Goal: Task Accomplishment & Management: Use online tool/utility

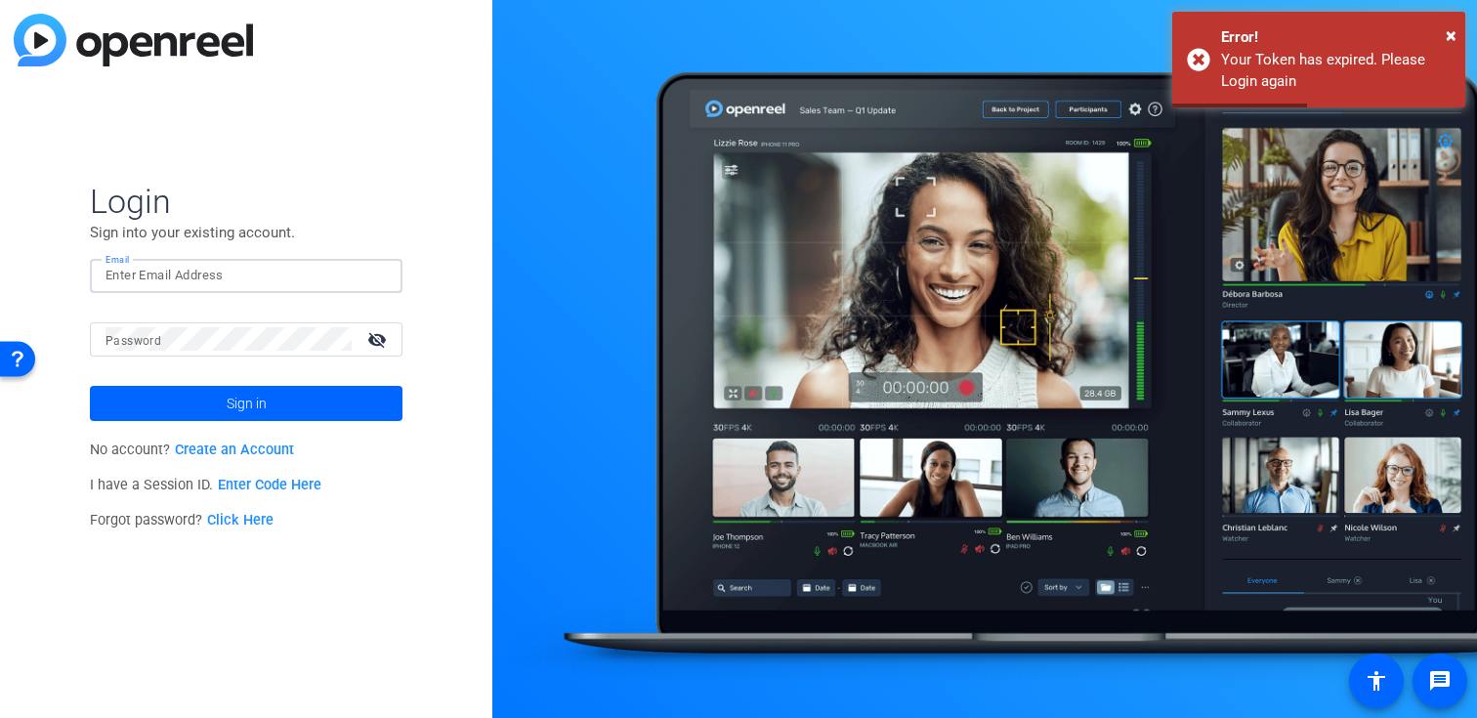
click at [299, 272] on input "Email" at bounding box center [245, 275] width 281 height 23
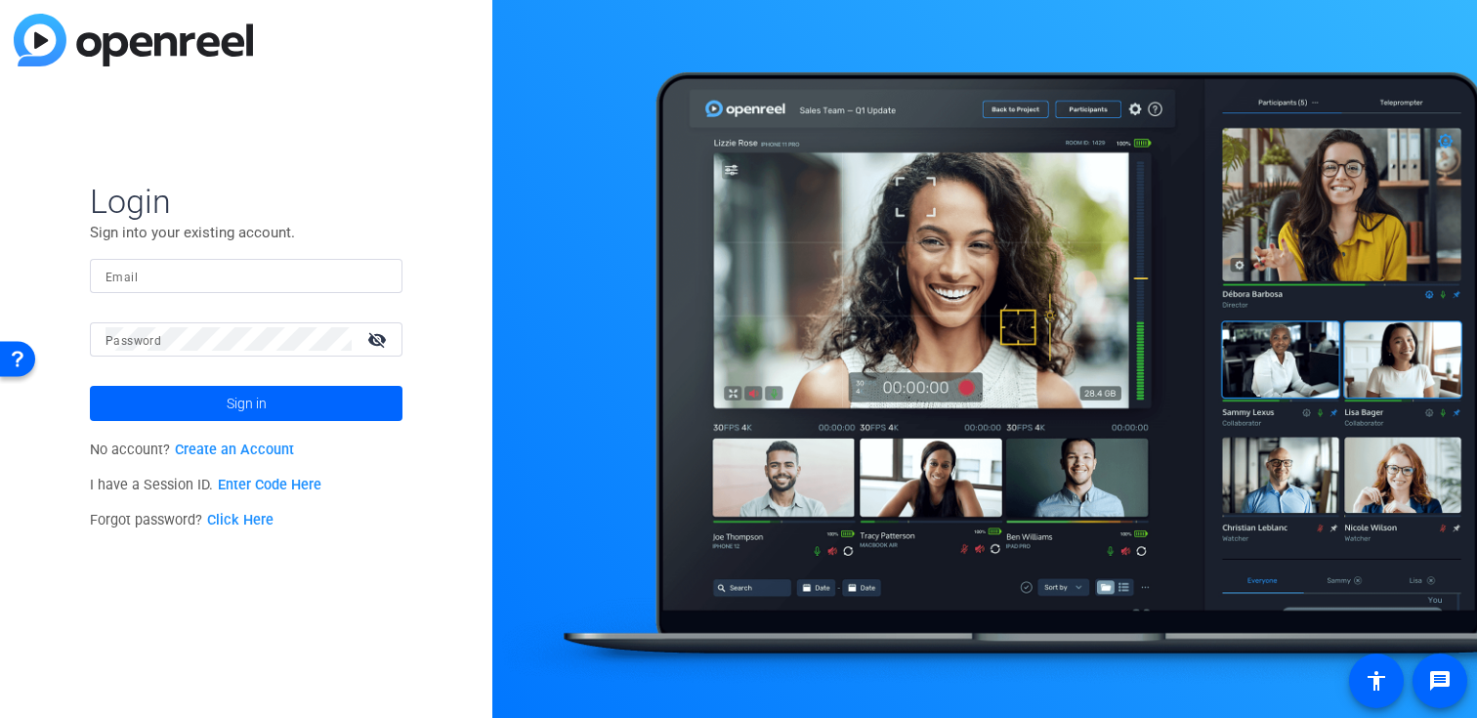
type input "[EMAIL_ADDRESS][DOMAIN_NAME]"
click at [256, 398] on span "Sign in" at bounding box center [247, 403] width 40 height 49
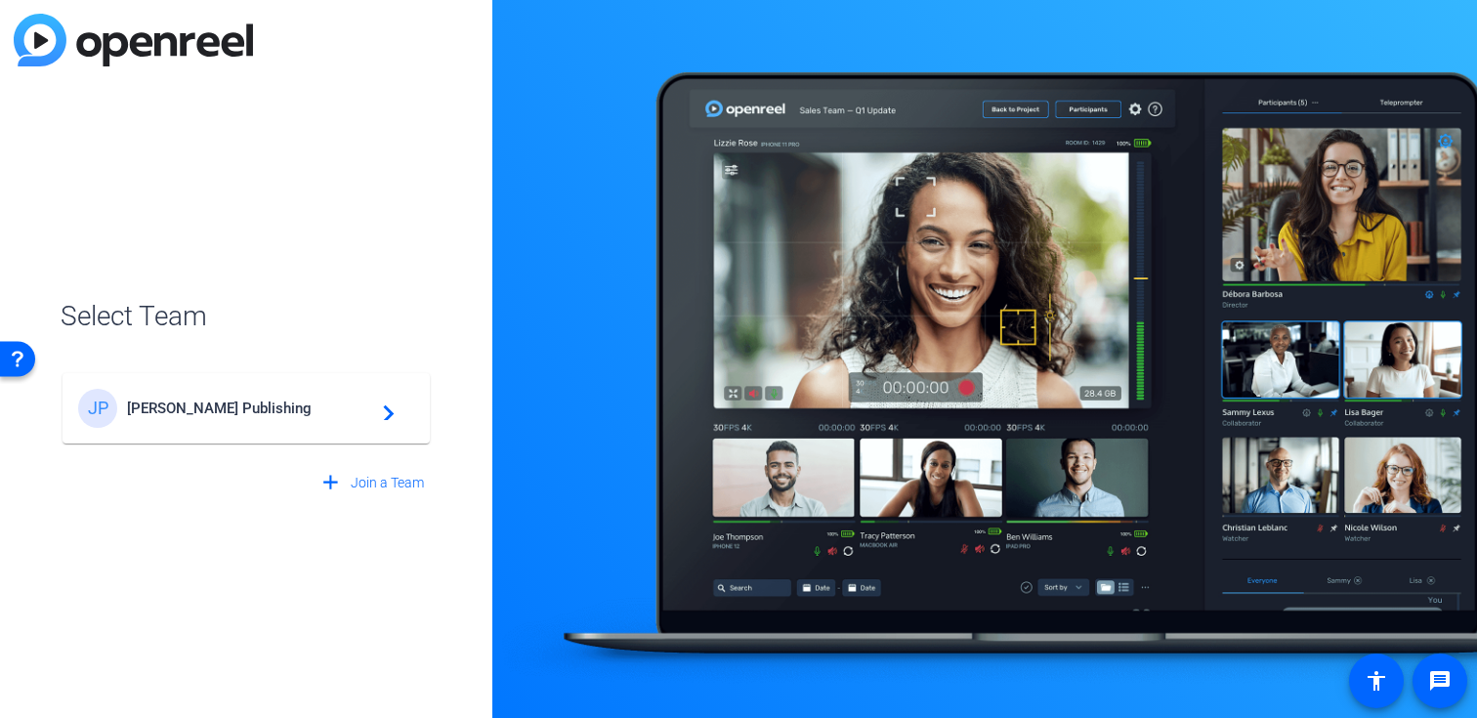
click at [243, 403] on span "James Publishing" at bounding box center [249, 408] width 244 height 18
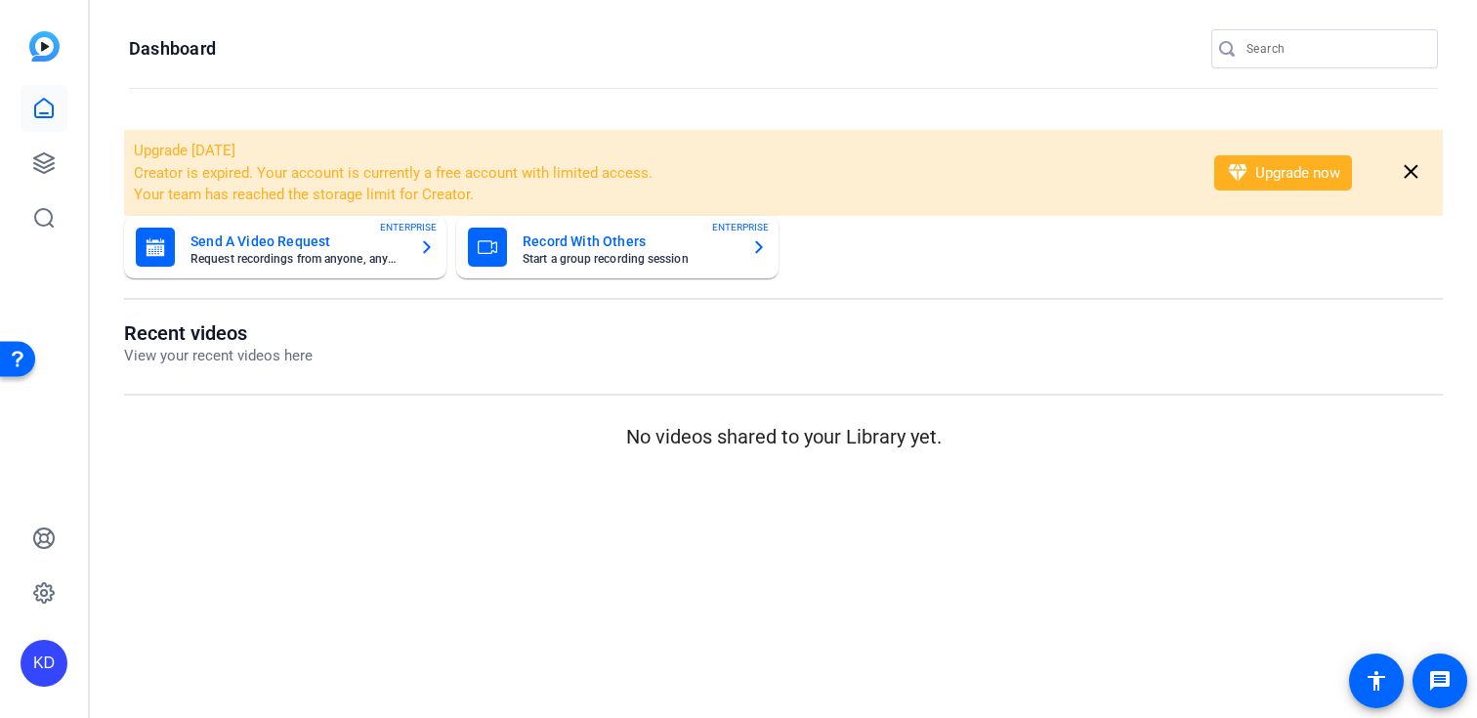
click at [1270, 56] on input "Search" at bounding box center [1334, 48] width 176 height 23
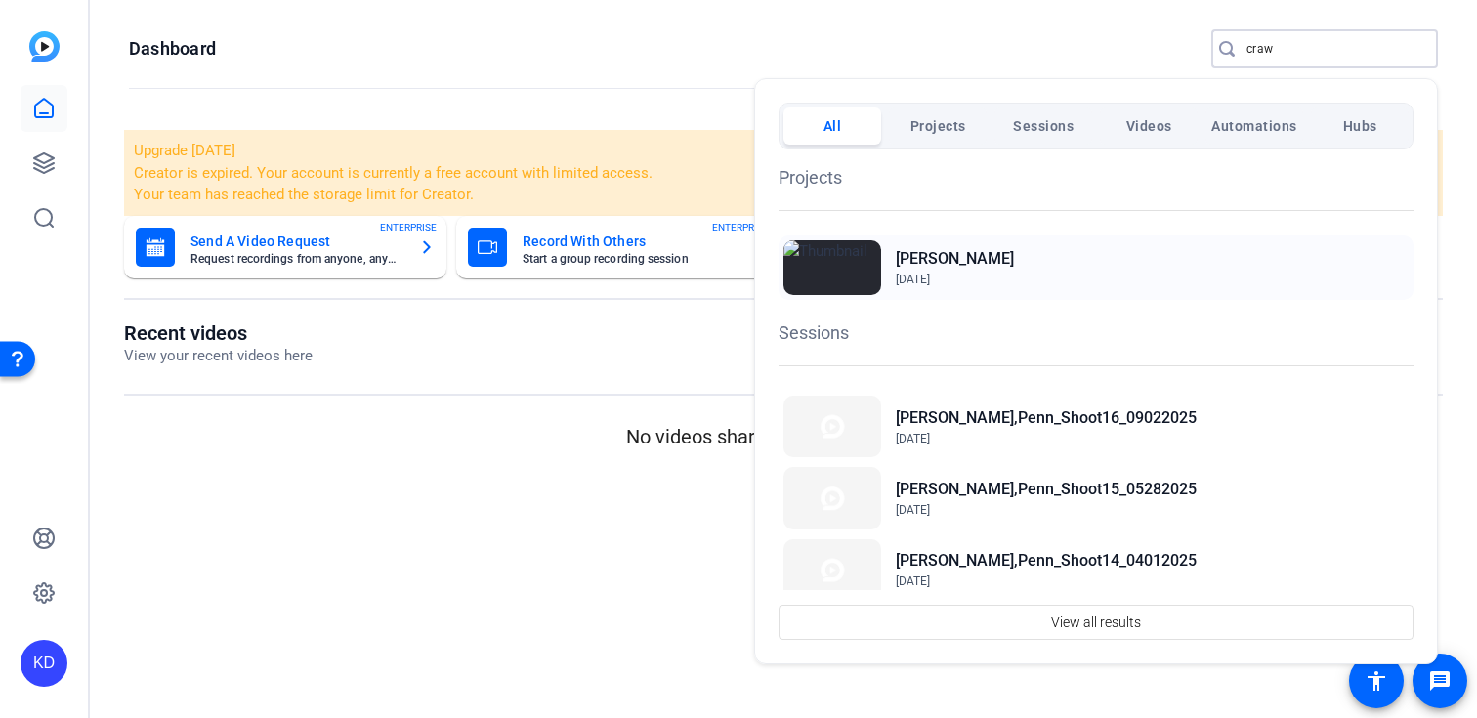
type input "craw"
click at [1005, 251] on div "Penn Crawford Sep 13, 2023" at bounding box center [1095, 267] width 635 height 64
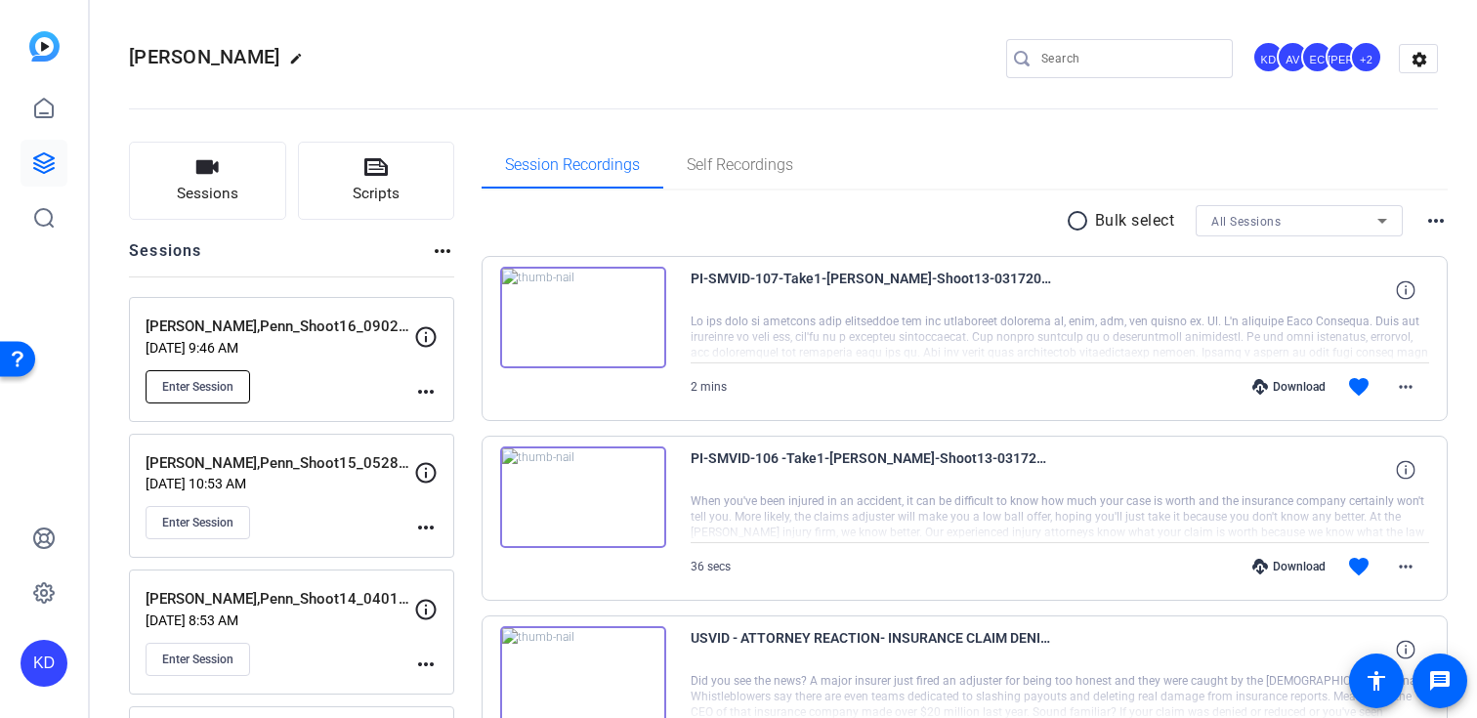
click at [226, 390] on span "Enter Session" at bounding box center [197, 387] width 71 height 16
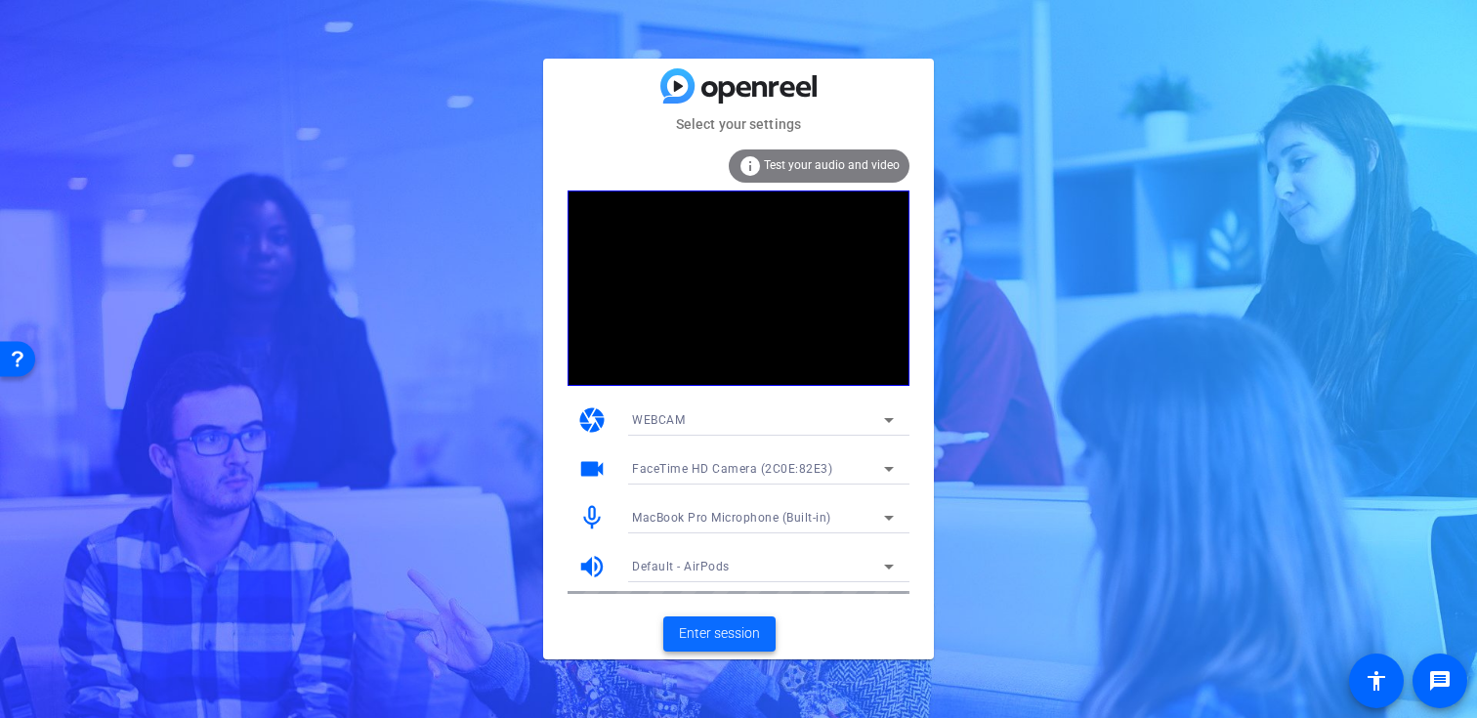
click at [731, 631] on span "Enter session" at bounding box center [719, 633] width 81 height 21
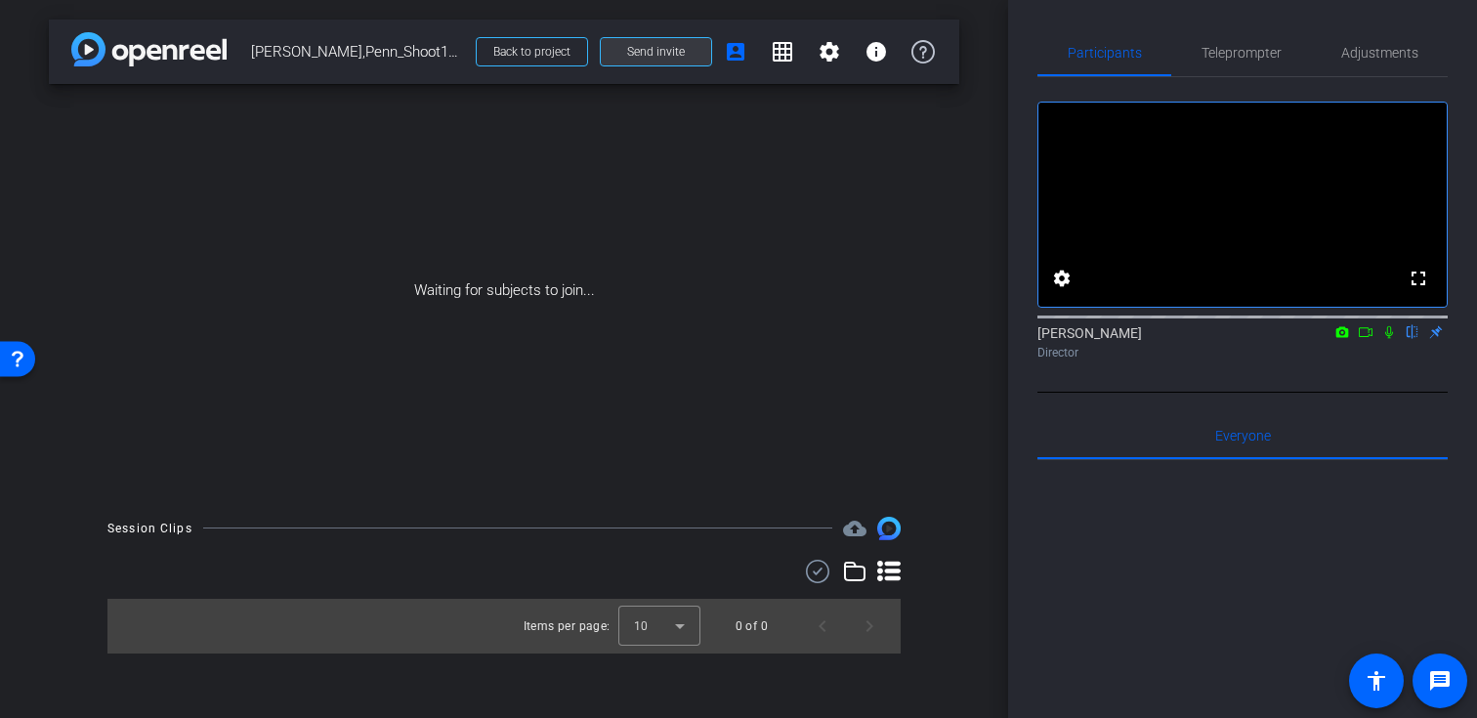
click at [633, 60] on span at bounding box center [656, 51] width 110 height 47
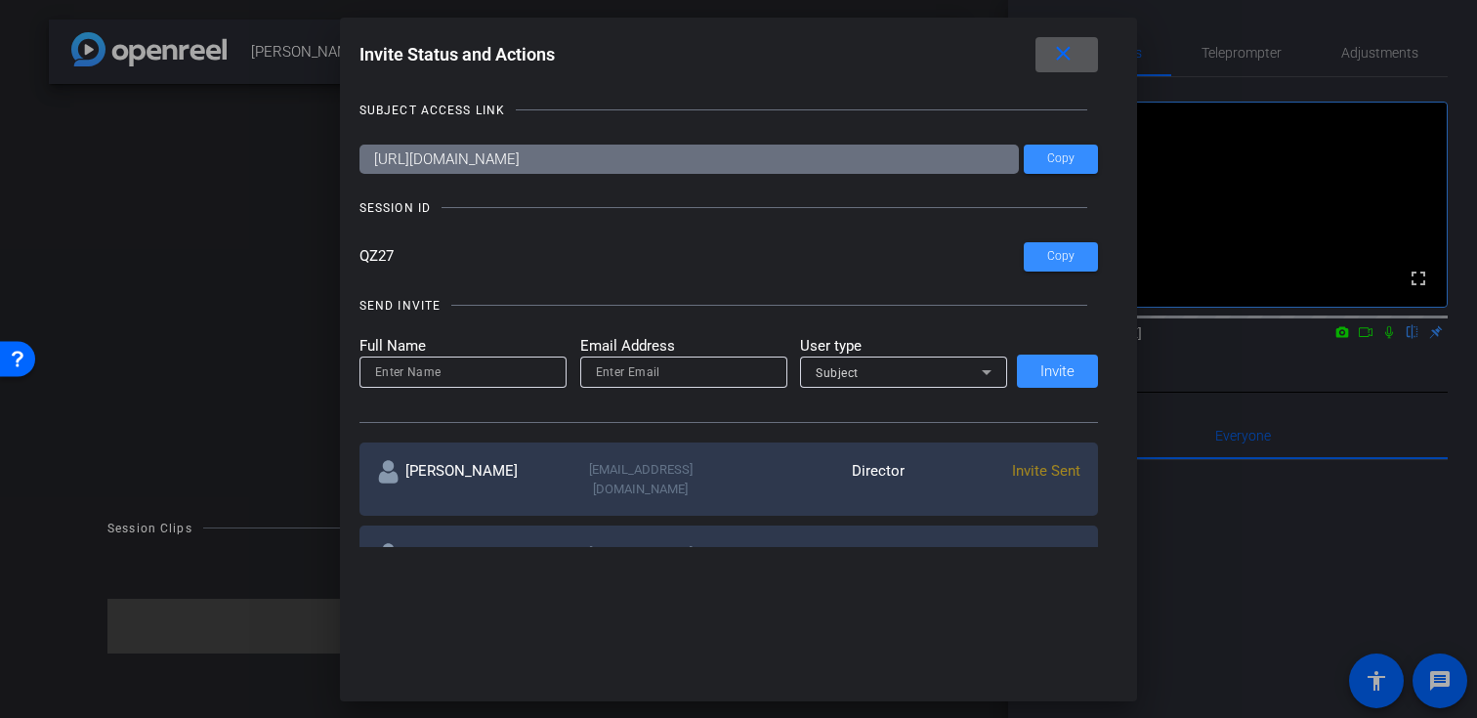
click at [1085, 57] on span at bounding box center [1066, 54] width 63 height 47
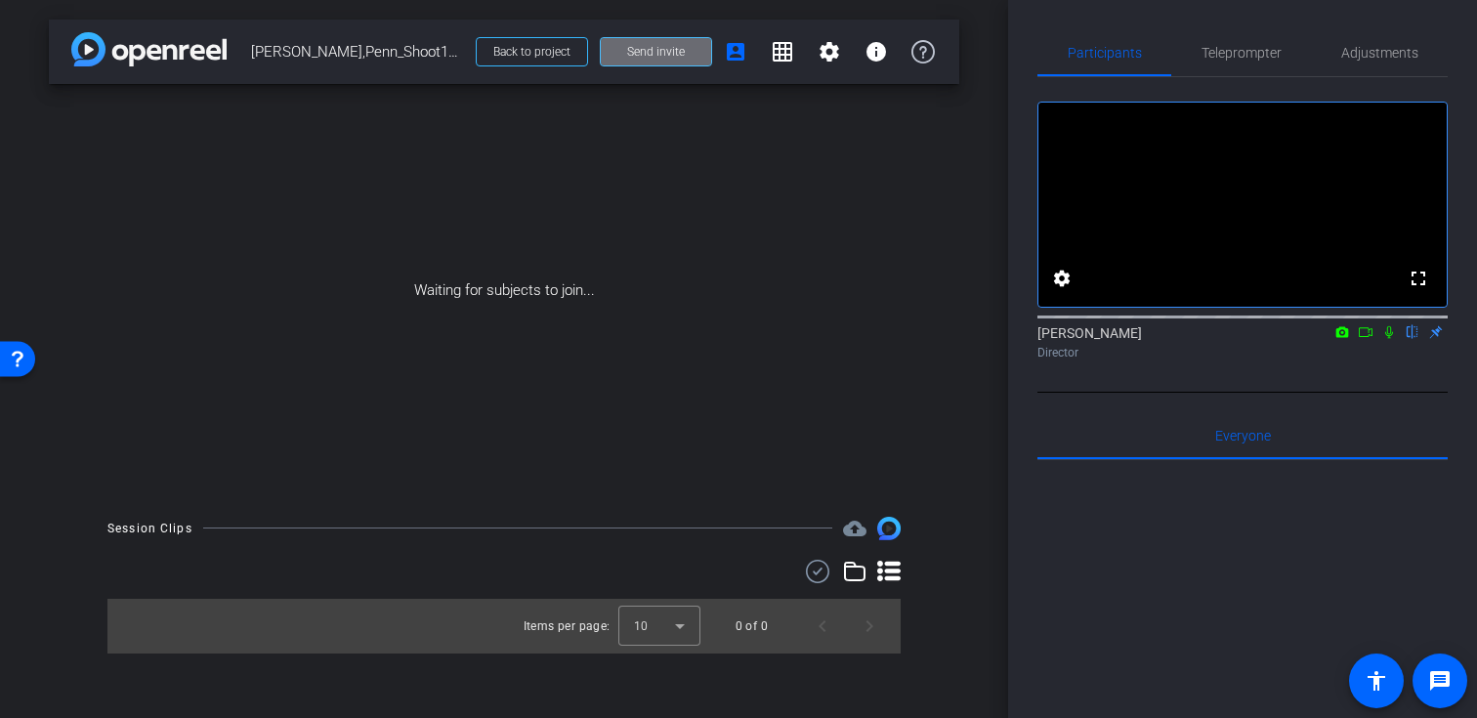
click at [683, 52] on span "Send invite" at bounding box center [656, 52] width 58 height 16
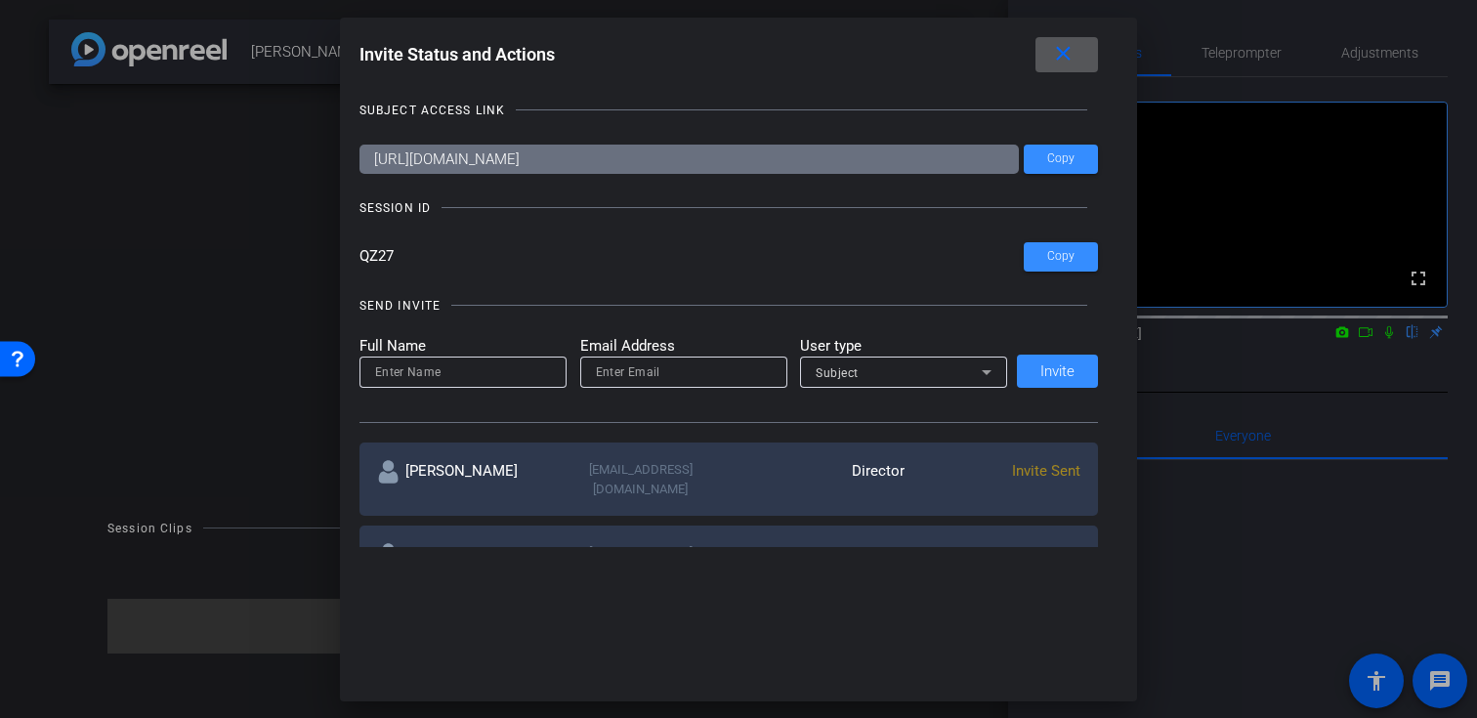
click at [1057, 58] on mat-icon "close" at bounding box center [1063, 54] width 24 height 24
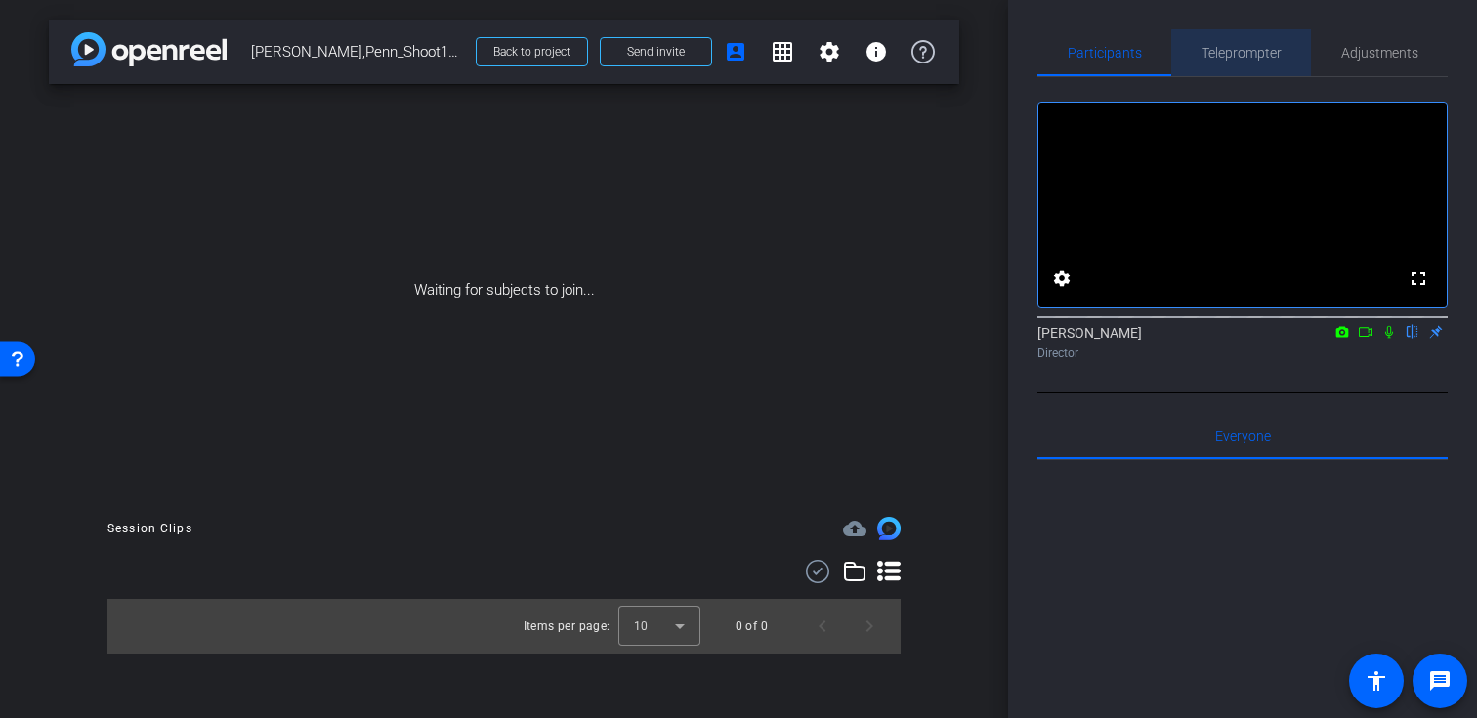
click at [1252, 53] on span "Teleprompter" at bounding box center [1241, 53] width 80 height 14
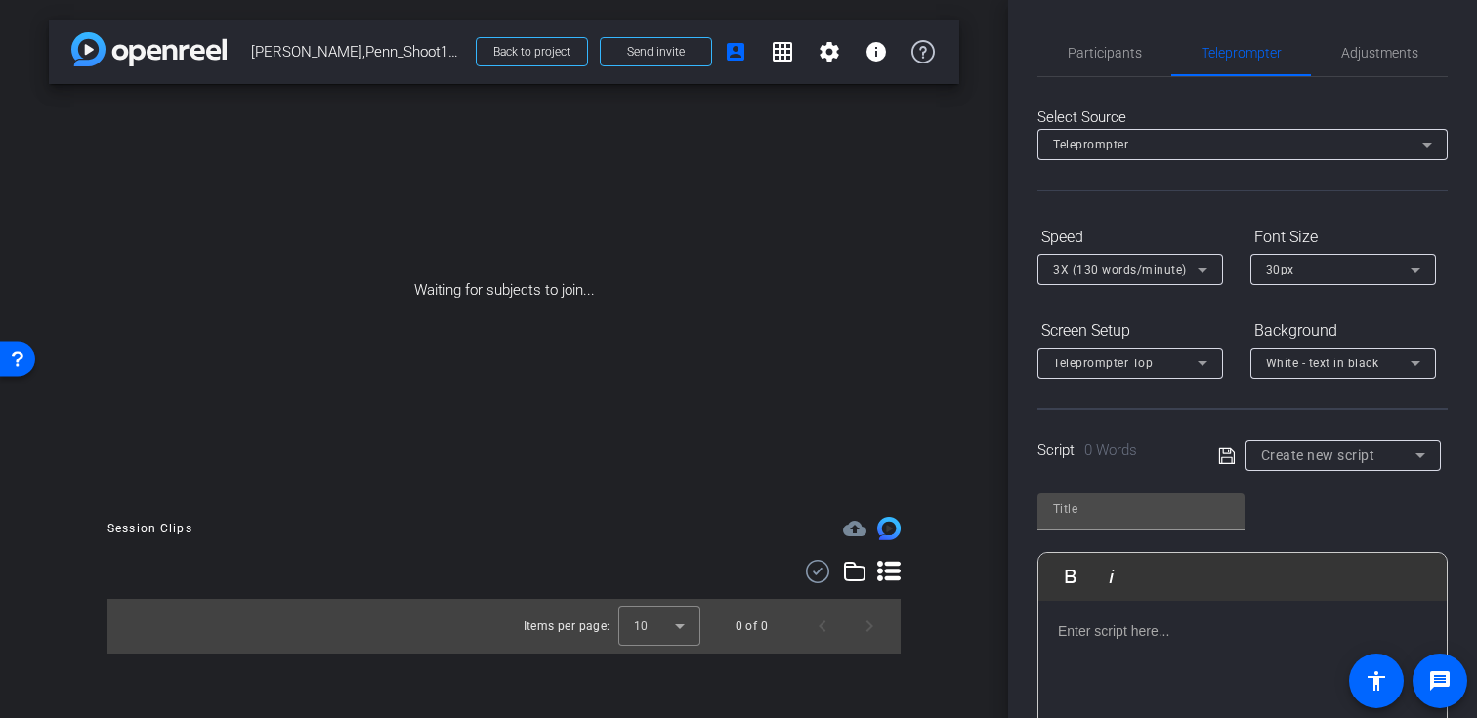
click at [1276, 458] on span "Create new script" at bounding box center [1318, 455] width 114 height 16
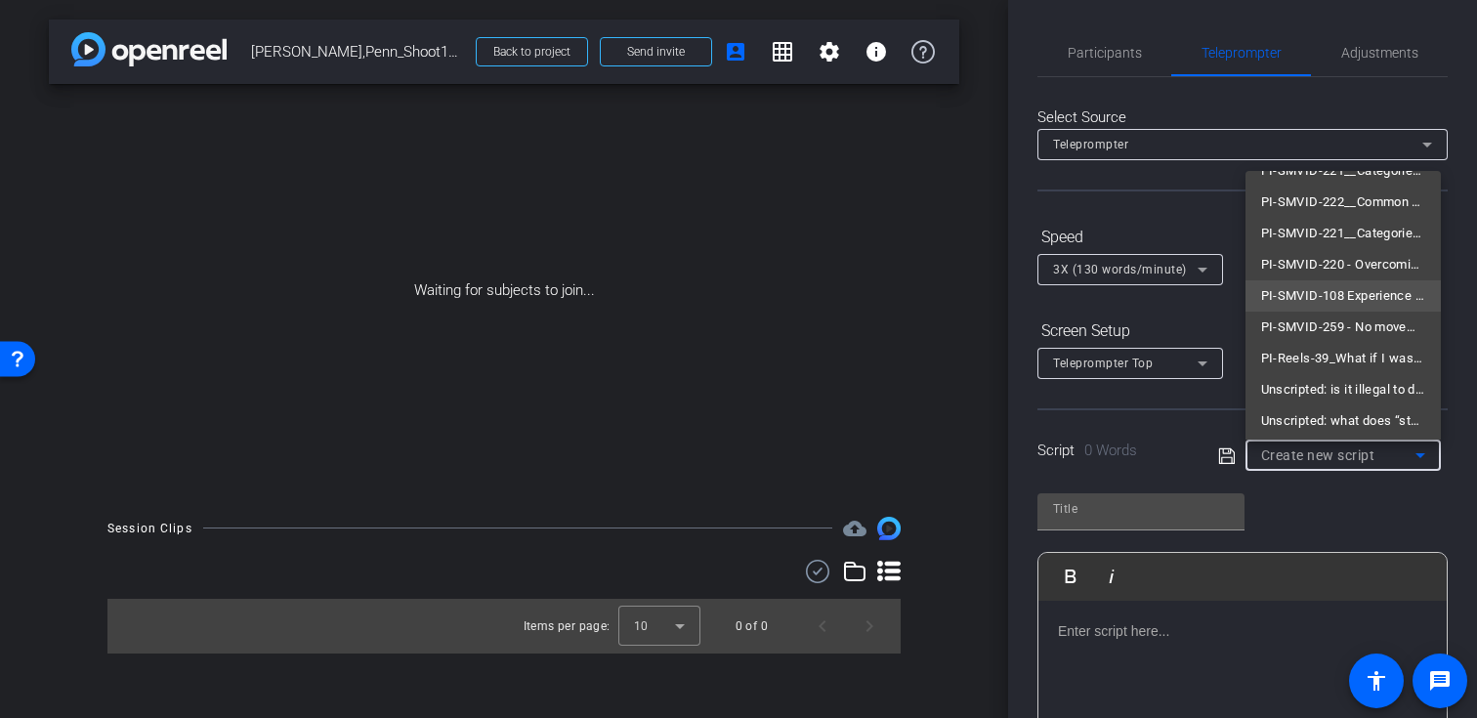
scroll to position [153, 0]
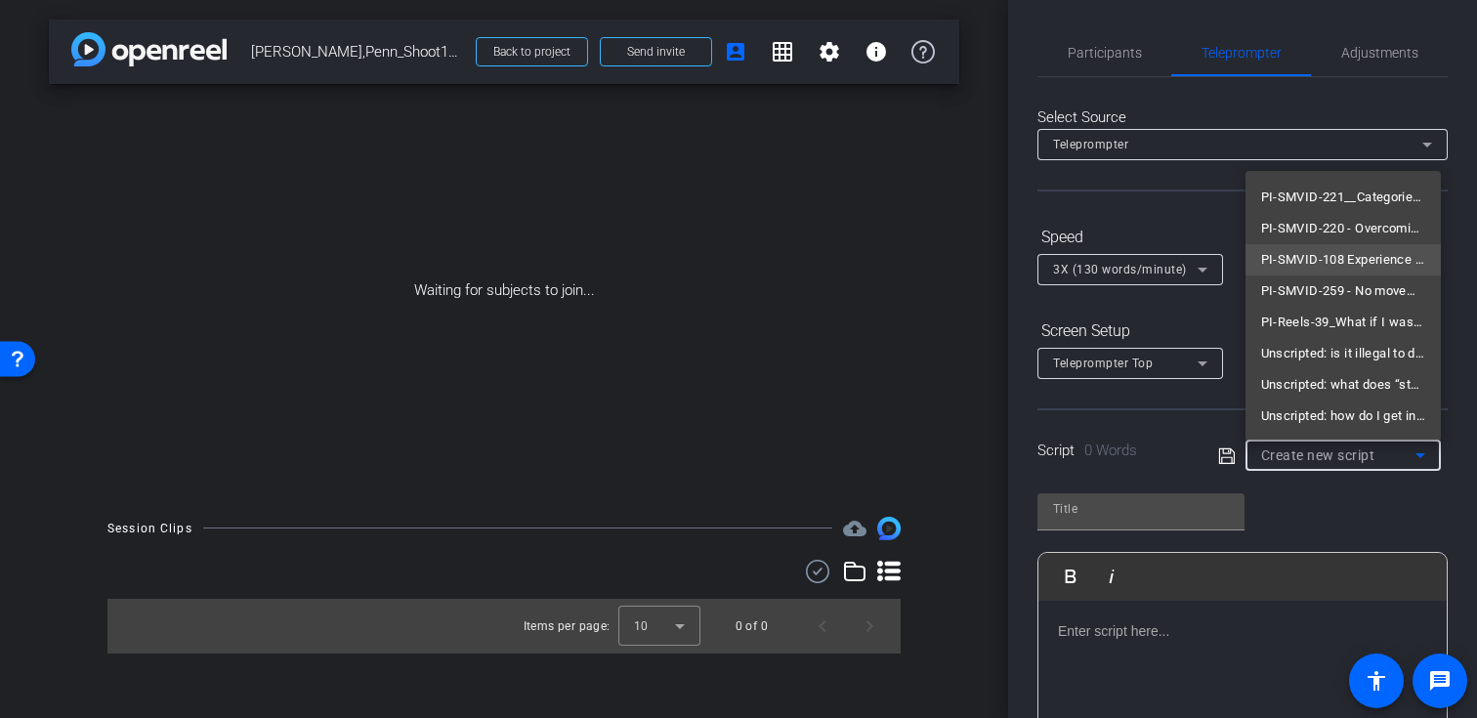
click at [1354, 263] on span "PI-SMVID-108 Experience to deal with stonewalling and other tactics [DIRECT PIT…" at bounding box center [1343, 259] width 164 height 23
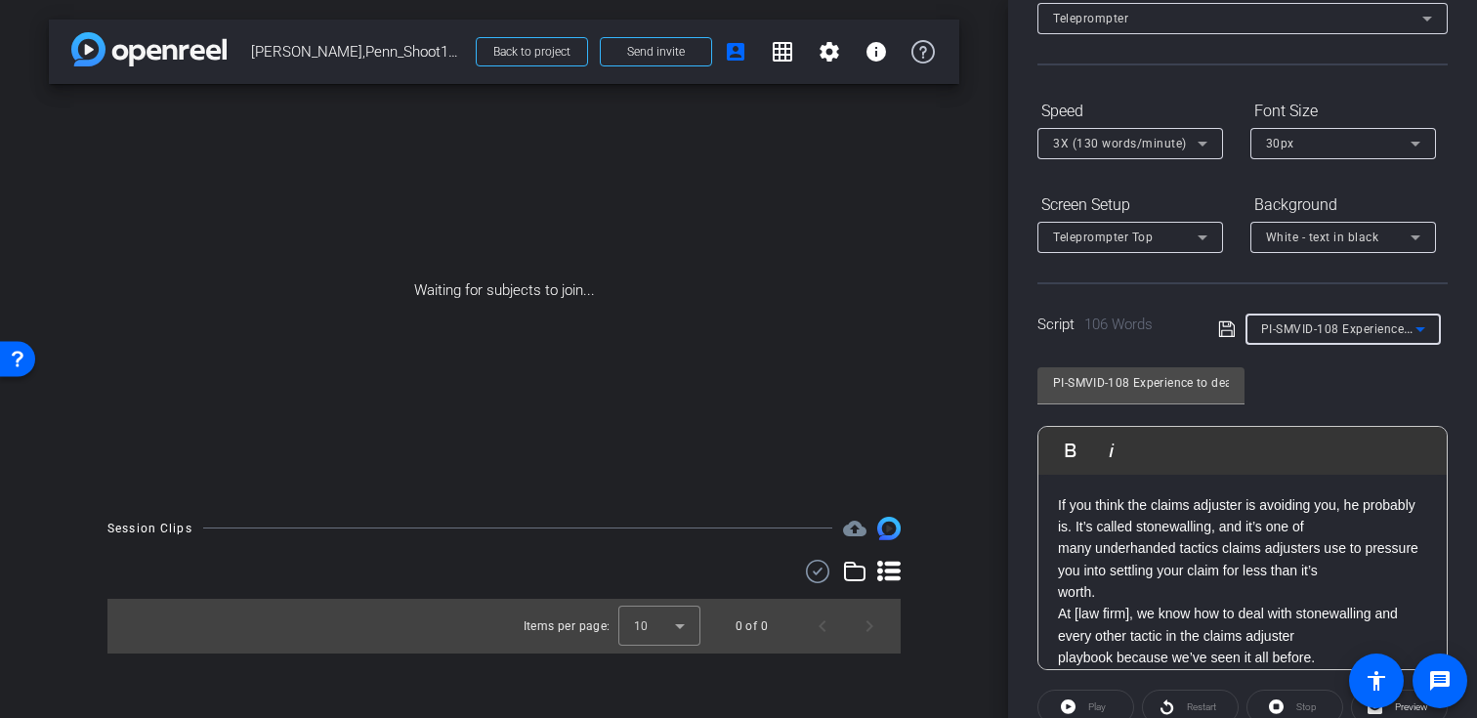
scroll to position [143, 0]
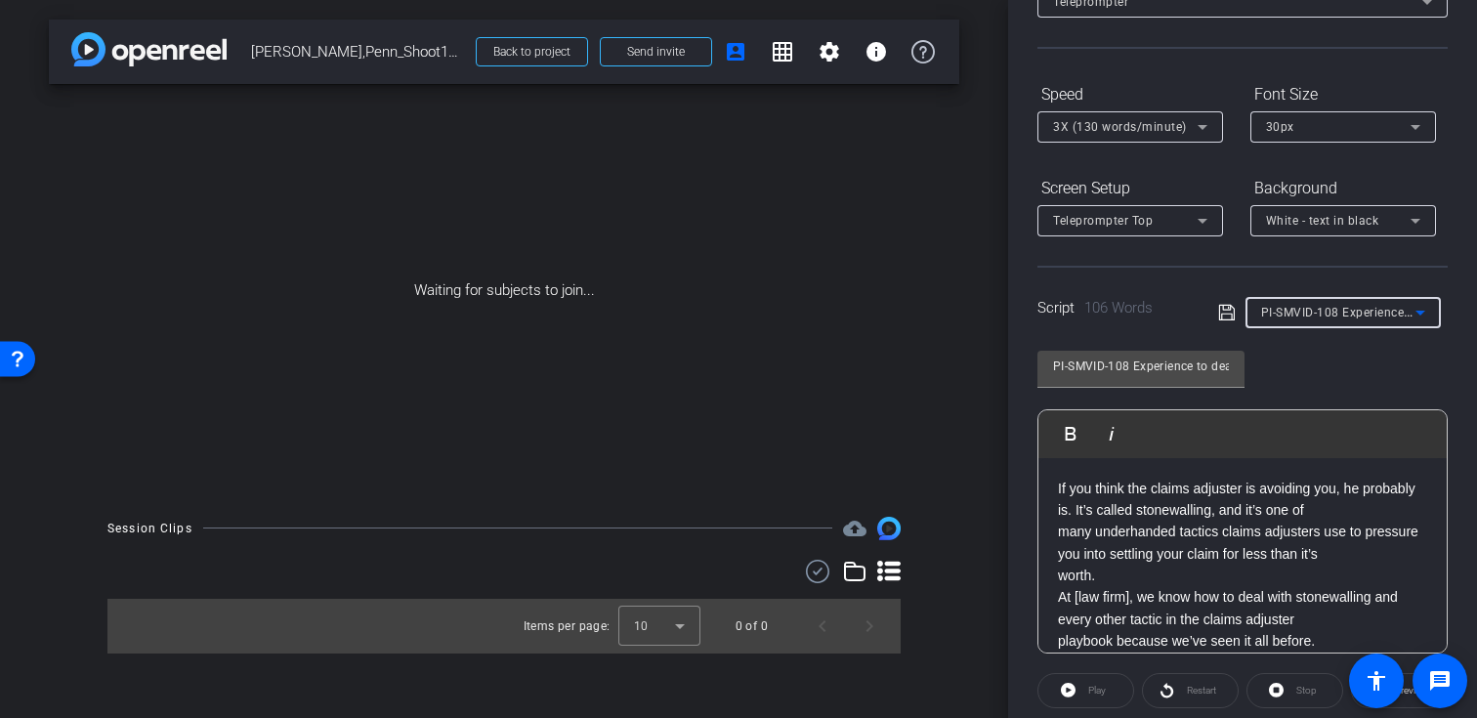
click at [1286, 301] on div "PI-SMVID-108 Experience to deal with stonewalling and other tactics [DIRECT PIT…" at bounding box center [1338, 312] width 154 height 24
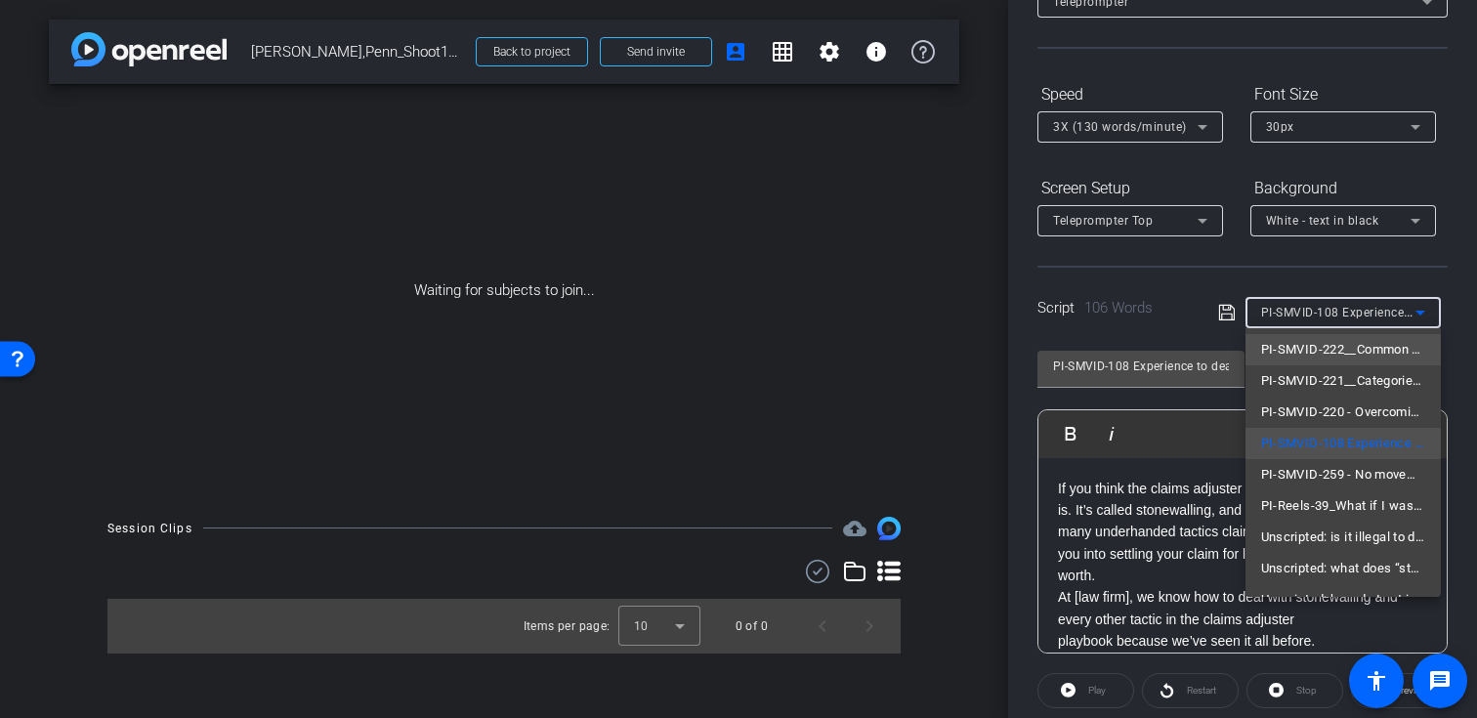
scroll to position [153, 0]
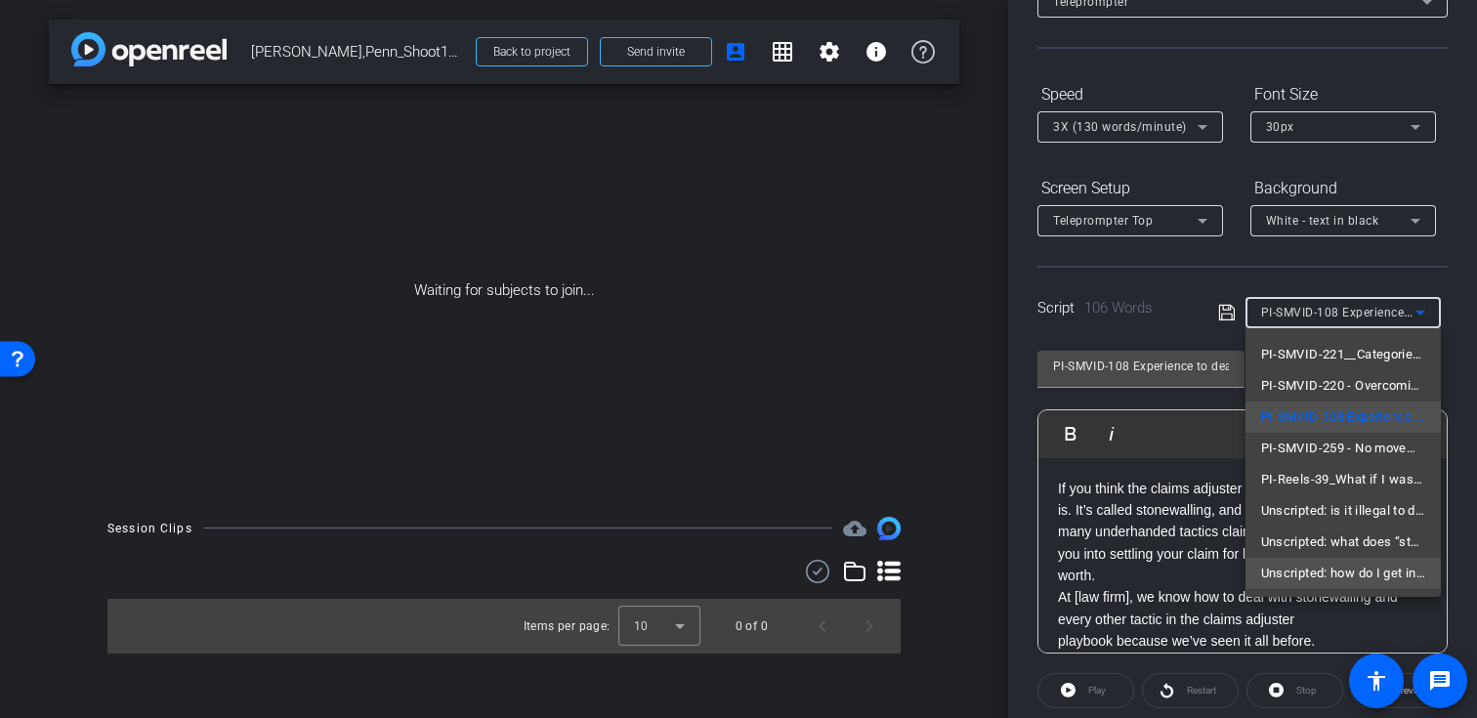
click at [1325, 574] on span "Unscripted: how do I get in touch with the Johnson Injury Firm over the phone?" at bounding box center [1343, 573] width 164 height 23
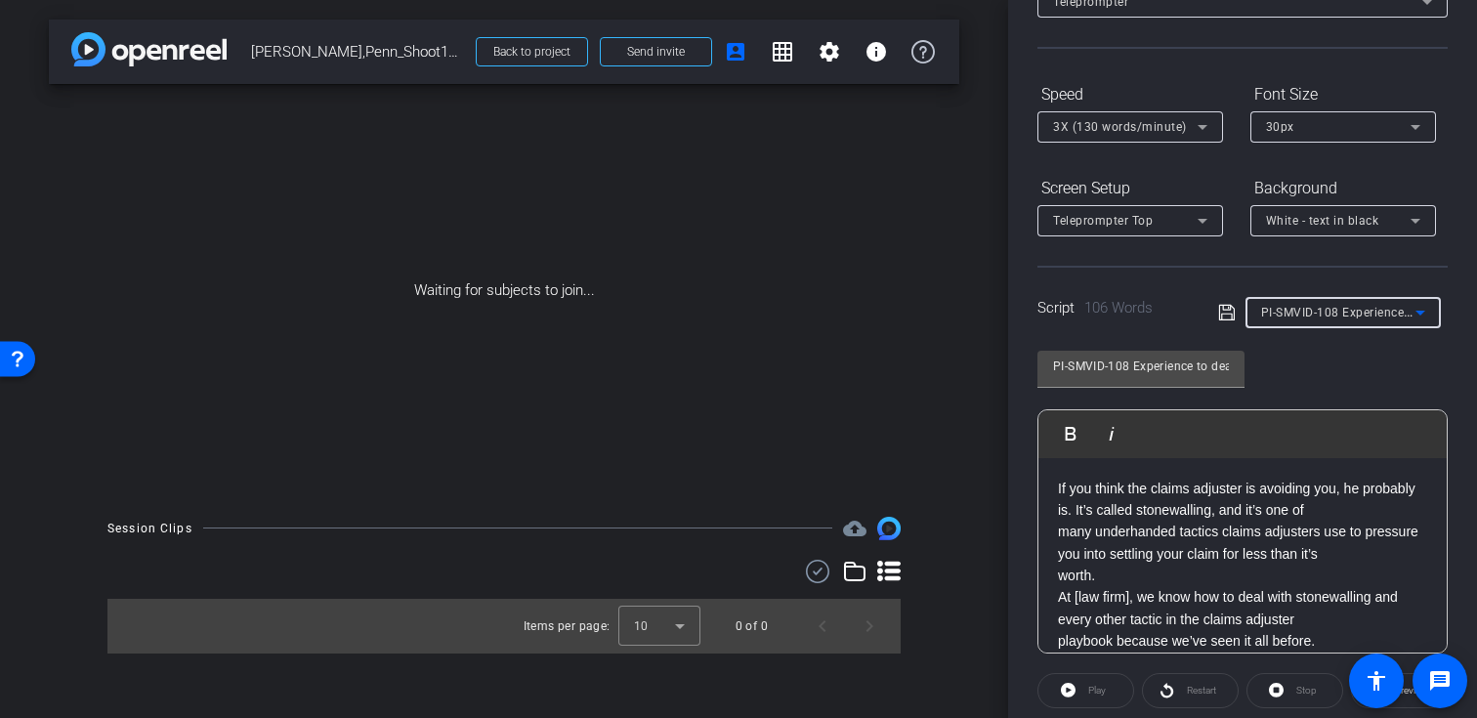
type input "Unscripted: how do I get in touch with the Johnson Injury Firm over the phone?"
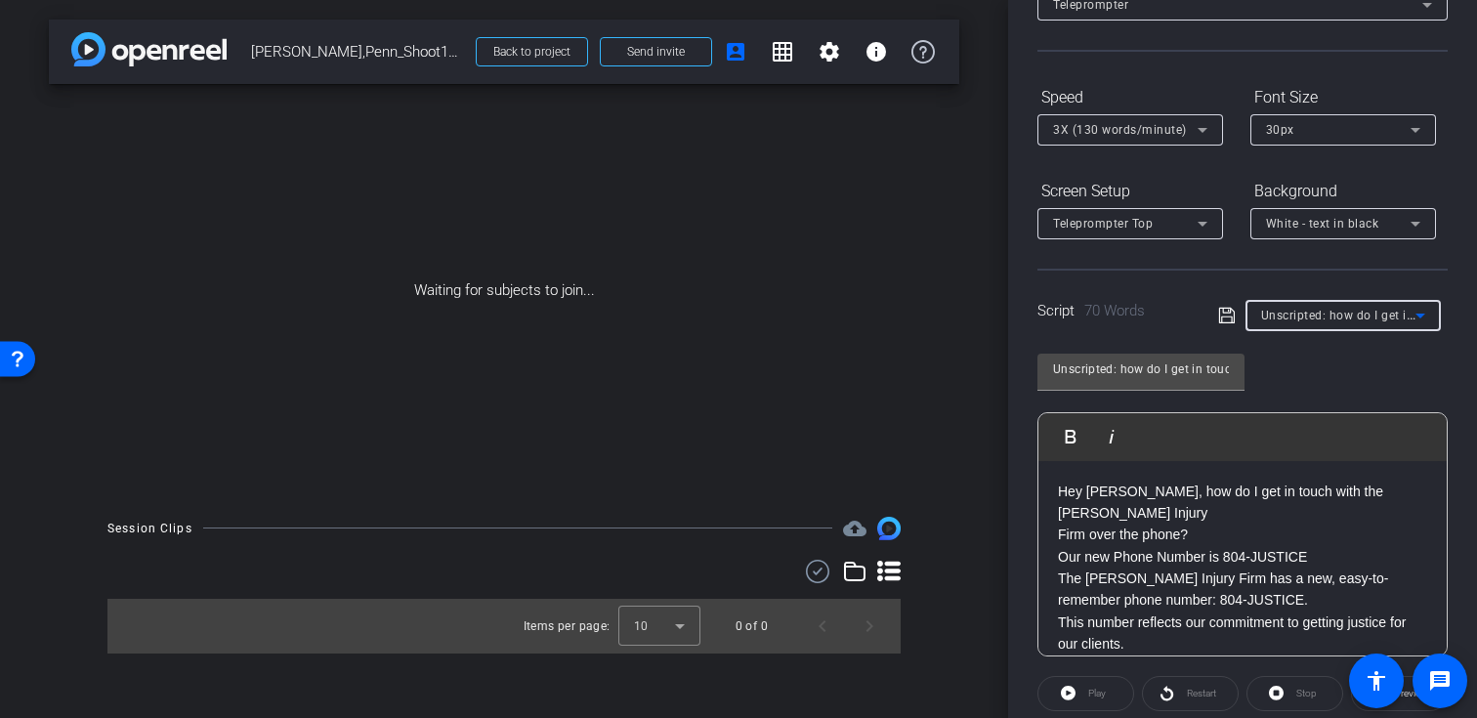
scroll to position [0, 0]
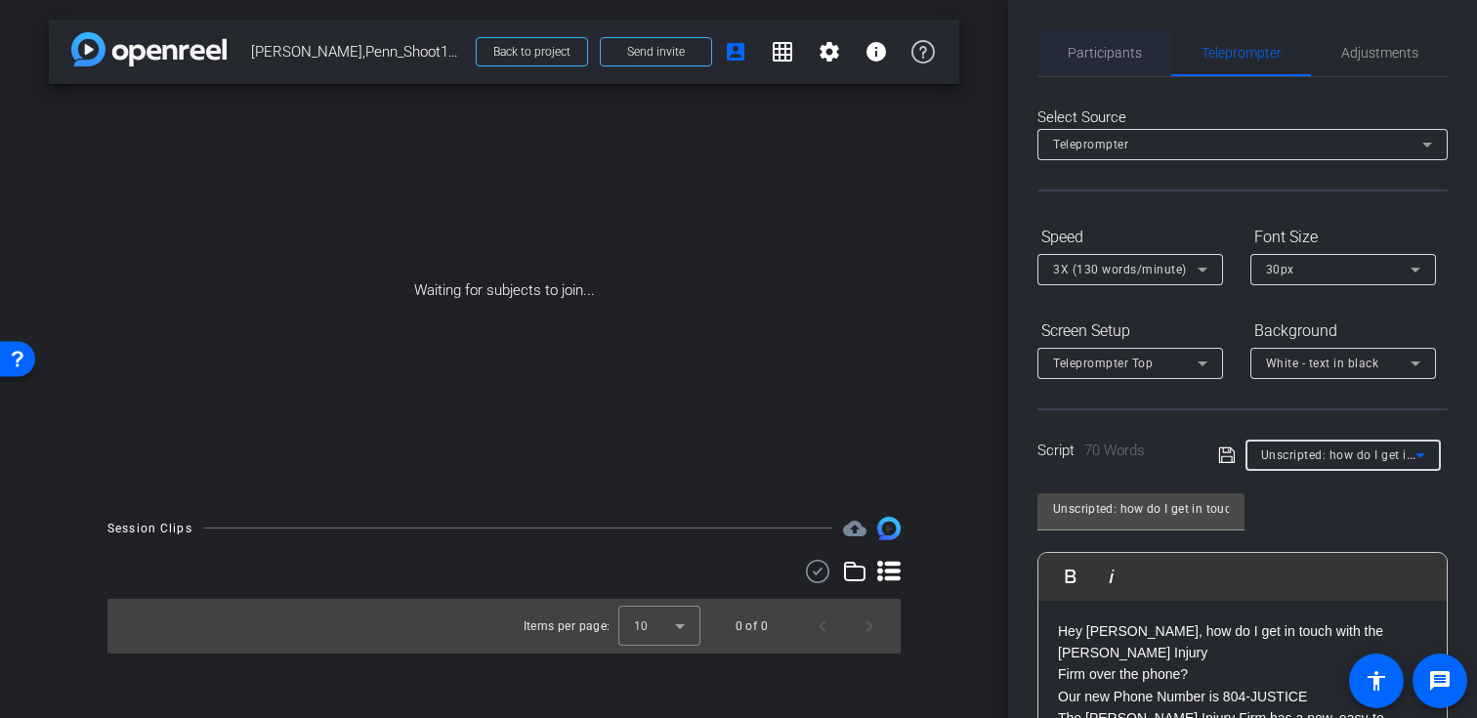
click at [1103, 67] on span "Participants" at bounding box center [1105, 52] width 74 height 47
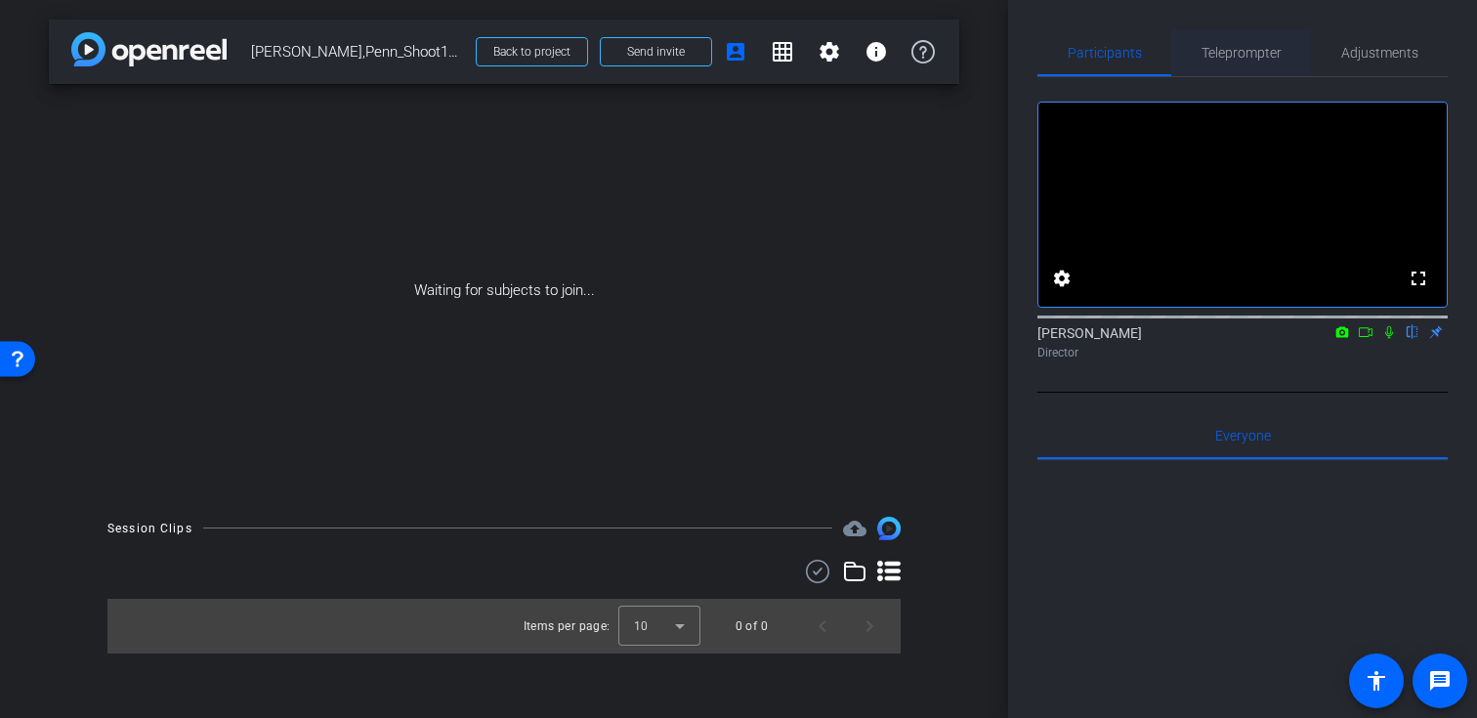
click at [1194, 63] on div "Teleprompter" at bounding box center [1241, 52] width 140 height 47
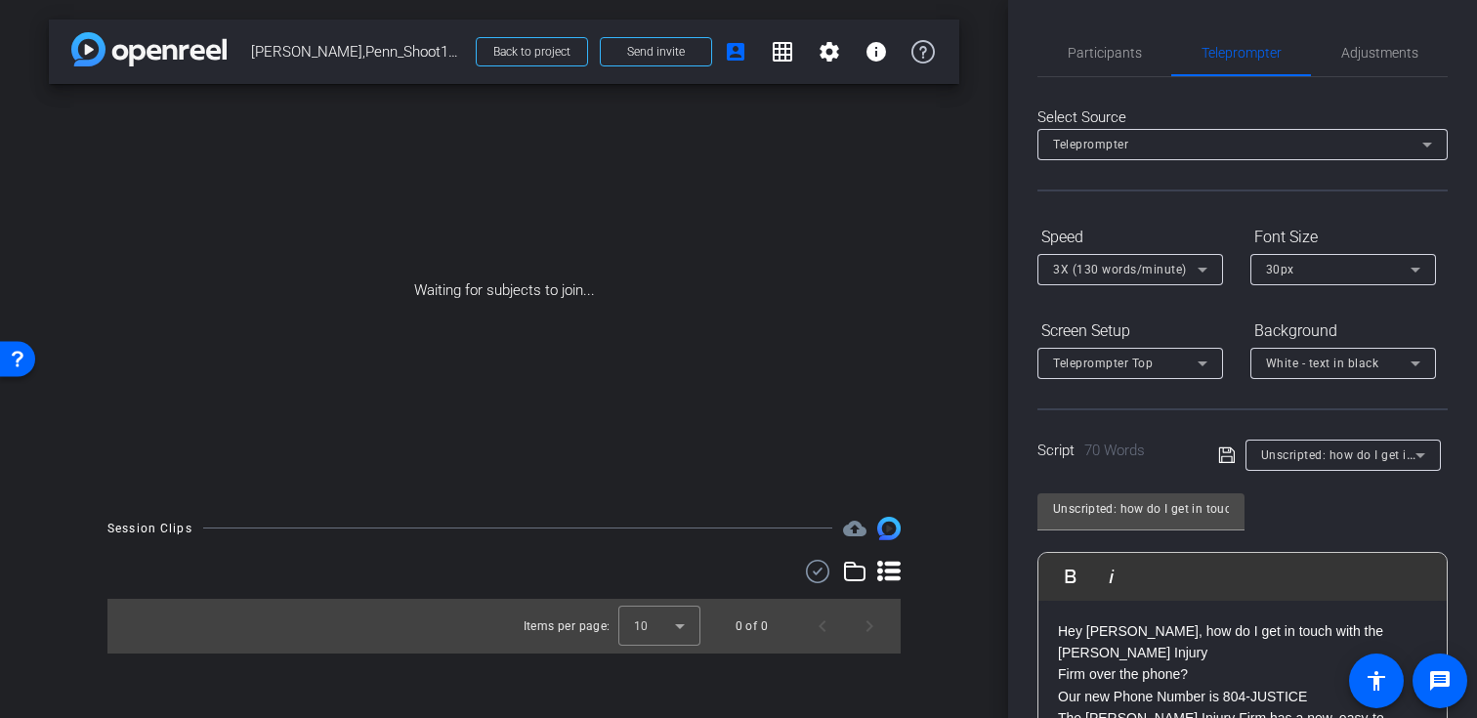
click at [1114, 265] on span "3X (130 words/minute)" at bounding box center [1120, 270] width 134 height 14
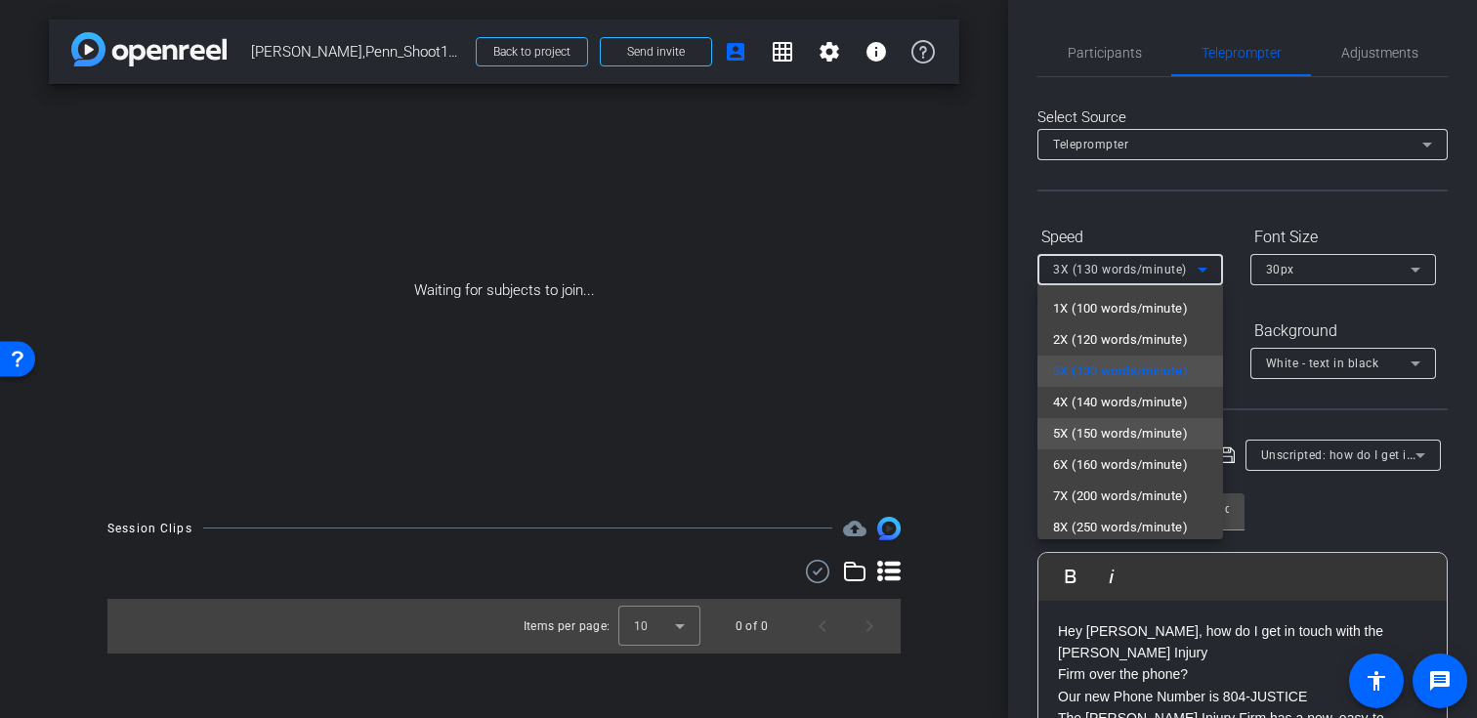
click at [1097, 441] on span "5X (150 words/minute)" at bounding box center [1120, 433] width 135 height 23
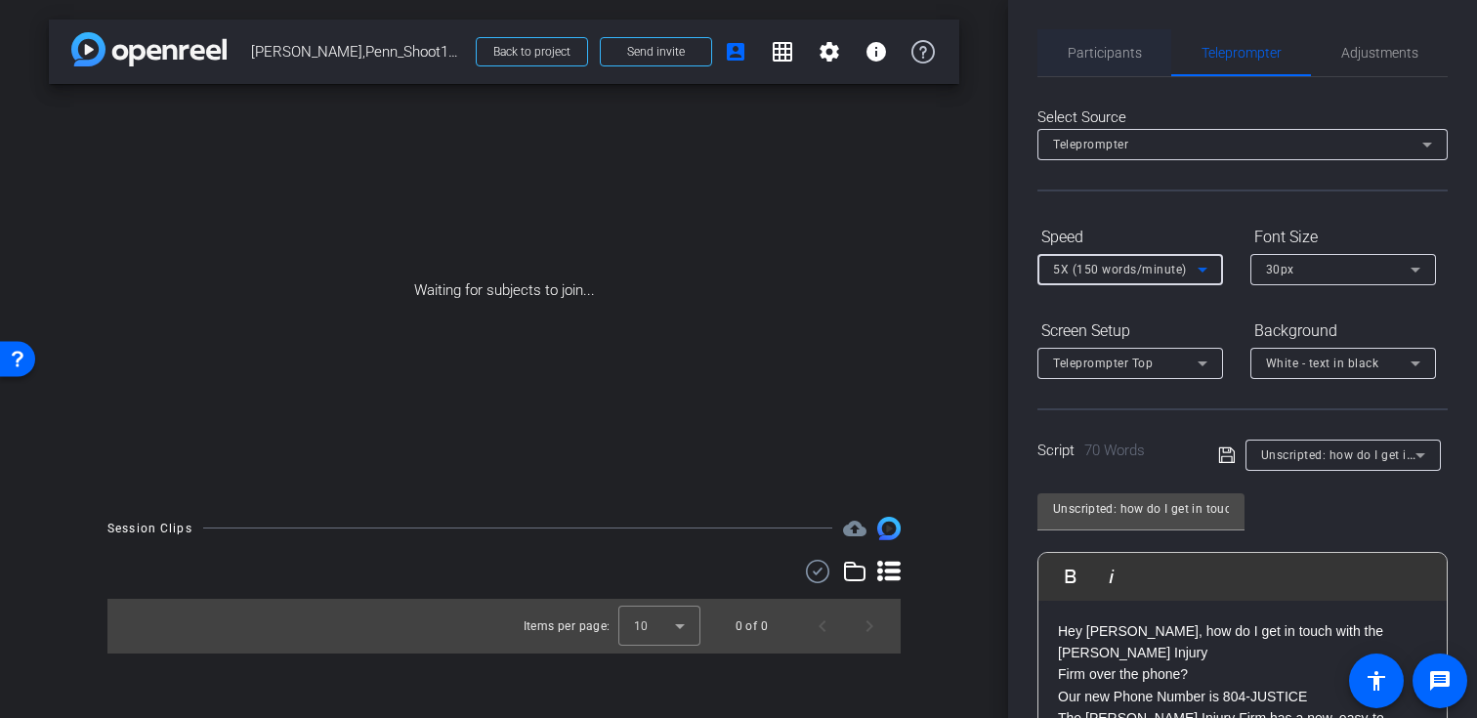
click at [1111, 66] on span "Participants" at bounding box center [1105, 52] width 74 height 47
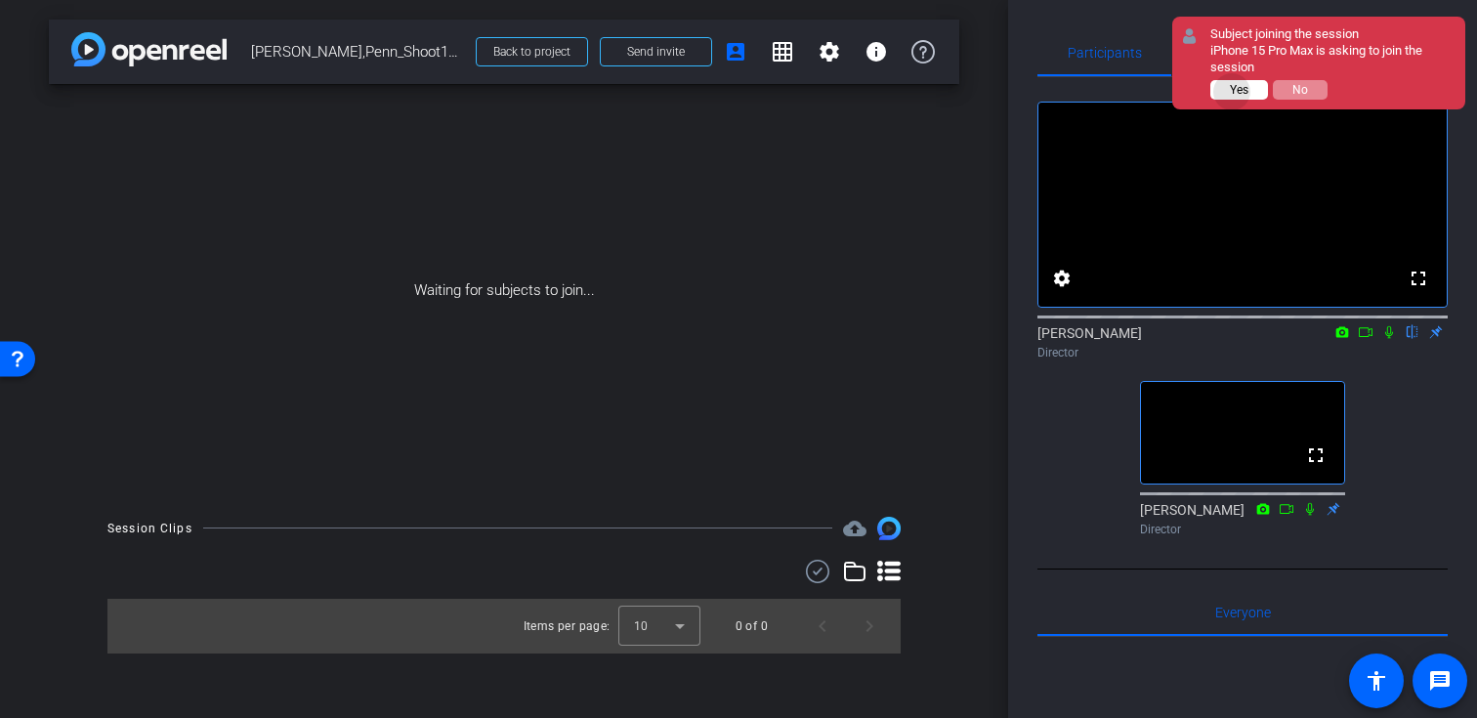
click at [1232, 92] on span "Yes" at bounding box center [1239, 90] width 19 height 14
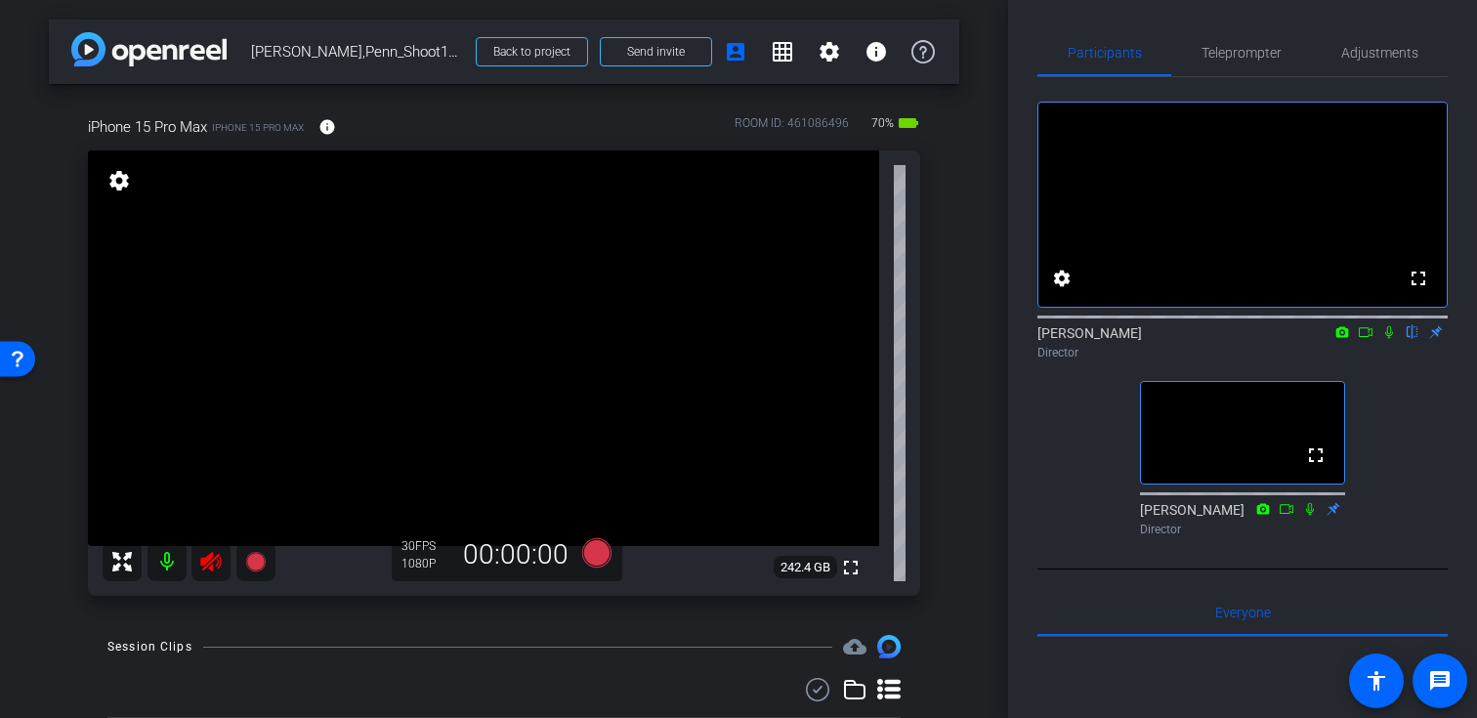
click at [216, 556] on icon at bounding box center [210, 562] width 21 height 20
click at [1389, 43] on span "Adjustments" at bounding box center [1379, 52] width 77 height 47
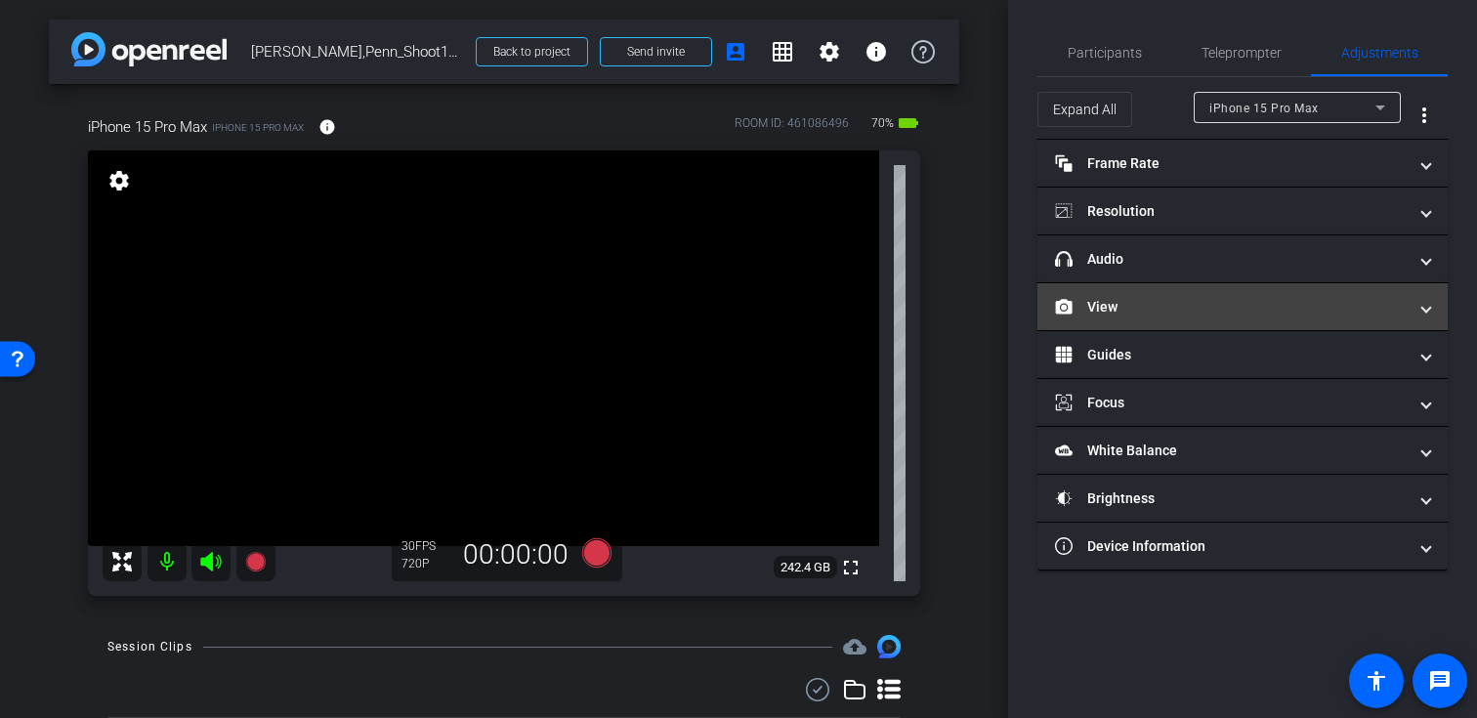
click at [1144, 326] on mat-expansion-panel-header "View" at bounding box center [1242, 306] width 410 height 47
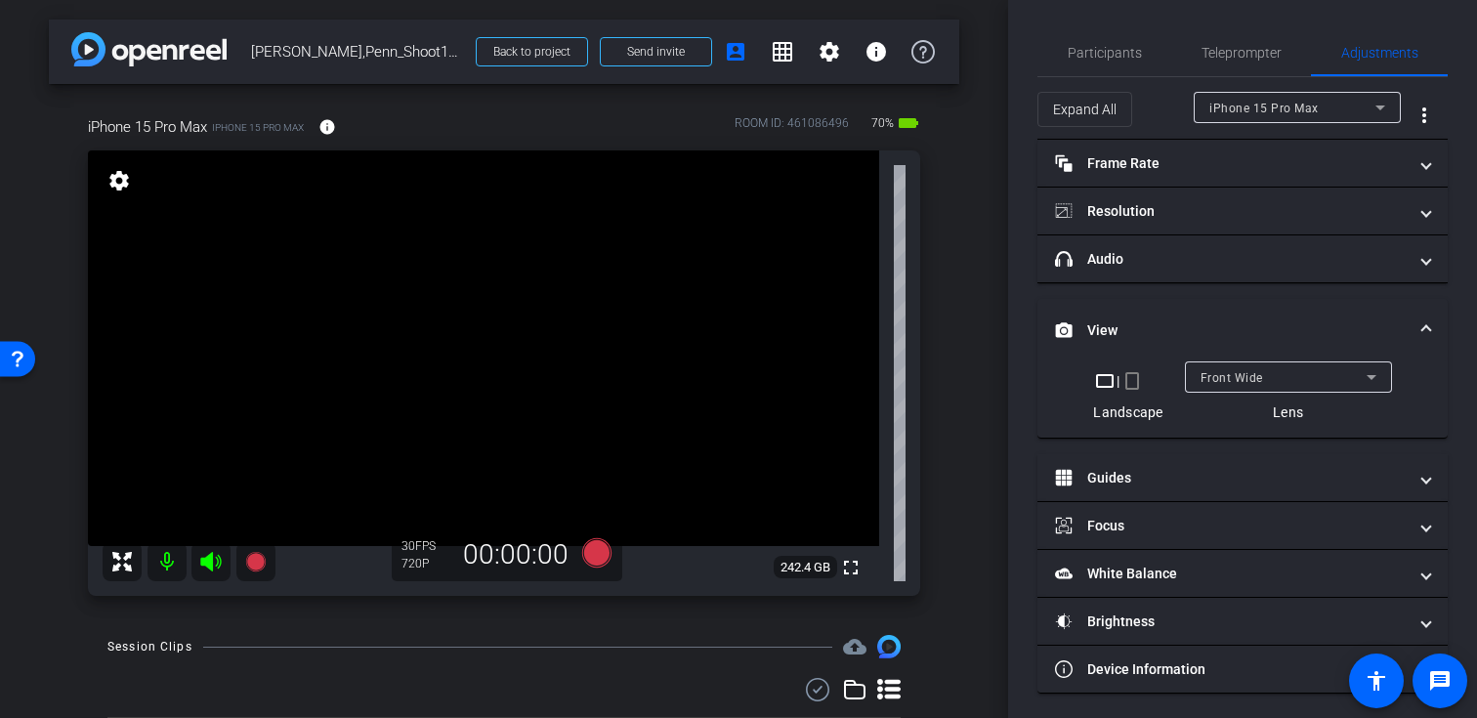
click at [1132, 385] on mat-icon "crop_portrait" at bounding box center [1131, 380] width 23 height 23
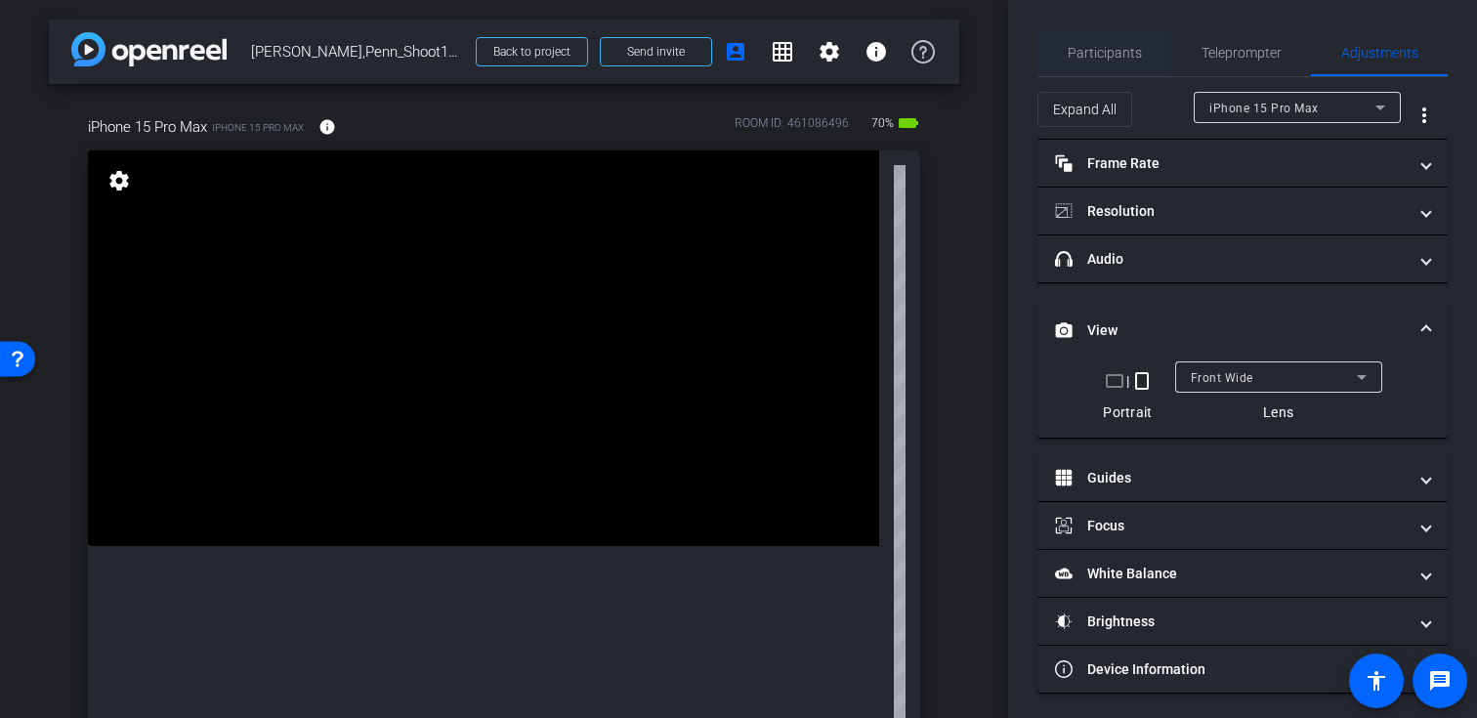
click at [1105, 53] on span "Participants" at bounding box center [1105, 53] width 74 height 14
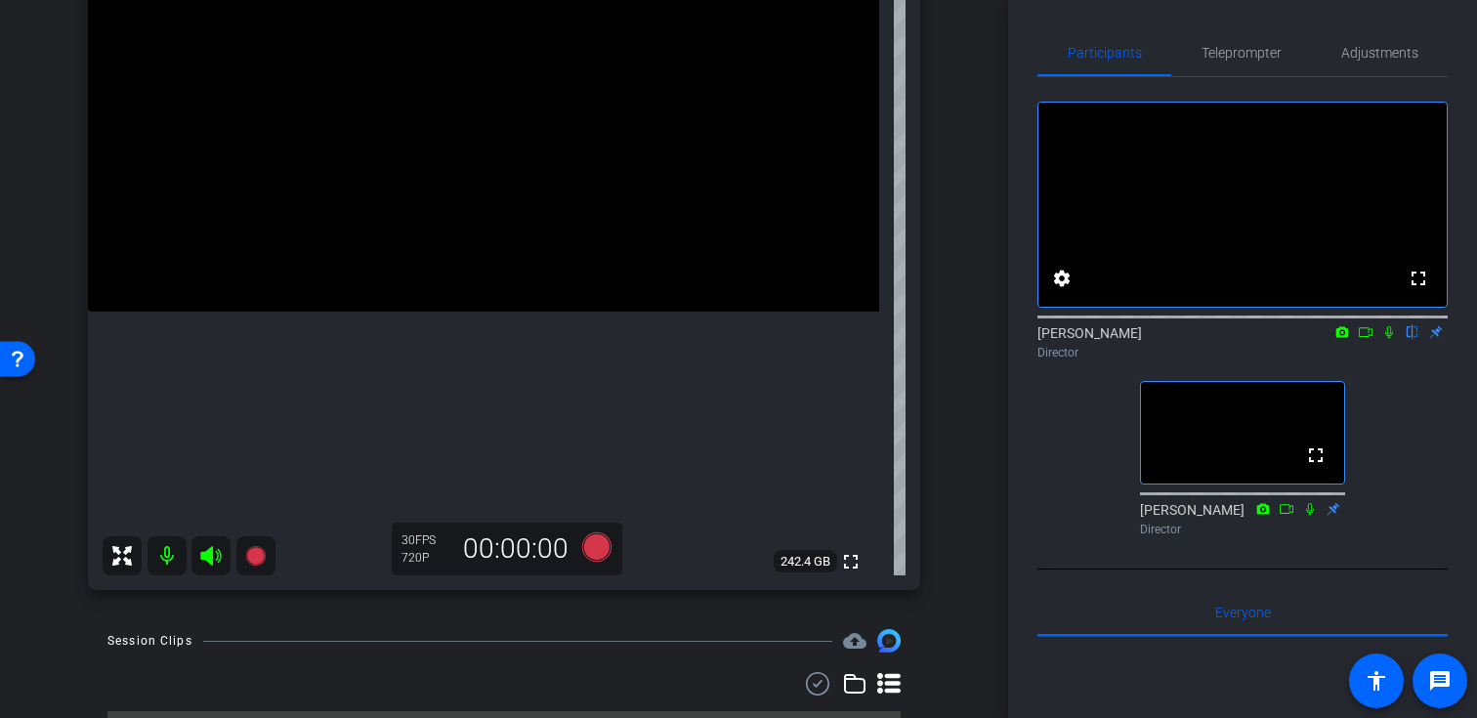
scroll to position [237, 0]
click at [1267, 60] on span "Teleprompter" at bounding box center [1241, 53] width 80 height 14
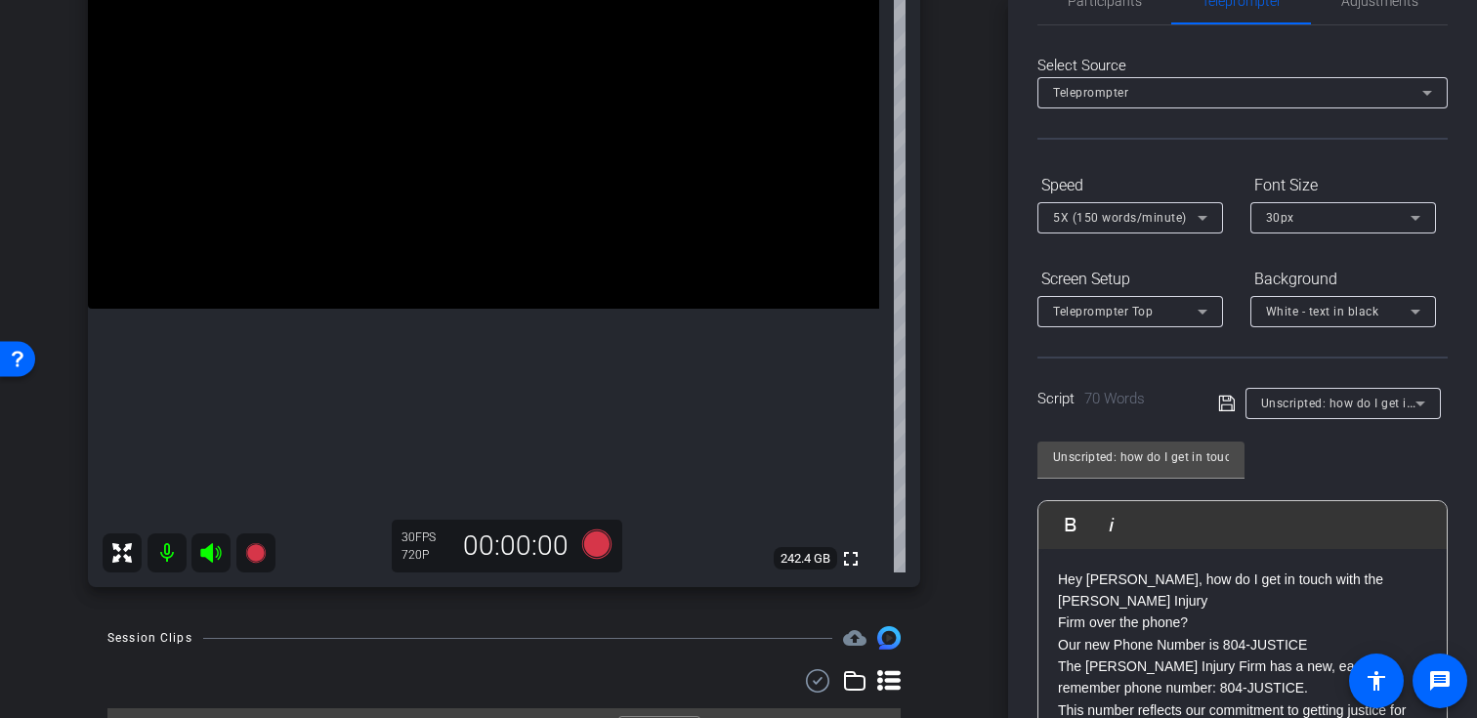
scroll to position [20, 0]
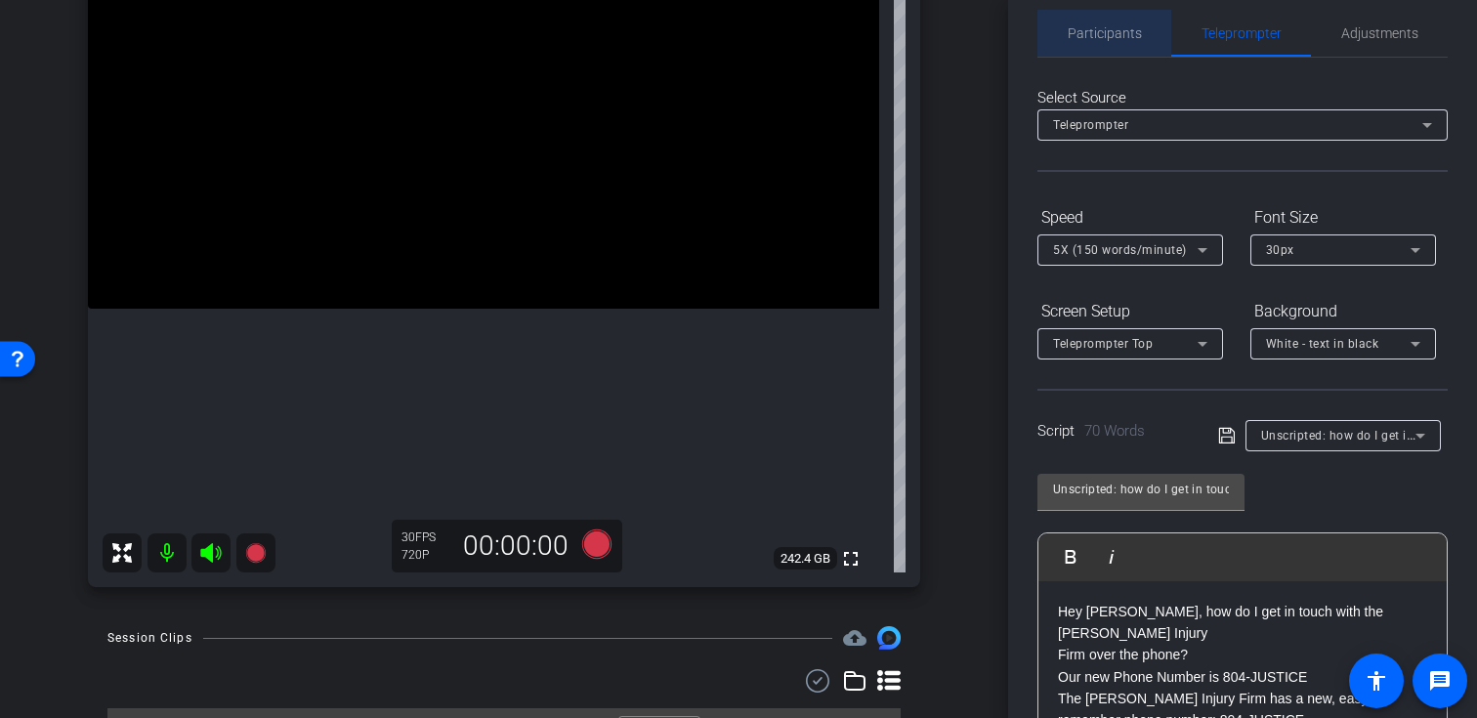
click at [1142, 49] on div "Participants" at bounding box center [1104, 33] width 134 height 47
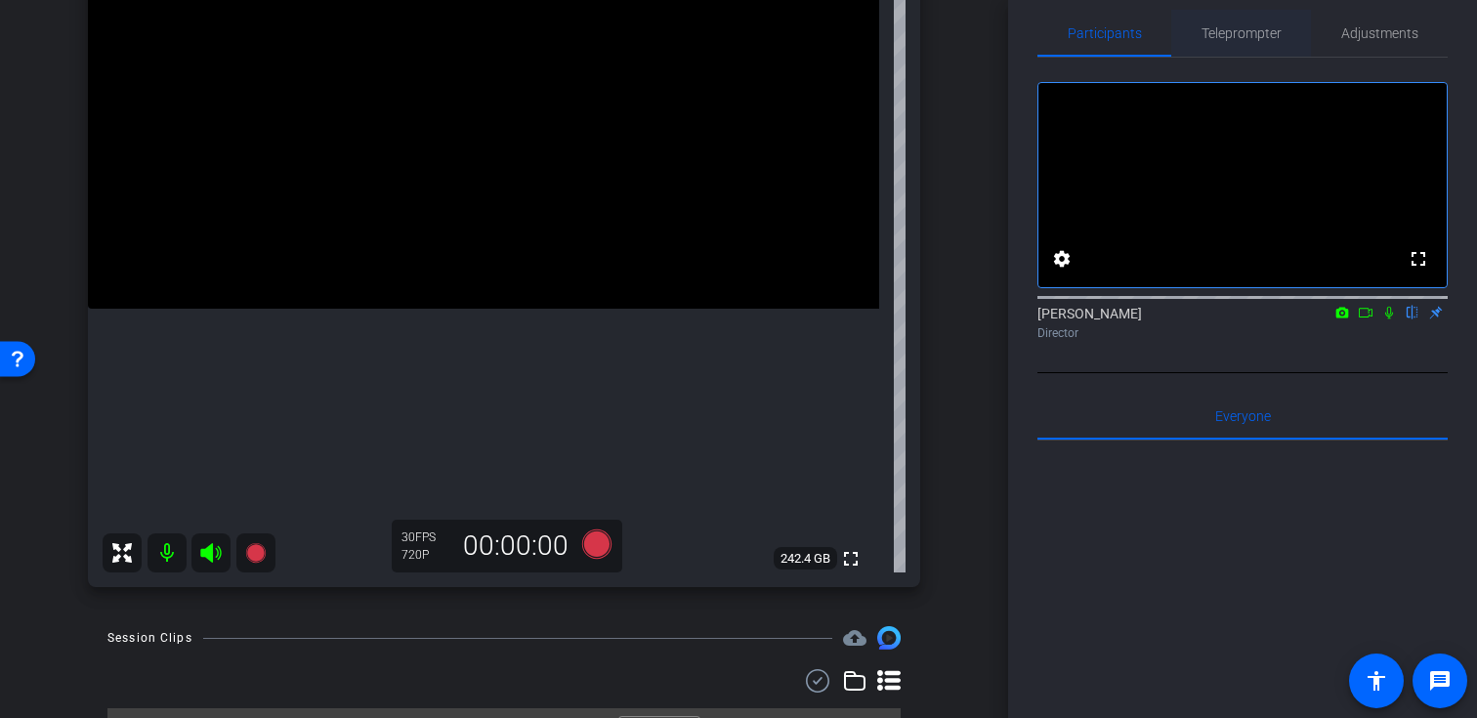
click at [1224, 49] on span "Teleprompter" at bounding box center [1241, 33] width 80 height 47
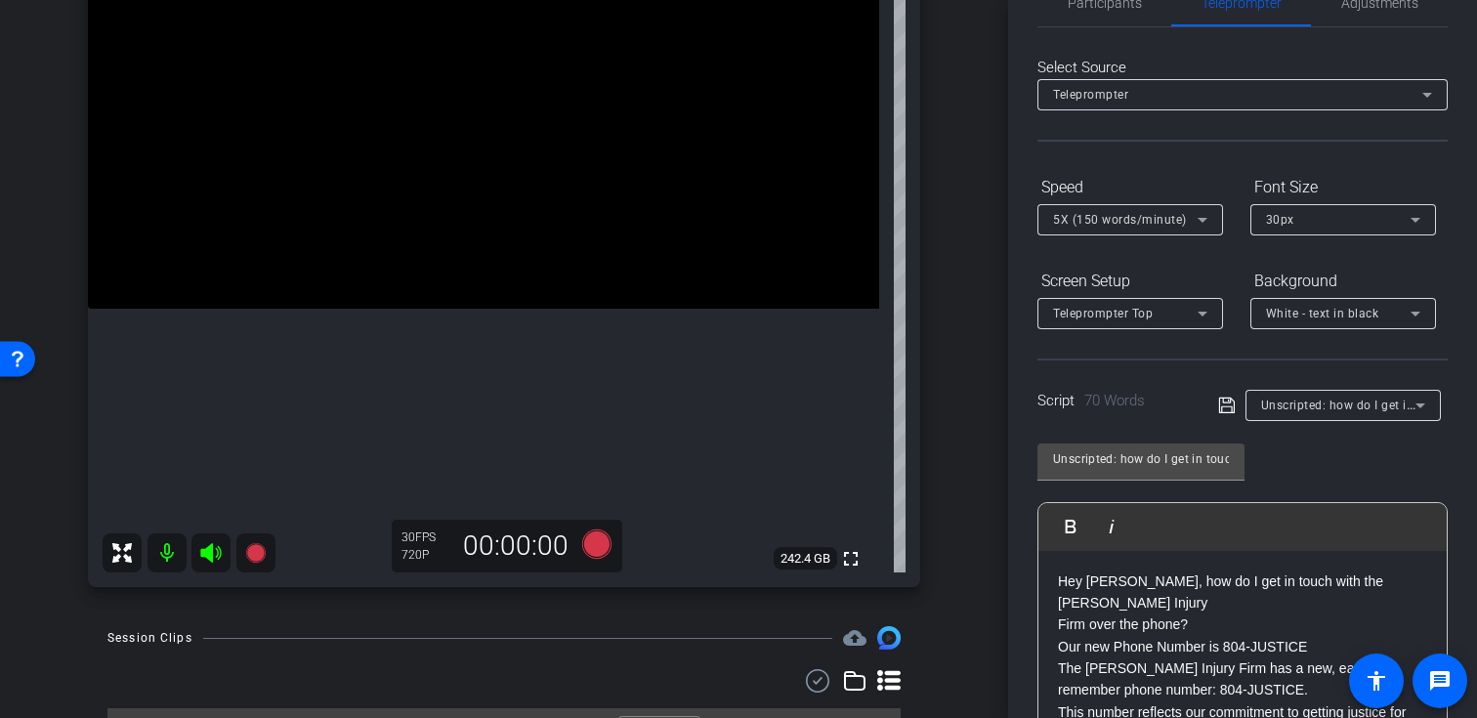
scroll to position [350, 0]
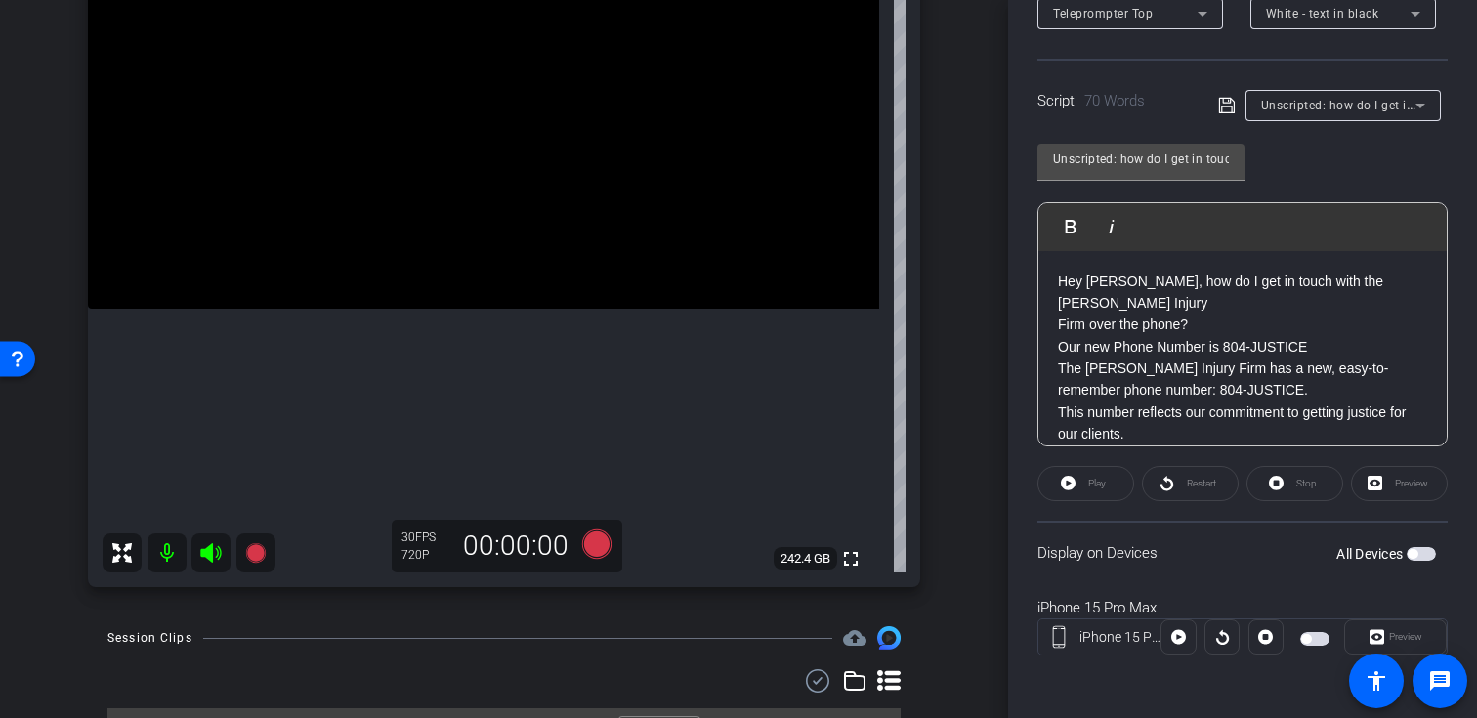
click at [1421, 550] on span "button" at bounding box center [1420, 554] width 29 height 14
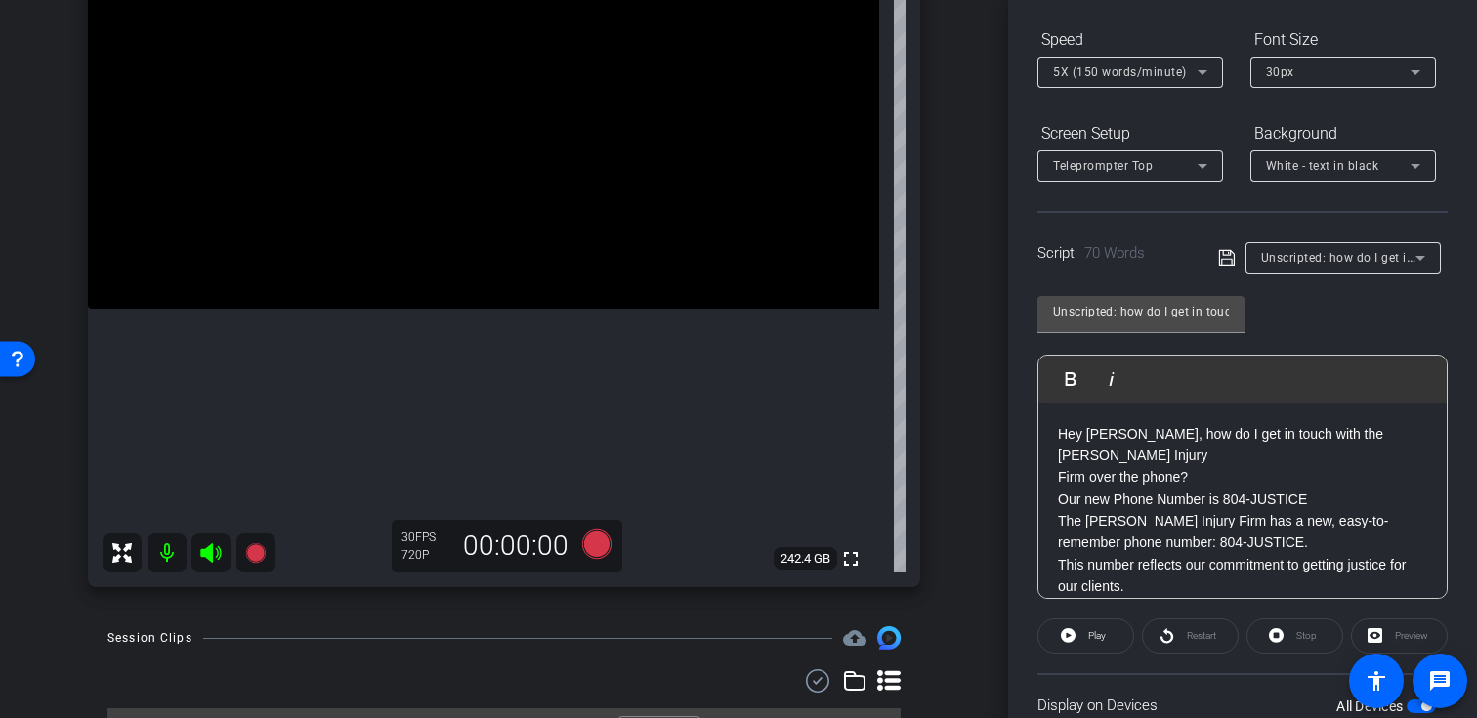
scroll to position [161, 0]
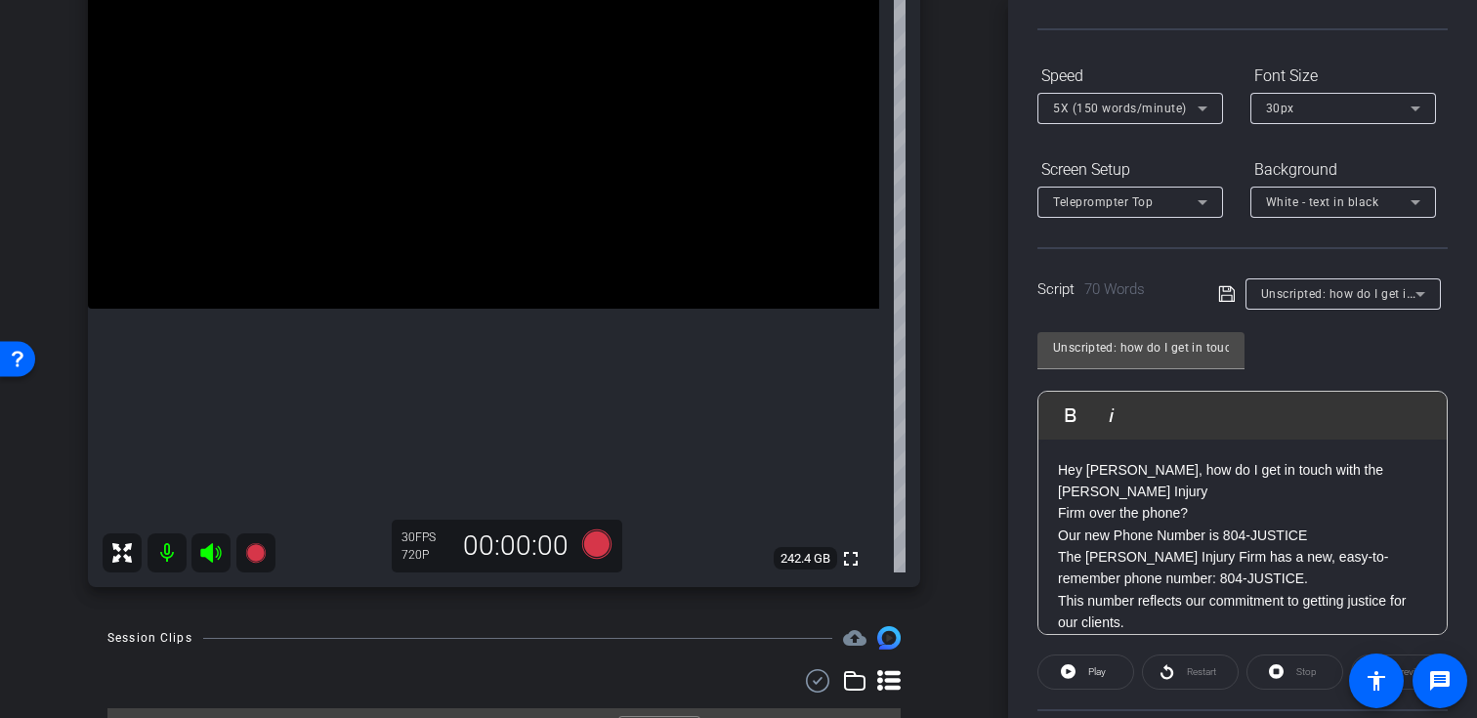
click at [1325, 110] on div "30px" at bounding box center [1338, 108] width 145 height 24
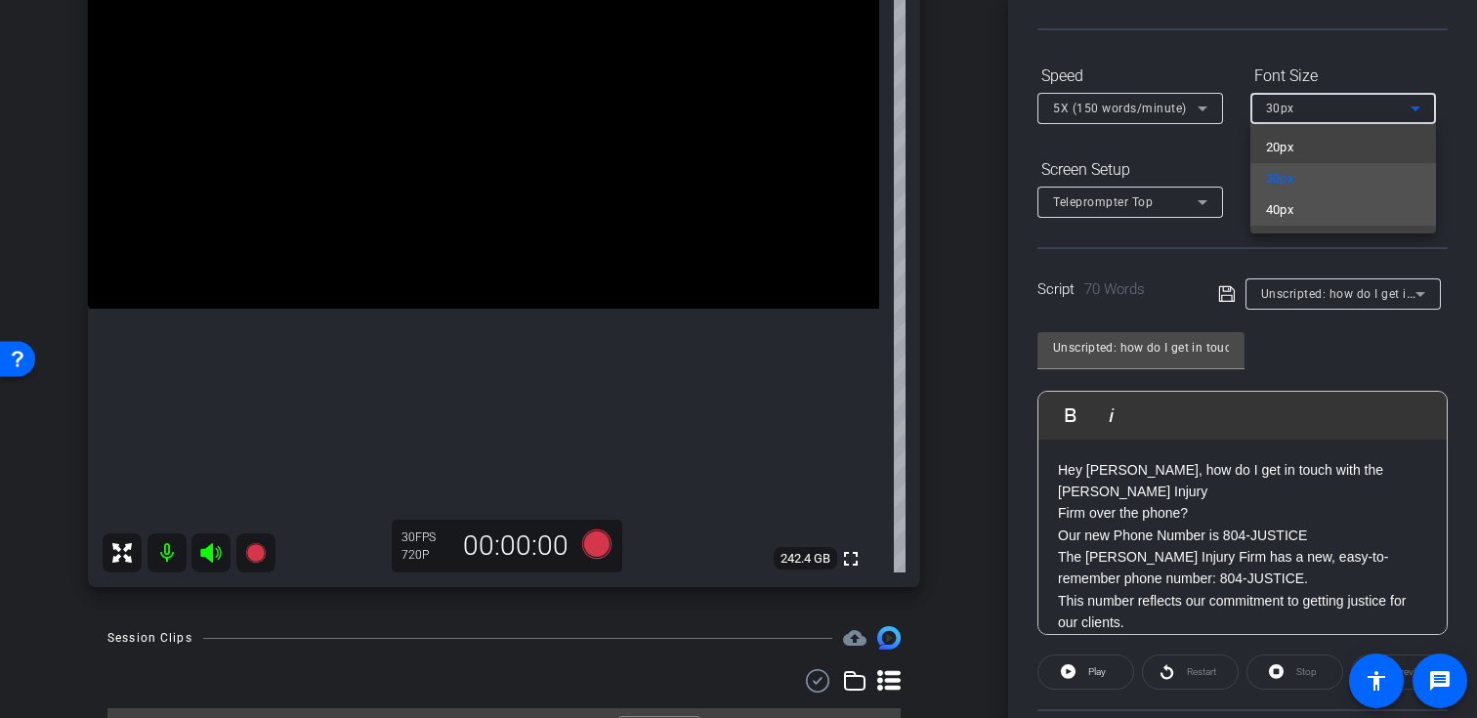
click at [1318, 211] on mat-option "40px" at bounding box center [1343, 209] width 186 height 31
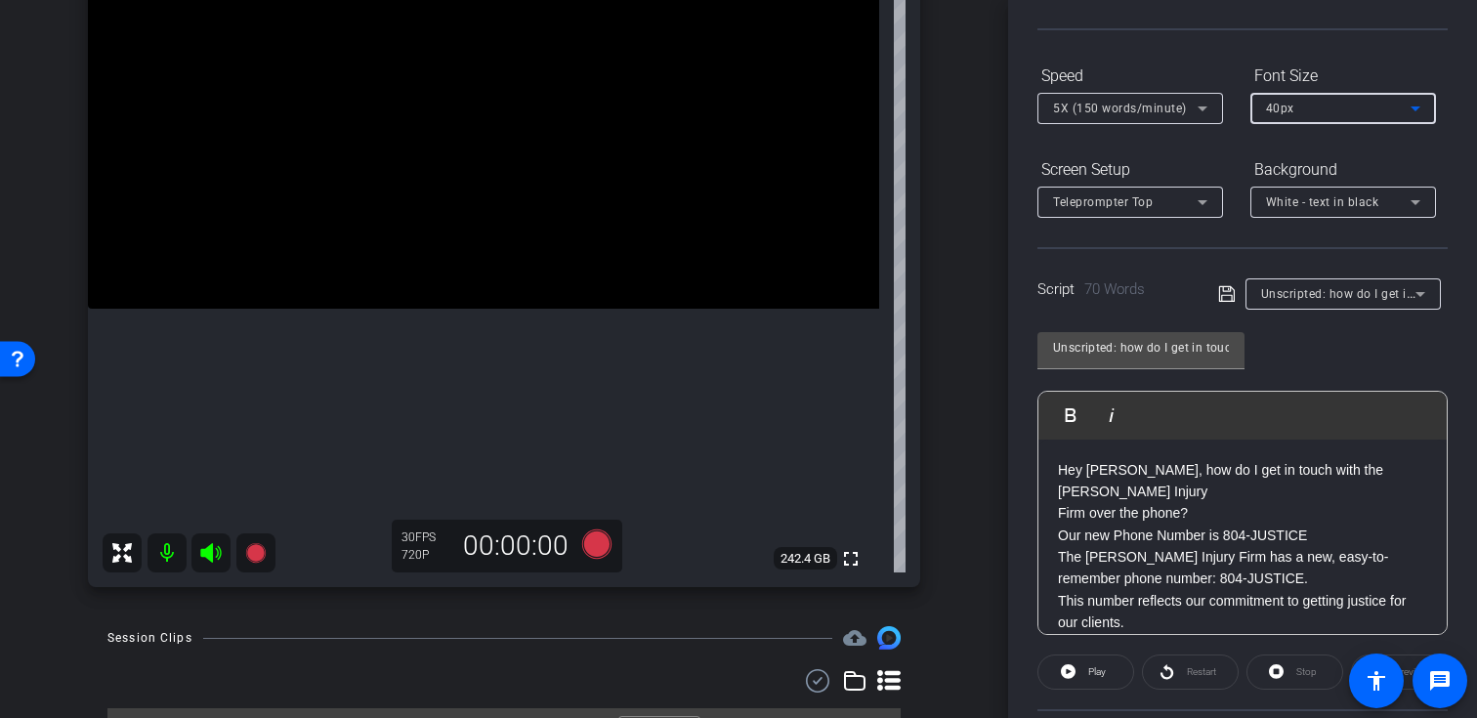
scroll to position [350, 0]
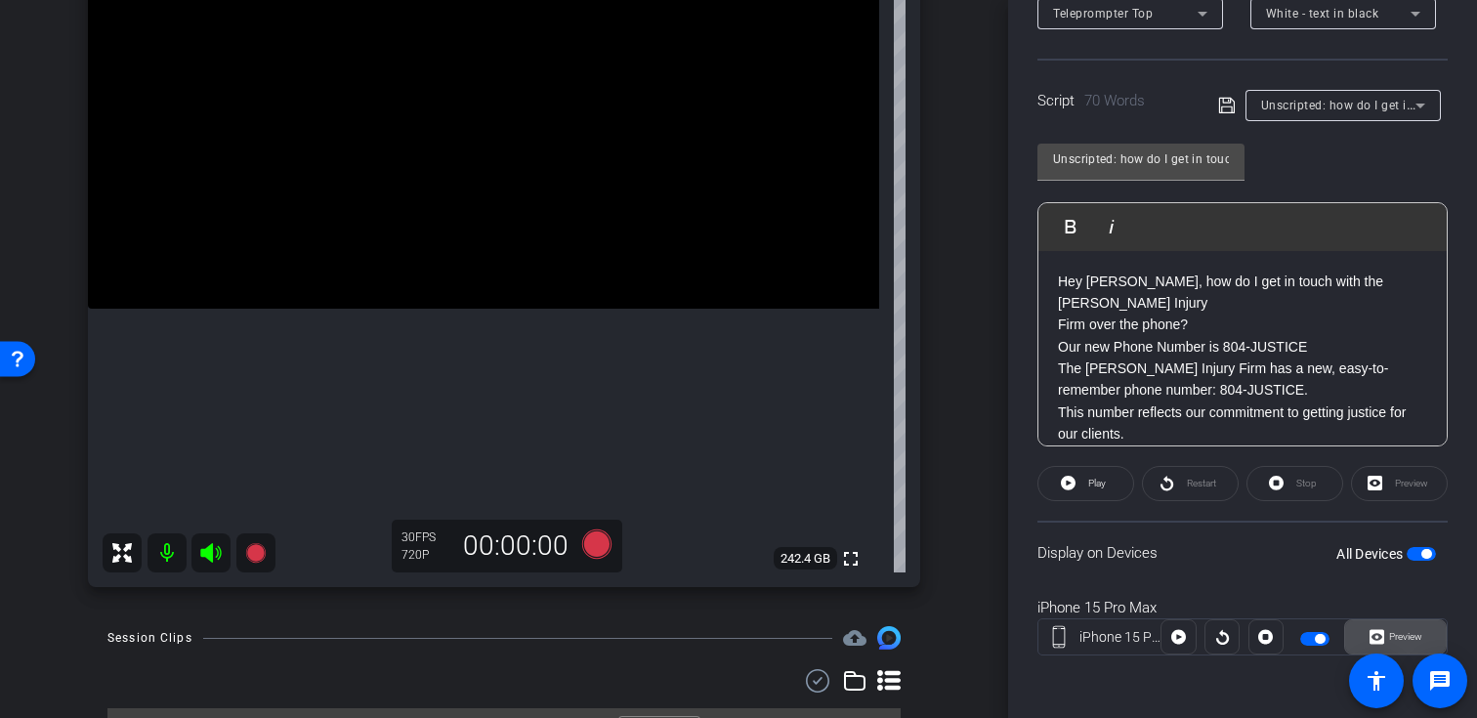
click at [1381, 638] on icon at bounding box center [1376, 637] width 15 height 15
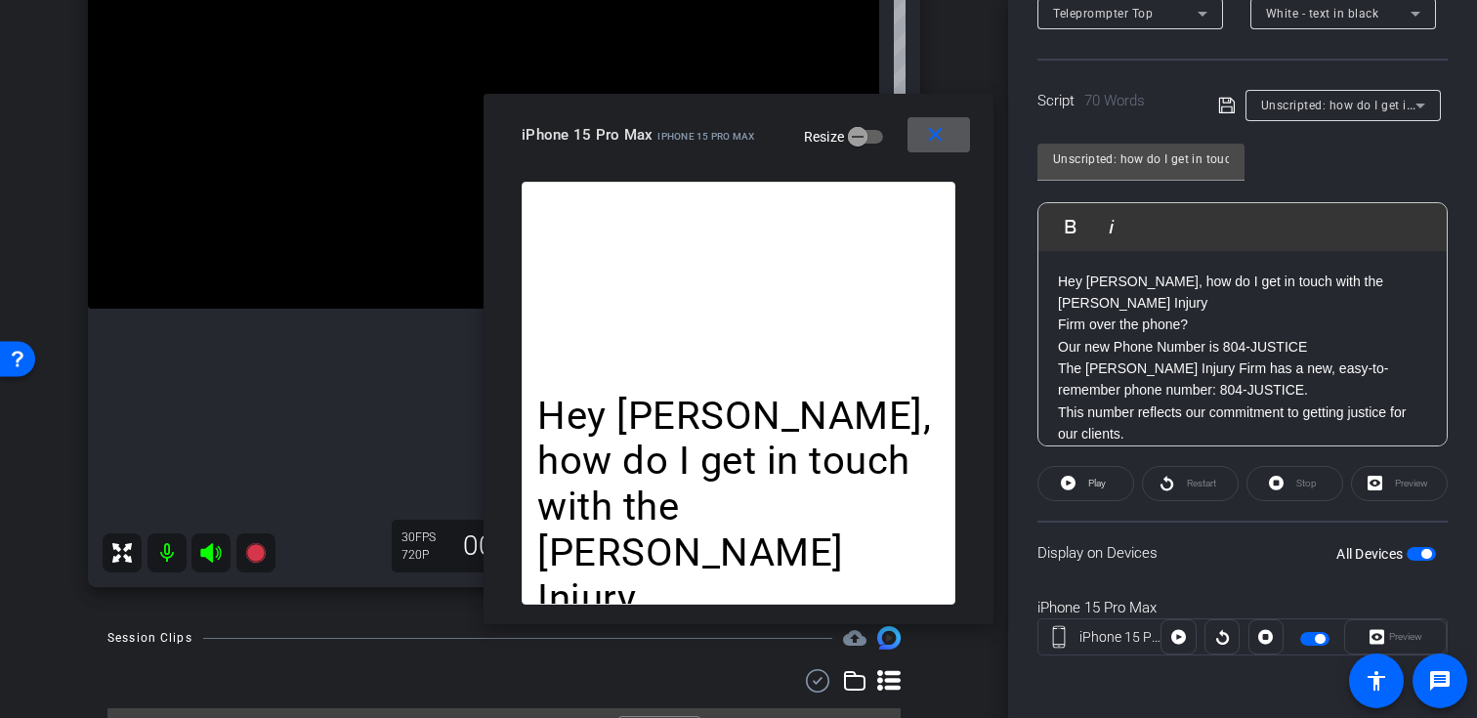
click at [959, 142] on span at bounding box center [938, 134] width 63 height 47
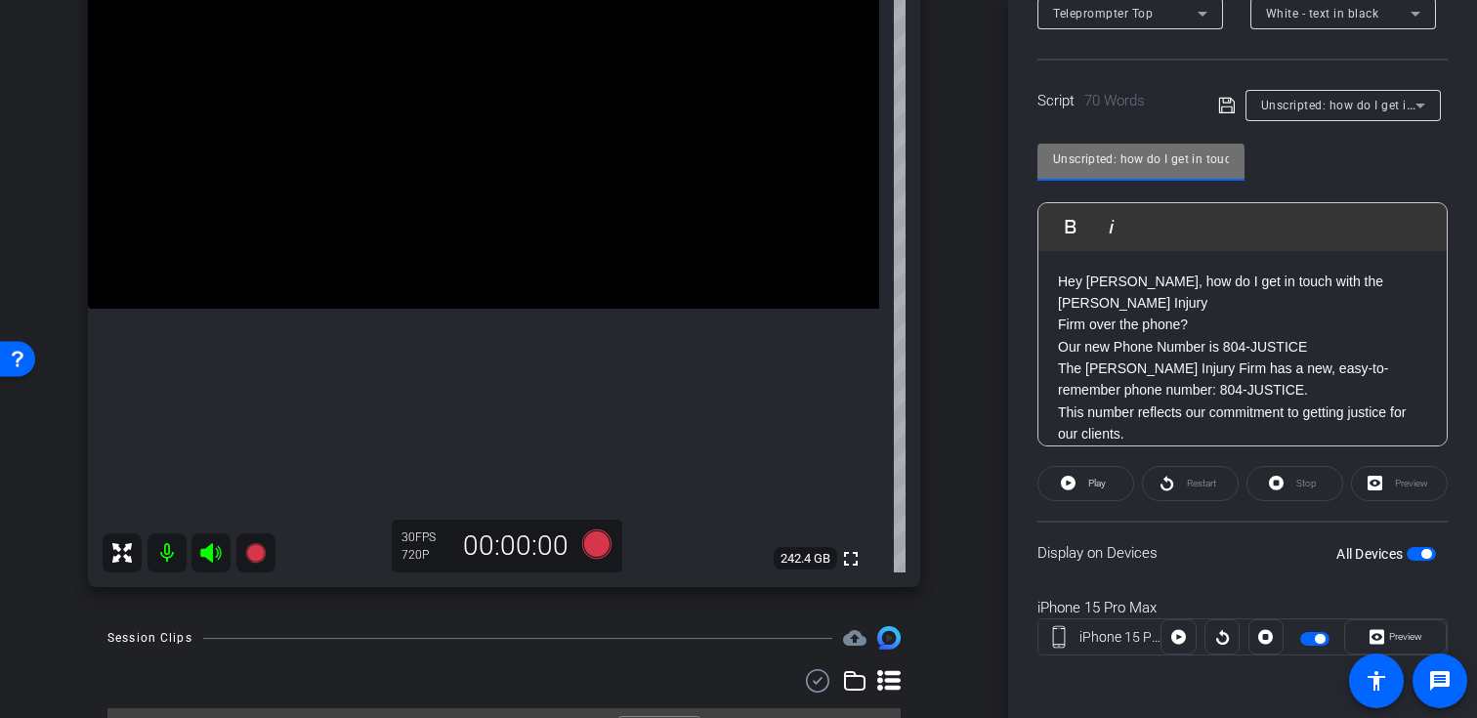
click at [1154, 156] on input "Unscripted: how do I get in touch with the Johnson Injury Firm over the phone?" at bounding box center [1141, 158] width 176 height 23
click at [1296, 177] on div "Unscripted: how do I get in touch with the Johnson Injury Firm over the phone? …" at bounding box center [1242, 287] width 410 height 317
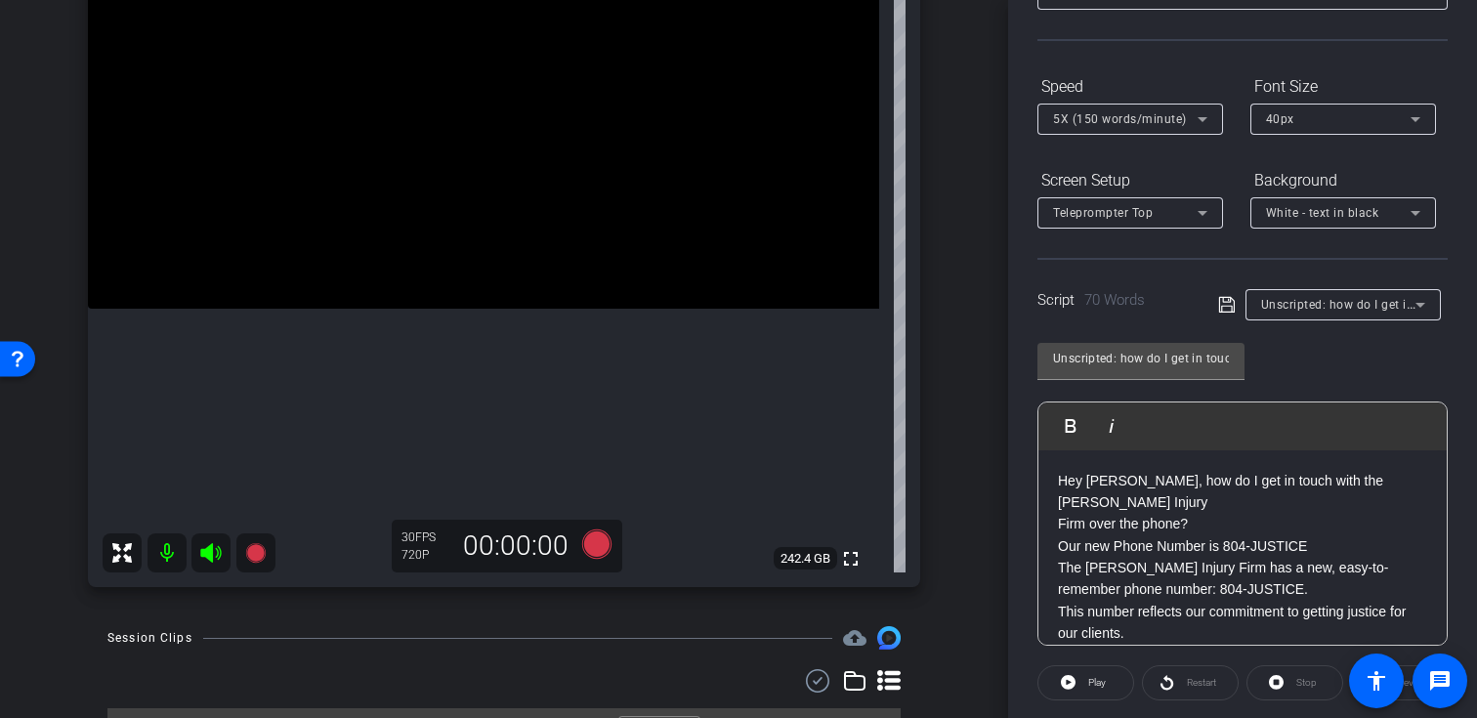
scroll to position [111, 0]
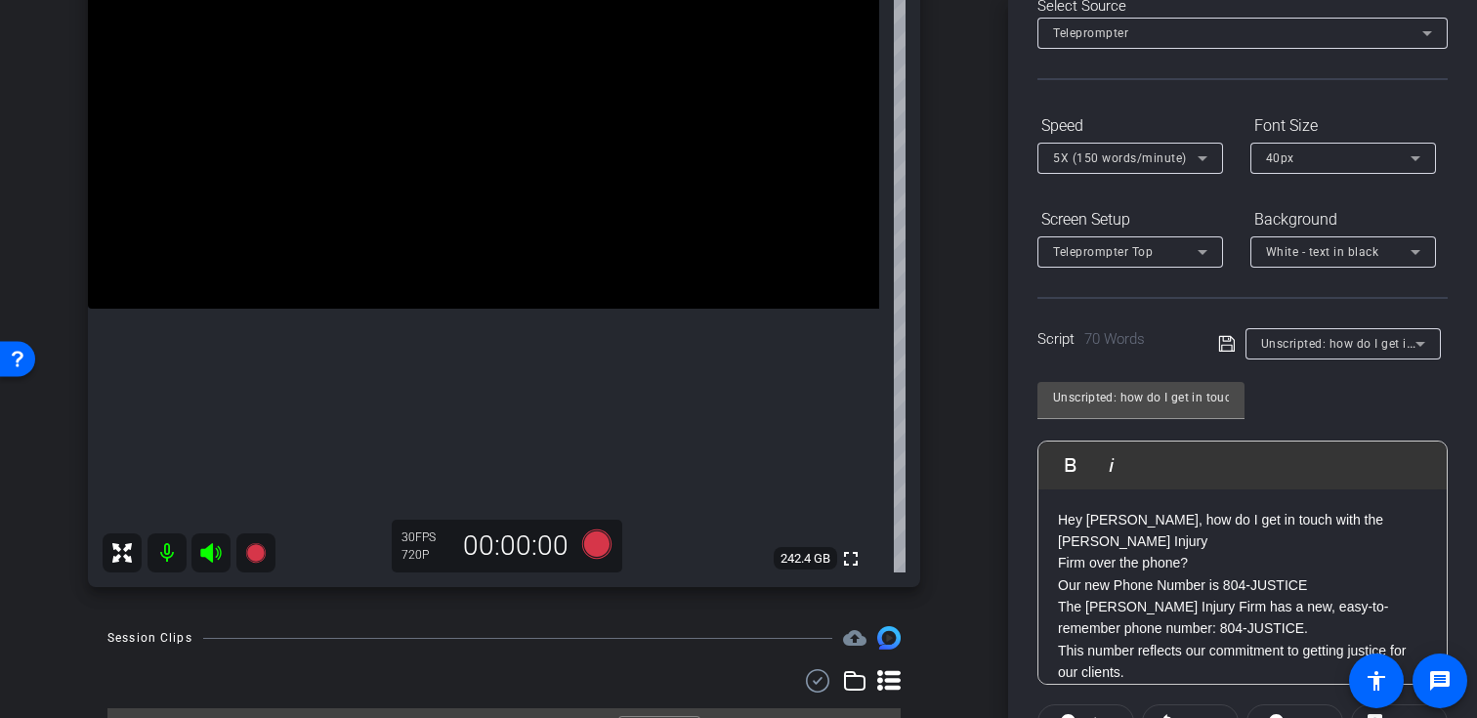
click at [1119, 171] on div "5X (150 words/minute)" at bounding box center [1130, 158] width 154 height 31
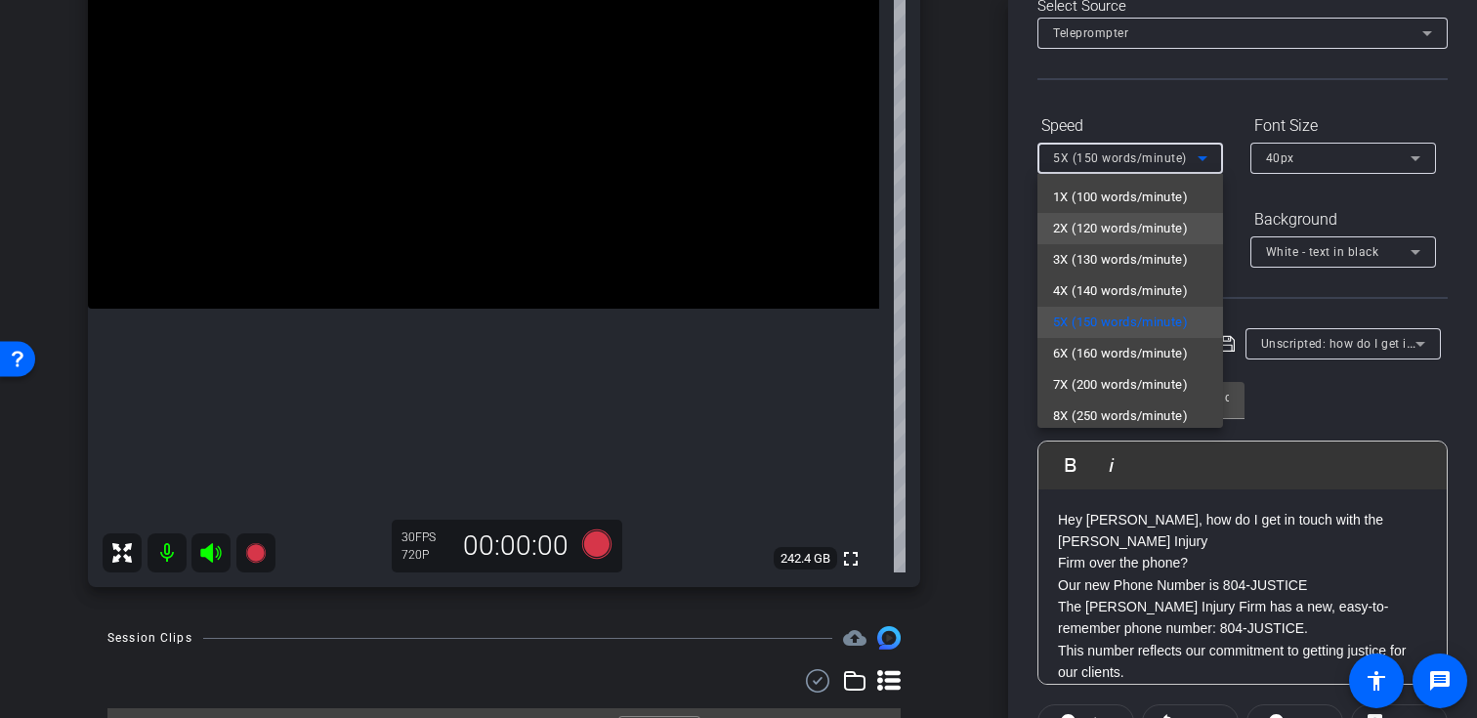
click at [1118, 242] on mat-option "2X (120 words/minute)" at bounding box center [1130, 228] width 186 height 31
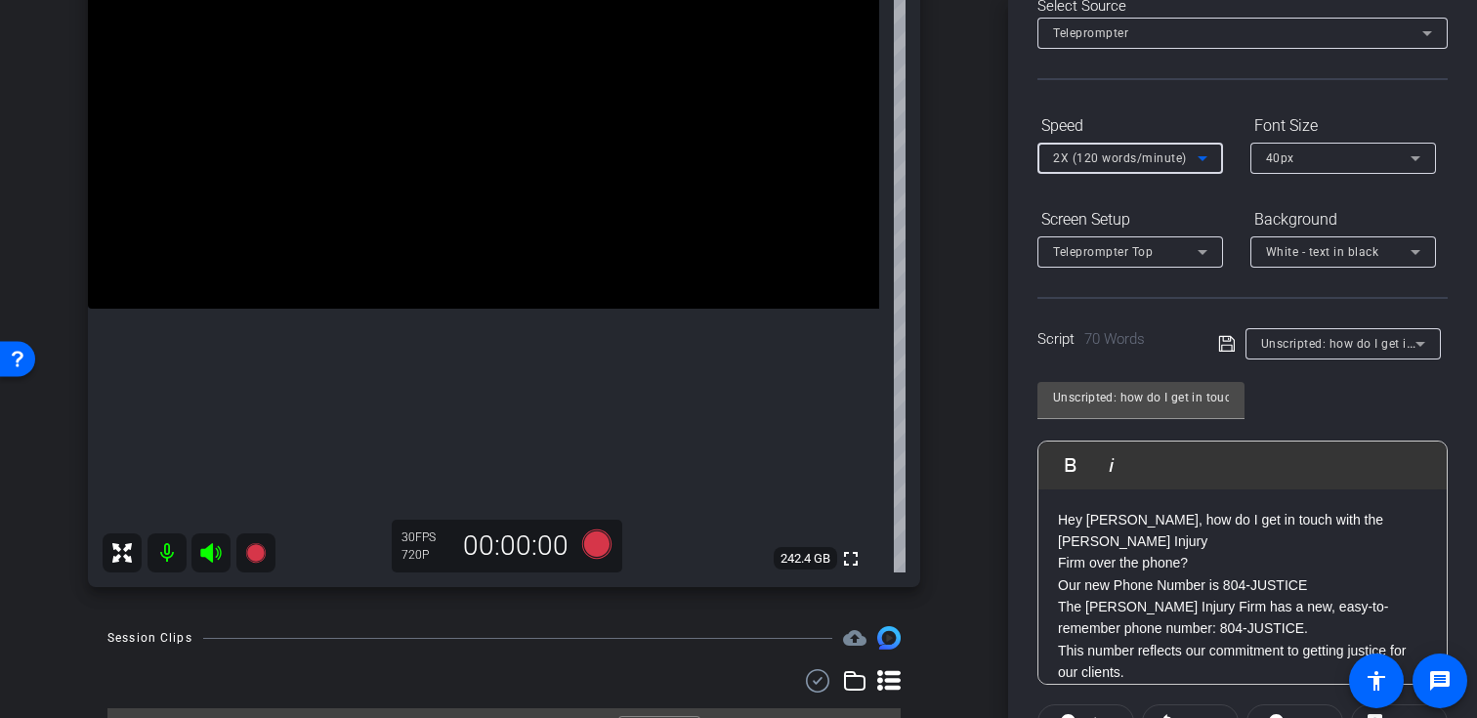
click at [1182, 172] on div "2X (120 words/minute)" at bounding box center [1130, 158] width 154 height 31
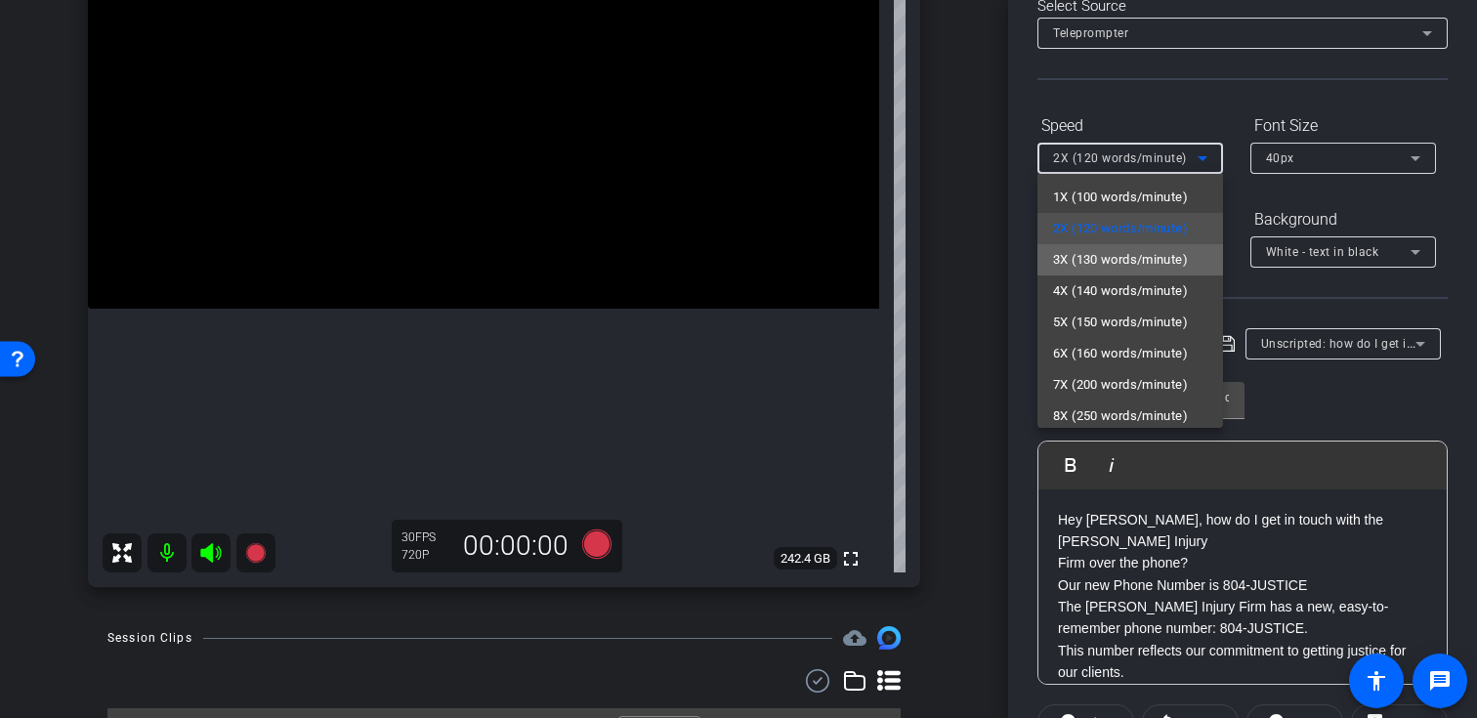
click at [1151, 269] on span "3X (130 words/minute)" at bounding box center [1120, 259] width 135 height 23
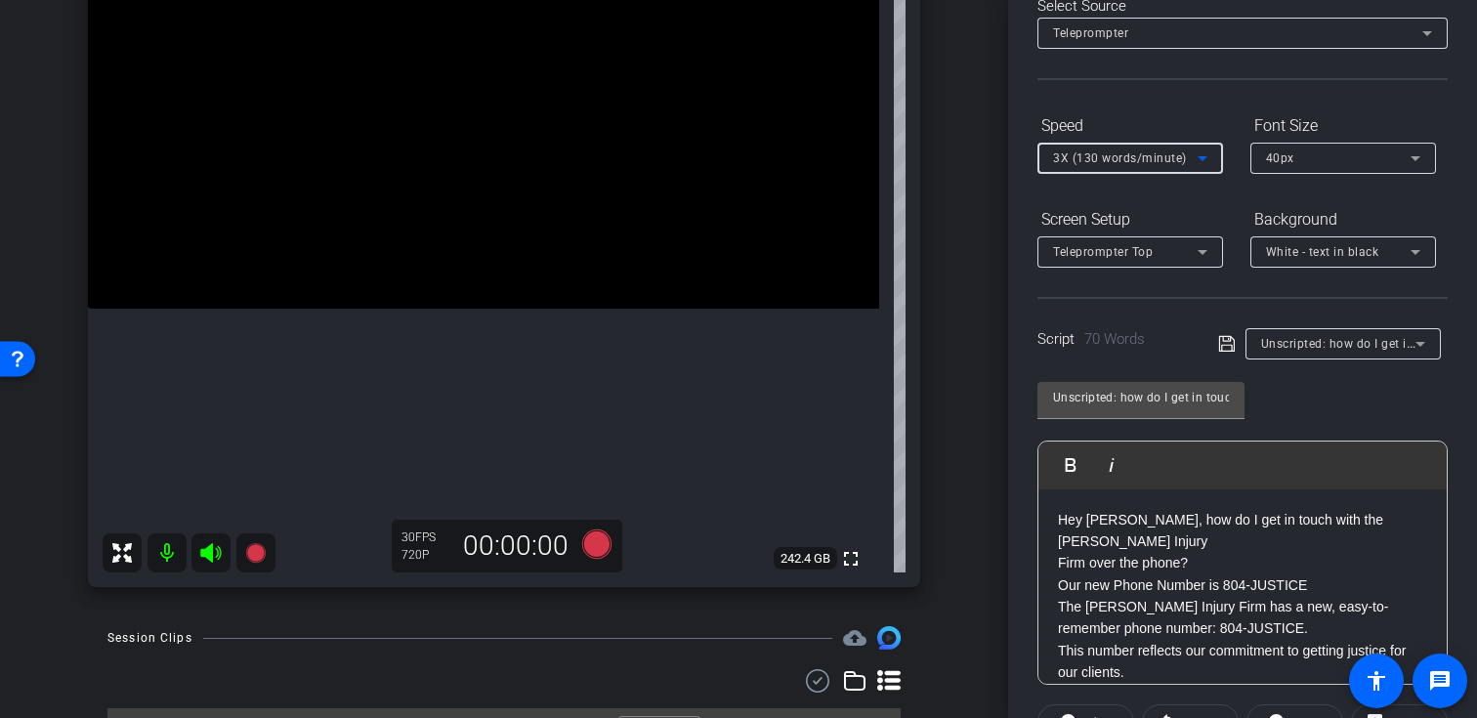
click at [1301, 395] on div "Unscripted: how do I get in touch with the Johnson Injury Firm over the phone? …" at bounding box center [1242, 525] width 410 height 317
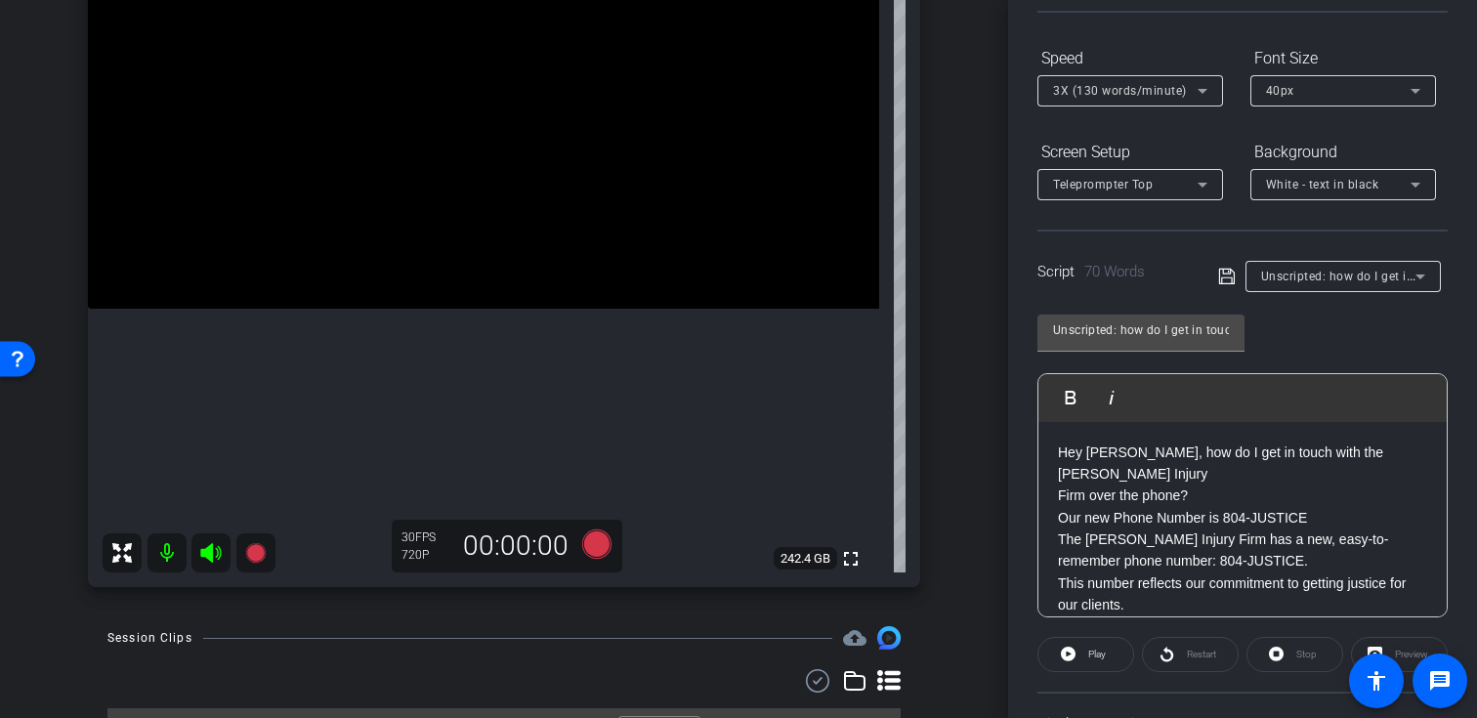
scroll to position [329, 0]
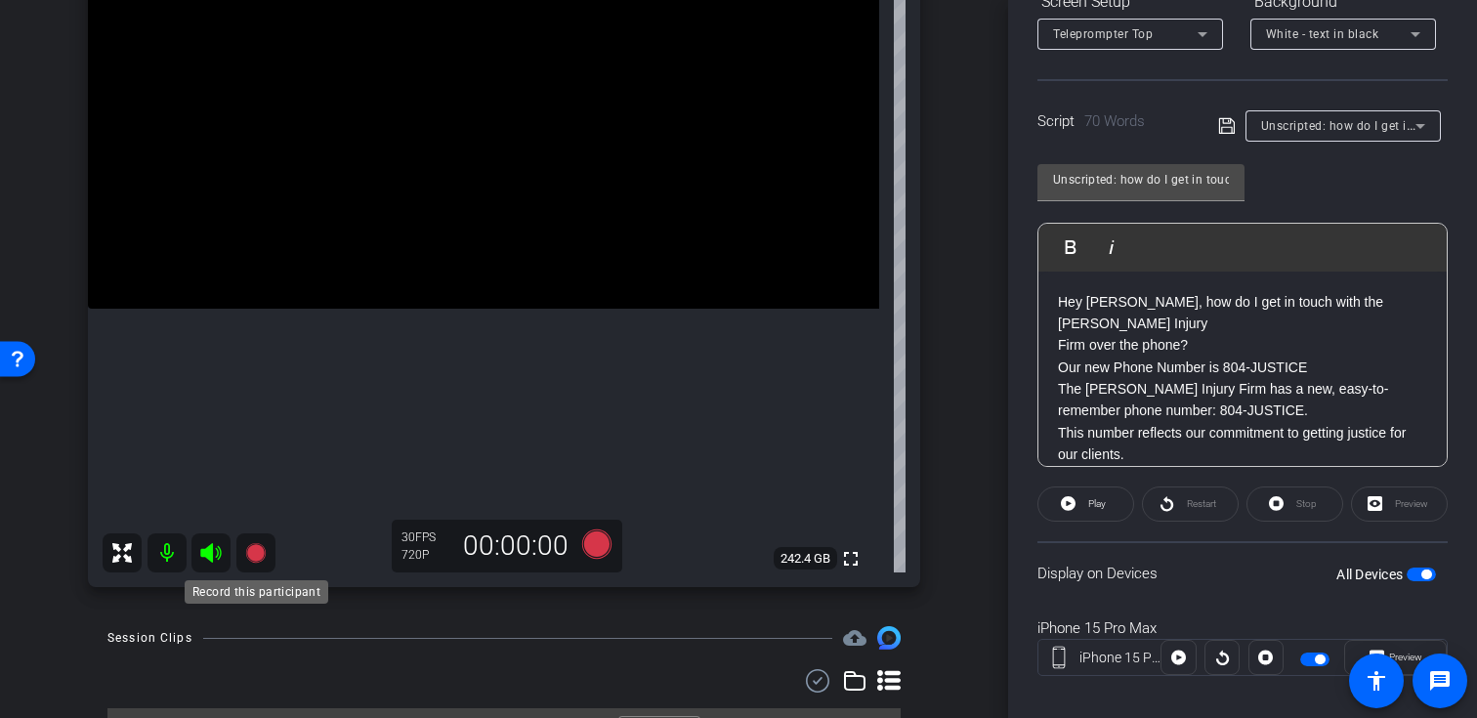
click at [254, 553] on icon at bounding box center [255, 553] width 20 height 20
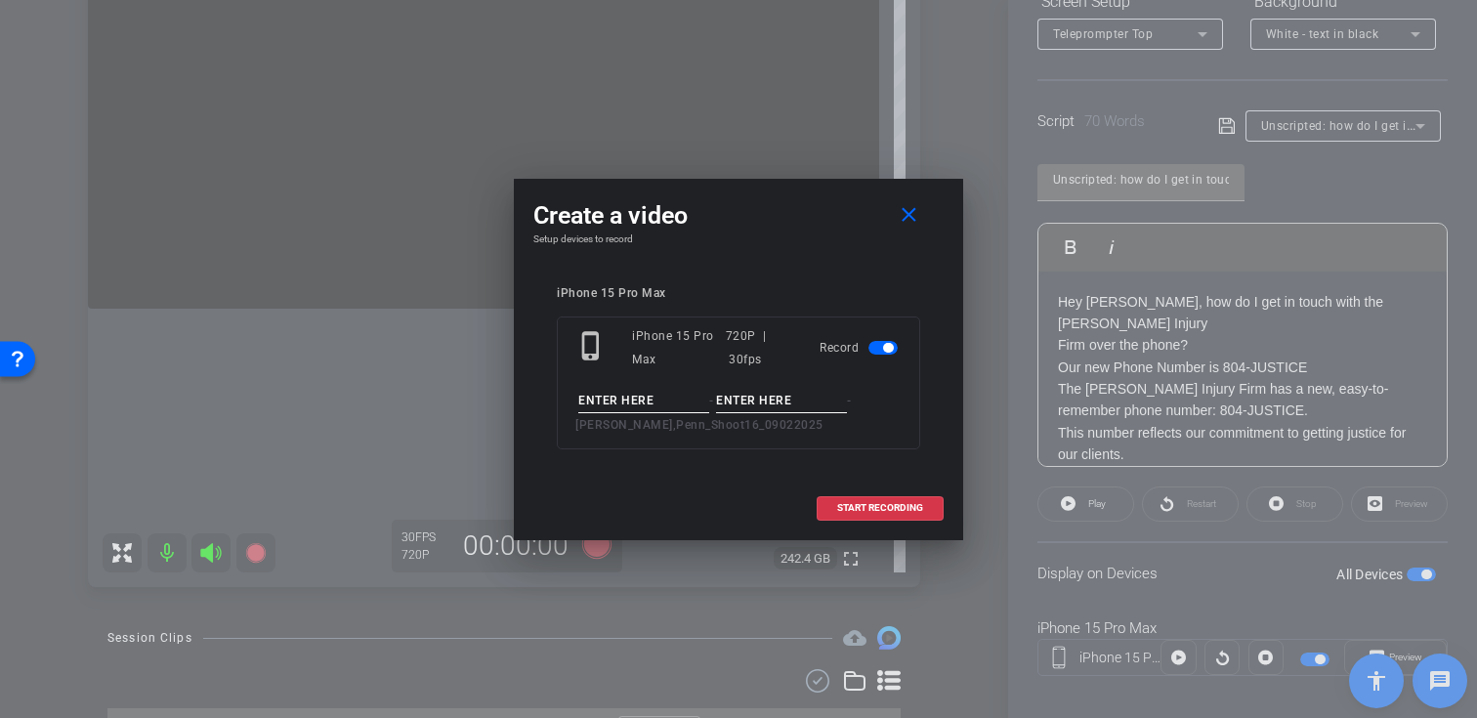
click at [614, 403] on input at bounding box center [643, 401] width 131 height 24
paste input "Unscripted: how do I get in touch with the Johnson Injury Firm over the phone?"
type input "Unscripted: how do I get in touch with the Johnson Injury Firm over the phone?"
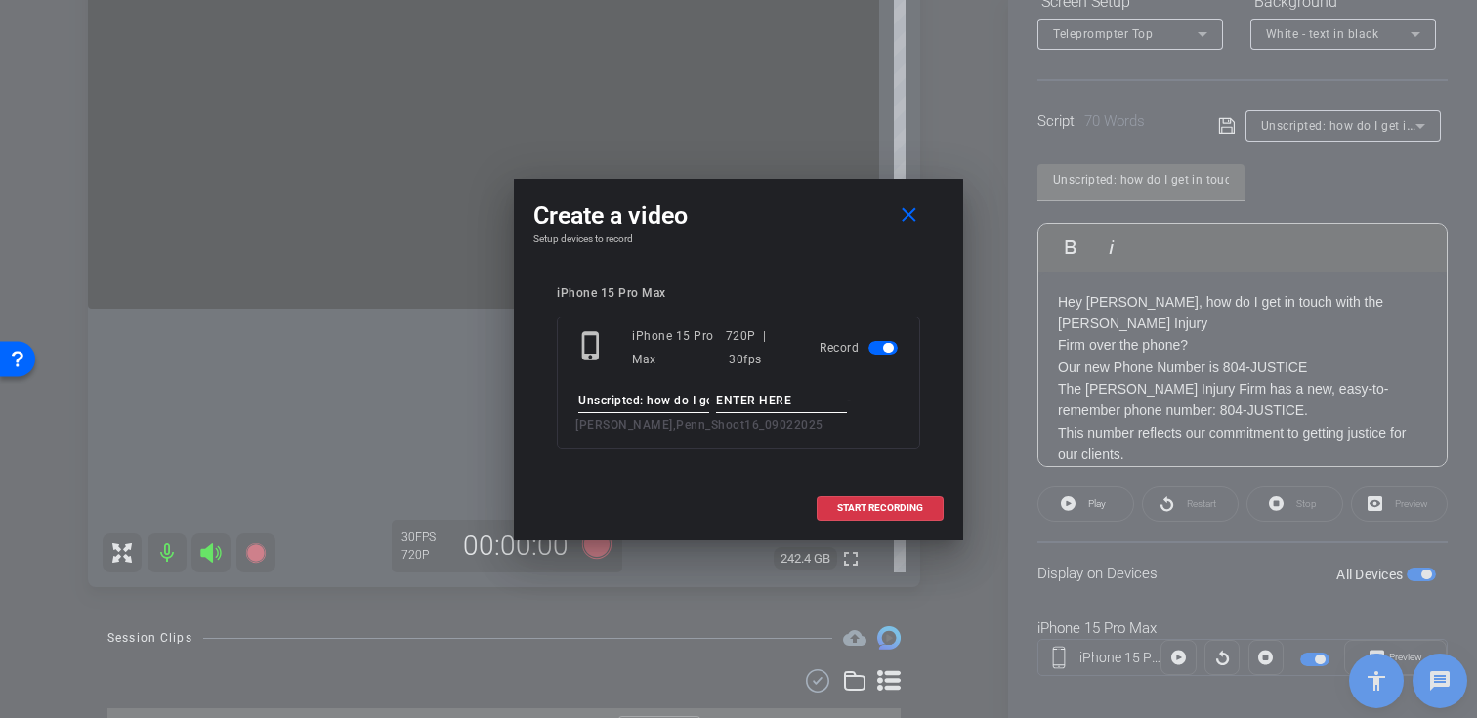
click at [770, 400] on input at bounding box center [781, 401] width 131 height 24
type input "Take01"
click at [859, 503] on span "START RECORDING" at bounding box center [880, 508] width 86 height 10
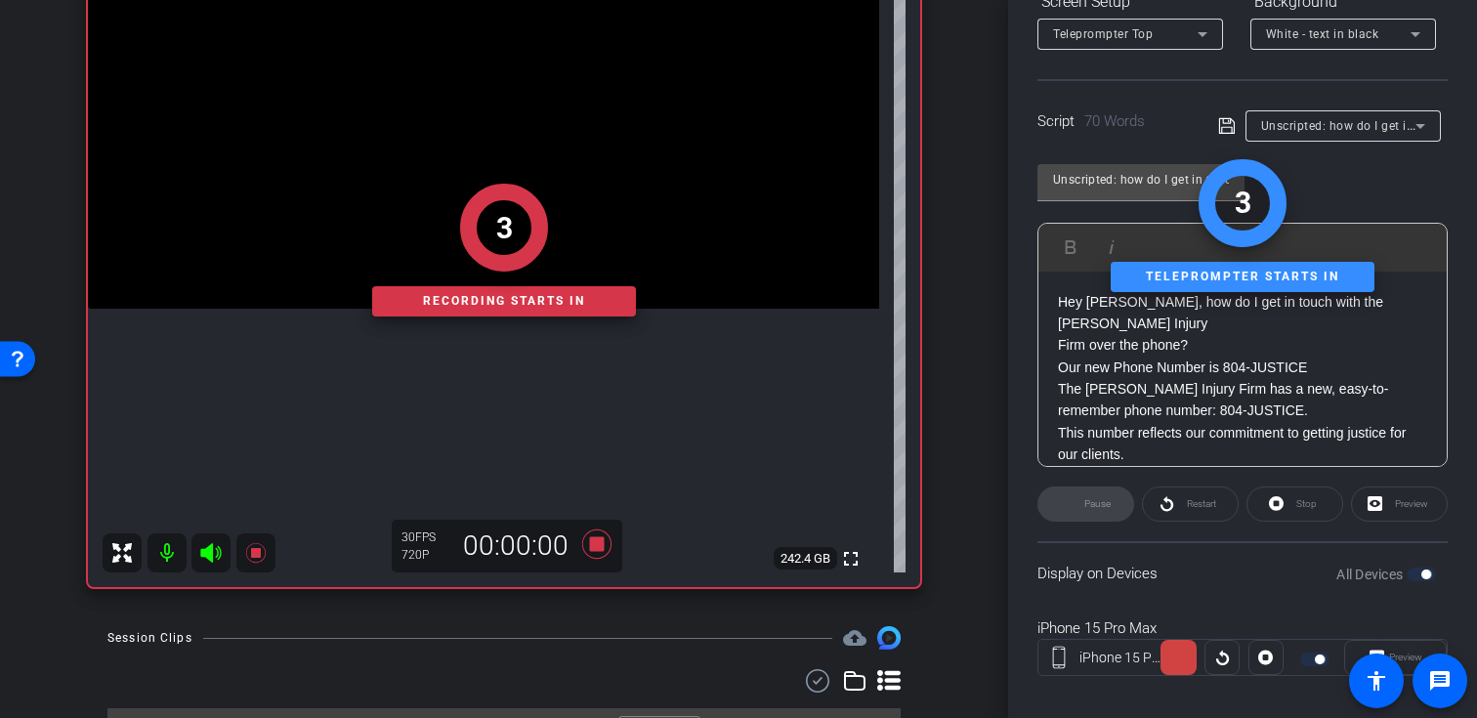
scroll to position [350, 0]
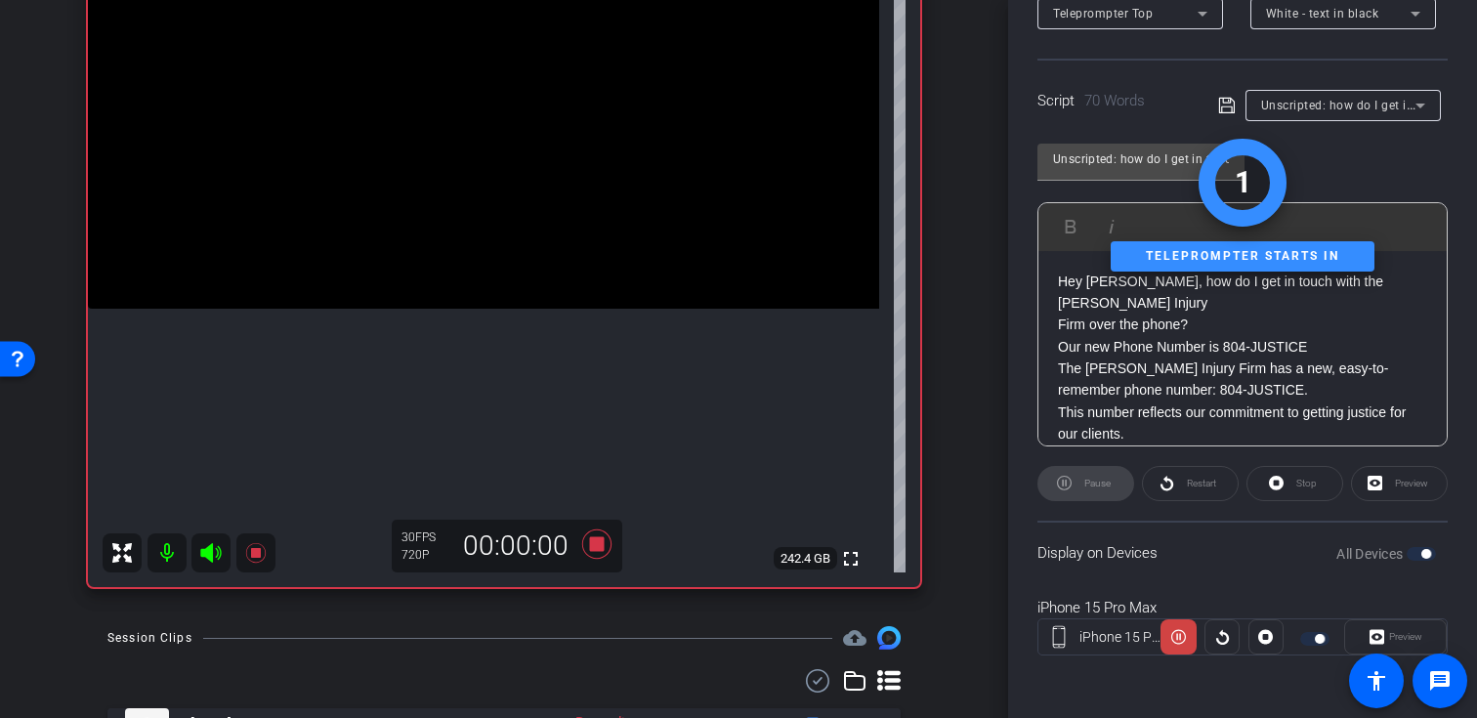
click at [209, 561] on icon at bounding box center [210, 552] width 23 height 23
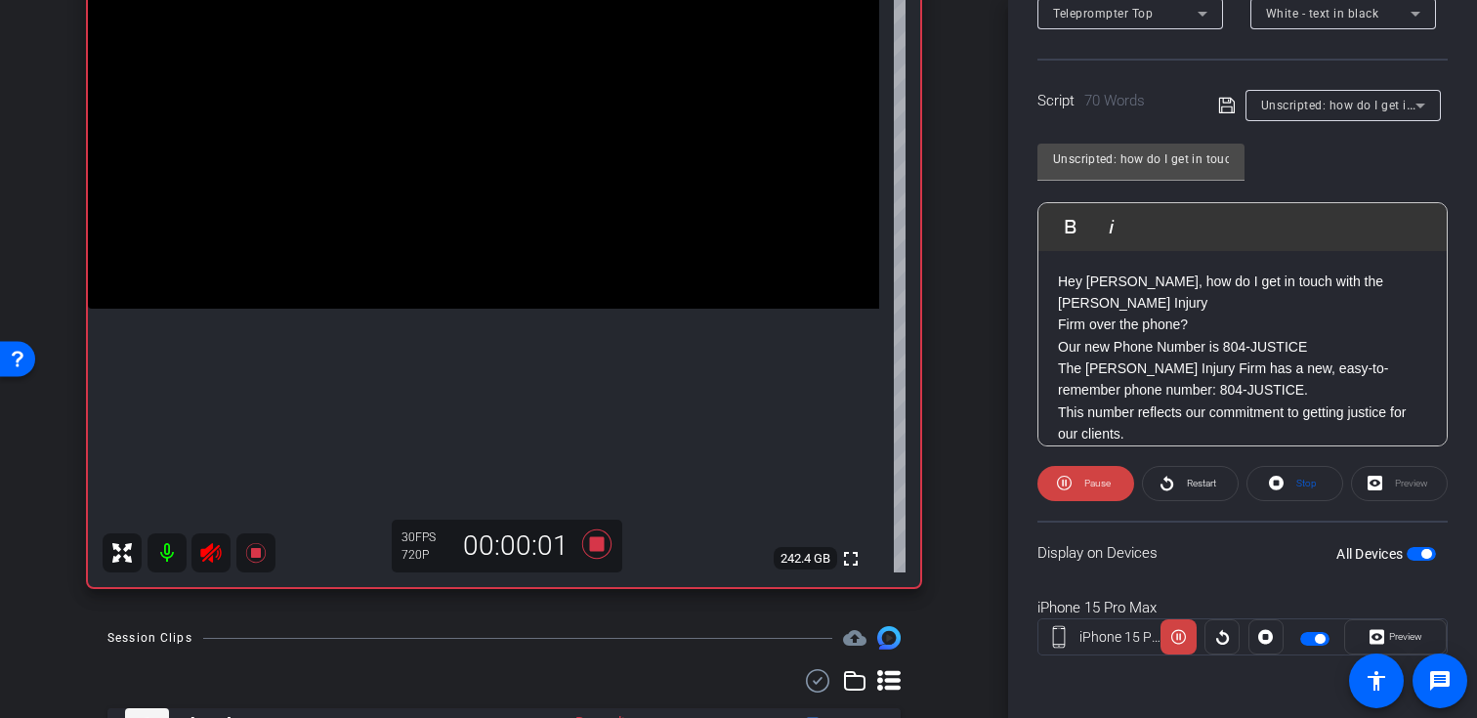
click at [209, 557] on icon at bounding box center [210, 552] width 23 height 23
click at [1194, 488] on span "Restart" at bounding box center [1199, 483] width 34 height 27
click at [252, 555] on icon at bounding box center [255, 553] width 20 height 20
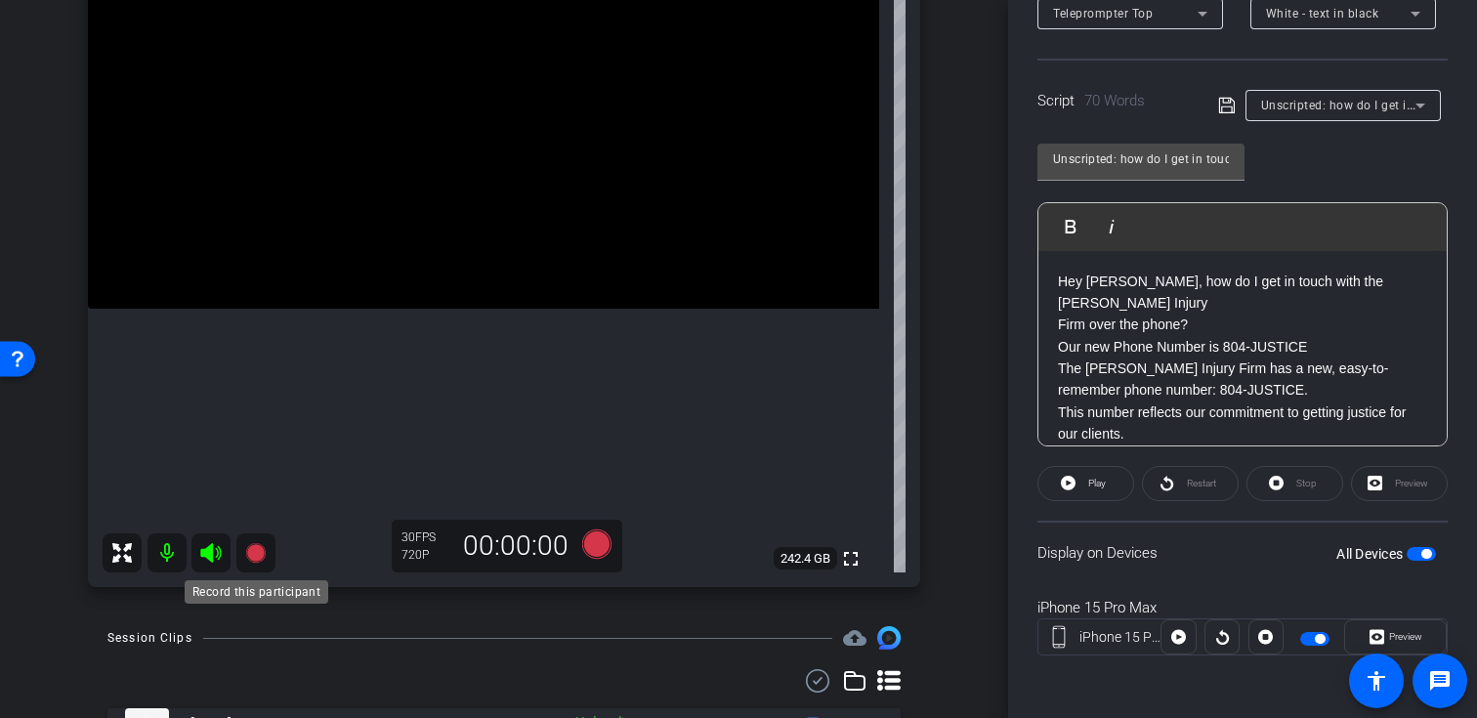
click at [245, 559] on icon at bounding box center [255, 552] width 23 height 23
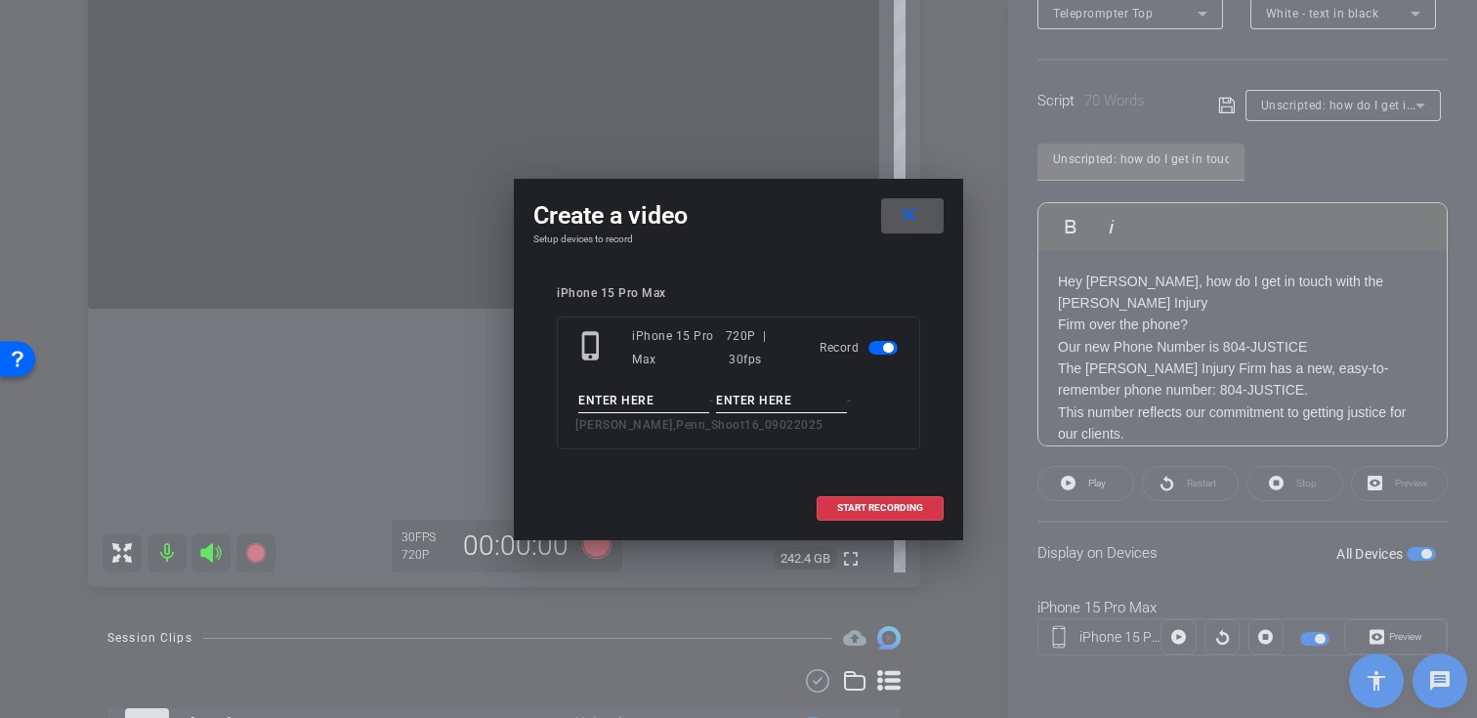
click at [642, 396] on input at bounding box center [643, 401] width 131 height 24
paste input "Unscripted: how do I get in touch with the Johnson Injury Firm over the phone?"
type input "Unscripted: how do I get in touch with the Johnson Injury Firm over the phone?"
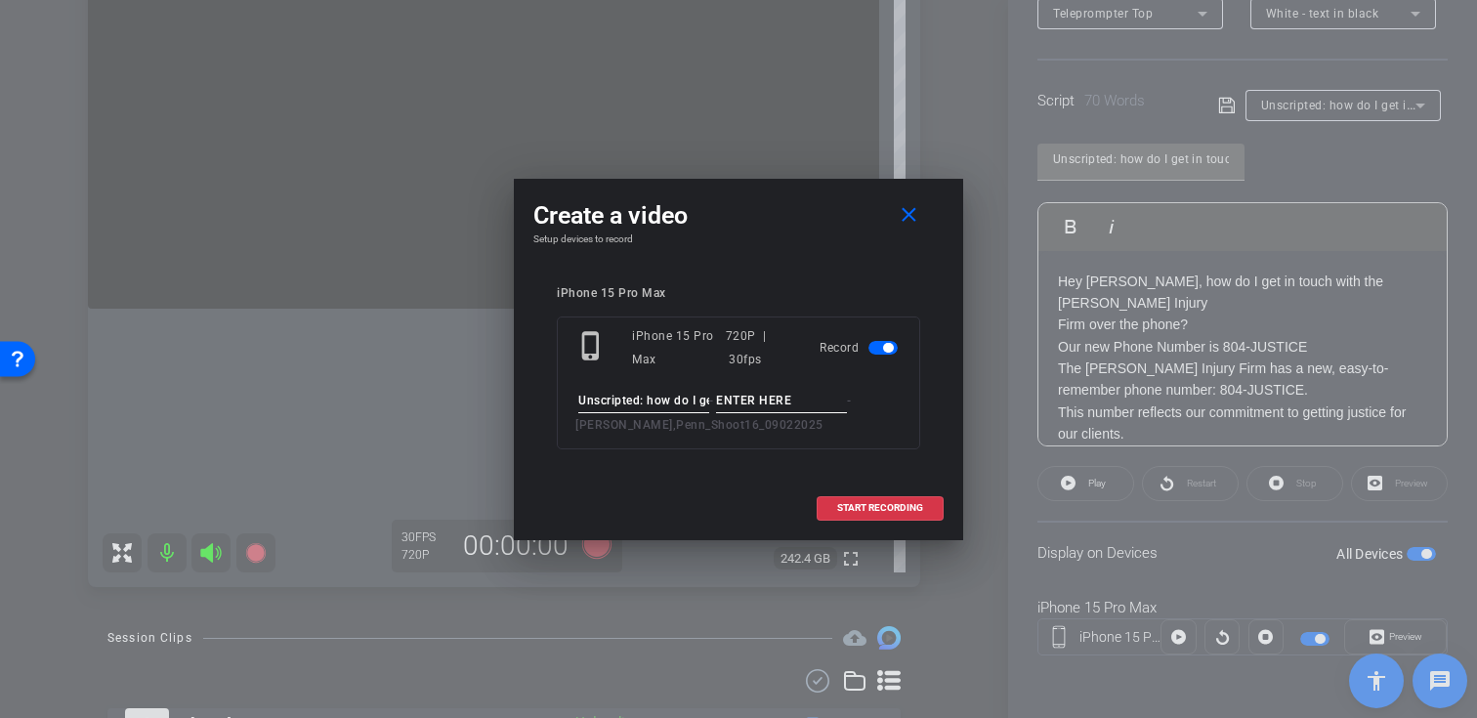
click at [781, 404] on input at bounding box center [781, 401] width 131 height 24
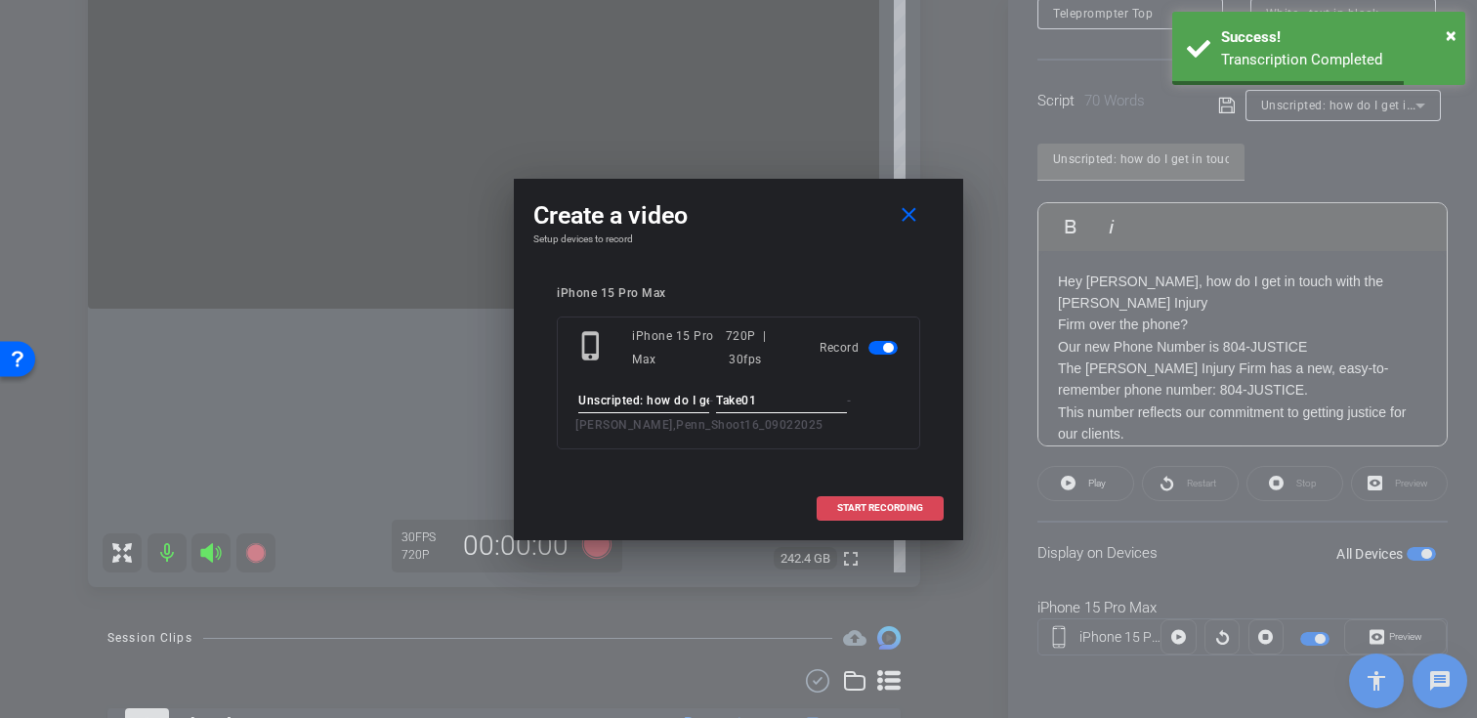
type input "Take01"
click at [857, 509] on span "START RECORDING" at bounding box center [880, 508] width 86 height 10
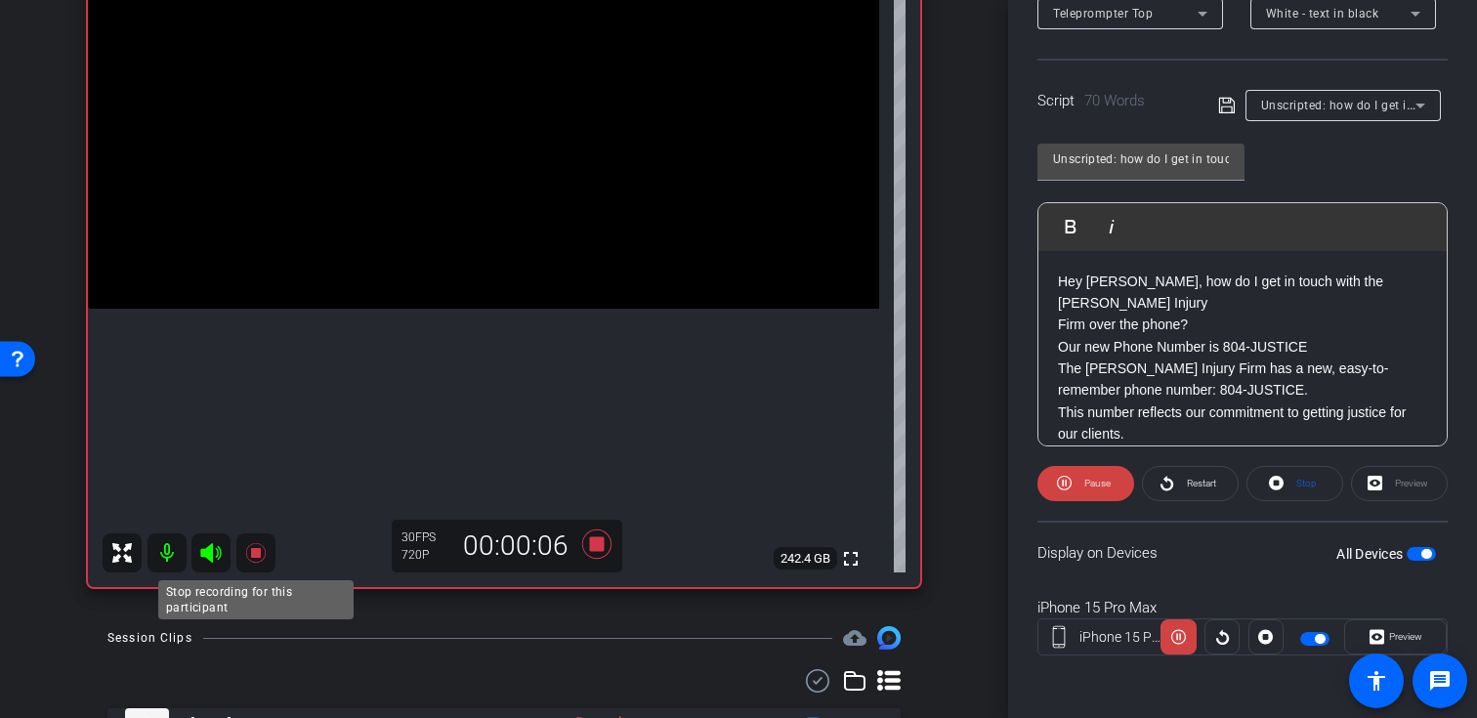
click at [256, 554] on icon at bounding box center [255, 553] width 20 height 20
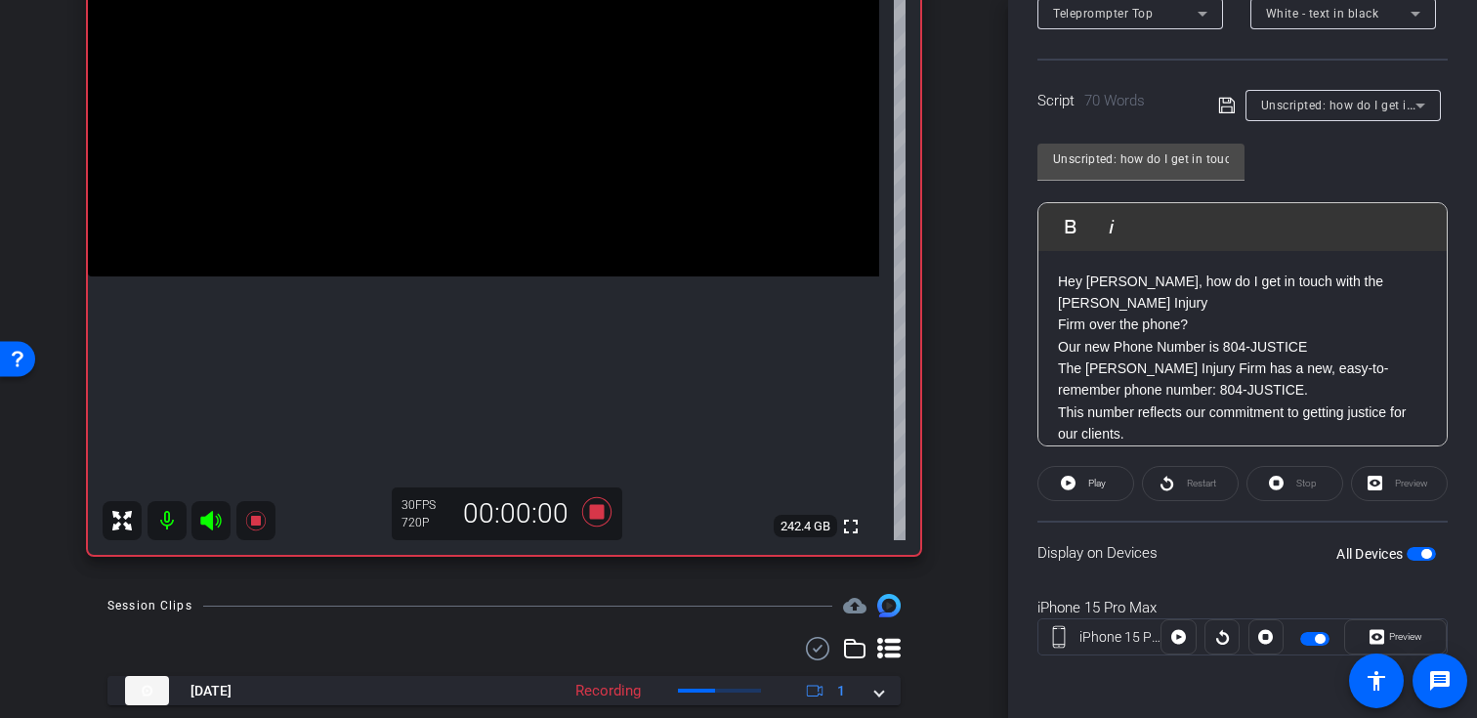
scroll to position [370, 0]
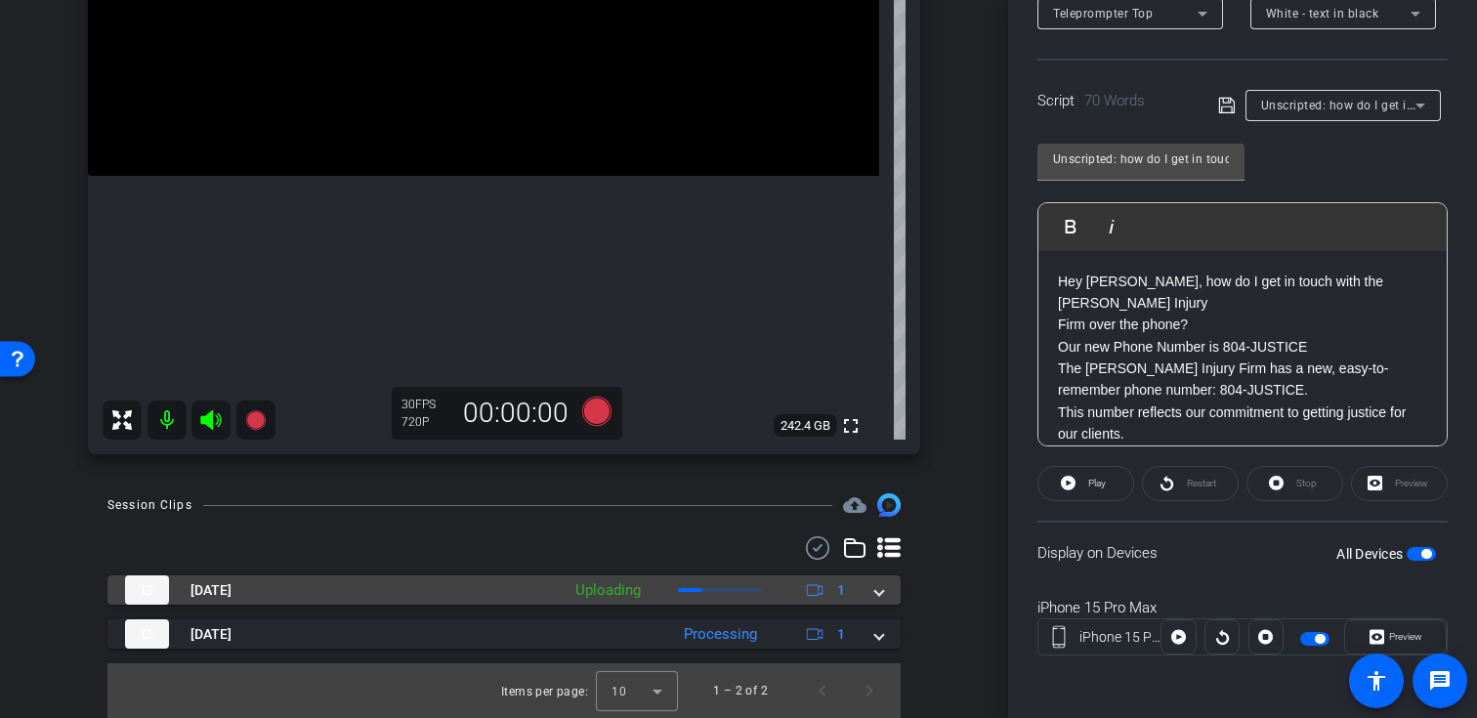
click at [886, 595] on mat-expansion-panel-header "Sep 2, 2025 Uploading 1" at bounding box center [503, 589] width 793 height 29
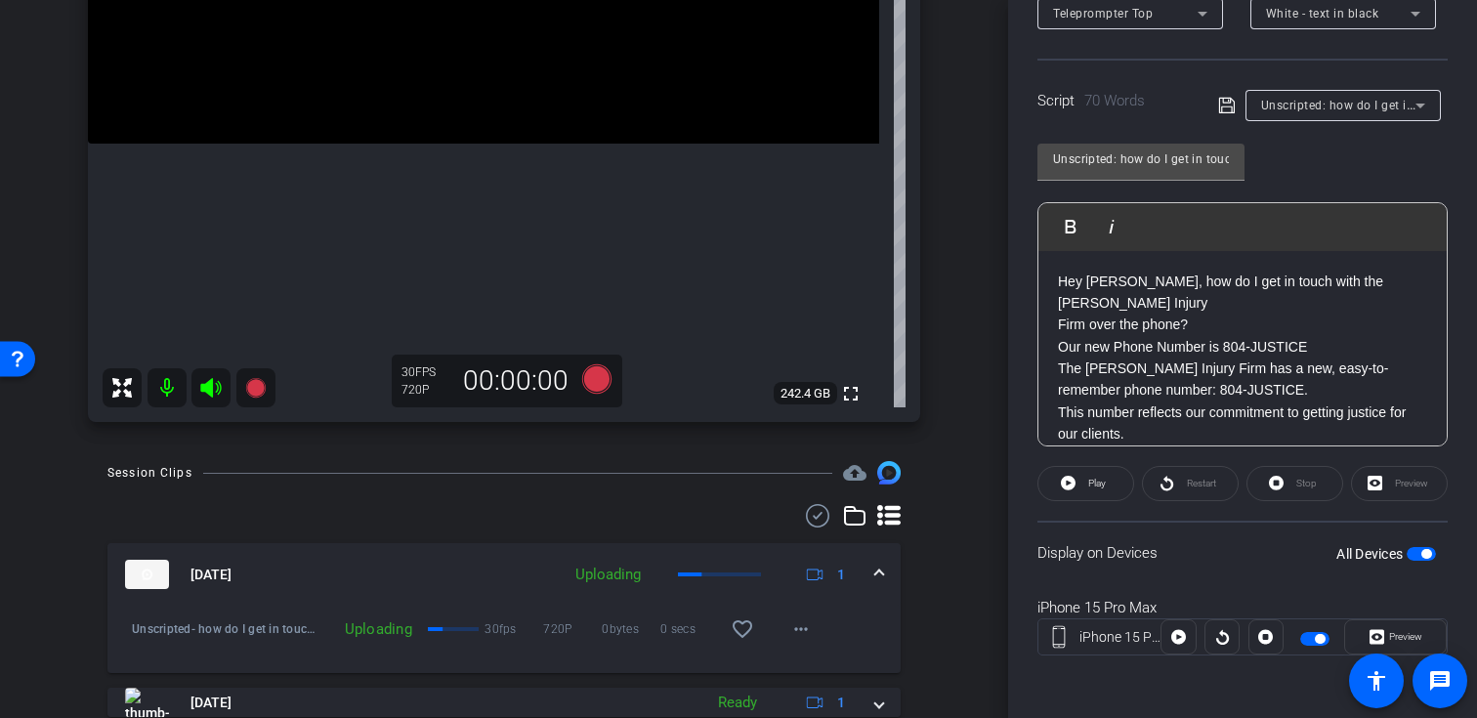
scroll to position [433, 0]
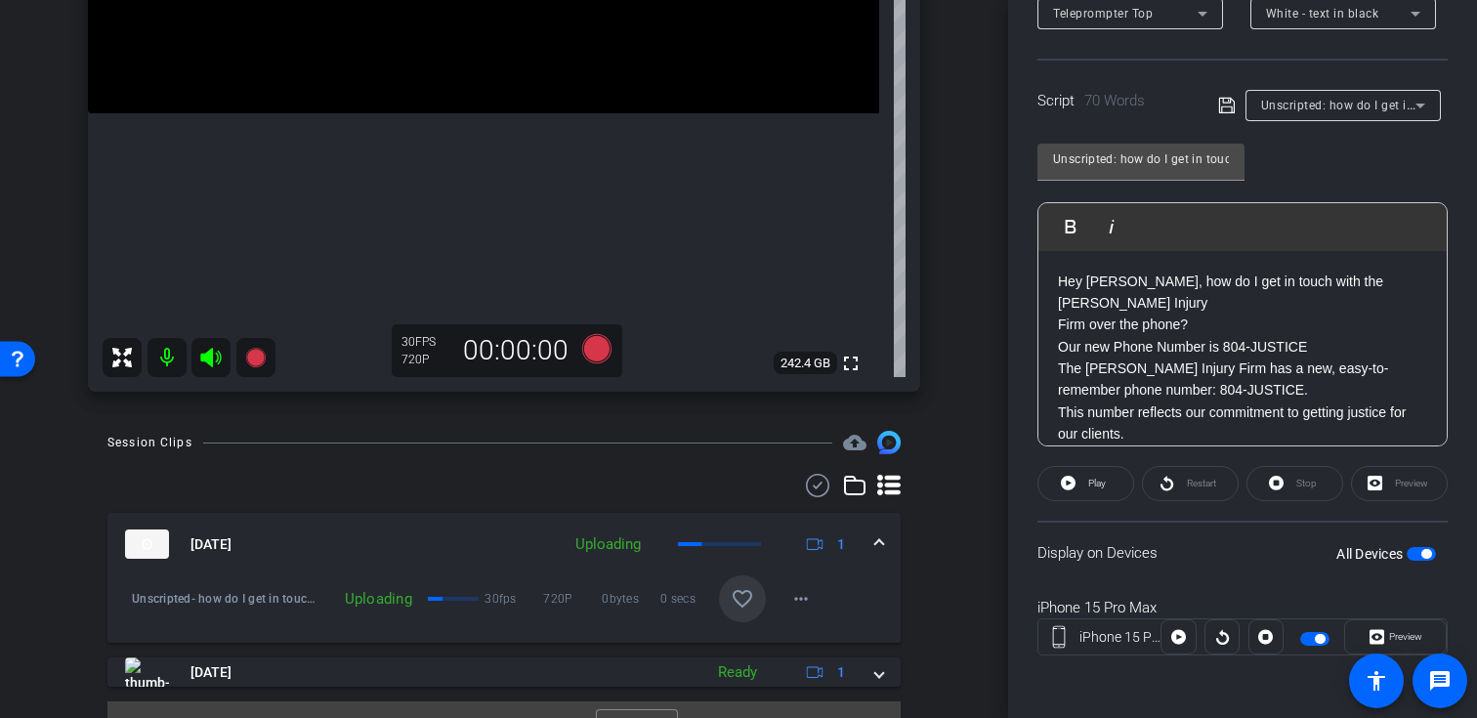
click at [739, 605] on mat-icon "favorite_border" at bounding box center [742, 598] width 23 height 23
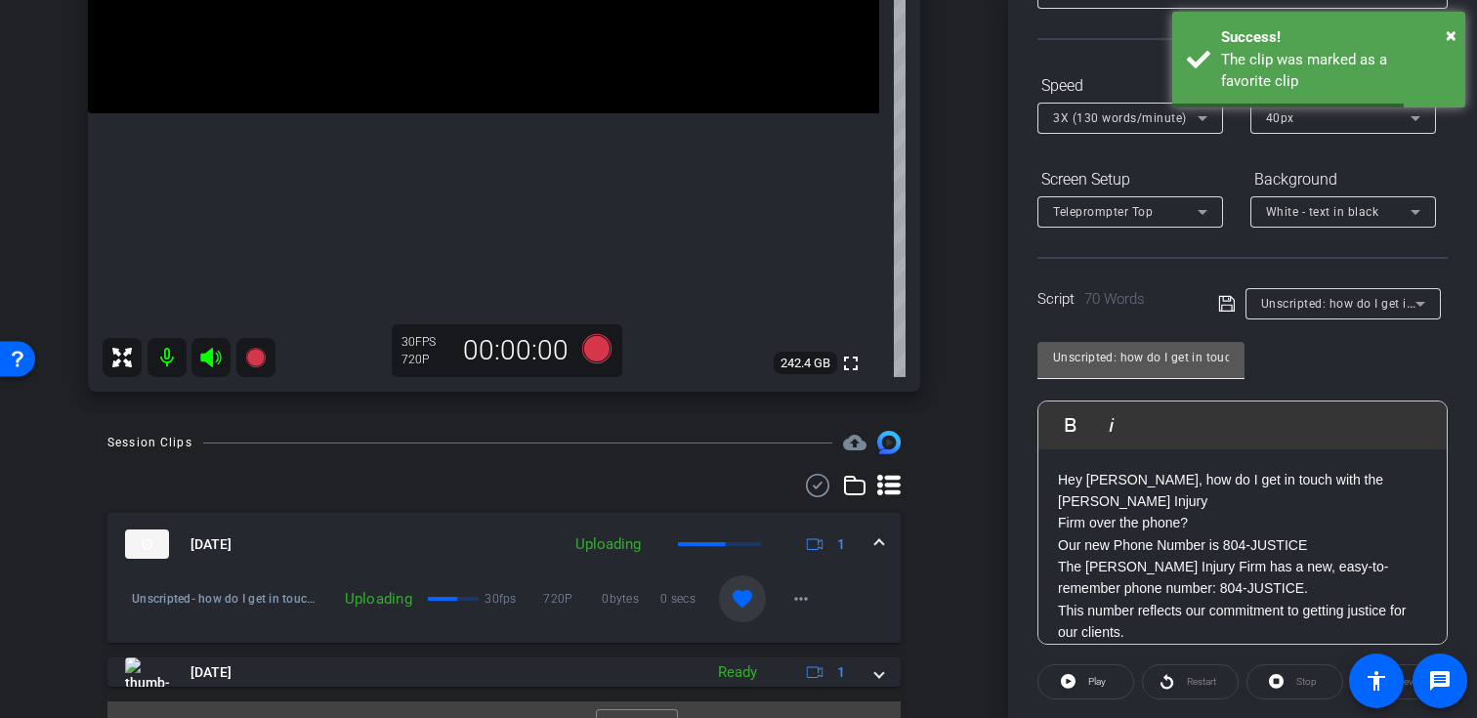
scroll to position [94, 0]
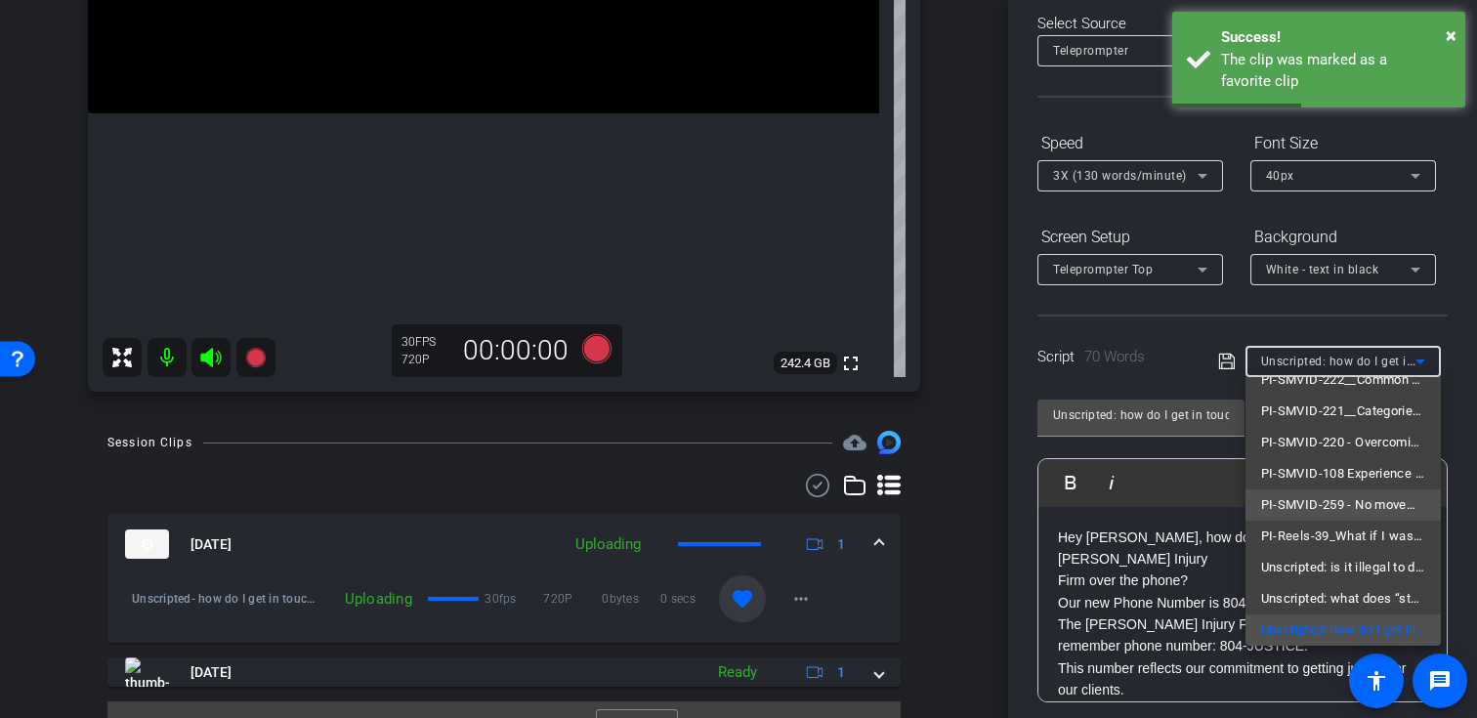
scroll to position [153, 0]
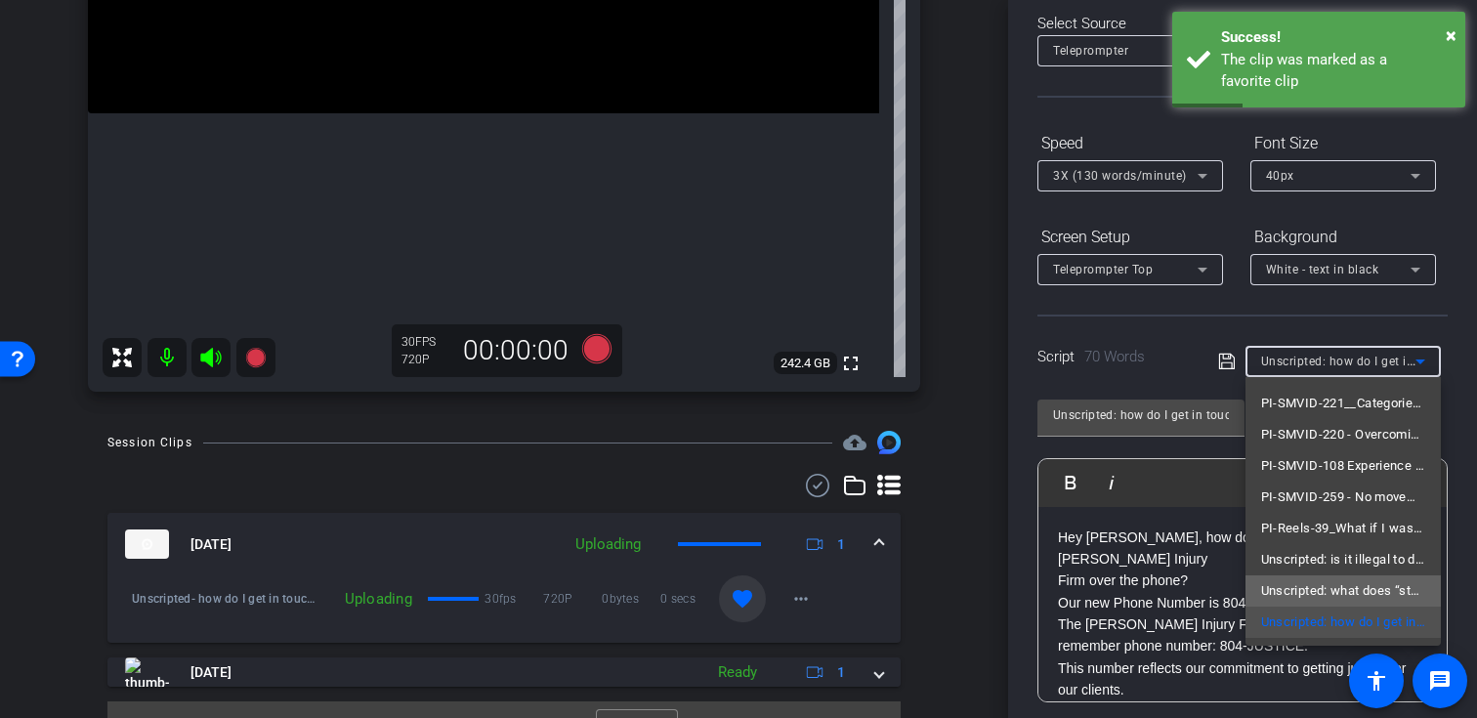
click at [1317, 597] on span "Unscripted: what does “stacking” insurance mean?" at bounding box center [1343, 590] width 164 height 23
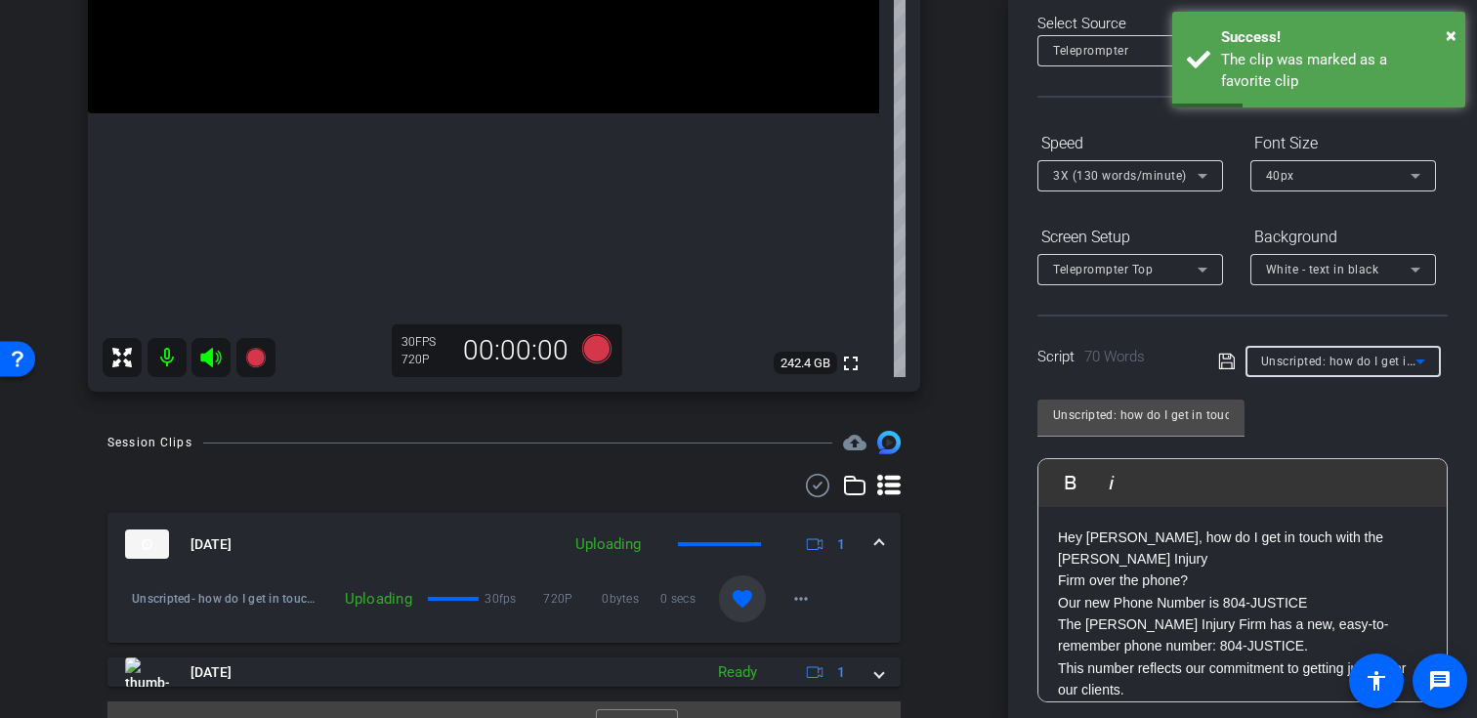
type input "Unscripted: what does “stacking” insurance mean?"
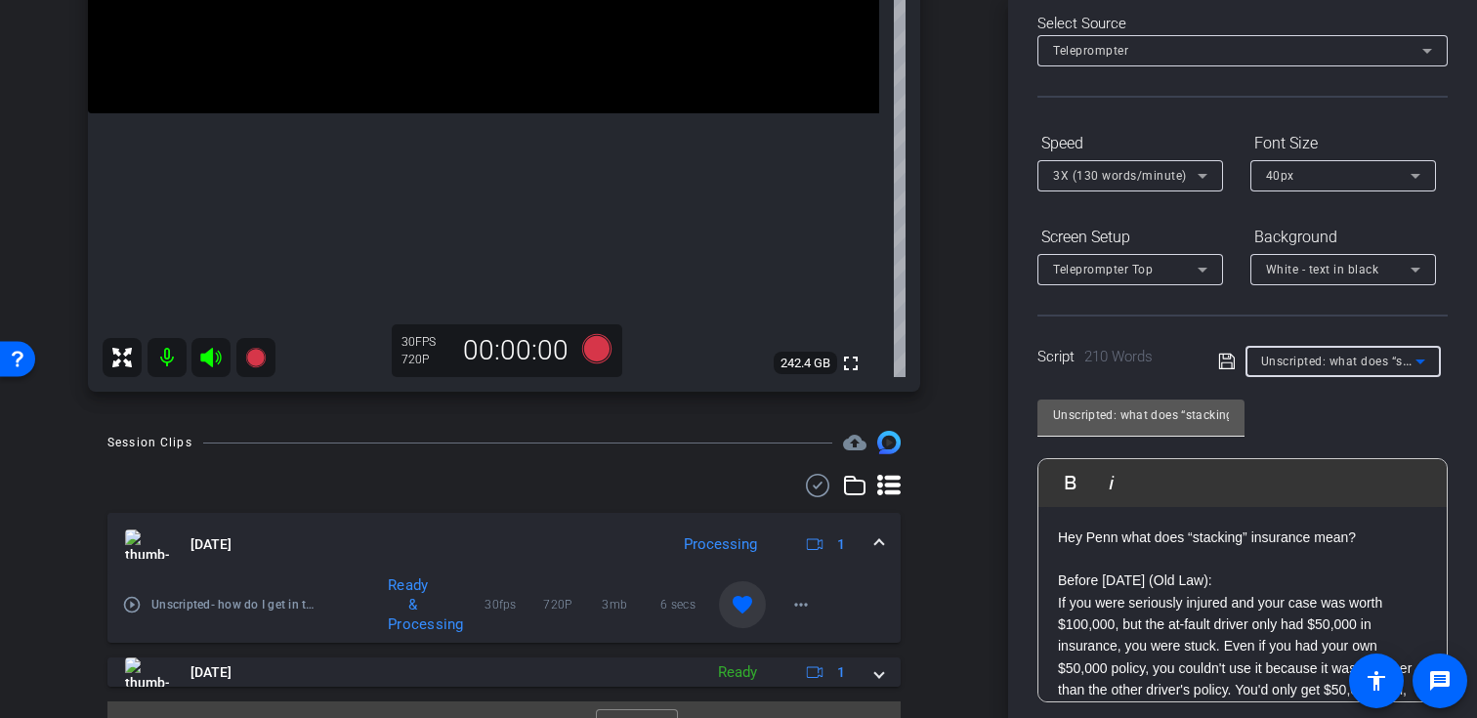
click at [1123, 414] on input "Unscripted: what does “stacking” insurance mean?" at bounding box center [1141, 414] width 176 height 23
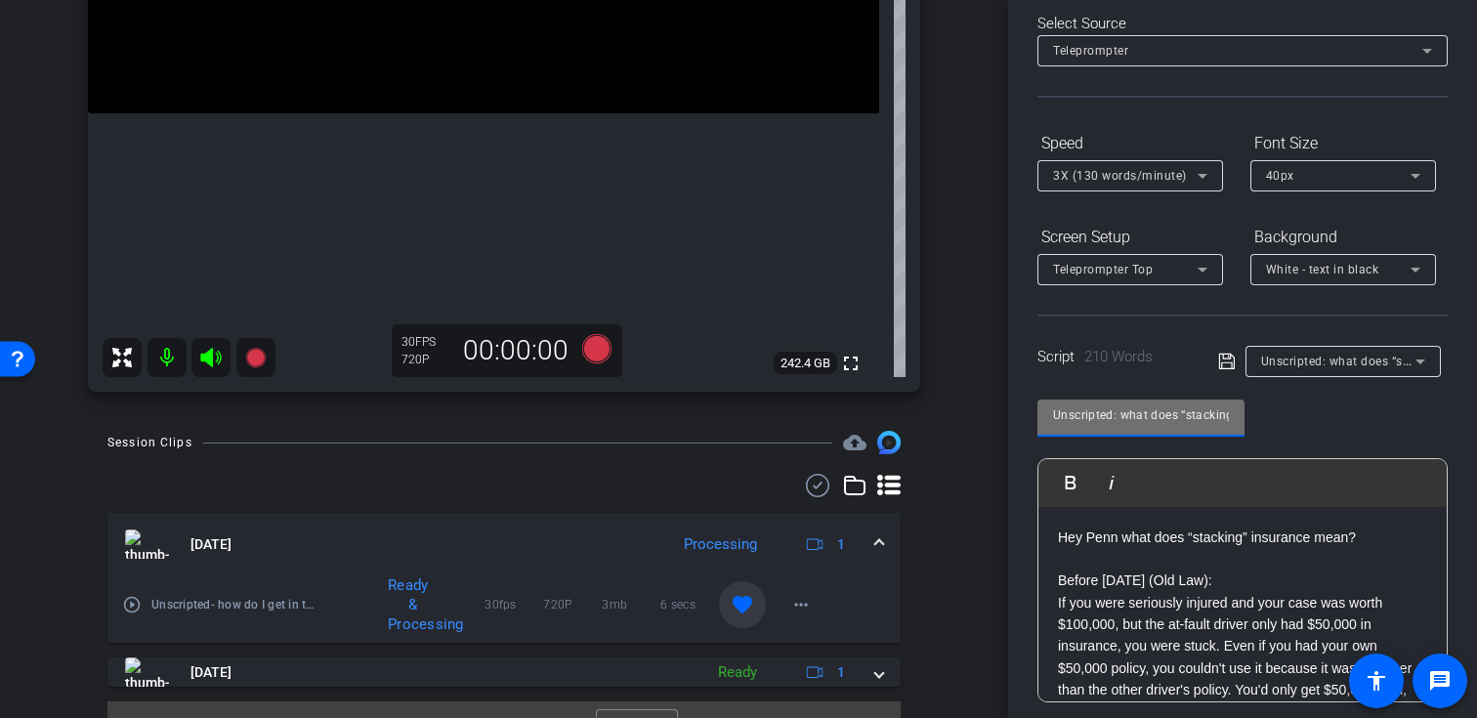
click at [1123, 414] on input "Unscripted: what does “stacking” insurance mean?" at bounding box center [1141, 414] width 176 height 23
click at [254, 361] on icon at bounding box center [255, 358] width 20 height 20
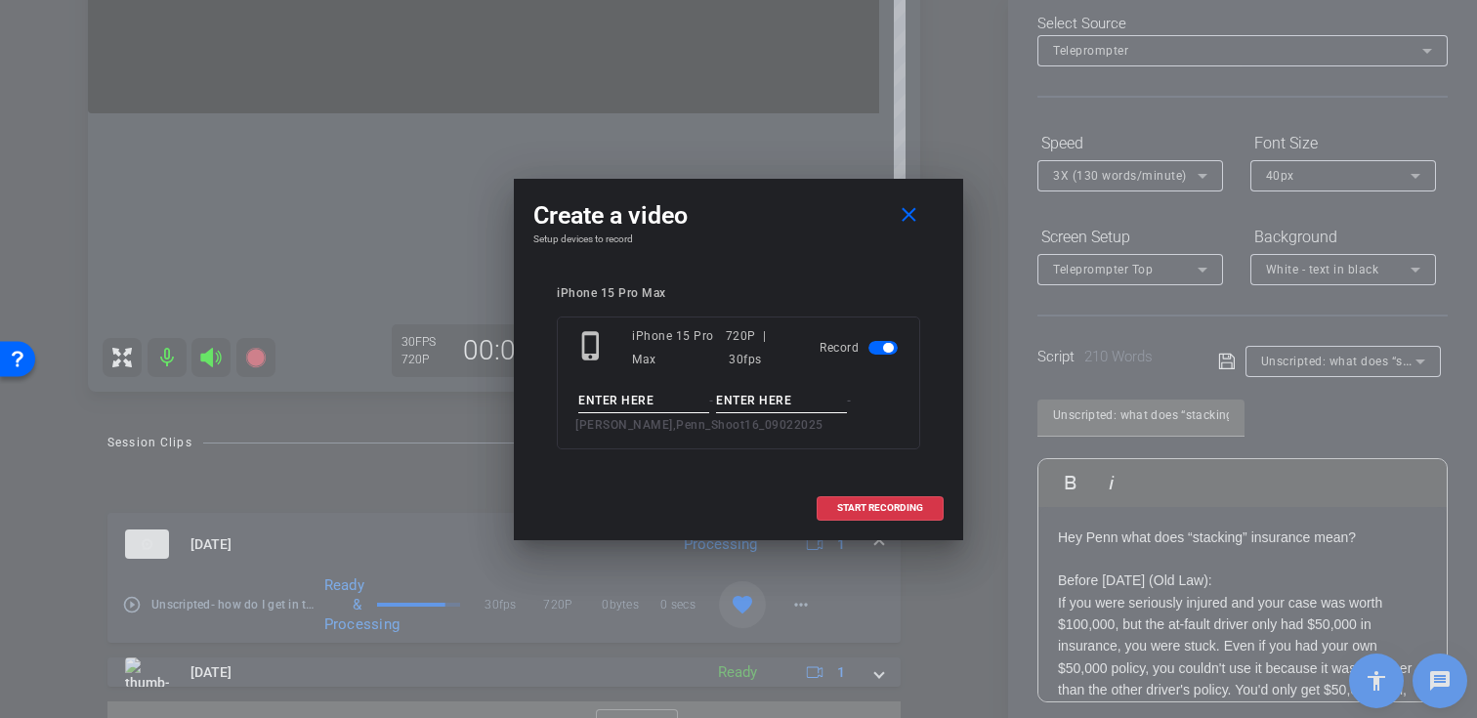
click at [635, 401] on input at bounding box center [643, 401] width 131 height 24
paste input "Unscripted: what does “stacking” insurance mean?"
type input "Unscripted: what does “stacking” insurance mean?"
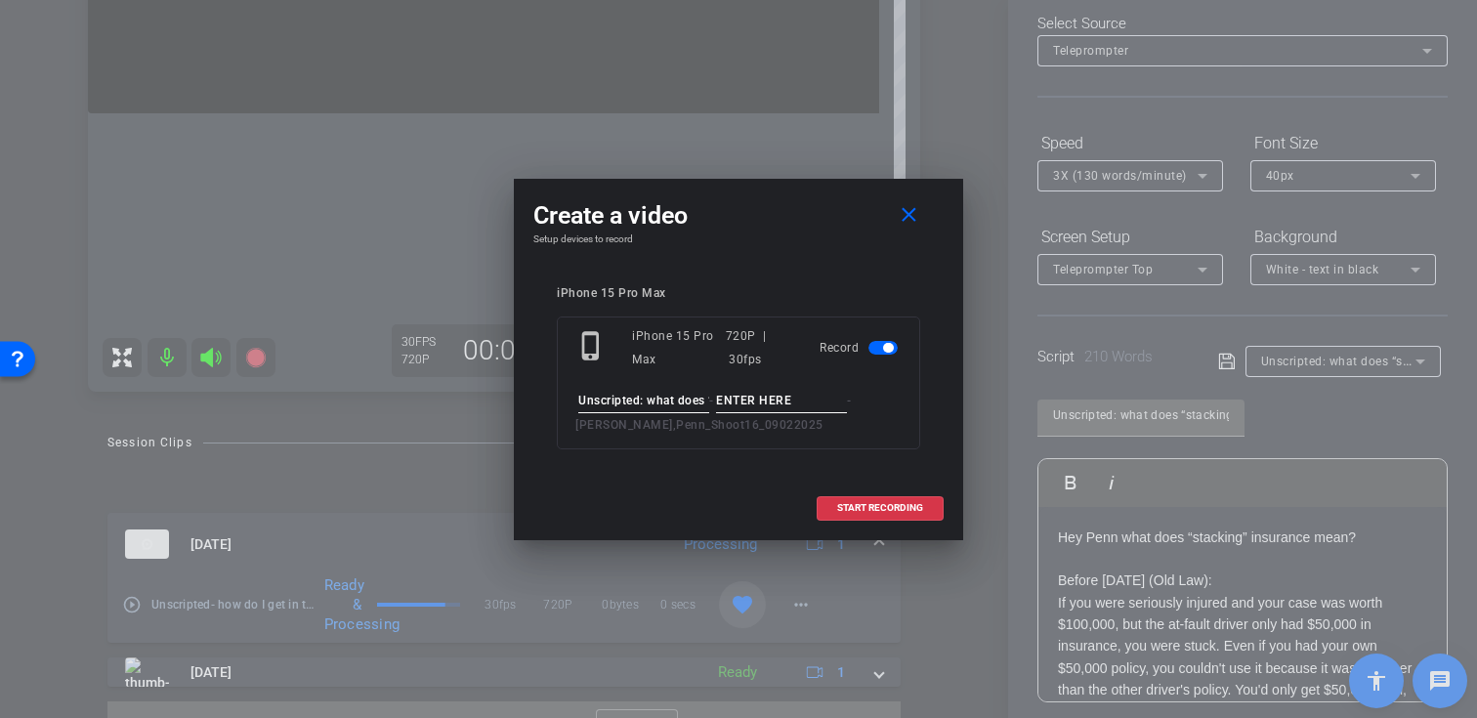
click at [775, 398] on input at bounding box center [781, 401] width 131 height 24
type input "Take01"
click at [853, 500] on span at bounding box center [879, 507] width 125 height 47
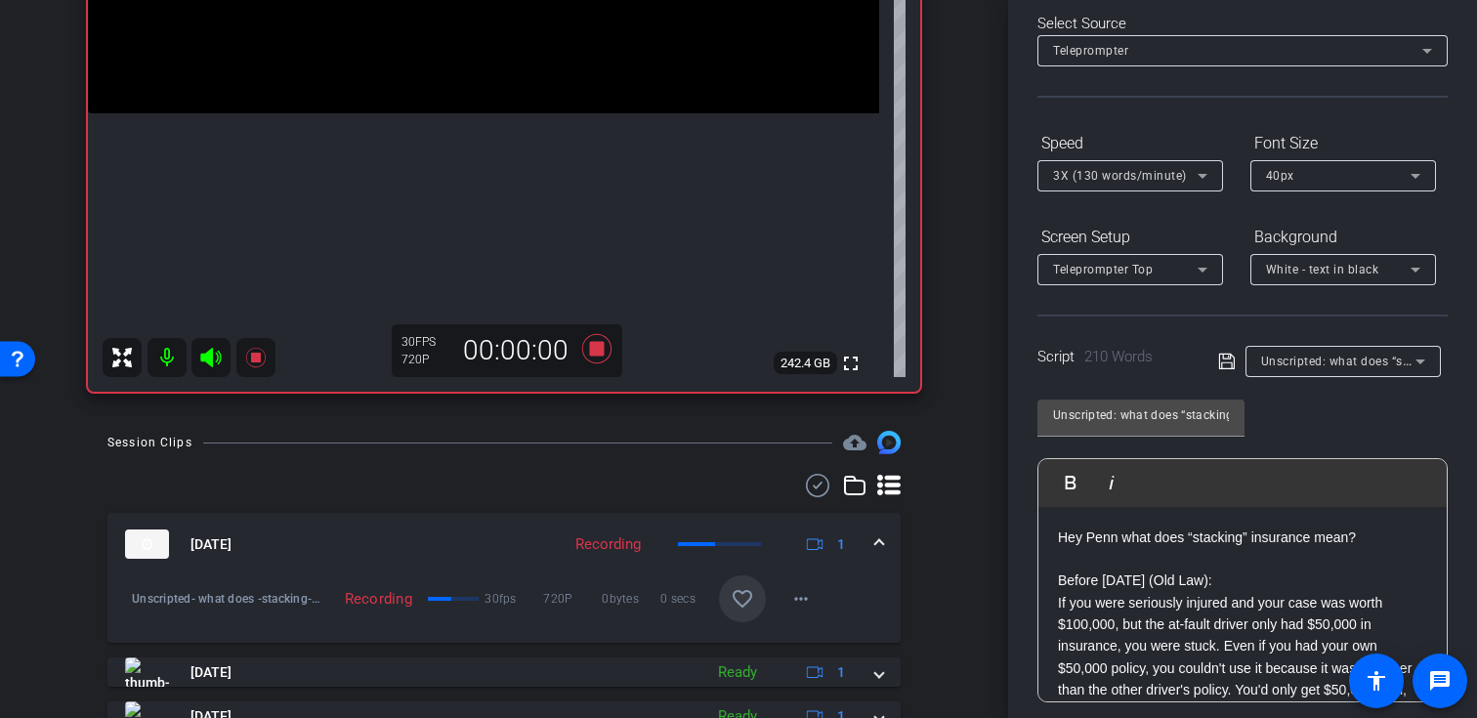
scroll to position [350, 0]
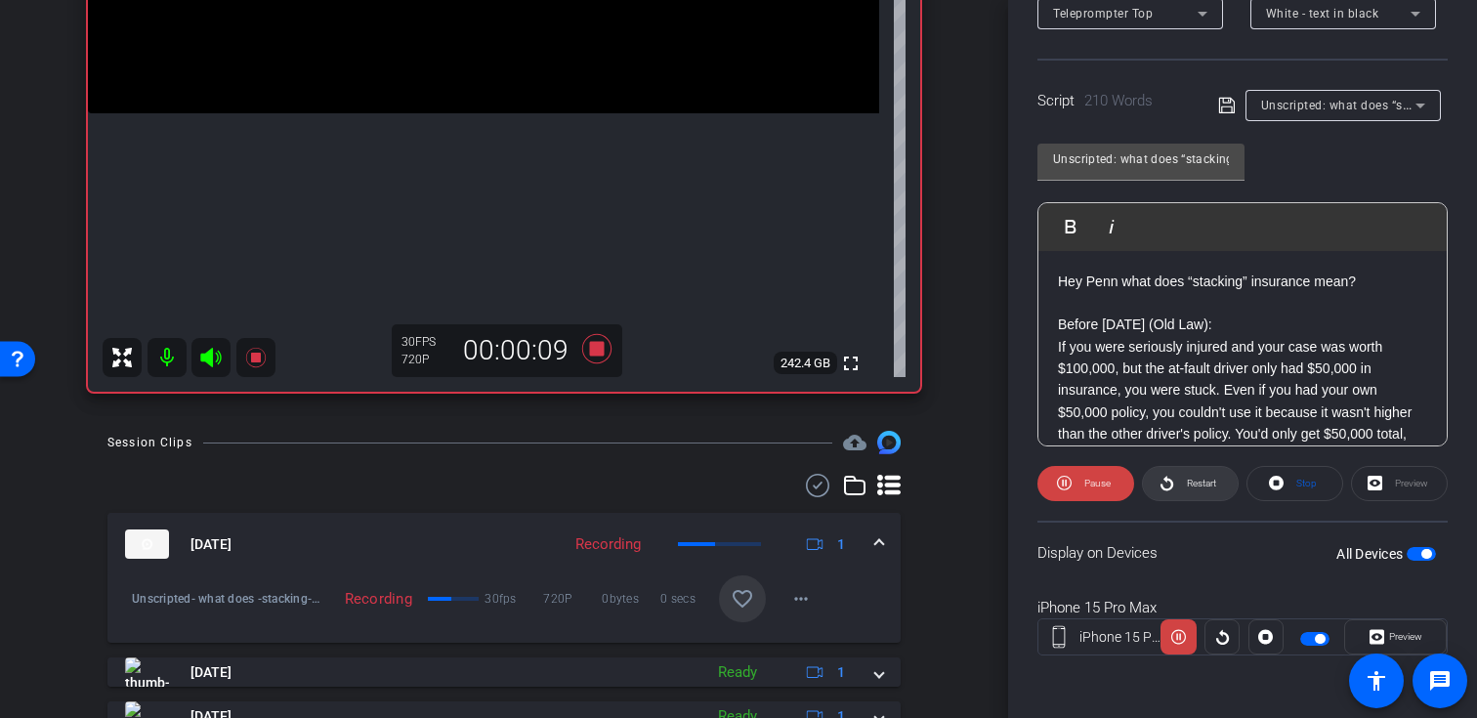
click at [1199, 492] on span "Restart" at bounding box center [1199, 483] width 34 height 27
click at [1194, 486] on span "Restart" at bounding box center [1201, 483] width 29 height 11
click at [260, 357] on icon at bounding box center [255, 357] width 23 height 23
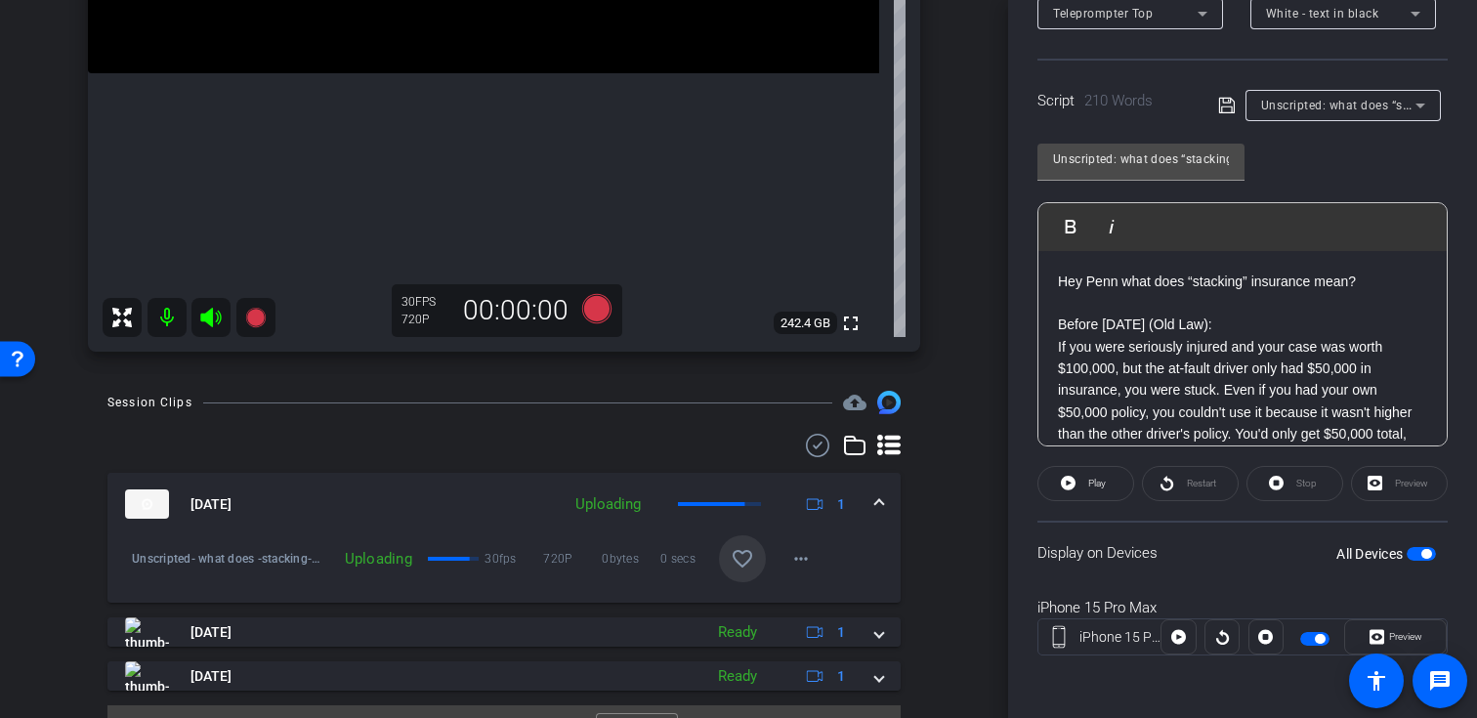
scroll to position [484, 0]
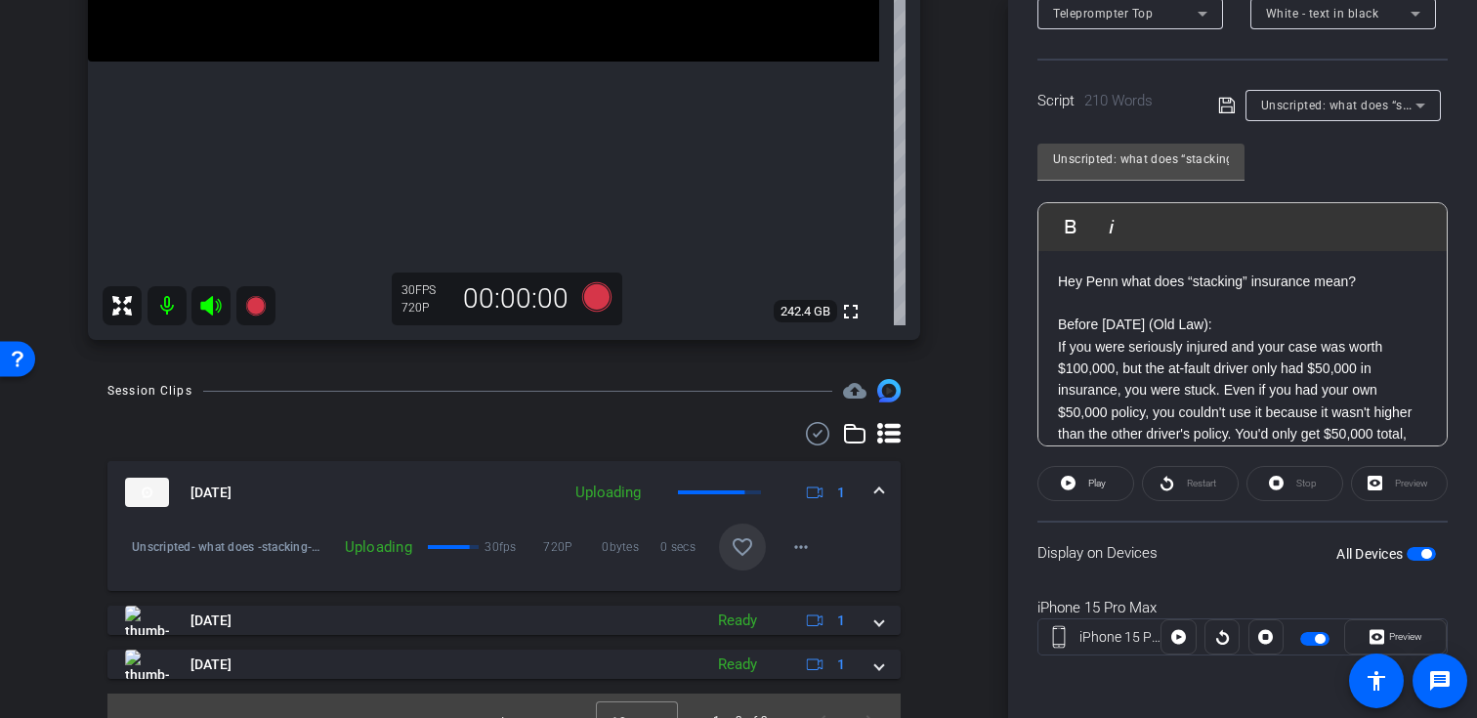
click at [742, 557] on mat-icon "favorite_border" at bounding box center [742, 546] width 23 height 23
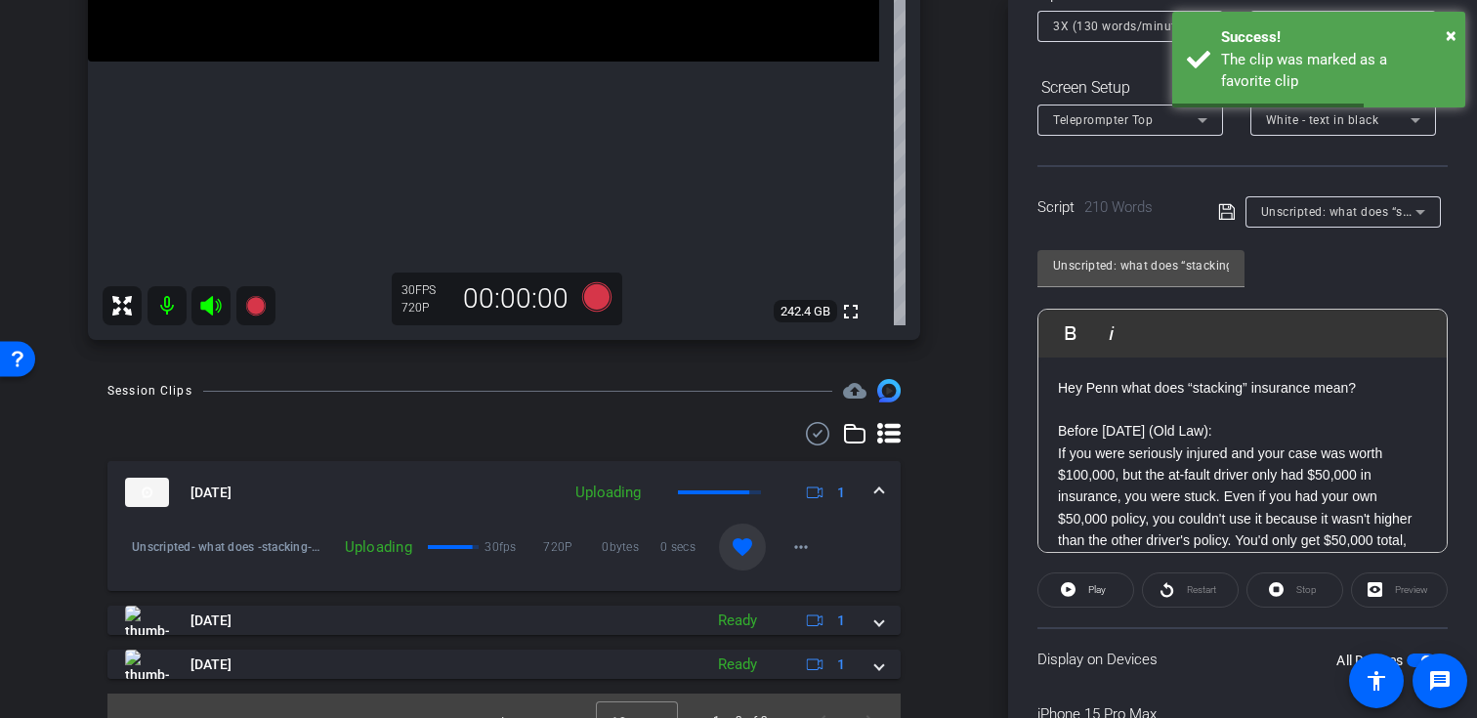
scroll to position [186, 0]
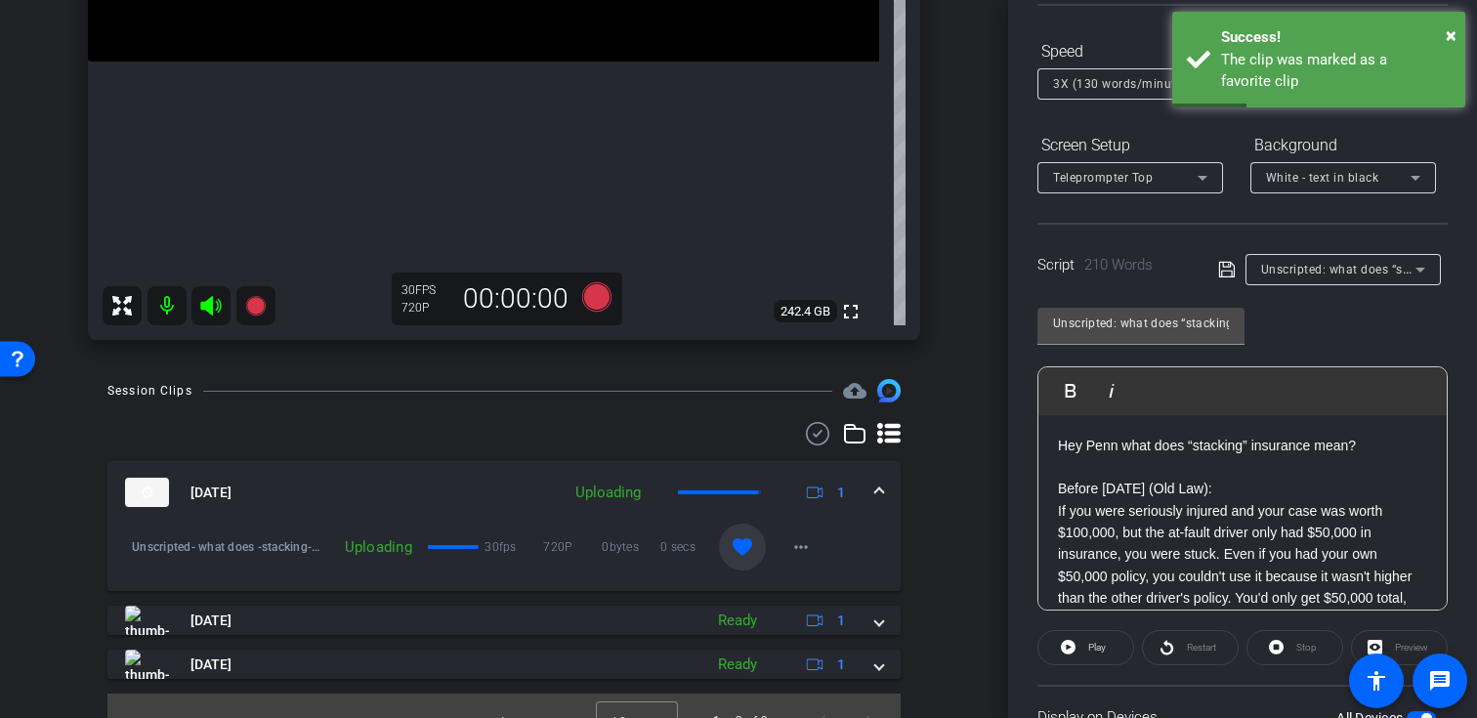
click at [1320, 267] on span "Unscripted: what does “stacking” insurance mean?" at bounding box center [1406, 269] width 290 height 16
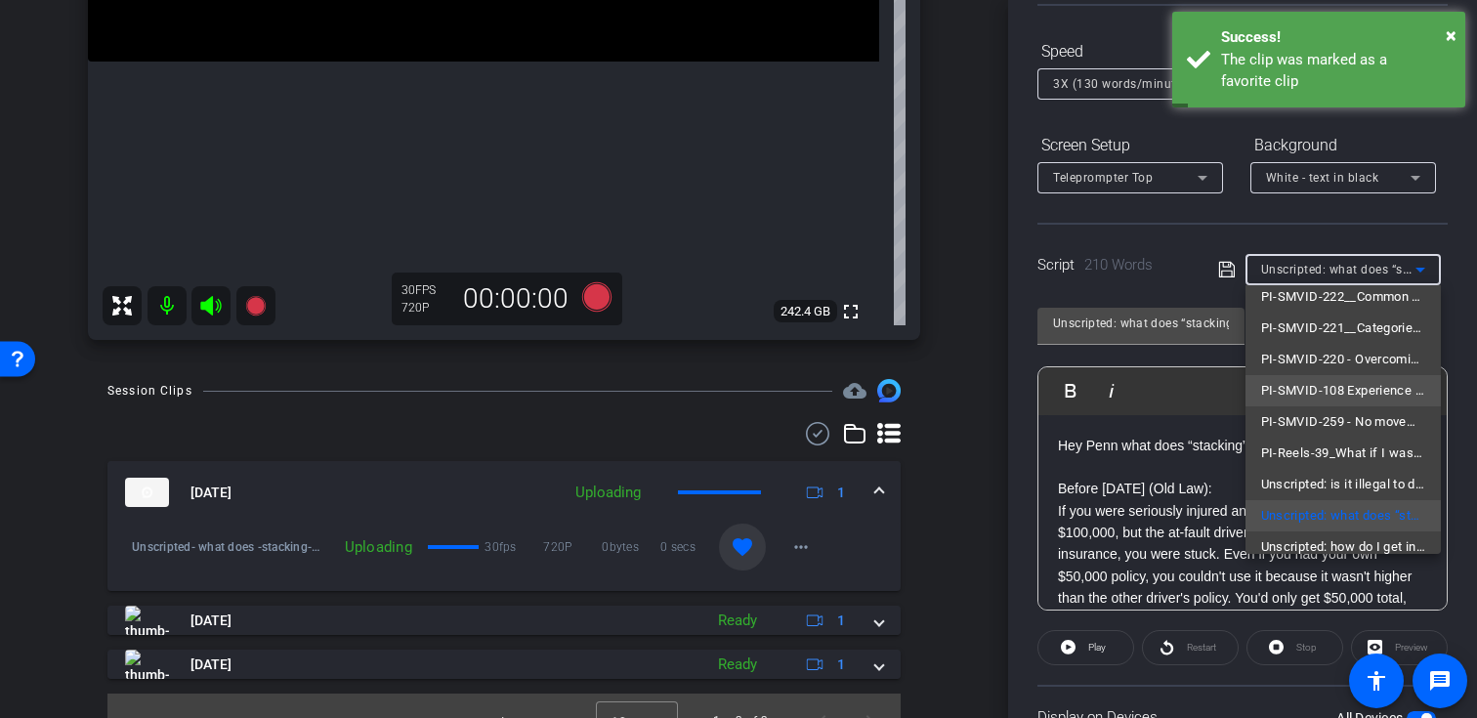
scroll to position [152, 0]
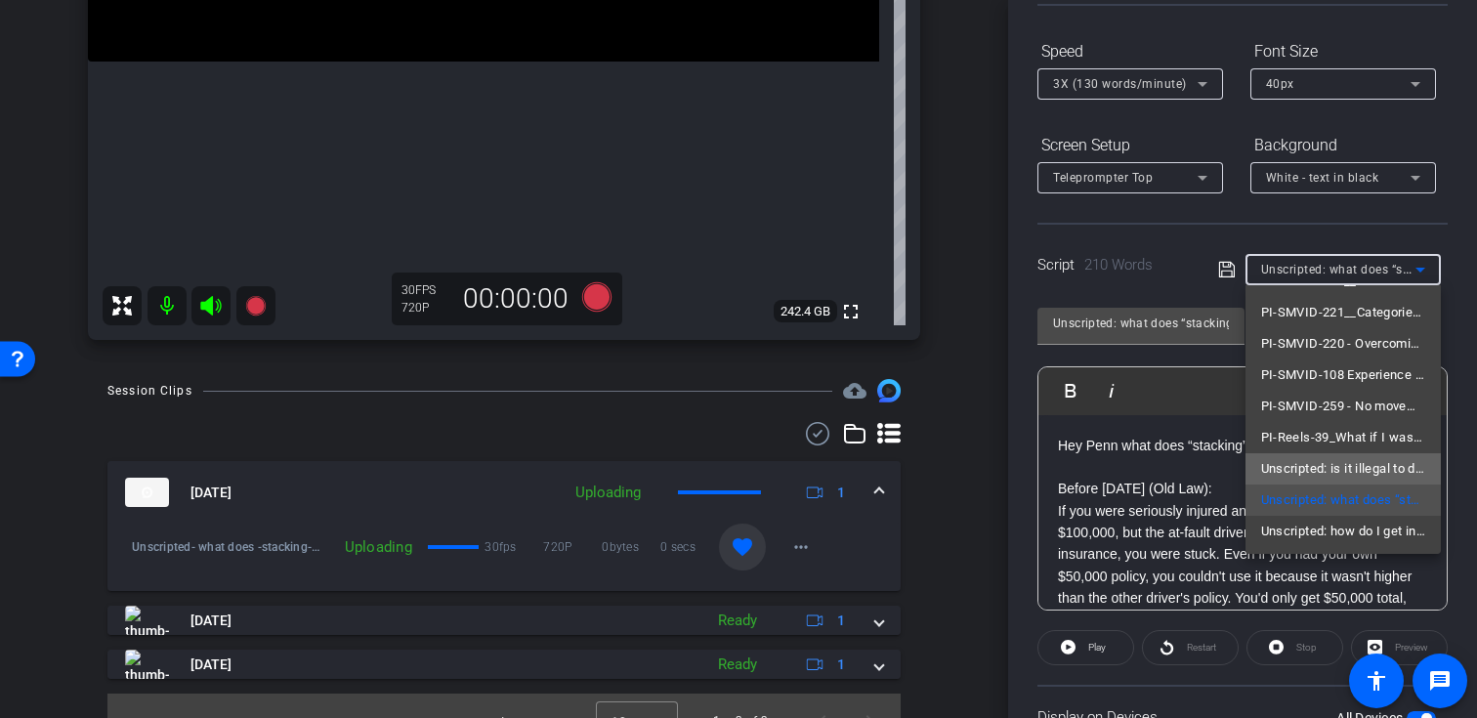
click at [1314, 469] on span "Unscripted: is it illegal to drive without insurance?" at bounding box center [1343, 468] width 164 height 23
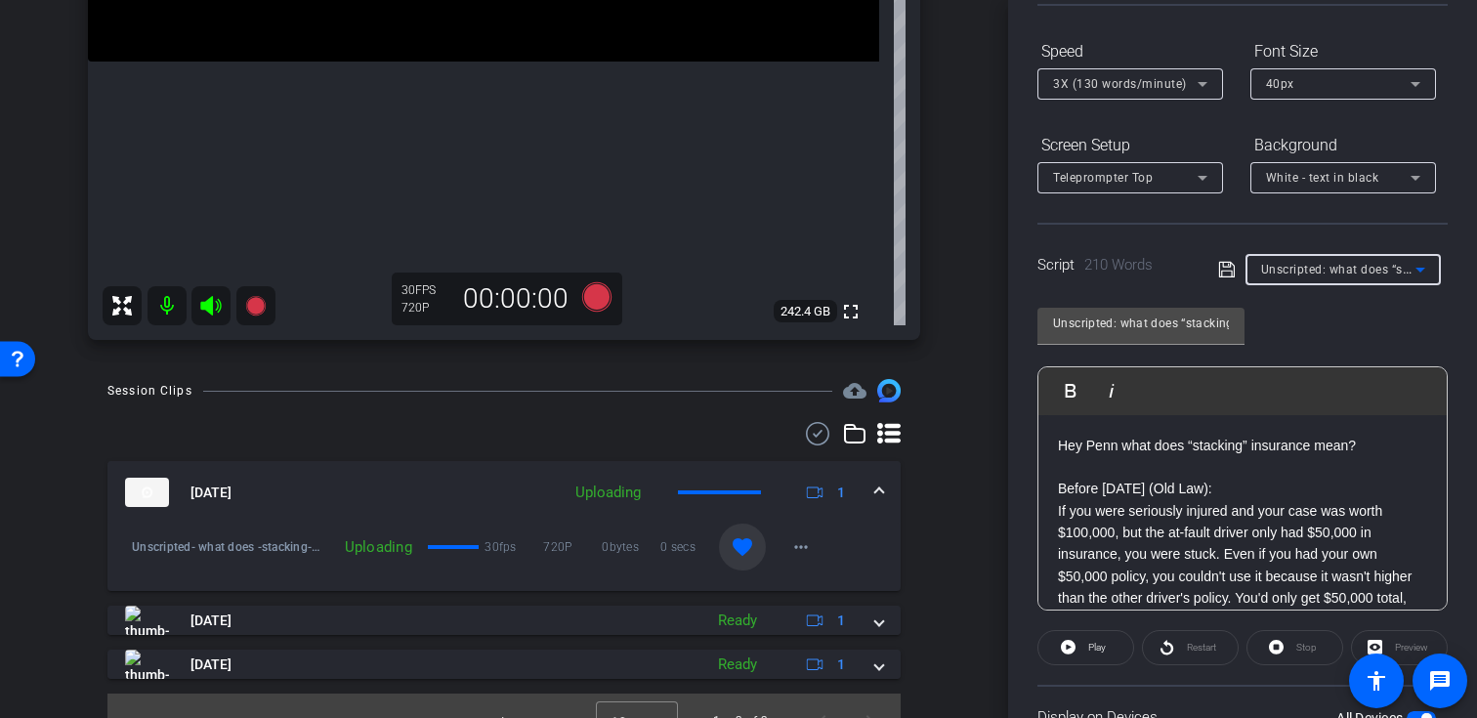
type input "Unscripted: is it illegal to drive without insurance?"
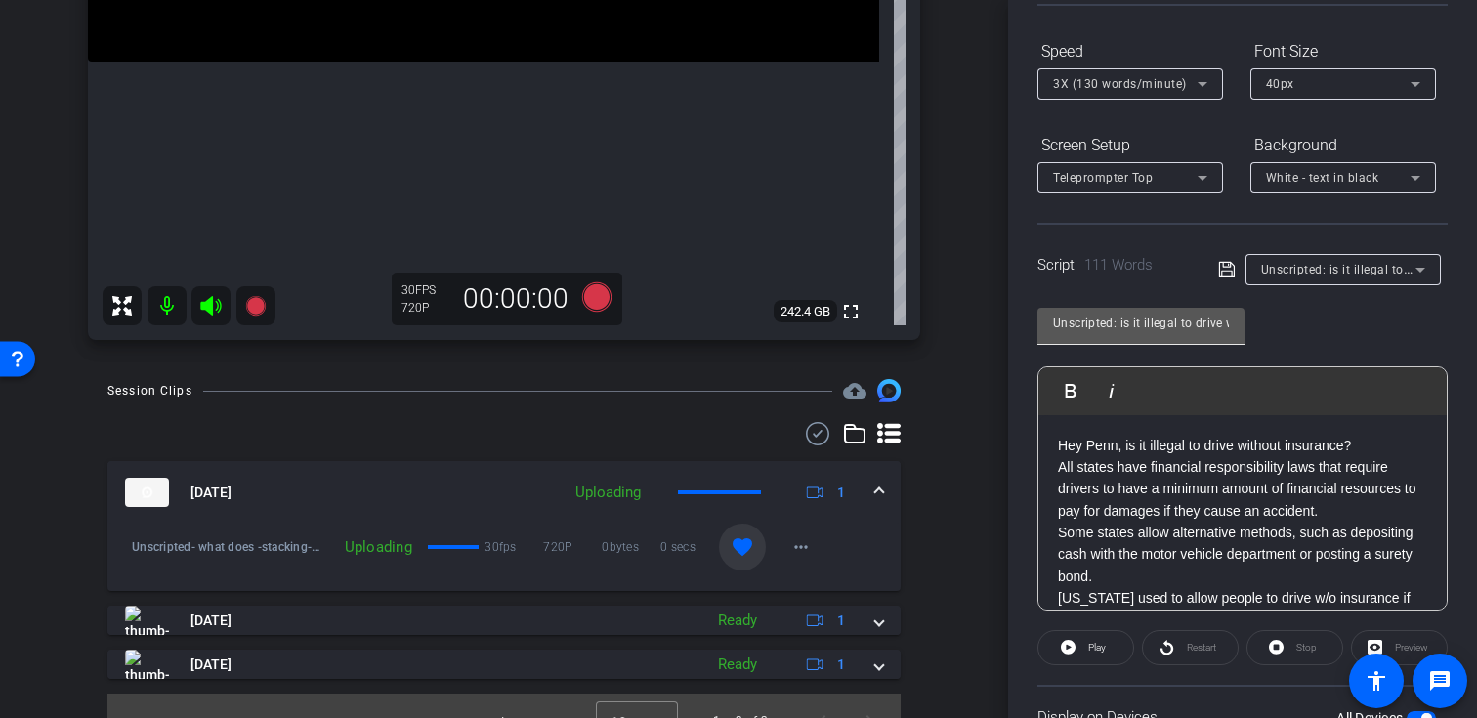
click at [1146, 308] on div "Unscripted: is it illegal to drive without insurance?" at bounding box center [1141, 323] width 176 height 31
click at [1143, 319] on input "Unscripted: is it illegal to drive without insurance?" at bounding box center [1141, 323] width 176 height 23
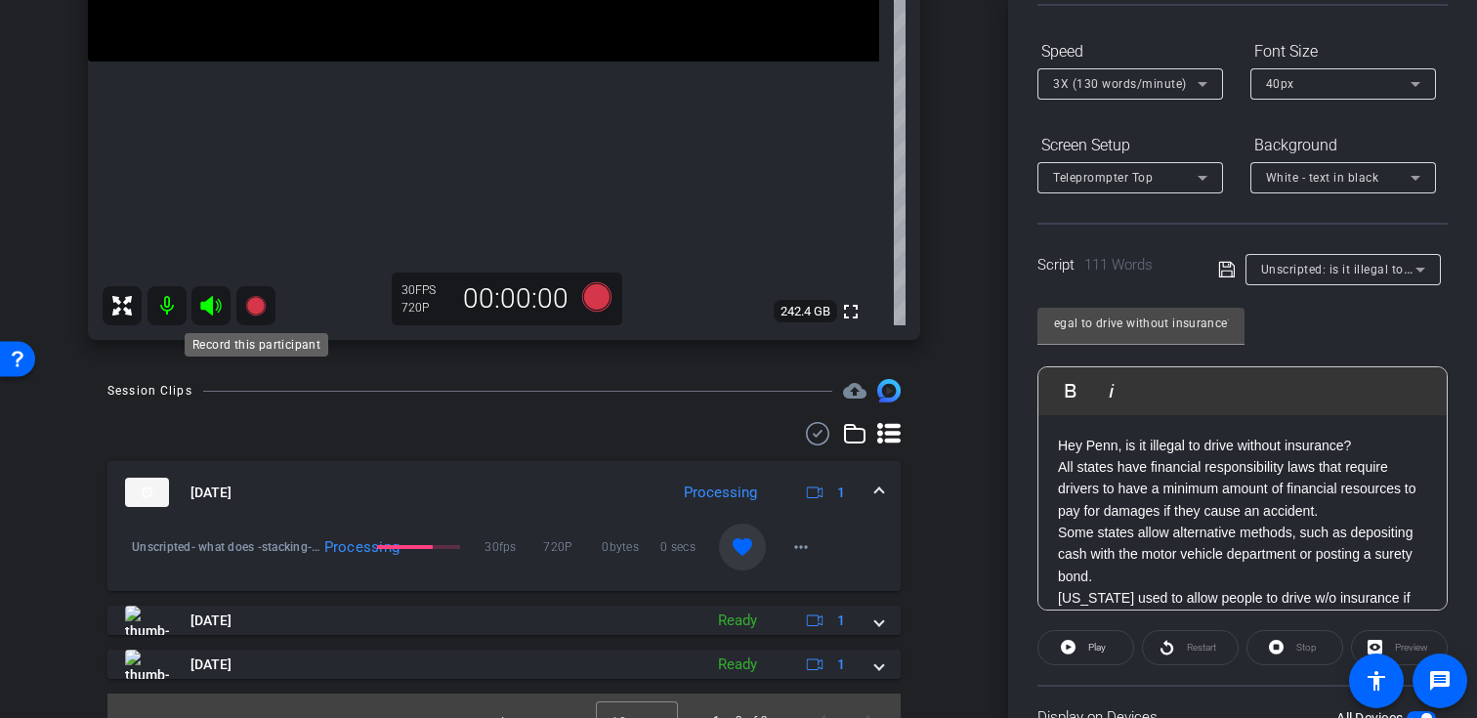
scroll to position [0, 0]
click at [260, 304] on icon at bounding box center [255, 306] width 20 height 20
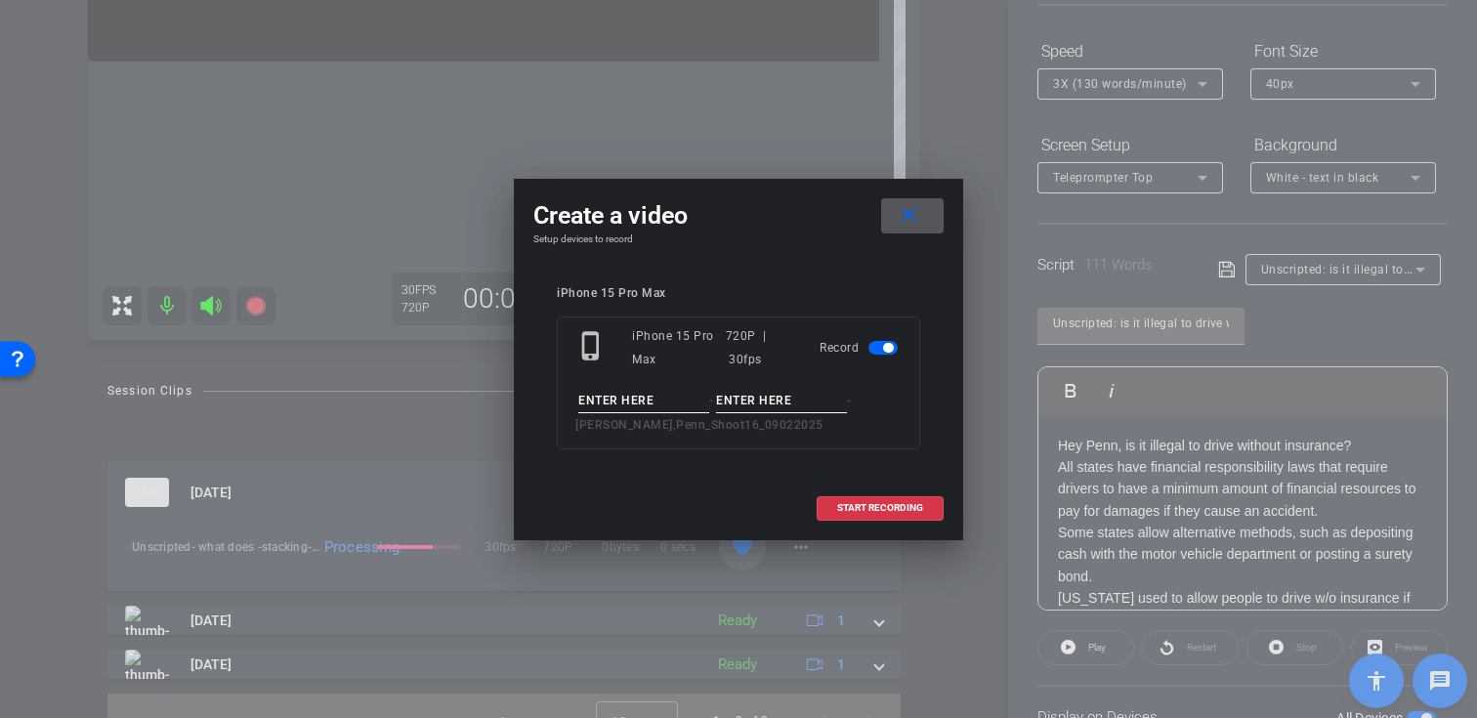
click at [664, 405] on input at bounding box center [643, 401] width 131 height 24
paste input "Unscripted: is it illegal to drive without insurance?"
type input "Unscripted: is it illegal to drive without insurance?"
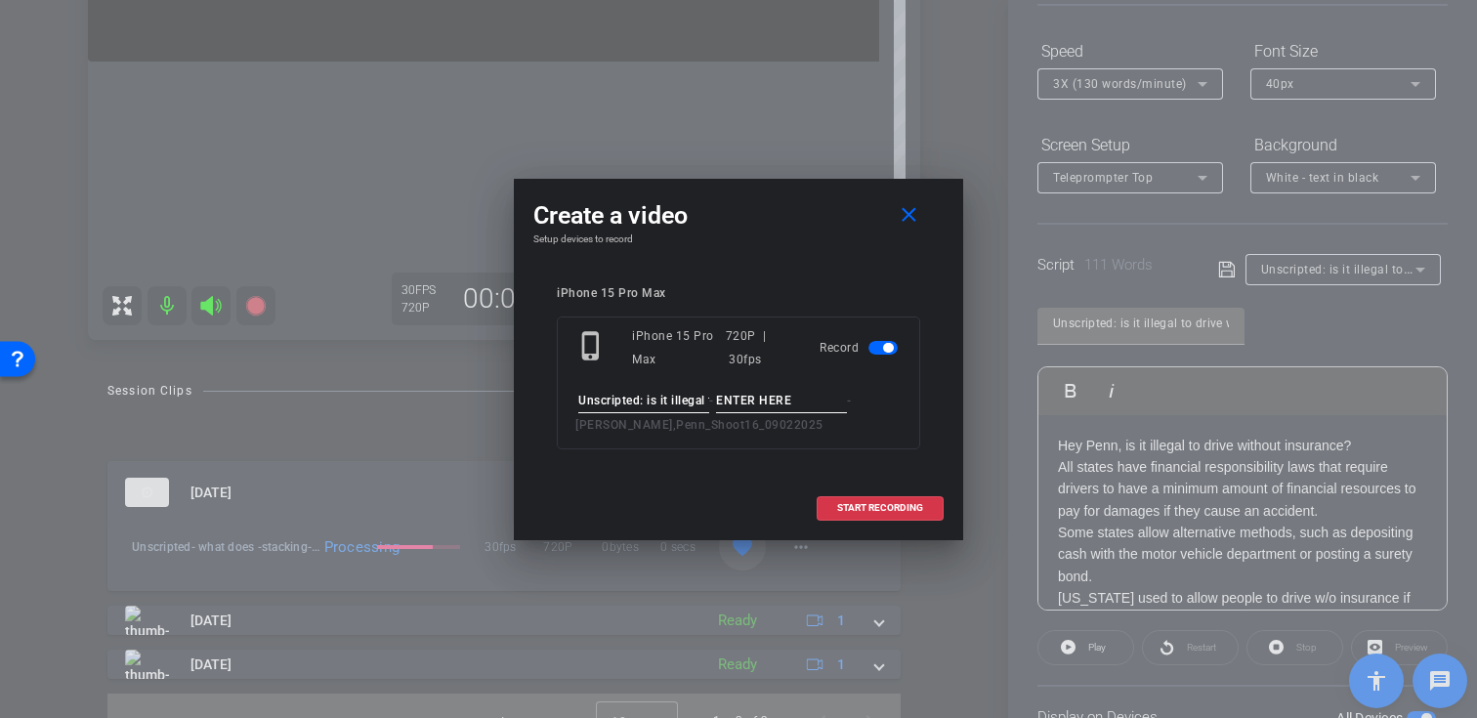
click at [782, 397] on input at bounding box center [781, 401] width 131 height 24
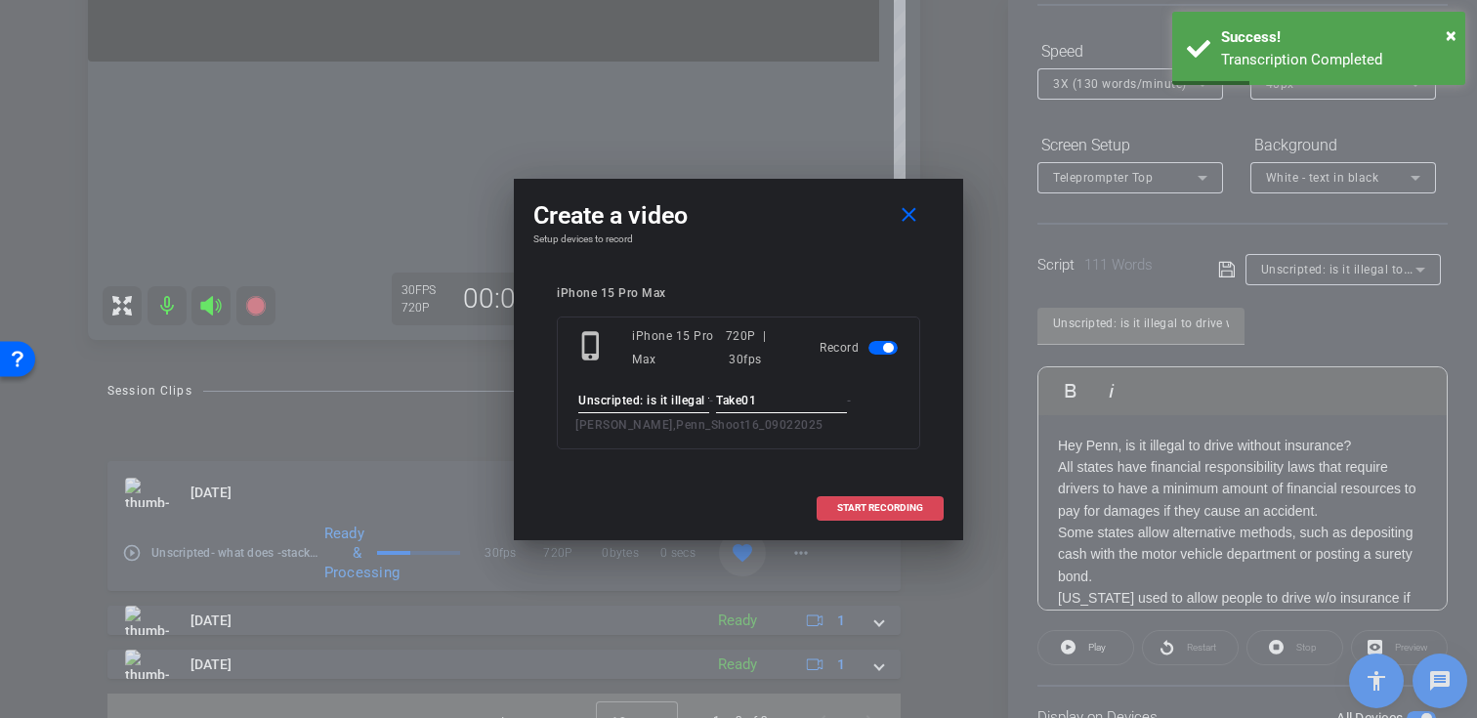
type input "Take01"
click at [855, 506] on span "START RECORDING" at bounding box center [880, 508] width 86 height 10
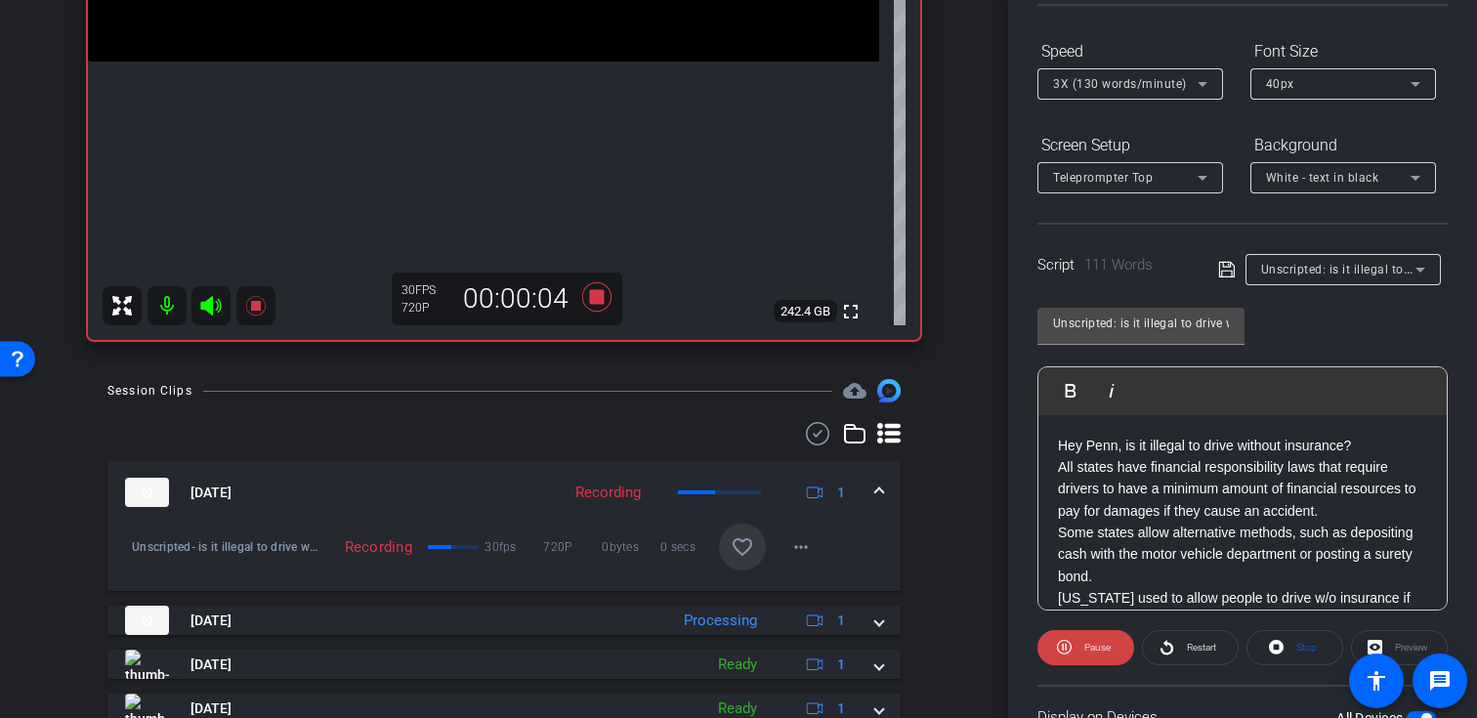
scroll to position [350, 0]
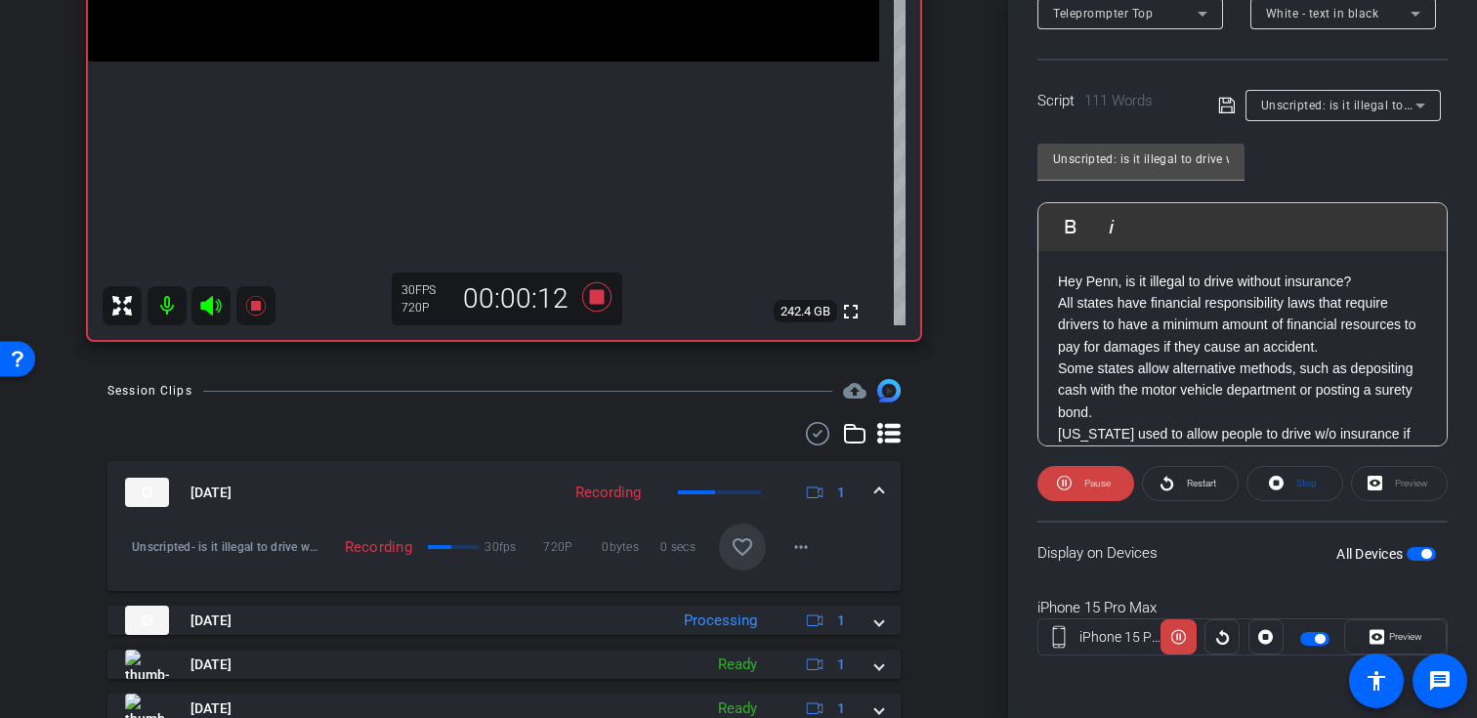
click at [260, 307] on icon at bounding box center [255, 305] width 23 height 23
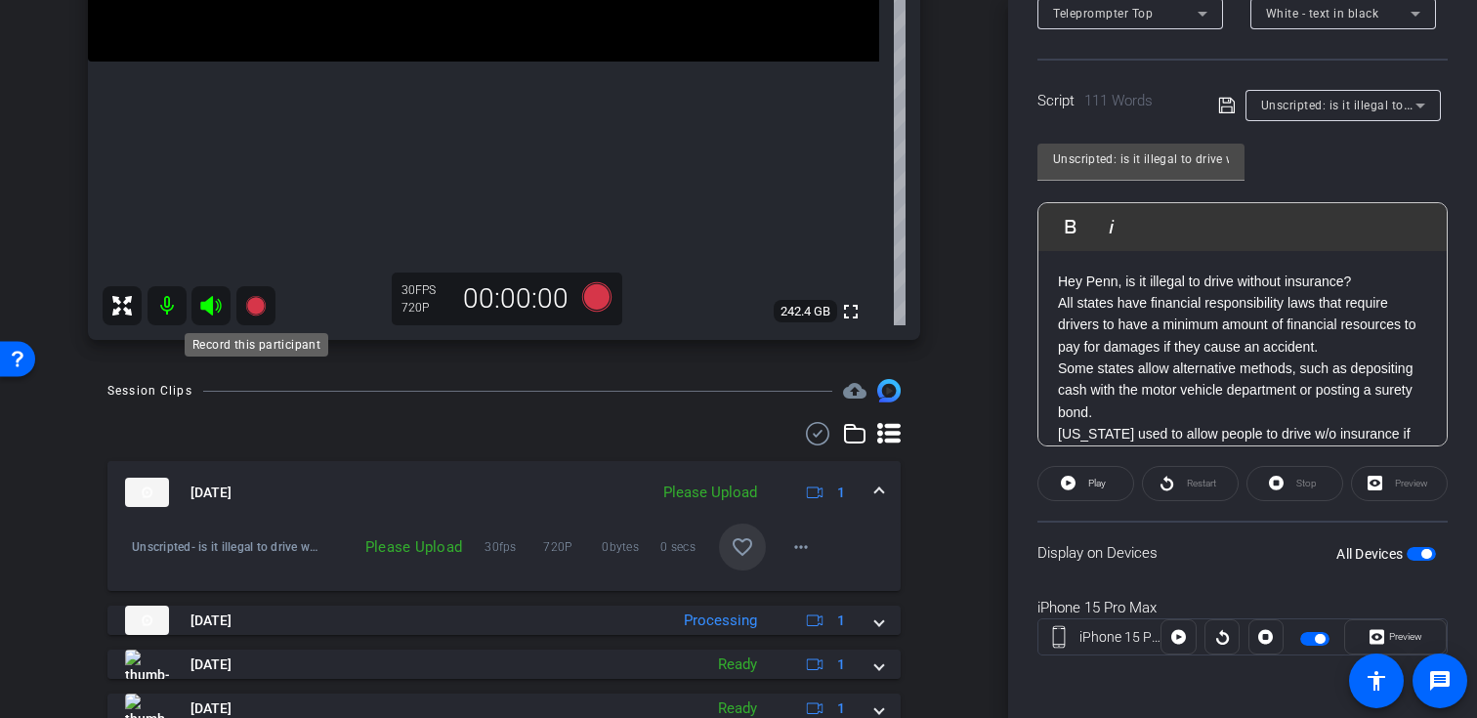
click at [260, 312] on icon at bounding box center [255, 306] width 20 height 20
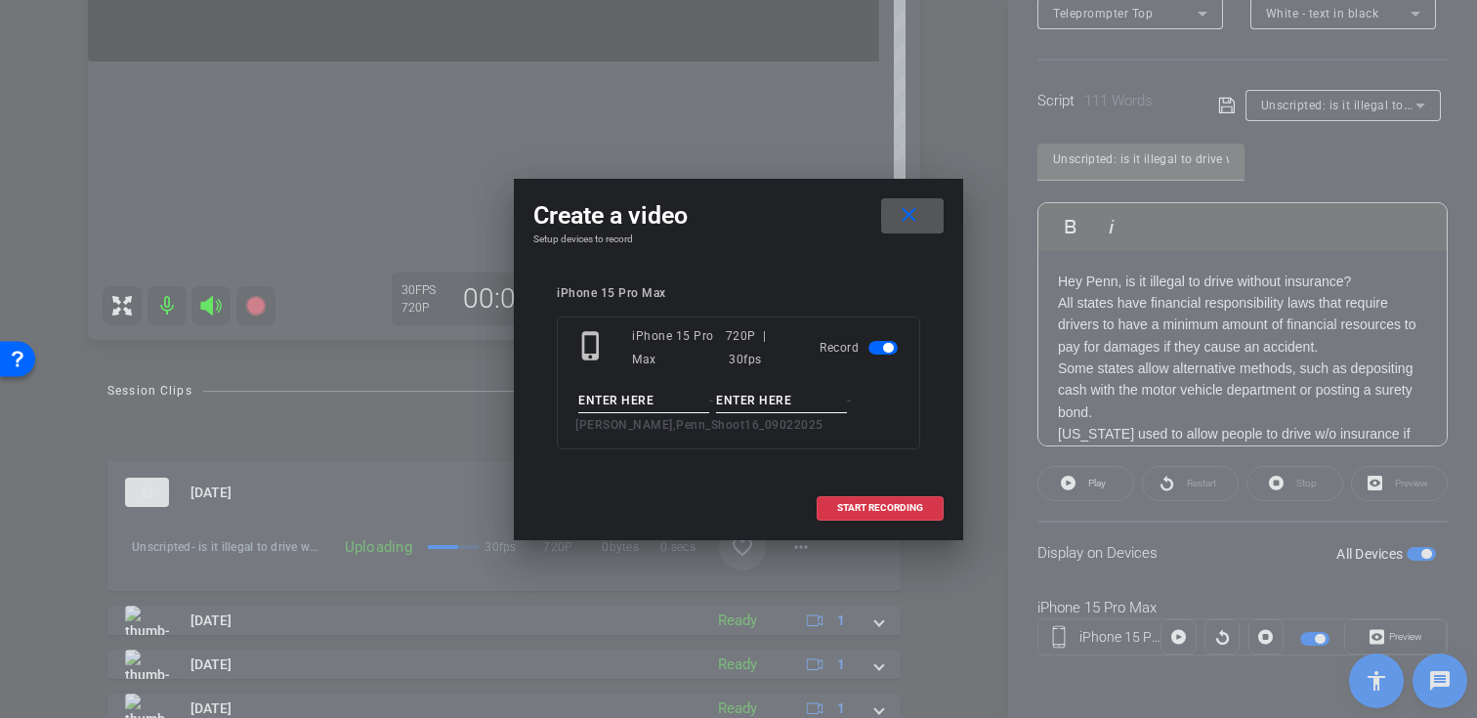
click at [604, 403] on input at bounding box center [643, 401] width 131 height 24
paste input "Unscripted: is it illegal to drive without insurance?"
type input "Unscripted: is it illegal to drive without insurance?"
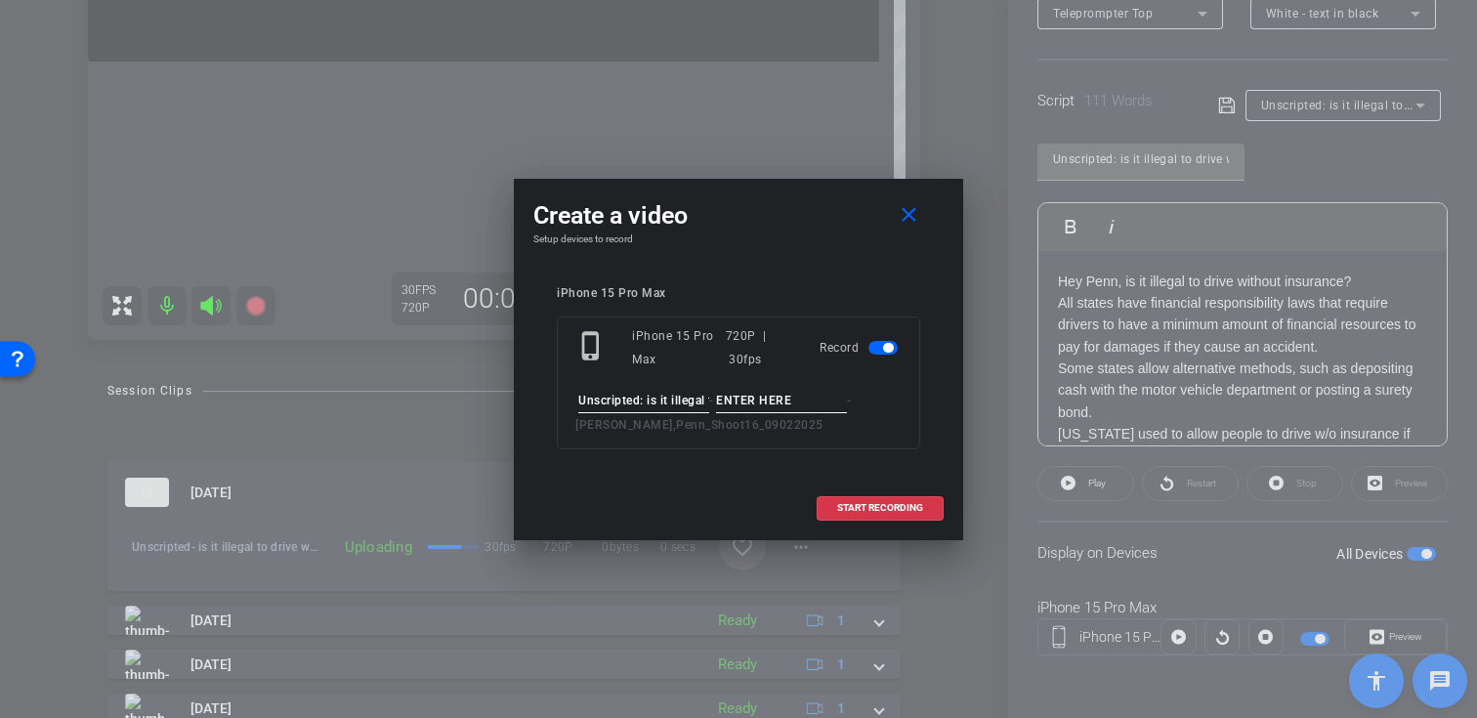
click at [774, 407] on input at bounding box center [781, 401] width 131 height 24
type input "Take02"
click at [868, 509] on span "START RECORDING" at bounding box center [880, 508] width 86 height 10
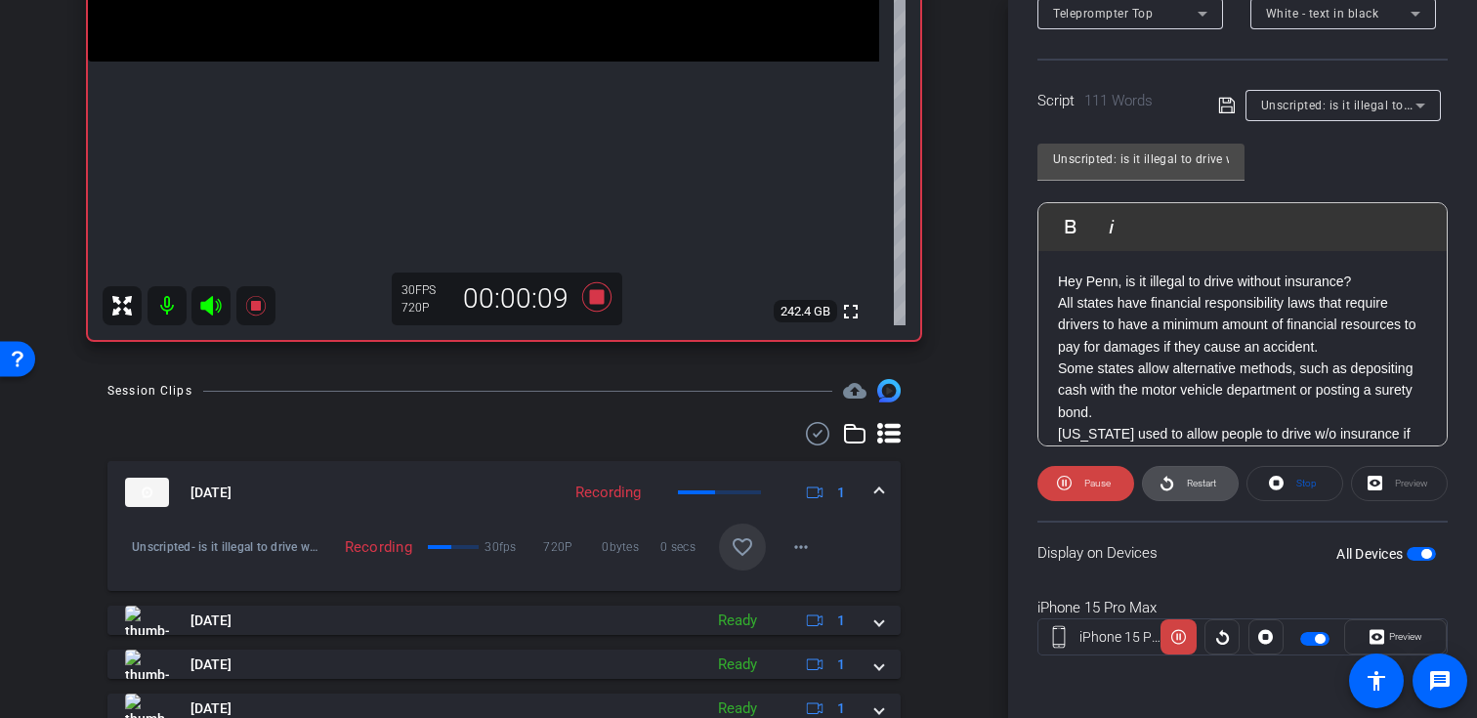
click at [1182, 488] on span "Restart" at bounding box center [1199, 483] width 34 height 27
drag, startPoint x: 1201, startPoint y: 491, endPoint x: 731, endPoint y: 530, distance: 472.4
click at [731, 530] on div "arrow_back Crawford,Penn_Shoot16_09022025 Back to project Send invite account_b…" at bounding box center [738, 359] width 1477 height 718
click at [252, 316] on icon at bounding box center [255, 305] width 23 height 23
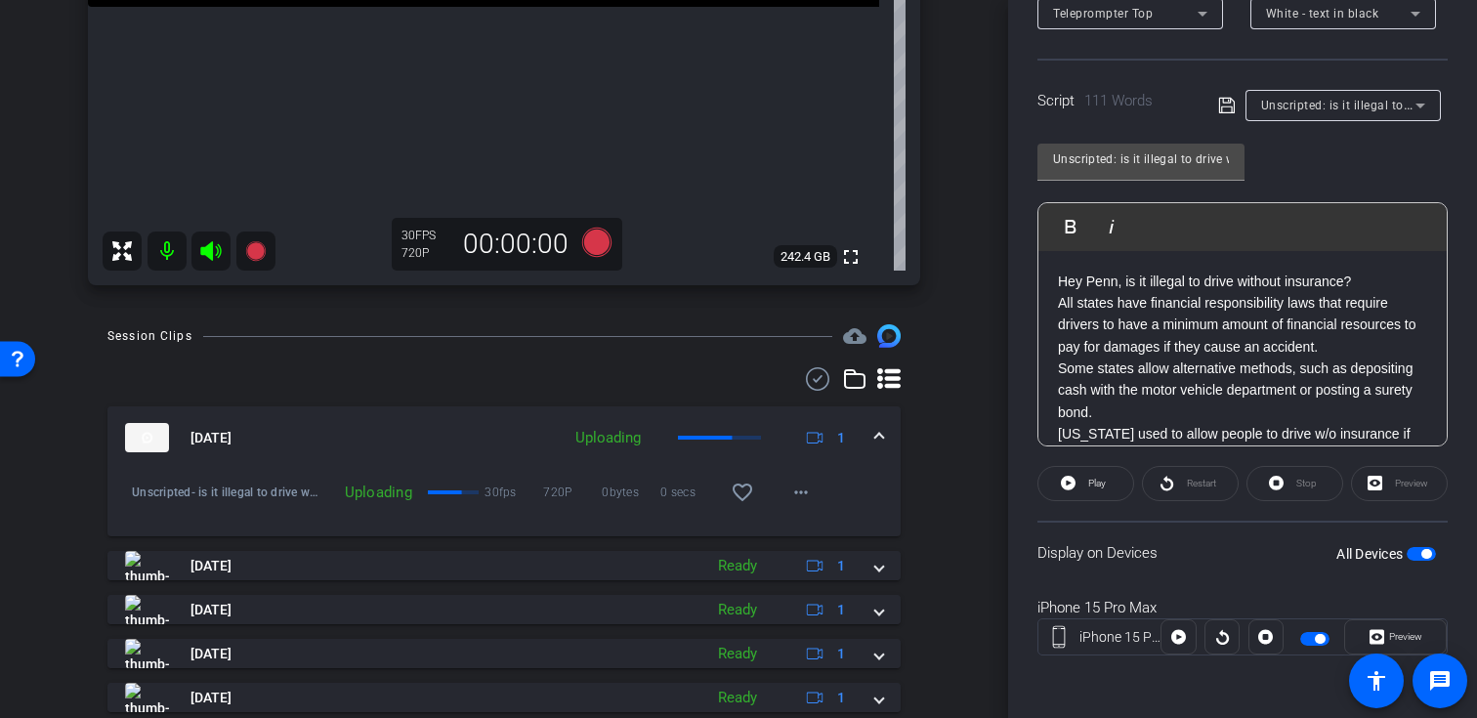
scroll to position [603, 0]
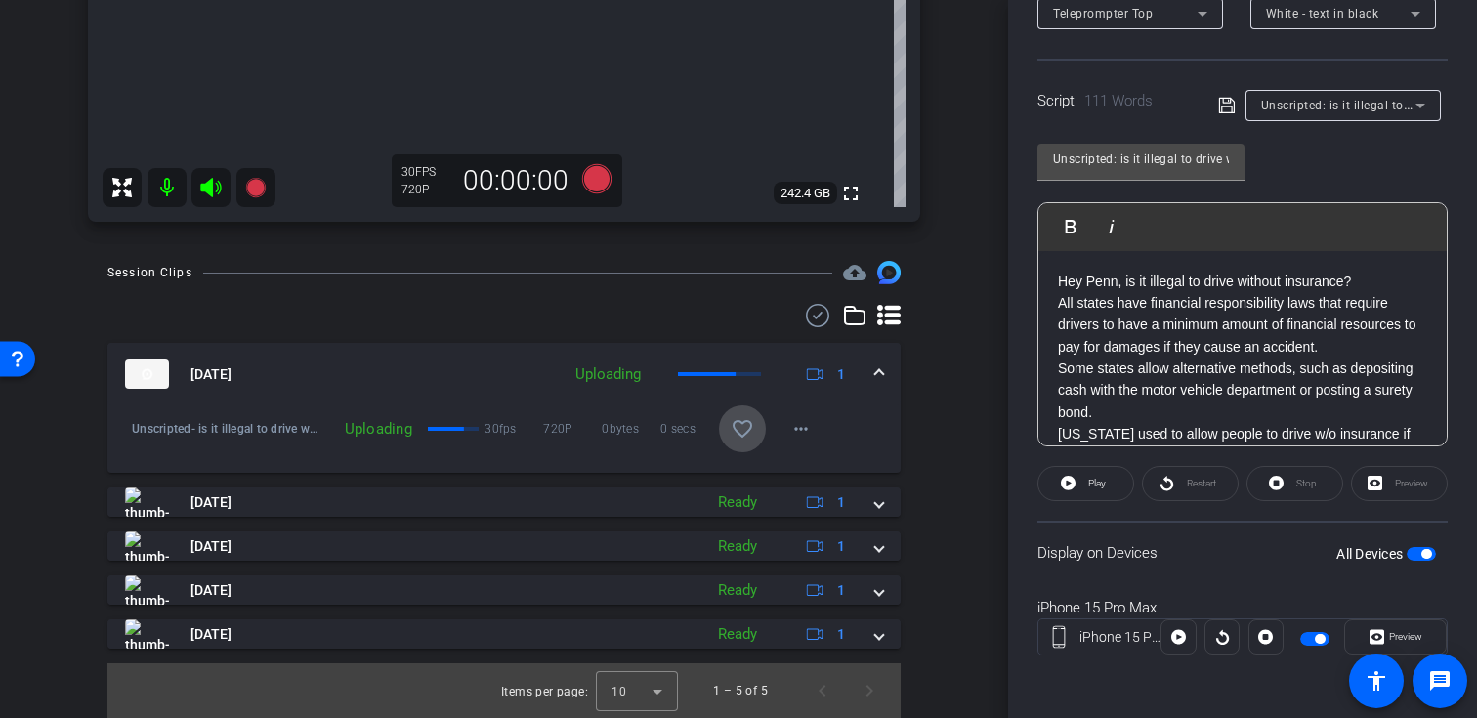
click at [737, 428] on mat-icon "favorite_border" at bounding box center [742, 428] width 23 height 23
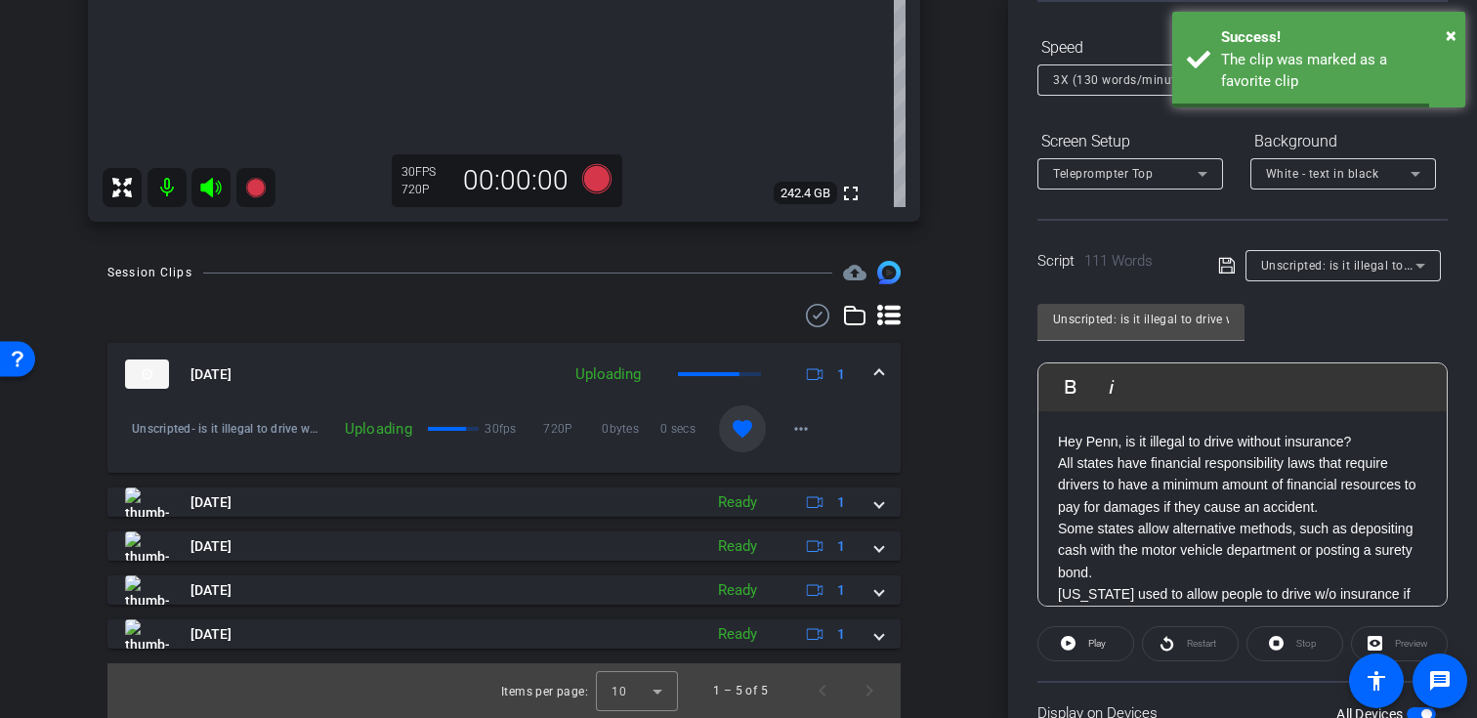
scroll to position [82, 0]
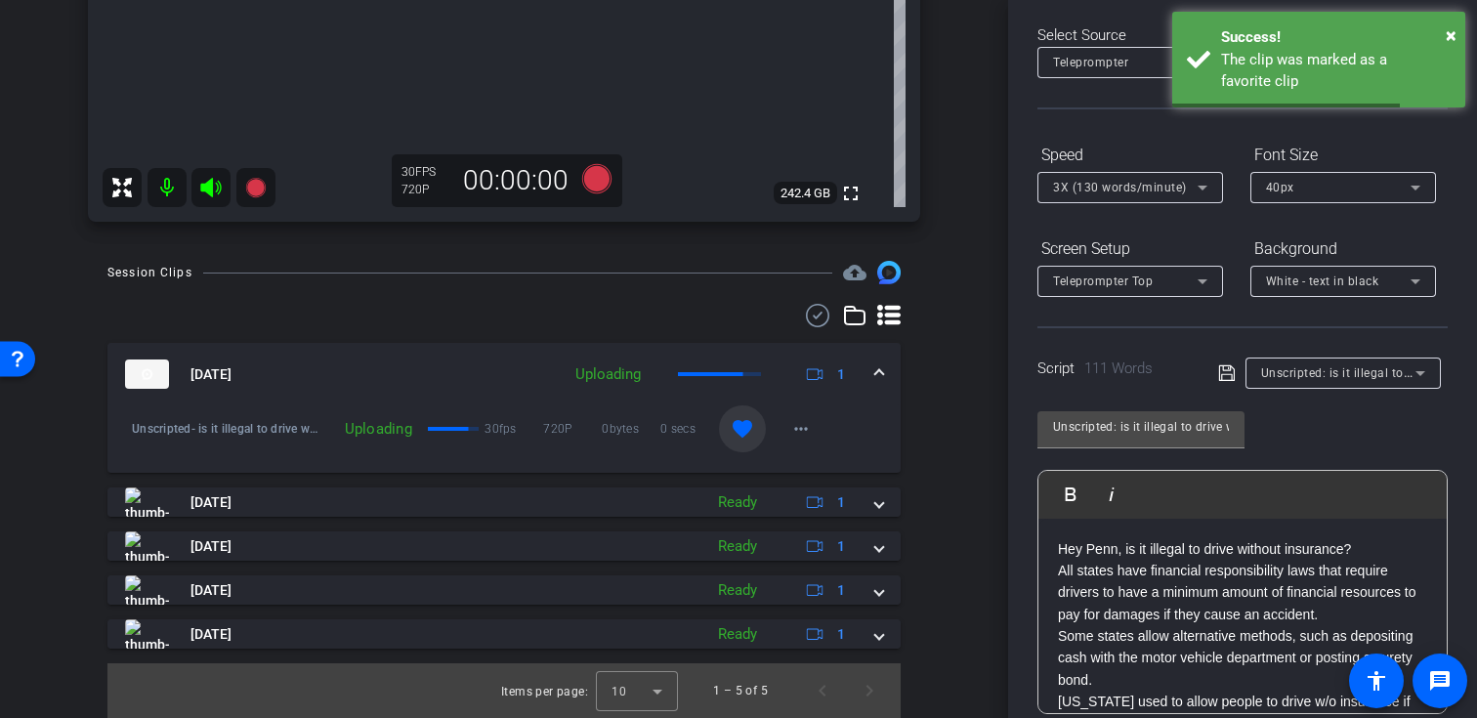
click at [1370, 363] on div "Unscripted: is it illegal to drive without insurance?" at bounding box center [1338, 372] width 154 height 24
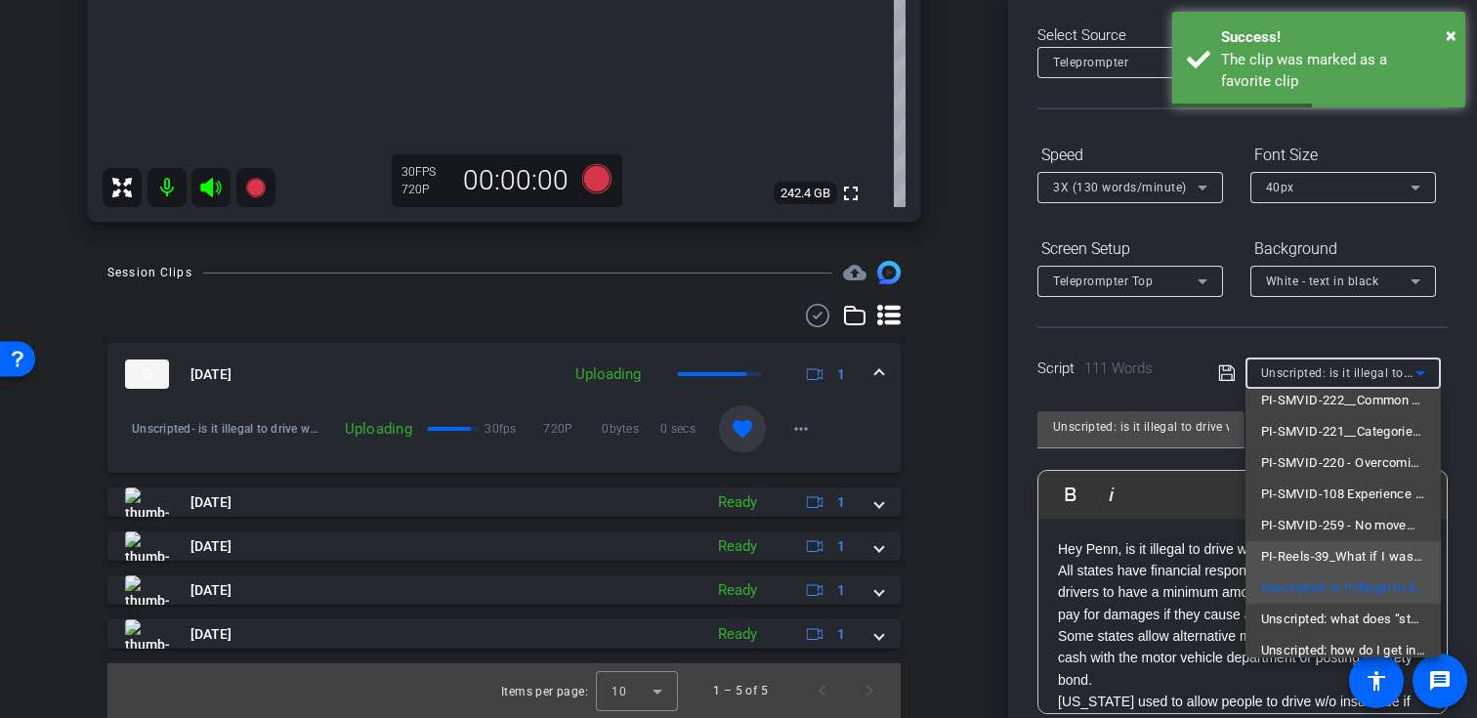
scroll to position [153, 0]
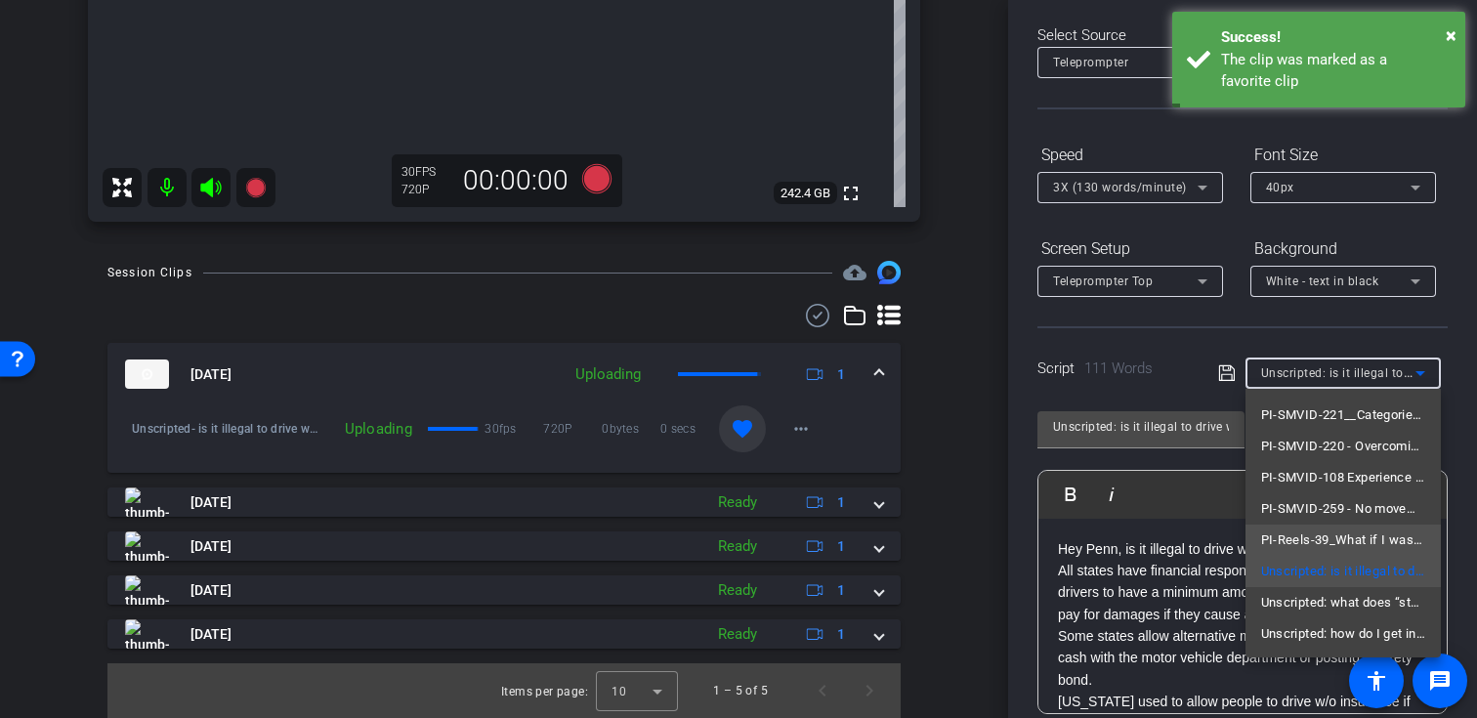
click at [1336, 540] on span "PI-Reels-39_What if I was partly responsible for the accident?" at bounding box center [1343, 539] width 164 height 23
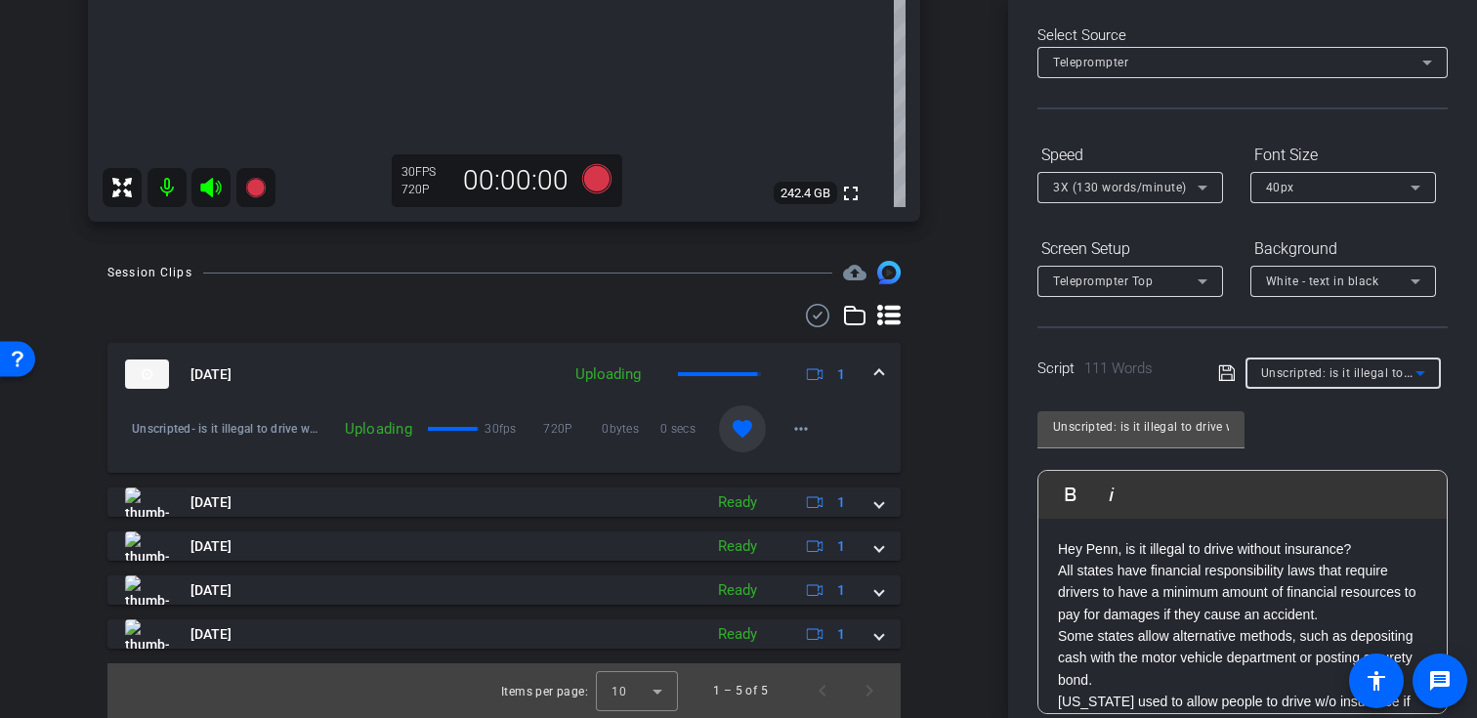
type input "PI-Reels-39_What if I was partly responsible for the accident?"
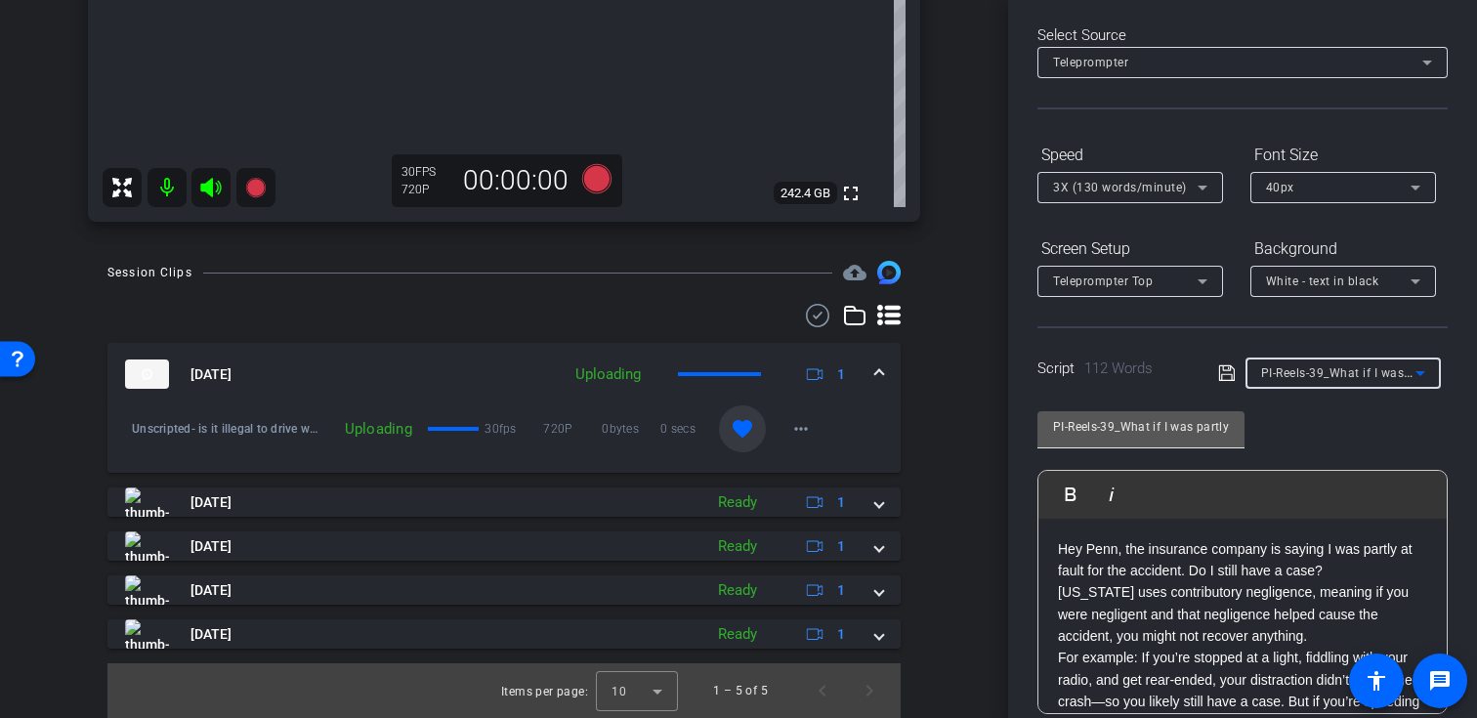
click at [1135, 424] on input "PI-Reels-39_What if I was partly responsible for the accident?" at bounding box center [1141, 426] width 176 height 23
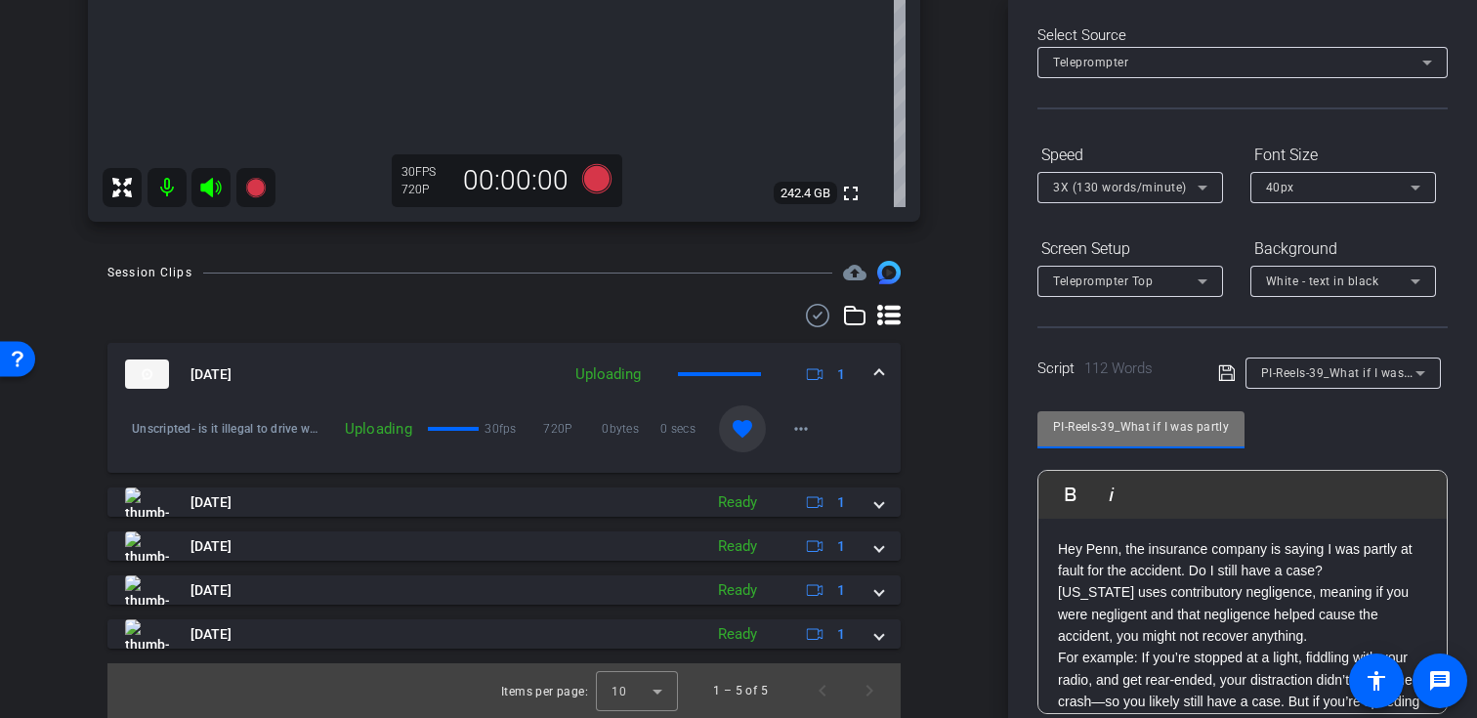
click at [1135, 424] on input "PI-Reels-39_What if I was partly responsible for the accident?" at bounding box center [1141, 426] width 176 height 23
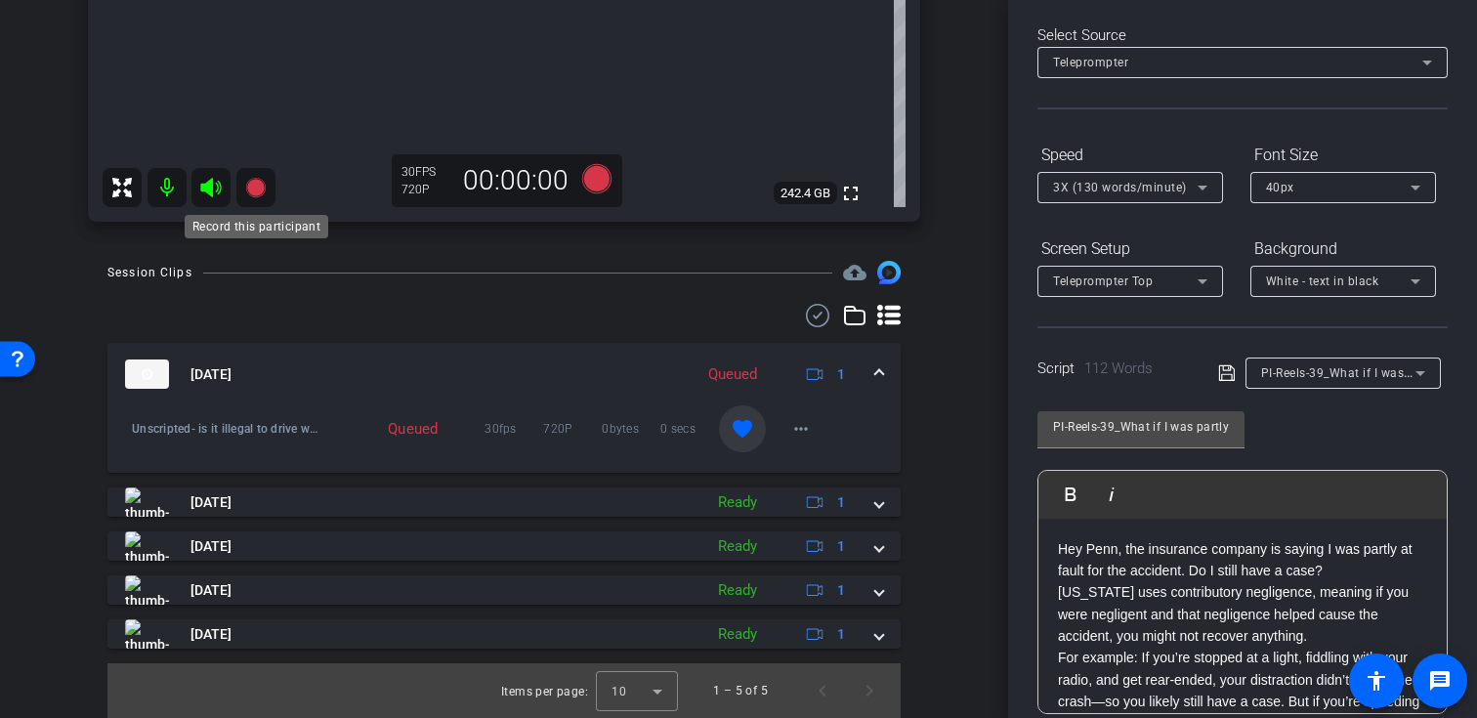
click at [253, 182] on icon at bounding box center [255, 188] width 20 height 20
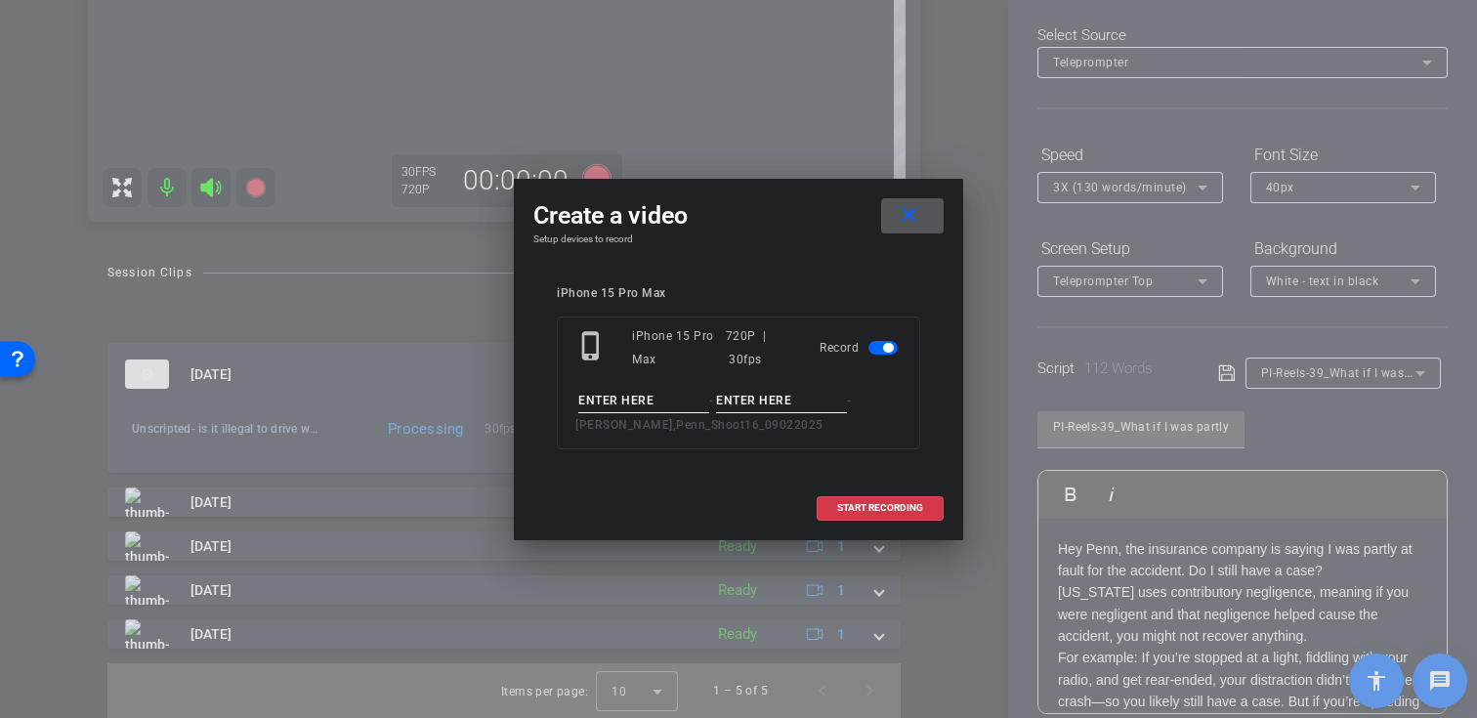
click at [633, 410] on input at bounding box center [643, 401] width 131 height 24
paste input "PI-Reels-39_What if I was partly responsible for the accident?"
type input "PI-Reels-39_What if I was partly responsible for the accident?"
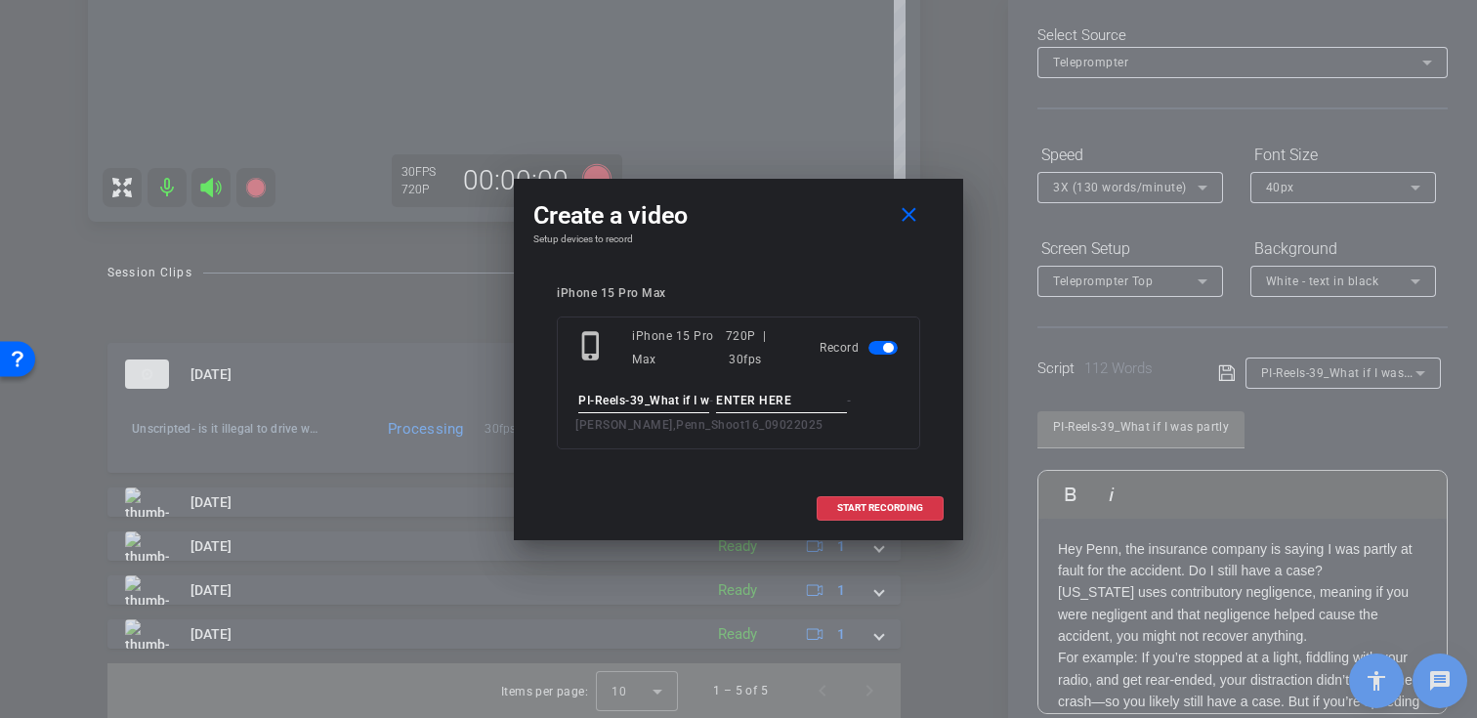
click at [773, 405] on input at bounding box center [781, 401] width 131 height 24
type input "Take01"
click at [862, 511] on span "START RECORDING" at bounding box center [880, 508] width 86 height 10
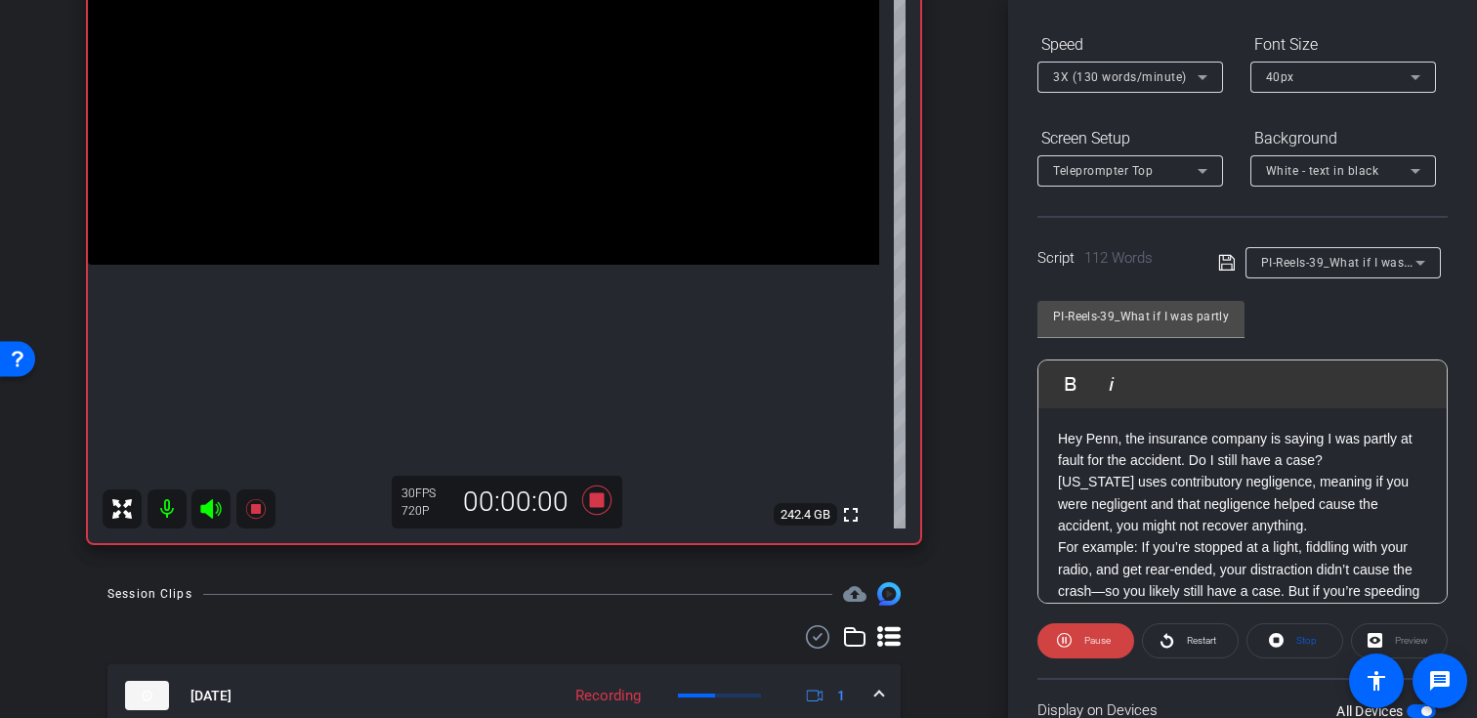
scroll to position [350, 0]
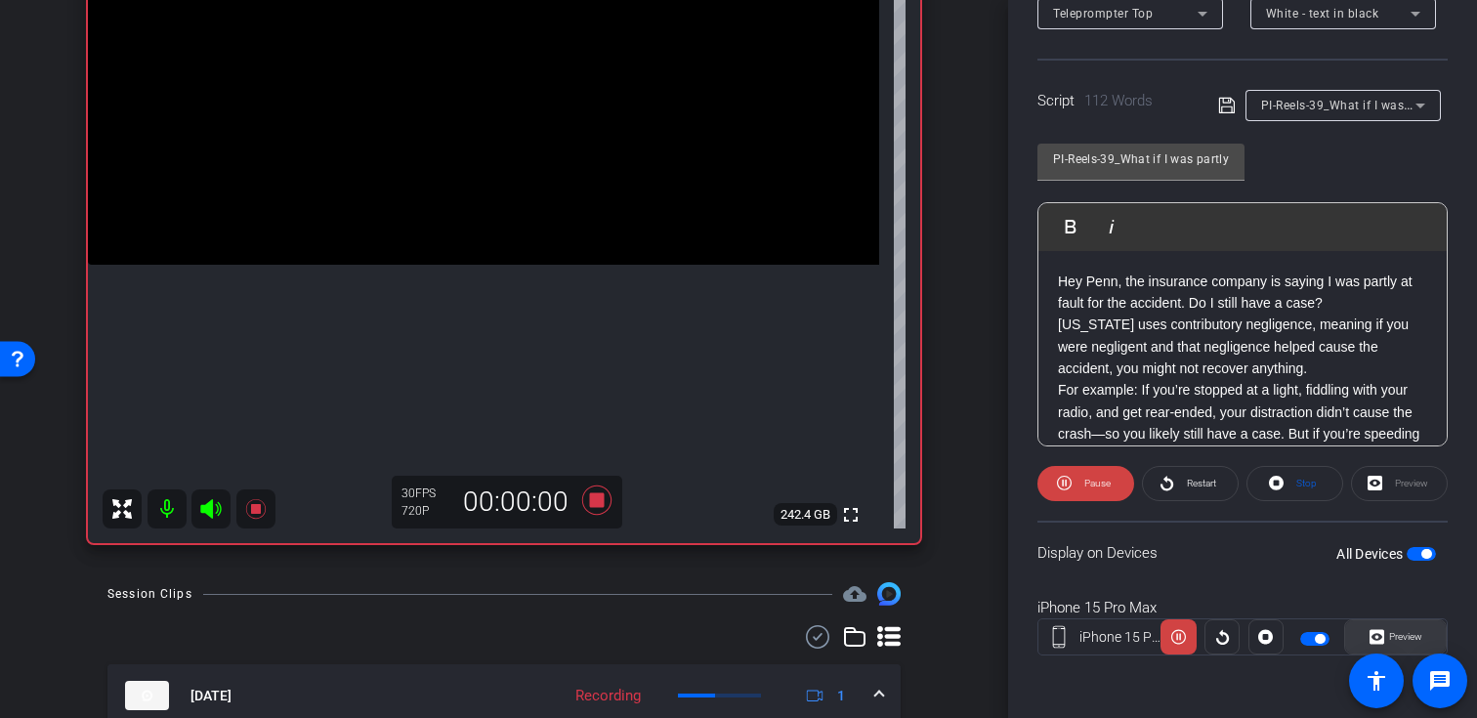
click at [1361, 633] on span at bounding box center [1395, 636] width 101 height 47
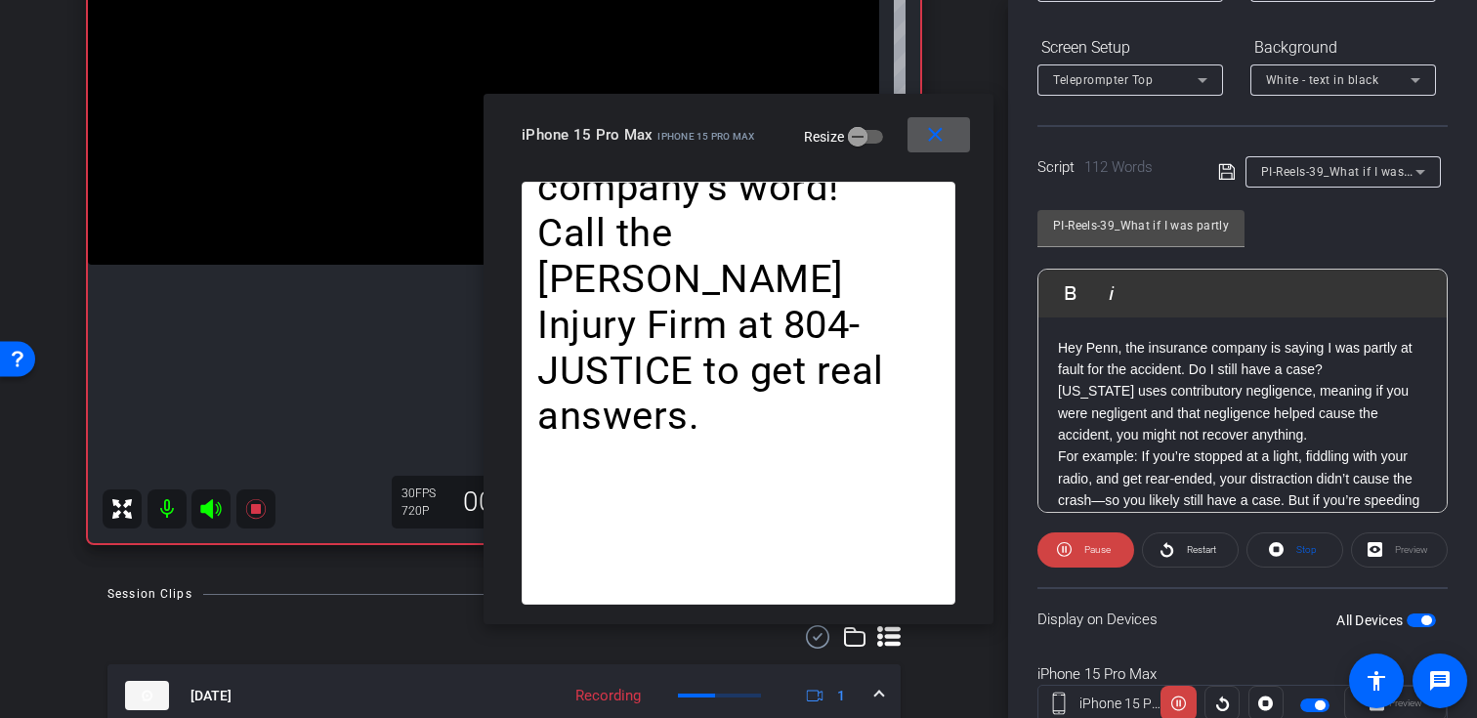
scroll to position [254, 0]
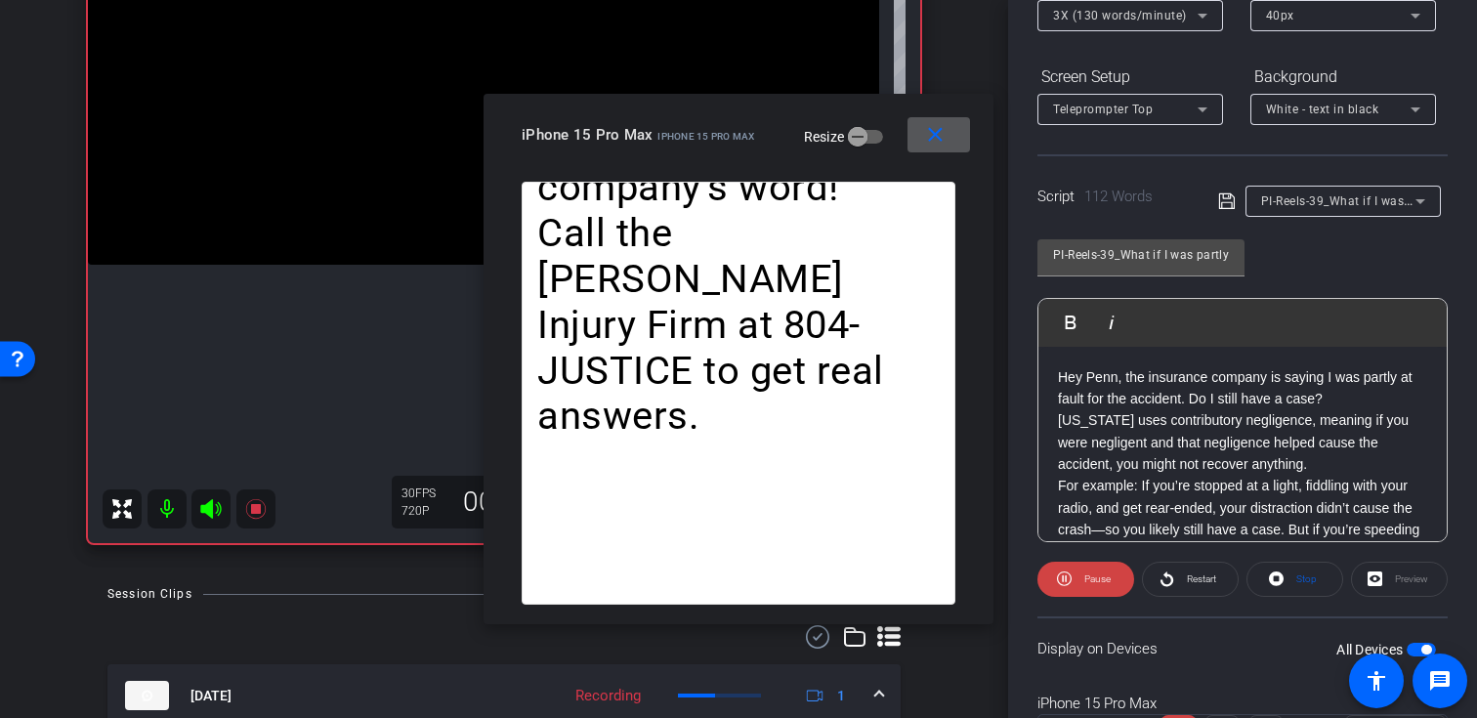
click at [943, 141] on mat-icon "close" at bounding box center [935, 135] width 24 height 24
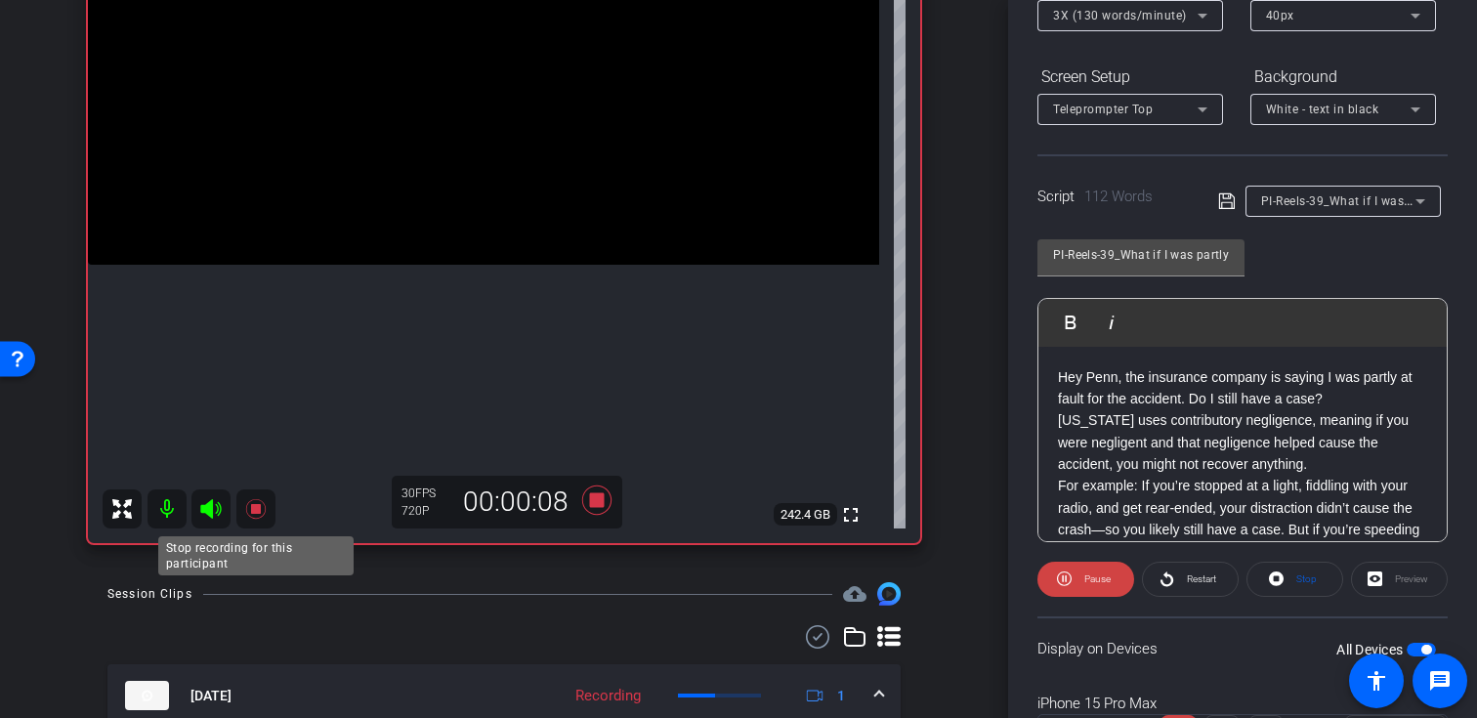
click at [254, 512] on icon at bounding box center [255, 509] width 20 height 20
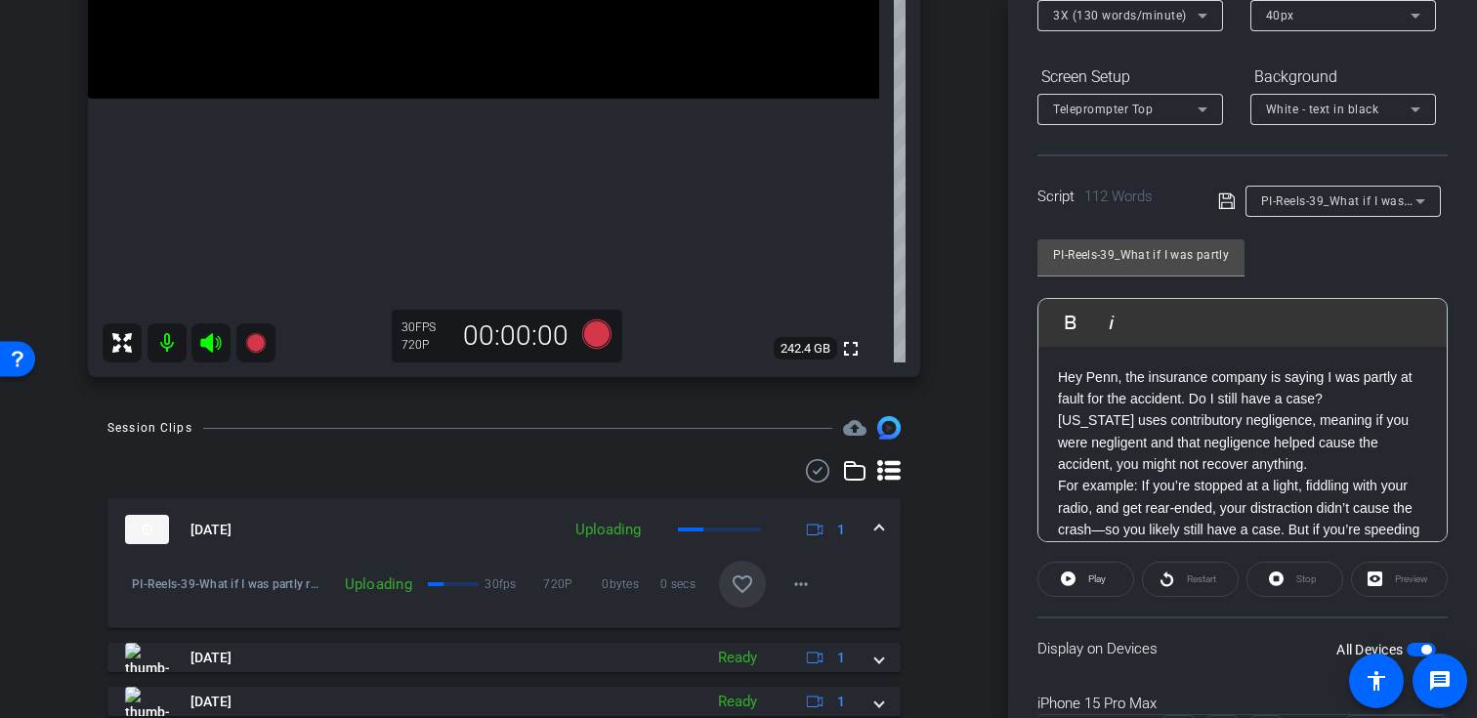
scroll to position [516, 0]
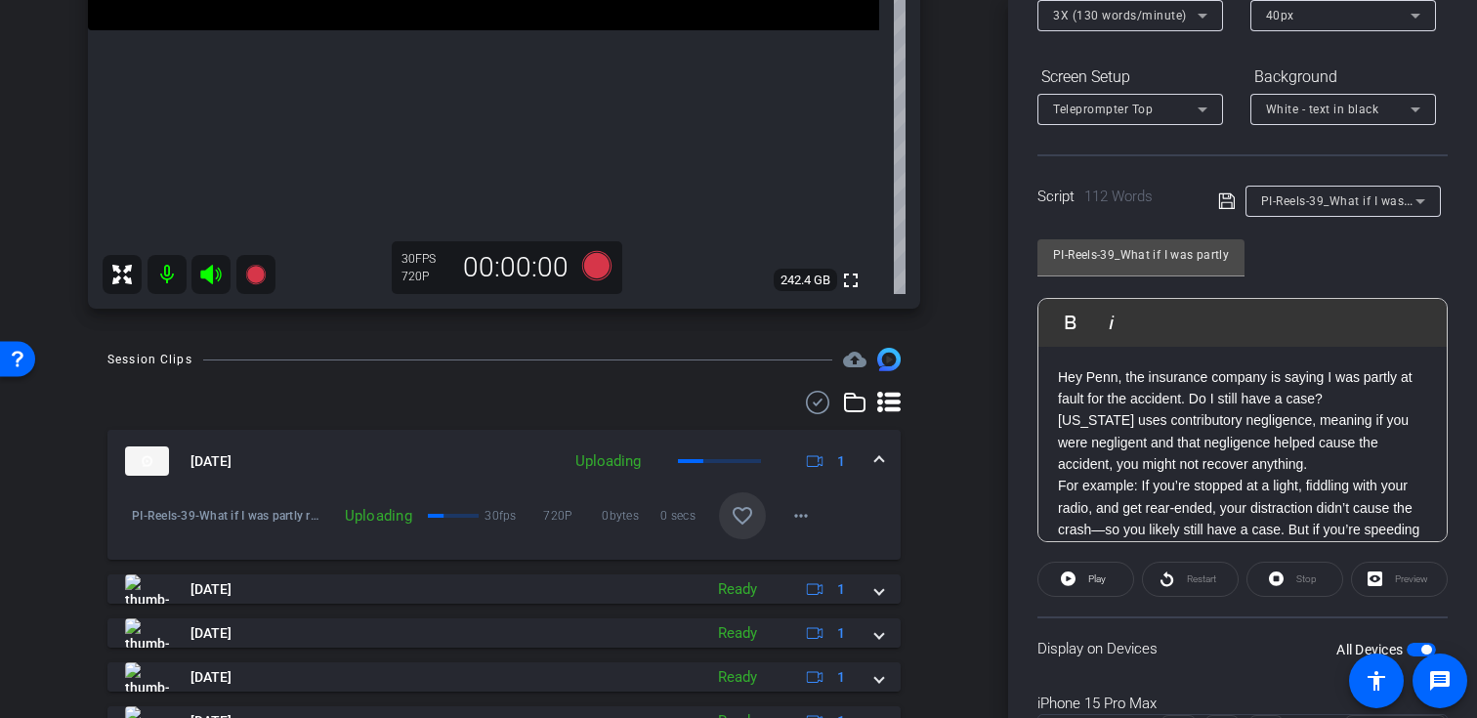
click at [746, 522] on mat-icon "favorite_border" at bounding box center [742, 515] width 23 height 23
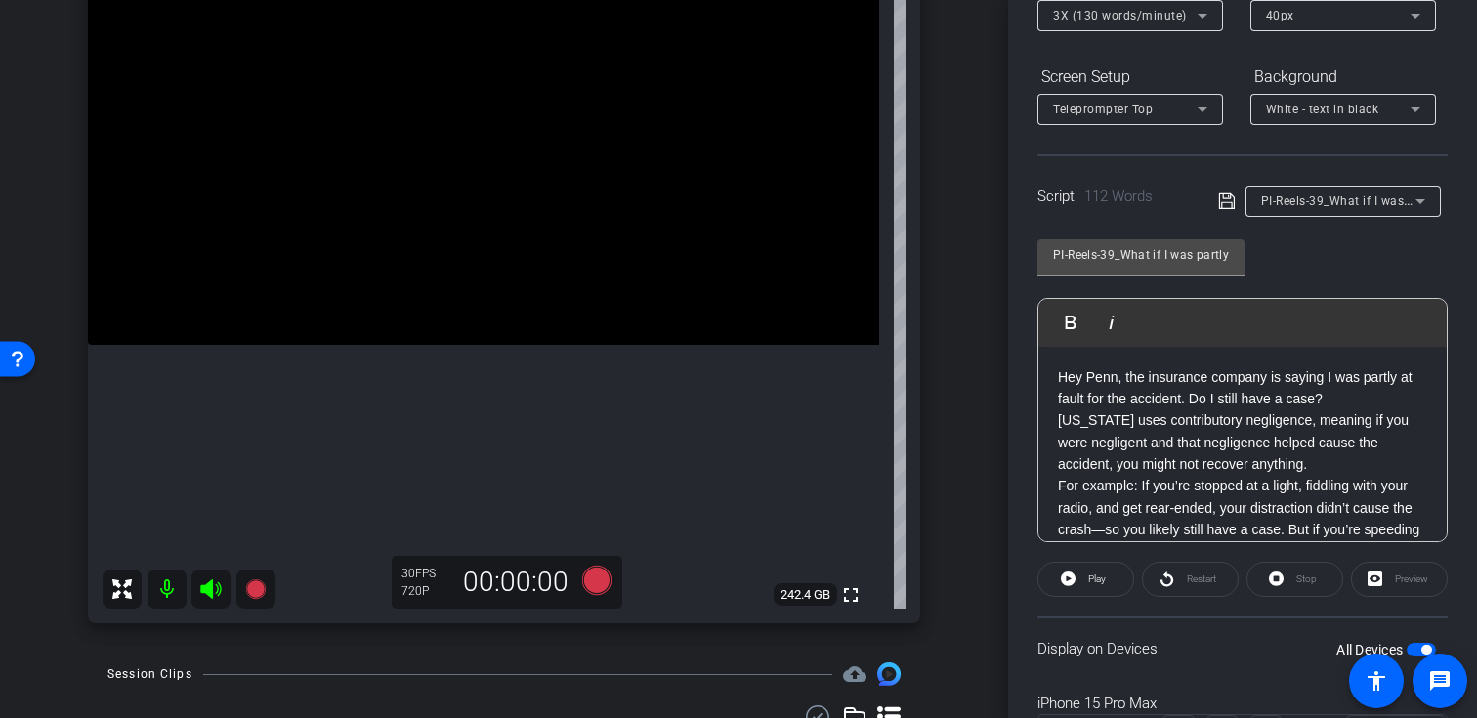
scroll to position [173, 0]
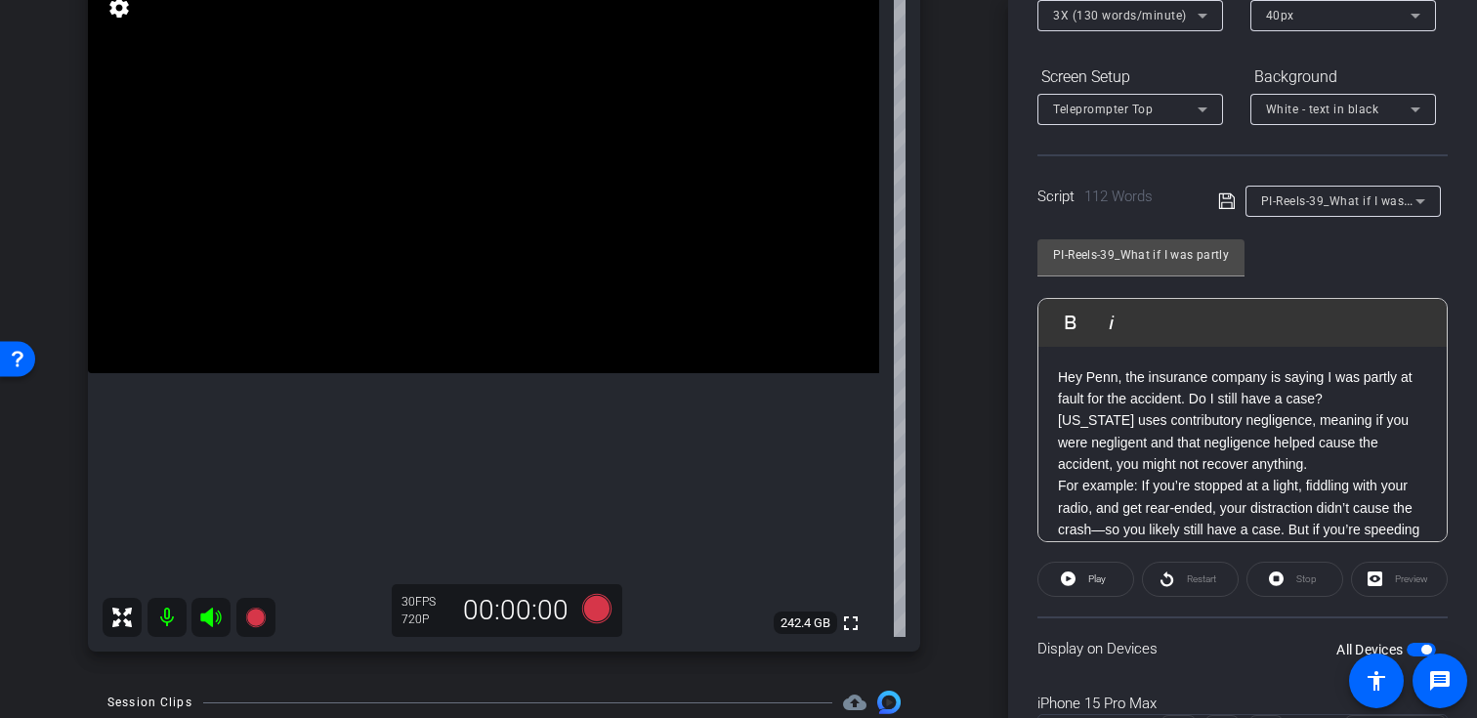
click at [1341, 194] on div "PI-Reels-39_What if I was partly responsible for the accident?" at bounding box center [1338, 201] width 154 height 24
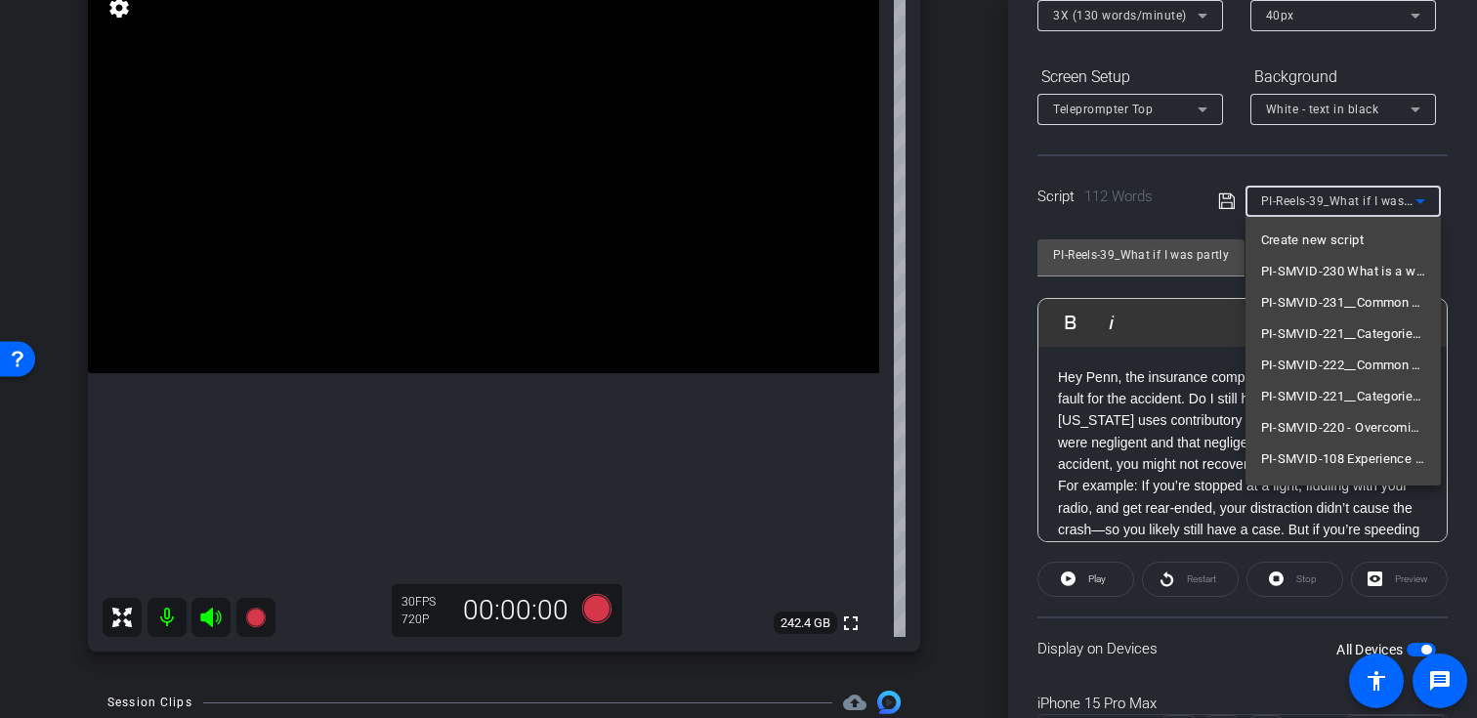
scroll to position [52, 0]
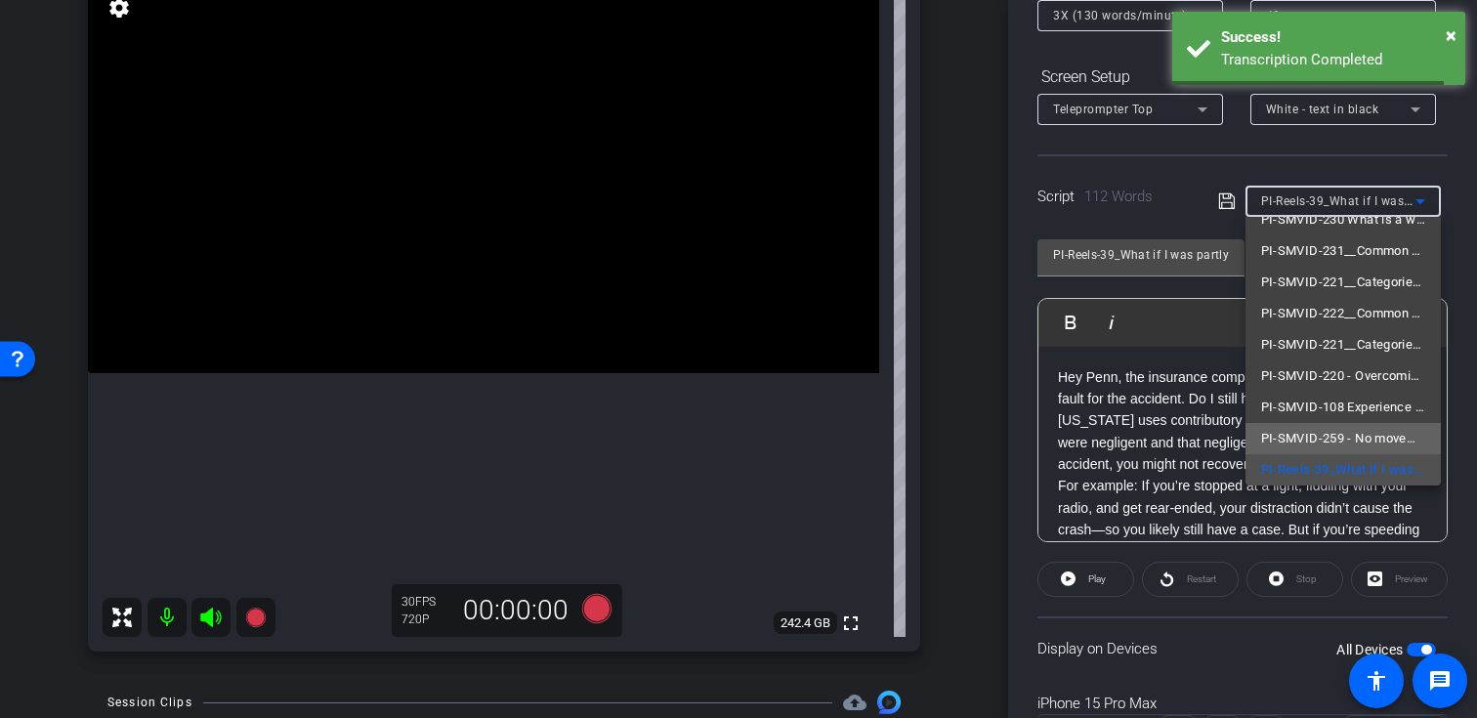
click at [1317, 427] on span "PI-SMVID-259 - No movement on your claim? Follow the 6-month rule (Delay tactic…" at bounding box center [1343, 438] width 164 height 23
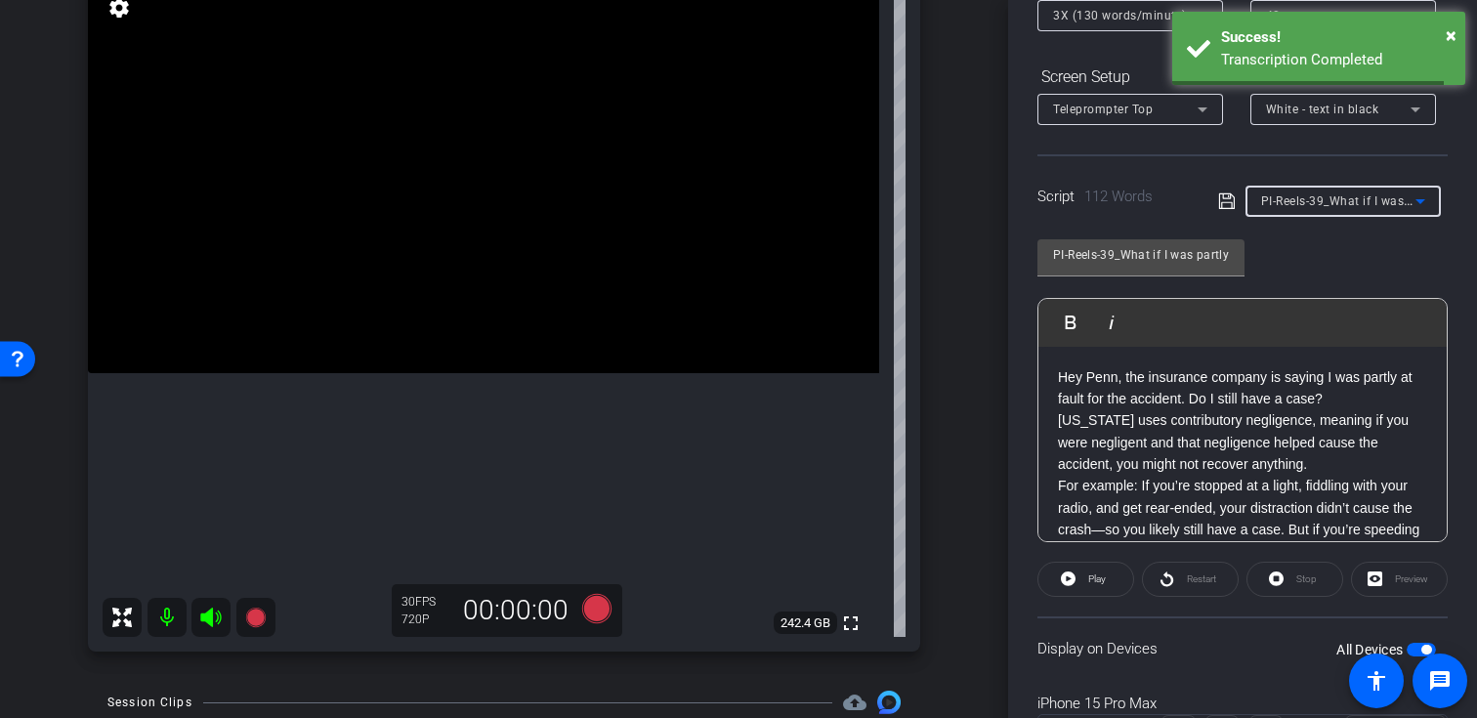
type input "PI-SMVID-259 - No movement on your claim? Follow the 6-month rule (Delay tactic…"
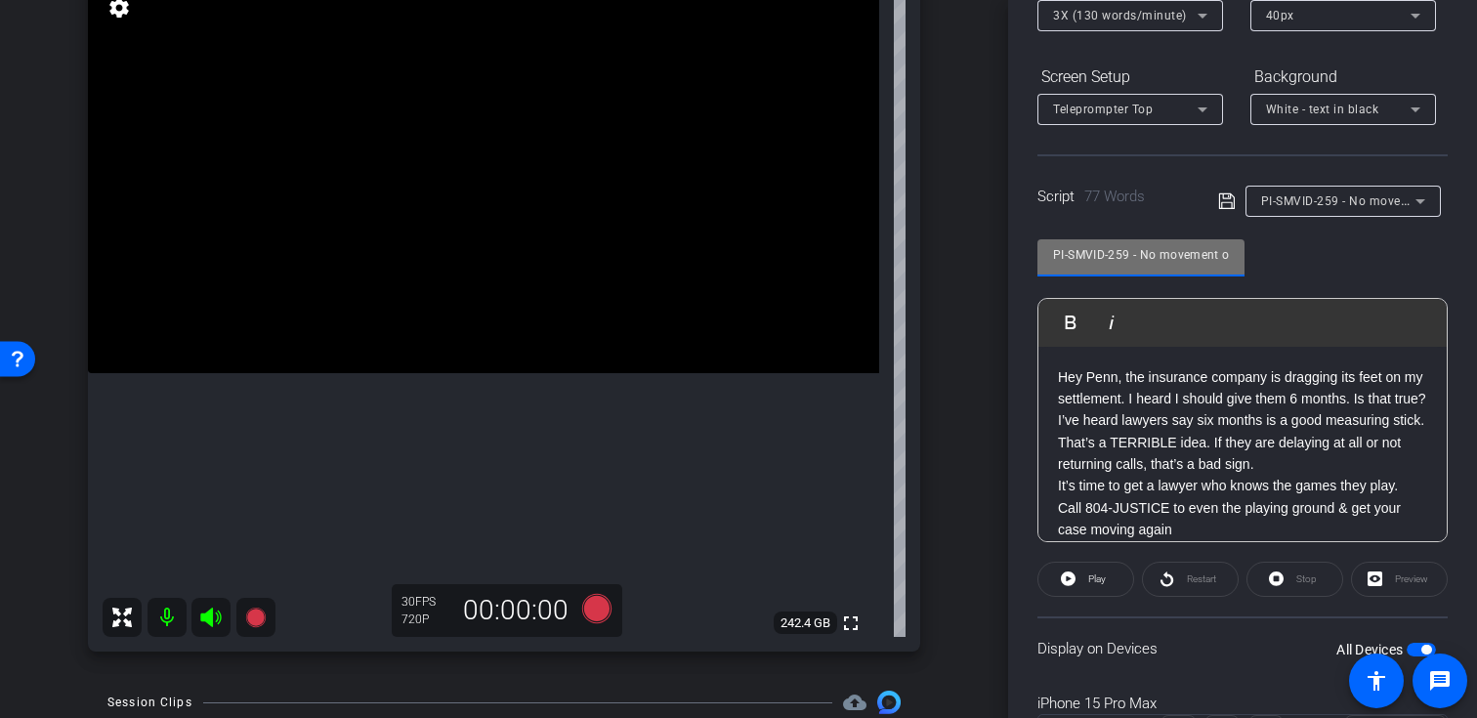
drag, startPoint x: 1124, startPoint y: 254, endPoint x: 1100, endPoint y: 253, distance: 24.4
click at [1101, 254] on input "PI-SMVID-259 - No movement on your claim? Follow the 6-month rule (Delay tactic…" at bounding box center [1141, 254] width 176 height 23
click at [1124, 254] on input "PI-SMVID-259 - No movement on your claim? Follow the 6-month rule (Delay tactic…" at bounding box center [1141, 254] width 176 height 23
drag, startPoint x: 1129, startPoint y: 254, endPoint x: 1022, endPoint y: 252, distance: 107.5
click at [1022, 252] on div "Participants Teleprompter Adjustments settings Krystal Delgadillo flip Director…" at bounding box center [1242, 359] width 469 height 718
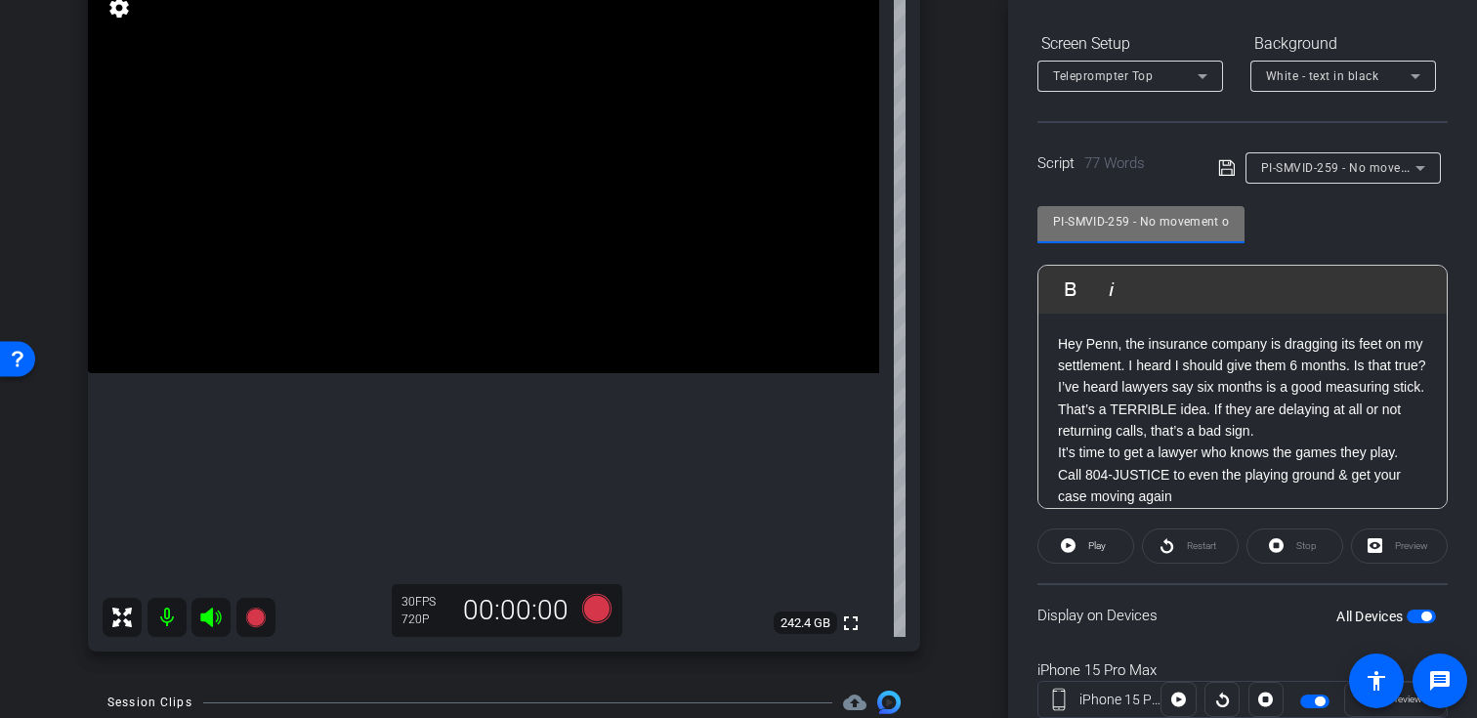
scroll to position [350, 0]
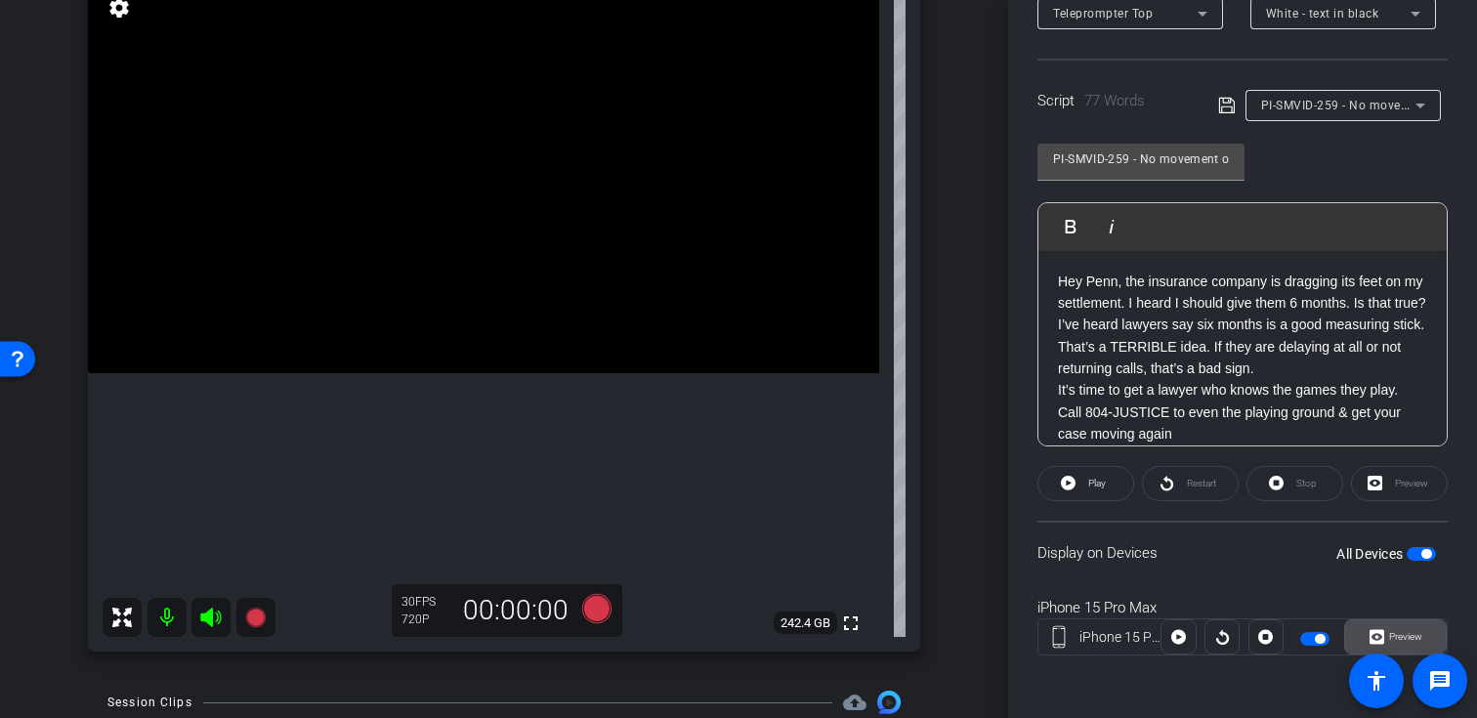
click at [1386, 625] on span "Preview" at bounding box center [1403, 636] width 38 height 27
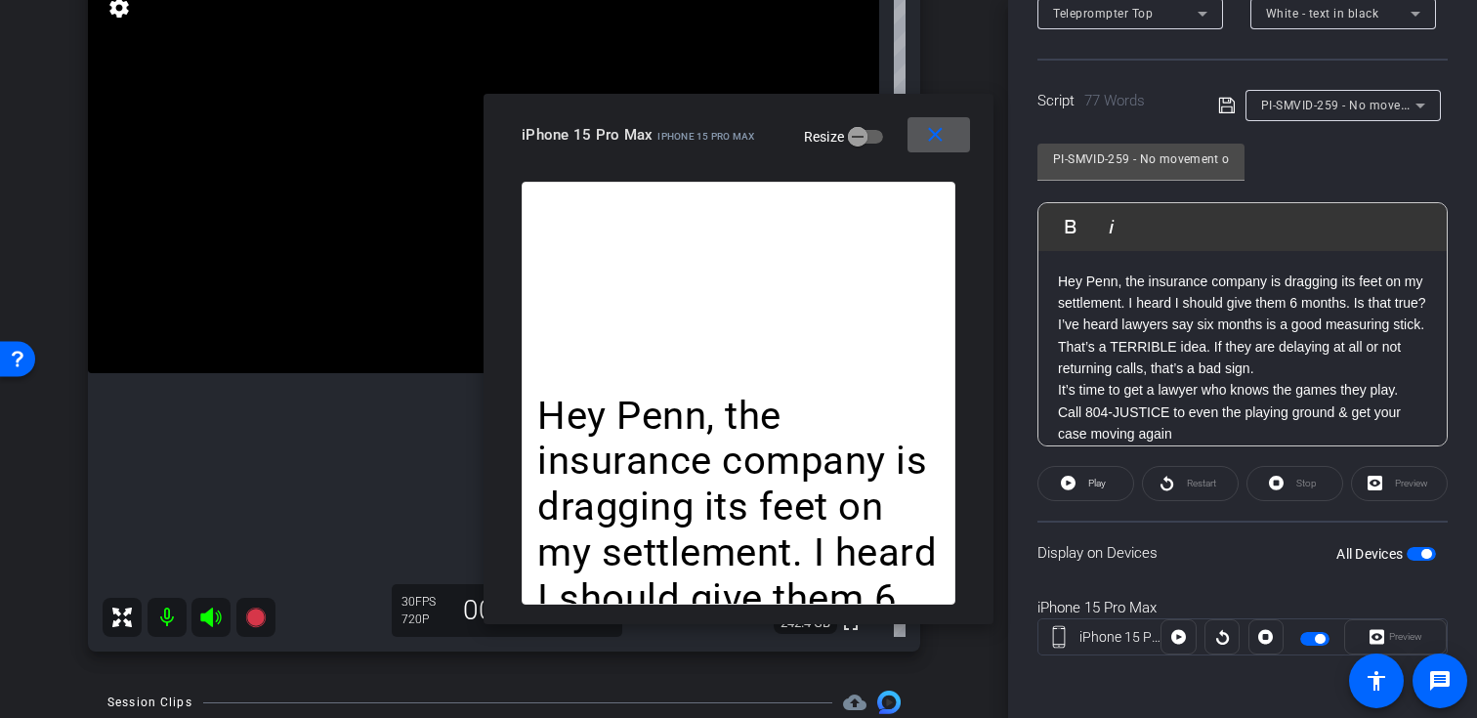
click at [944, 137] on mat-icon "close" at bounding box center [935, 135] width 24 height 24
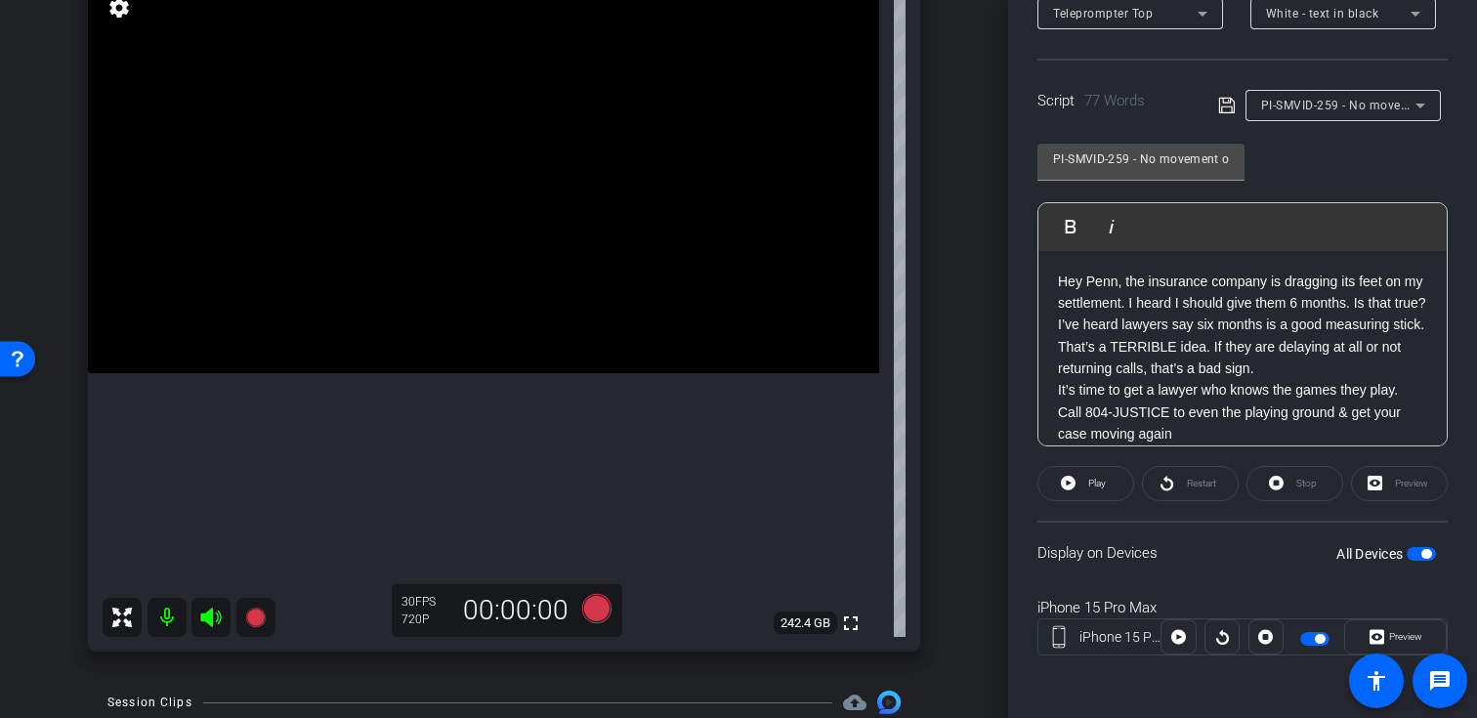
click at [233, 625] on div at bounding box center [189, 617] width 173 height 39
click at [261, 625] on icon at bounding box center [255, 617] width 23 height 23
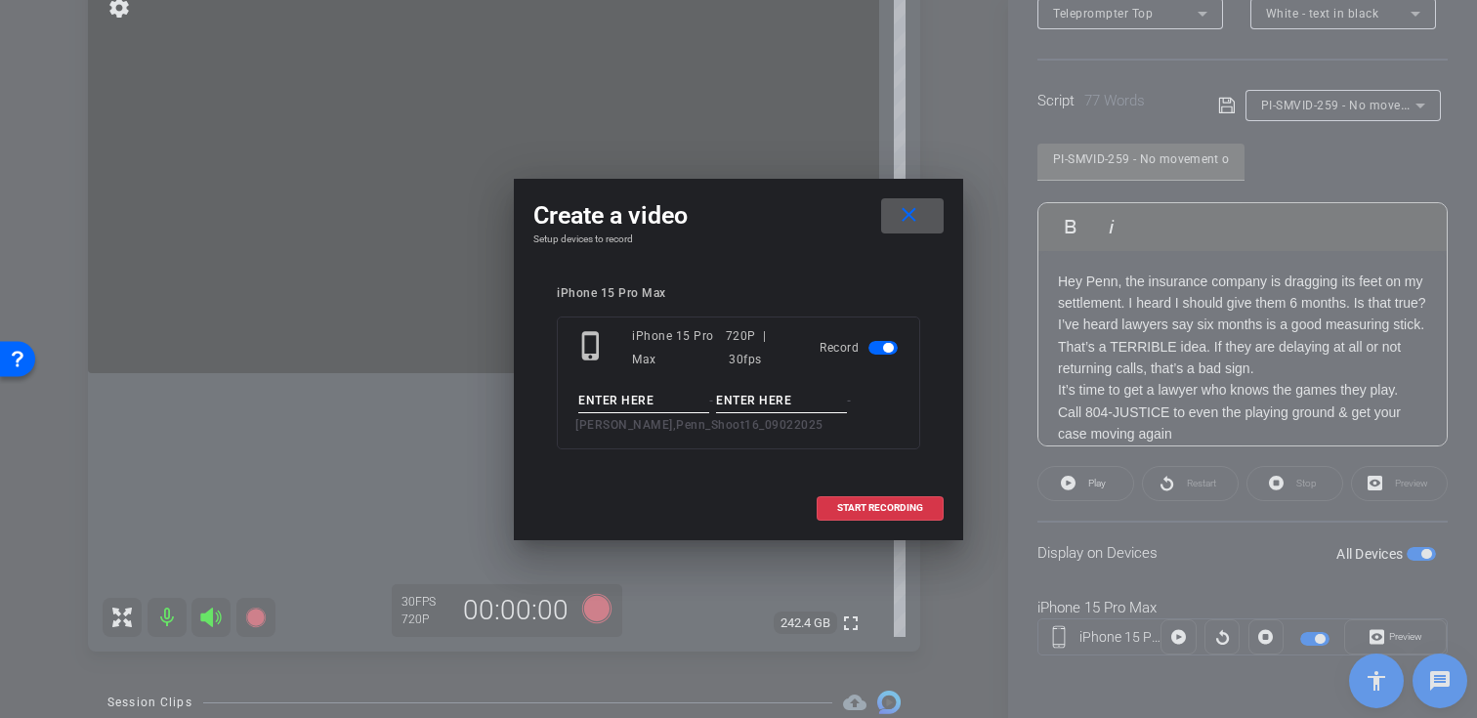
click at [659, 403] on input at bounding box center [643, 401] width 131 height 24
paste input "PI-SMVID-259"
type input "PI-SMVID-259"
click at [785, 399] on input at bounding box center [781, 401] width 131 height 24
type input "Take01"
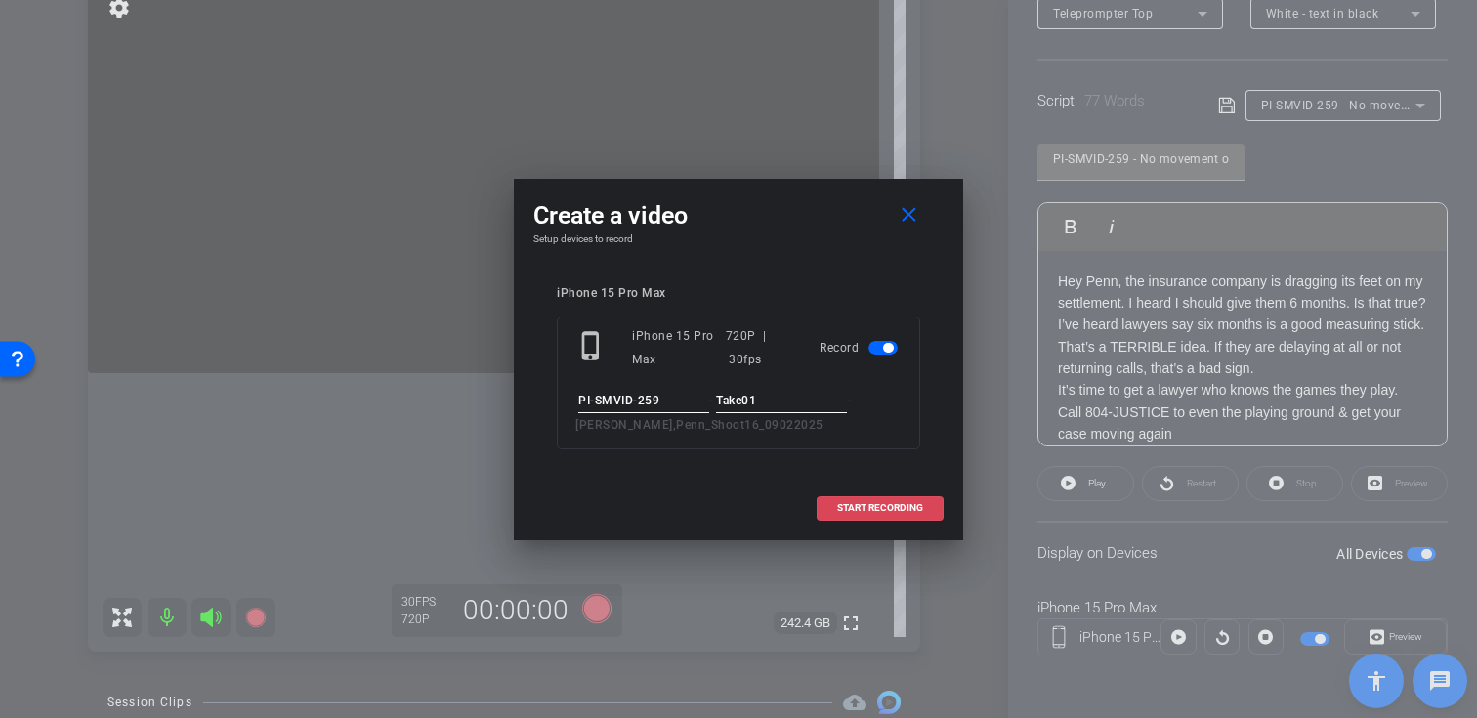
click at [843, 503] on span "START RECORDING" at bounding box center [880, 508] width 86 height 10
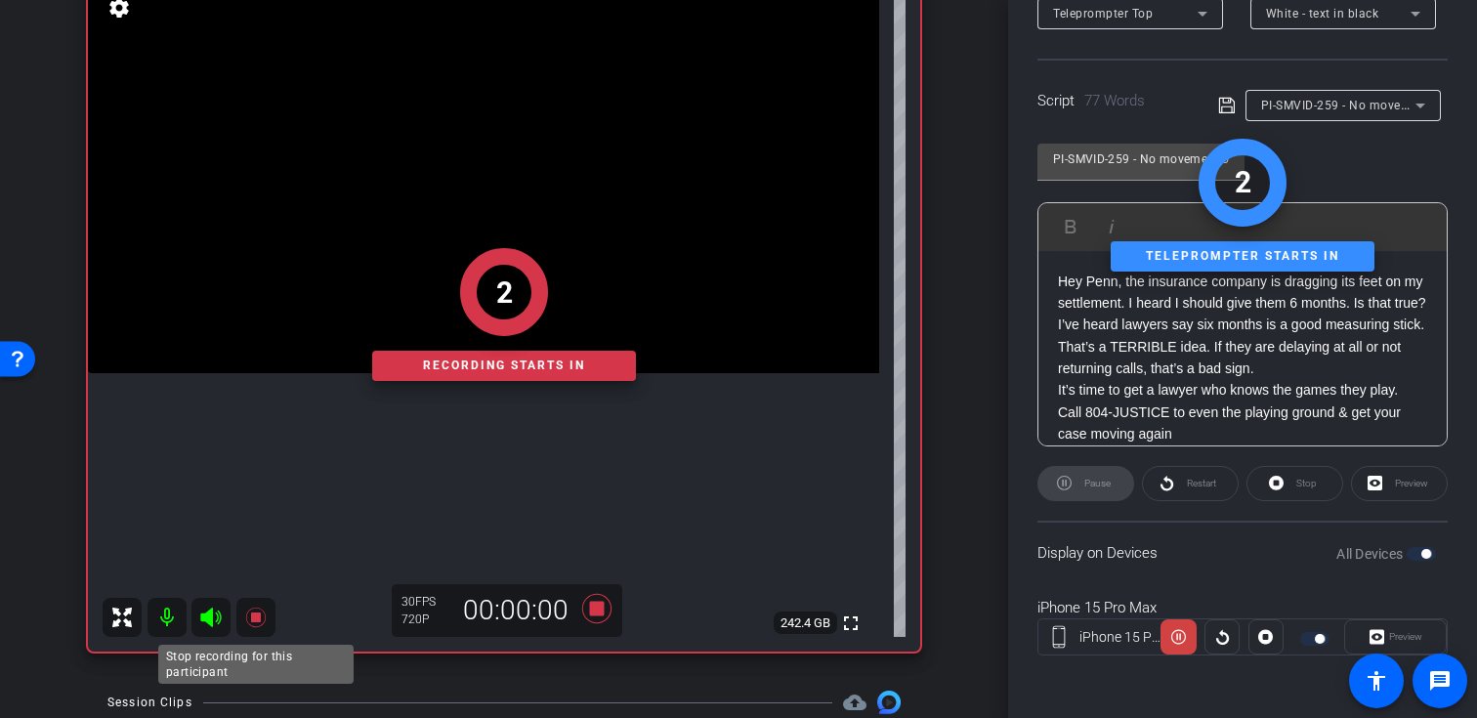
click at [238, 608] on mat-icon at bounding box center [255, 617] width 39 height 39
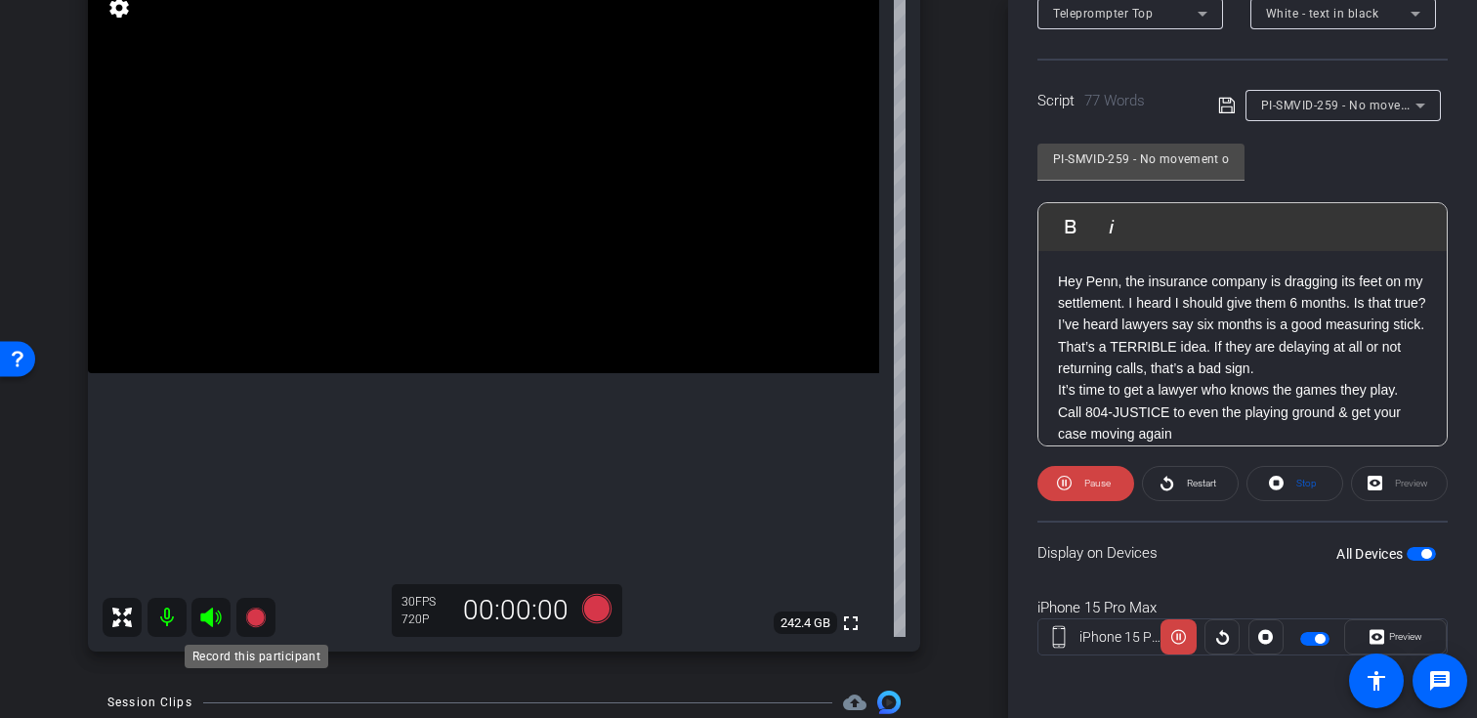
click at [254, 621] on icon at bounding box center [255, 618] width 20 height 20
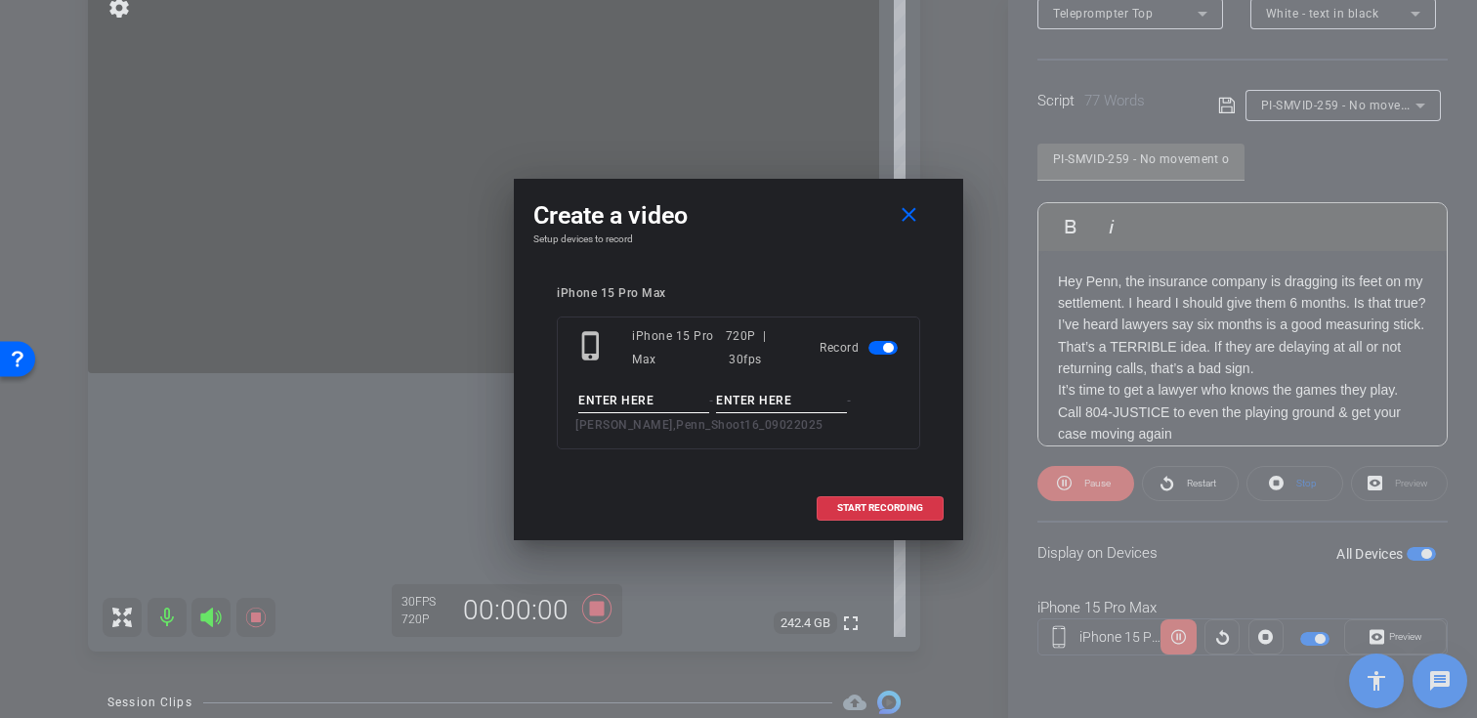
click at [655, 405] on input at bounding box center [643, 401] width 131 height 24
paste input "PI-SMVID-259"
type input "PI-SMVID-259"
click at [791, 405] on input at bounding box center [781, 401] width 131 height 24
type input "Take01"
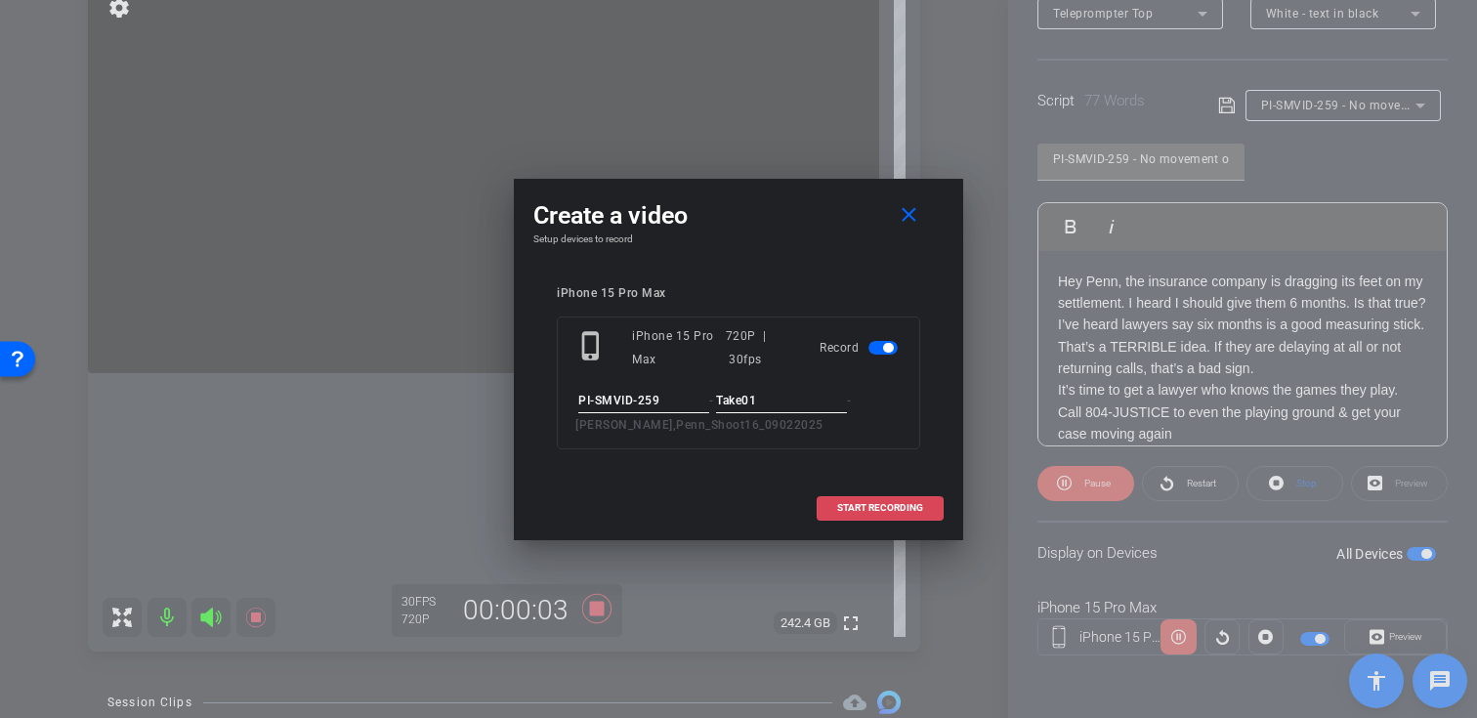
click at [864, 497] on span at bounding box center [879, 507] width 125 height 47
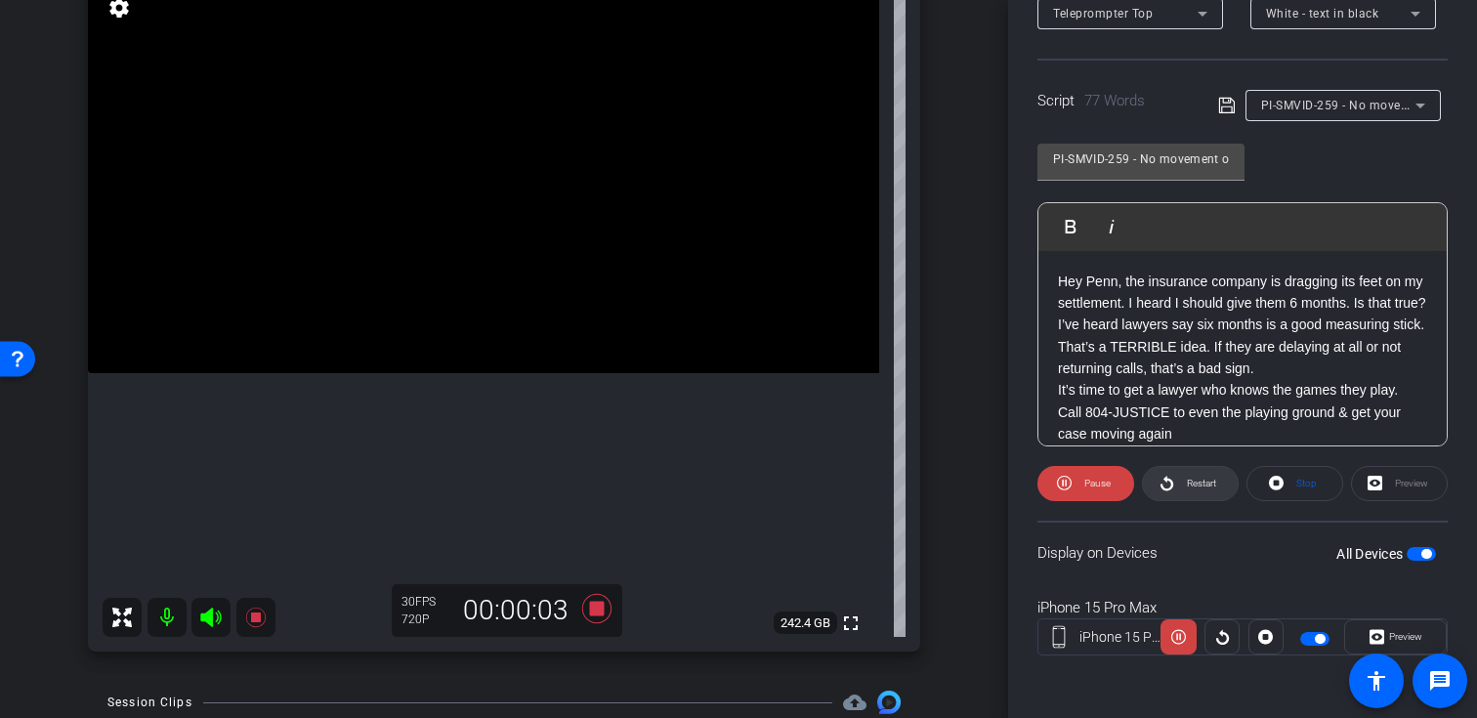
click at [1222, 481] on span at bounding box center [1190, 483] width 95 height 47
click at [1378, 637] on icon at bounding box center [1376, 636] width 15 height 29
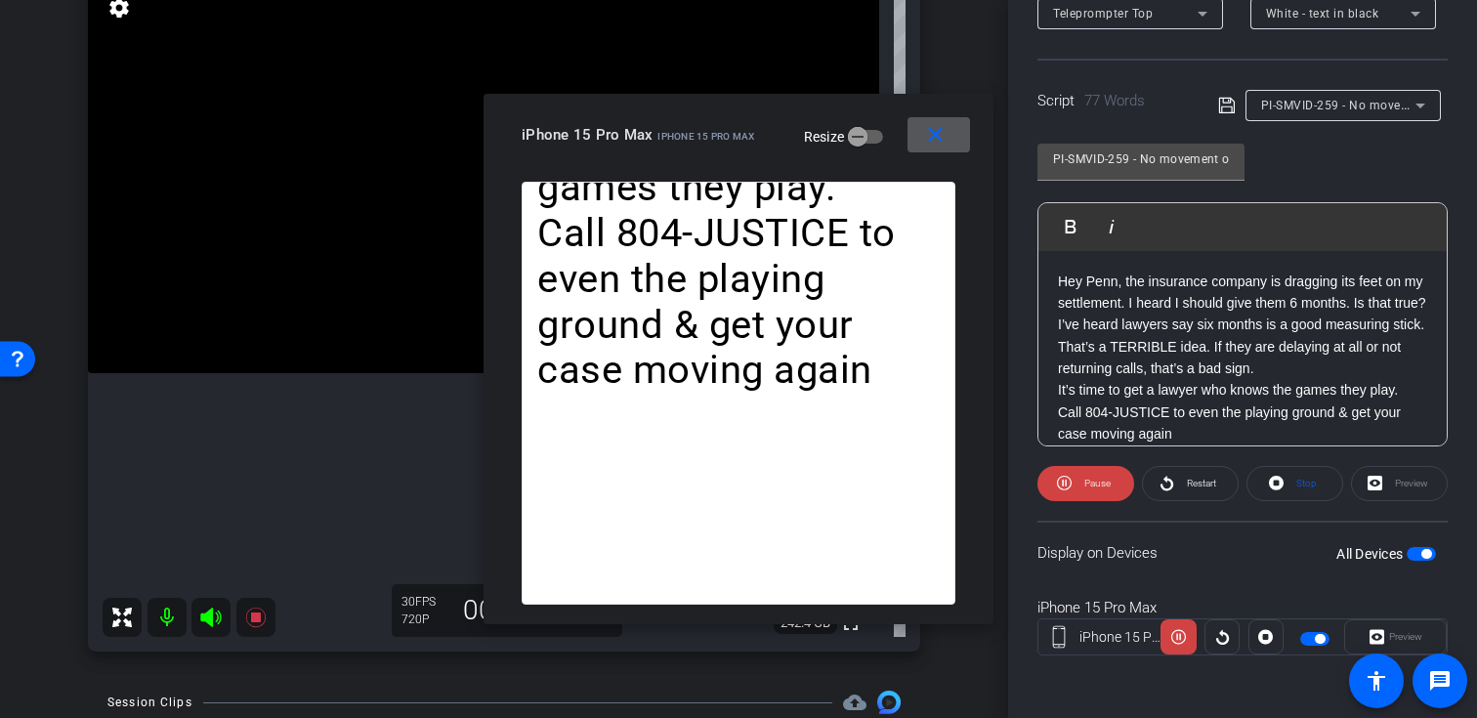
click at [948, 141] on span at bounding box center [938, 134] width 63 height 47
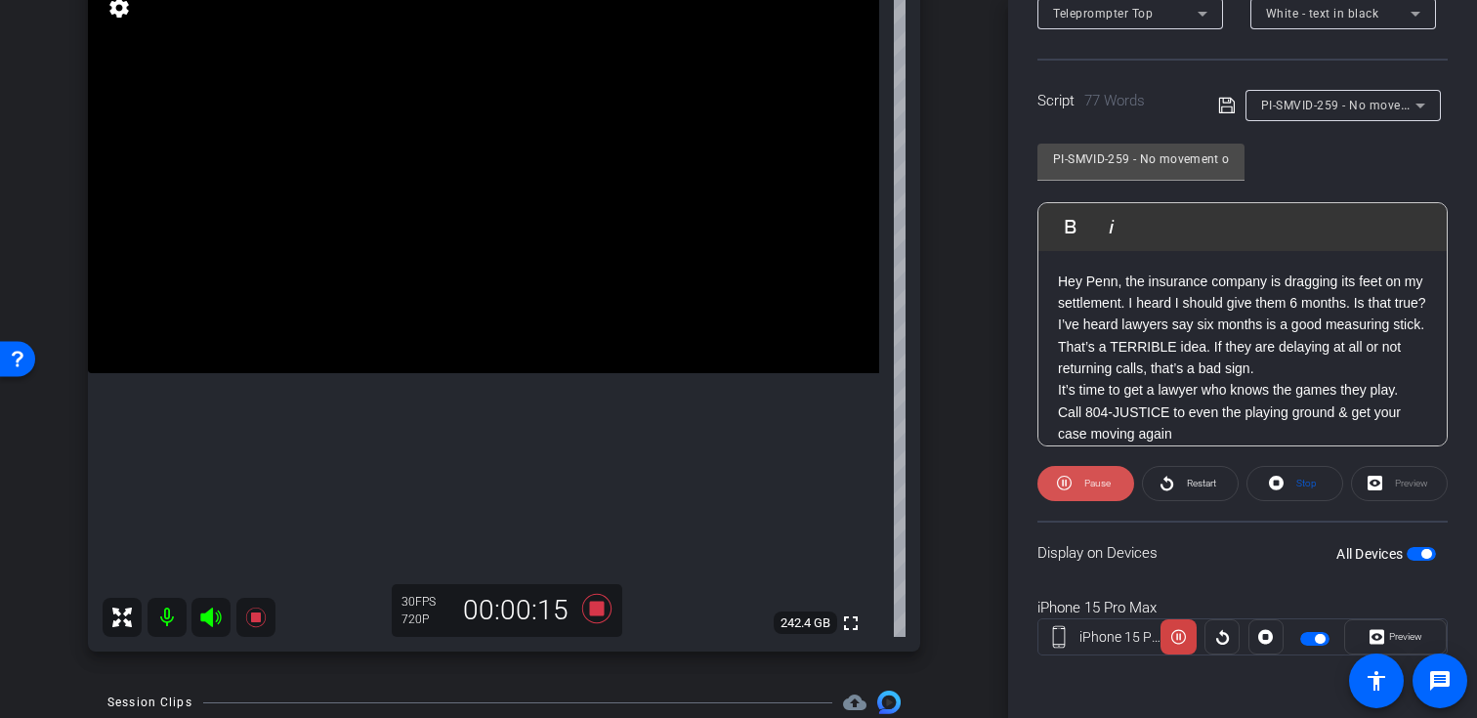
click at [1087, 490] on span "Pause" at bounding box center [1094, 483] width 31 height 27
click at [1197, 488] on span "Restart" at bounding box center [1199, 483] width 34 height 27
click at [1381, 625] on icon at bounding box center [1376, 636] width 15 height 29
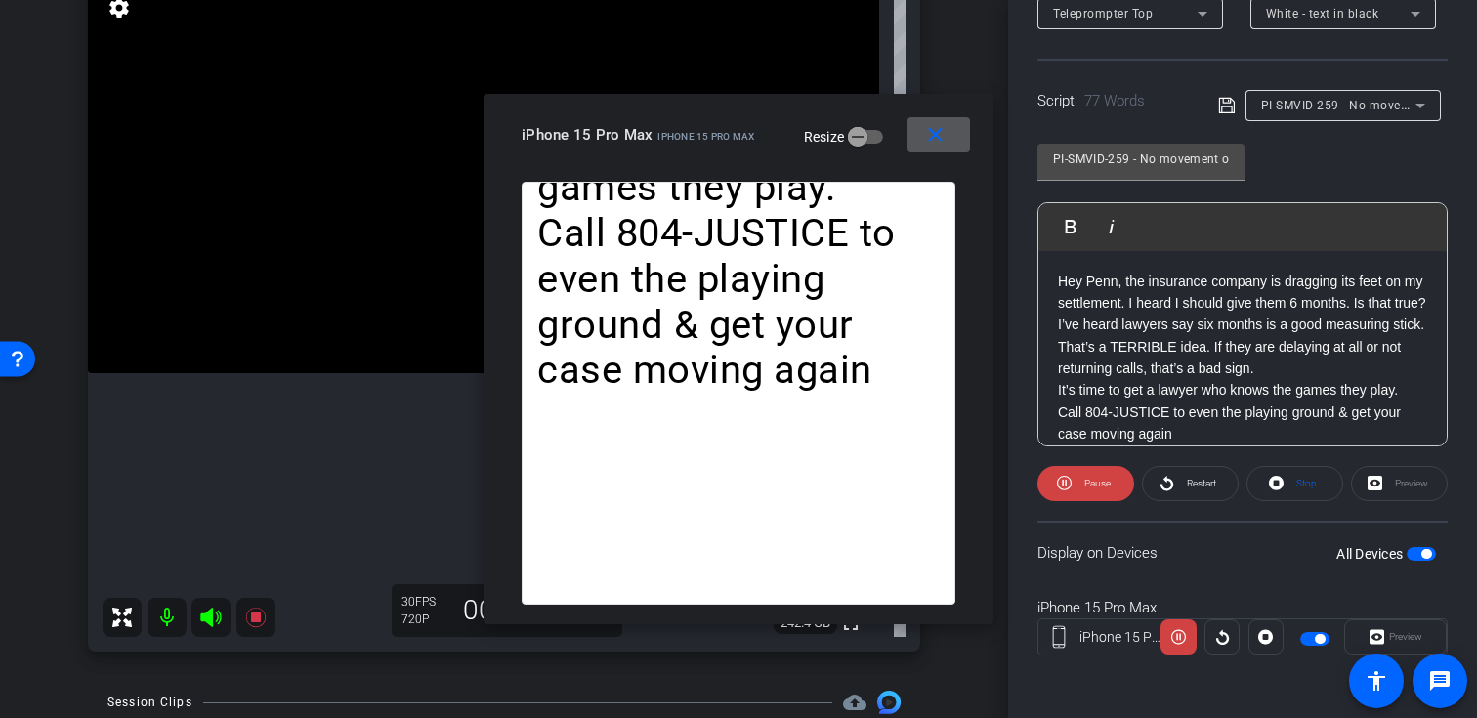
click at [933, 149] on span at bounding box center [938, 134] width 63 height 47
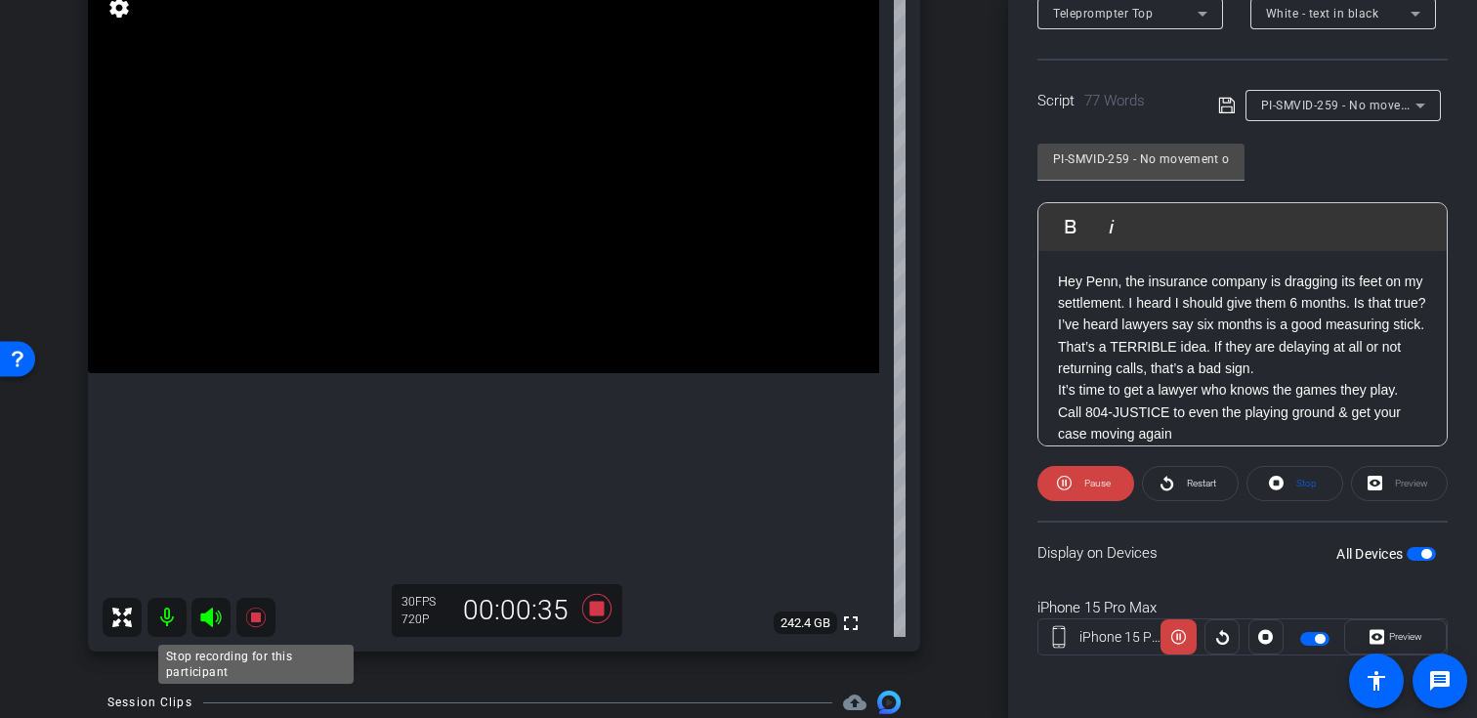
click at [256, 620] on icon at bounding box center [255, 618] width 20 height 20
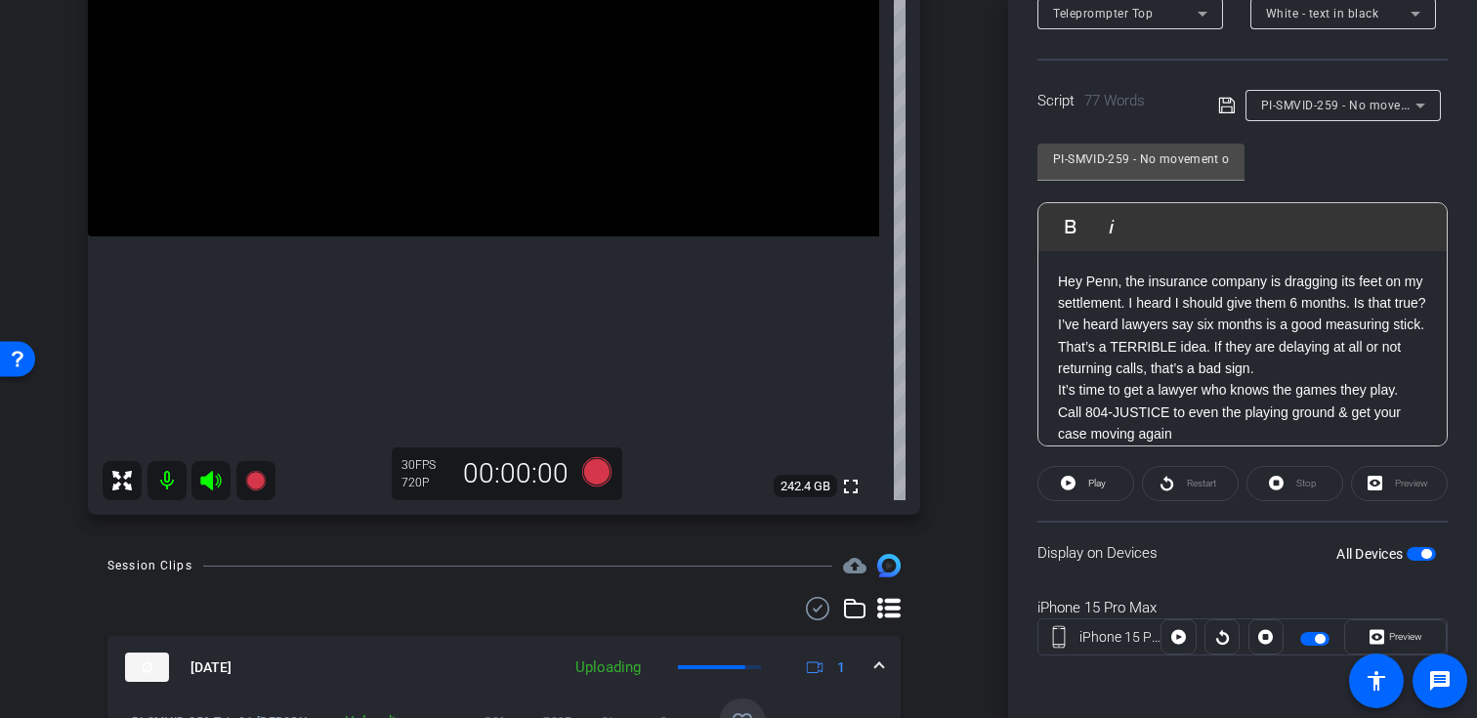
scroll to position [339, 0]
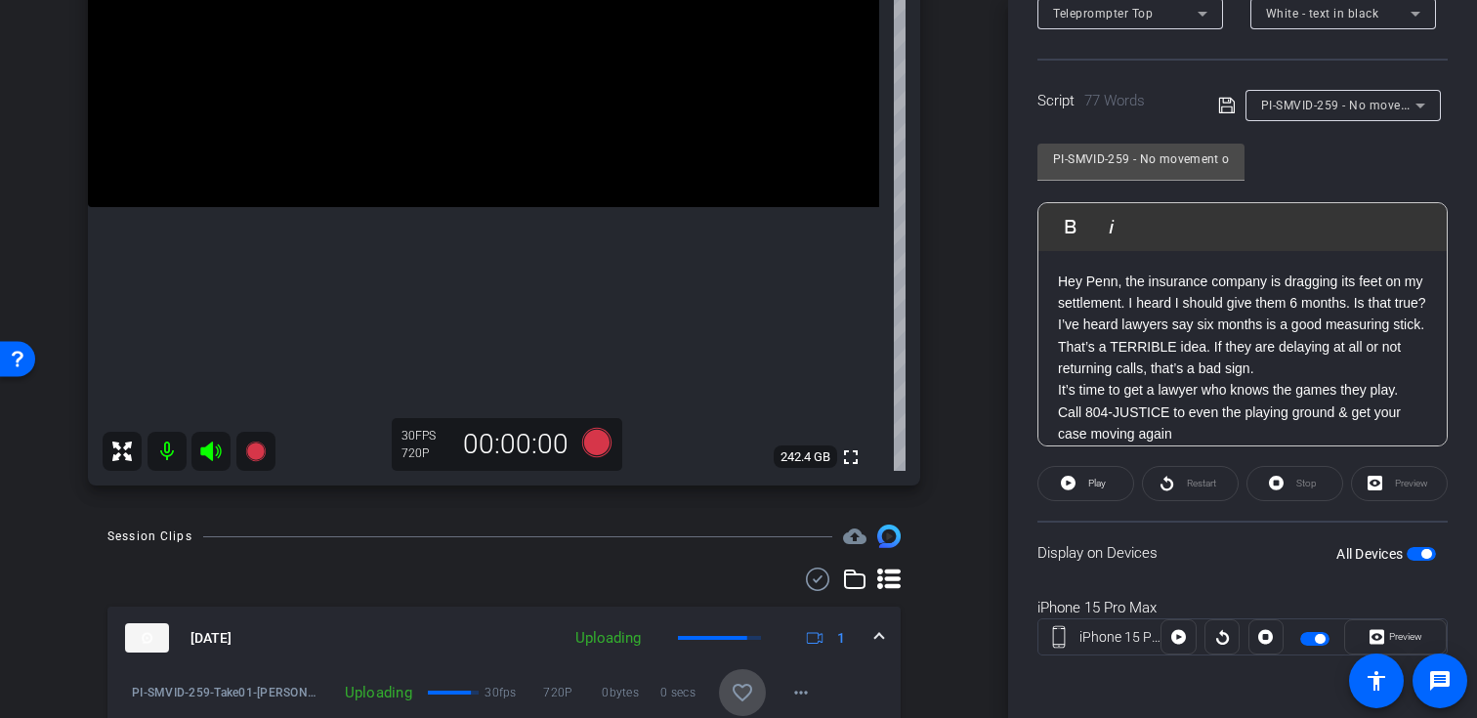
click at [746, 697] on mat-icon "favorite_border" at bounding box center [742, 692] width 23 height 23
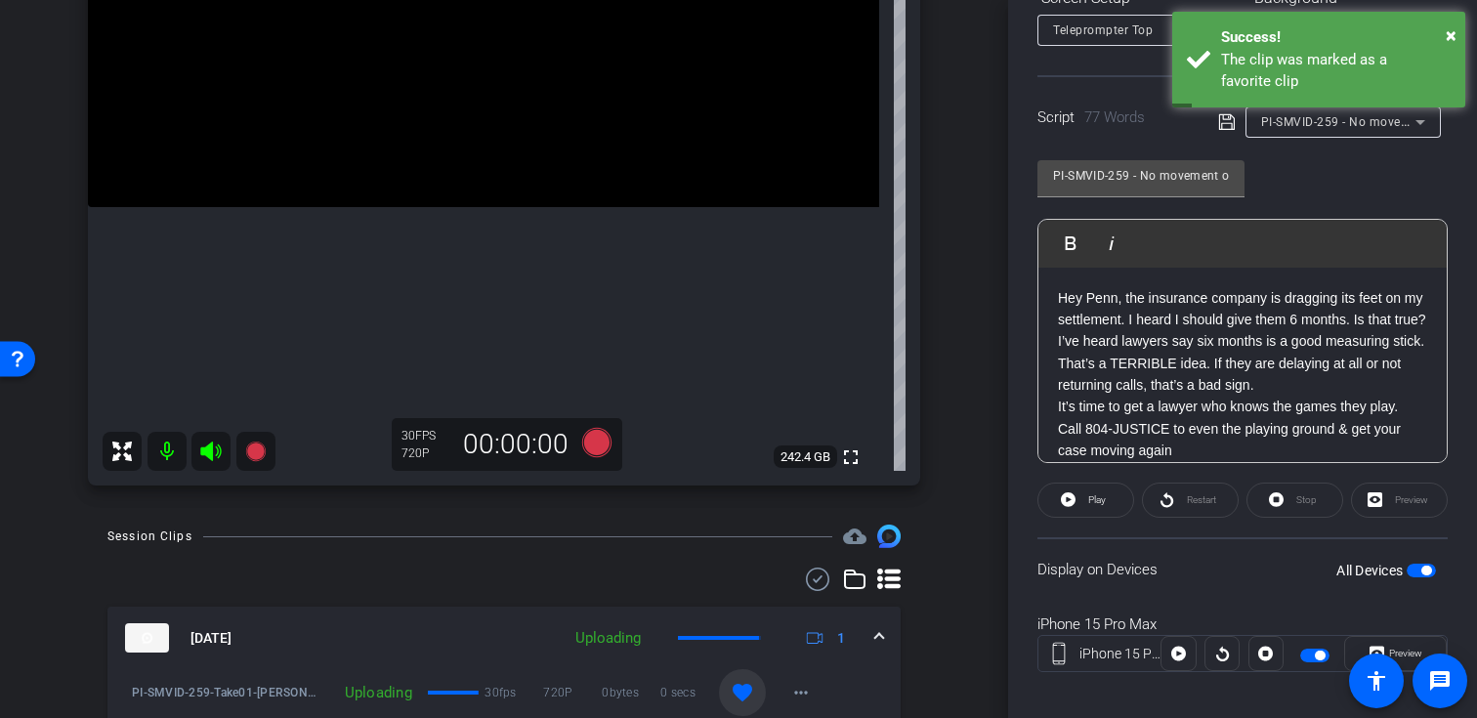
scroll to position [293, 0]
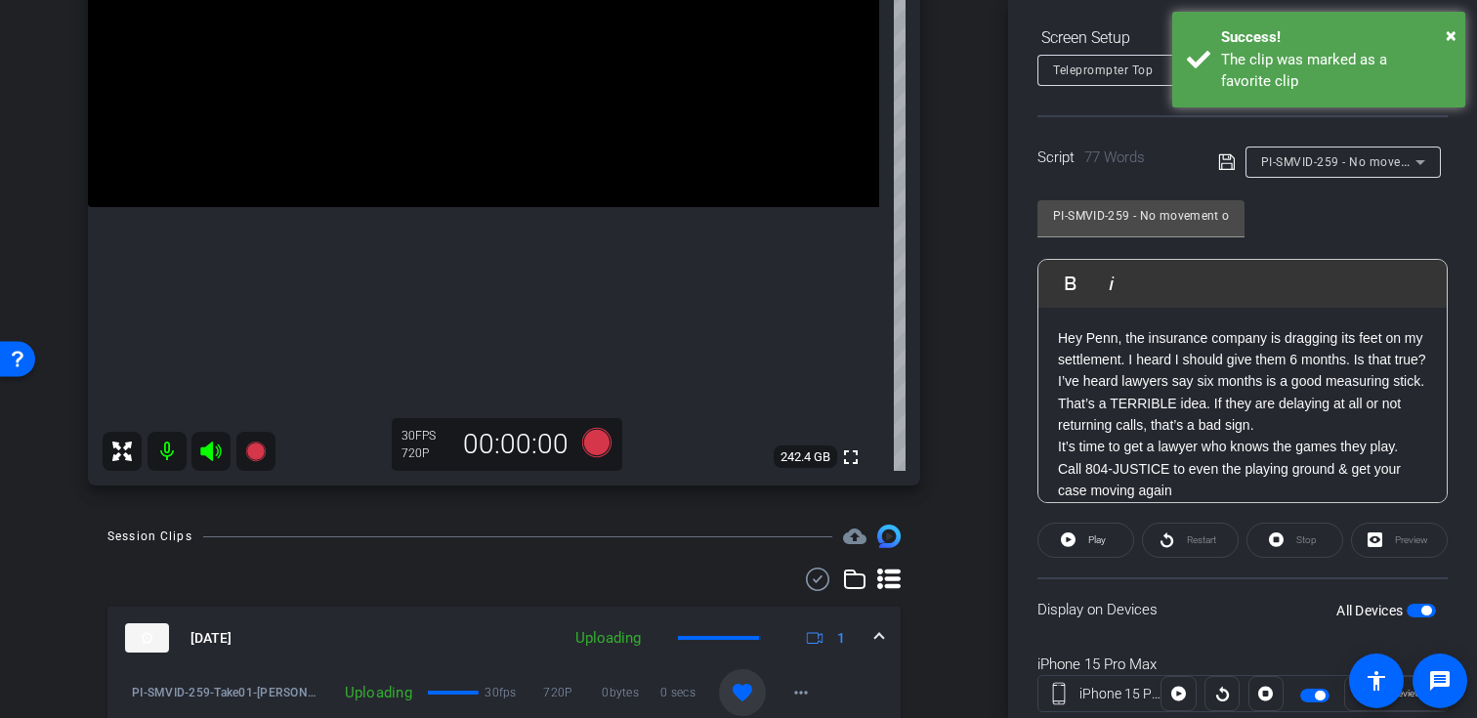
click at [1328, 168] on span "PI-SMVID-259 - No movement on your claim? Follow the 6-month rule (Delay tactic…" at bounding box center [1502, 161] width 483 height 16
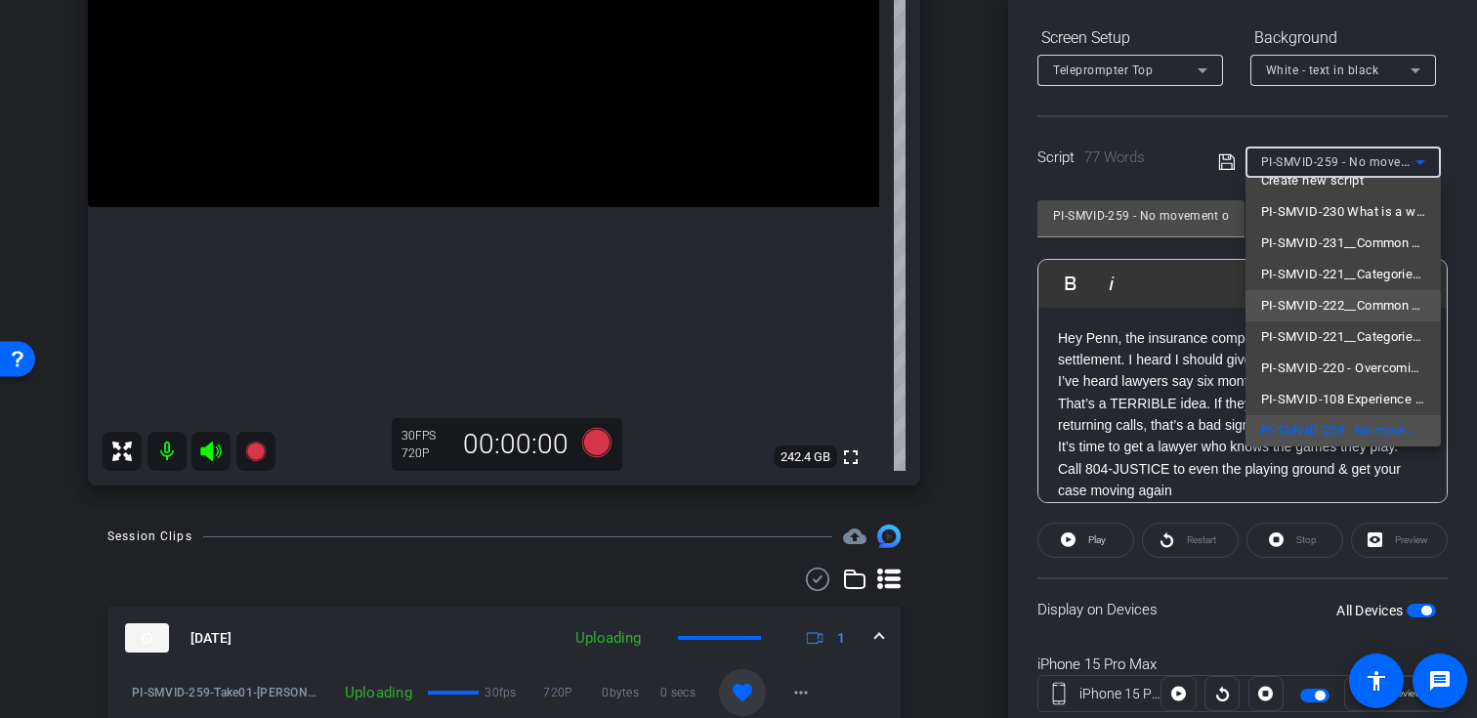
scroll to position [153, 0]
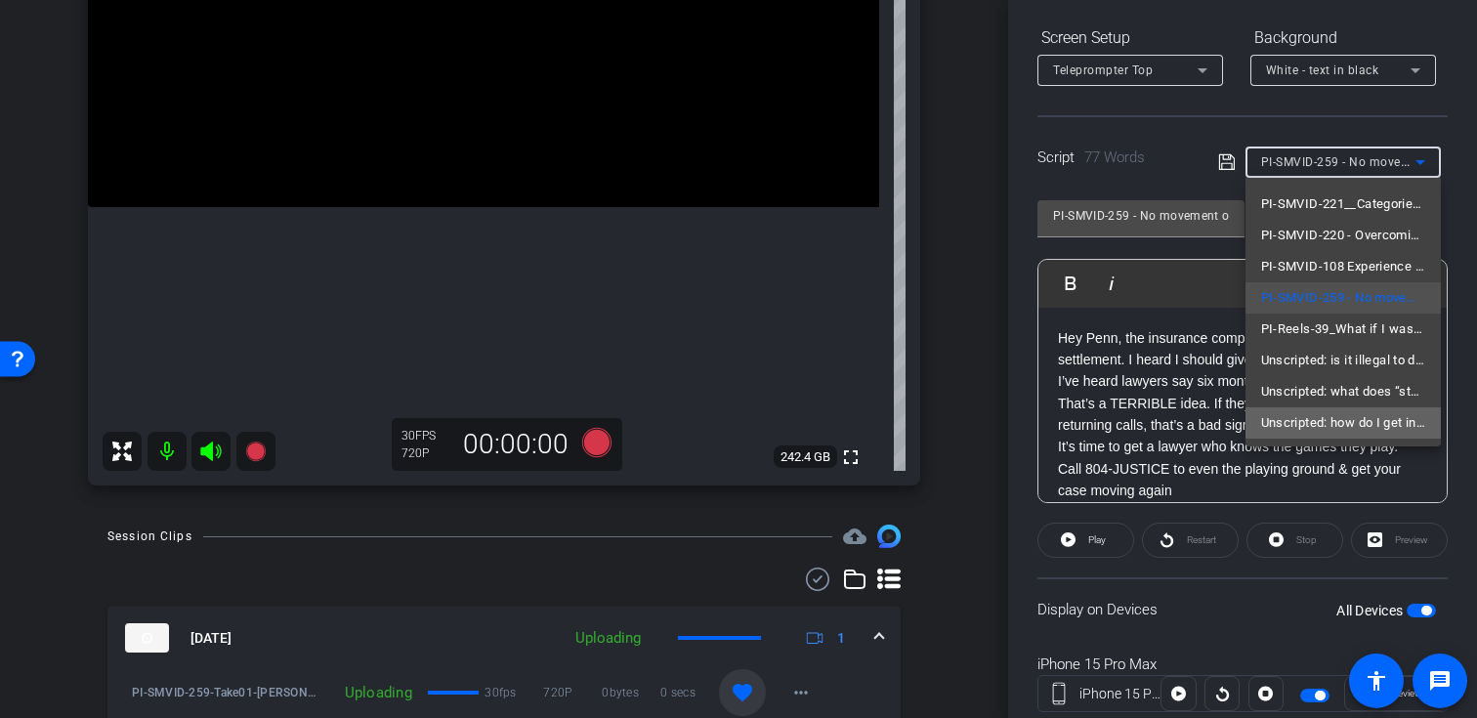
click at [1306, 435] on mat-option "Unscripted: how do I get in touch with the Johnson Injury Firm over the phone?" at bounding box center [1342, 422] width 195 height 31
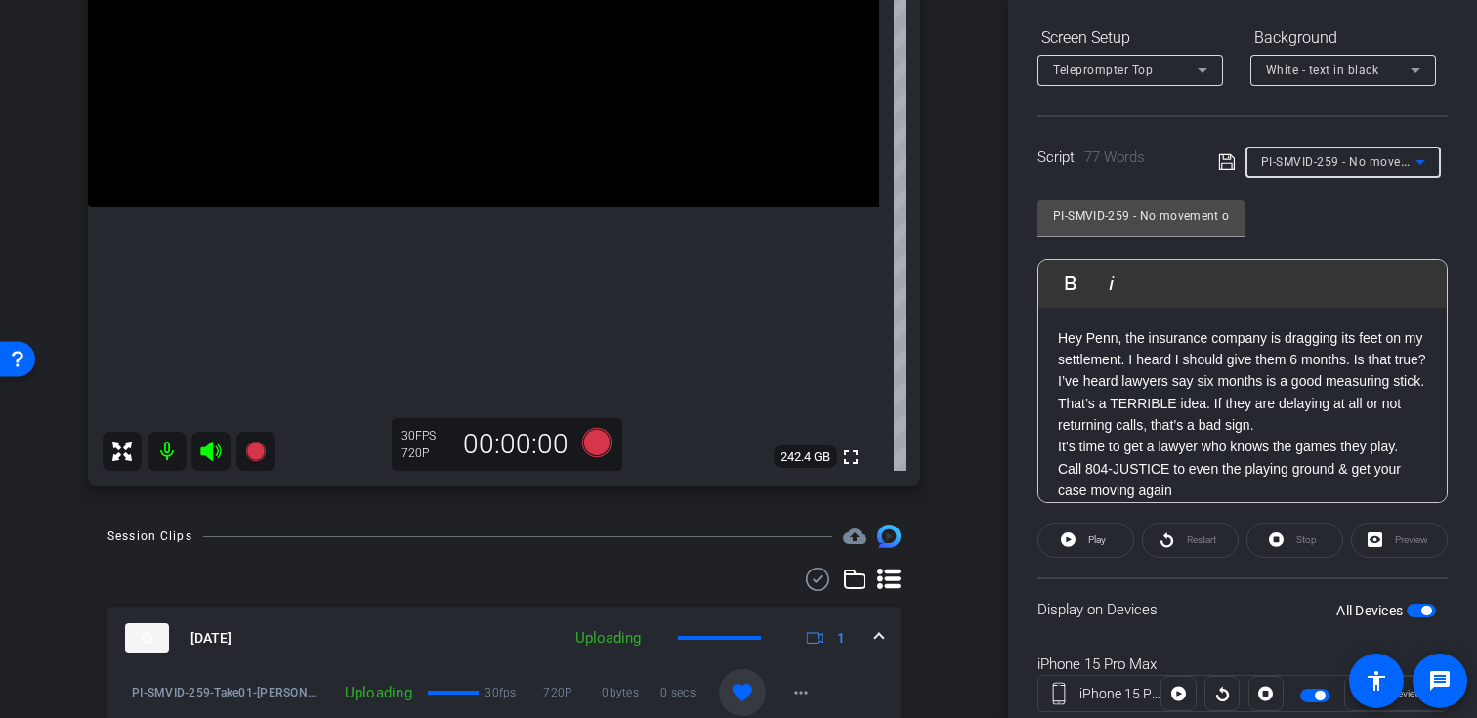
type input "Unscripted: how do I get in touch with the Johnson Injury Firm over the phone?"
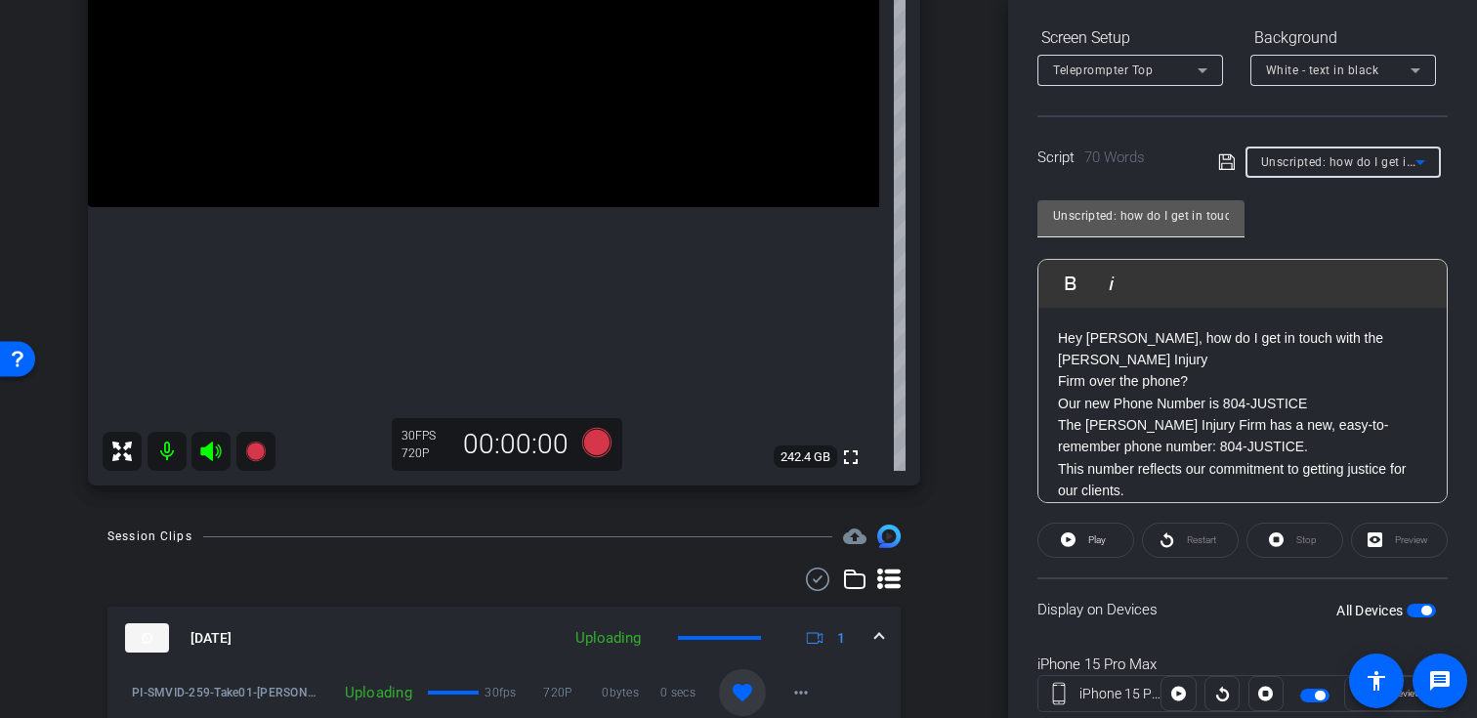
click at [1135, 231] on div "Unscripted: how do I get in touch with the Johnson Injury Firm over the phone?" at bounding box center [1141, 215] width 176 height 31
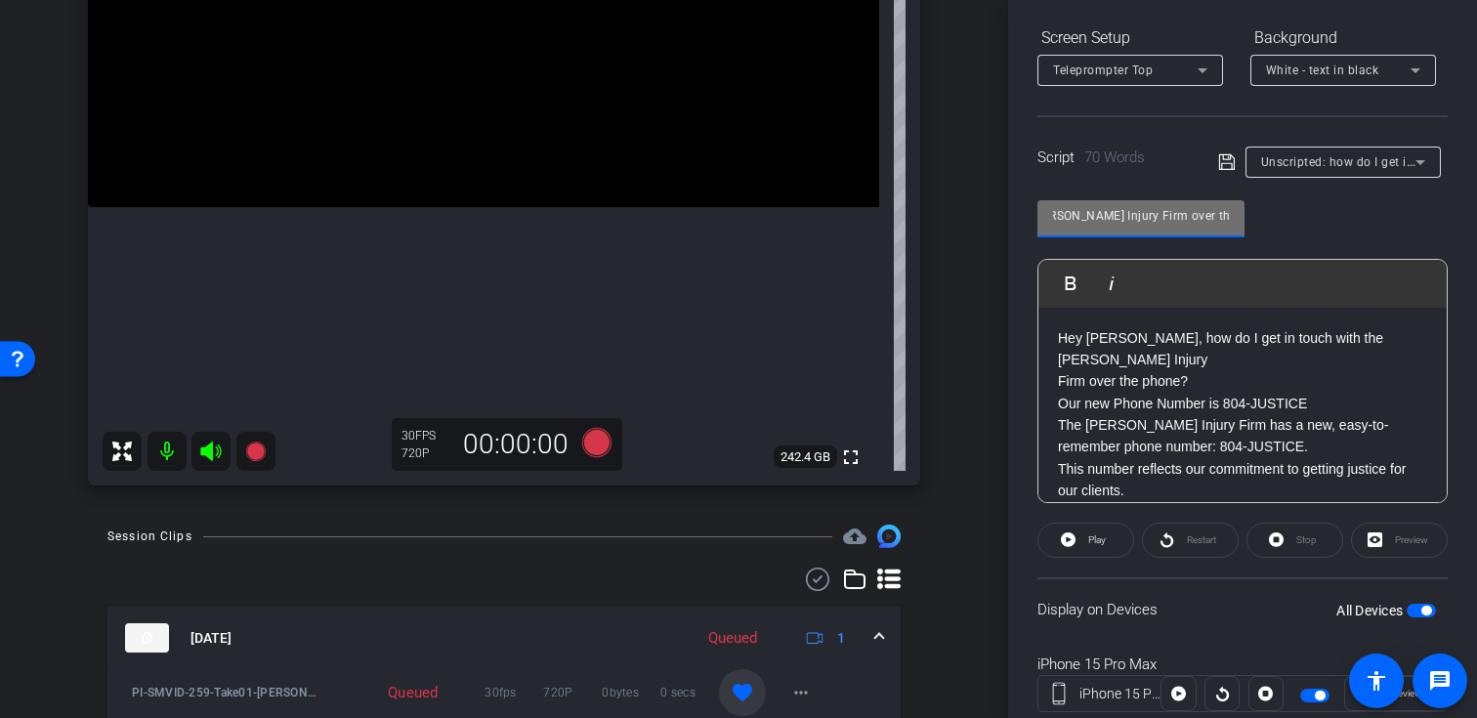
click at [1135, 231] on div "Unscripted: how do I get in touch with the Johnson Injury Firm over the phone?" at bounding box center [1141, 215] width 176 height 31
click at [1135, 226] on input "Unscripted: how do I get in touch with the Johnson Injury Firm over the phone?" at bounding box center [1141, 215] width 176 height 23
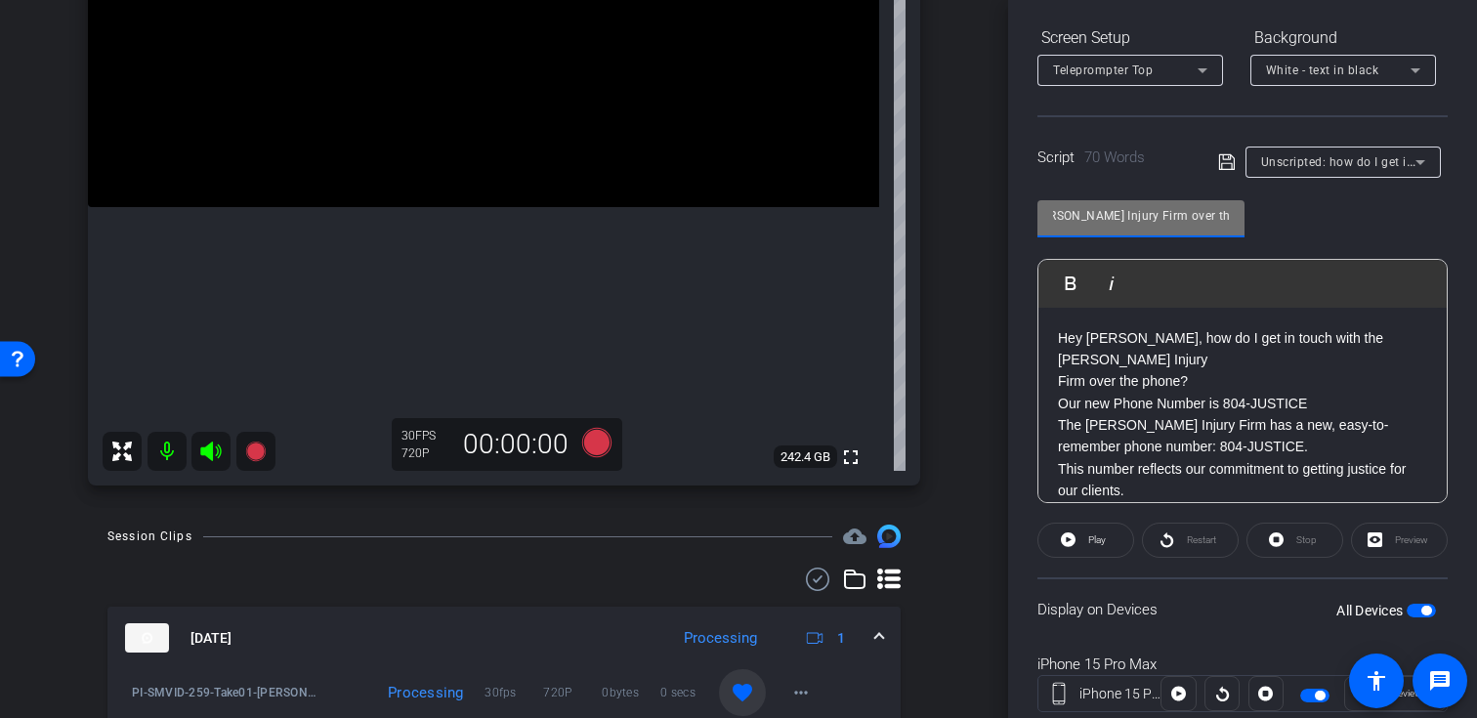
click at [1135, 226] on input "Unscripted: how do I get in touch with the Johnson Injury Firm over the phone?" at bounding box center [1141, 215] width 176 height 23
click at [1276, 223] on div "Unscripted: how do I get in touch with the Johnson Injury Firm over the phone? …" at bounding box center [1242, 344] width 410 height 317
click at [267, 440] on icon at bounding box center [255, 451] width 23 height 23
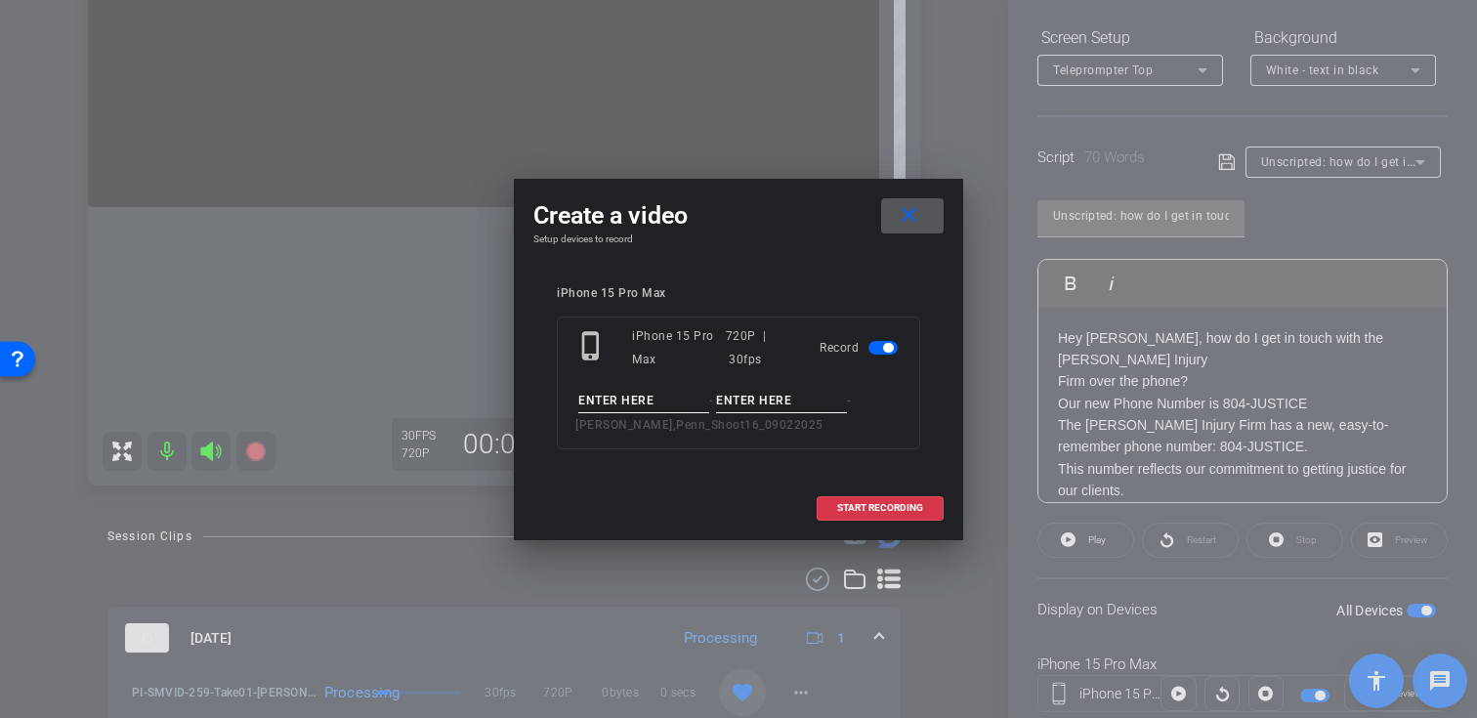
click at [926, 196] on span at bounding box center [912, 215] width 63 height 47
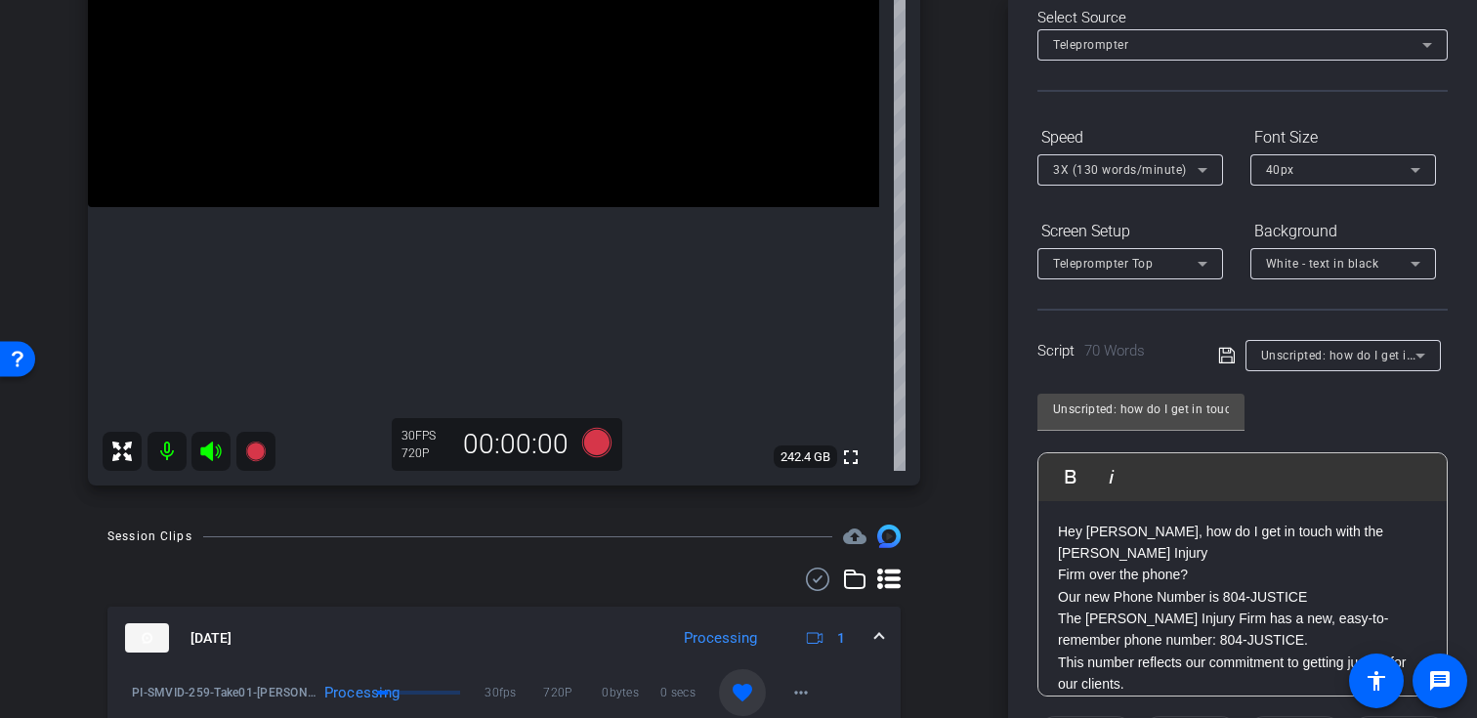
scroll to position [53, 0]
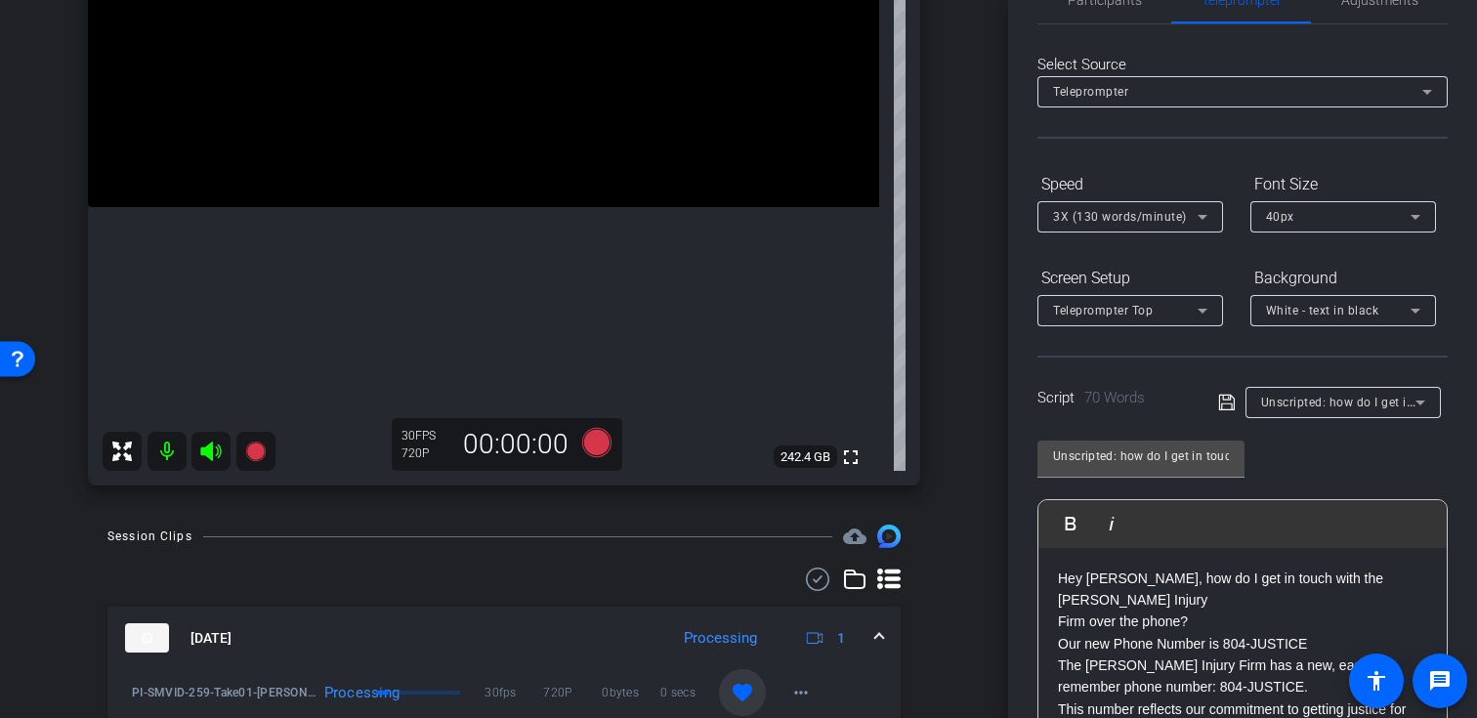
click at [1146, 201] on div "3X (130 words/minute)" at bounding box center [1130, 216] width 154 height 31
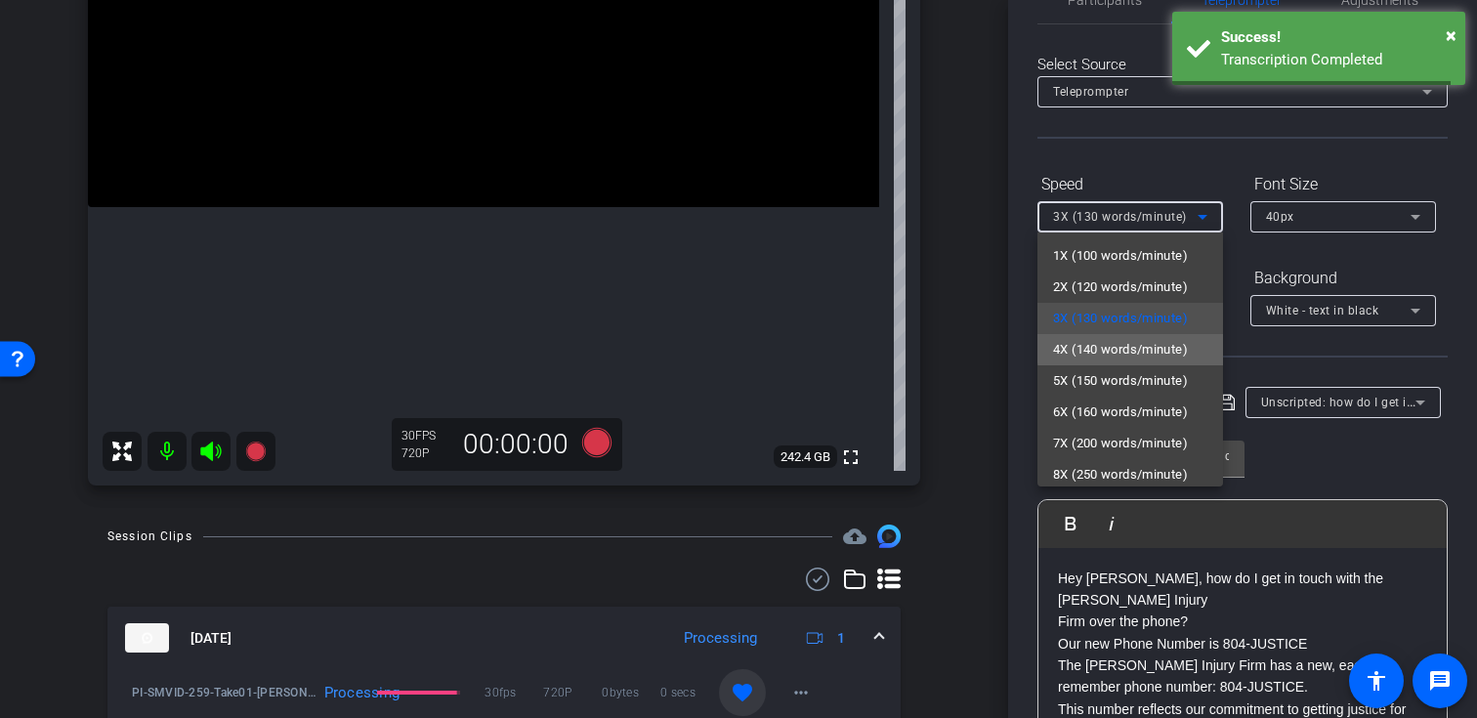
click at [1161, 348] on span "4X (140 words/minute)" at bounding box center [1120, 349] width 135 height 23
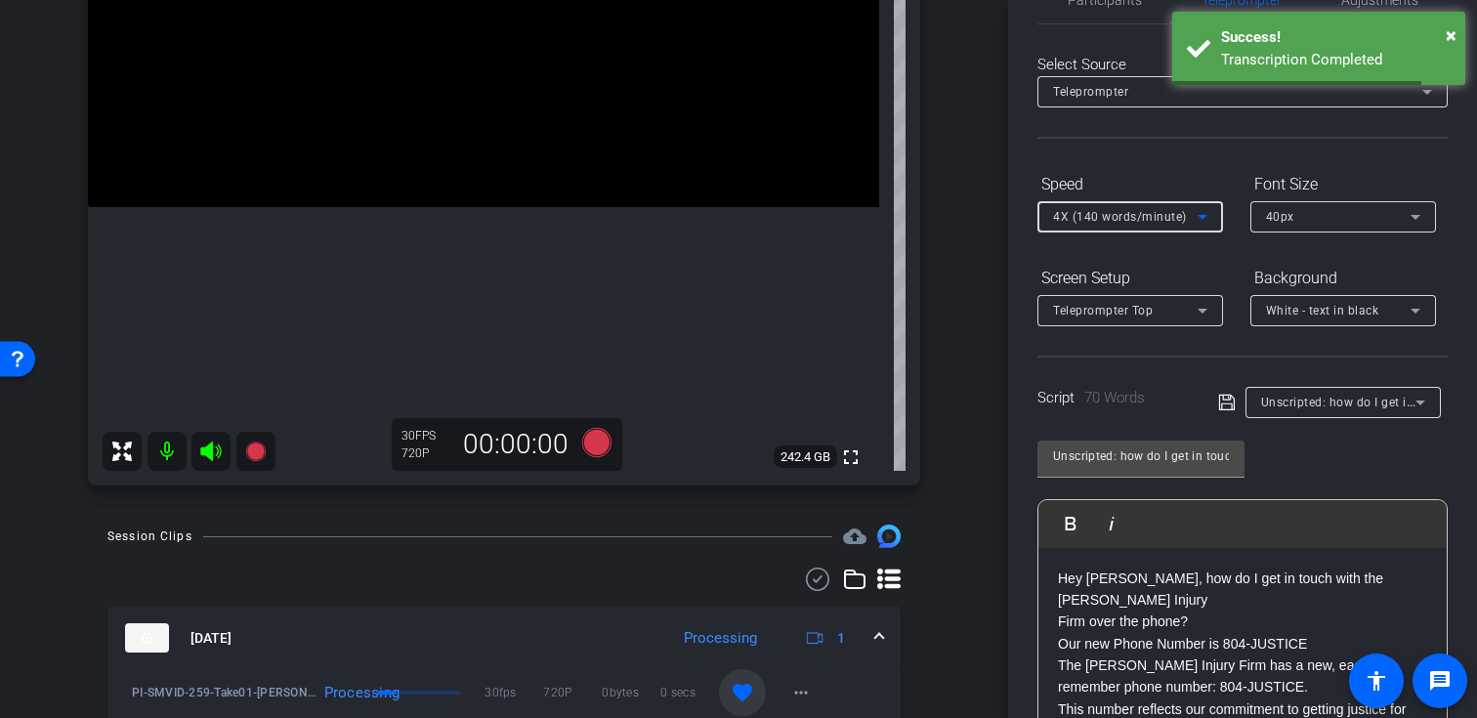
click at [1375, 435] on div "Unscripted: how do I get in touch with the Johnson Injury Firm over the phone? …" at bounding box center [1242, 584] width 410 height 317
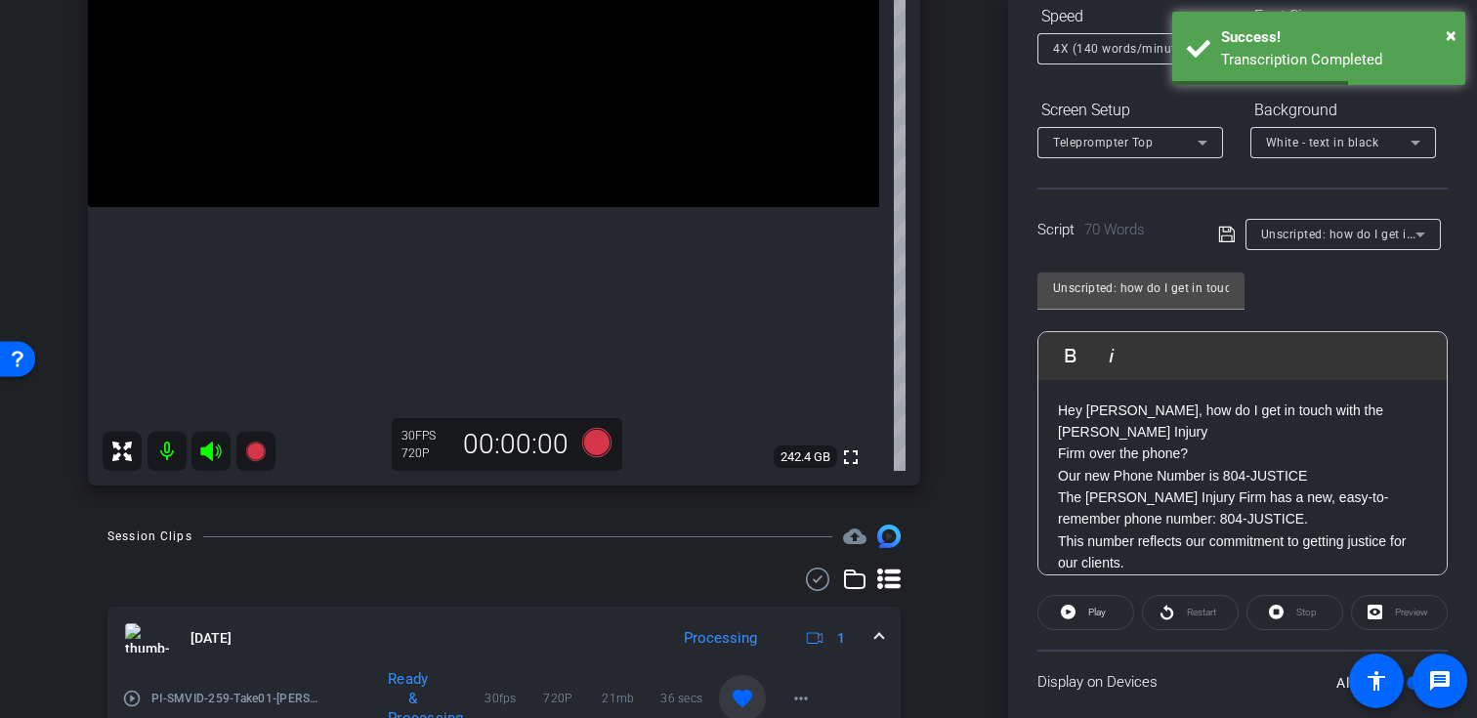
scroll to position [350, 0]
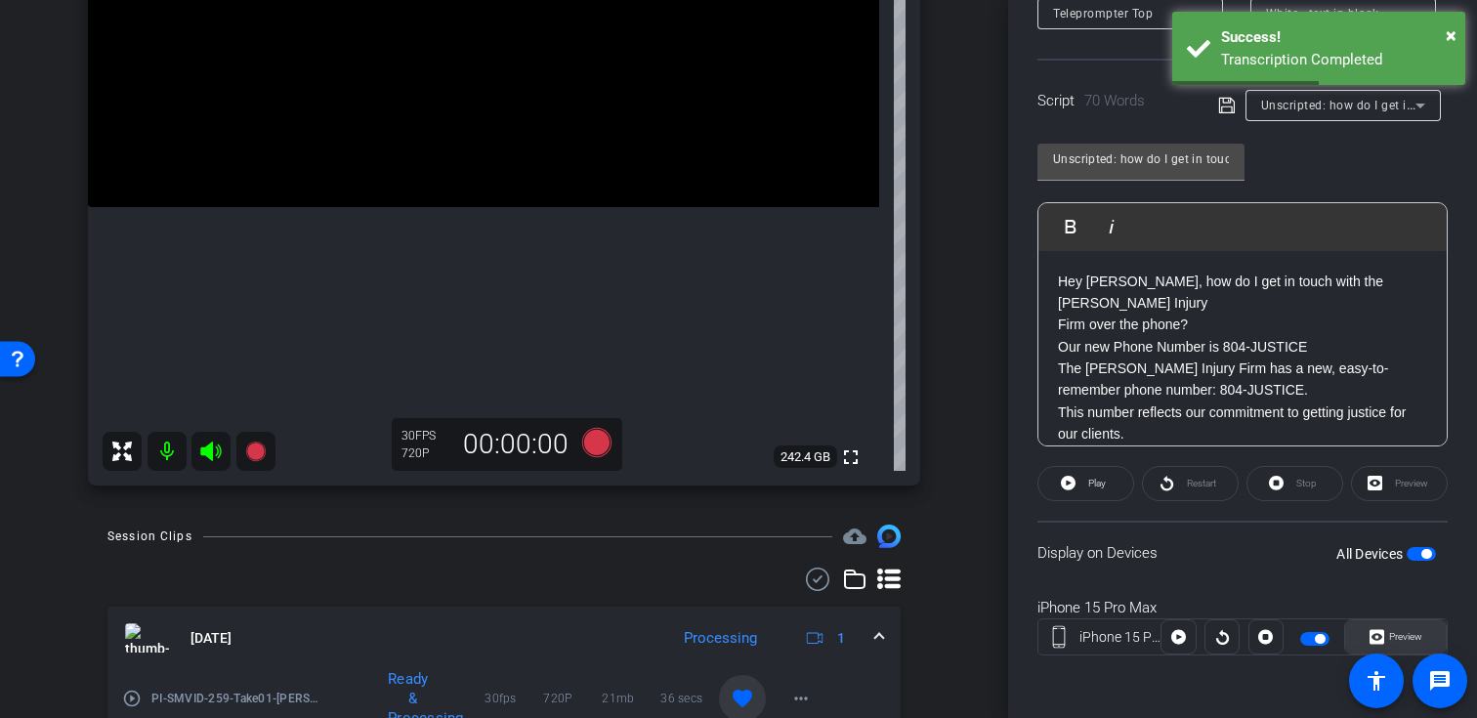
click at [1379, 636] on icon at bounding box center [1376, 636] width 15 height 29
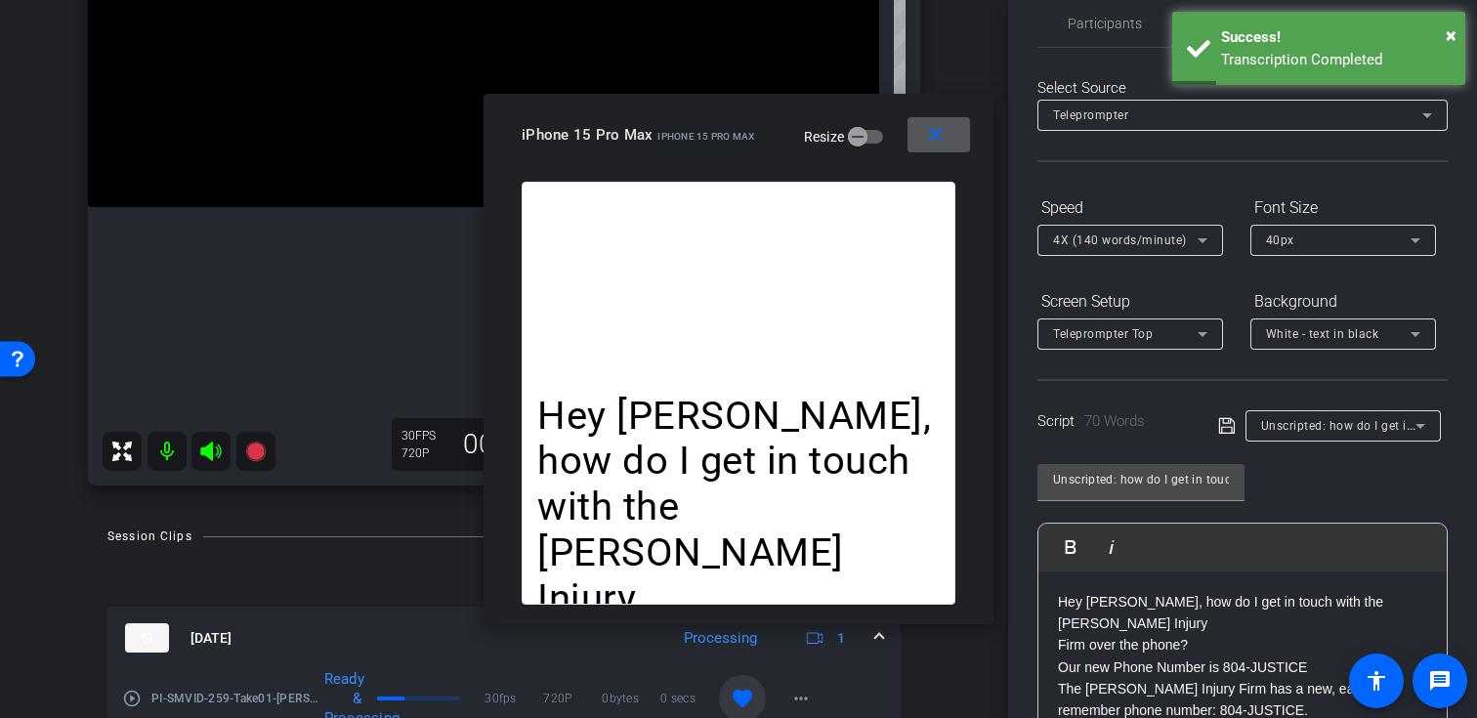
scroll to position [0, 0]
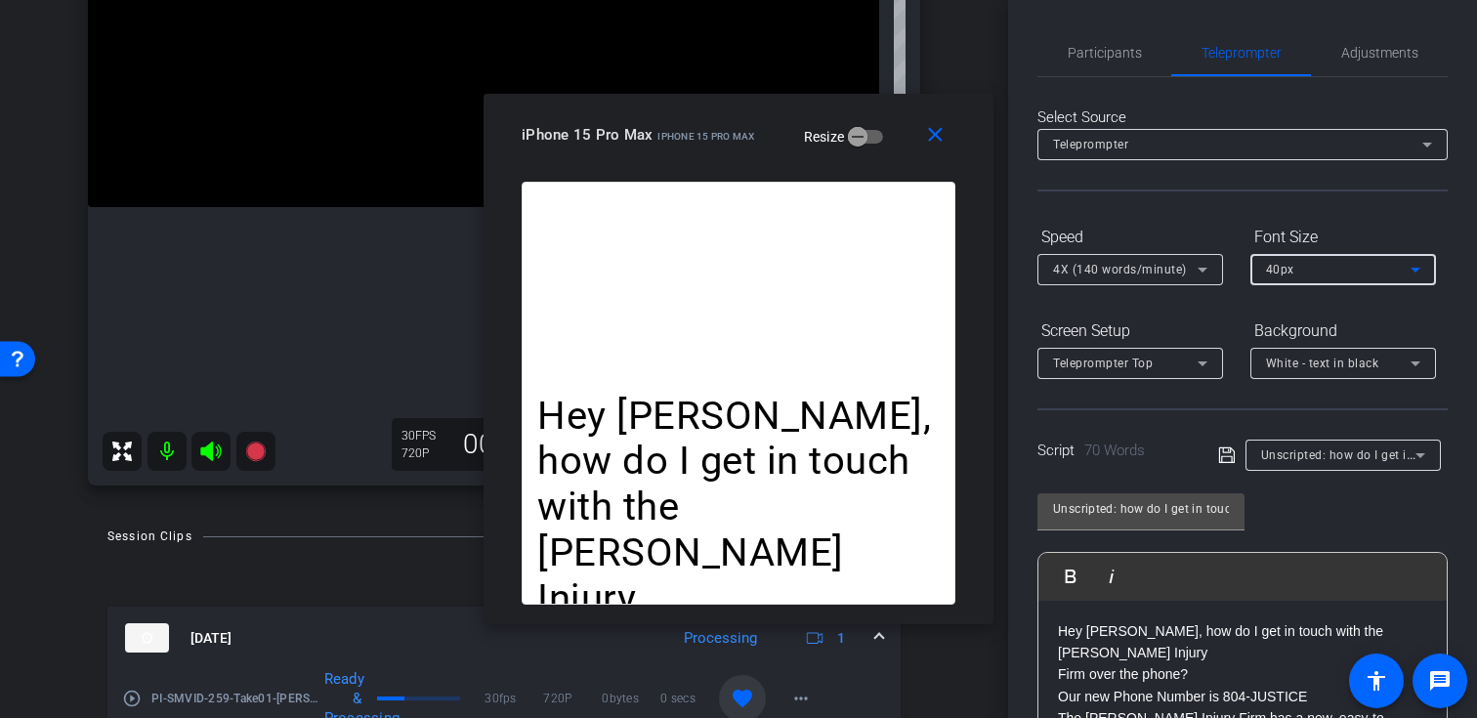
click at [1338, 257] on mat-select "40px" at bounding box center [1343, 269] width 154 height 24
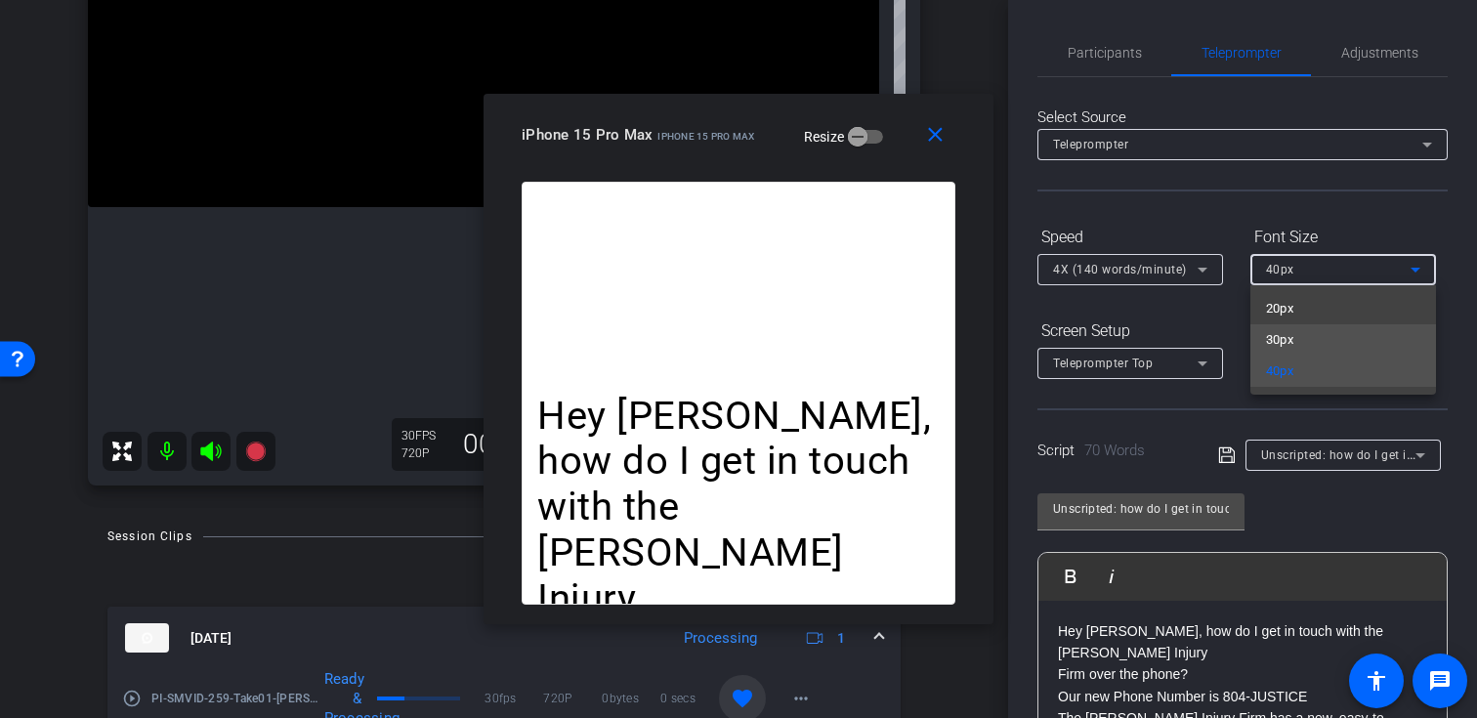
click at [1309, 340] on mat-option "30px" at bounding box center [1343, 339] width 186 height 31
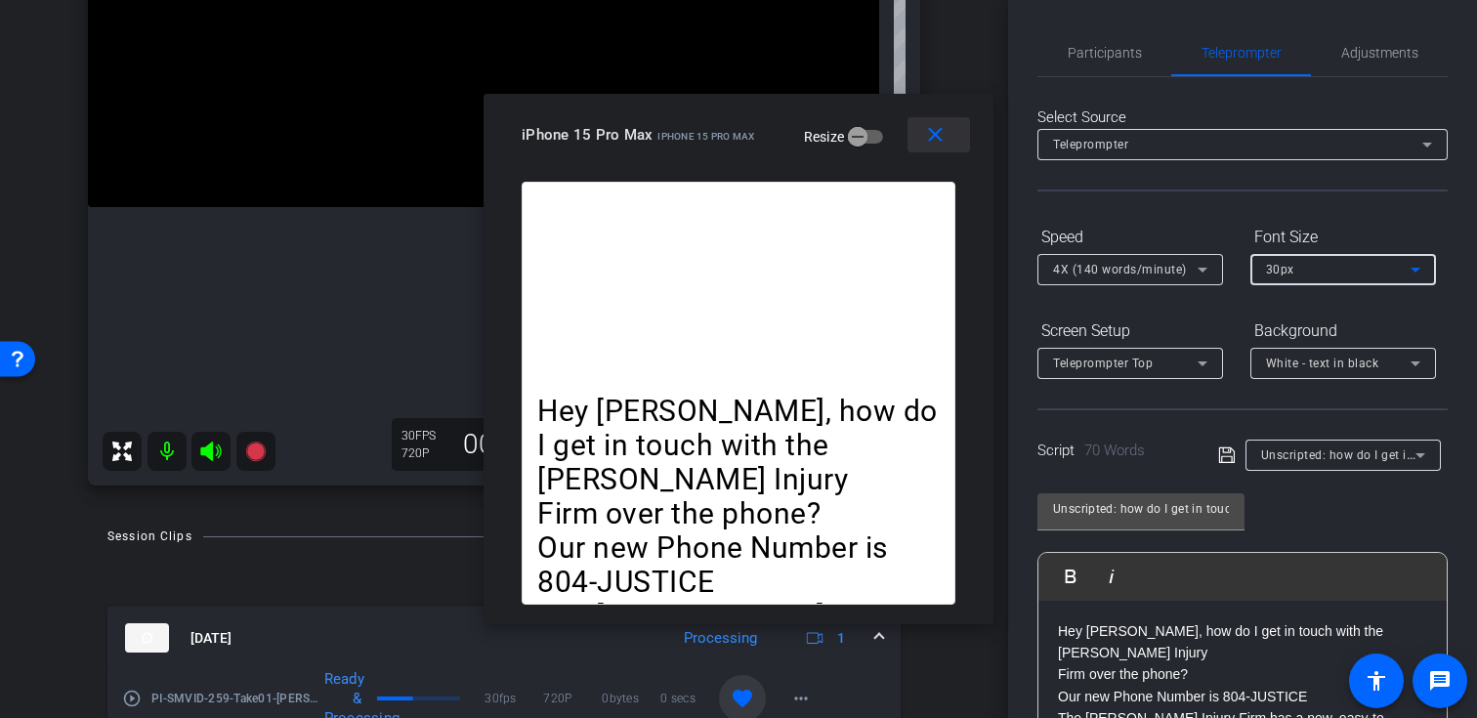
click at [932, 133] on mat-icon "close" at bounding box center [935, 135] width 24 height 24
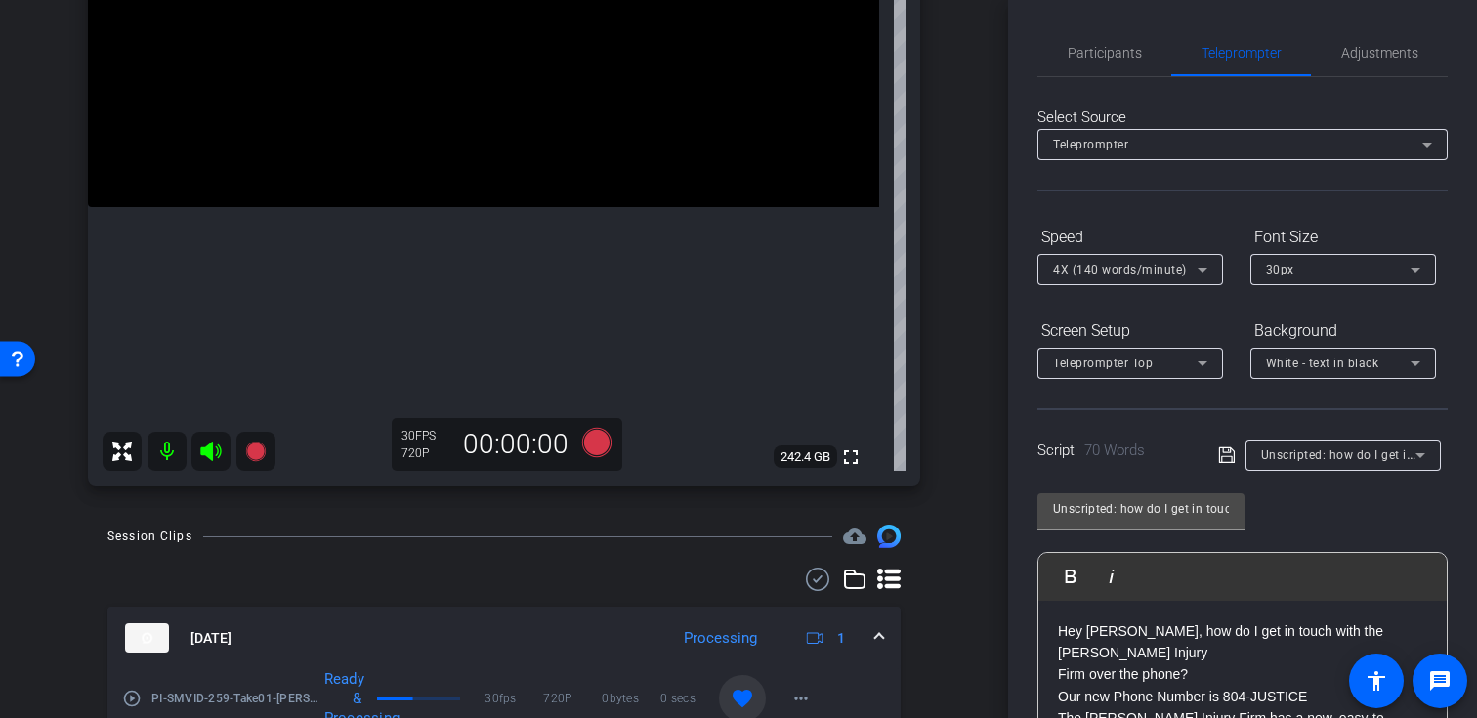
click at [1341, 264] on div "30px" at bounding box center [1338, 269] width 145 height 24
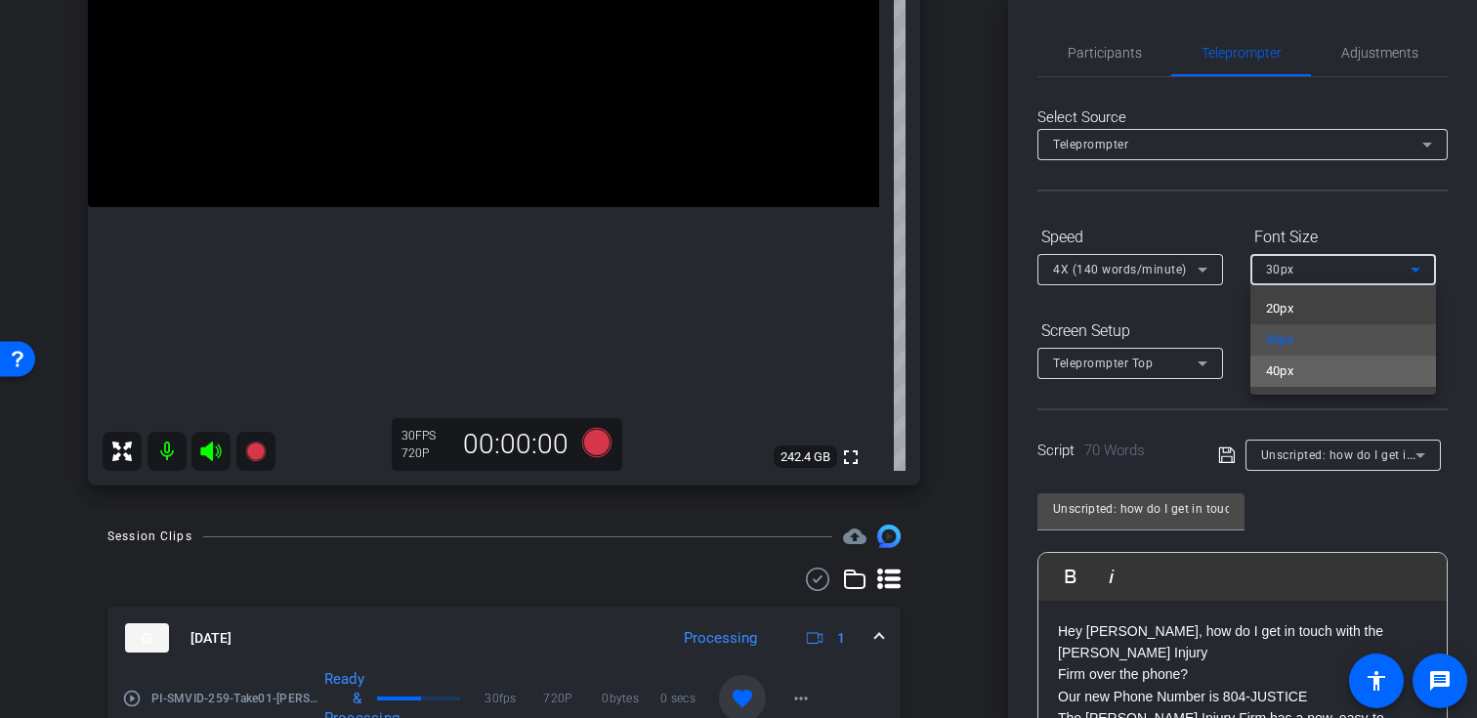
click at [1316, 381] on mat-option "40px" at bounding box center [1343, 371] width 186 height 31
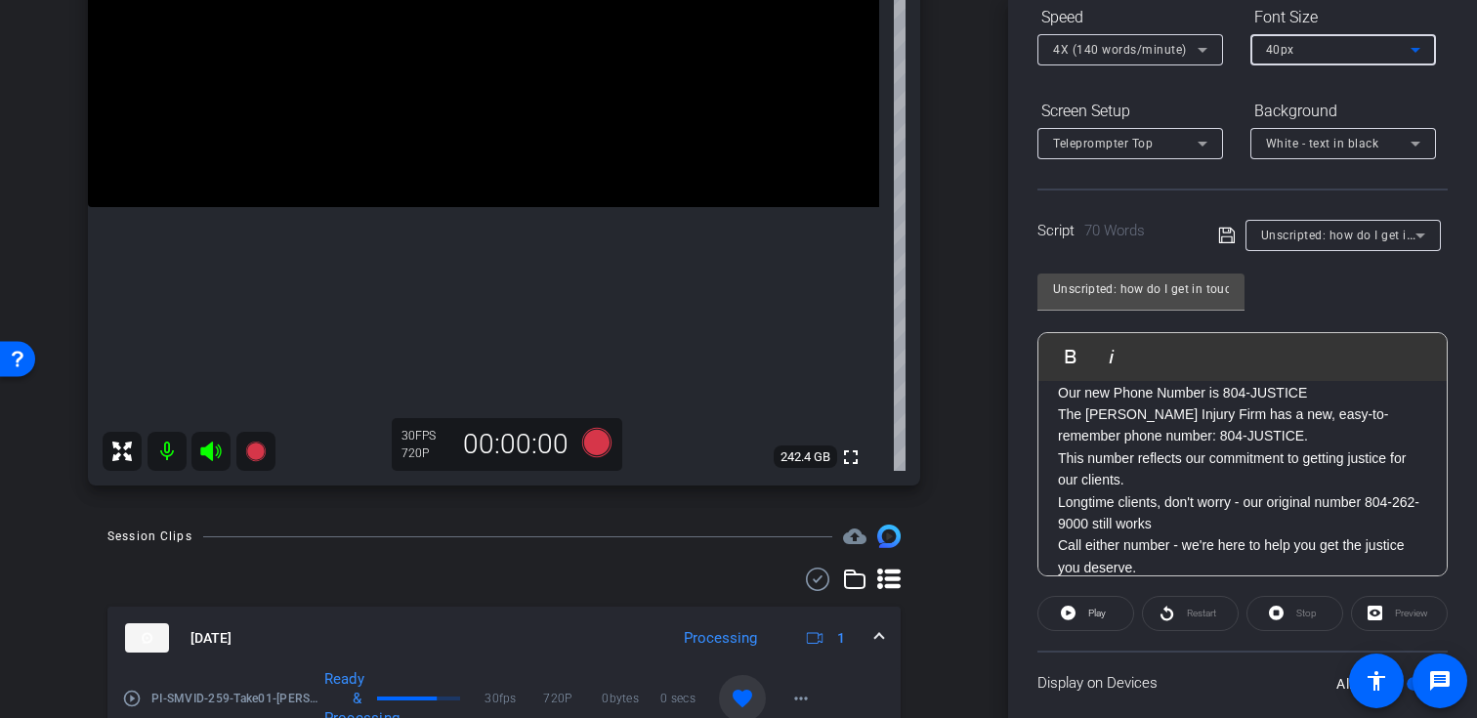
scroll to position [350, 0]
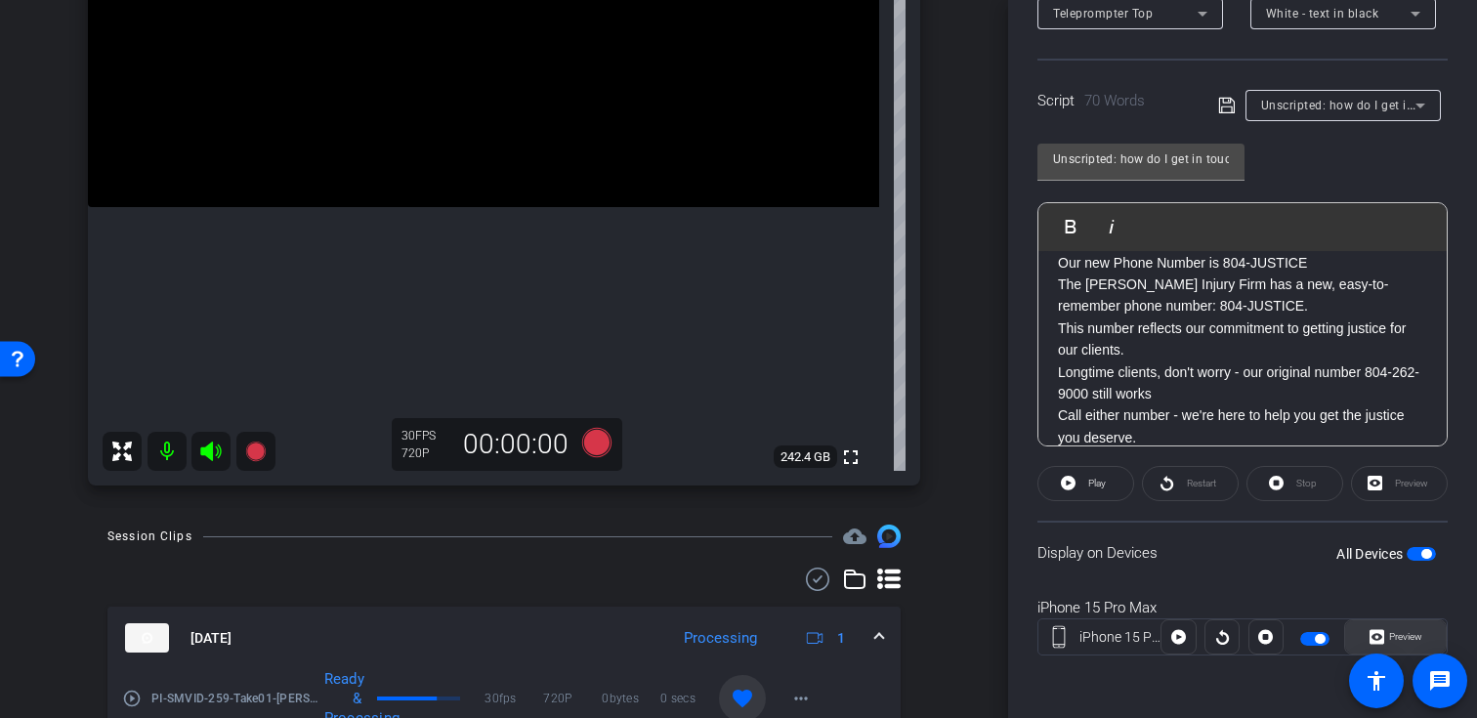
click at [1363, 647] on span at bounding box center [1395, 636] width 101 height 47
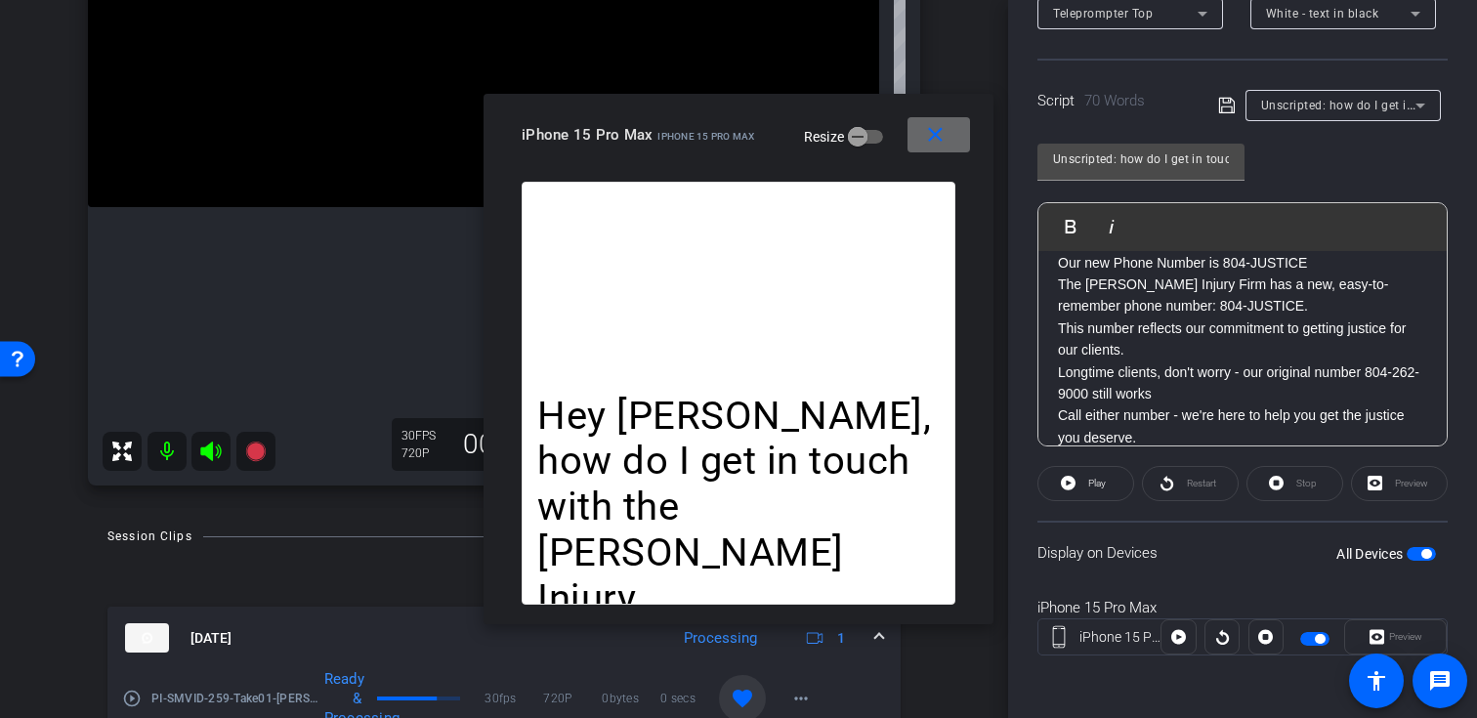
click at [935, 143] on mat-icon "close" at bounding box center [935, 135] width 24 height 24
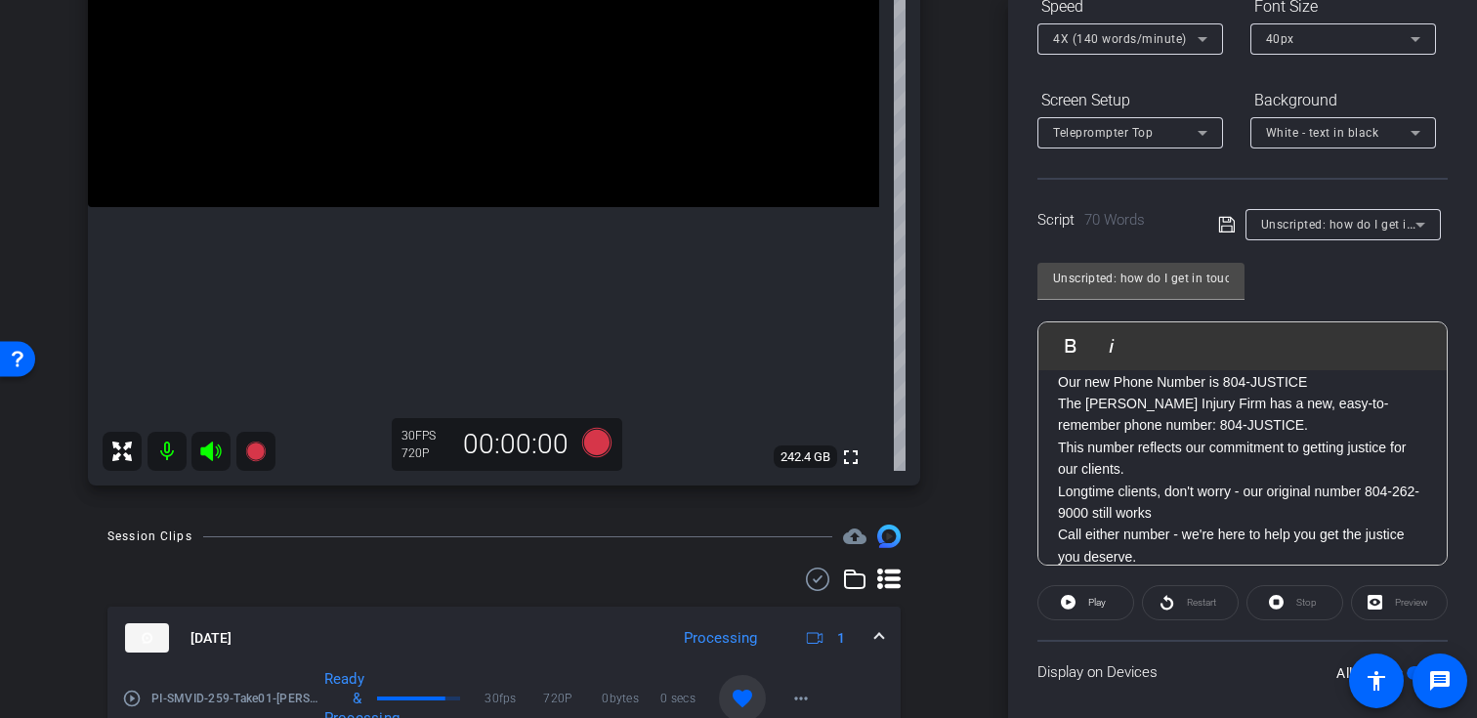
scroll to position [225, 0]
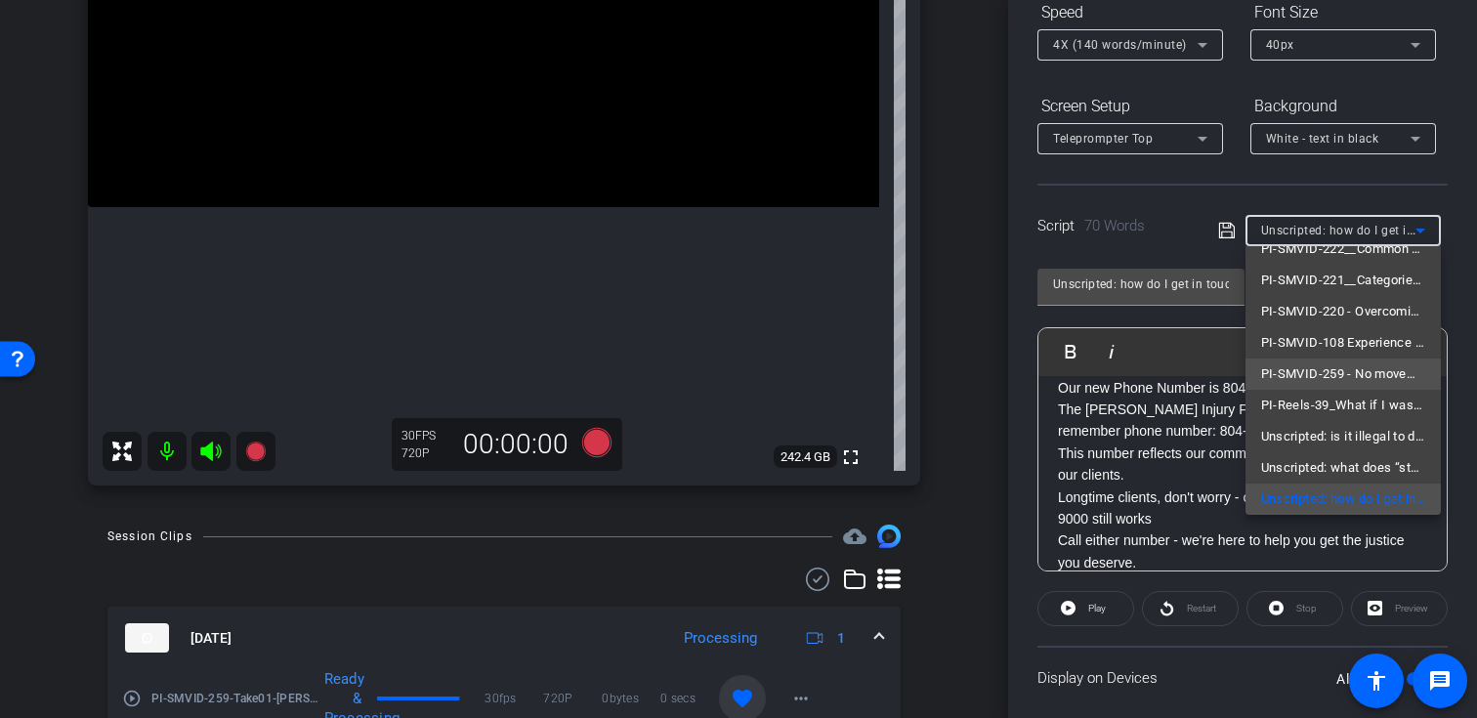
scroll to position [153, 0]
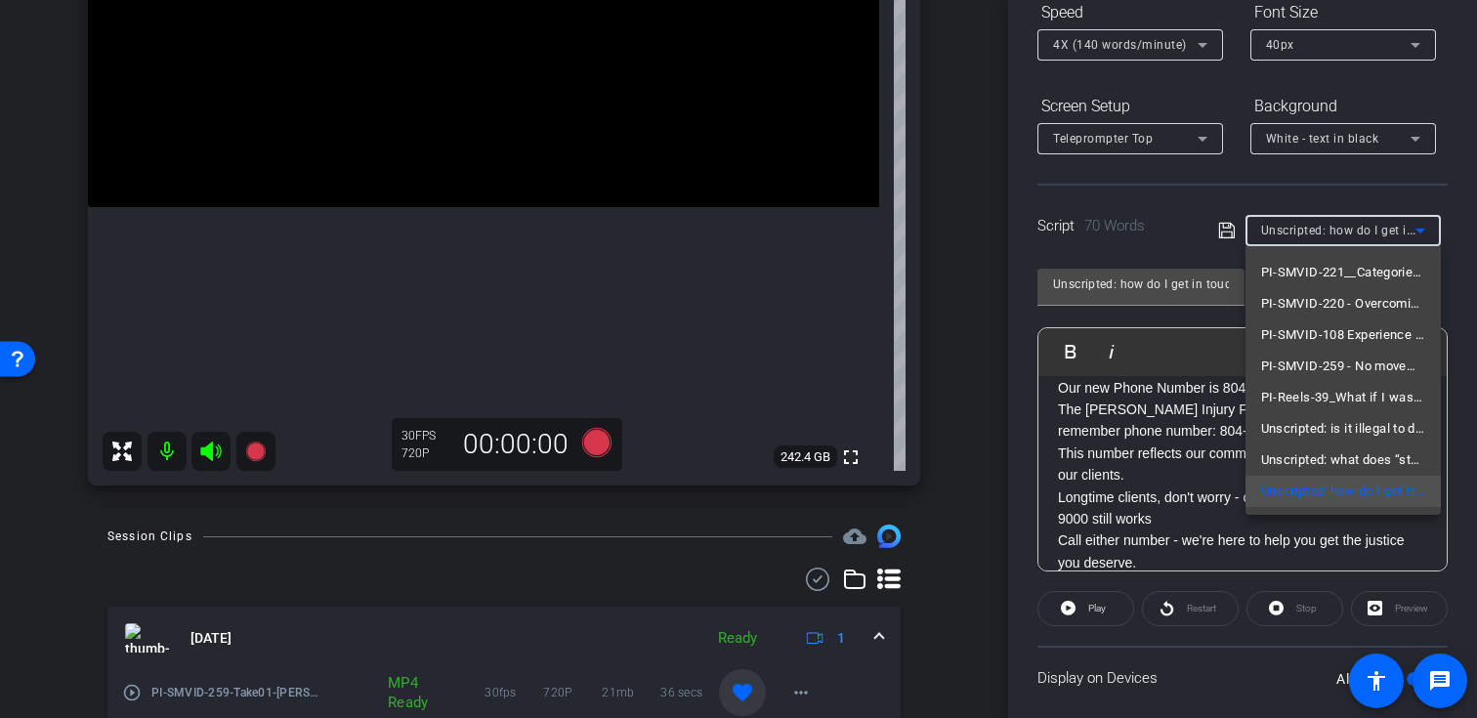
click at [1185, 238] on div at bounding box center [738, 359] width 1477 height 718
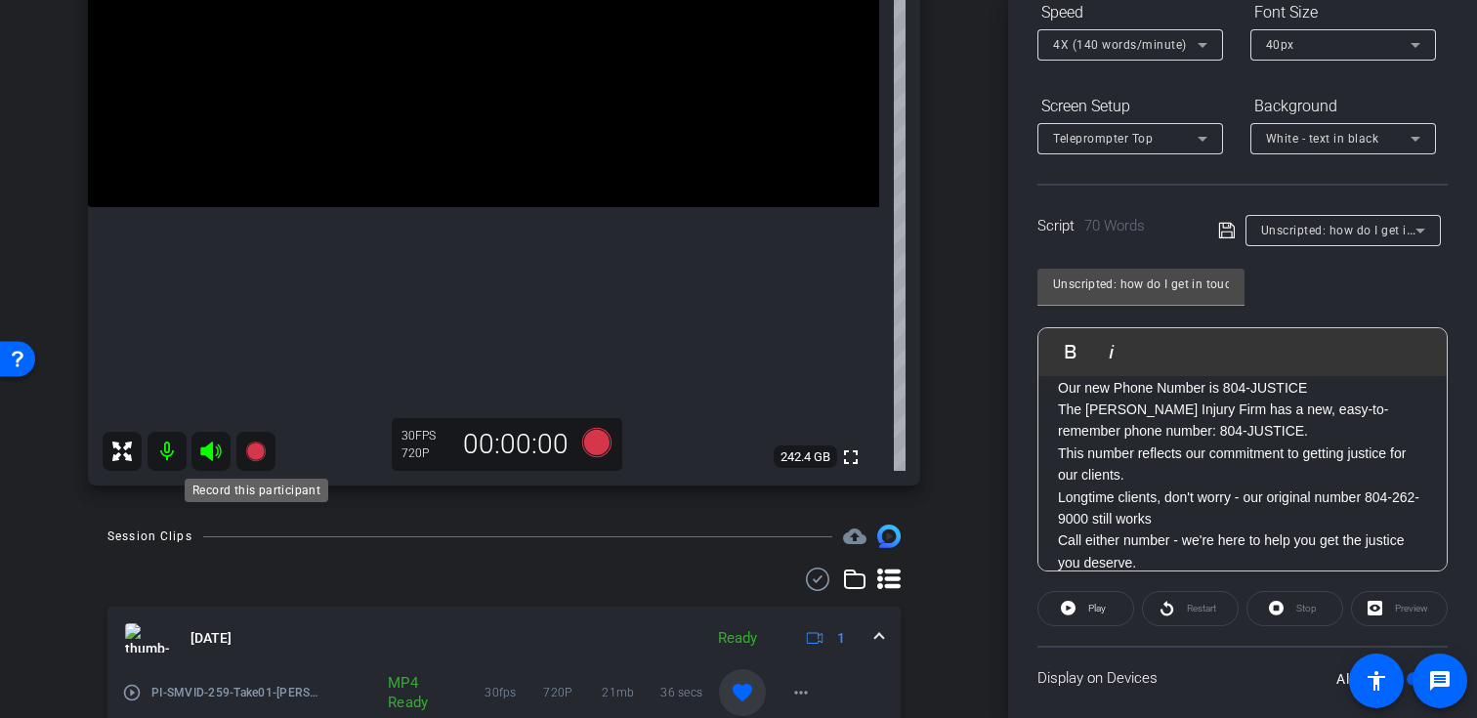
click at [244, 449] on icon at bounding box center [255, 451] width 23 height 23
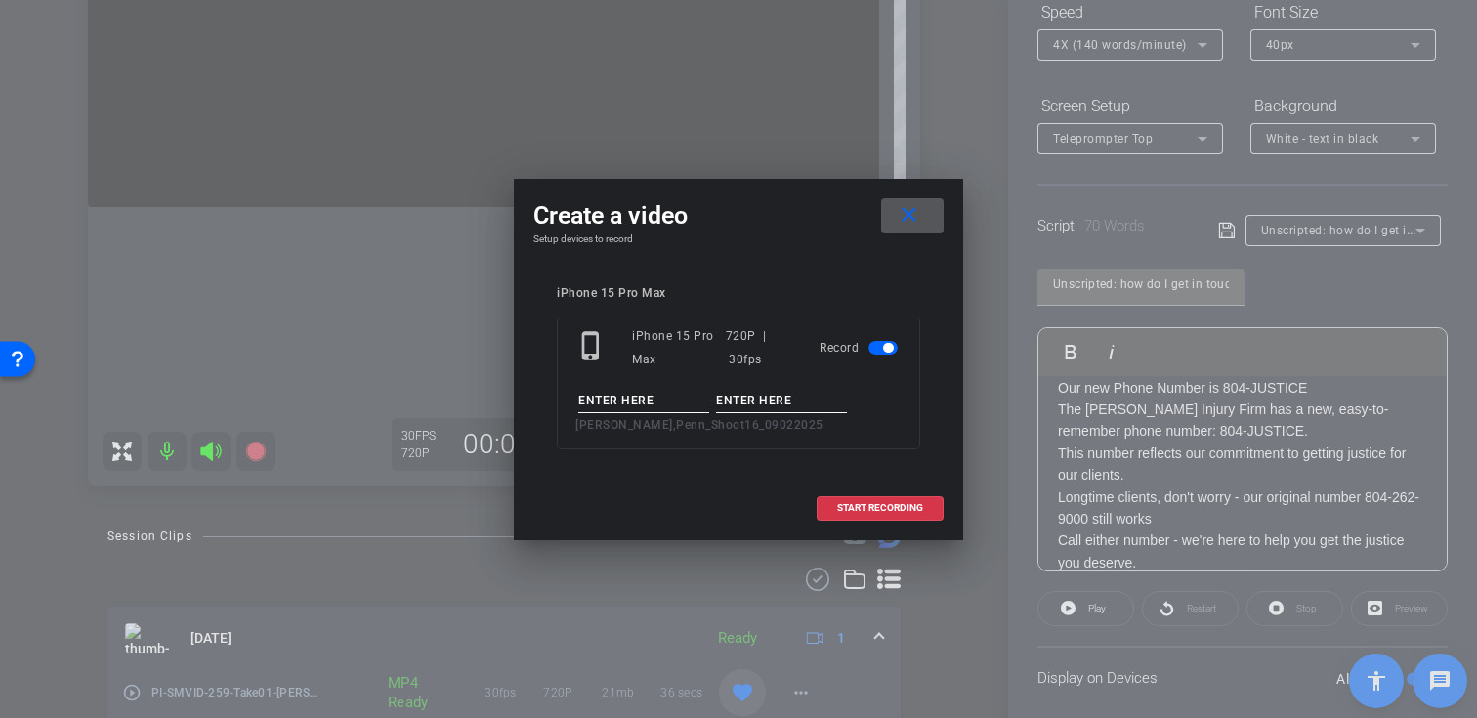
click at [609, 404] on input at bounding box center [643, 401] width 131 height 24
paste input "Unscripted: how do I get in touch with the Johnson Injury Firm over the phone?"
type input "Unscripted: how do I get in touch with the Johnson Injury Firm over the phone?U…"
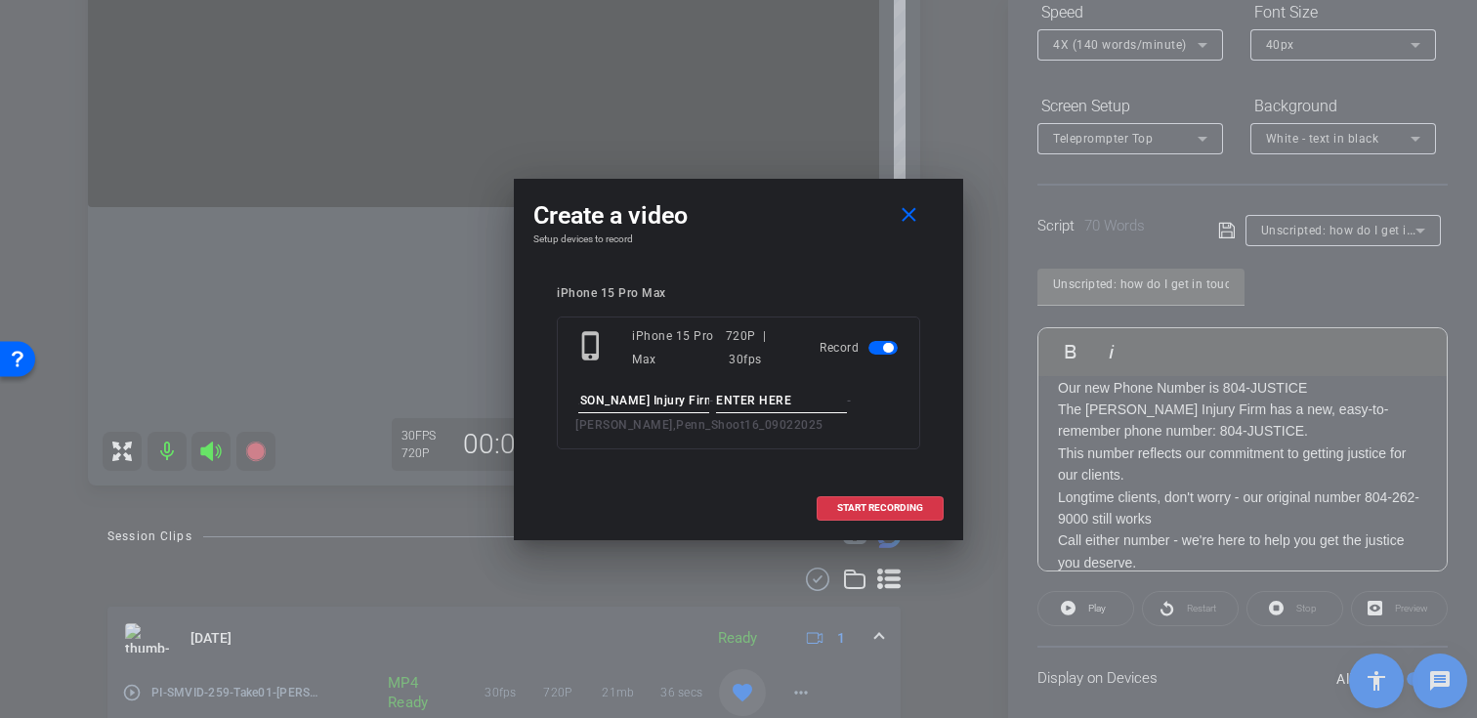
scroll to position [0, 0]
click at [780, 411] on input at bounding box center [781, 401] width 131 height 24
type input "Take01"
click at [859, 510] on span "START RECORDING" at bounding box center [880, 508] width 86 height 10
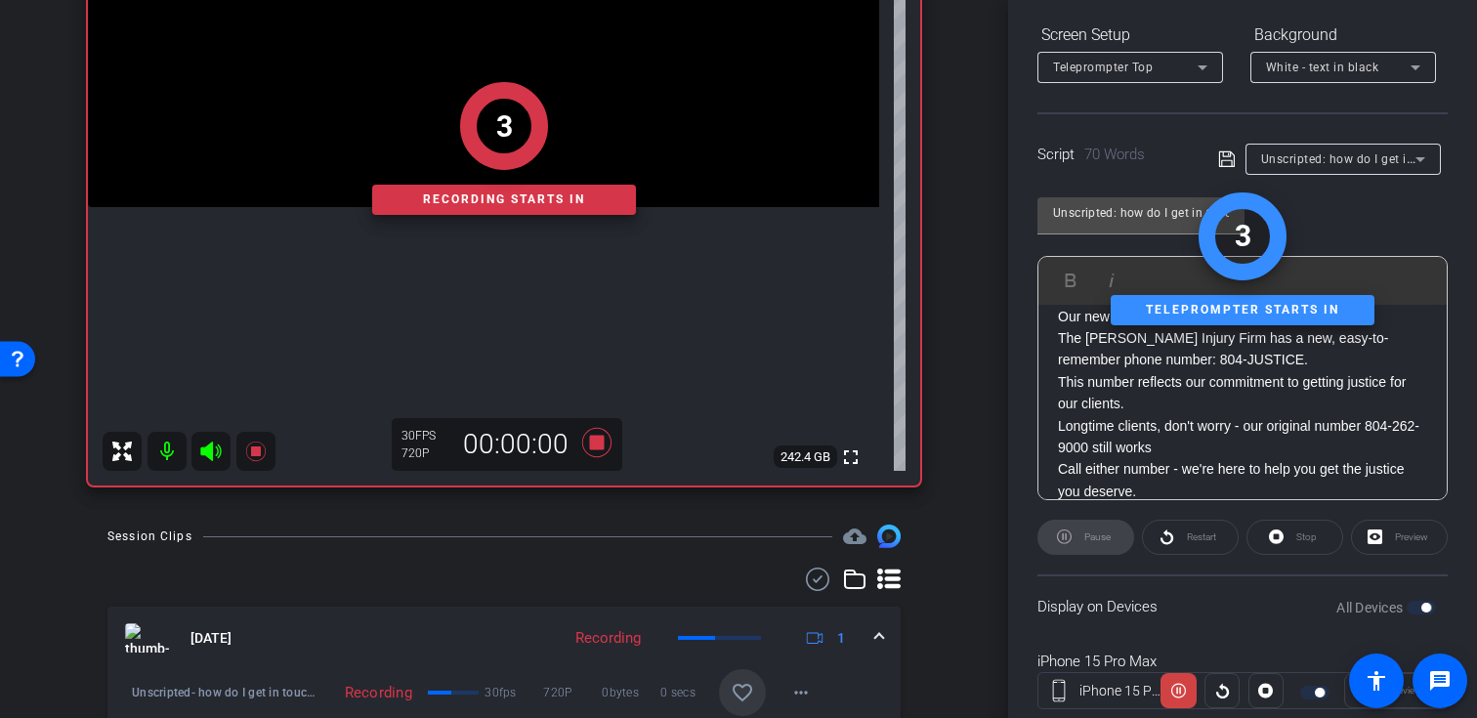
scroll to position [350, 0]
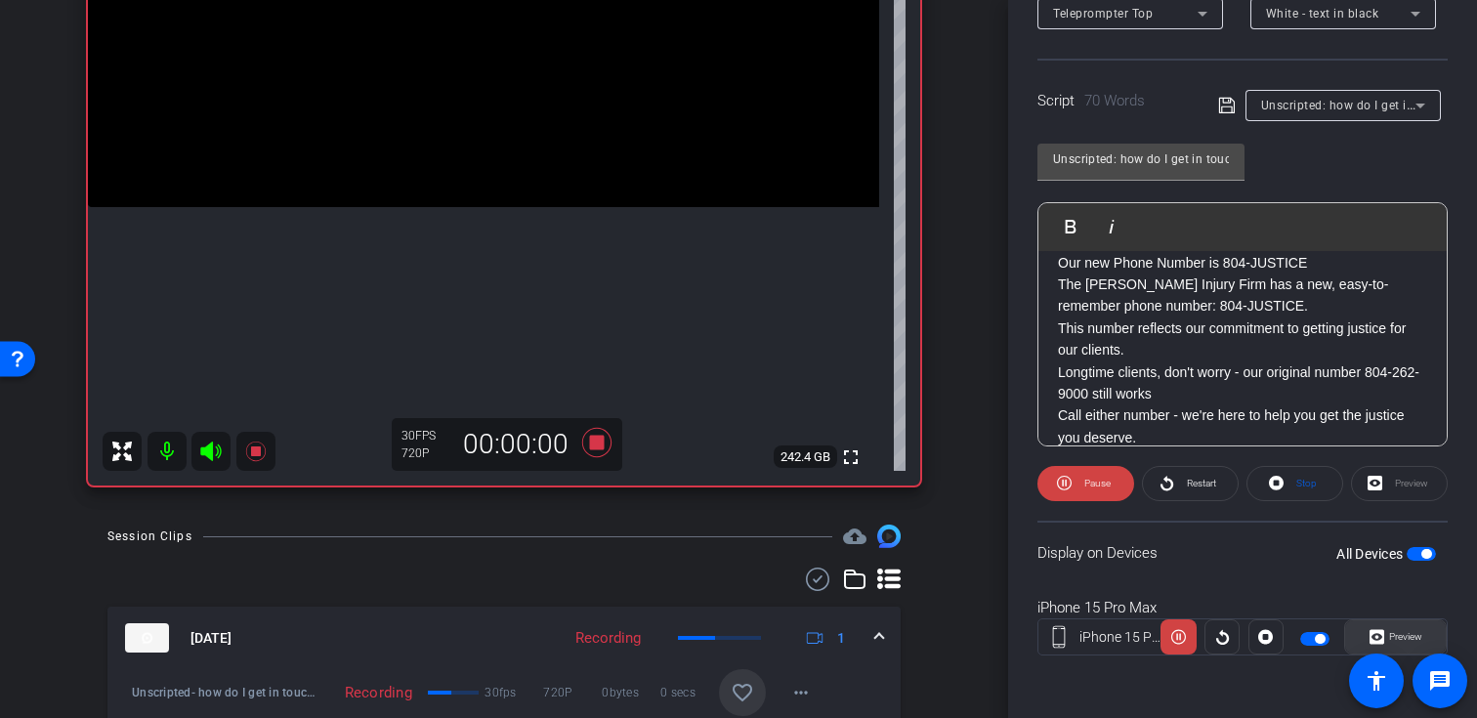
click at [1394, 634] on span "Preview" at bounding box center [1405, 636] width 33 height 11
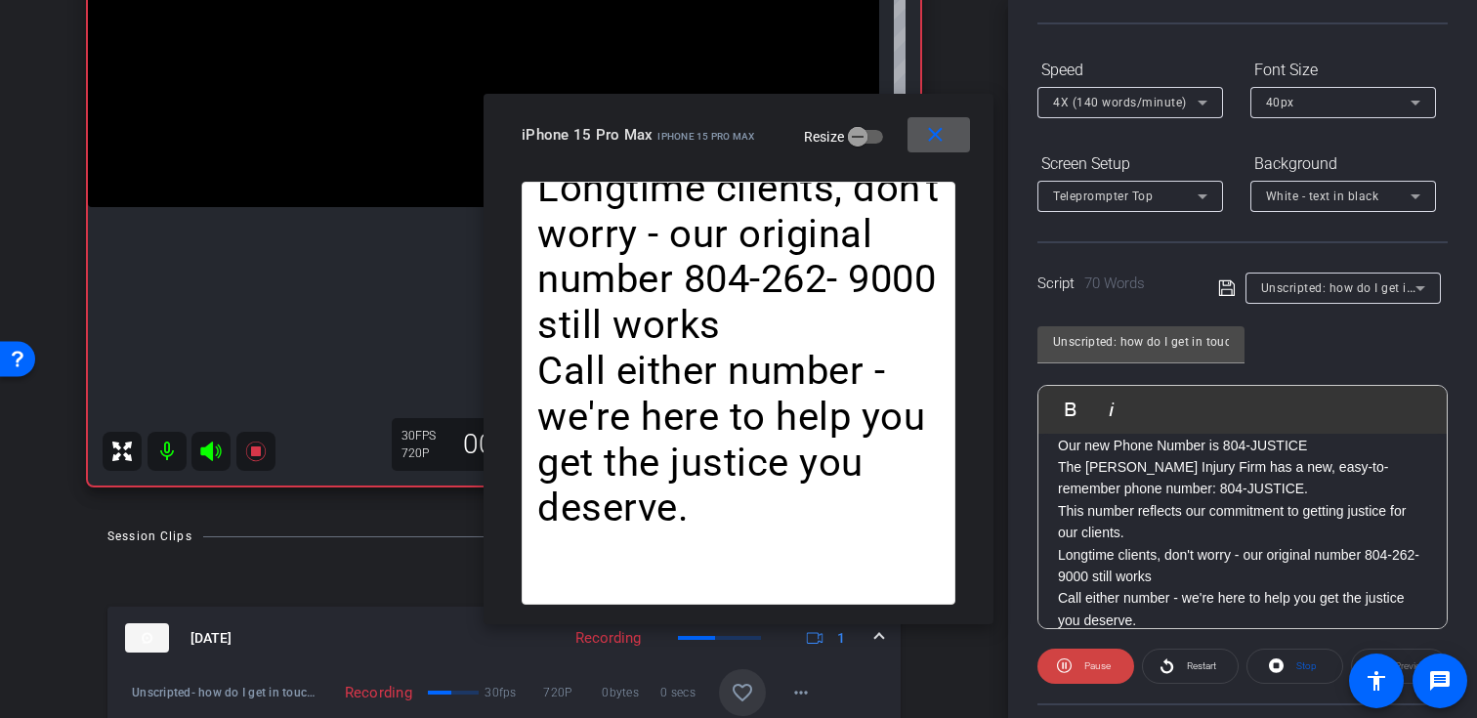
scroll to position [107, 0]
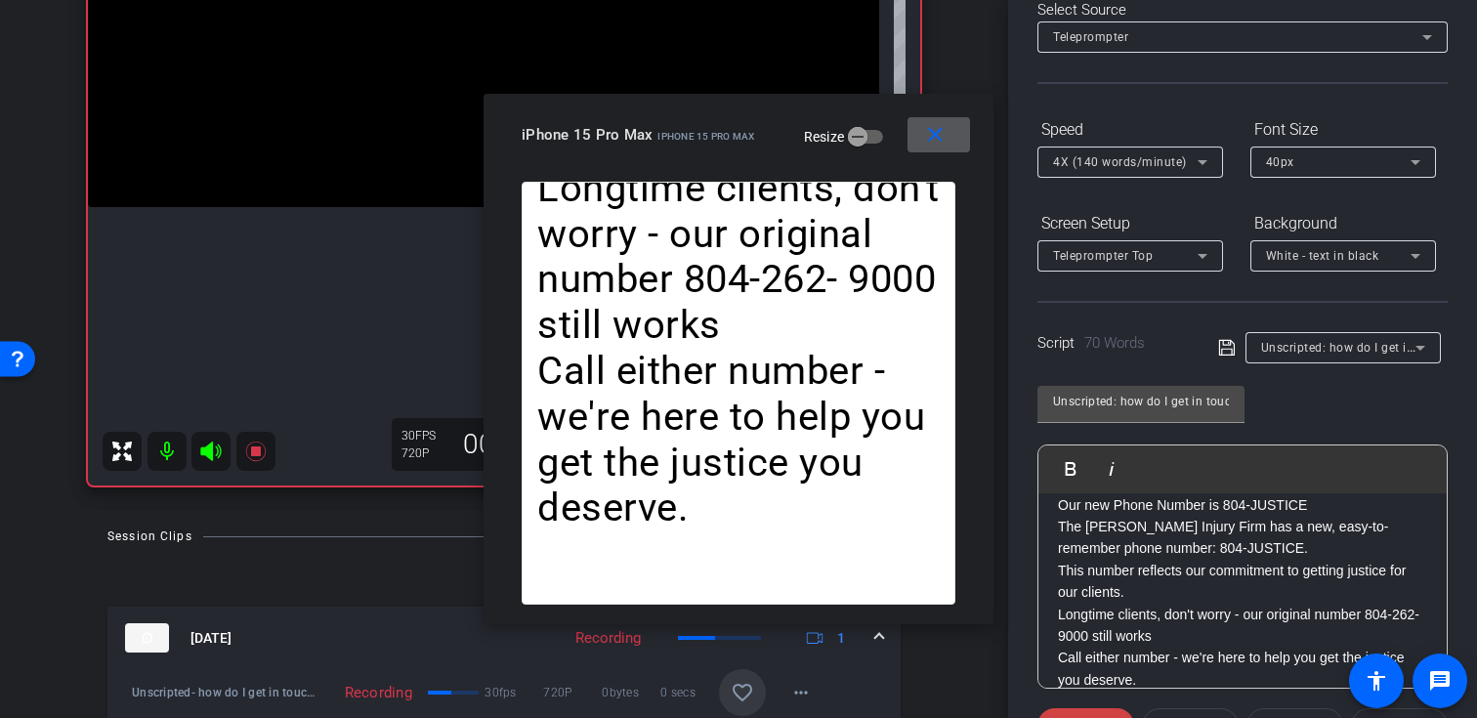
click at [1165, 167] on span "4X (140 words/minute)" at bounding box center [1120, 162] width 134 height 14
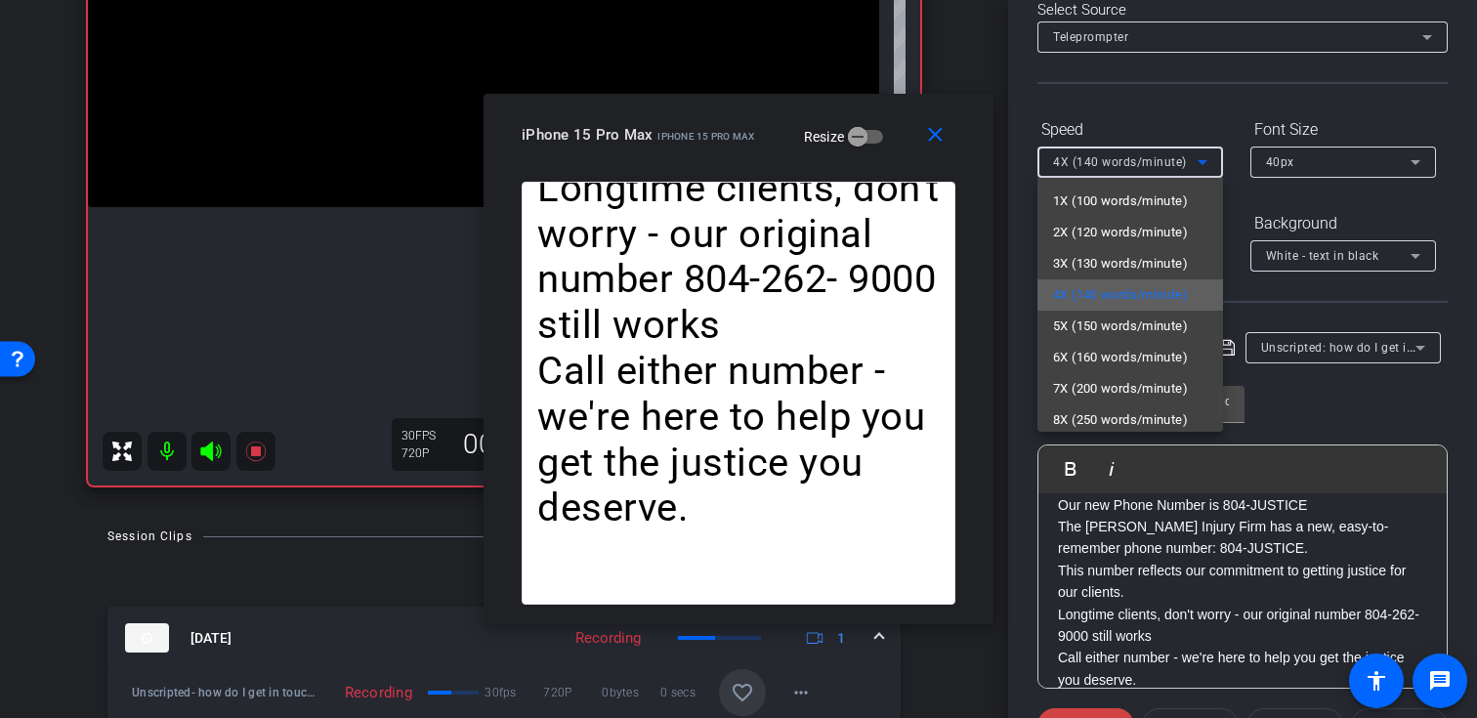
scroll to position [43, 0]
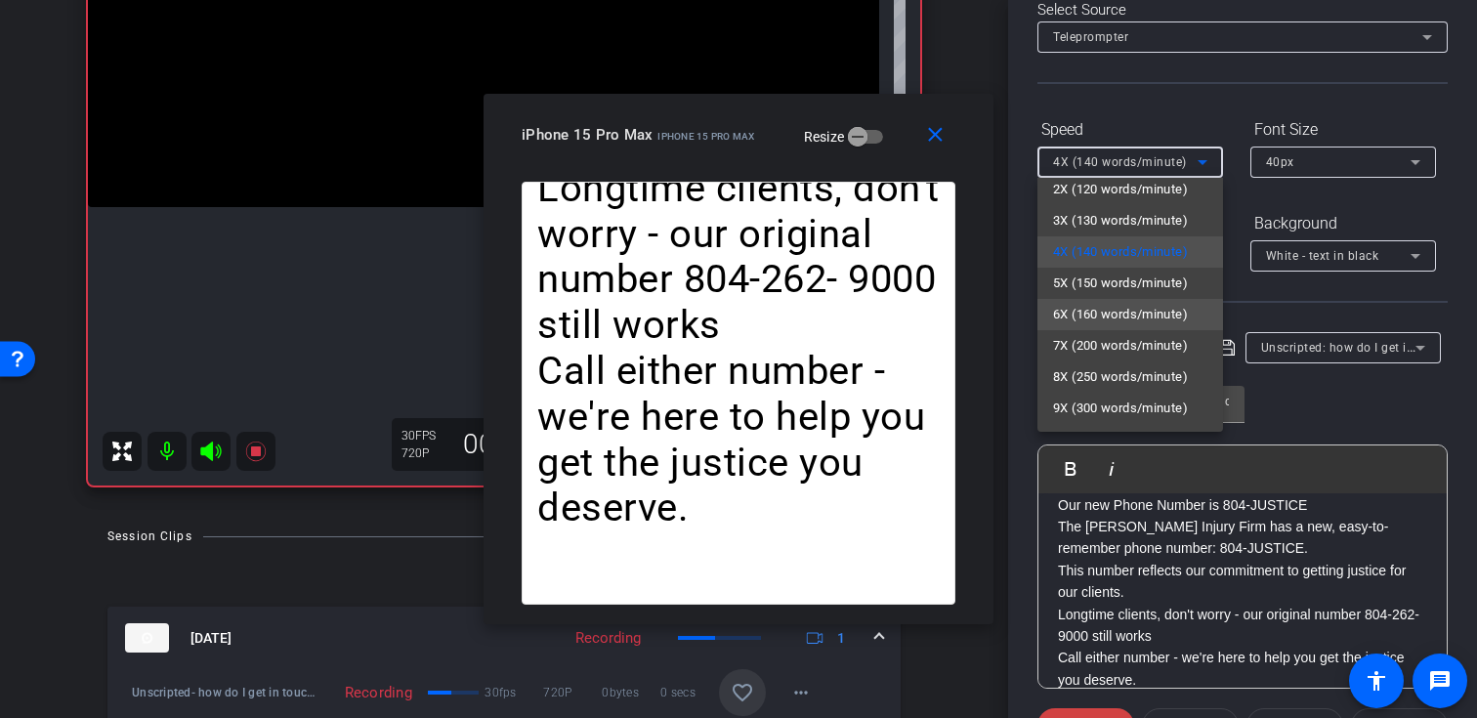
click at [1127, 310] on span "6X (160 words/minute)" at bounding box center [1120, 314] width 135 height 23
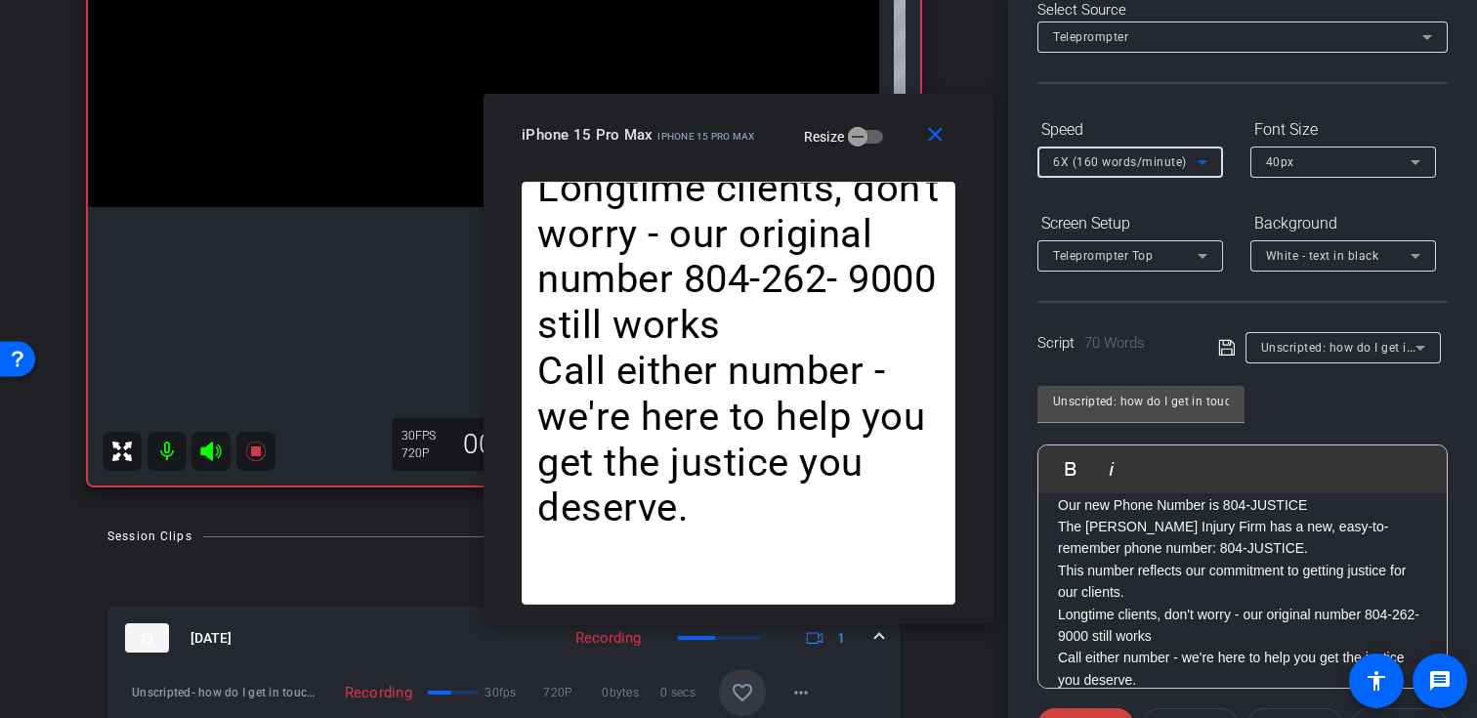
click at [1149, 164] on span "6X (160 words/minute)" at bounding box center [1120, 162] width 134 height 14
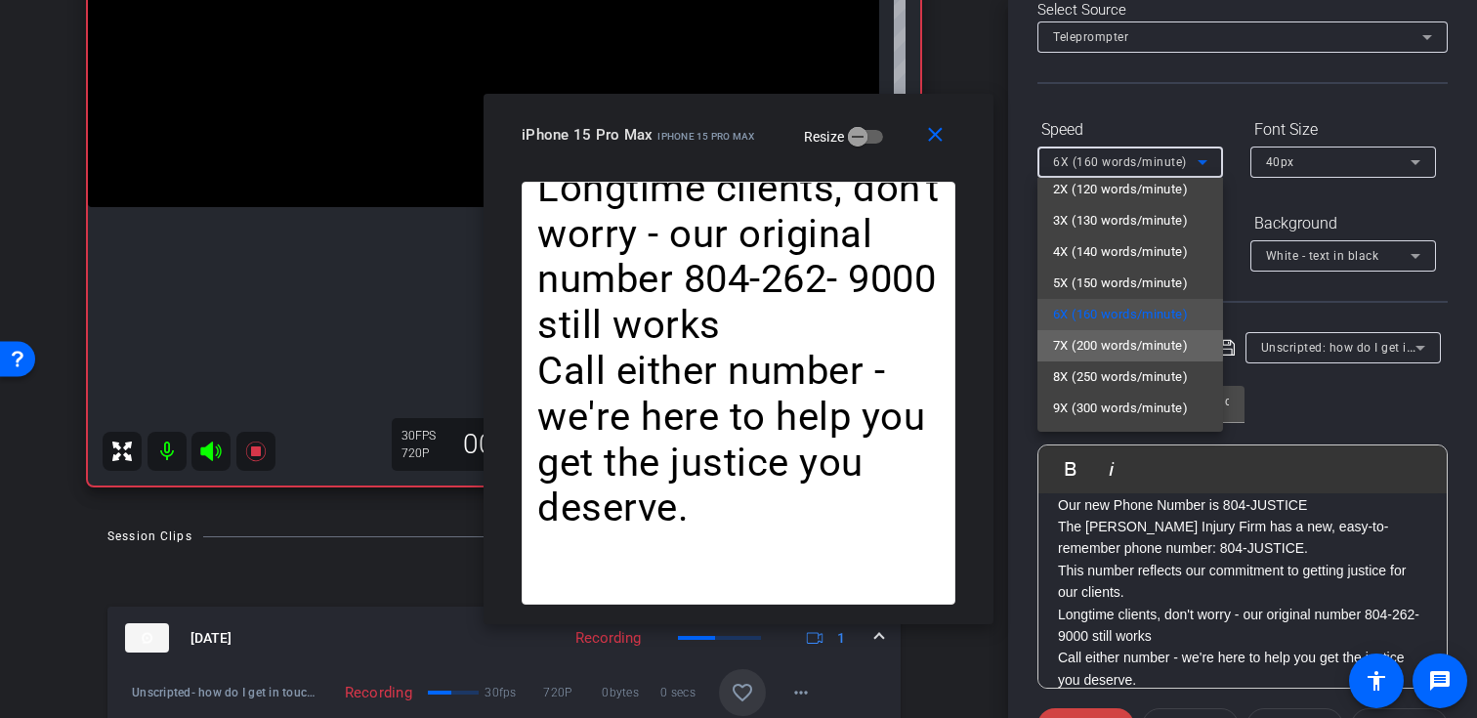
click at [1114, 338] on span "7X (200 words/minute)" at bounding box center [1120, 345] width 135 height 23
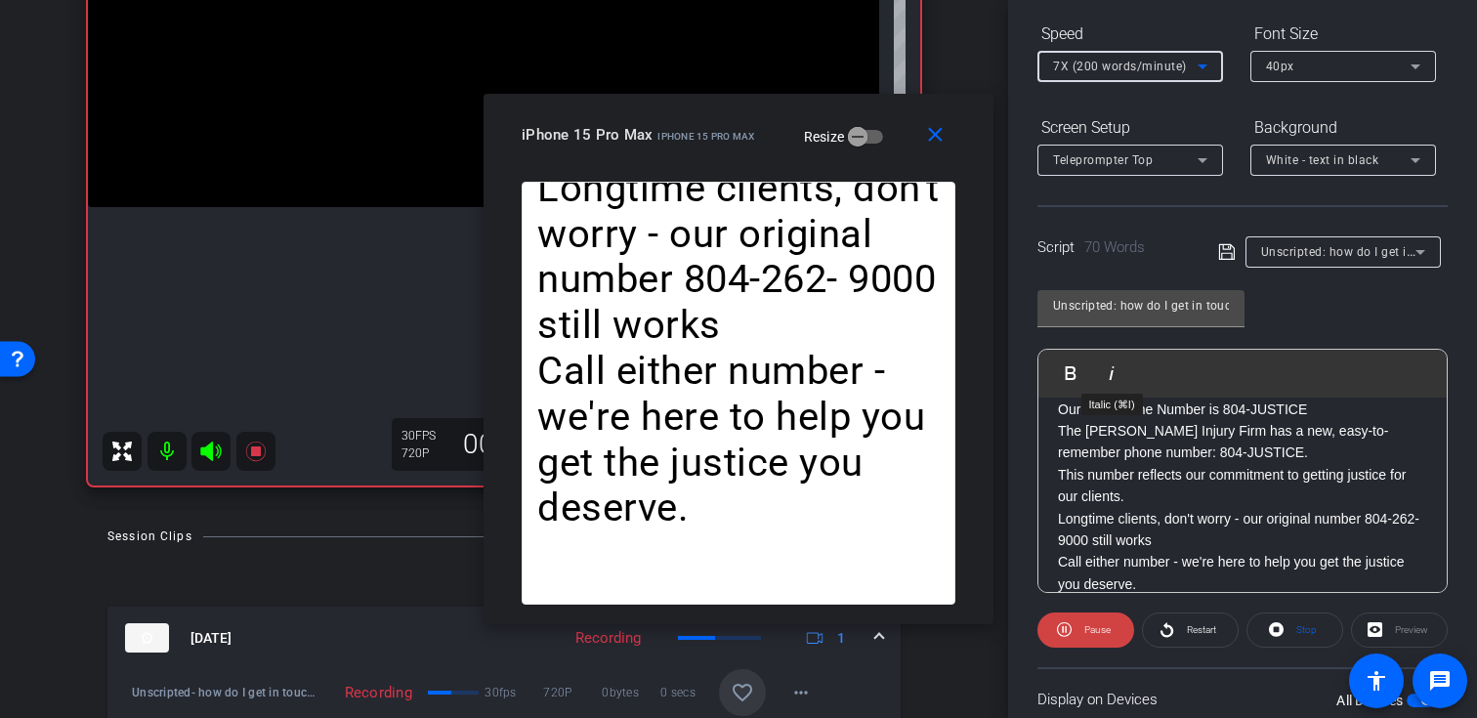
scroll to position [204, 0]
click at [940, 131] on mat-icon "close" at bounding box center [935, 135] width 24 height 24
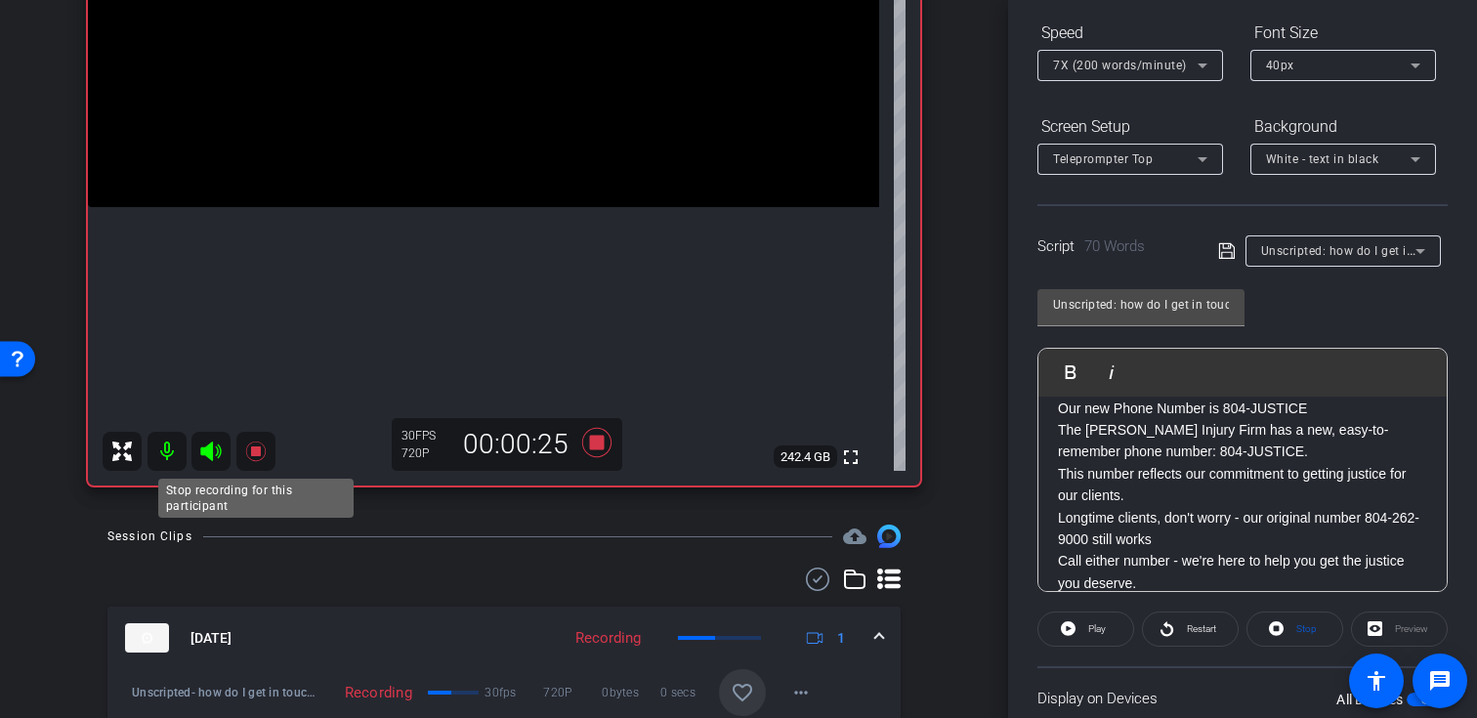
click at [256, 451] on icon at bounding box center [255, 451] width 20 height 20
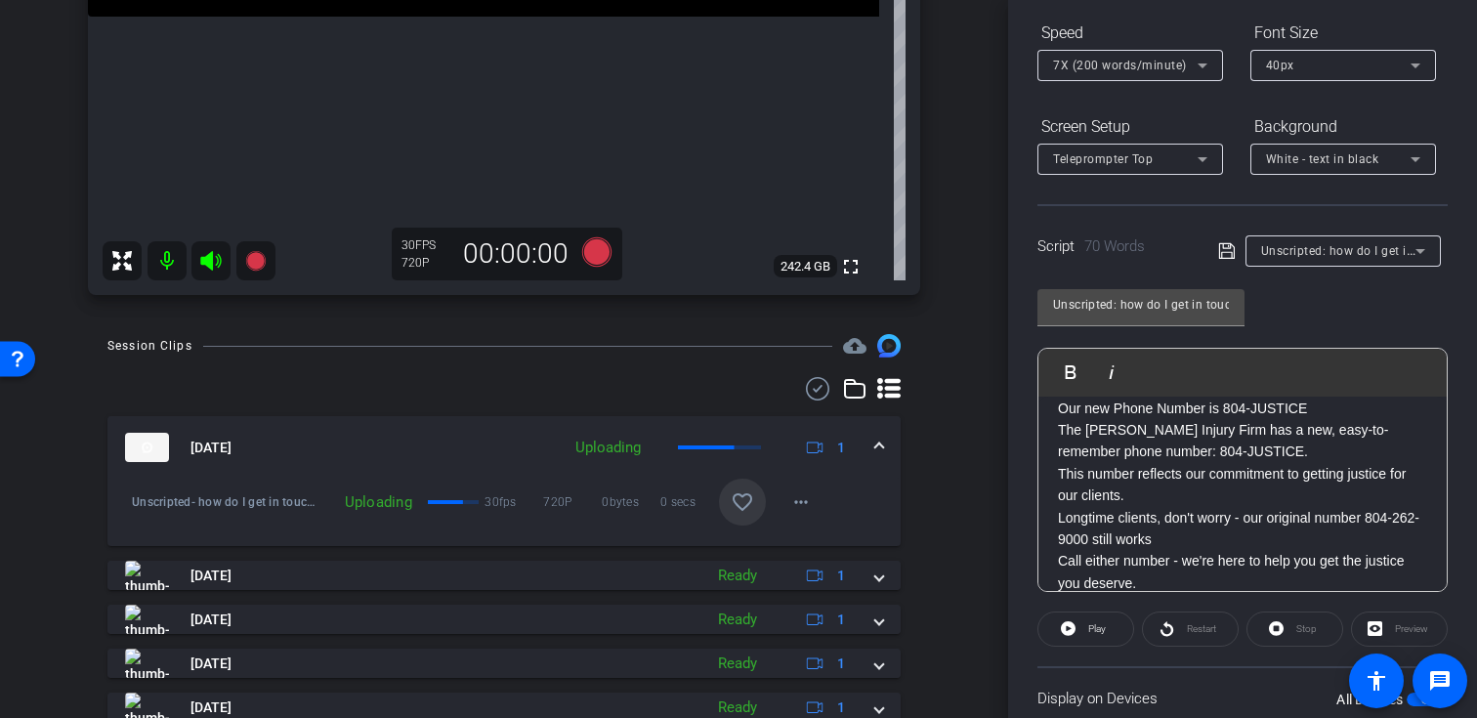
scroll to position [532, 0]
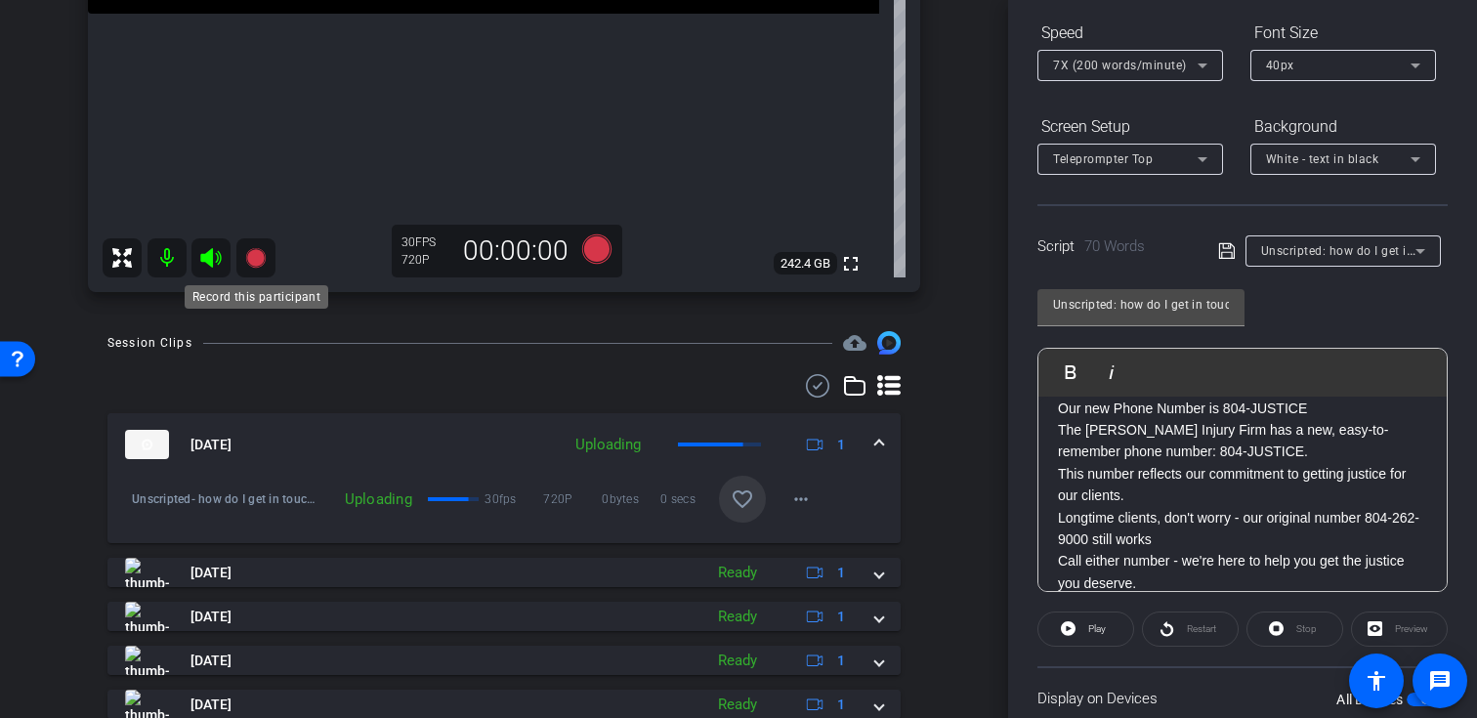
click at [255, 258] on icon at bounding box center [255, 258] width 20 height 20
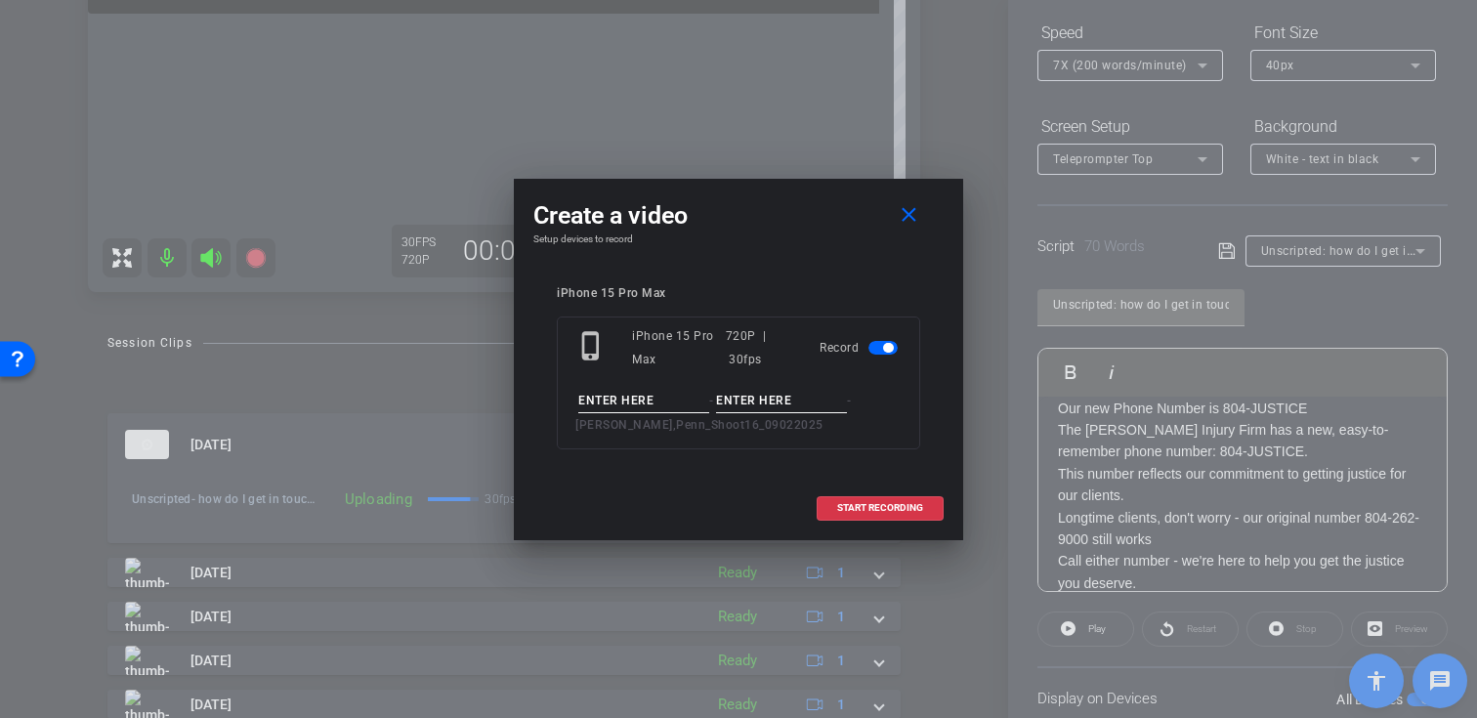
click at [669, 389] on input at bounding box center [643, 401] width 131 height 24
paste input "Unscripted: how do I get in touch with the Johnson Injury Firm over the phone?"
type input "Unscripted: how do I get in touch with the Johnson Injury Firm over the phone?"
click at [776, 405] on input at bounding box center [781, 401] width 131 height 24
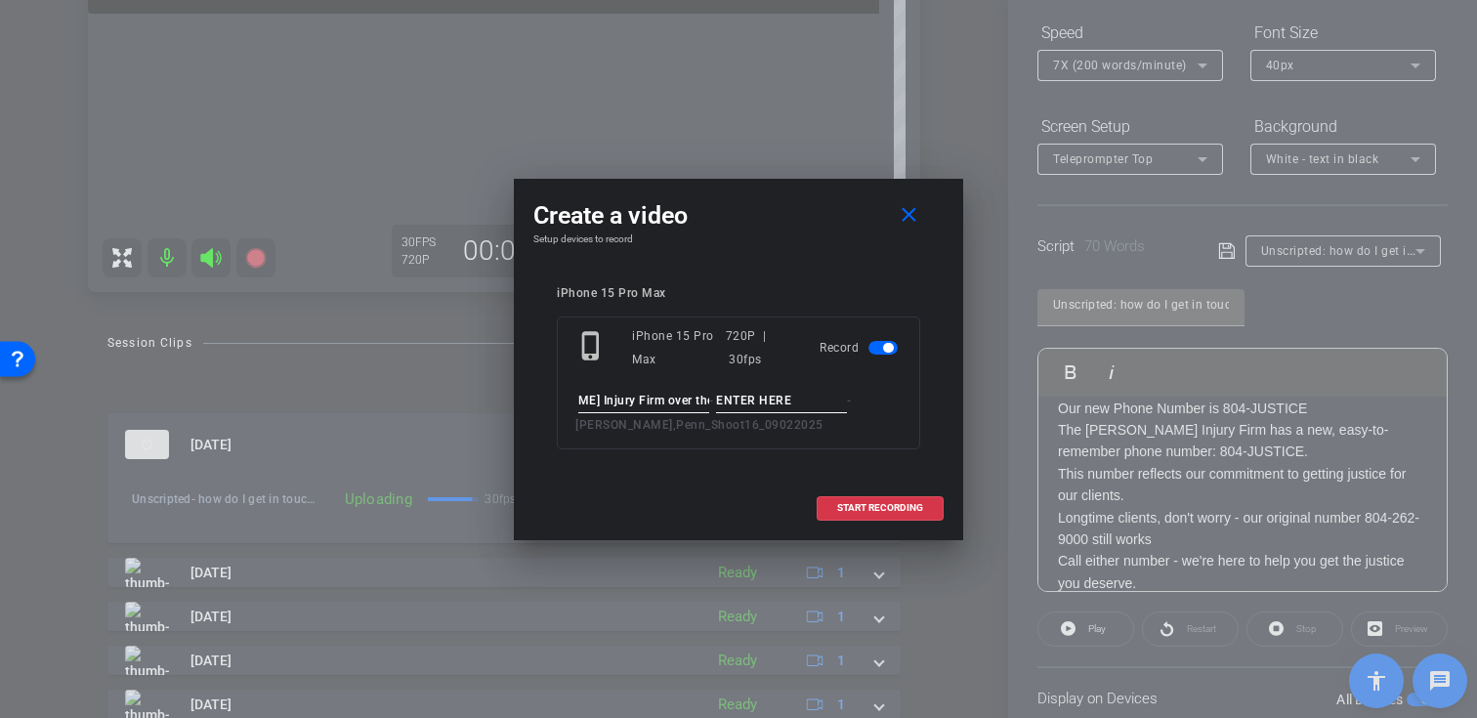
scroll to position [0, 0]
type input "Take01"
click at [911, 192] on span at bounding box center [912, 215] width 63 height 47
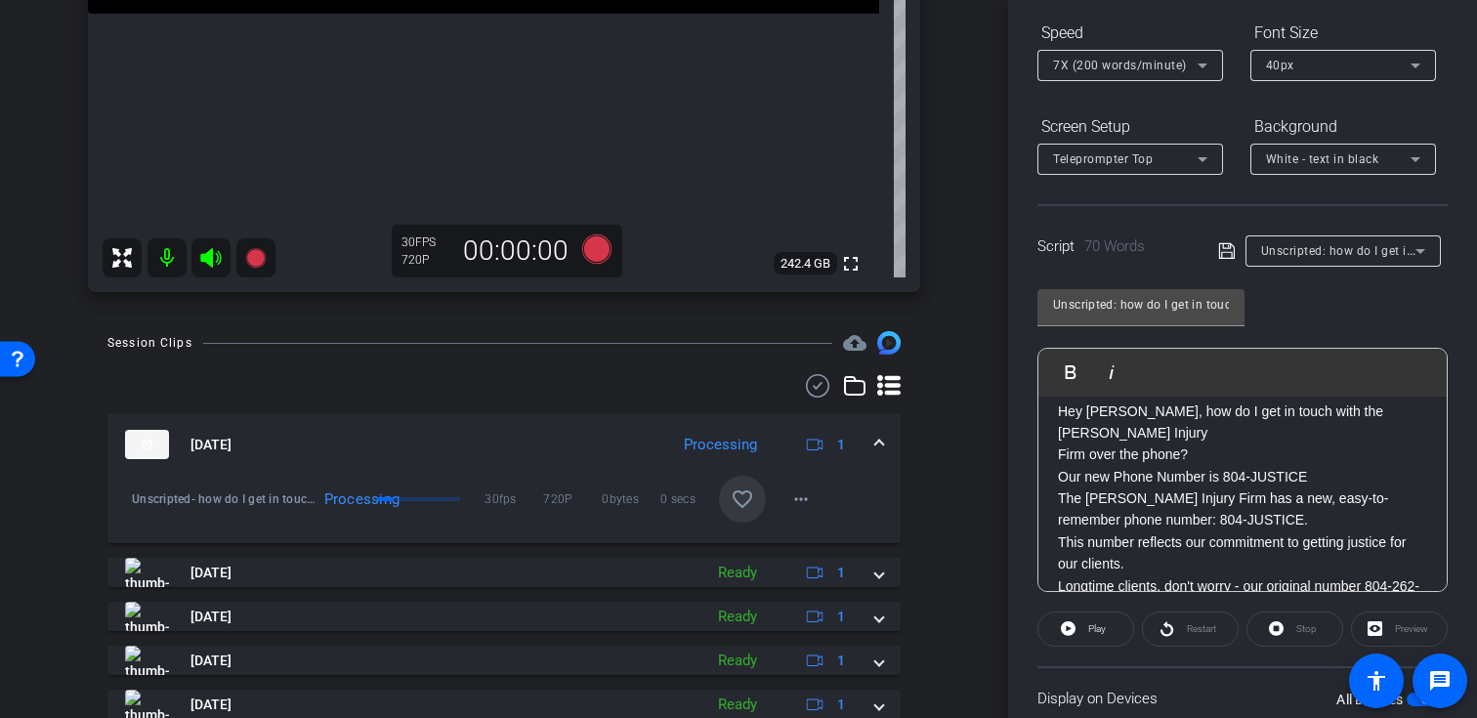
scroll to position [41, 0]
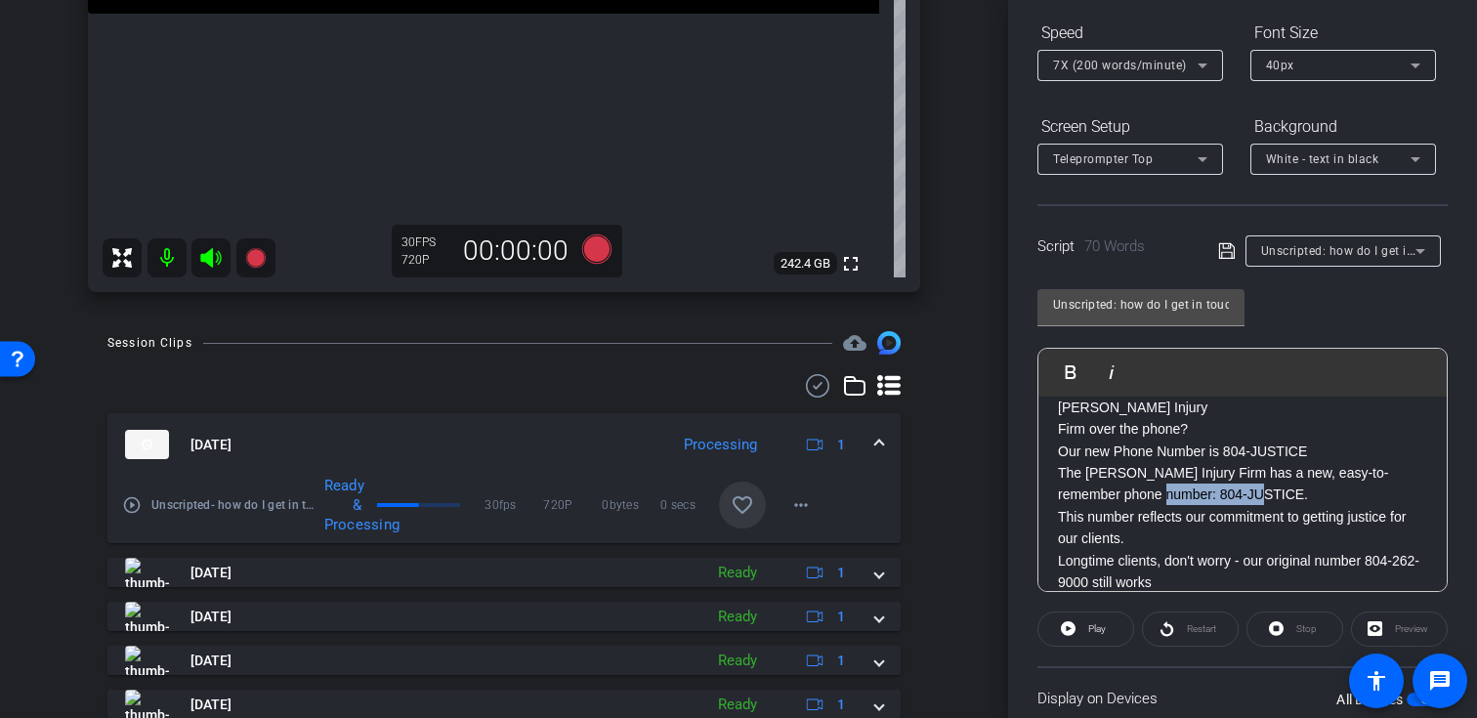
drag, startPoint x: 1250, startPoint y: 474, endPoint x: 1147, endPoint y: 474, distance: 103.5
click at [1147, 474] on p "The Johnson Injury Firm has a new, easy-to-remember phone number: 804-JUSTICE." at bounding box center [1242, 484] width 369 height 44
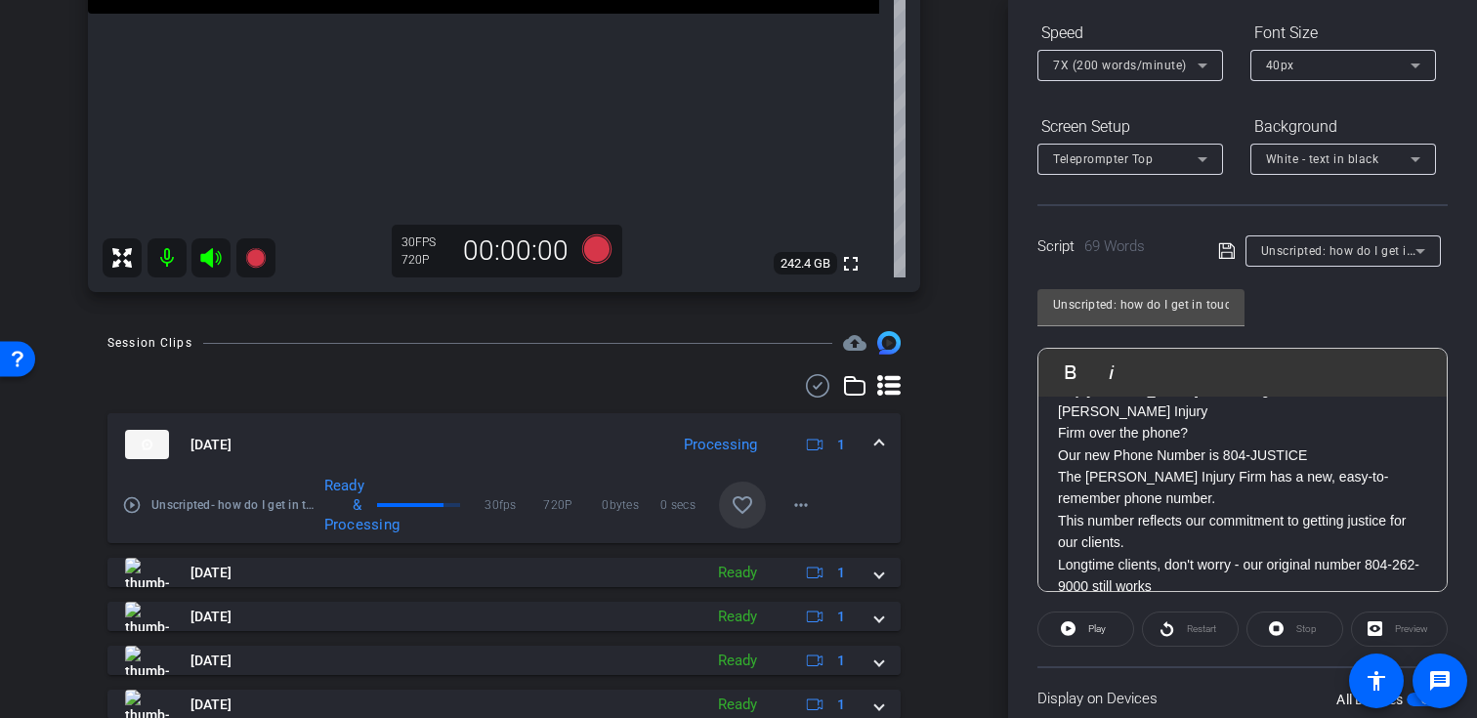
scroll to position [36, 0]
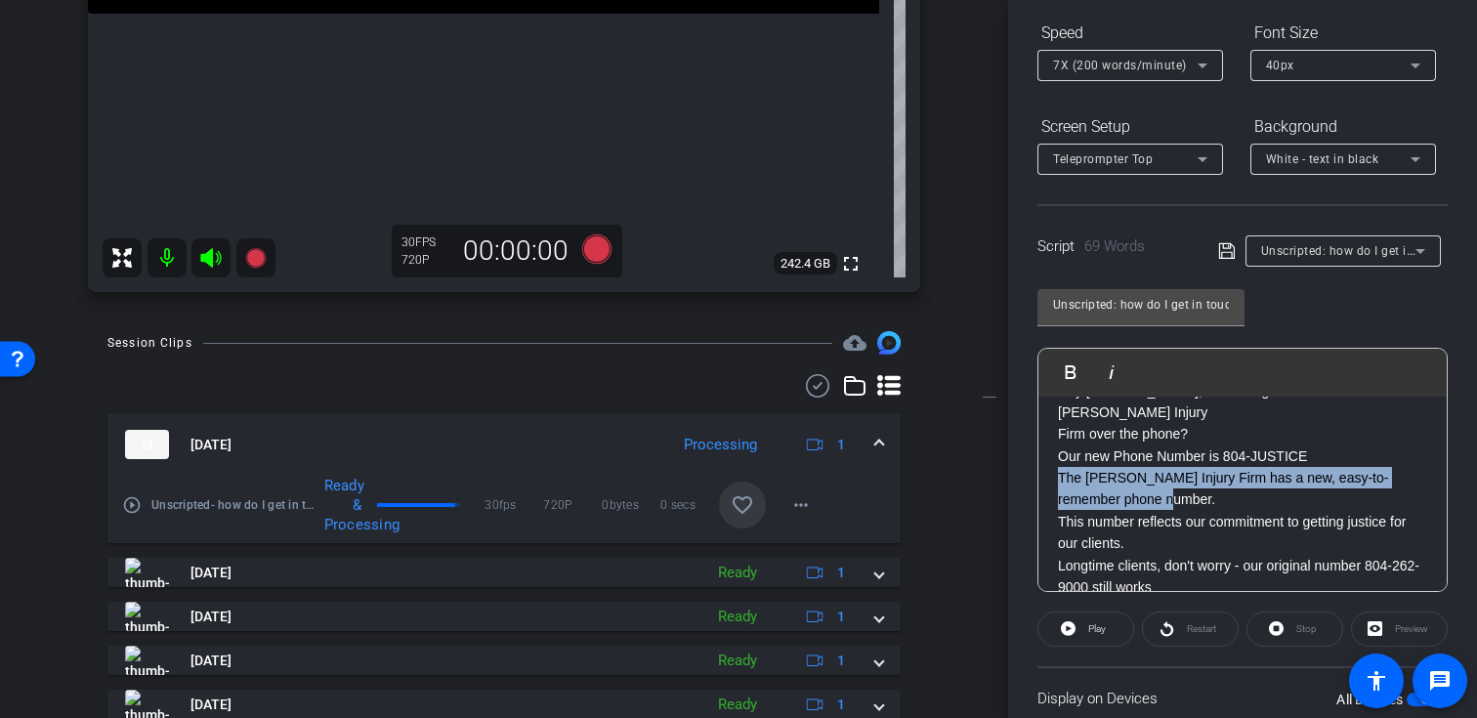
drag, startPoint x: 1164, startPoint y: 475, endPoint x: 1046, endPoint y: 456, distance: 119.6
click at [1046, 456] on div "Hey Penn, how do I get in touch with the Johnson Injury Firm over the phone? Ou…" at bounding box center [1242, 511] width 408 height 302
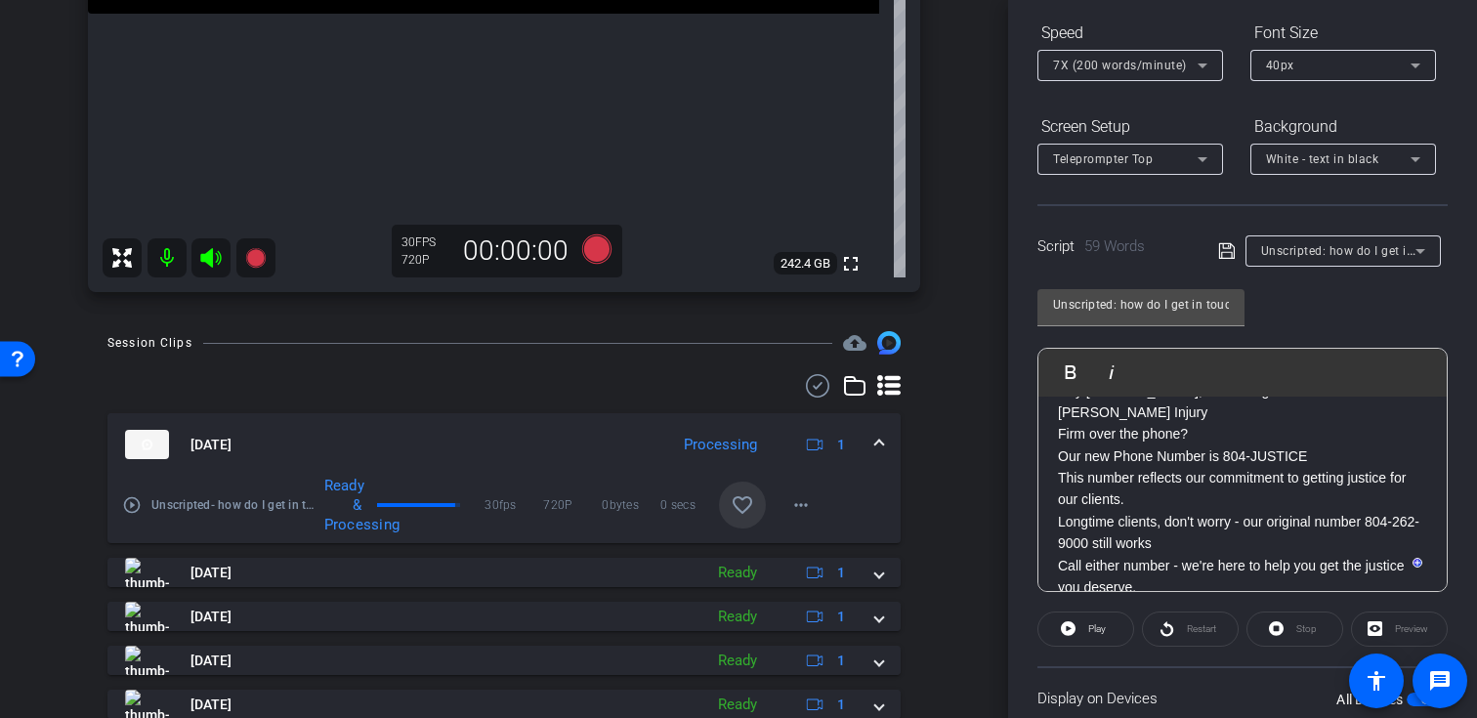
click at [1209, 423] on p "Firm over the phone?" at bounding box center [1242, 433] width 369 height 21
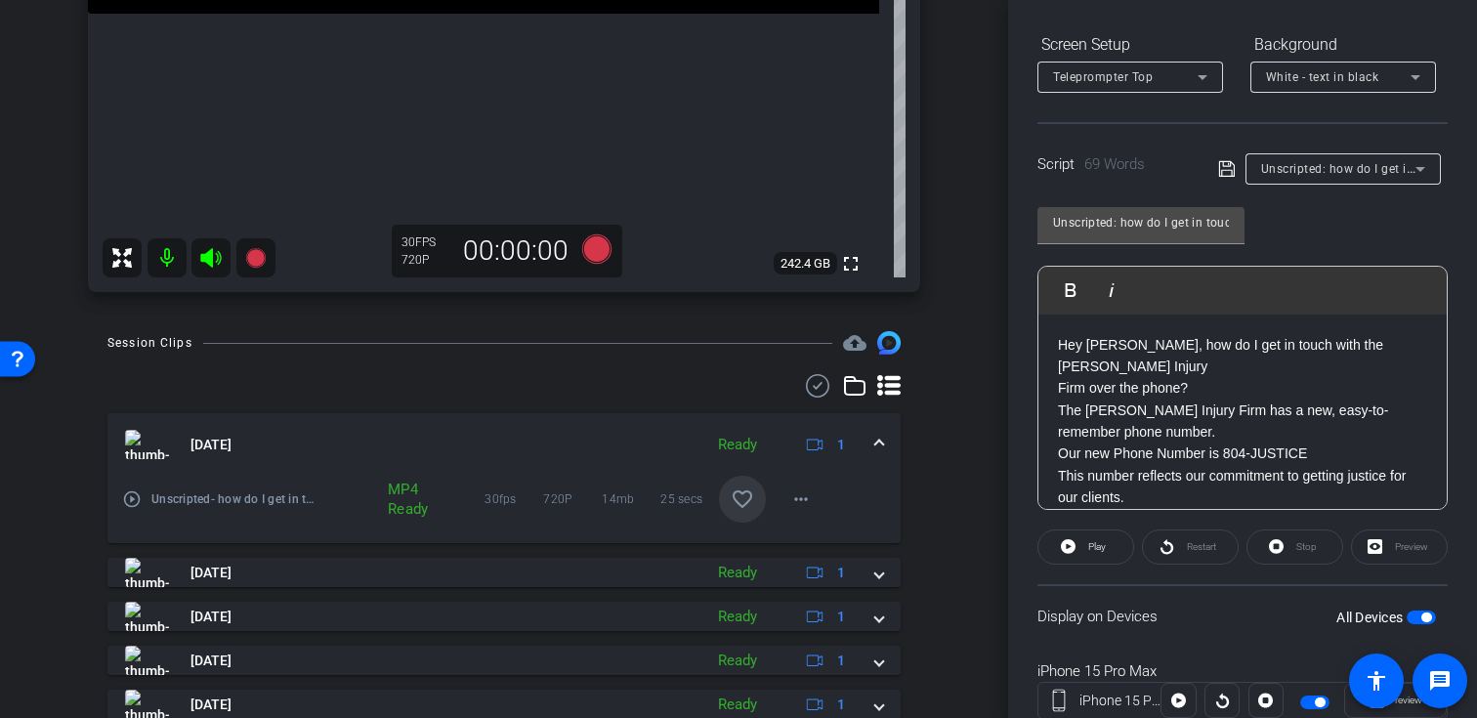
scroll to position [350, 0]
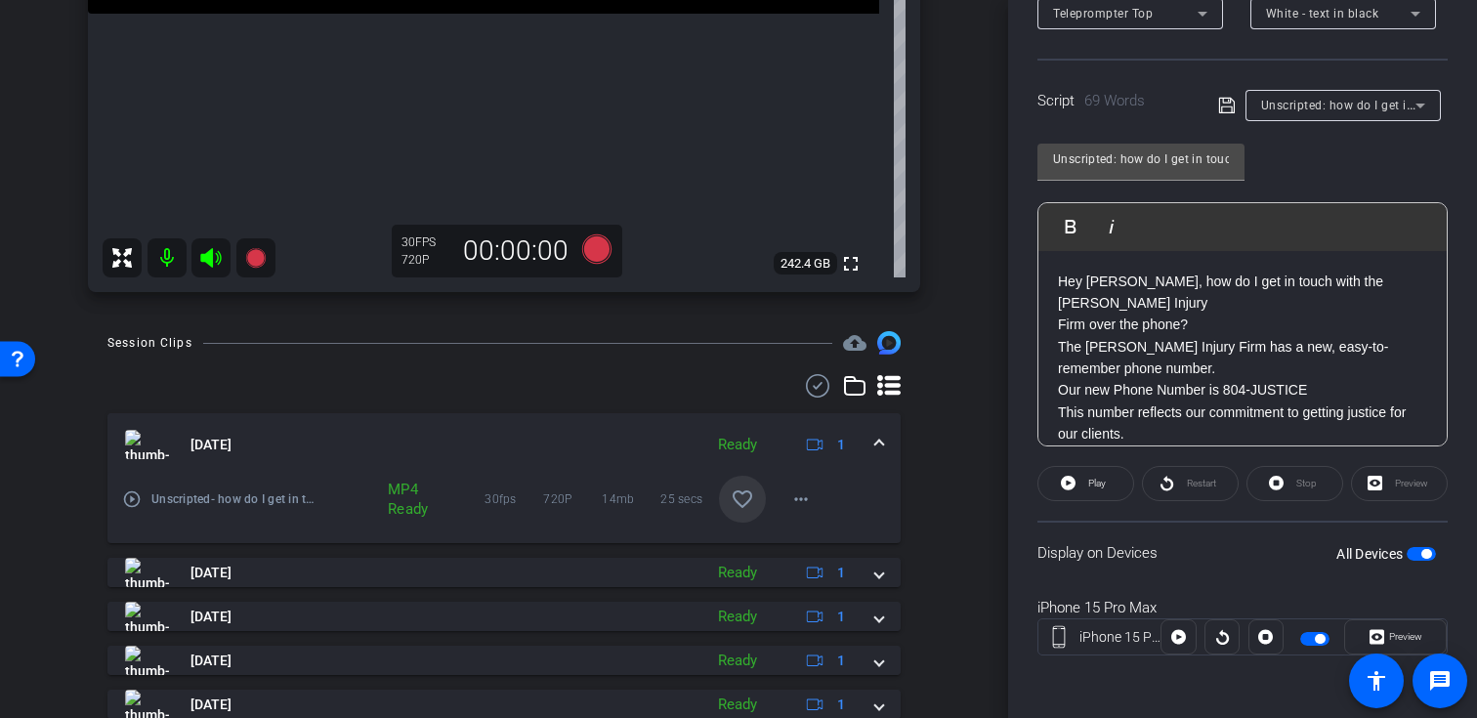
click at [1421, 562] on div "All Devices" at bounding box center [1386, 554] width 100 height 20
click at [1421, 553] on span "button" at bounding box center [1426, 554] width 10 height 10
click at [1417, 553] on span "button" at bounding box center [1412, 554] width 10 height 10
click at [1242, 558] on div "Display on Devices All Devices" at bounding box center [1242, 552] width 410 height 63
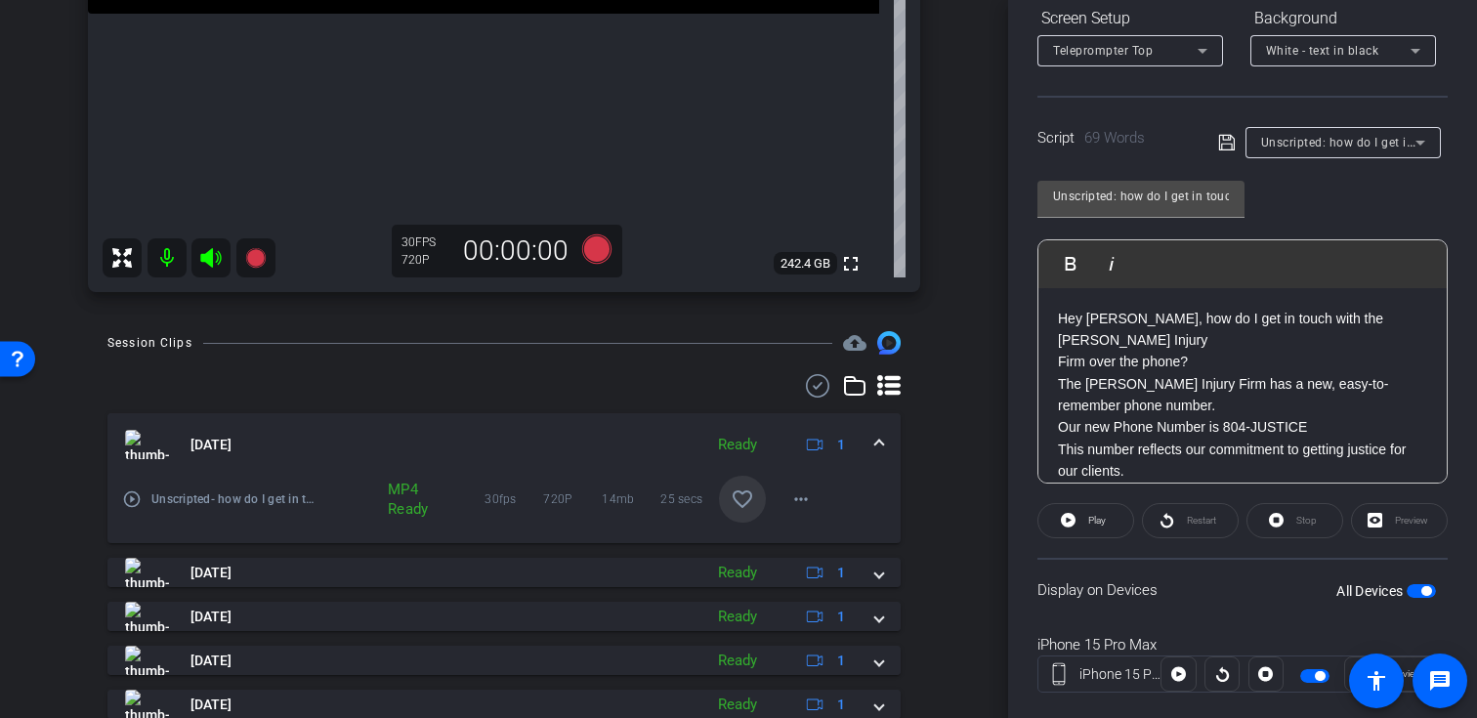
scroll to position [0, 0]
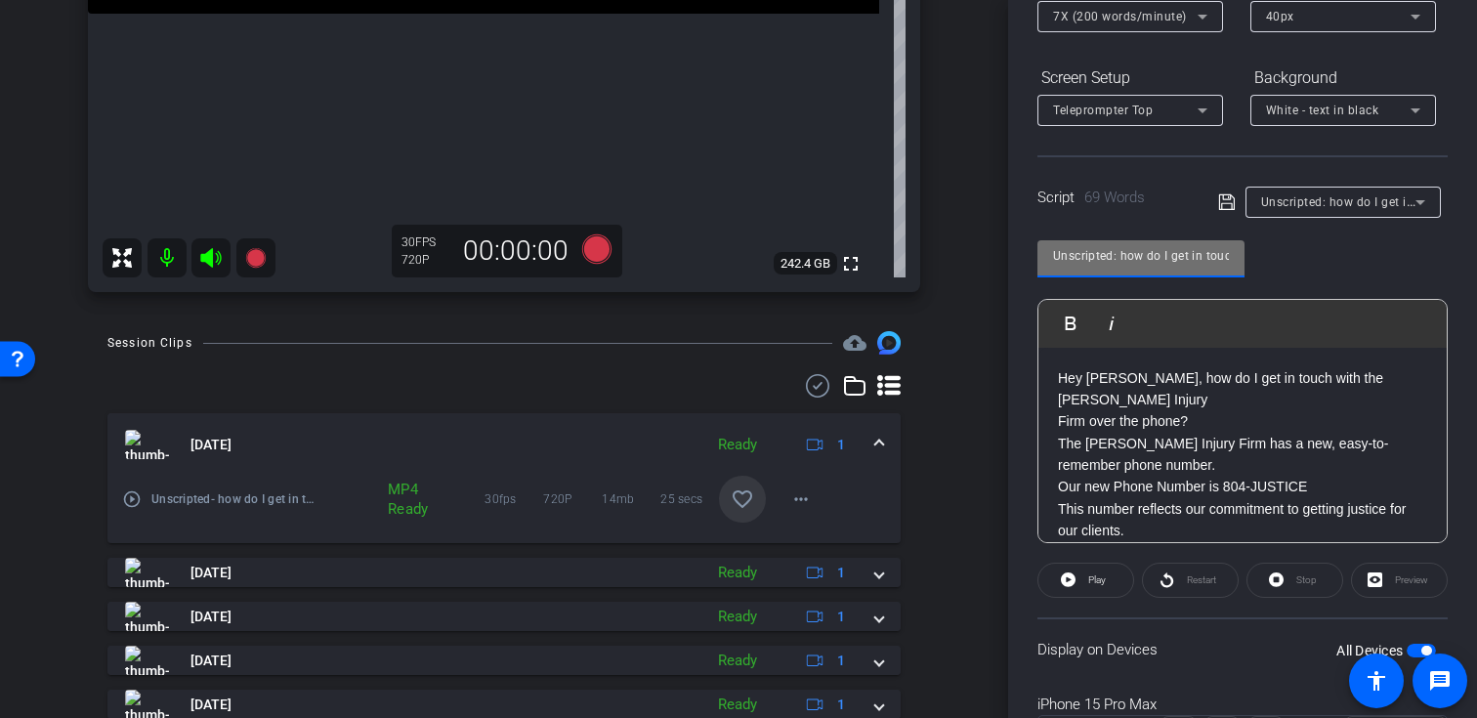
click at [1104, 251] on input "Unscripted: how do I get in touch with the Johnson Injury Firm over the phone?" at bounding box center [1141, 255] width 176 height 23
click at [246, 247] on icon at bounding box center [255, 257] width 23 height 23
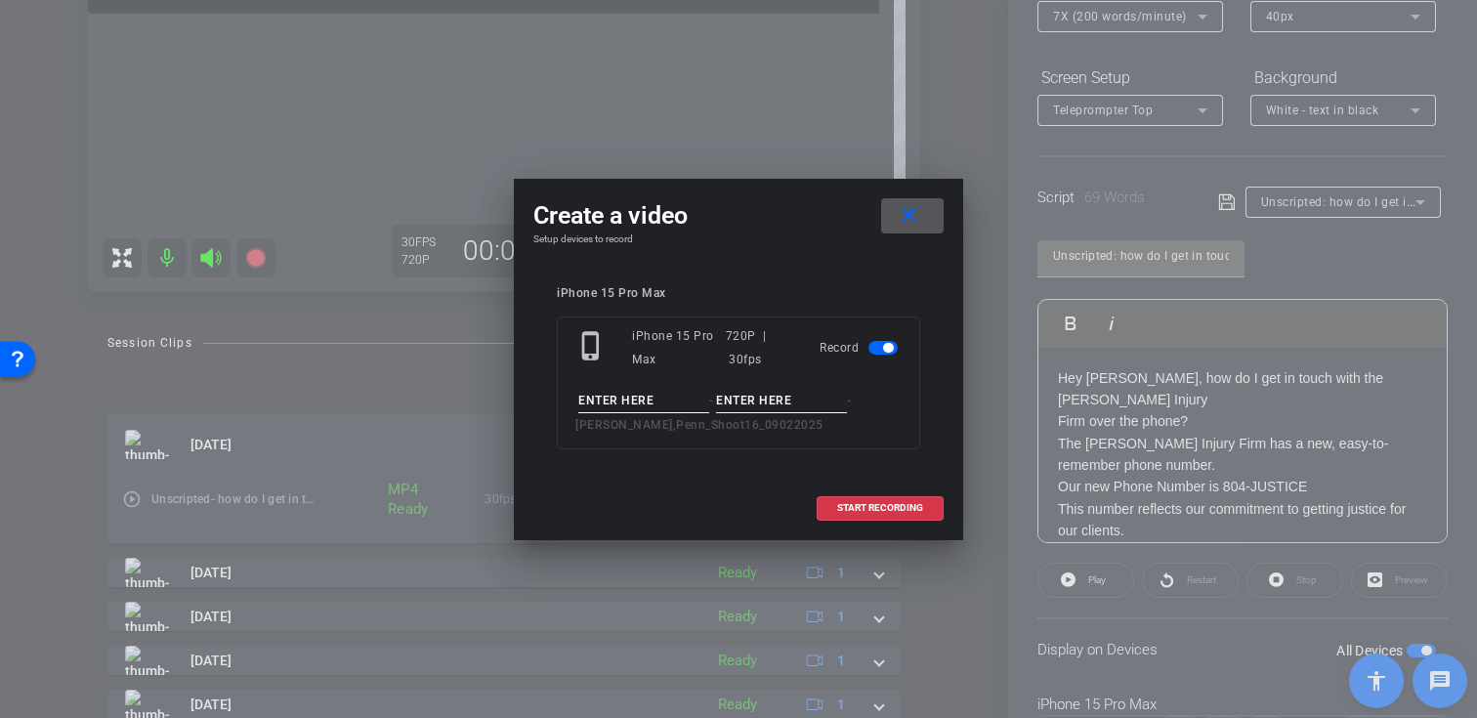
click at [639, 405] on input at bounding box center [643, 401] width 131 height 24
paste input "Unscripted: how do I get in touch with the Johnson Injury Firm over the phone?"
type input "Unscripted: how do I get in touch with the Johnson Injury Firm over the phone?"
click at [797, 408] on input at bounding box center [781, 401] width 131 height 24
type input "Take01"
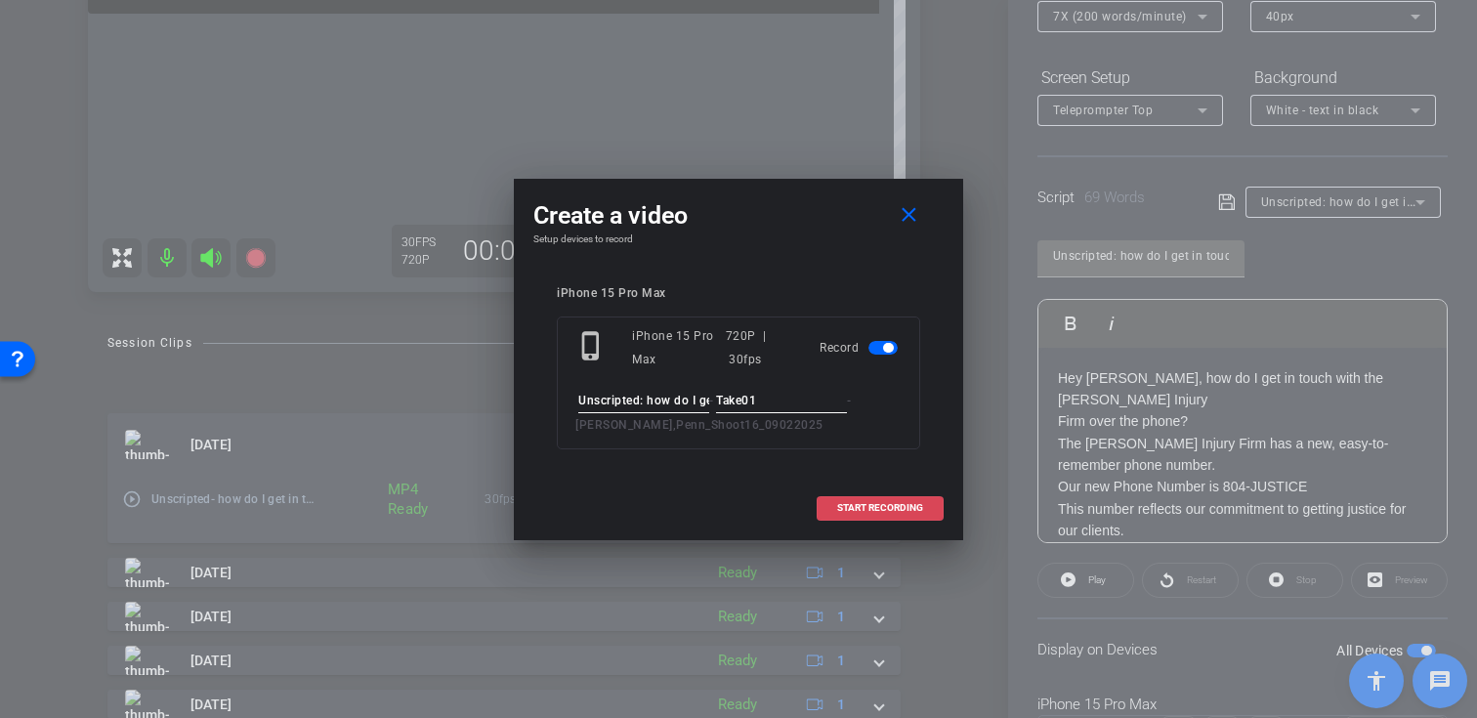
click at [858, 510] on span "START RECORDING" at bounding box center [880, 508] width 86 height 10
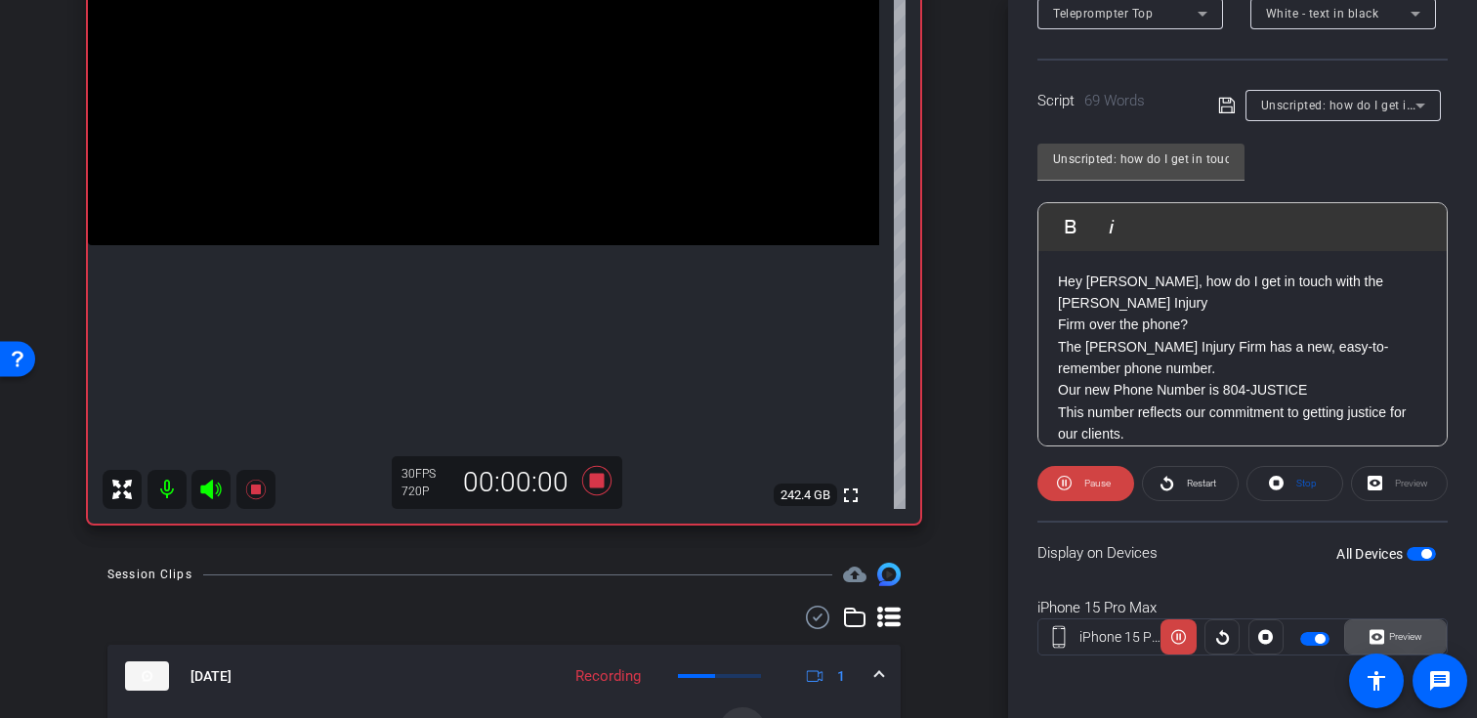
click at [1371, 643] on icon at bounding box center [1376, 637] width 15 height 15
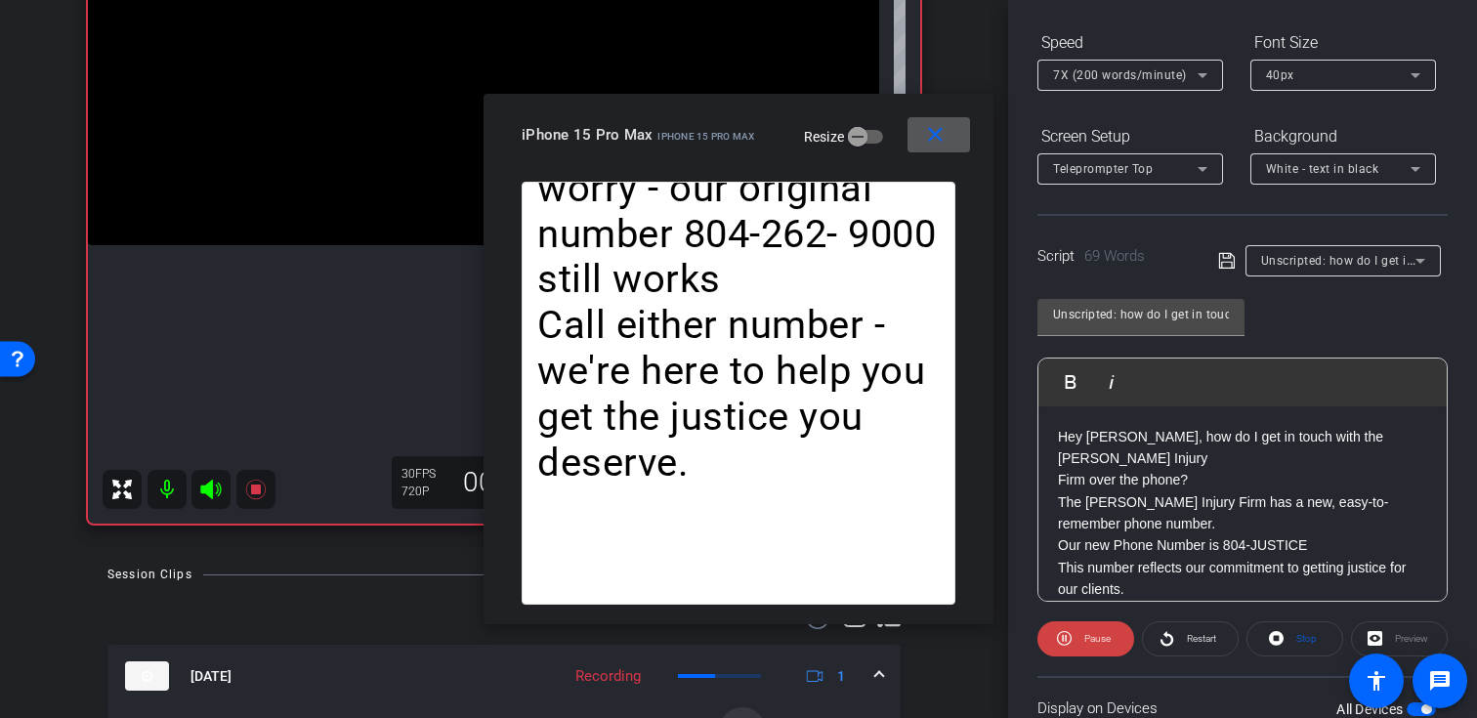
click at [1158, 55] on div "Speed" at bounding box center [1130, 42] width 186 height 33
click at [1152, 71] on span "7X (200 words/minute)" at bounding box center [1120, 75] width 134 height 14
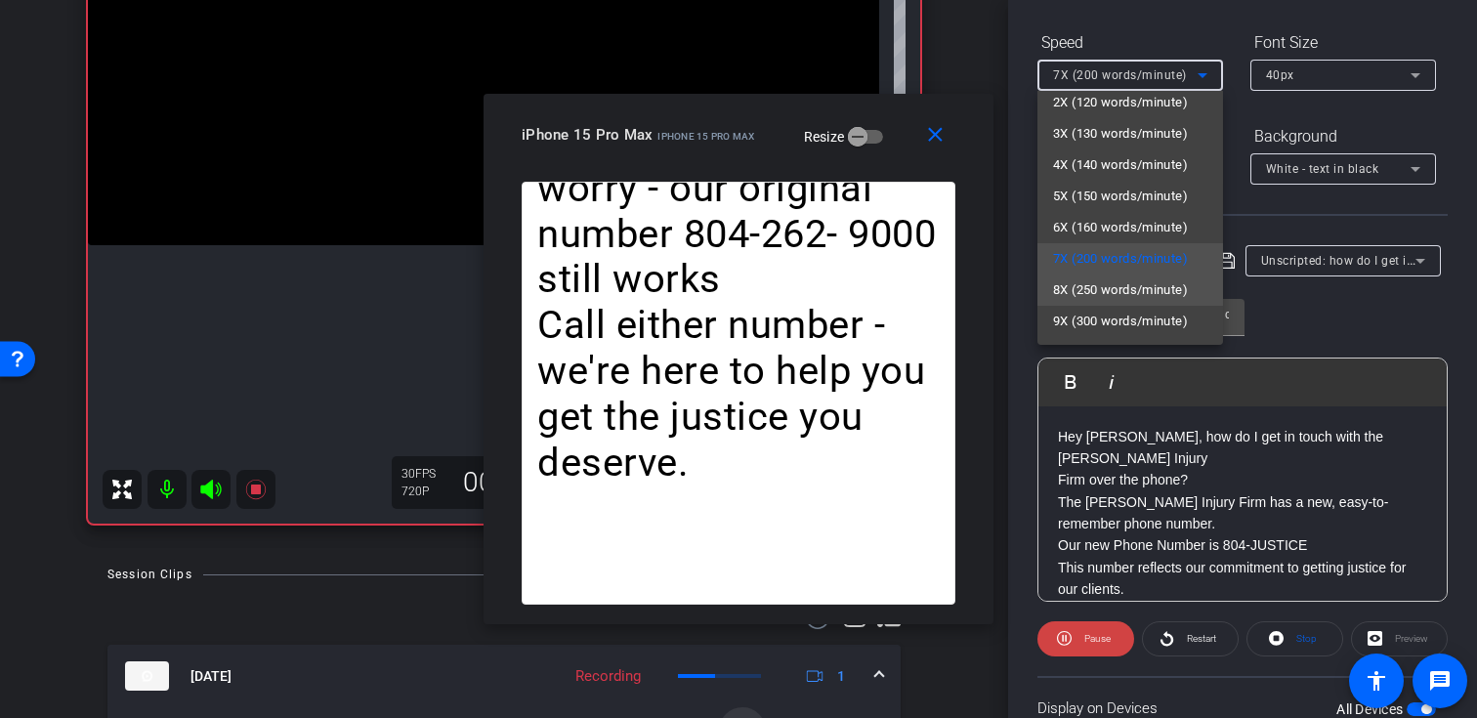
click at [1109, 294] on span "8X (250 words/minute)" at bounding box center [1120, 289] width 135 height 23
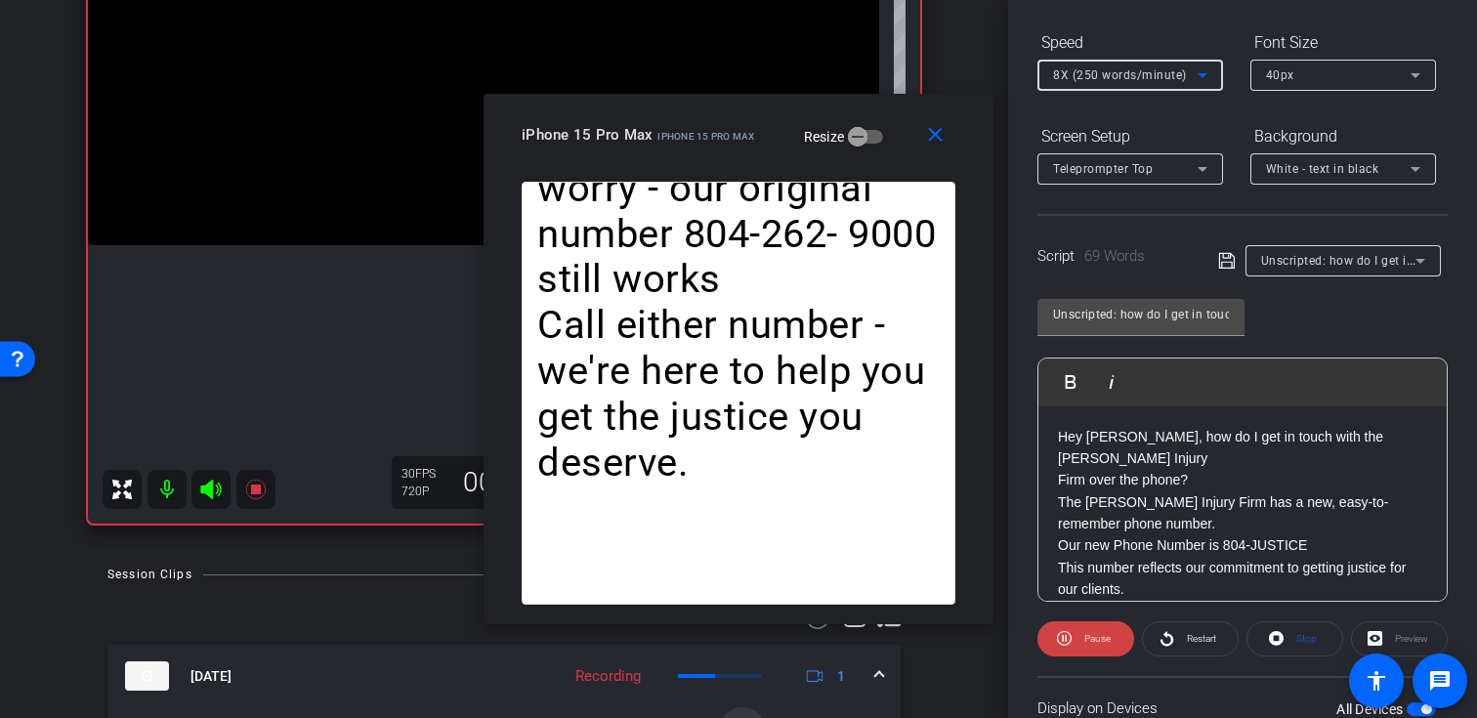
click at [1144, 70] on span "8X (250 words/minute)" at bounding box center [1120, 75] width 134 height 14
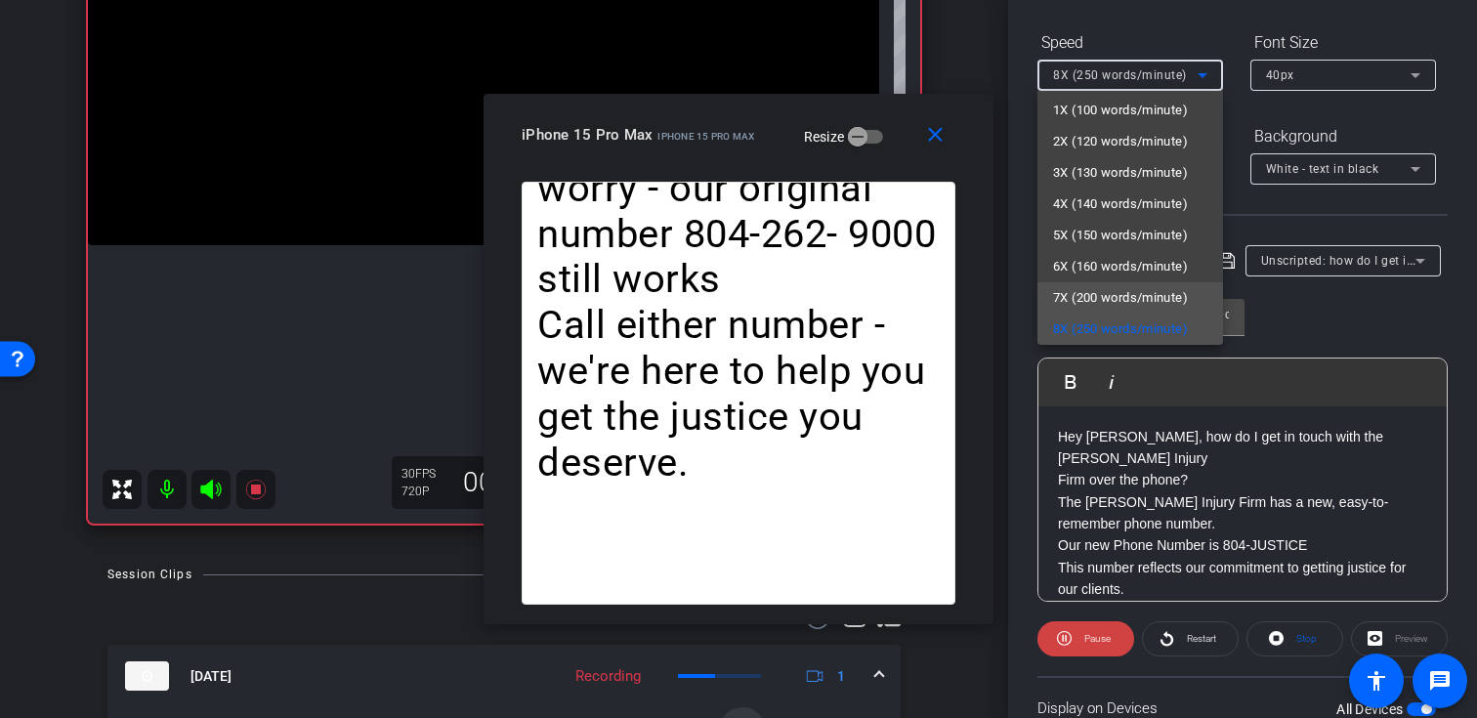
click at [1132, 295] on span "7X (200 words/minute)" at bounding box center [1120, 297] width 135 height 23
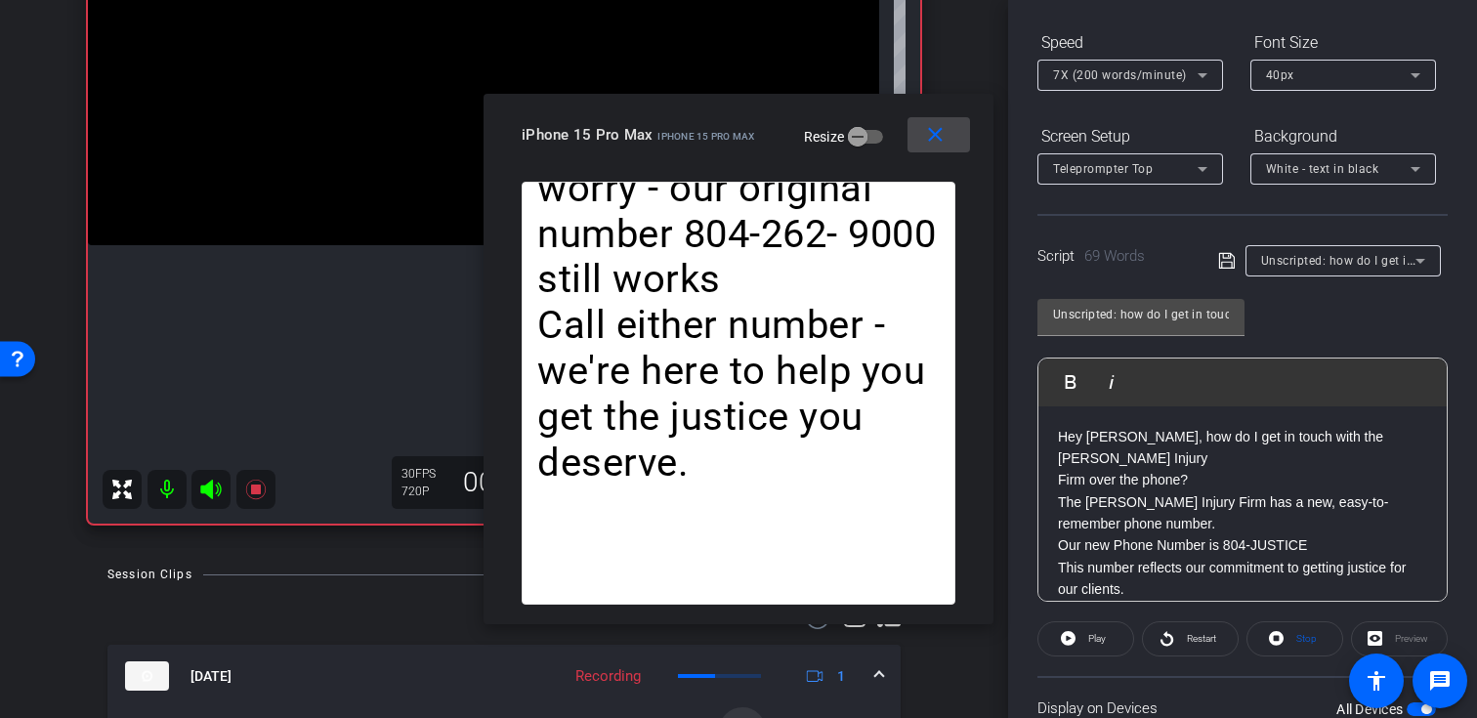
click at [937, 136] on mat-icon "close" at bounding box center [935, 135] width 24 height 24
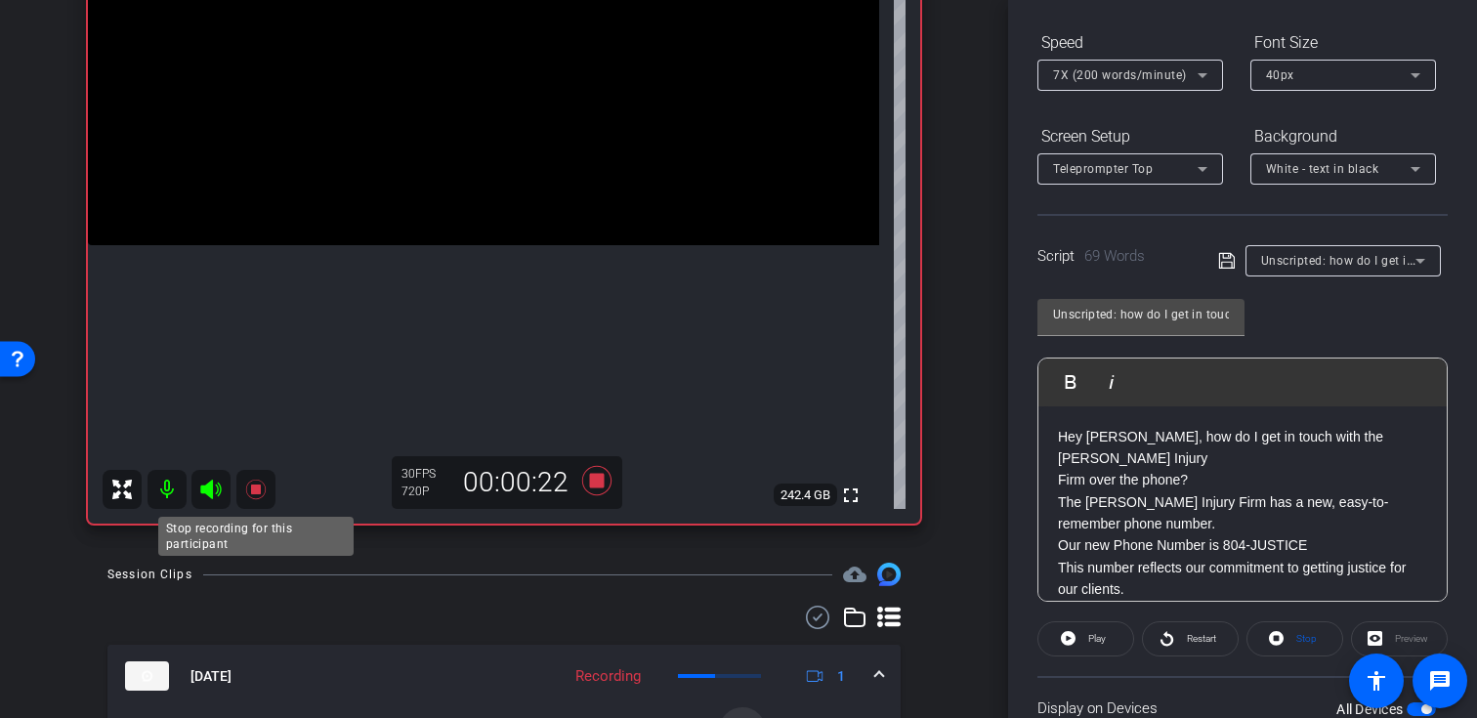
click at [256, 494] on icon at bounding box center [255, 489] width 23 height 23
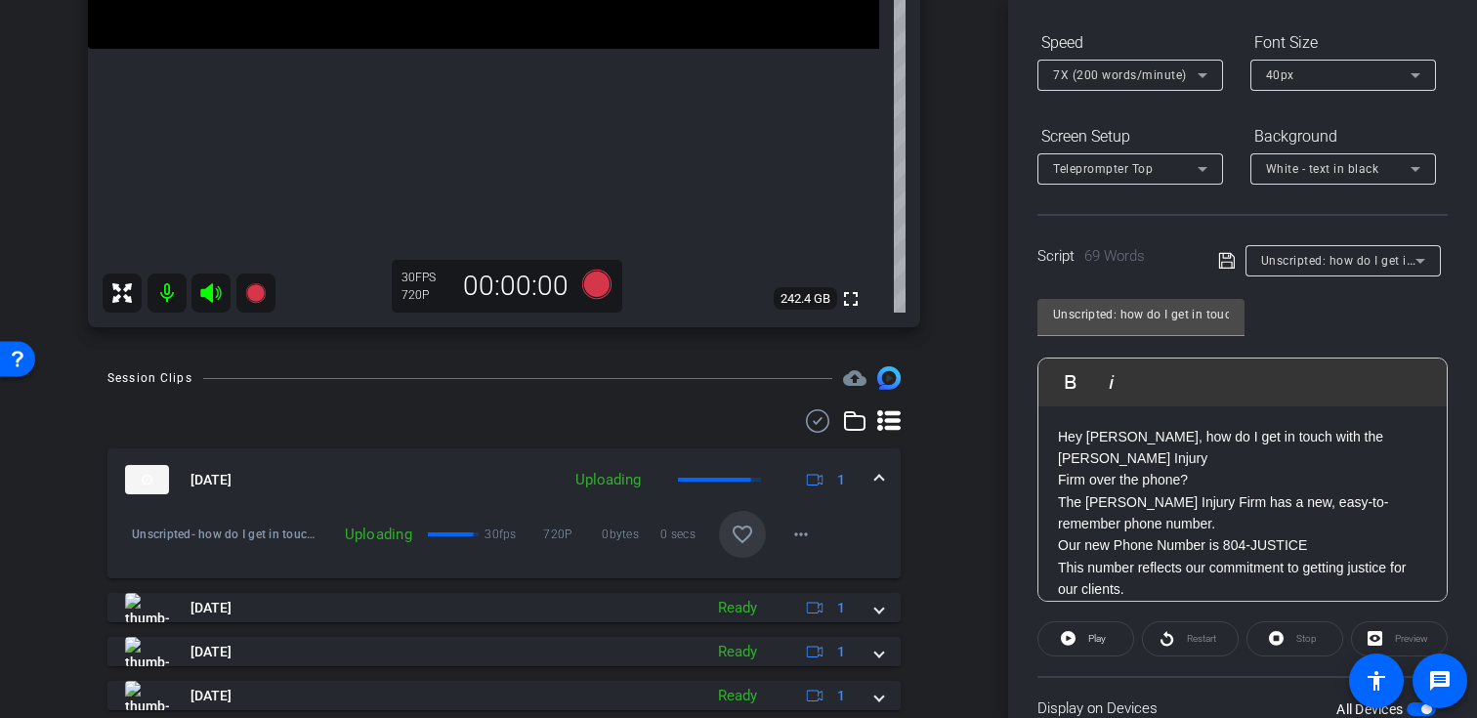
click at [741, 544] on mat-icon "favorite_border" at bounding box center [742, 534] width 23 height 23
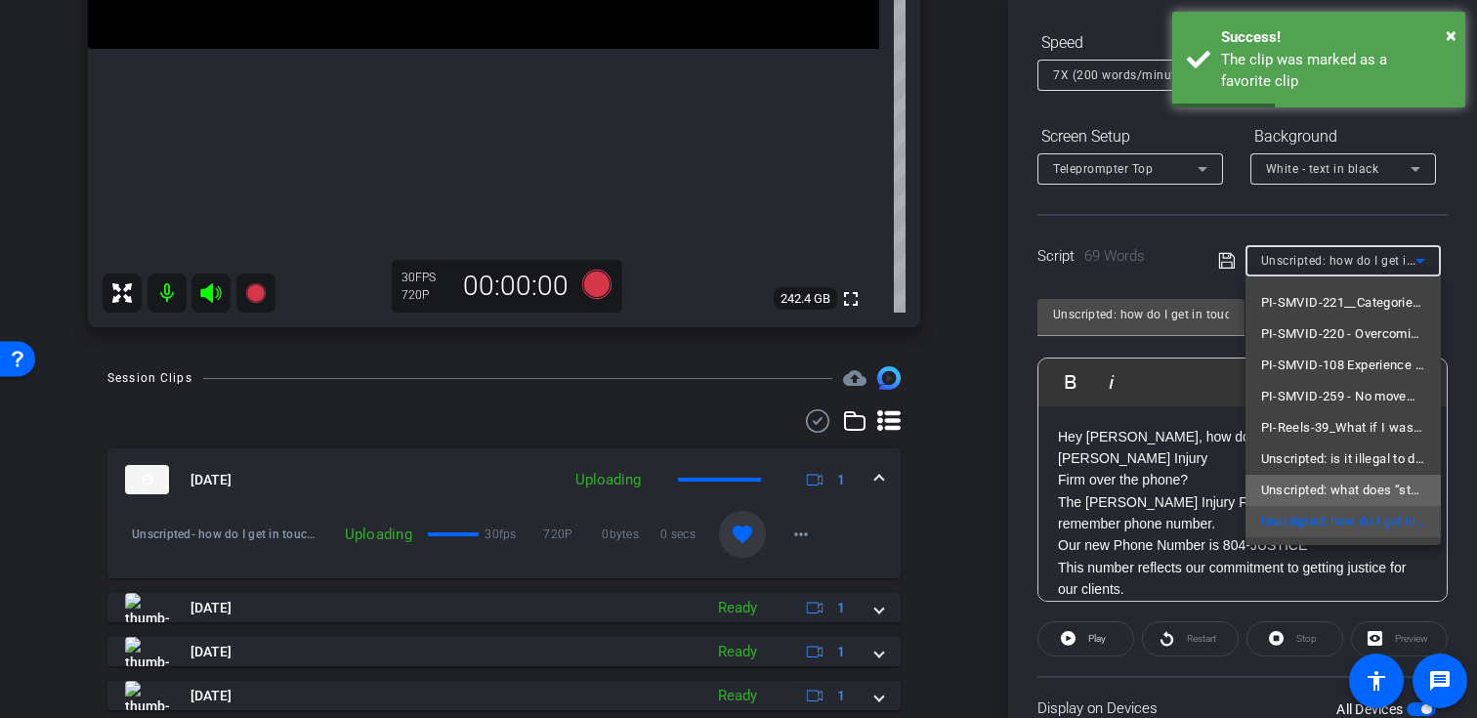
click at [1307, 482] on span "Unscripted: what does “stacking” insurance mean?" at bounding box center [1343, 490] width 164 height 23
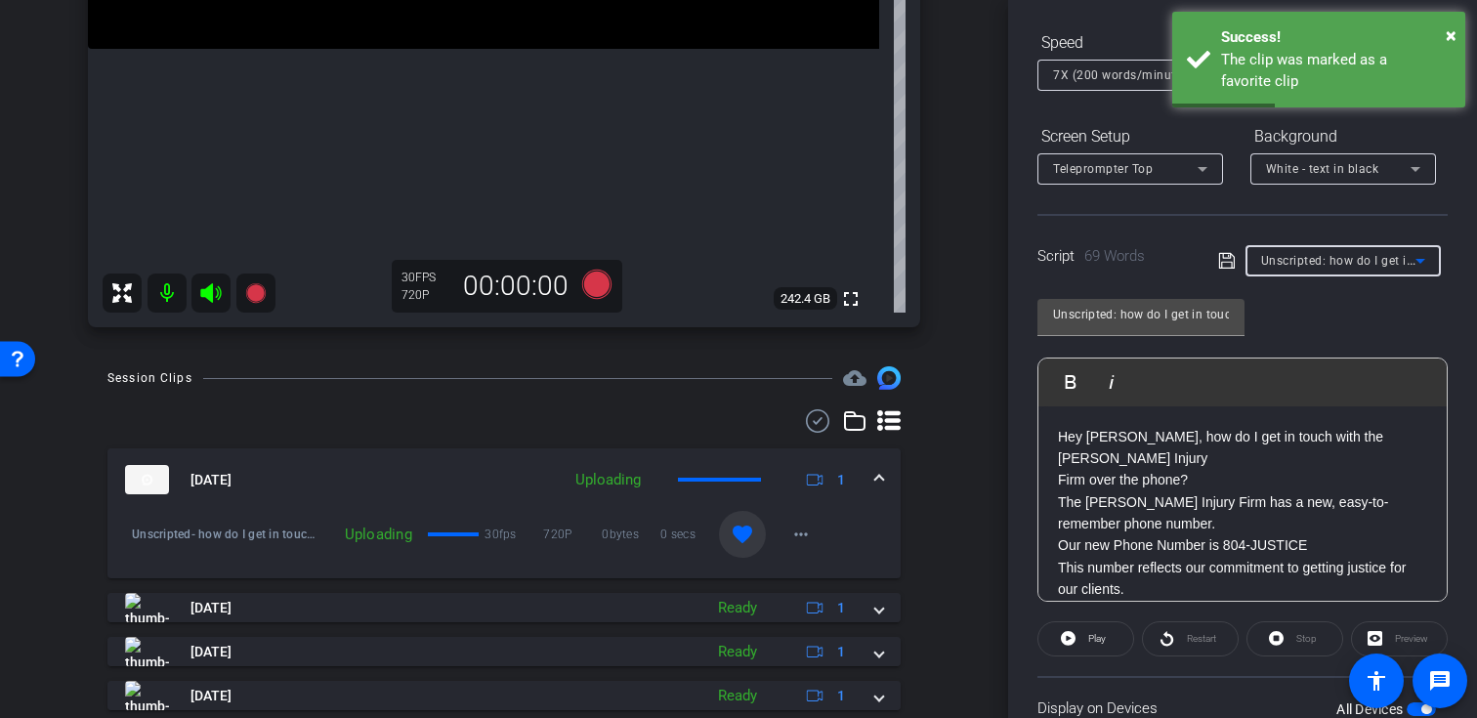
type input "Unscripted: what does “stacking” insurance mean?"
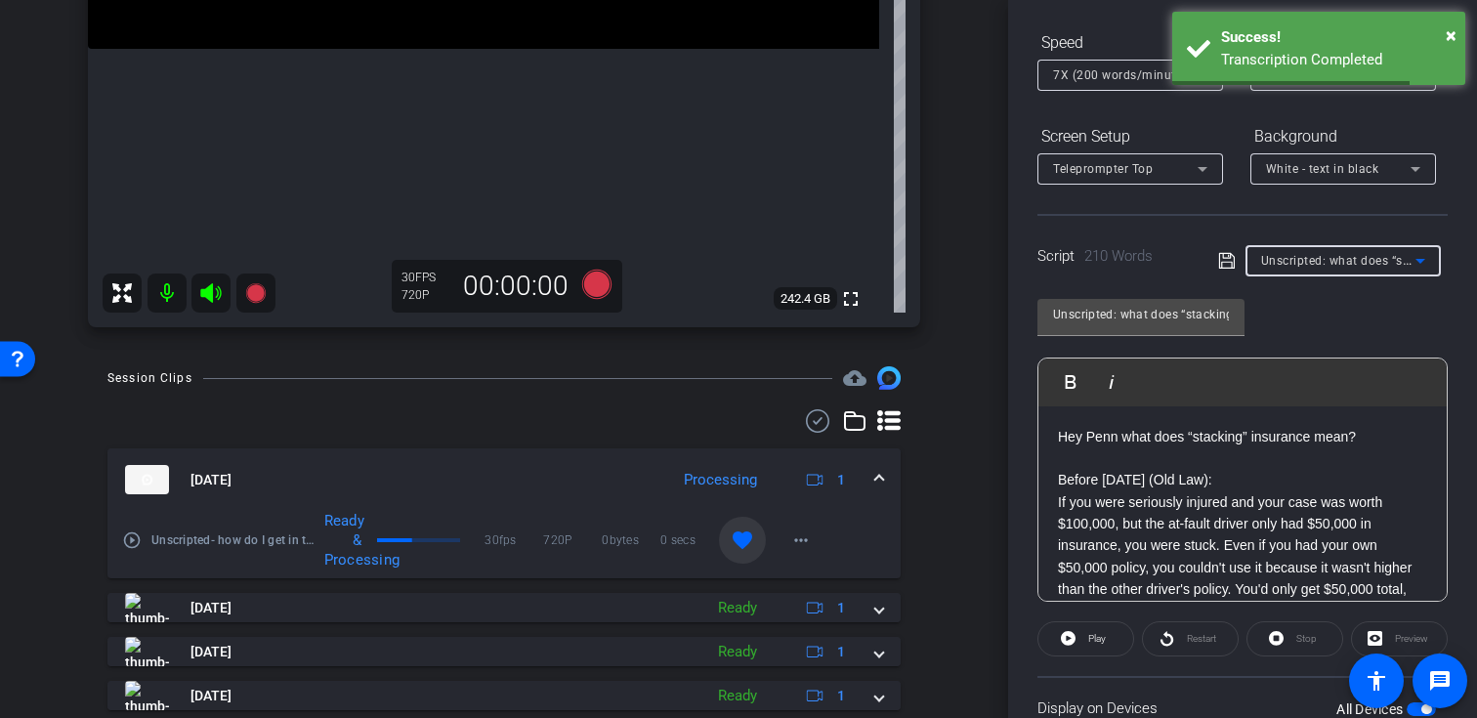
scroll to position [12, 0]
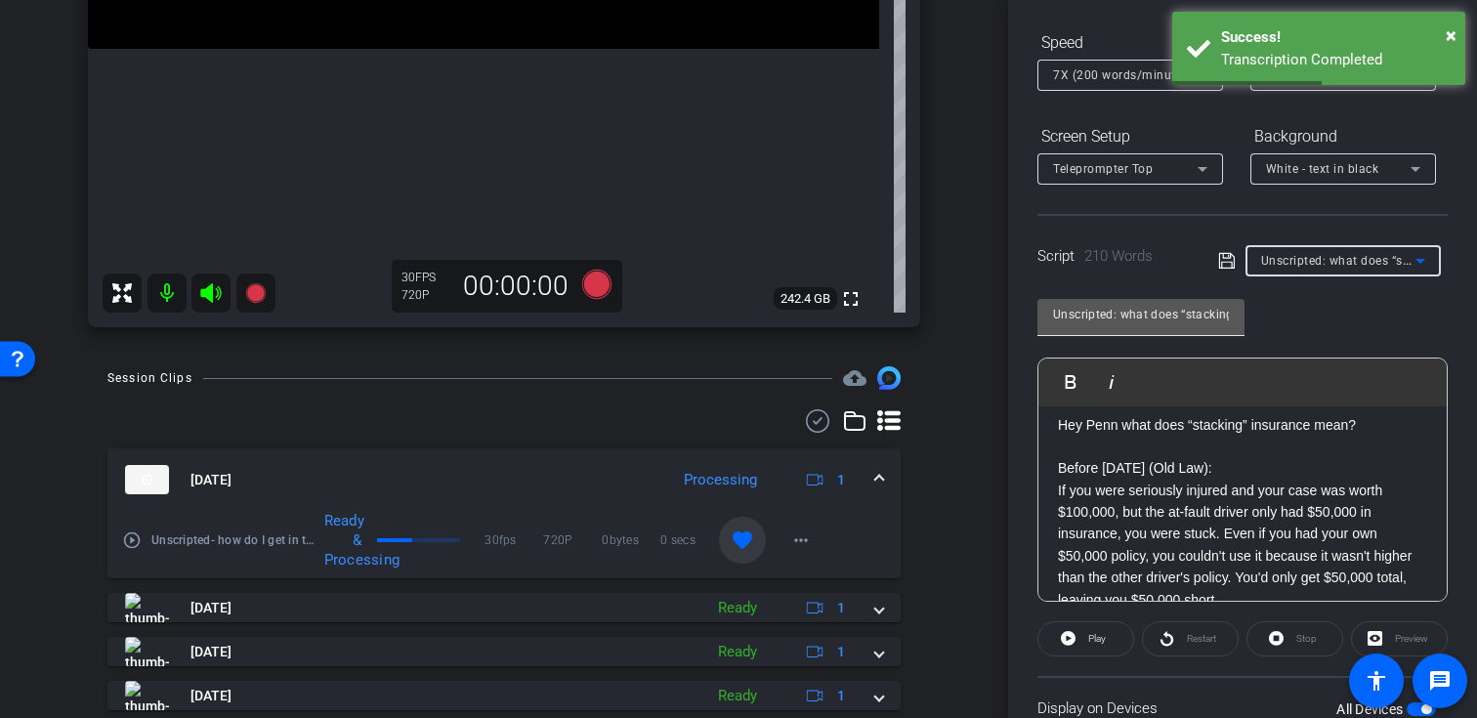
click at [1156, 320] on input "Unscripted: what does “stacking” insurance mean?" at bounding box center [1141, 314] width 176 height 23
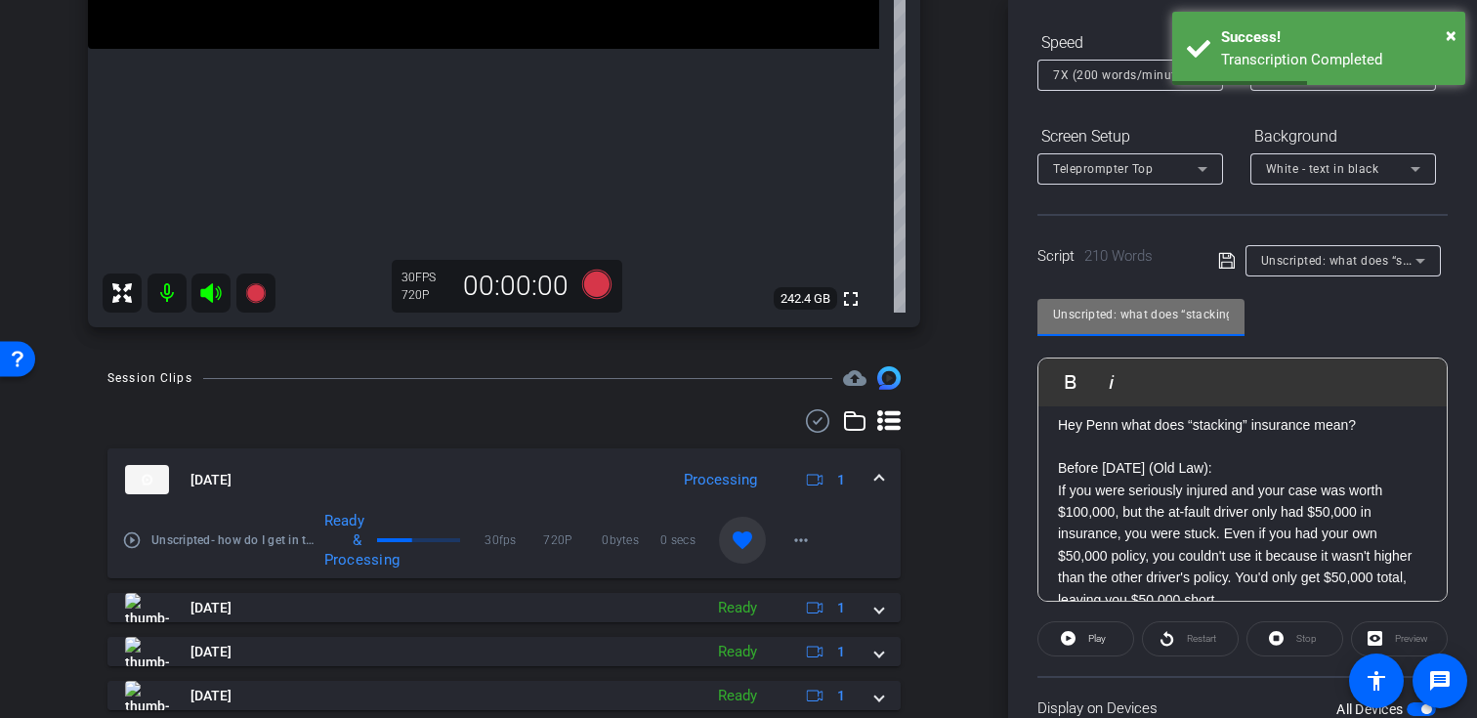
click at [1156, 320] on input "Unscripted: what does “stacking” insurance mean?" at bounding box center [1141, 314] width 176 height 23
click at [258, 281] on icon at bounding box center [255, 292] width 23 height 23
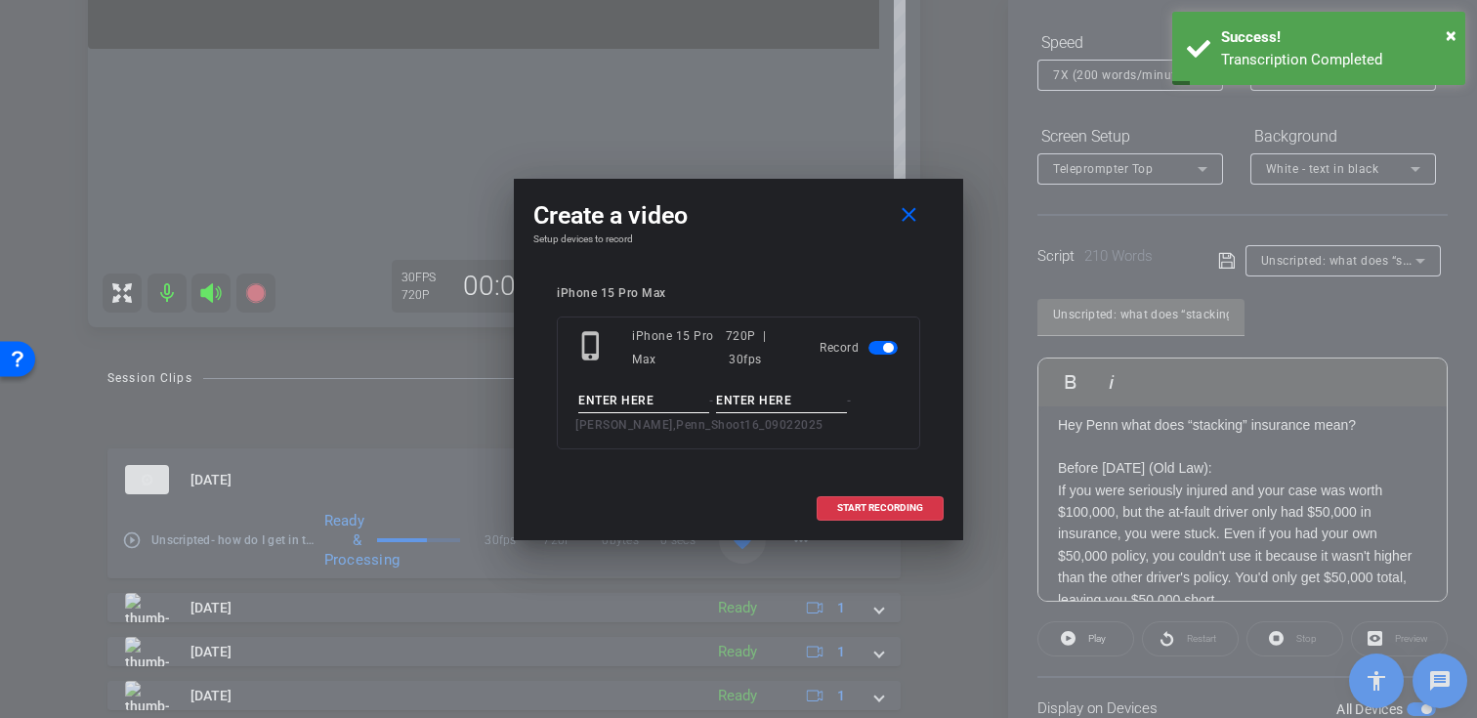
click at [617, 392] on input at bounding box center [643, 401] width 131 height 24
paste input "Unscripted: what does “stacking” insurance mean?"
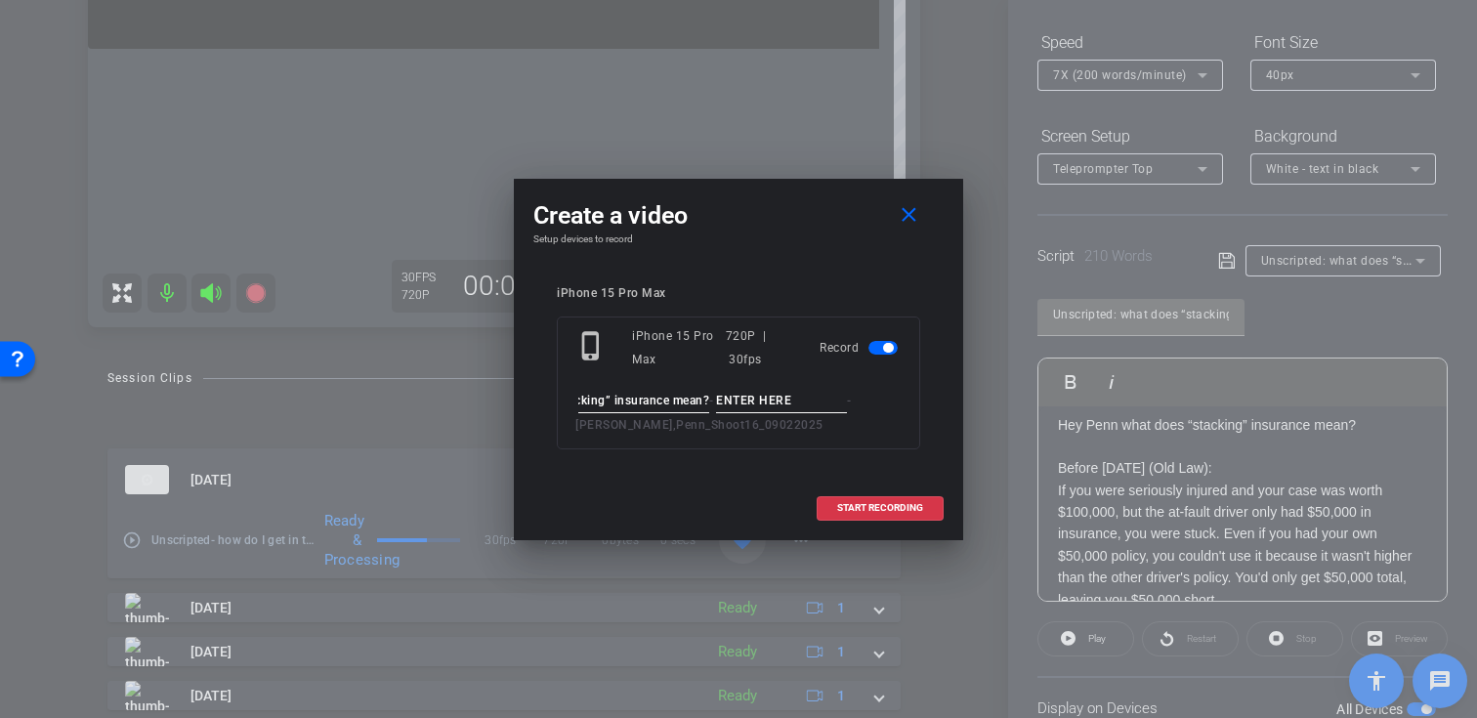
type input "Unscripted: what does “stacking” insurance mean?"
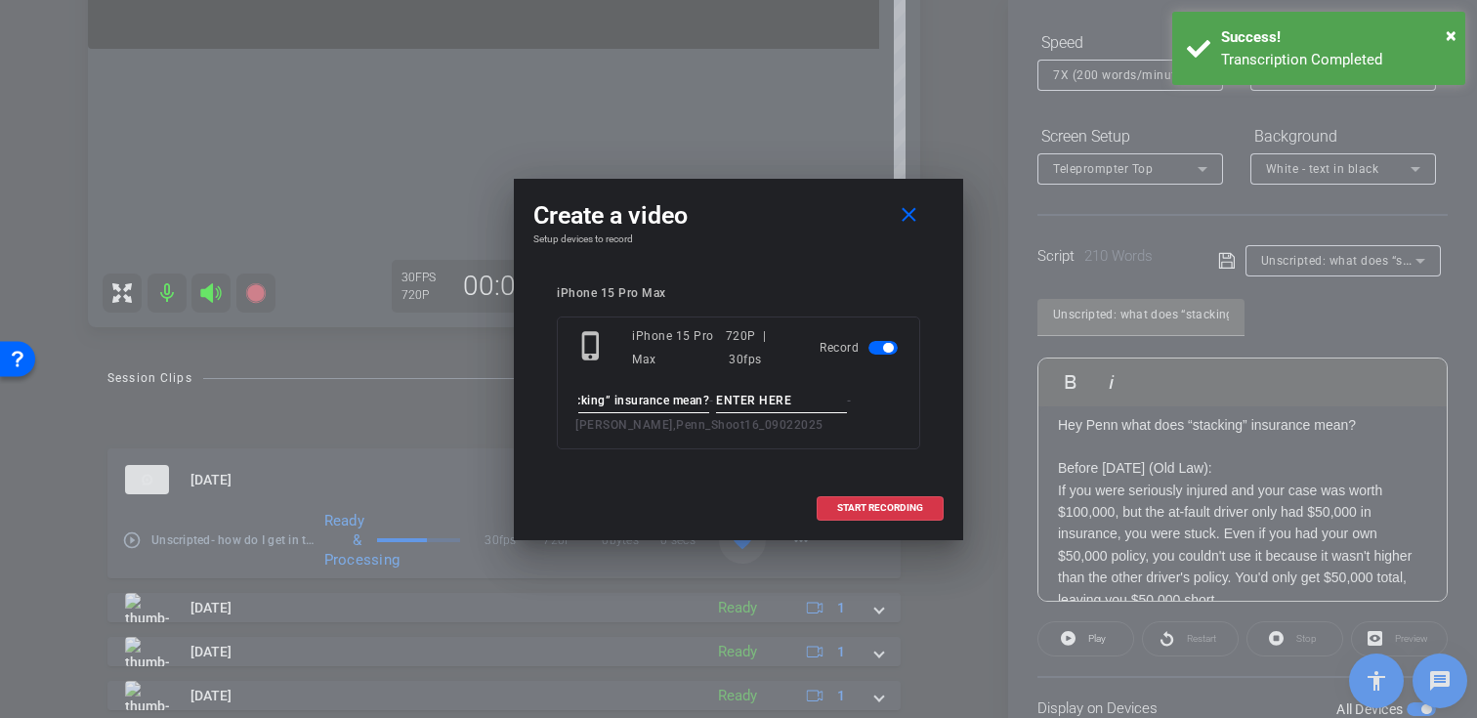
click at [763, 402] on input at bounding box center [781, 401] width 131 height 24
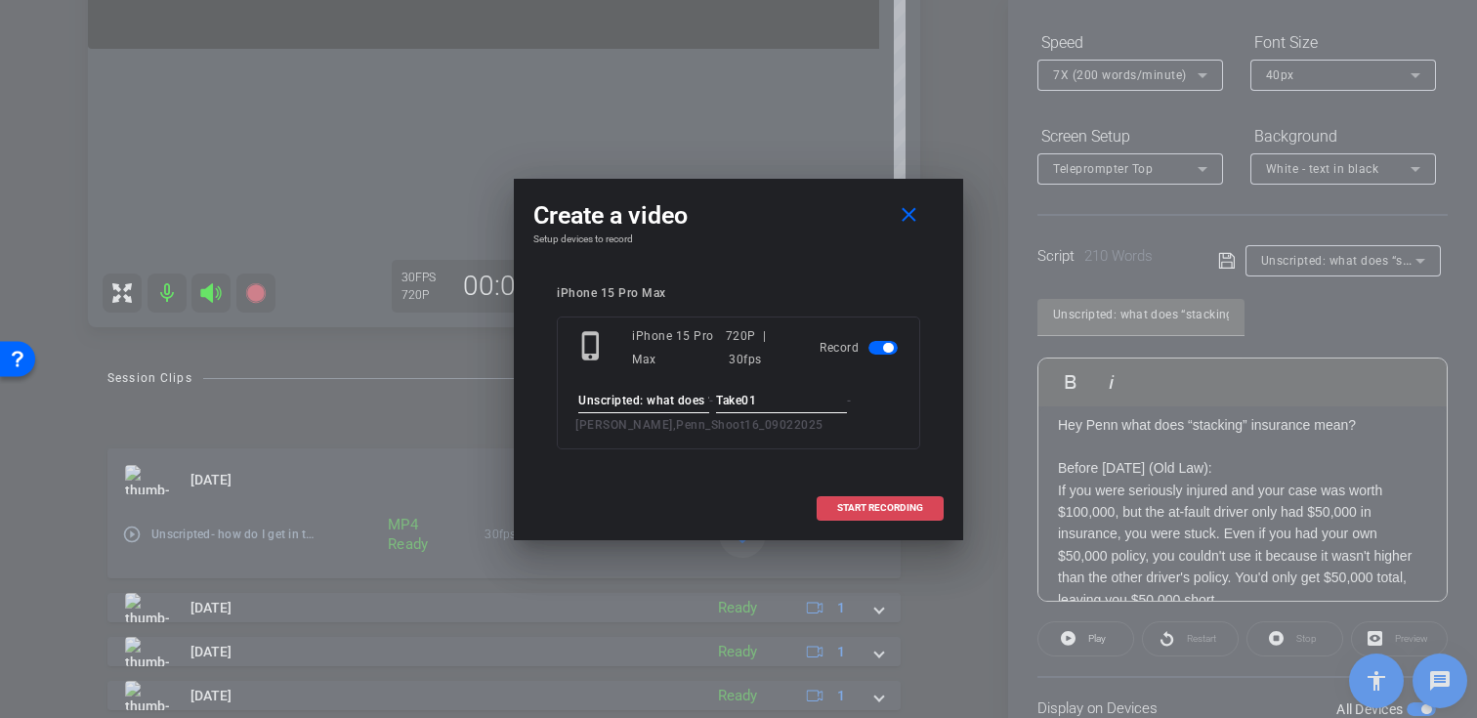
type input "Take01"
click at [877, 504] on span "START RECORDING" at bounding box center [880, 508] width 86 height 10
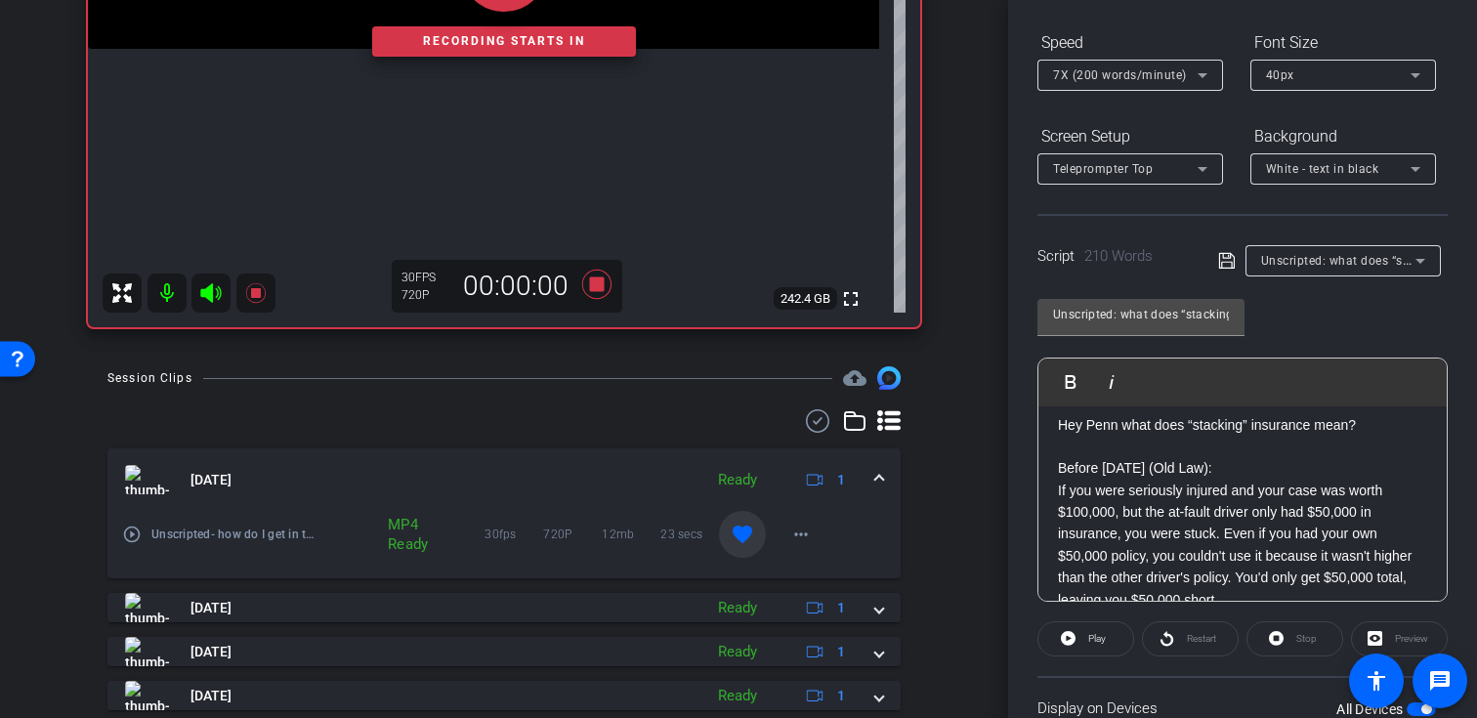
scroll to position [350, 0]
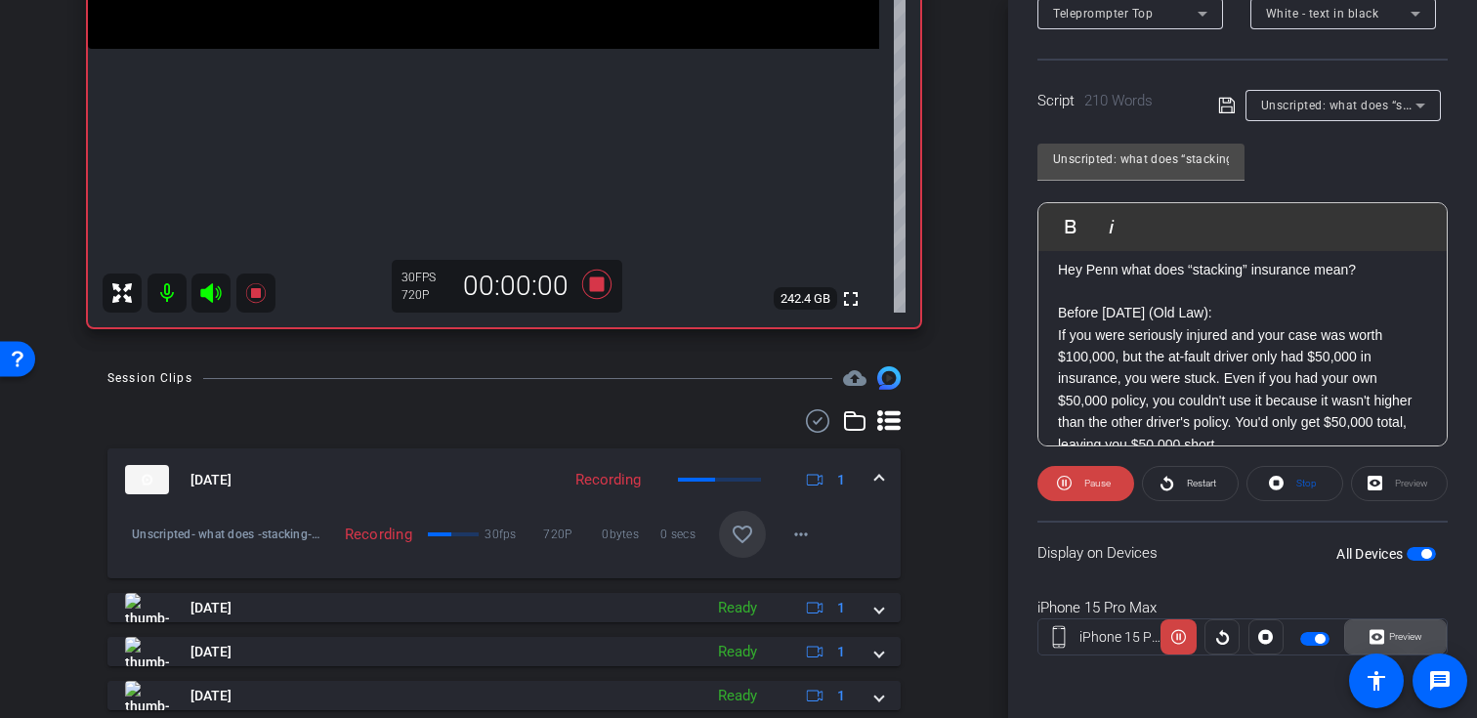
click at [1379, 638] on icon at bounding box center [1376, 636] width 15 height 29
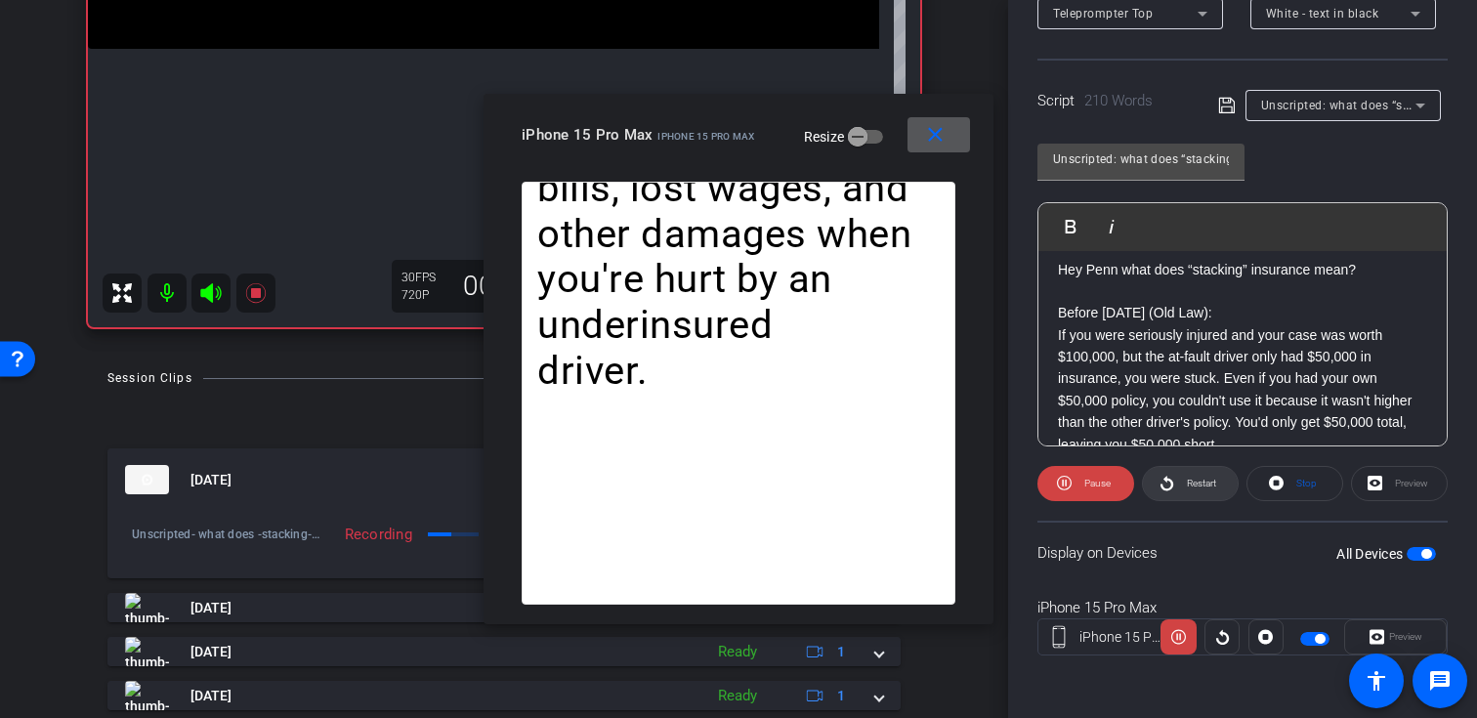
scroll to position [176, 0]
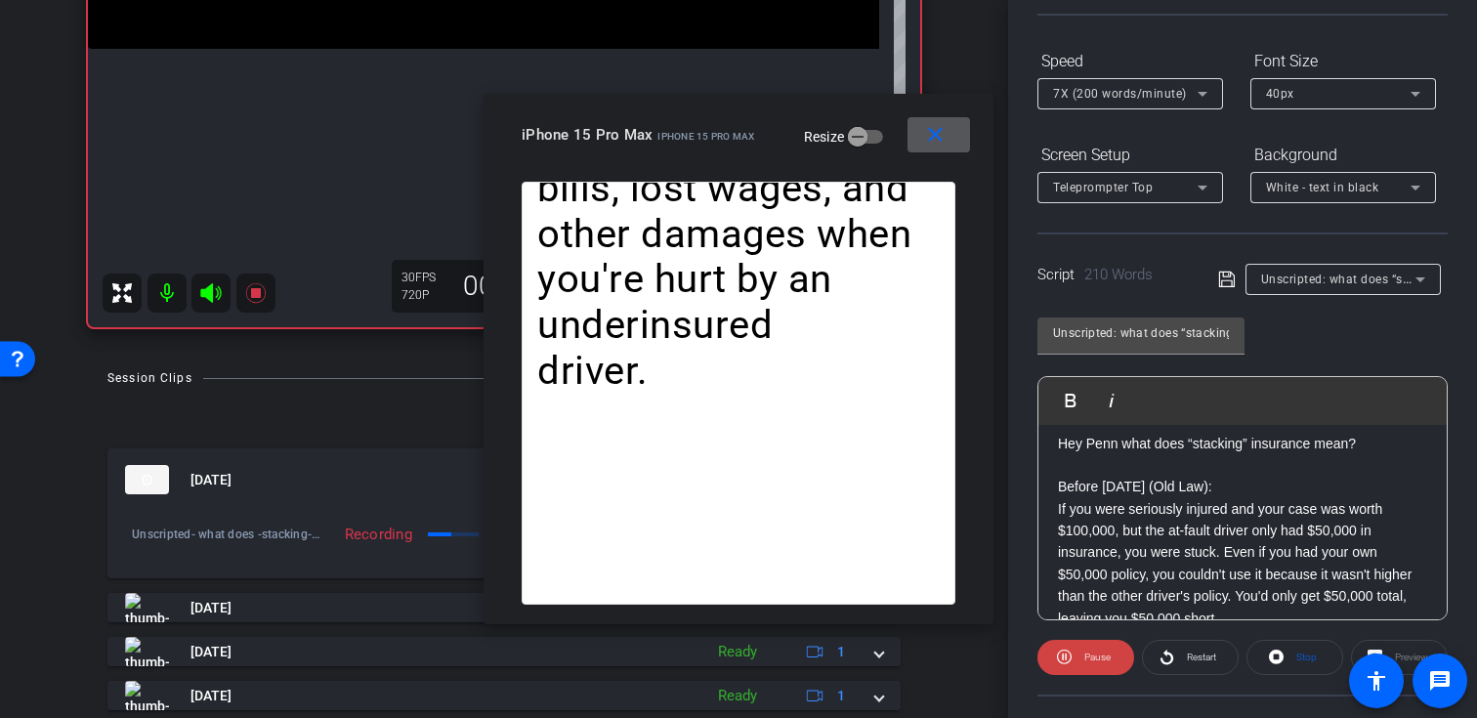
click at [1158, 93] on span "7X (200 words/minute)" at bounding box center [1120, 94] width 134 height 14
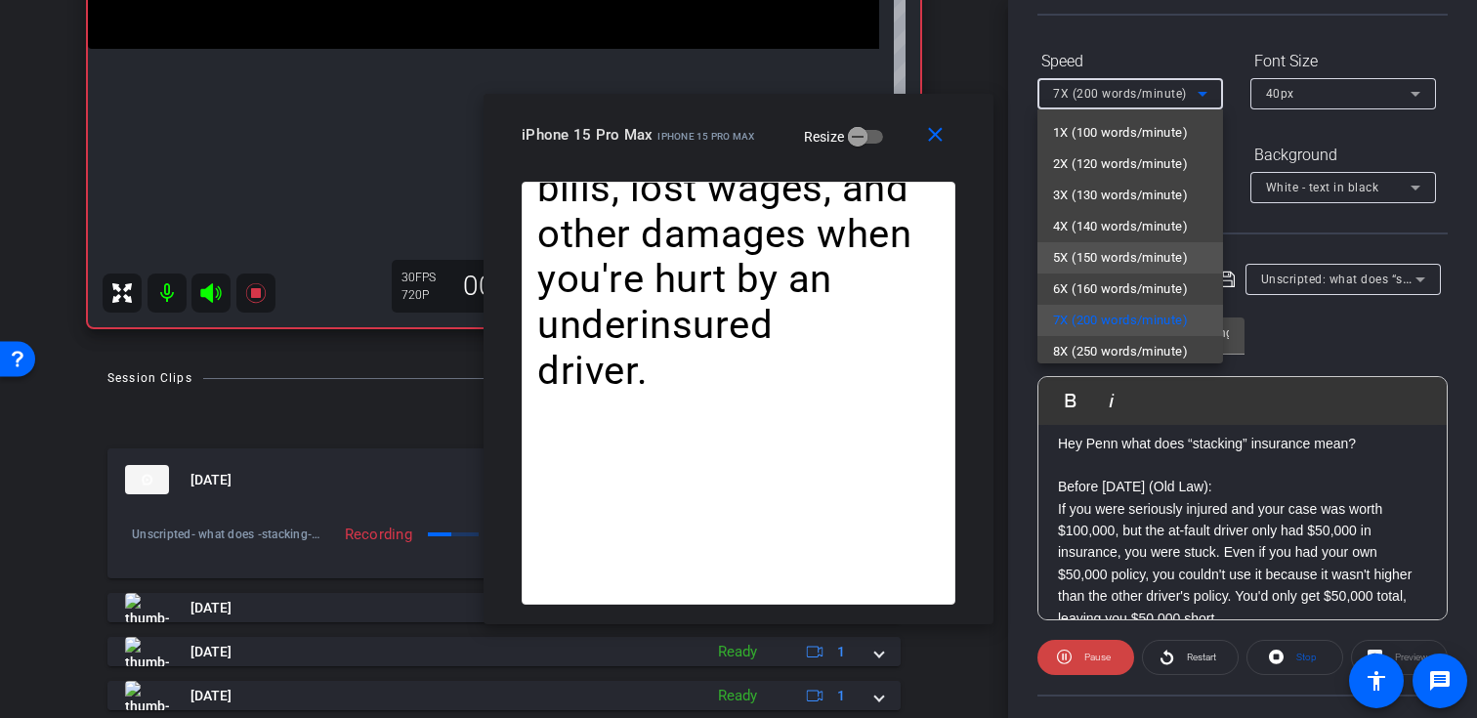
click at [1144, 251] on span "5X (150 words/minute)" at bounding box center [1120, 257] width 135 height 23
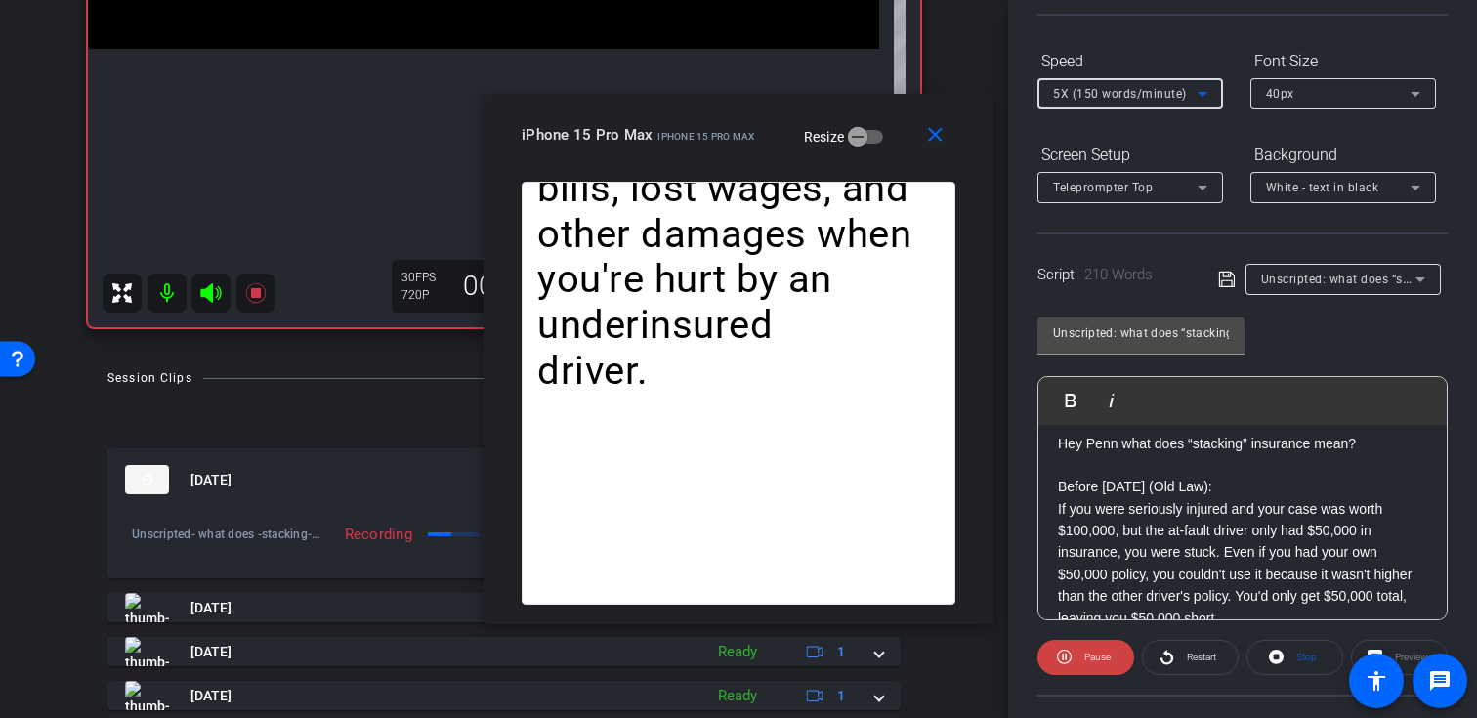
click at [1161, 89] on span "5X (150 words/minute)" at bounding box center [1120, 94] width 134 height 14
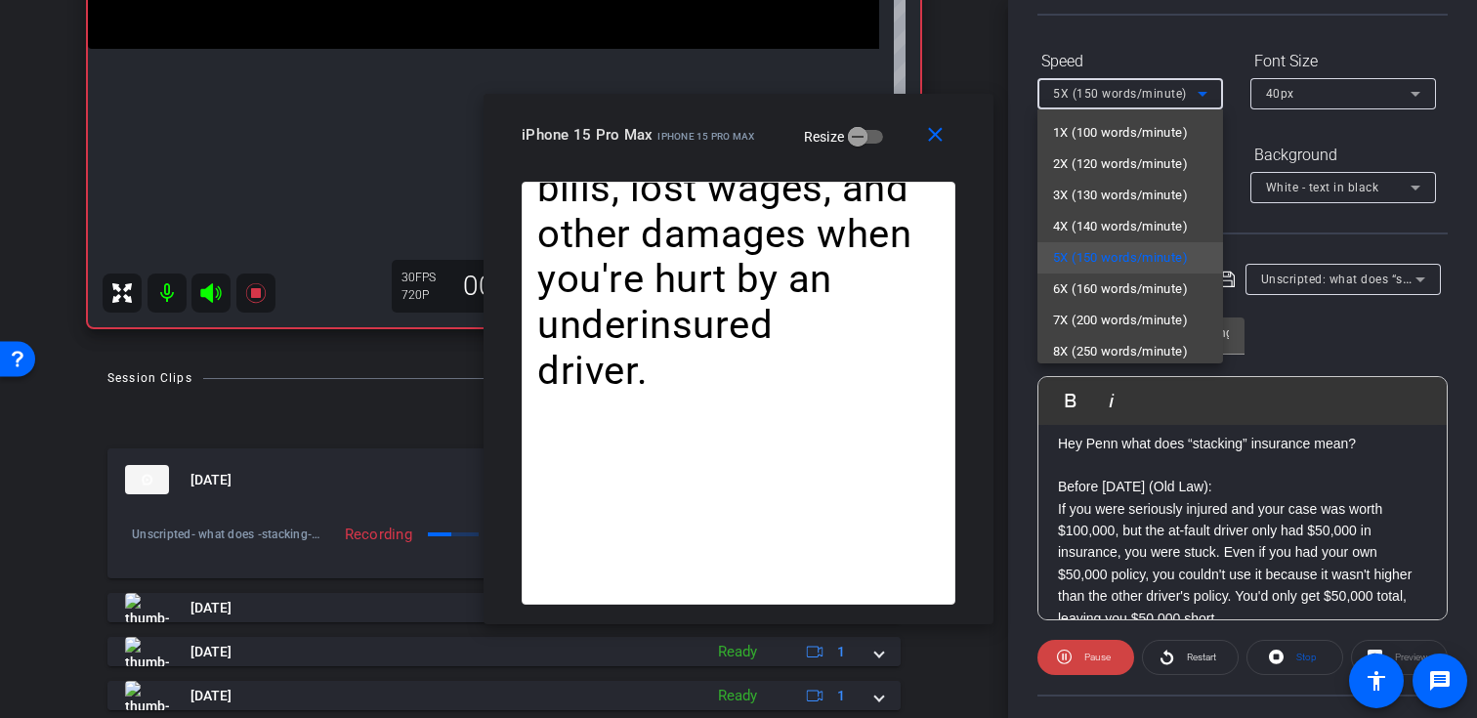
click at [1316, 340] on div at bounding box center [738, 359] width 1477 height 718
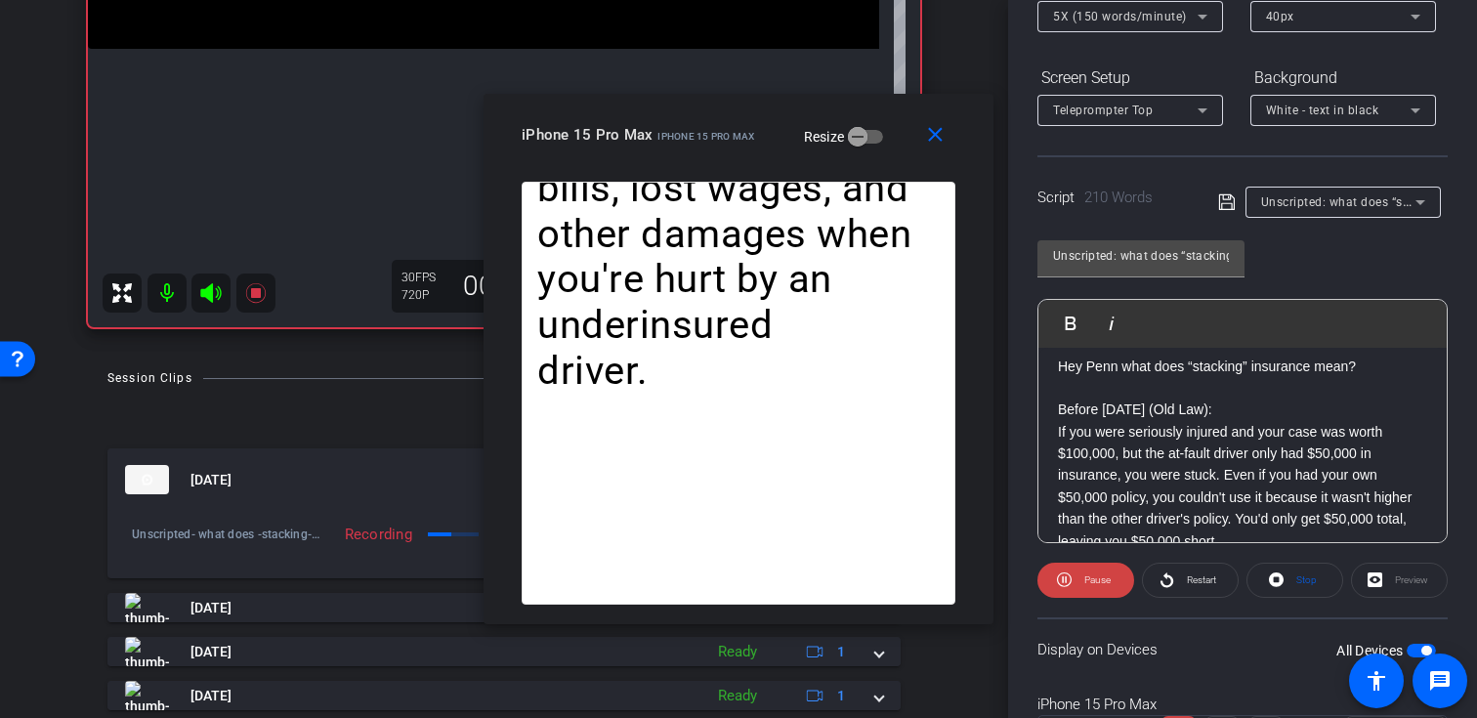
scroll to position [161, 0]
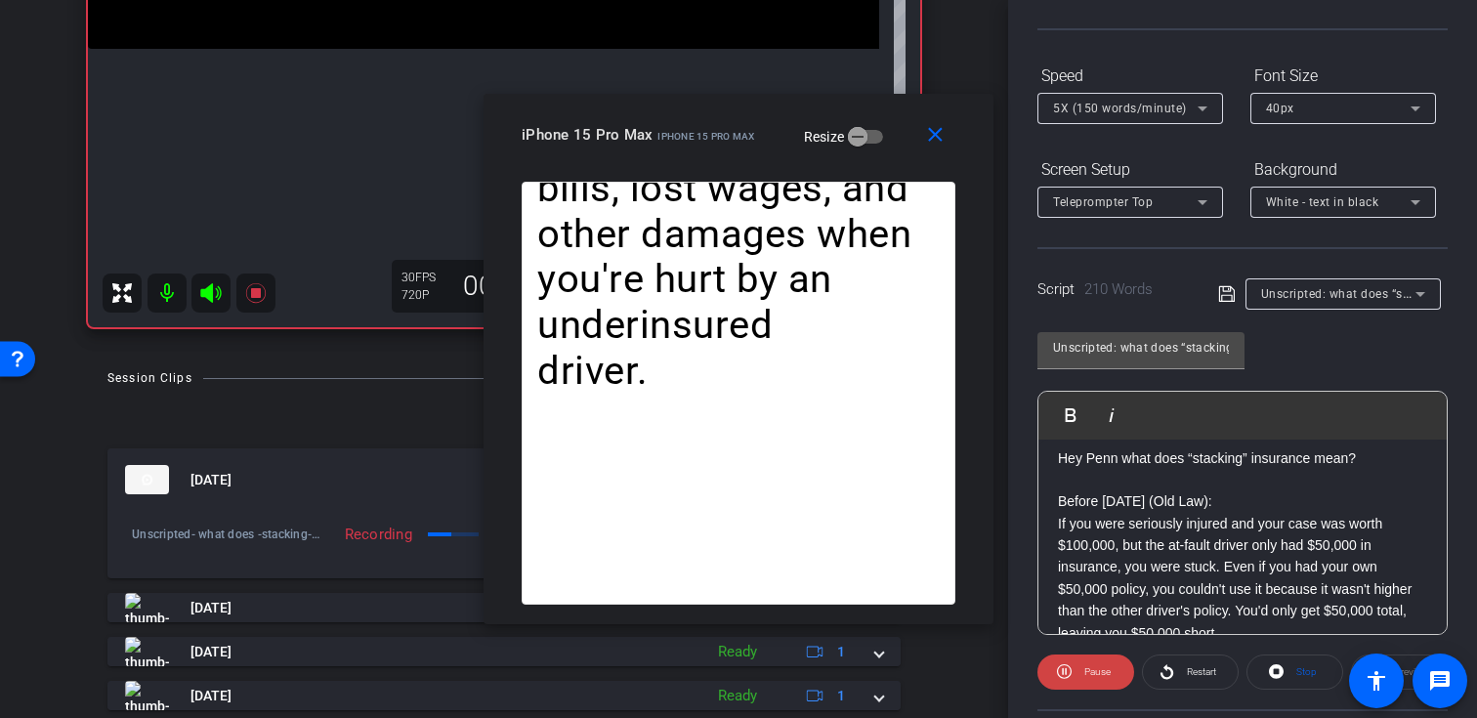
click at [1177, 89] on div "Speed" at bounding box center [1130, 76] width 186 height 33
click at [1168, 105] on span "5X (150 words/minute)" at bounding box center [1120, 109] width 134 height 14
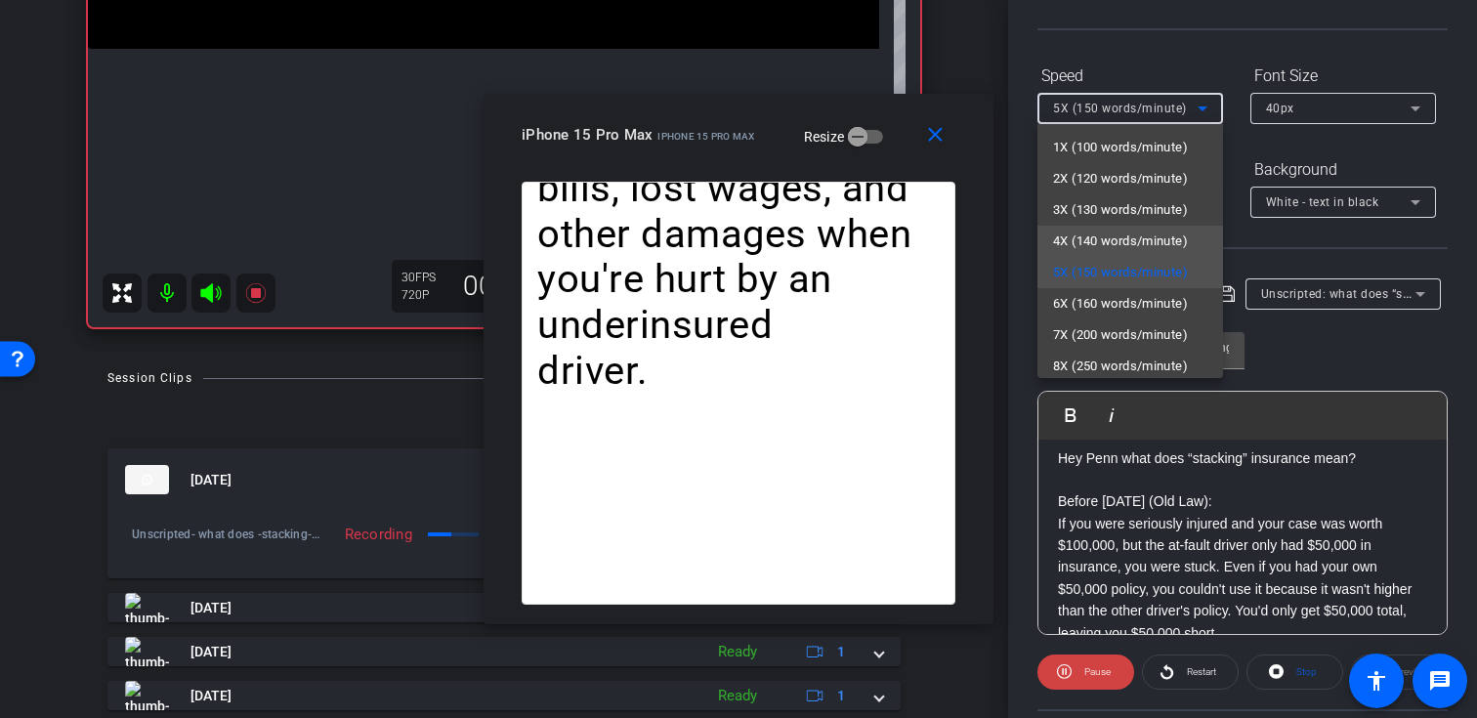
click at [1131, 237] on span "4X (140 words/minute)" at bounding box center [1120, 241] width 135 height 23
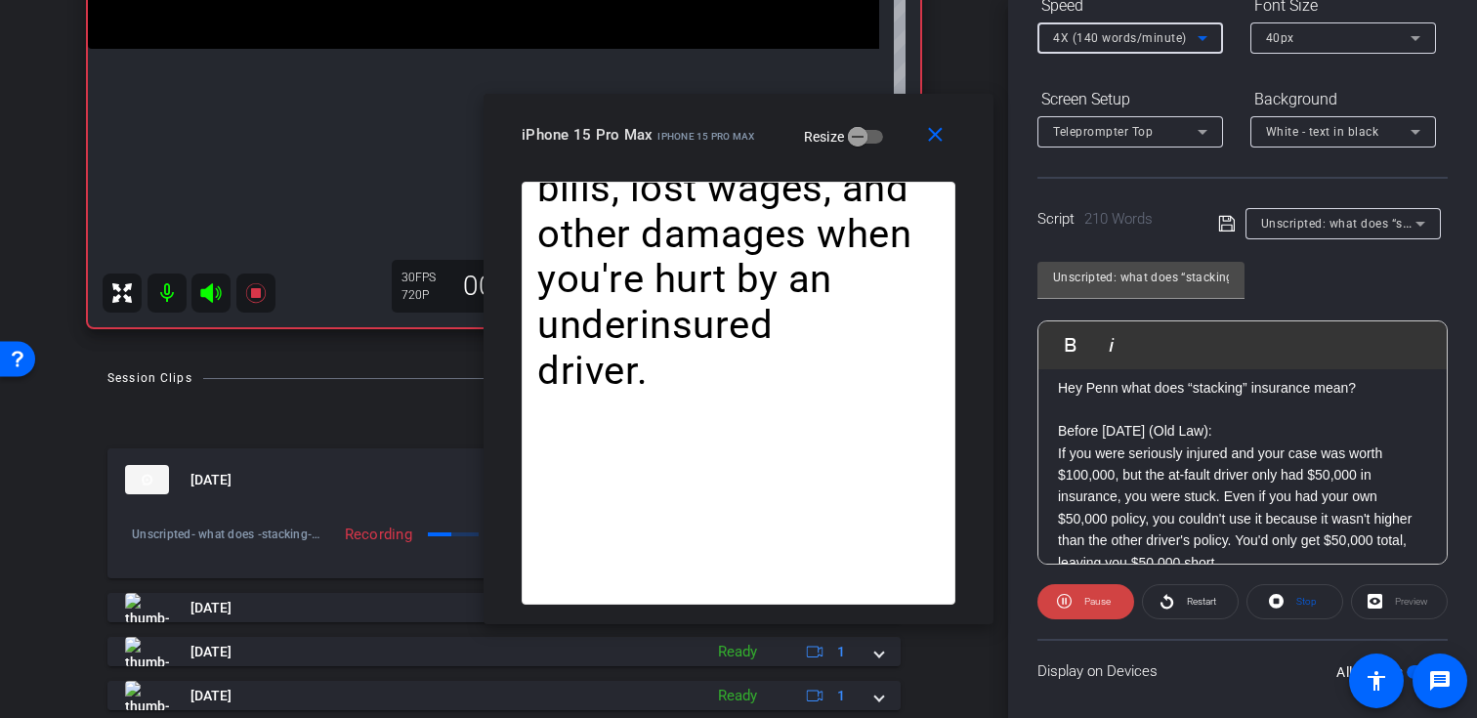
scroll to position [144, 0]
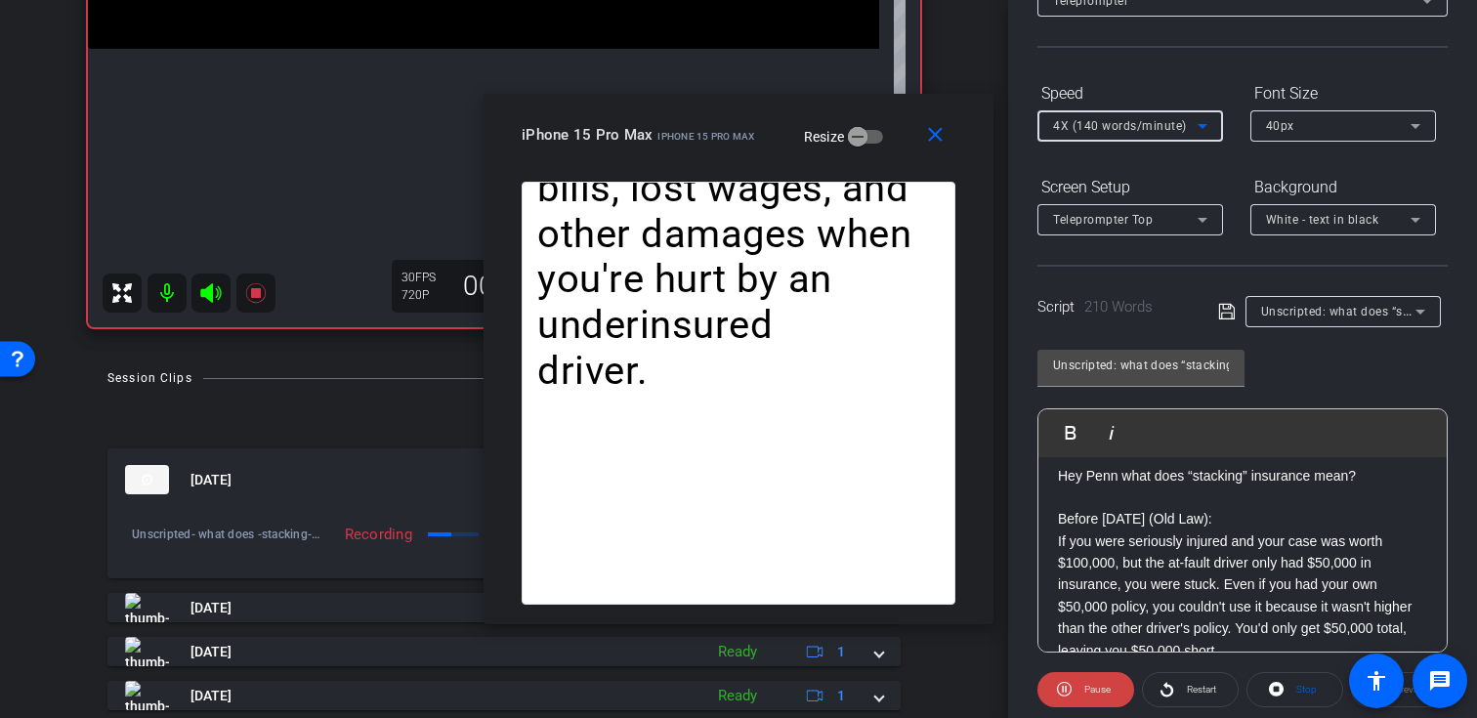
click at [1161, 123] on span "4X (140 words/minute)" at bounding box center [1120, 126] width 134 height 14
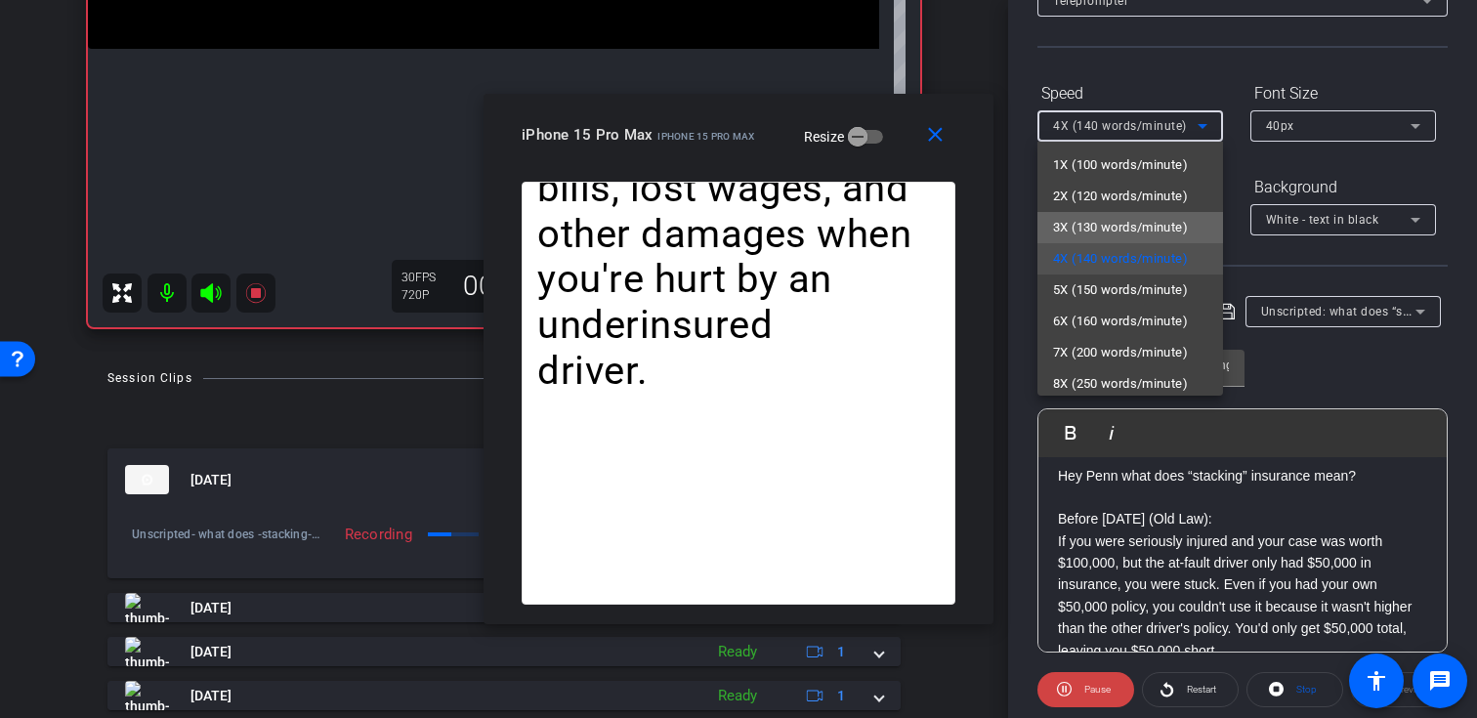
click at [1137, 220] on span "3X (130 words/minute)" at bounding box center [1120, 227] width 135 height 23
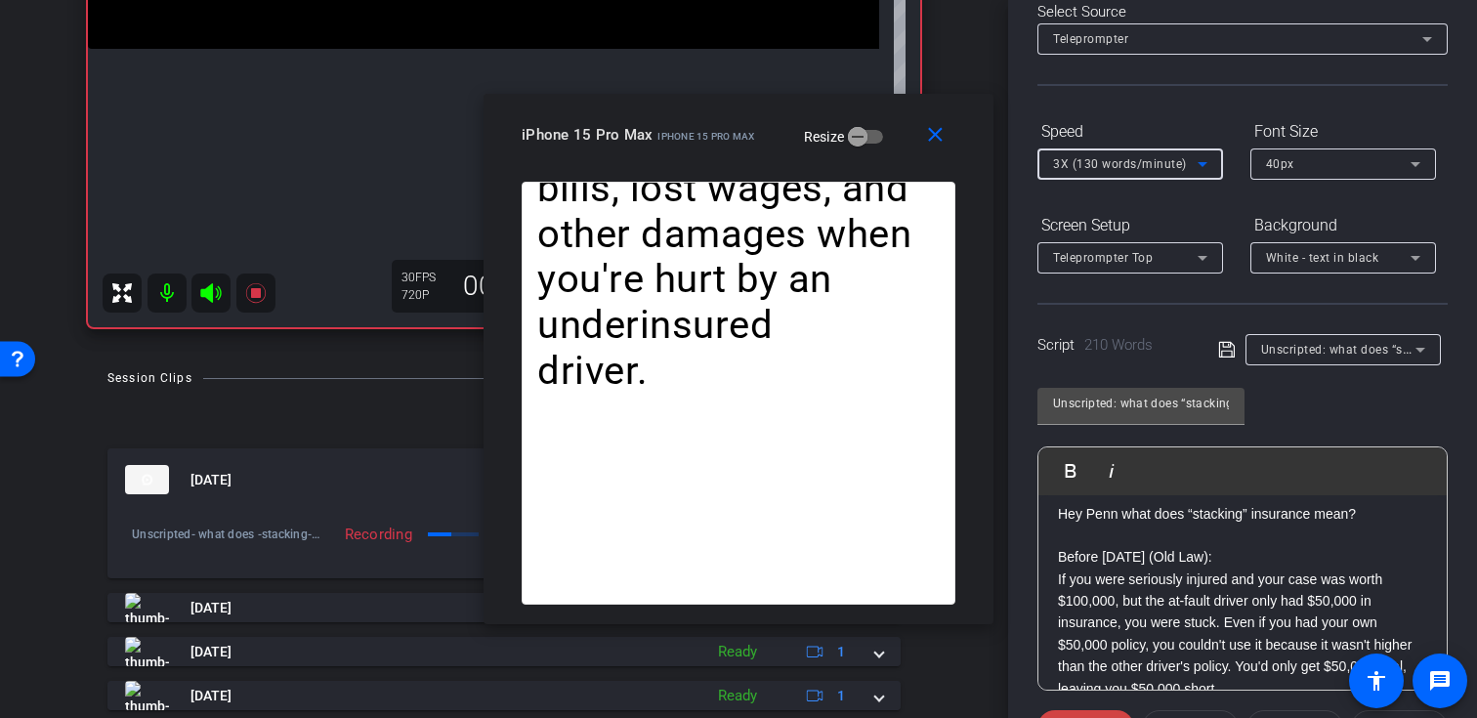
scroll to position [60, 0]
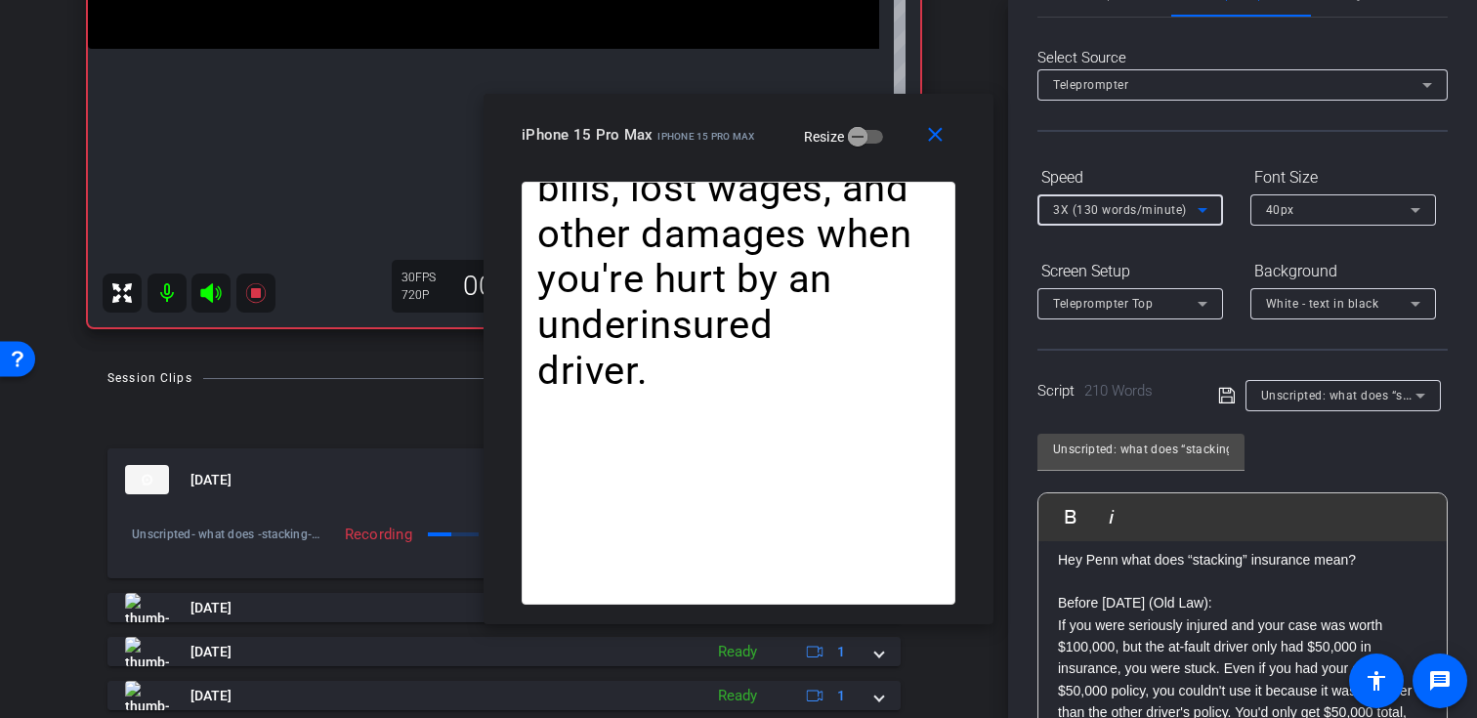
click at [1194, 205] on icon at bounding box center [1202, 209] width 23 height 23
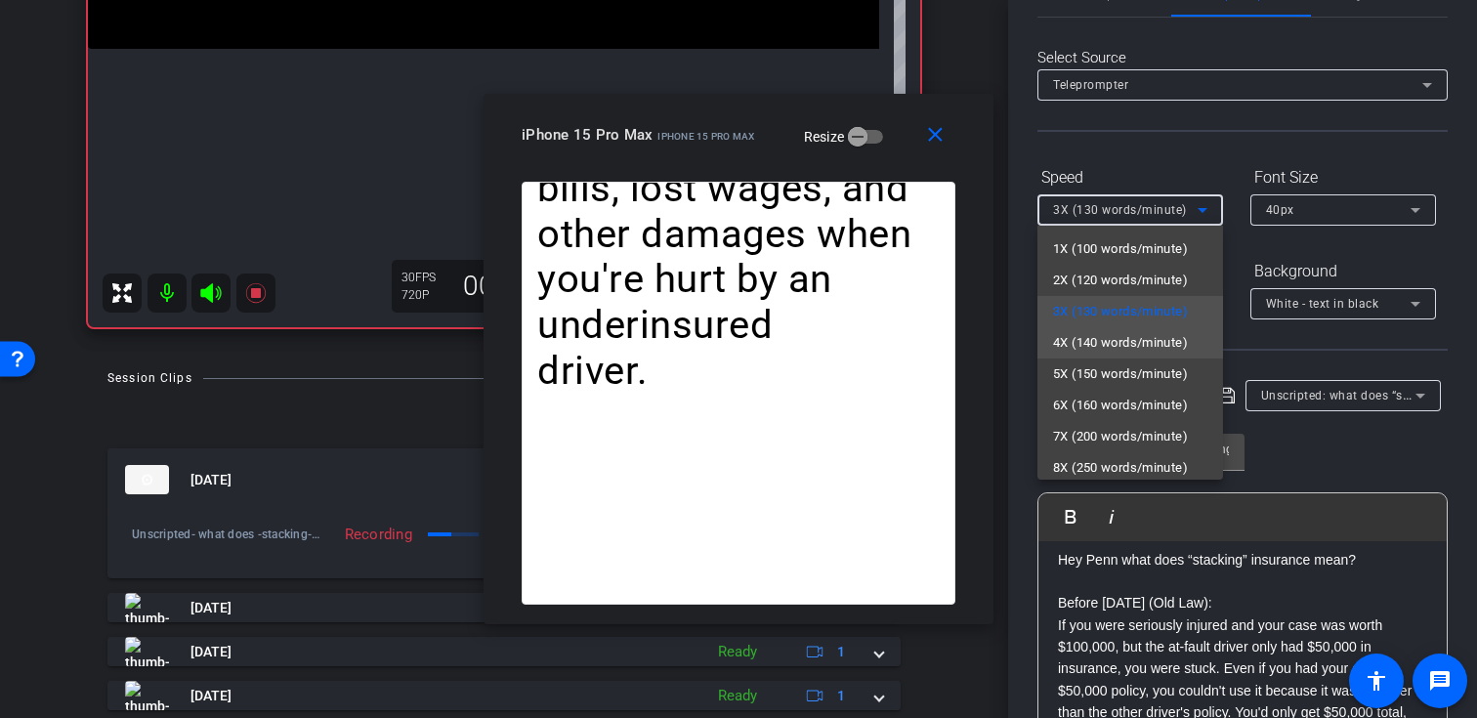
scroll to position [43, 0]
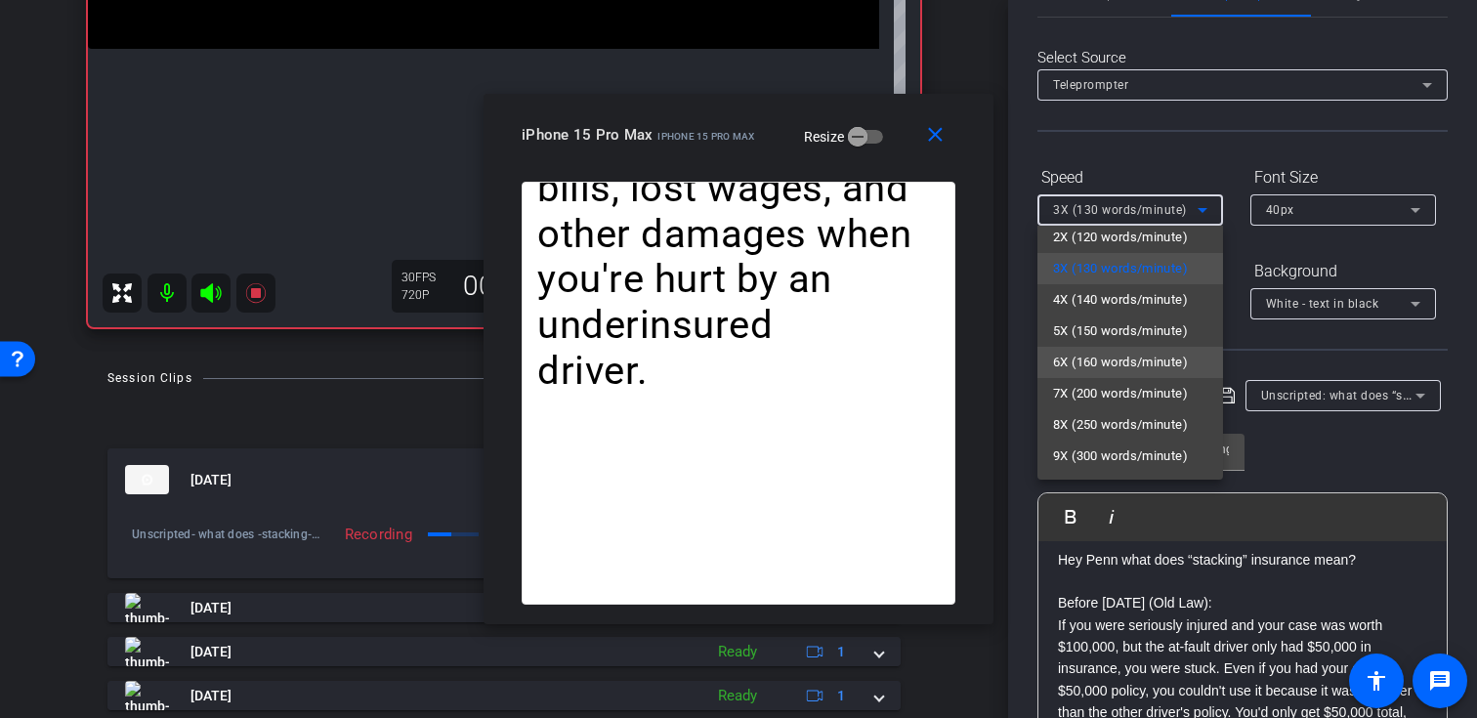
click at [1122, 357] on span "6X (160 words/minute)" at bounding box center [1120, 362] width 135 height 23
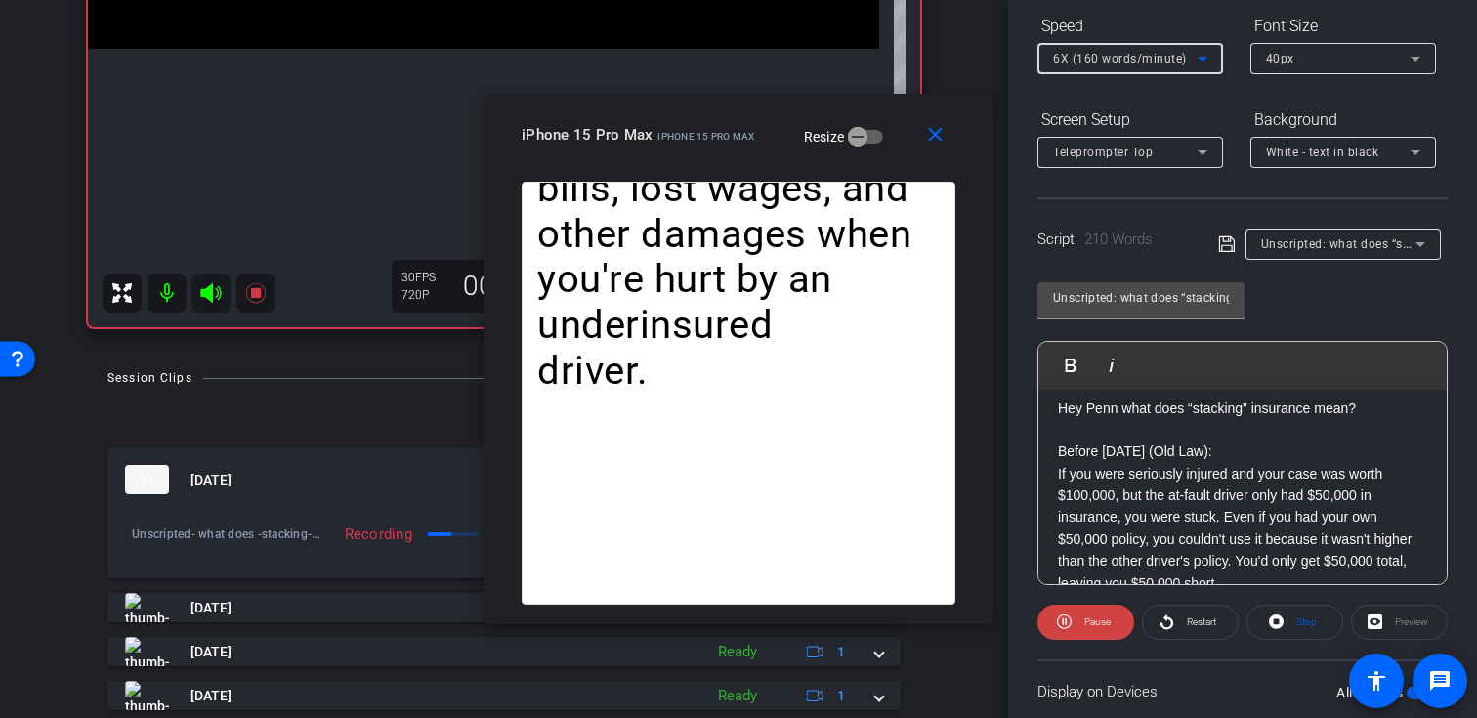
scroll to position [256, 0]
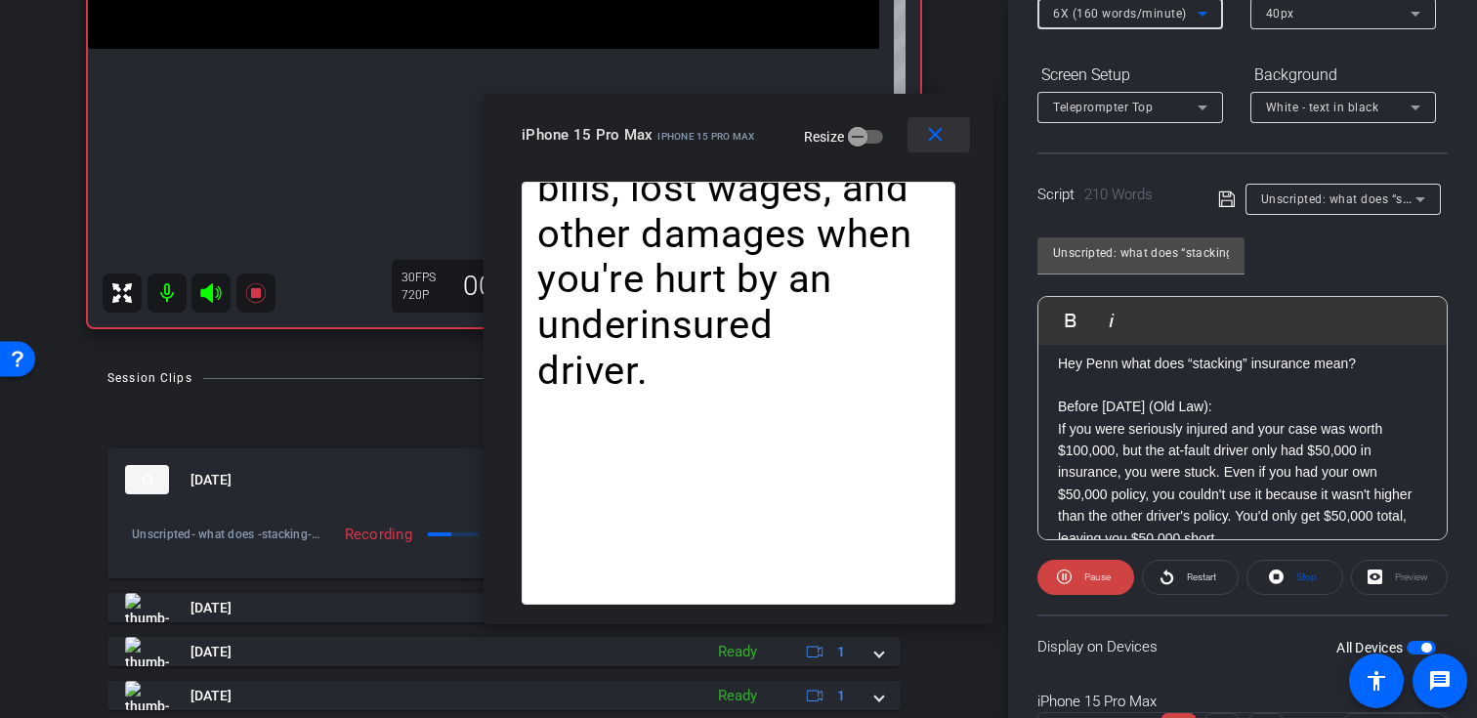
click at [943, 139] on mat-icon "close" at bounding box center [935, 135] width 24 height 24
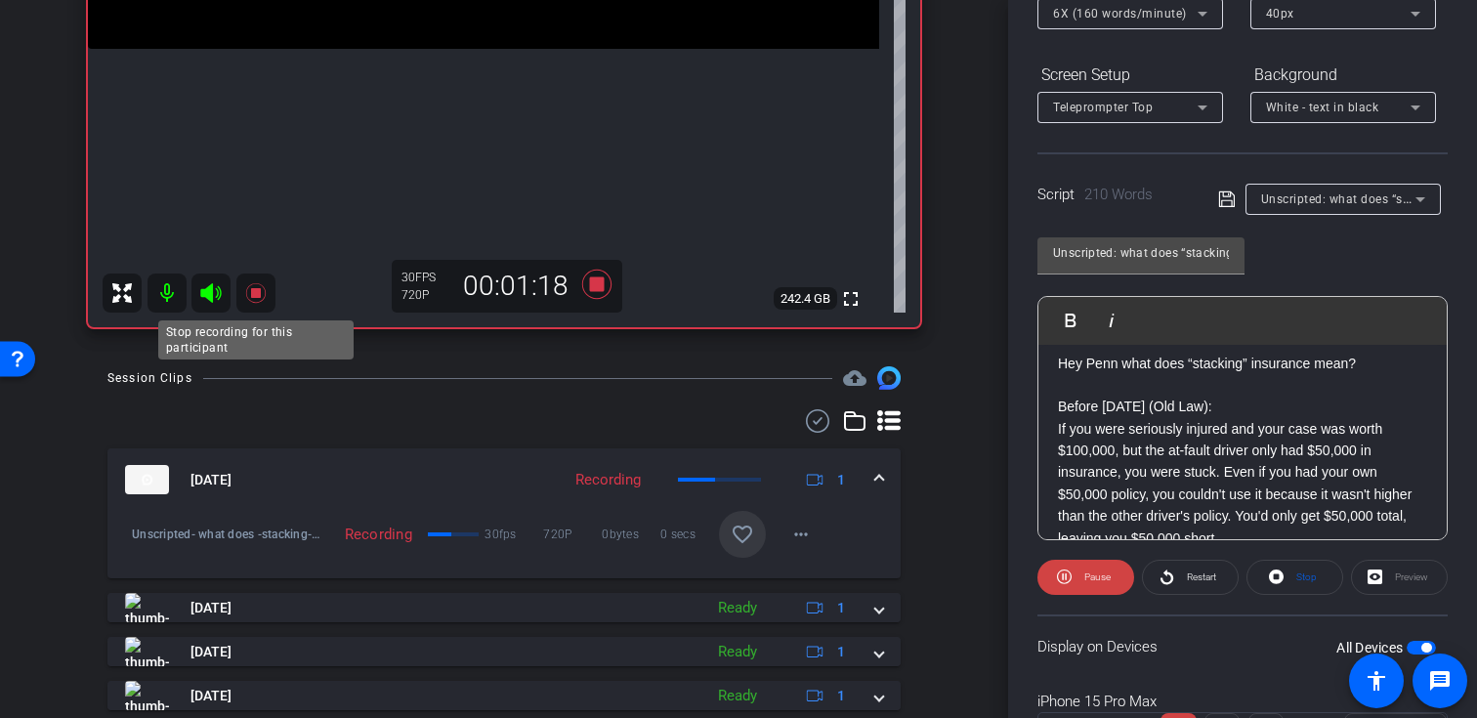
click at [260, 297] on icon at bounding box center [255, 292] width 23 height 23
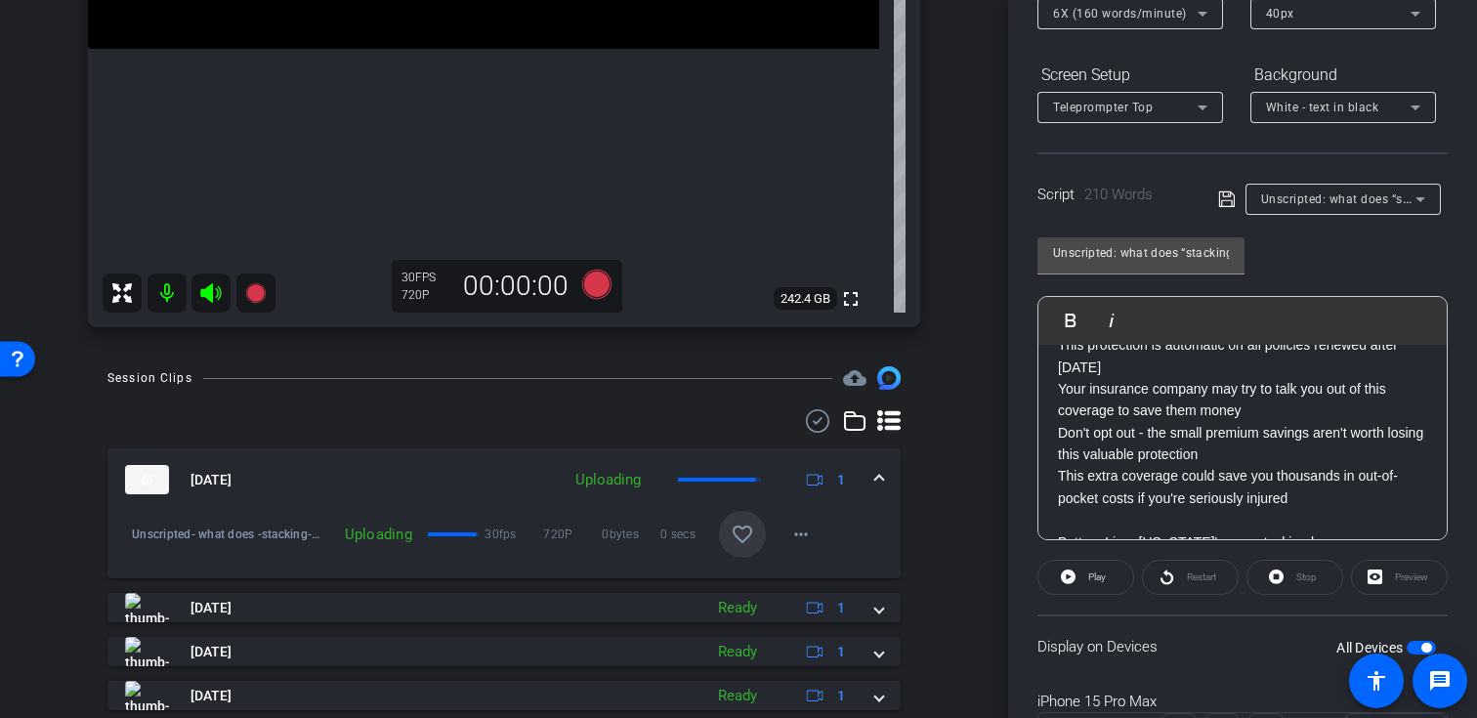
scroll to position [403, 0]
click at [744, 532] on mat-icon "favorite_border" at bounding box center [742, 534] width 23 height 23
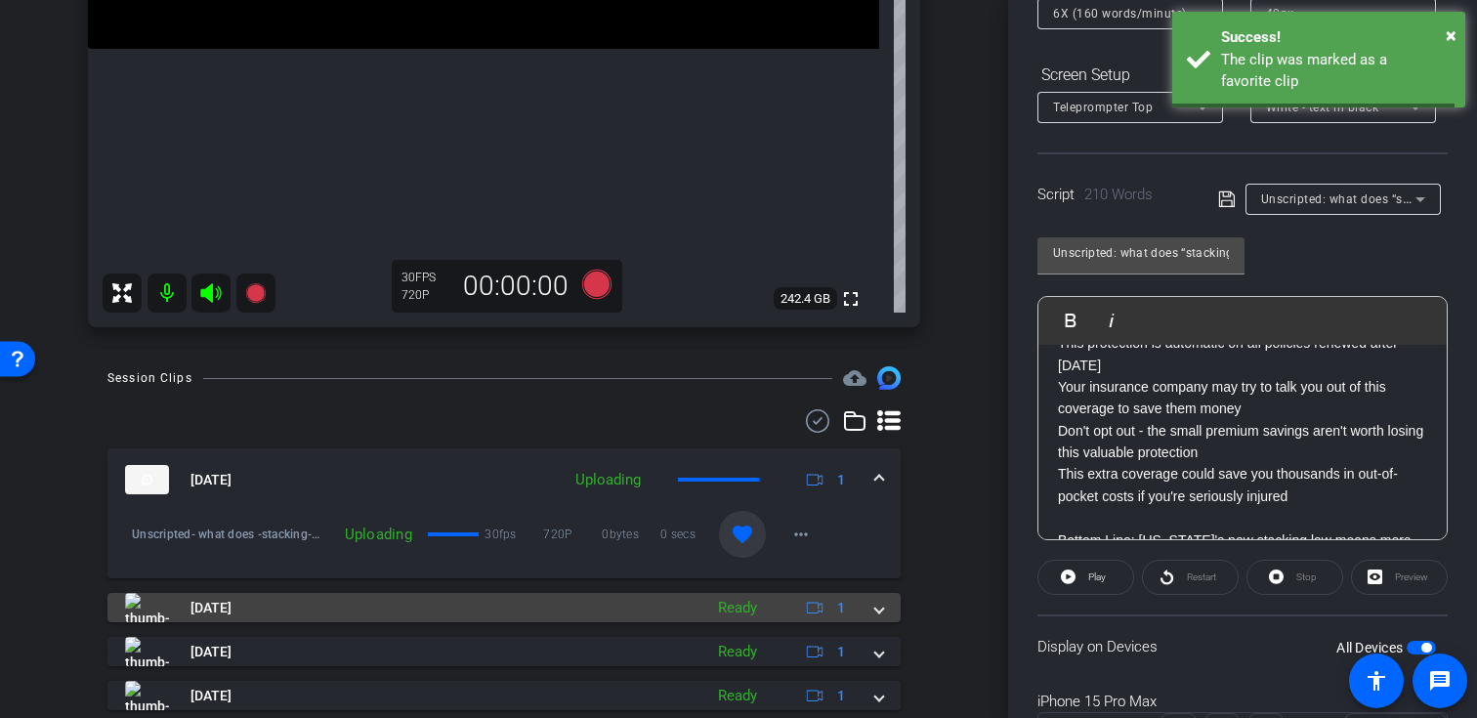
click at [878, 608] on span at bounding box center [879, 608] width 8 height 21
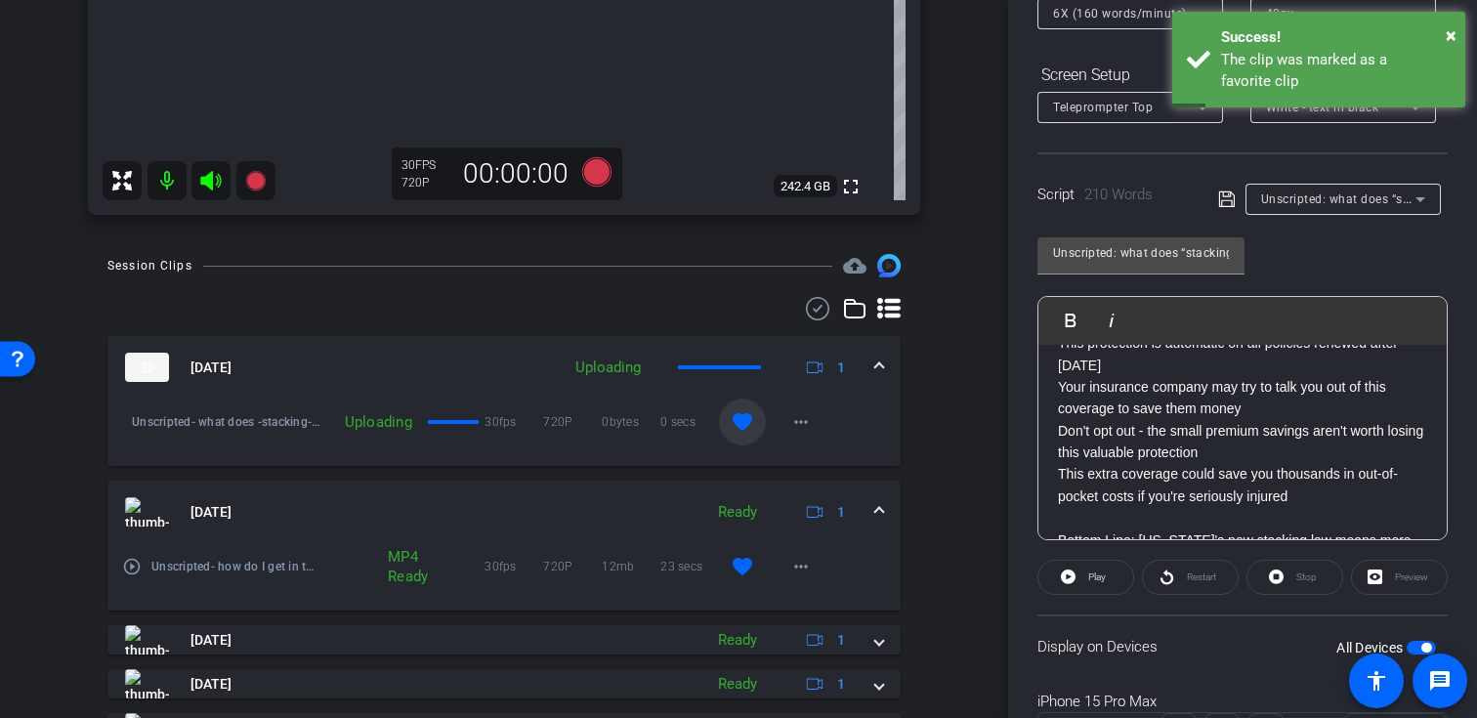
scroll to position [228, 0]
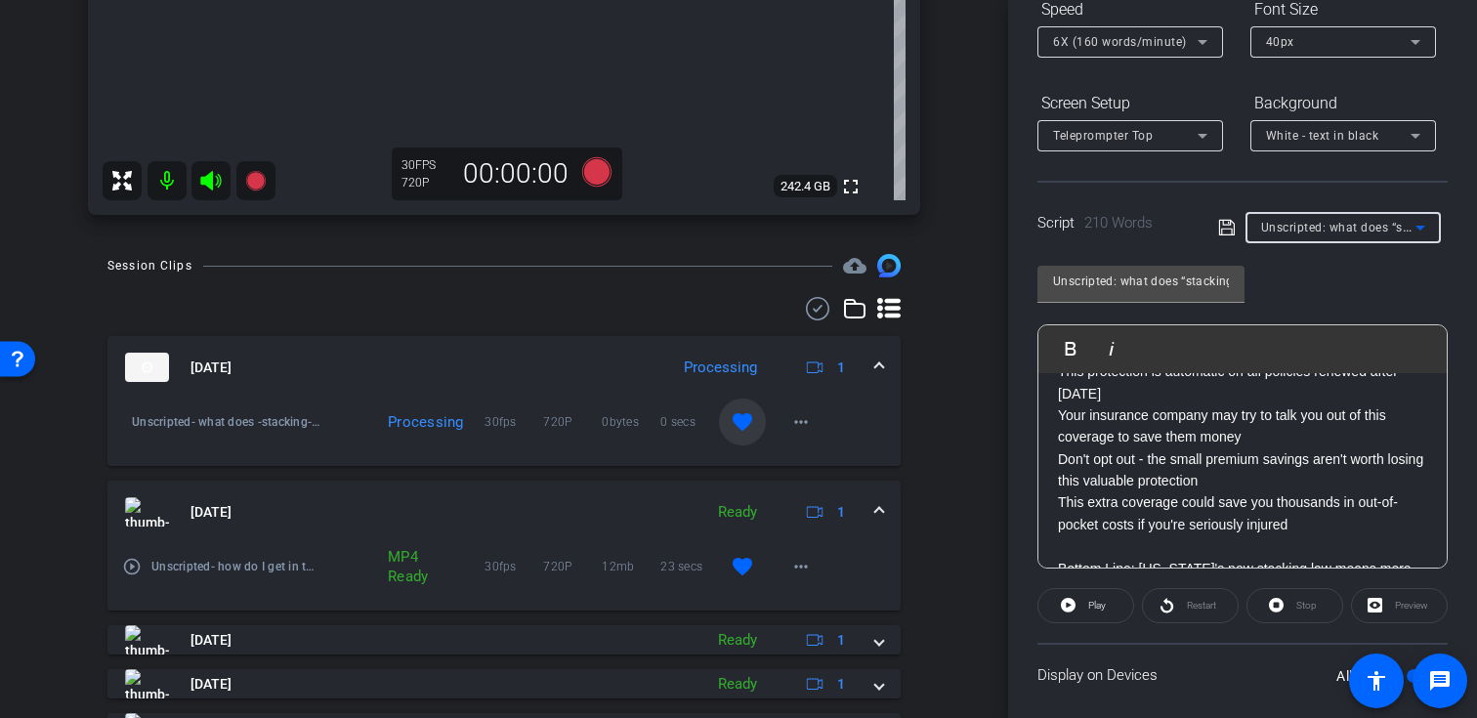
click at [1310, 229] on span "Unscripted: what does “stacking” insurance mean?" at bounding box center [1406, 227] width 290 height 16
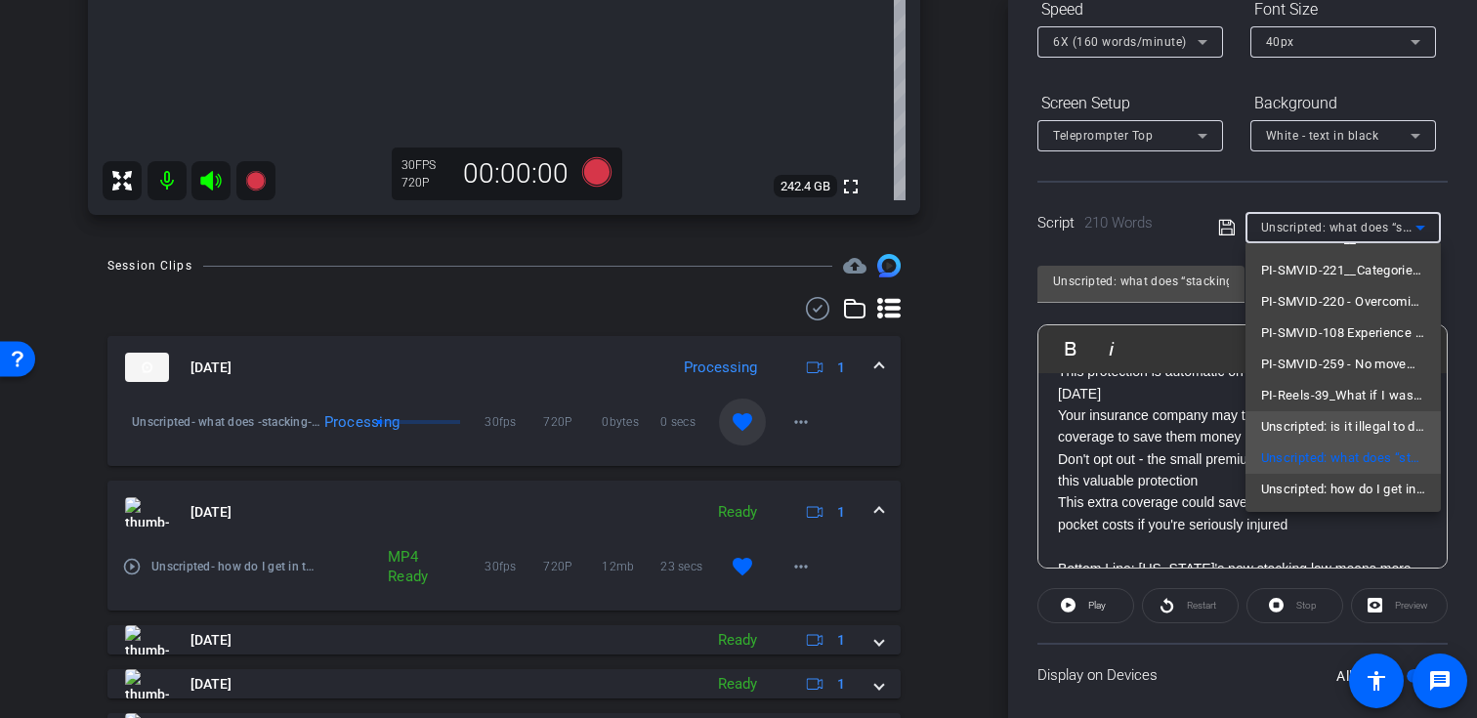
scroll to position [153, 0]
click at [1310, 426] on span "Unscripted: is it illegal to drive without insurance?" at bounding box center [1343, 425] width 164 height 23
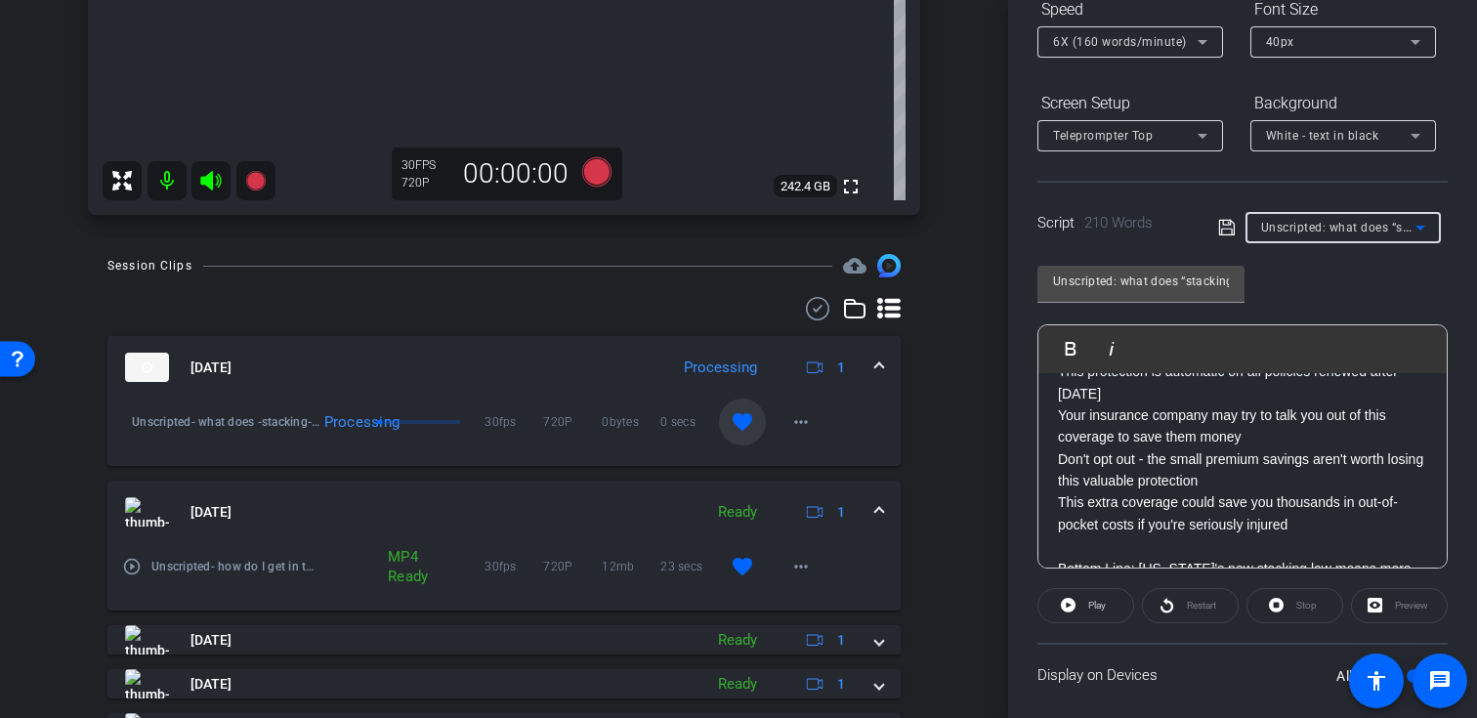
type input "Unscripted: is it illegal to drive without insurance?"
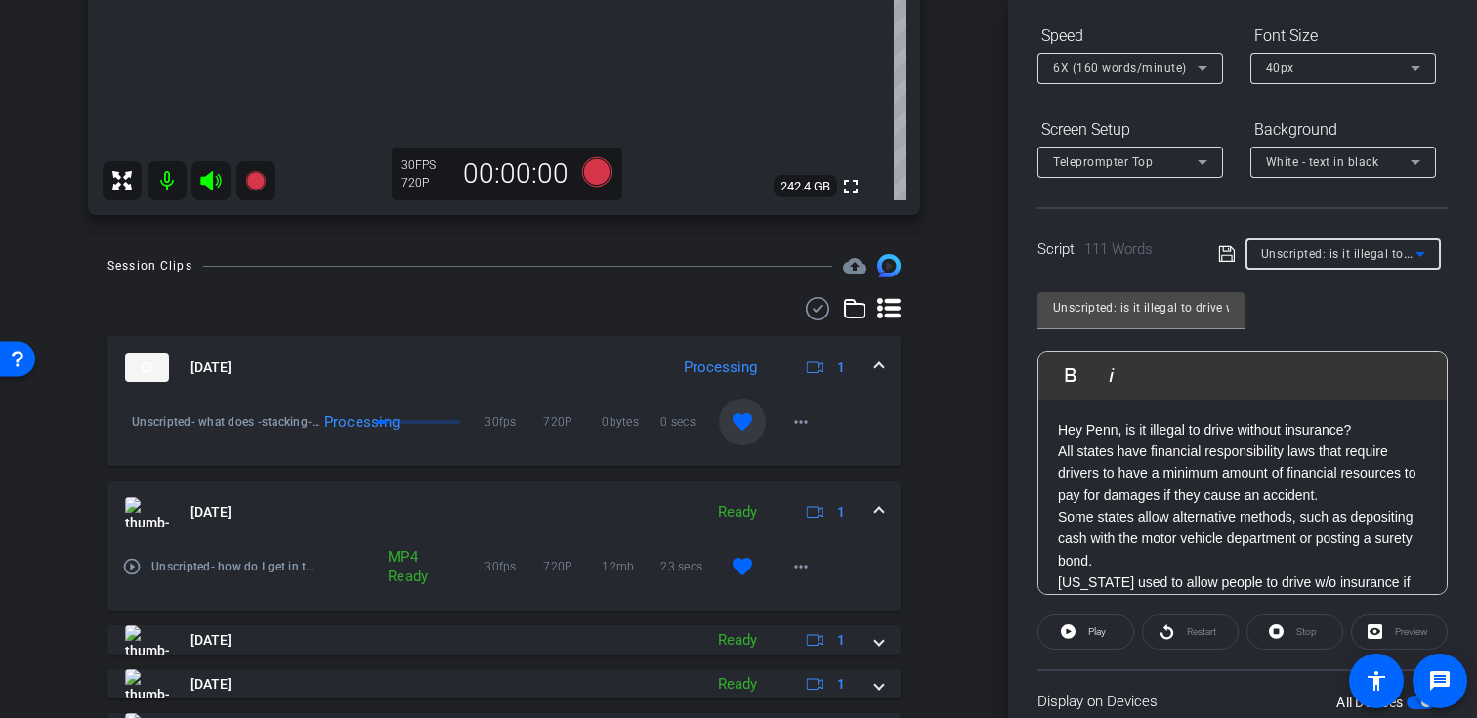
scroll to position [175, 0]
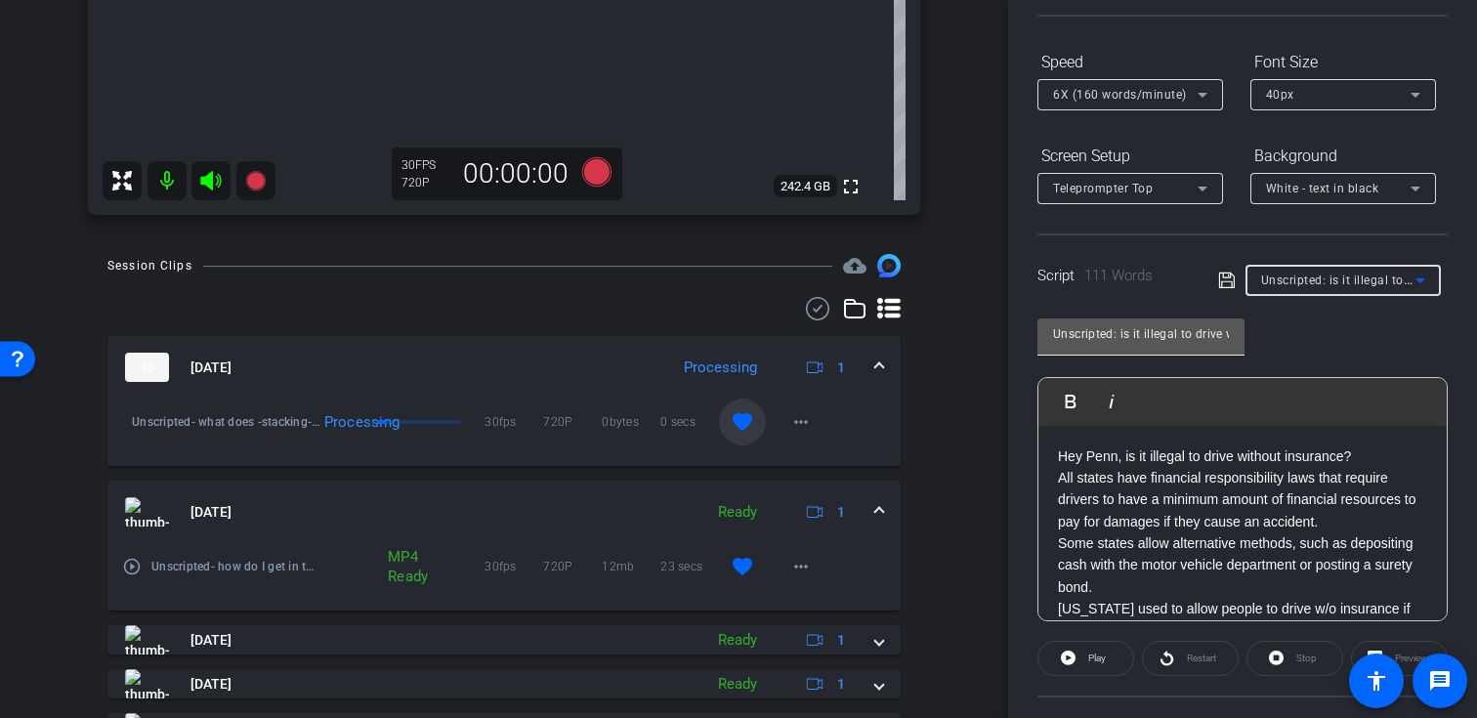
click at [1183, 336] on input "Unscripted: is it illegal to drive without insurance?" at bounding box center [1141, 333] width 176 height 23
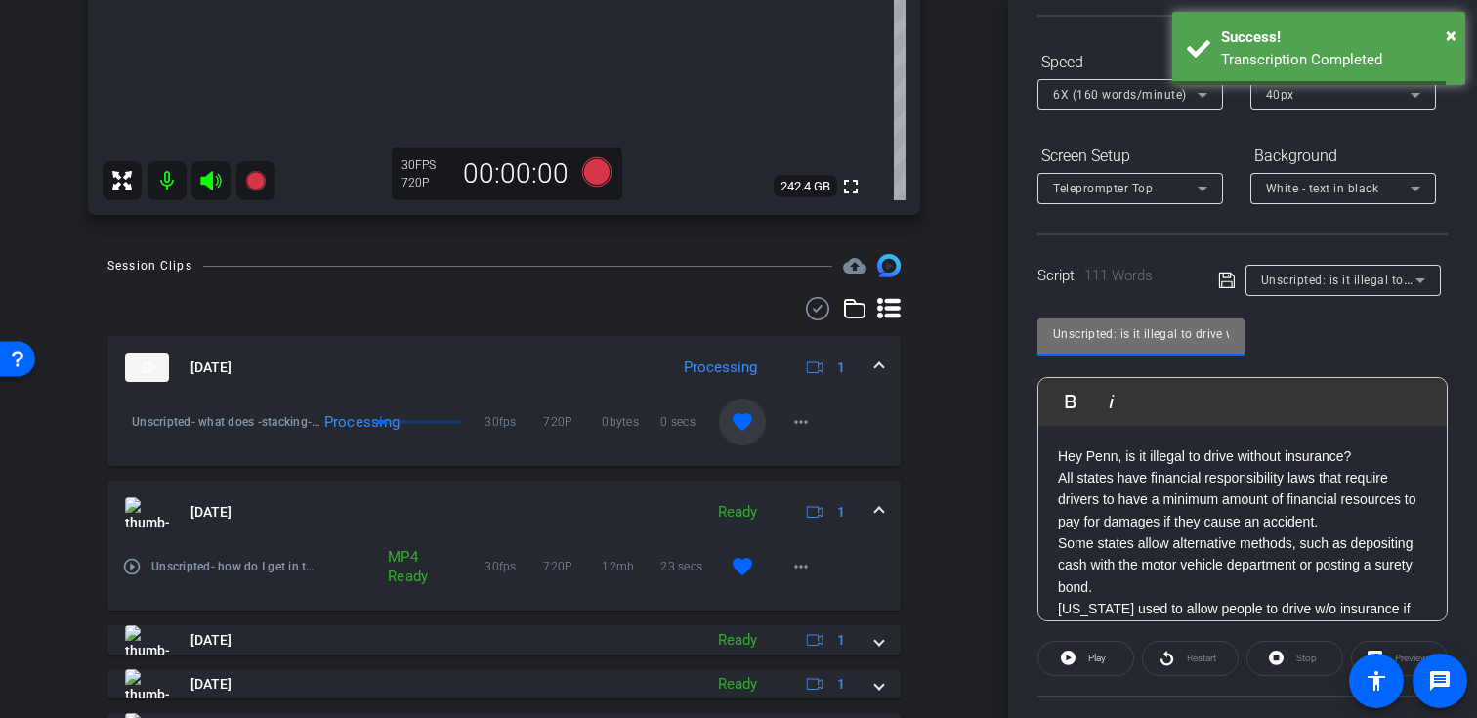
click at [1272, 350] on div "Unscripted: is it illegal to drive without insurance? Play Play from this locat…" at bounding box center [1242, 462] width 410 height 317
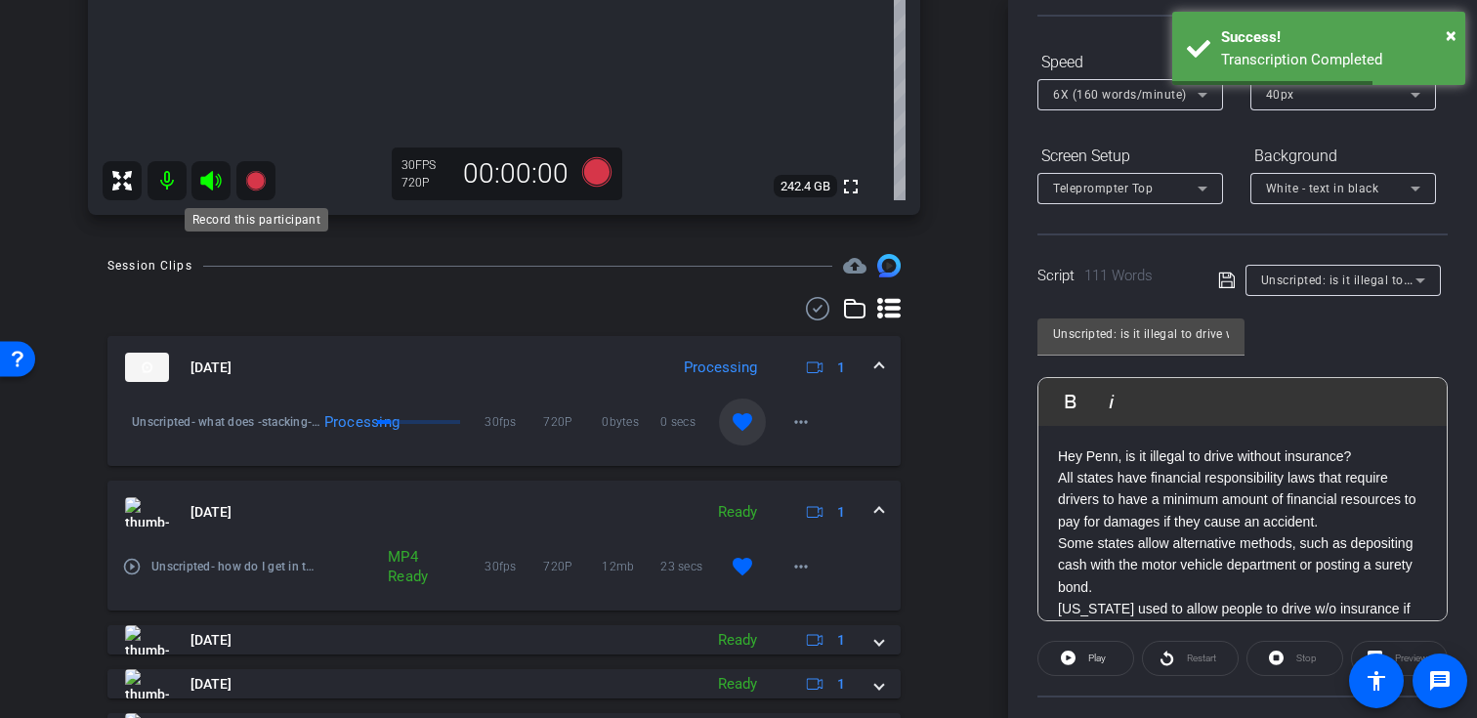
click at [258, 188] on icon at bounding box center [255, 181] width 20 height 20
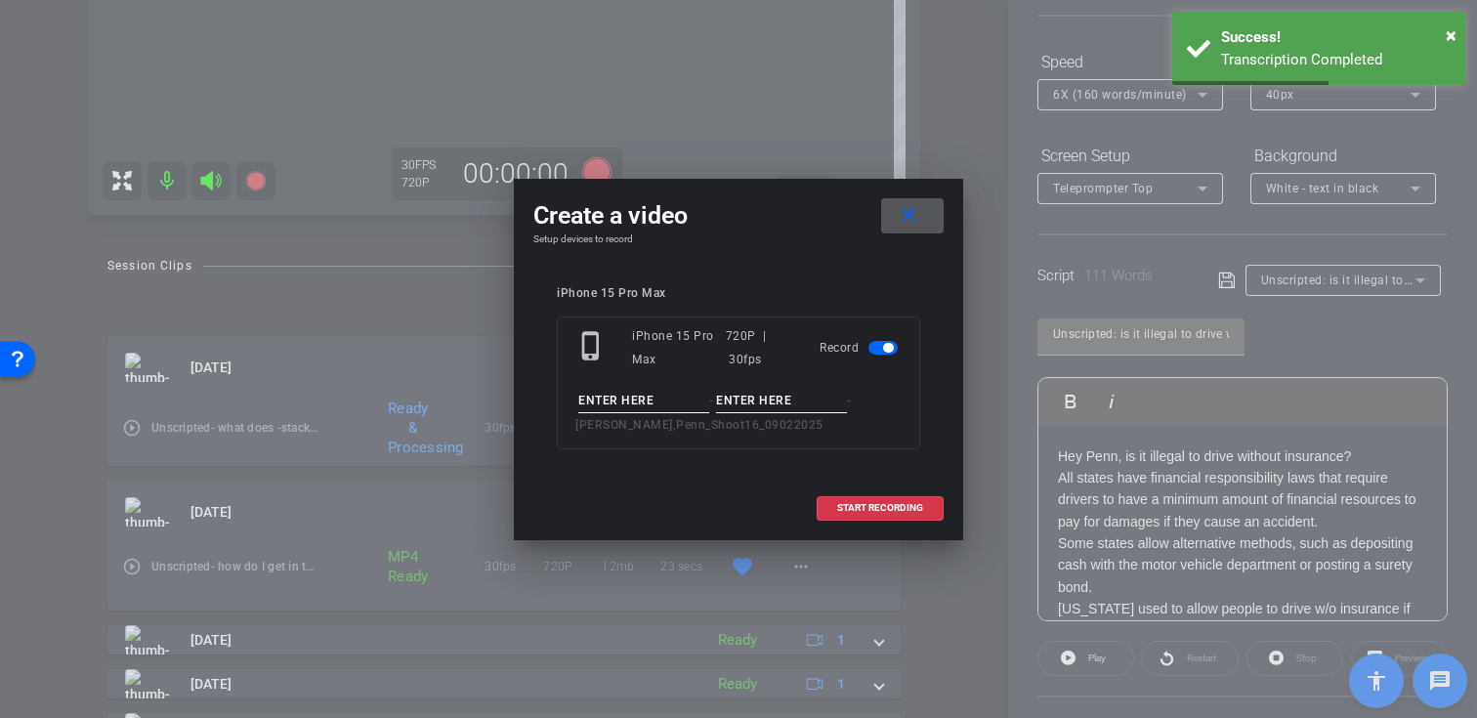
click at [627, 414] on div "- - Crawford,Penn_Shoot16_09022025" at bounding box center [738, 413] width 326 height 48
click at [648, 399] on input at bounding box center [643, 401] width 131 height 24
paste input "Unscripted: is it illegal to drive without insurance?"
type input "Unscripted: is it illegal to drive without insurance?"
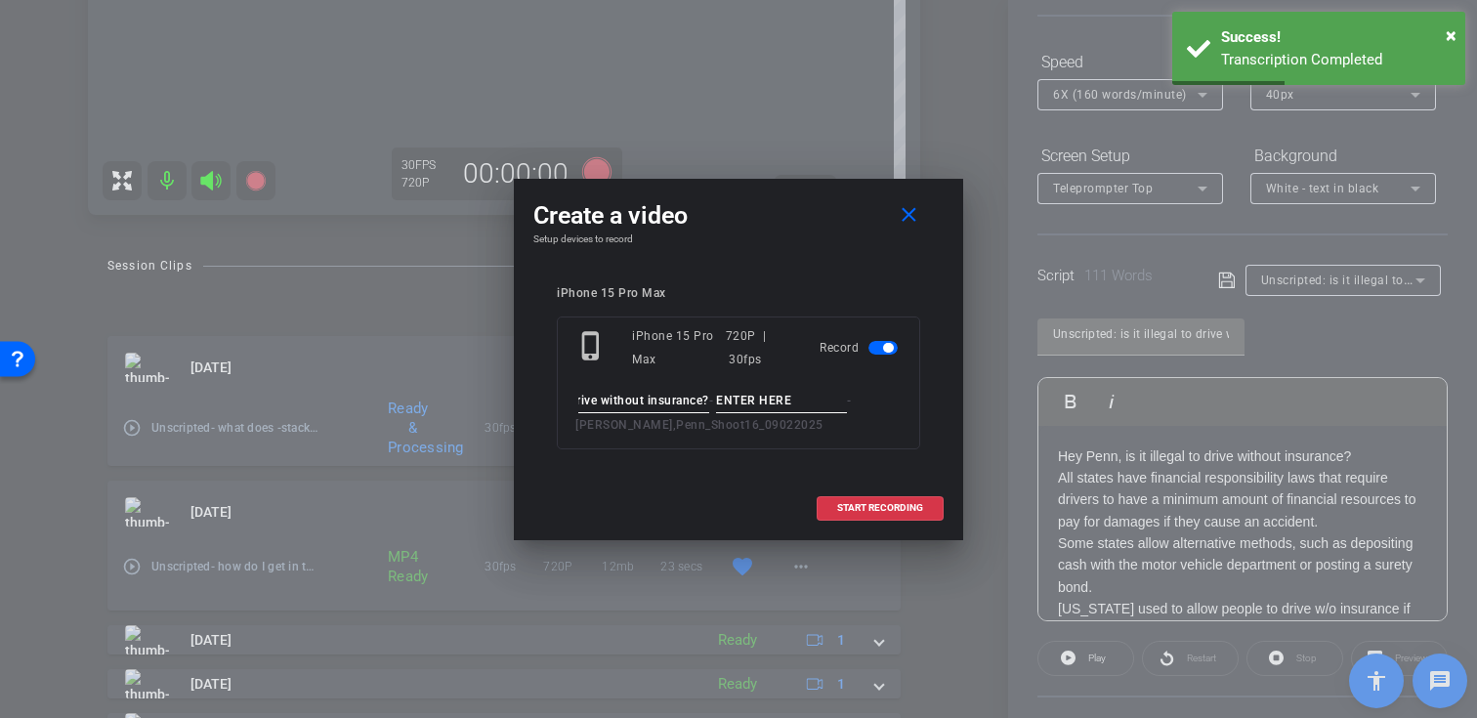
click at [754, 405] on input at bounding box center [781, 401] width 131 height 24
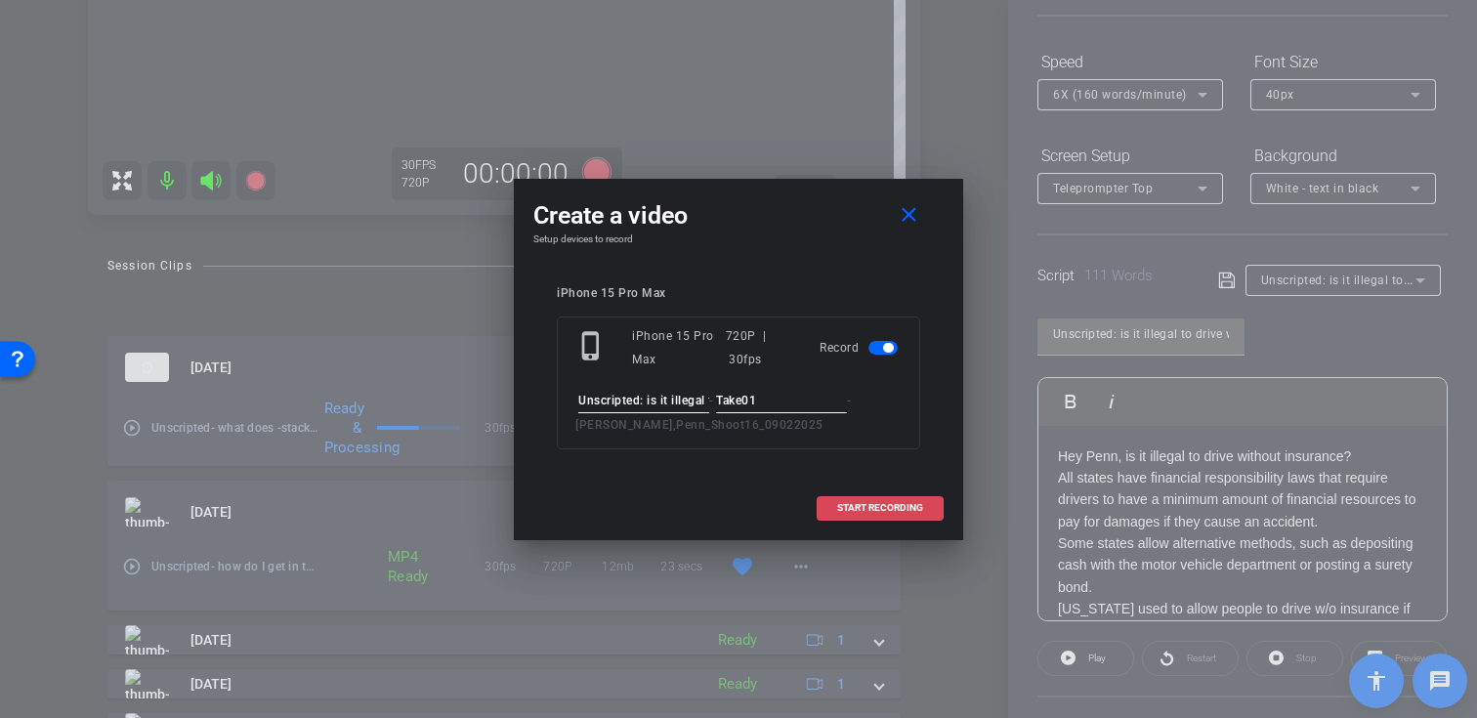
type input "Take01"
click at [910, 507] on span "START RECORDING" at bounding box center [880, 508] width 86 height 10
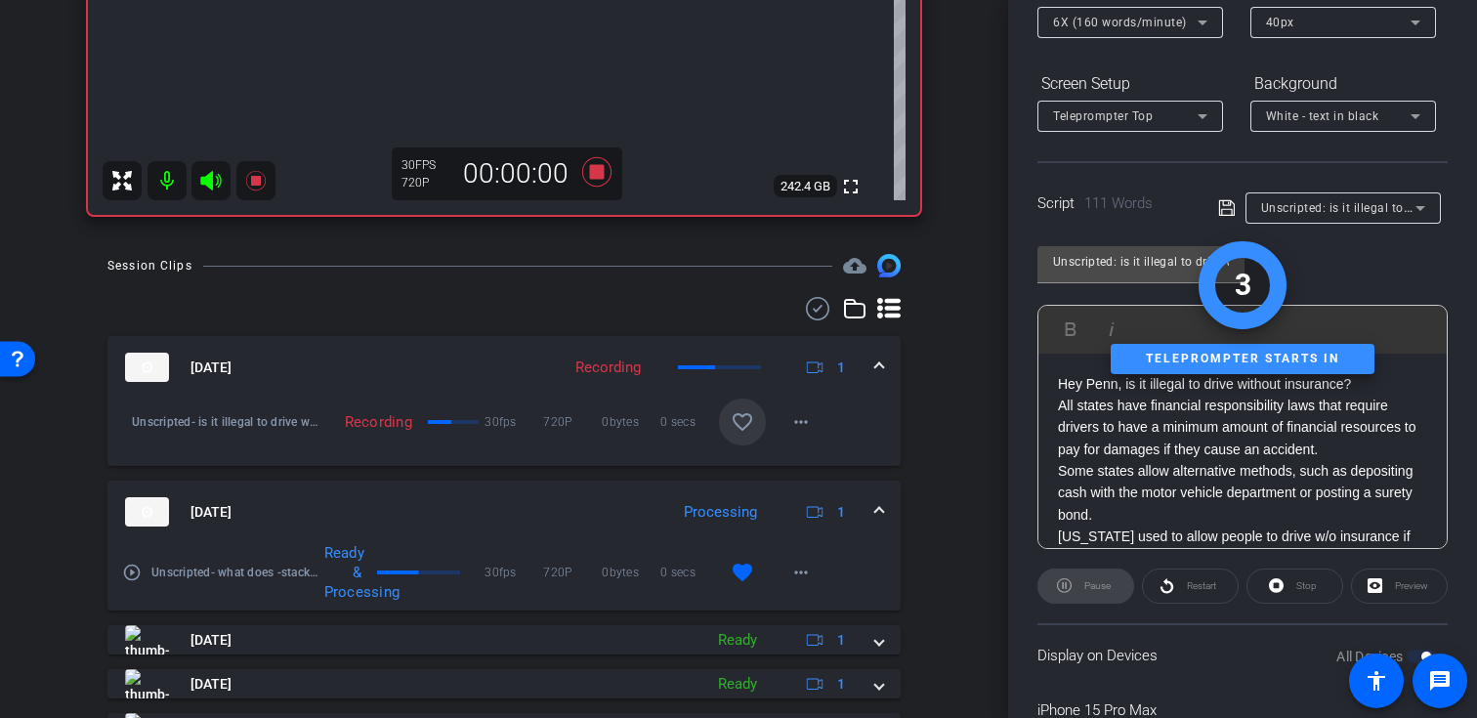
scroll to position [350, 0]
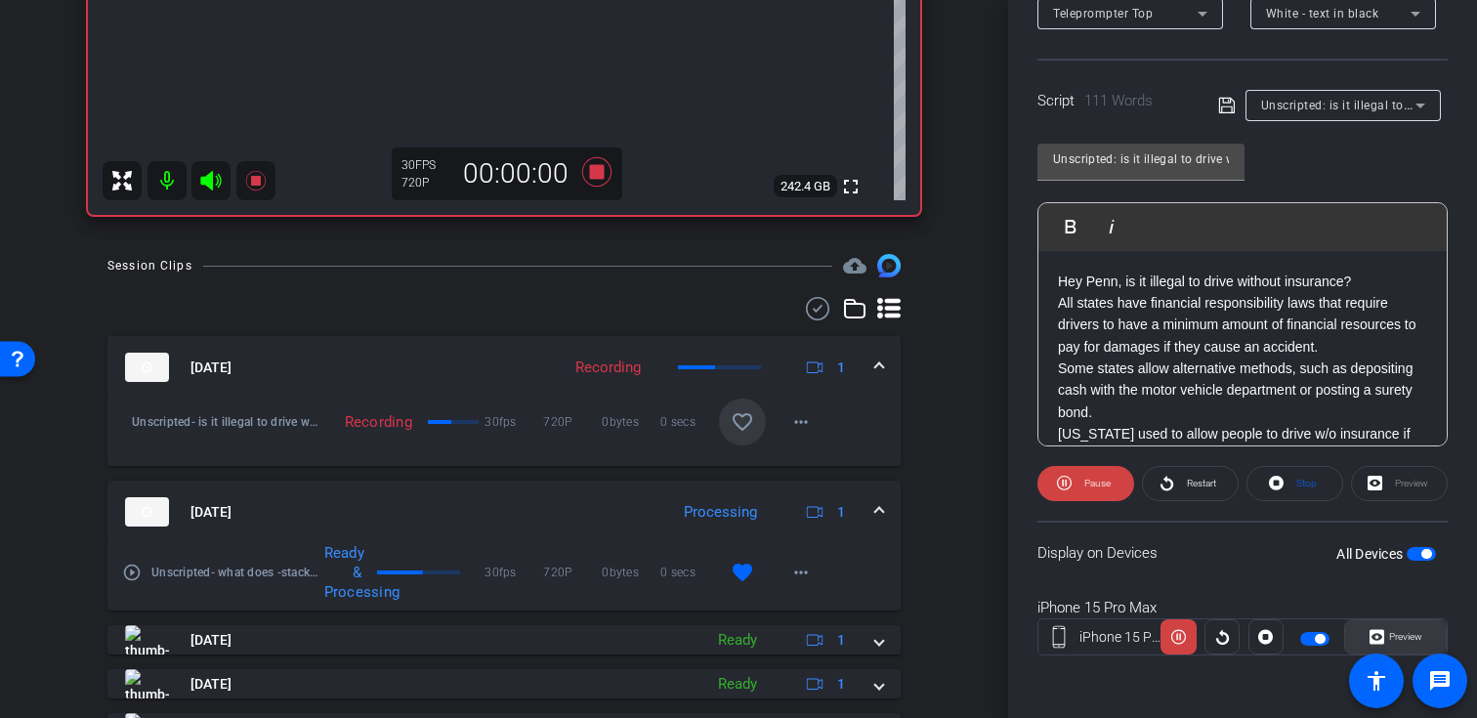
click at [1369, 633] on icon at bounding box center [1376, 637] width 15 height 15
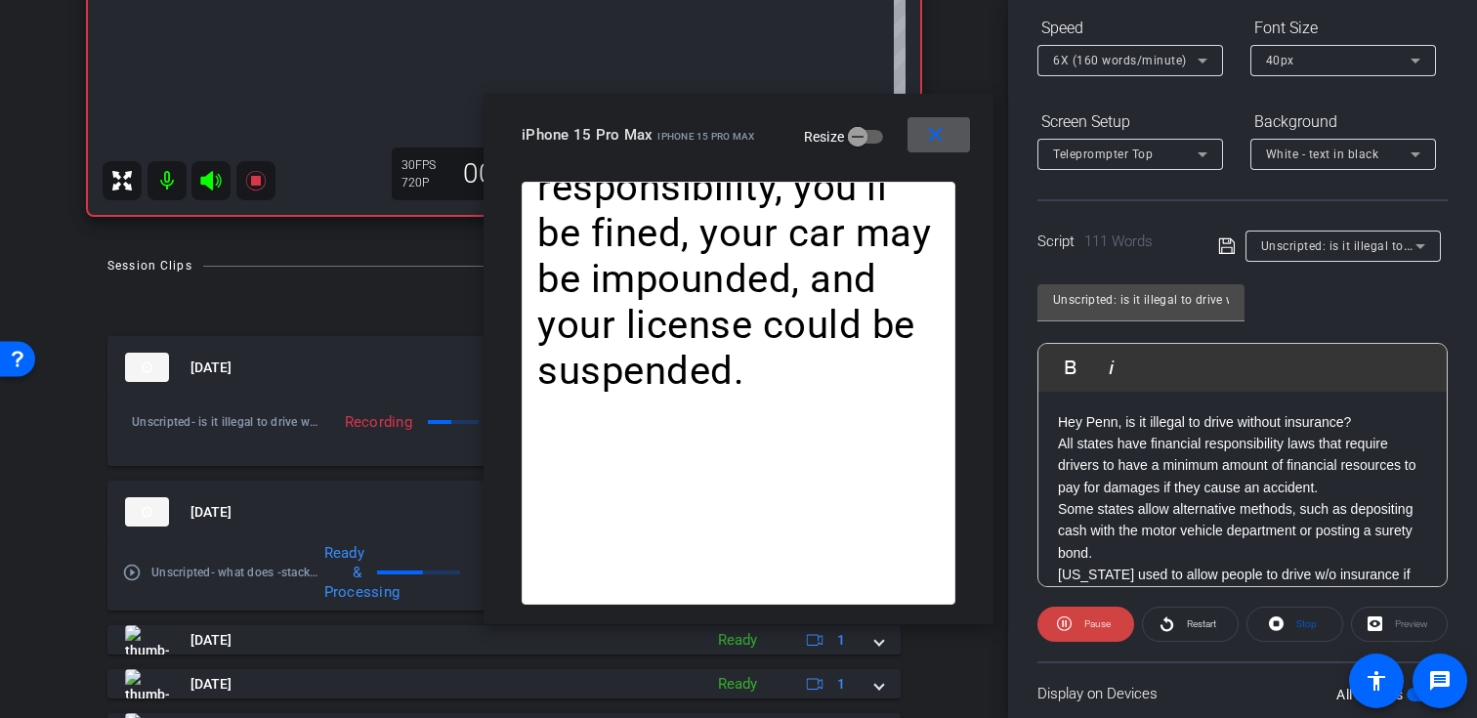
scroll to position [0, 0]
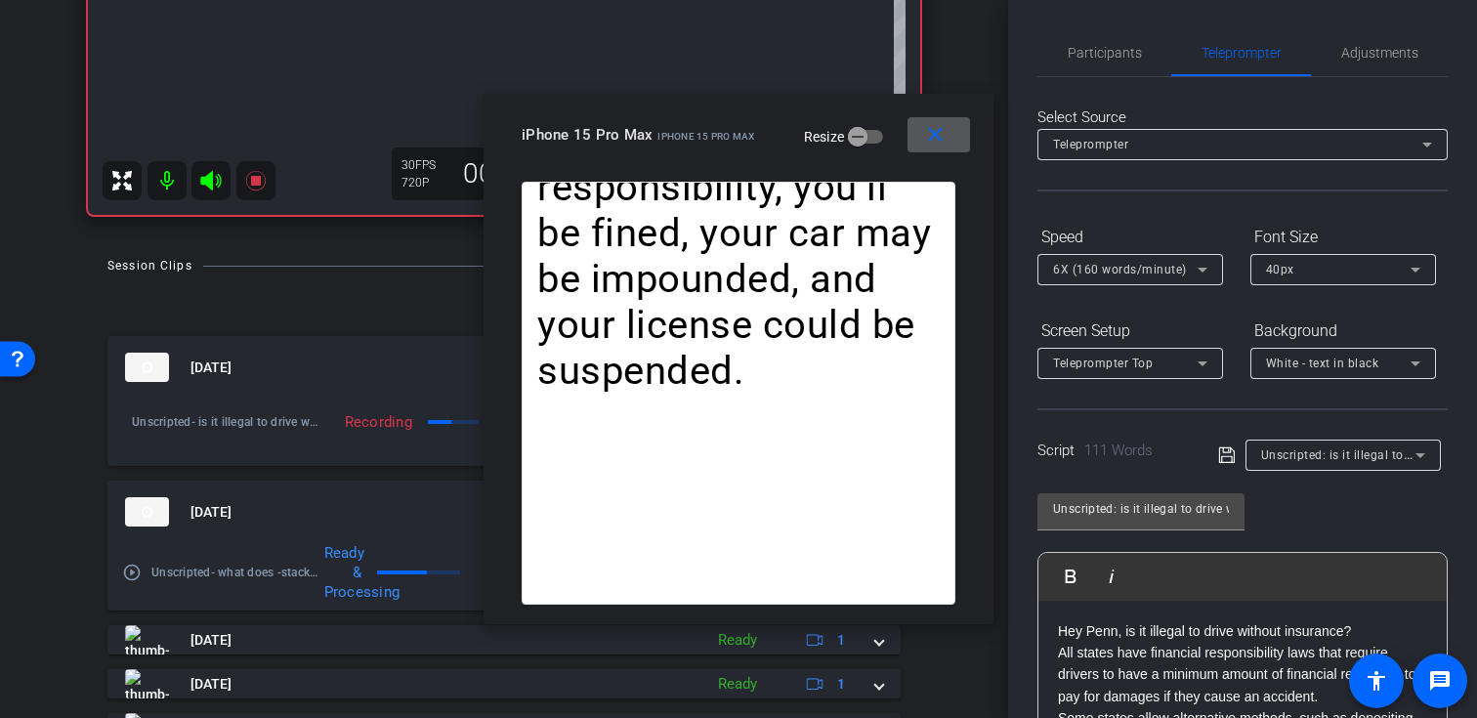
click at [1153, 266] on span "6X (160 words/minute)" at bounding box center [1120, 270] width 134 height 14
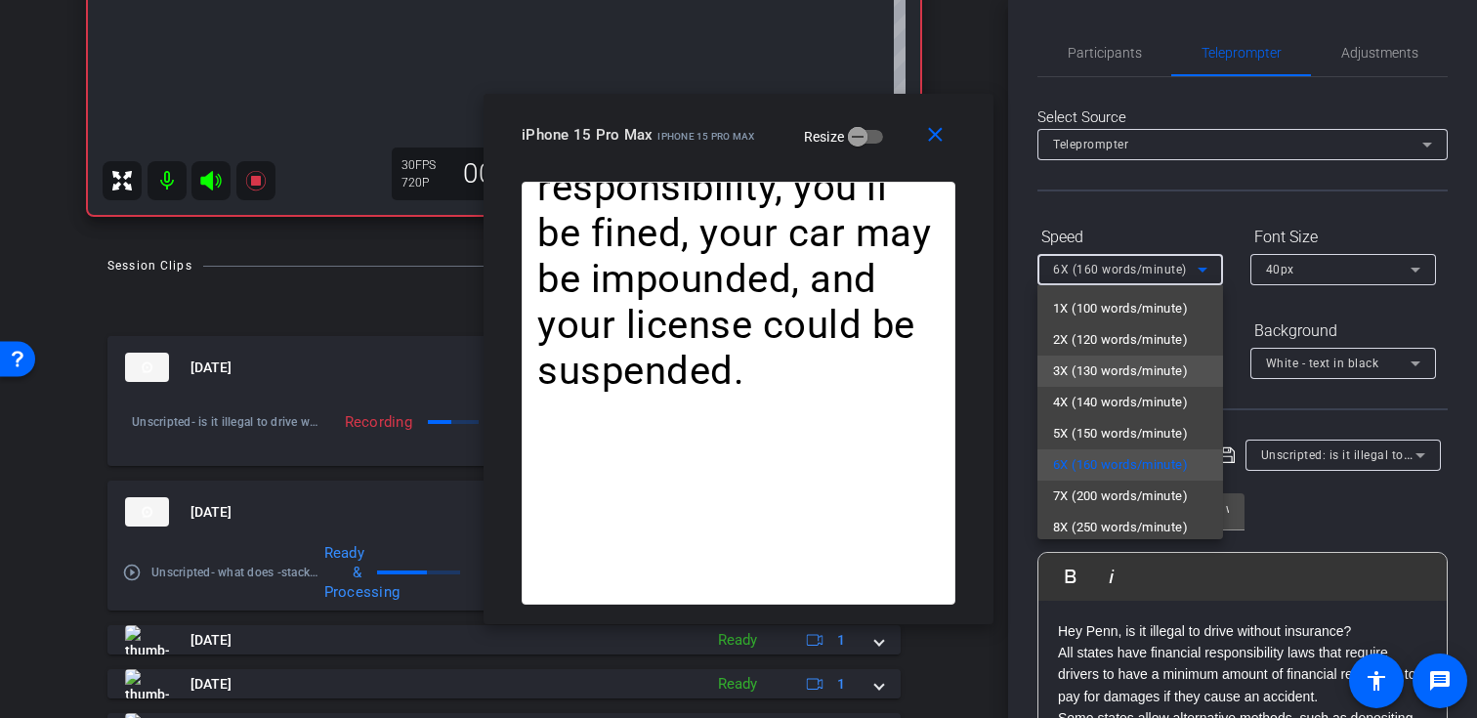
scroll to position [43, 0]
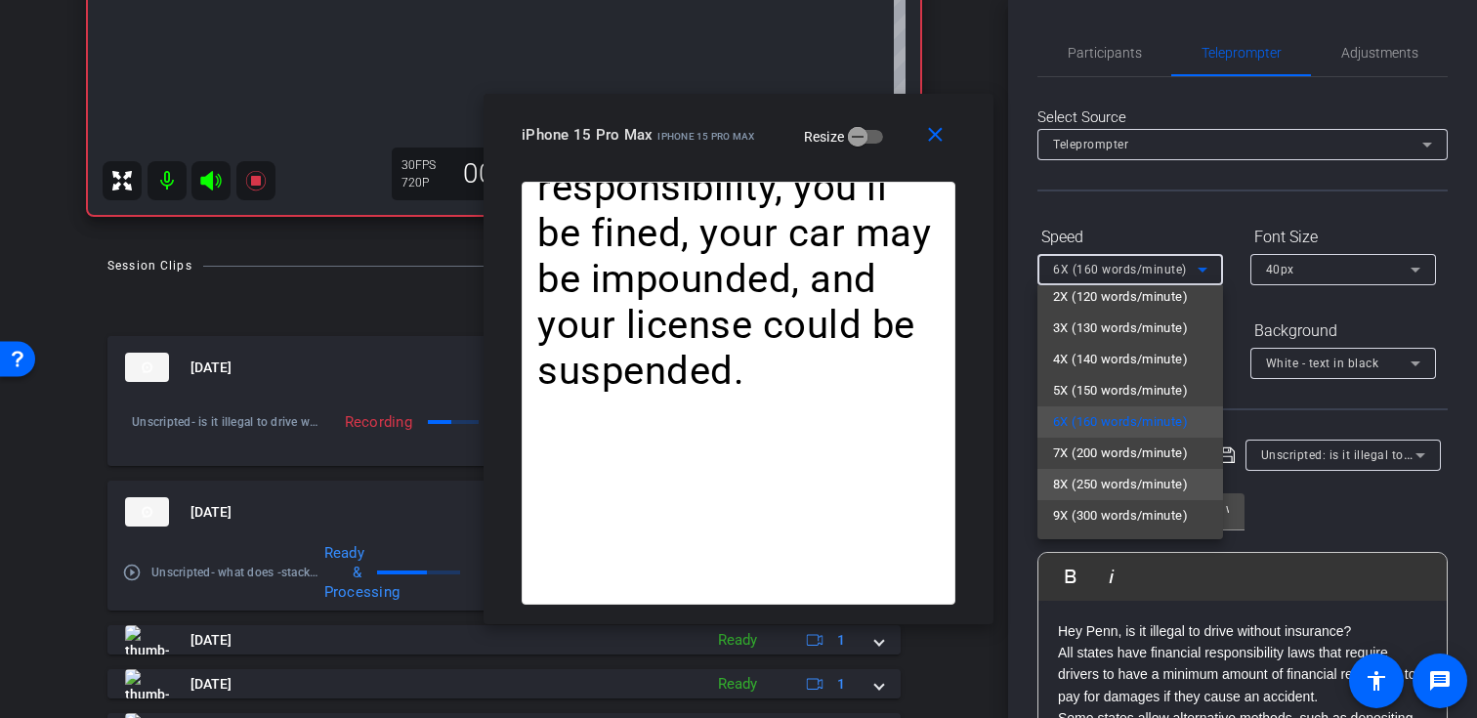
click at [1118, 483] on span "8X (250 words/minute)" at bounding box center [1120, 484] width 135 height 23
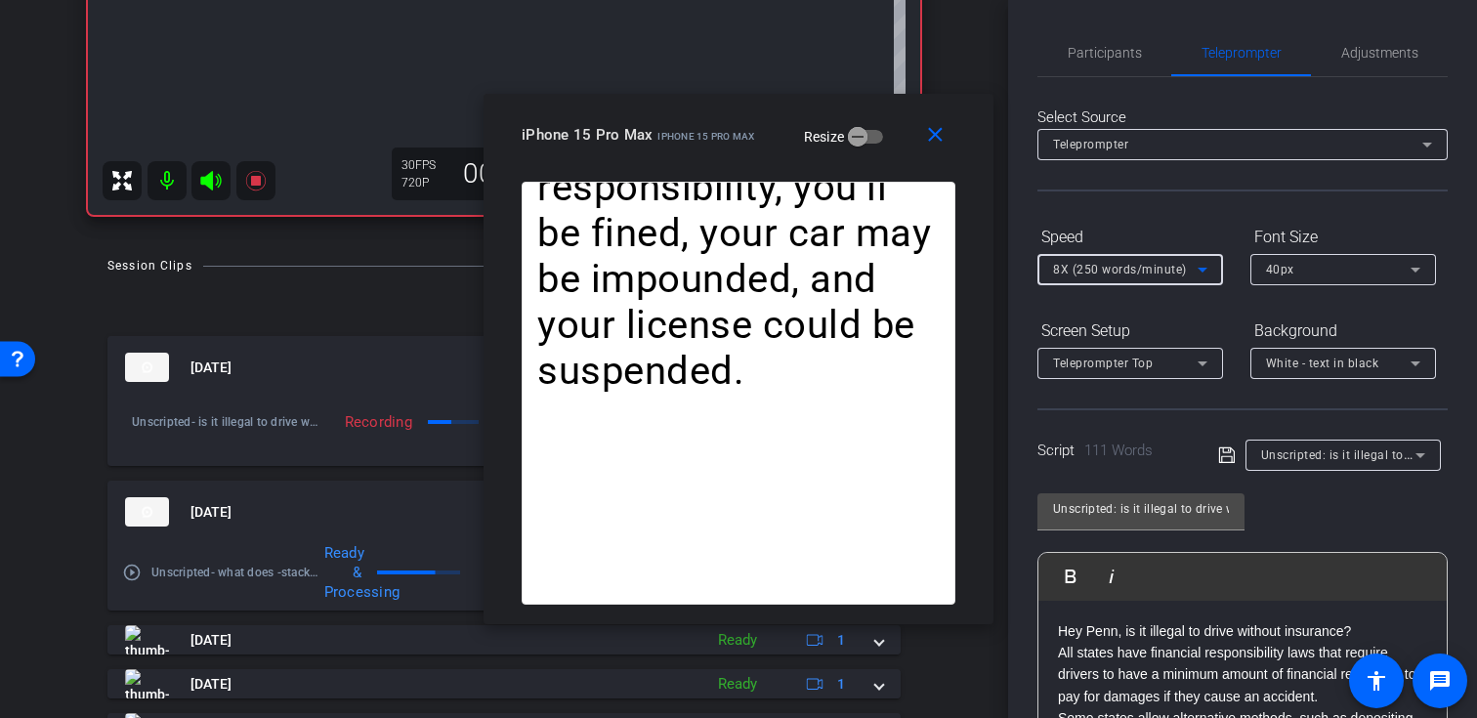
click at [1157, 261] on div "8X (250 words/minute)" at bounding box center [1125, 269] width 145 height 24
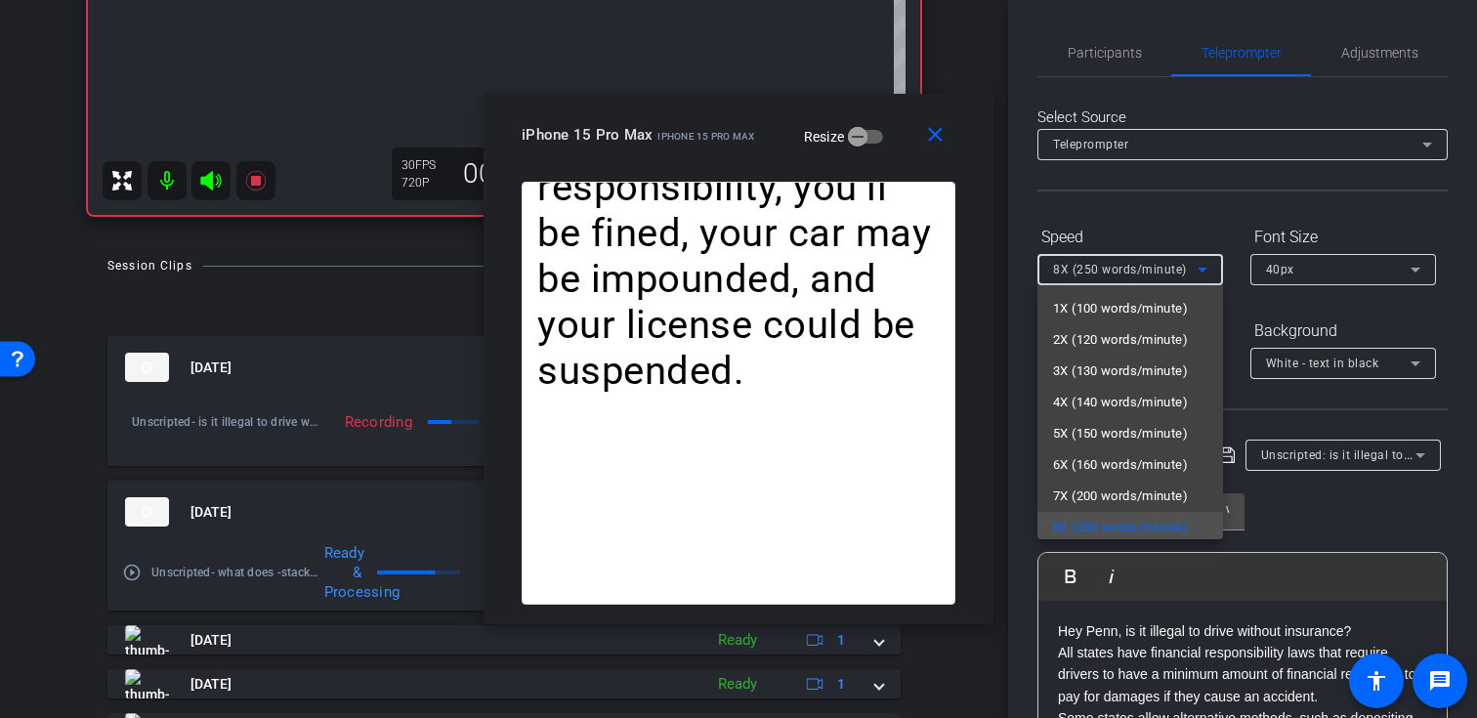
scroll to position [4, 0]
click at [1119, 487] on span "7X (200 words/minute)" at bounding box center [1120, 492] width 135 height 23
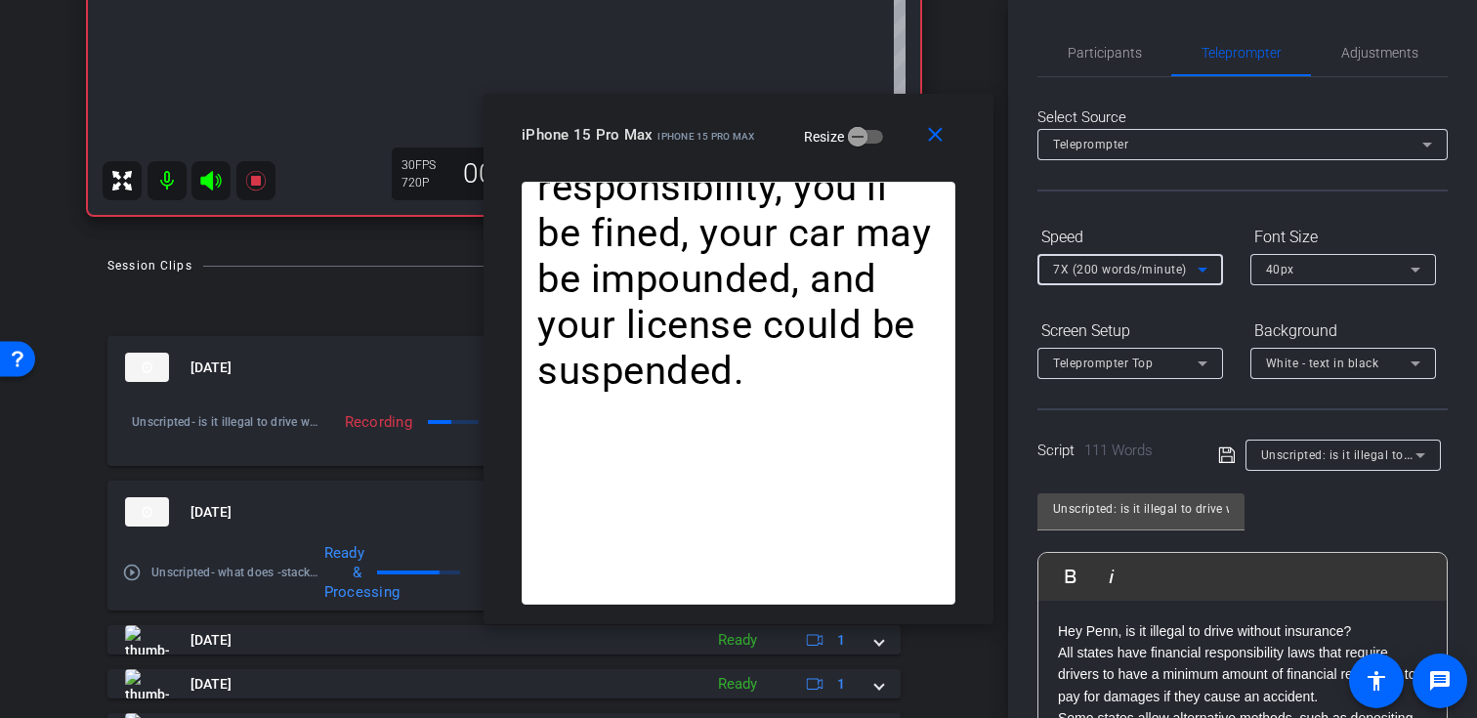
click at [1144, 272] on span "7X (200 words/minute)" at bounding box center [1120, 270] width 134 height 14
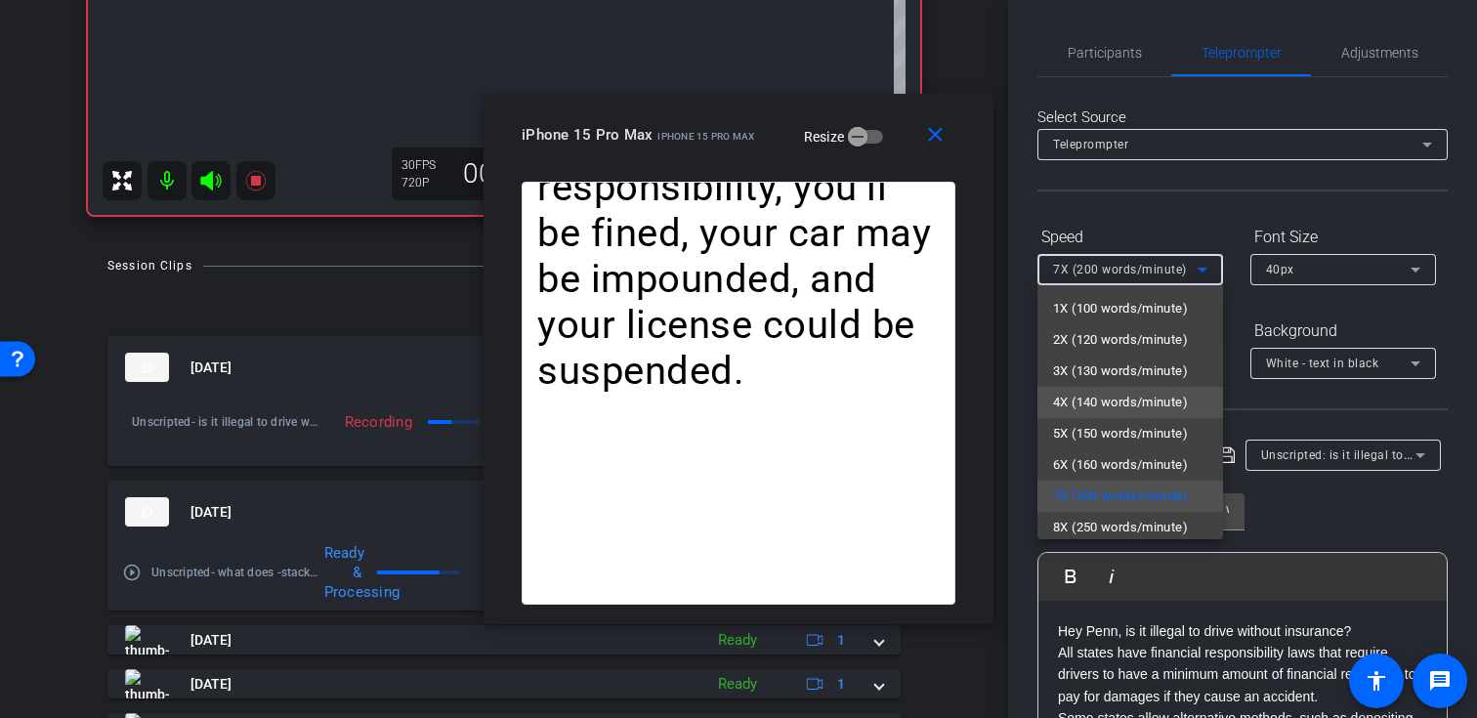
click at [1136, 399] on span "4X (140 words/minute)" at bounding box center [1120, 402] width 135 height 23
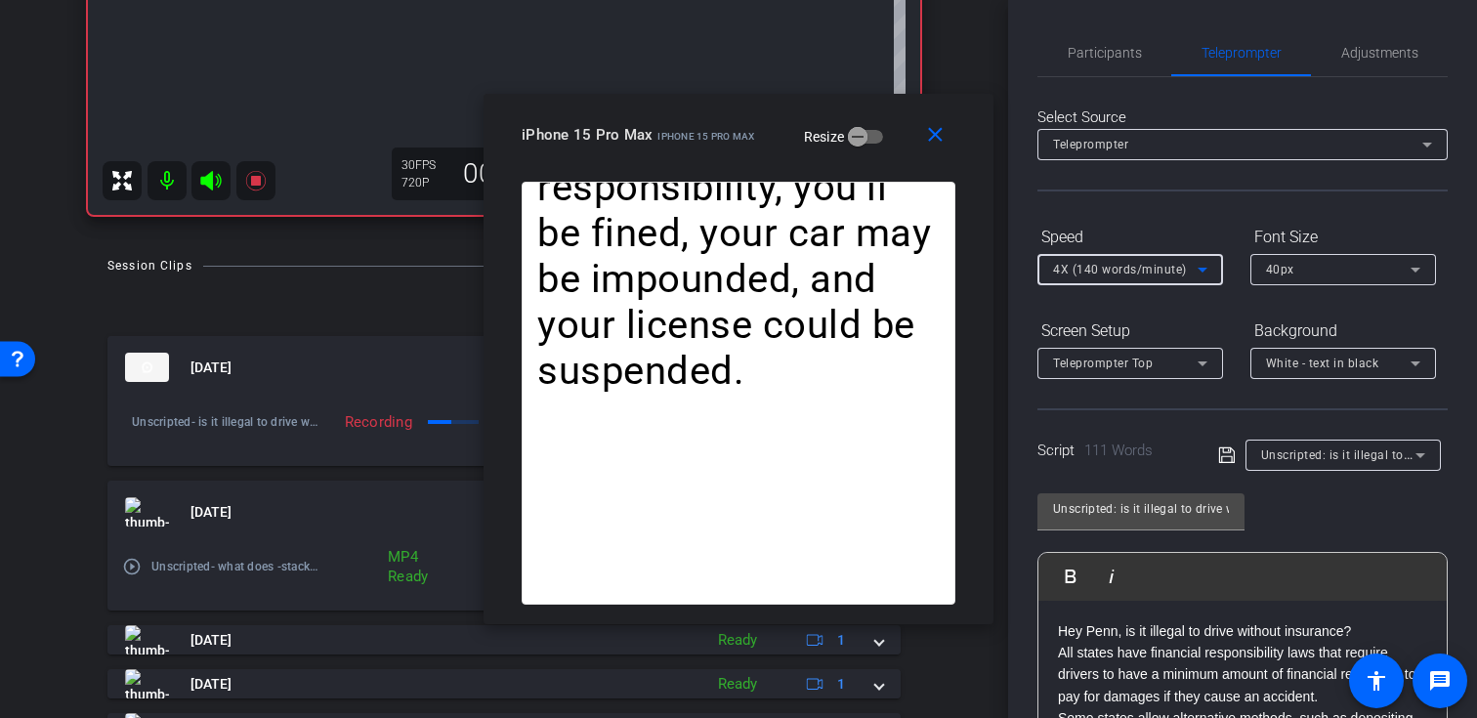
click at [1120, 264] on span "4X (140 words/minute)" at bounding box center [1120, 270] width 134 height 14
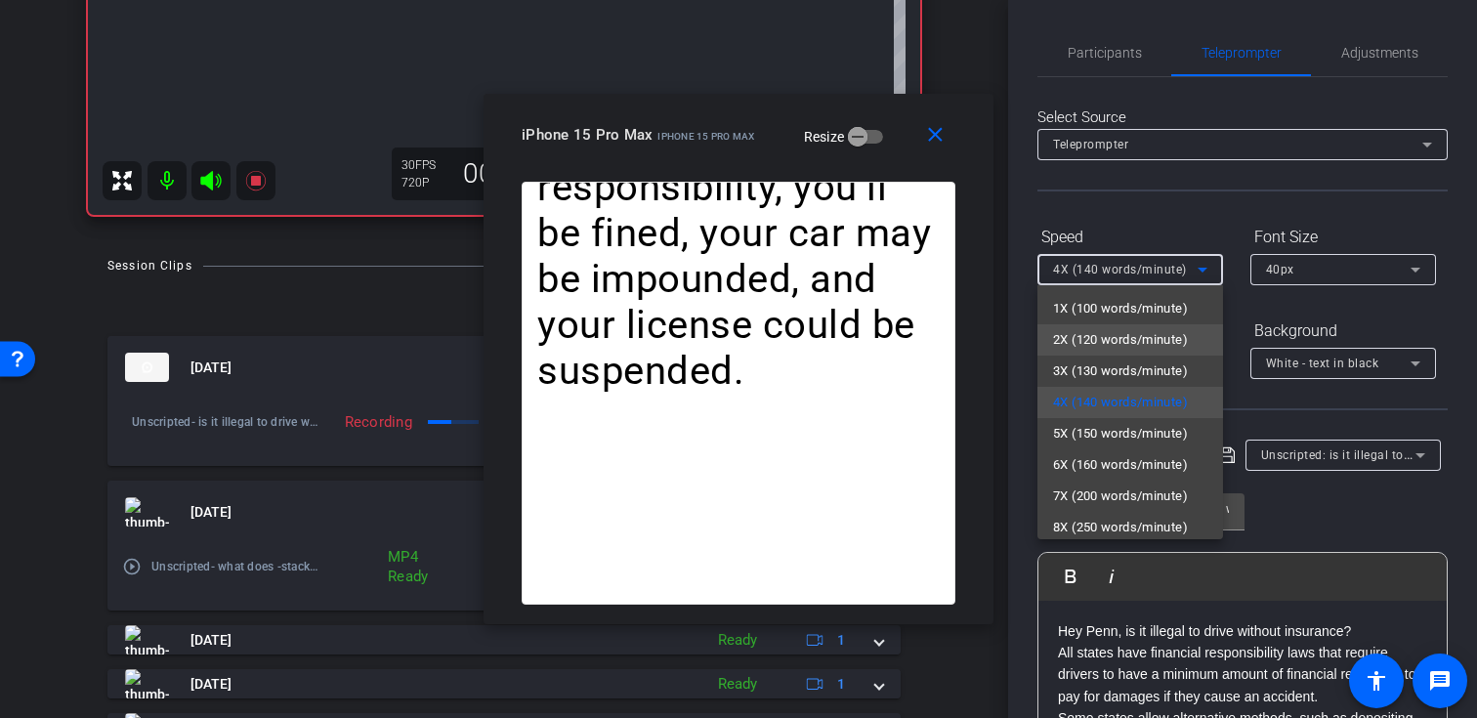
scroll to position [43, 0]
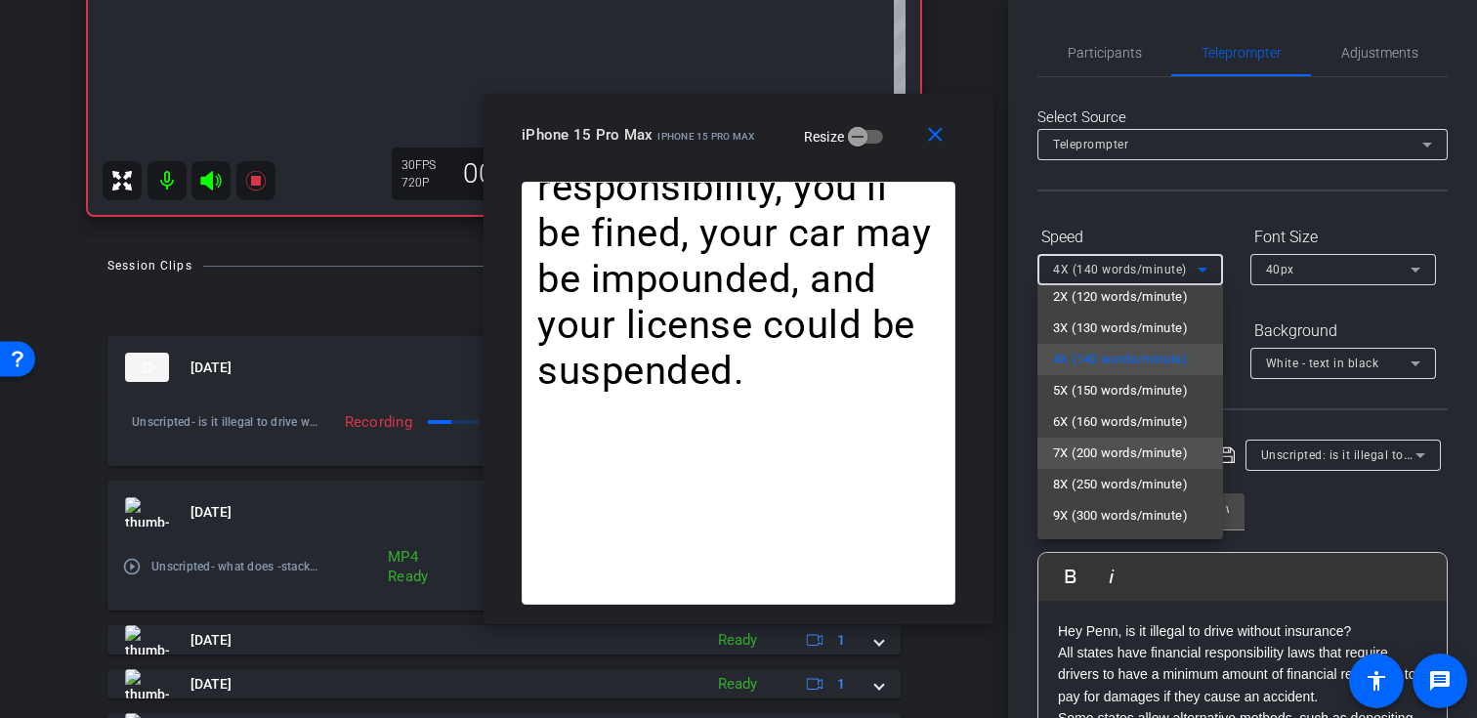
click at [1111, 456] on span "7X (200 words/minute)" at bounding box center [1120, 452] width 135 height 23
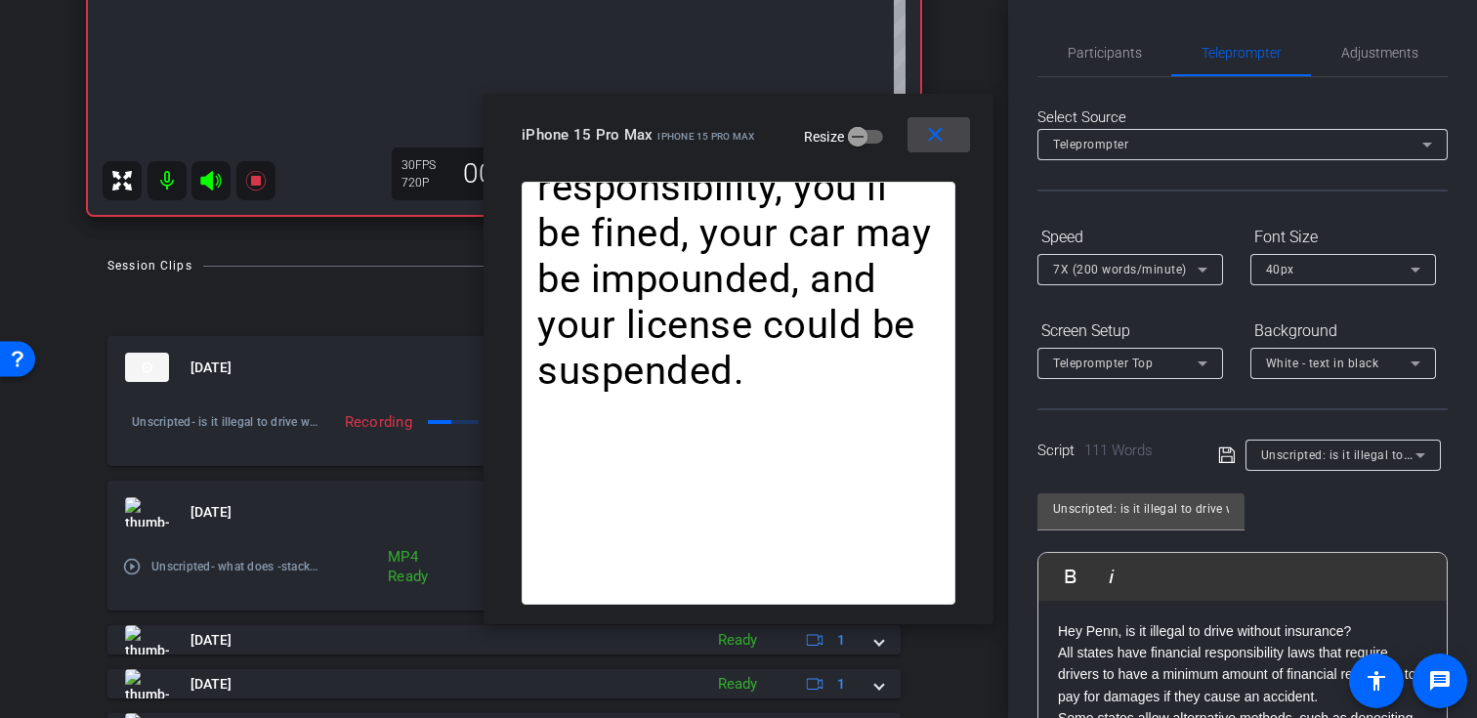
click at [938, 138] on mat-icon "close" at bounding box center [935, 135] width 24 height 24
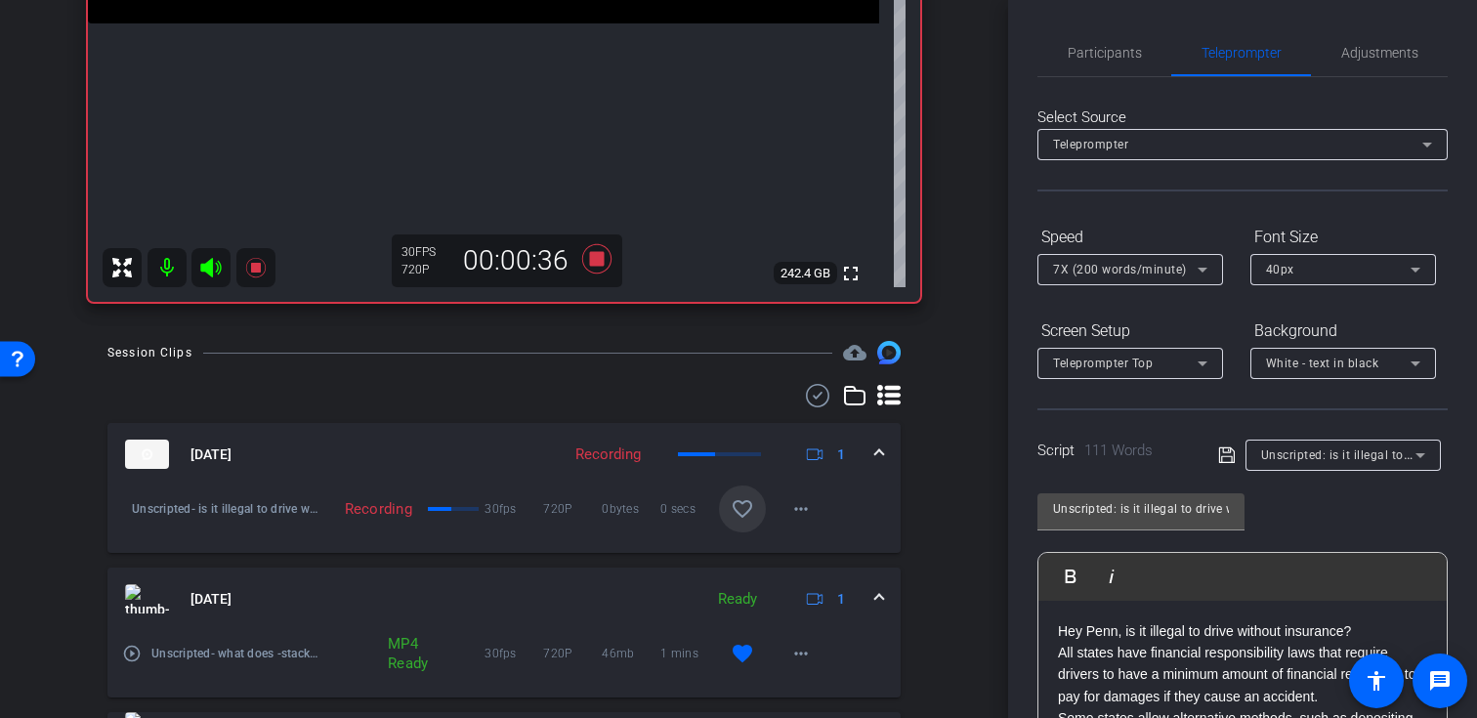
scroll to position [484, 0]
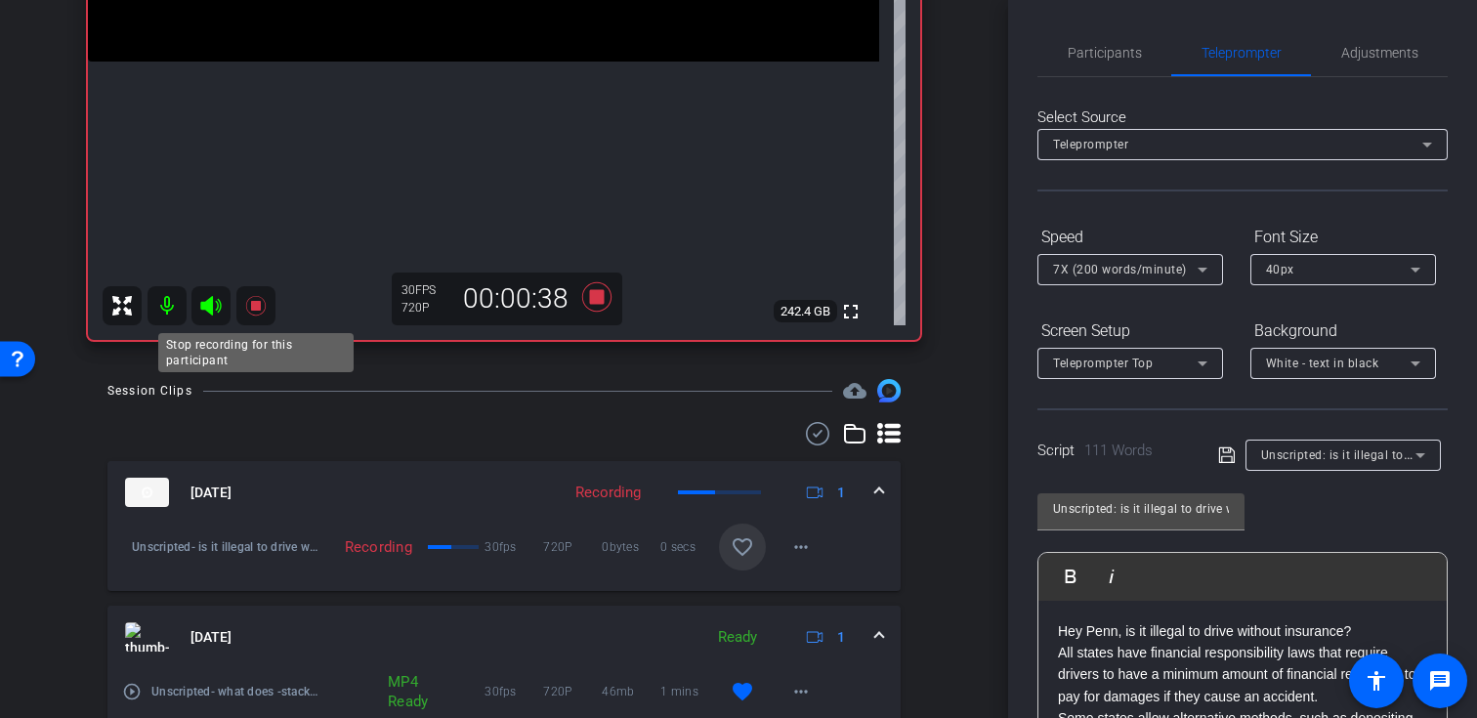
click at [246, 295] on icon at bounding box center [255, 305] width 23 height 23
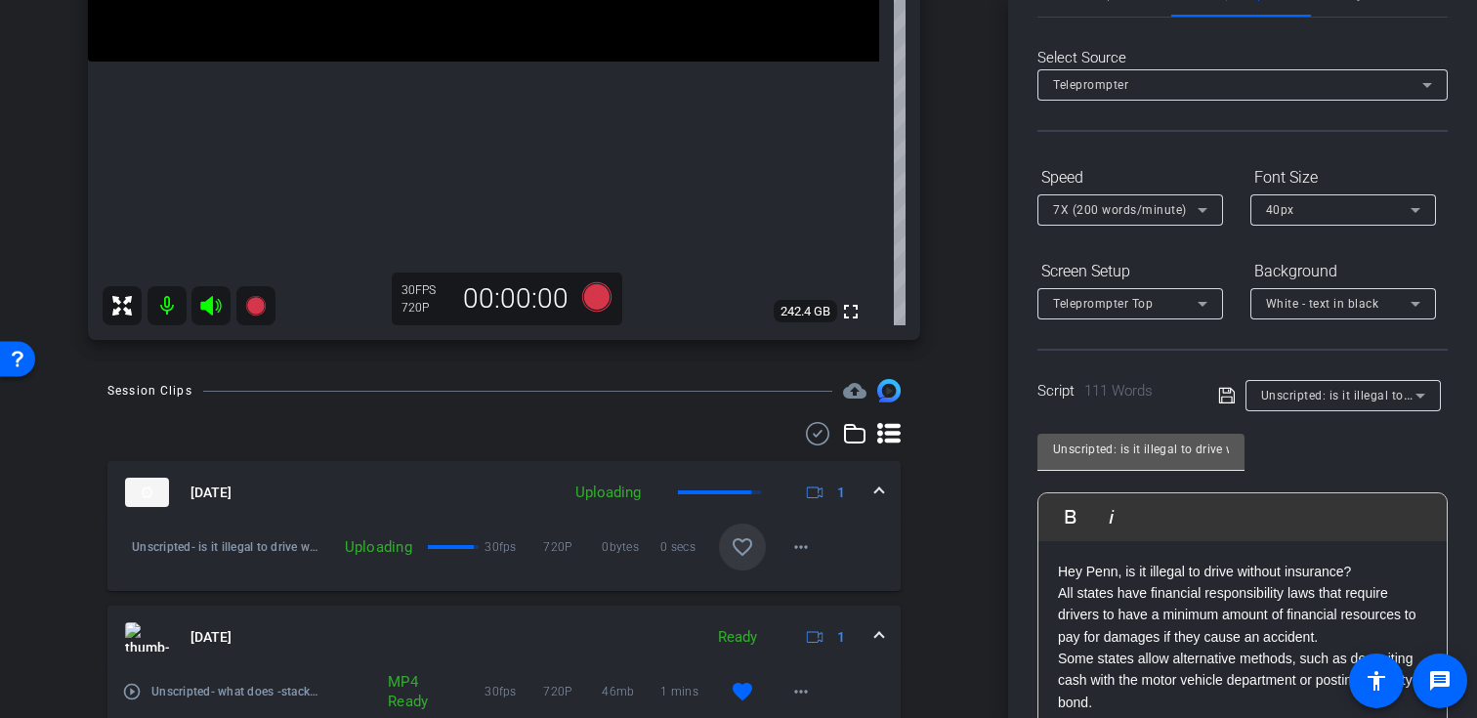
scroll to position [95, 0]
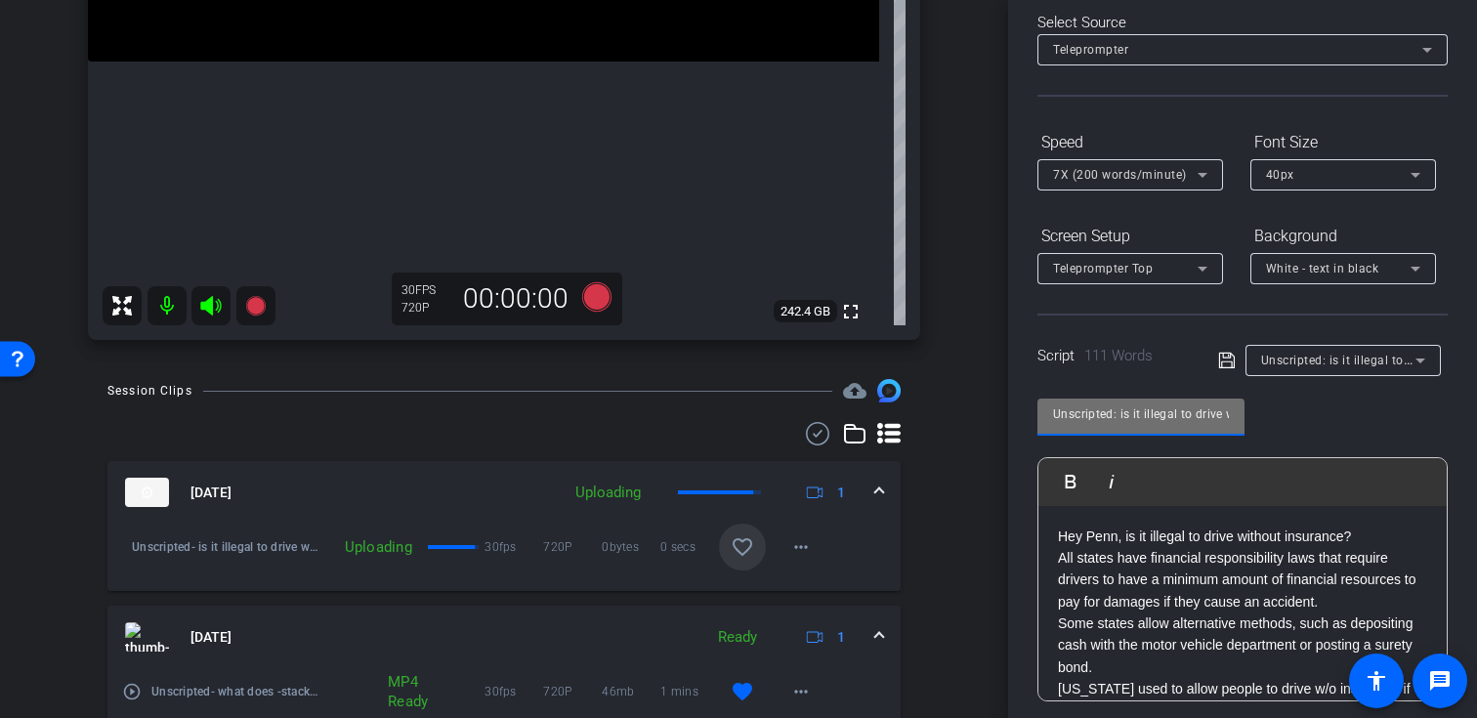
click at [1151, 418] on input "Unscripted: is it illegal to drive without insurance?" at bounding box center [1141, 413] width 176 height 23
click at [245, 304] on icon at bounding box center [255, 305] width 23 height 23
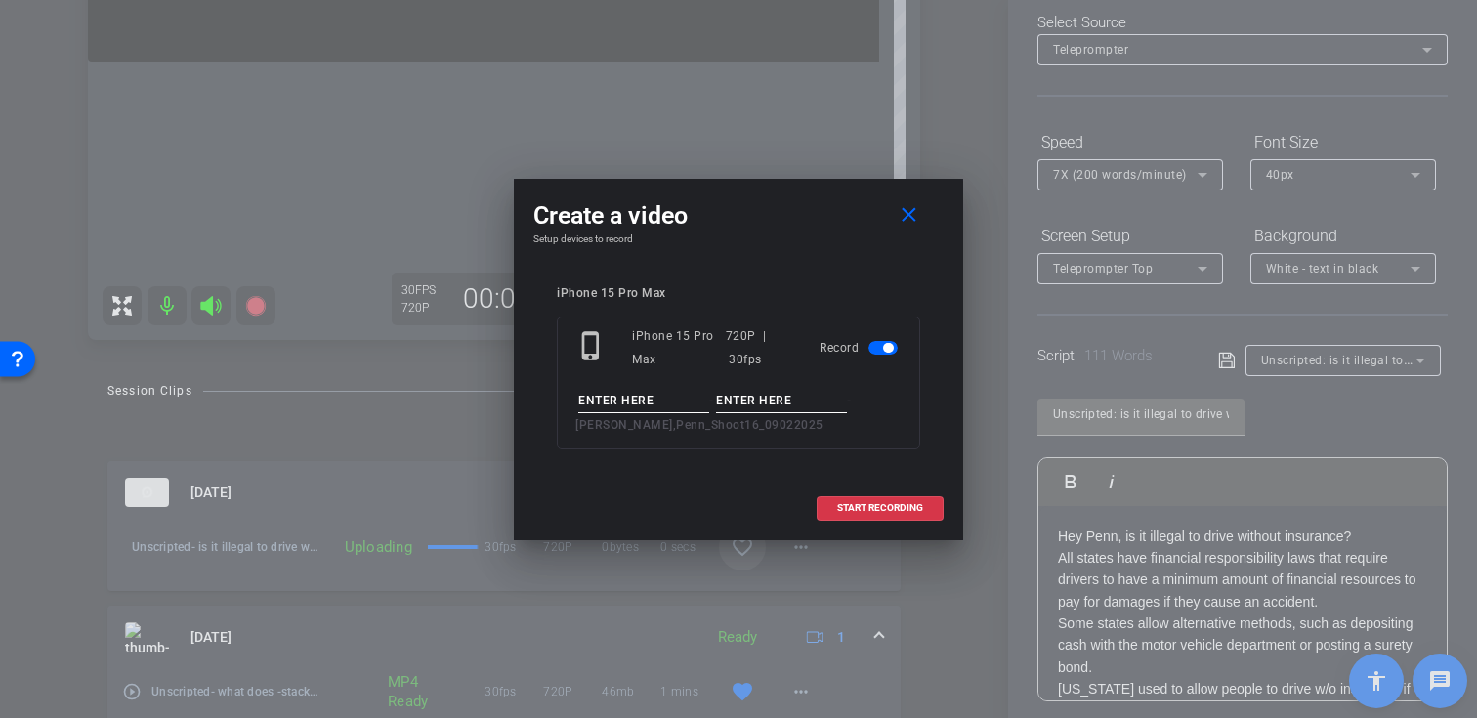
click at [632, 391] on input at bounding box center [643, 401] width 131 height 24
paste input "Unscripted: is it illegal to drive without insurance?"
type input "Unscripted: is it illegal to drive without insurance?"
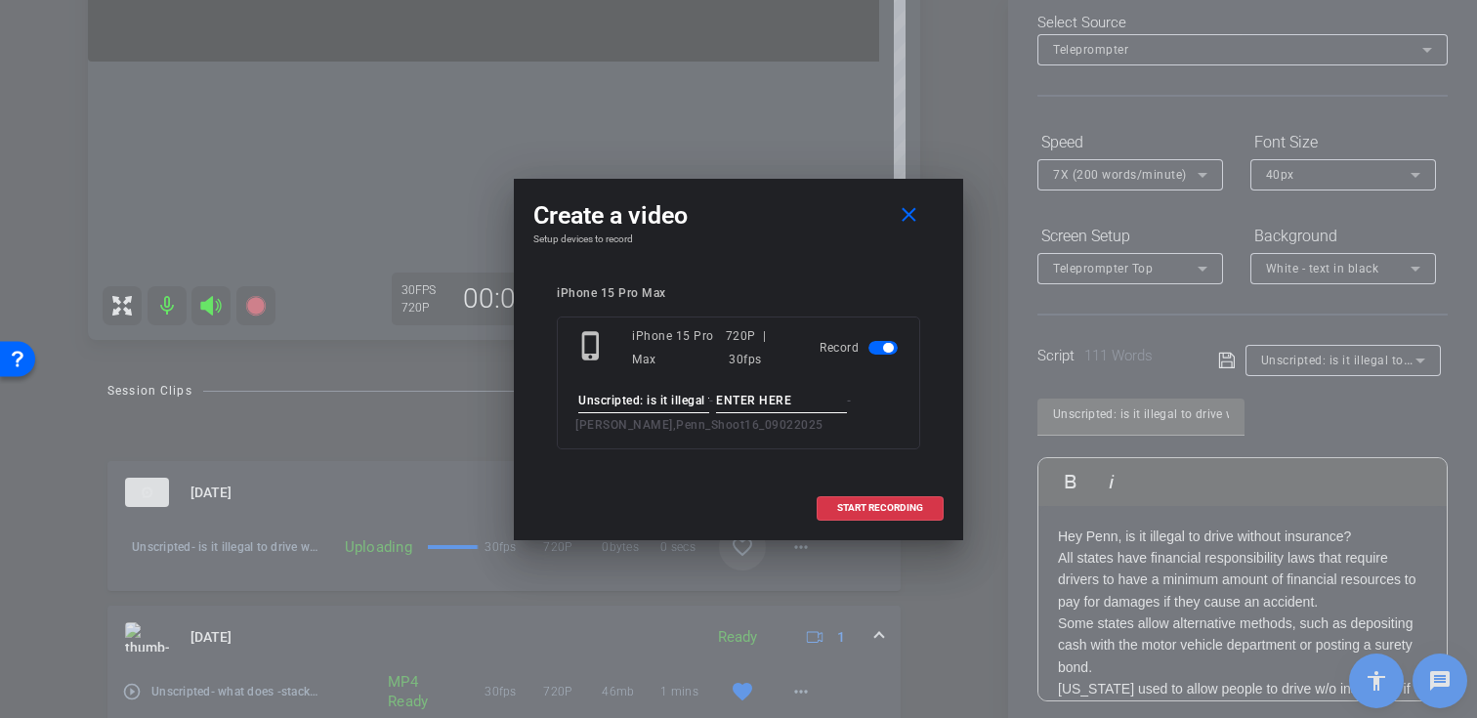
click at [758, 399] on input at bounding box center [781, 401] width 131 height 24
type input "Take02"
click at [845, 511] on span "START RECORDING" at bounding box center [880, 508] width 86 height 10
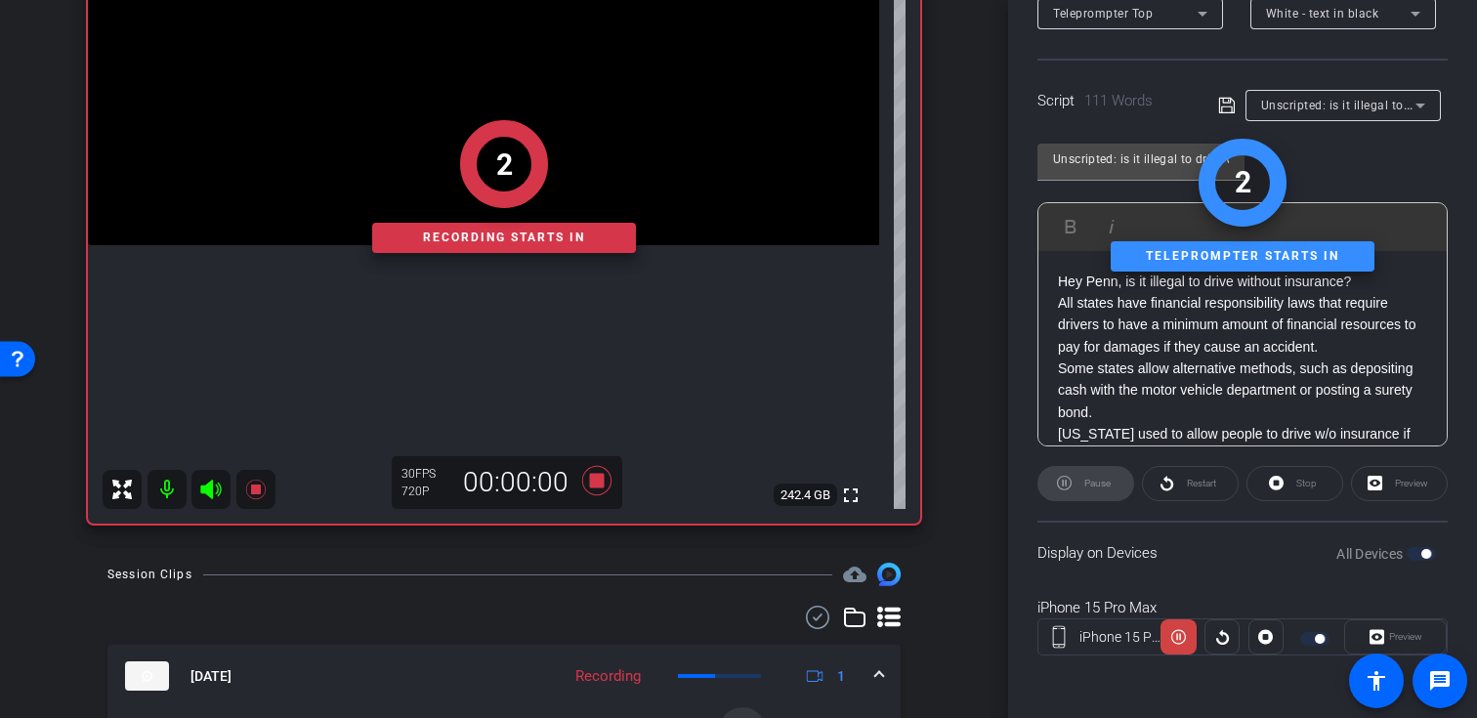
scroll to position [292, 0]
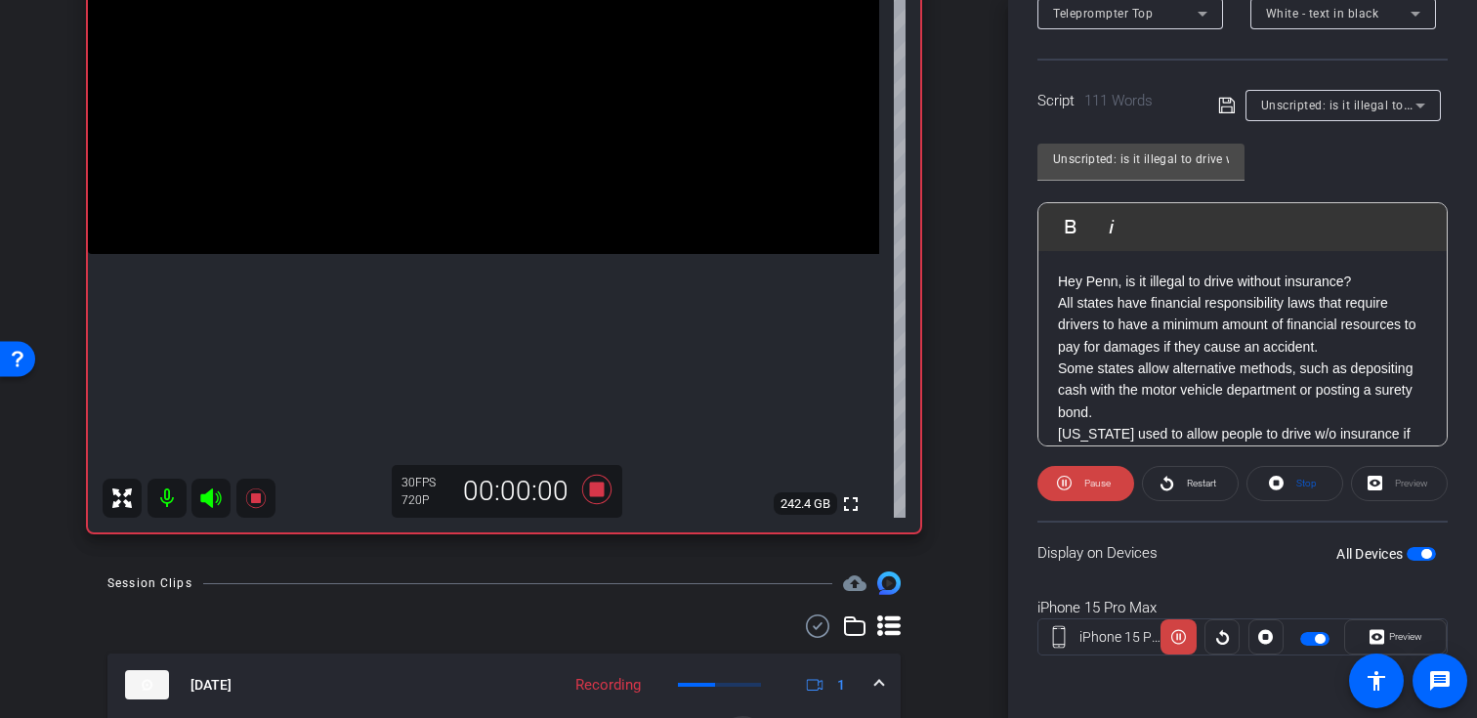
click at [206, 499] on icon at bounding box center [210, 498] width 21 height 20
click at [1362, 631] on span at bounding box center [1395, 636] width 101 height 47
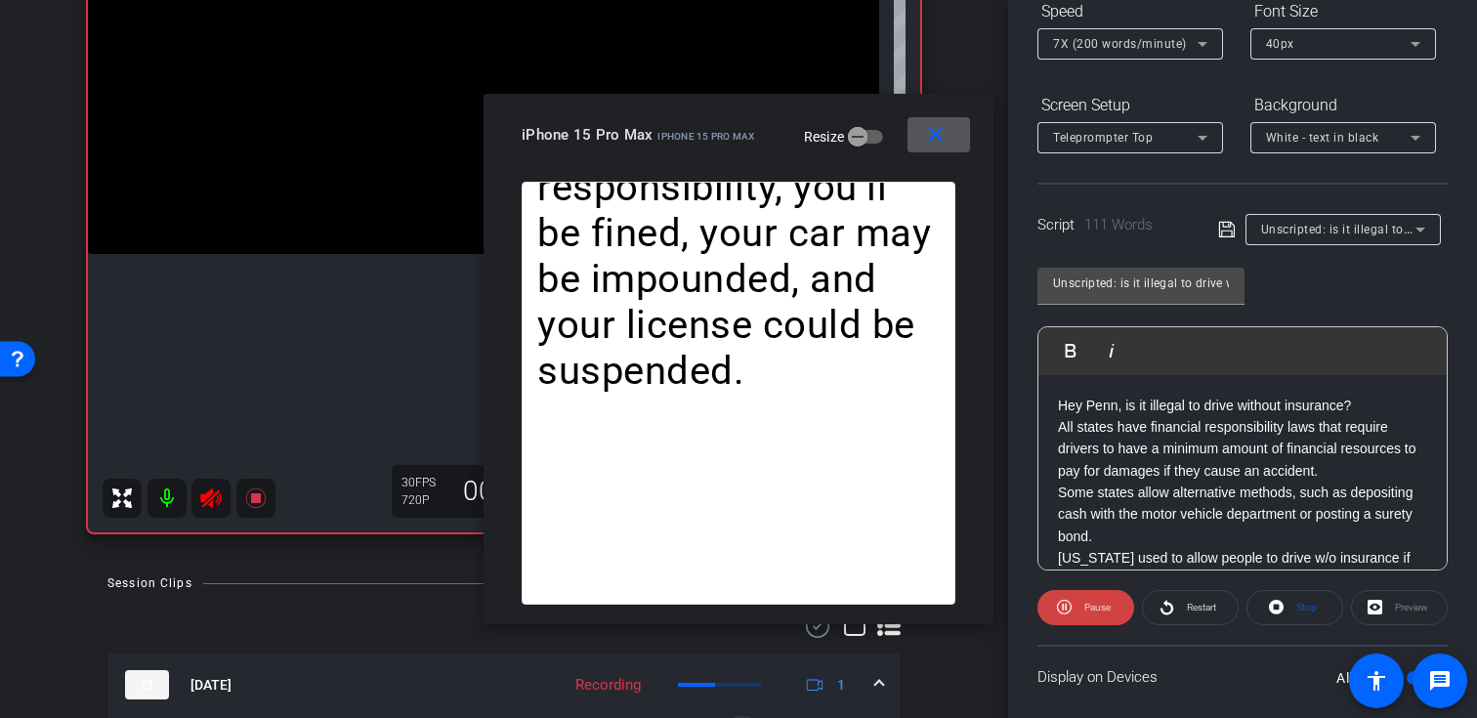
scroll to position [176, 0]
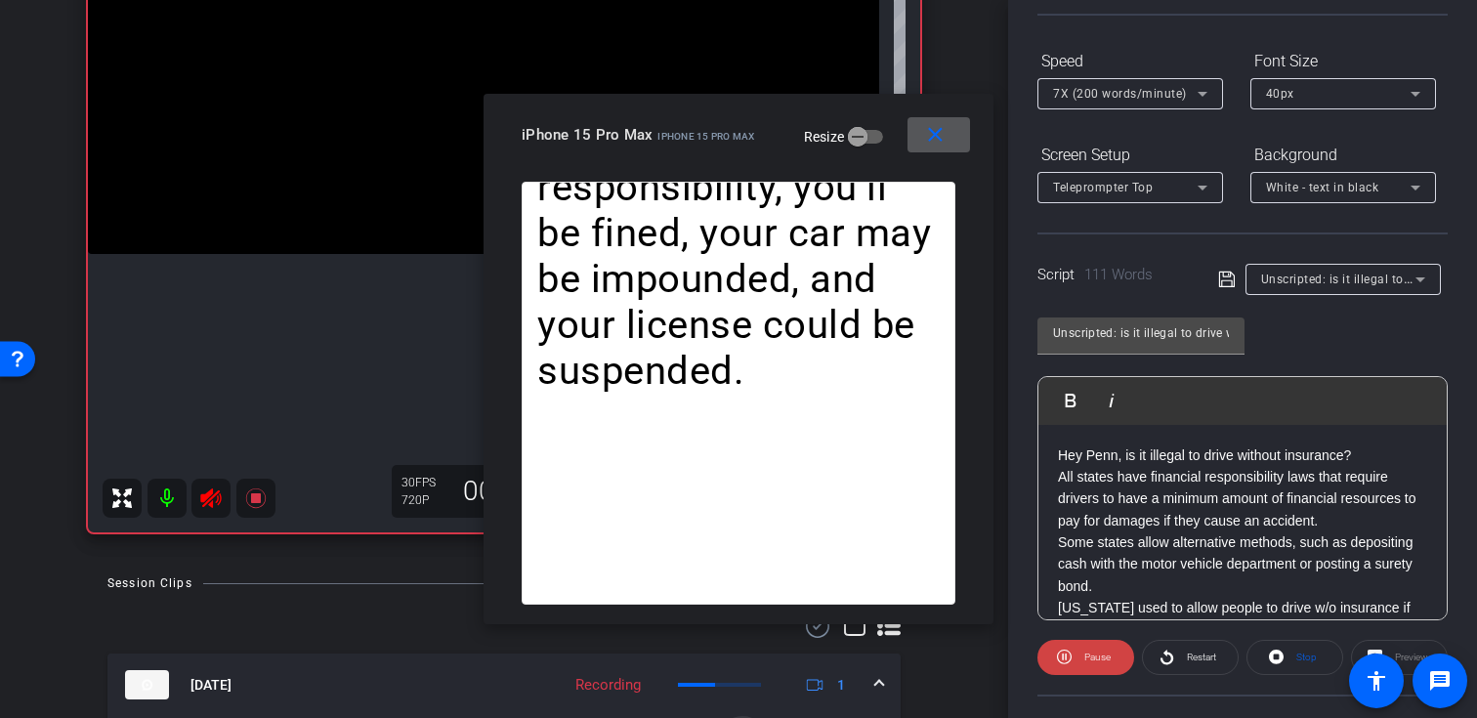
click at [1154, 94] on span "7X (200 words/minute)" at bounding box center [1120, 94] width 134 height 14
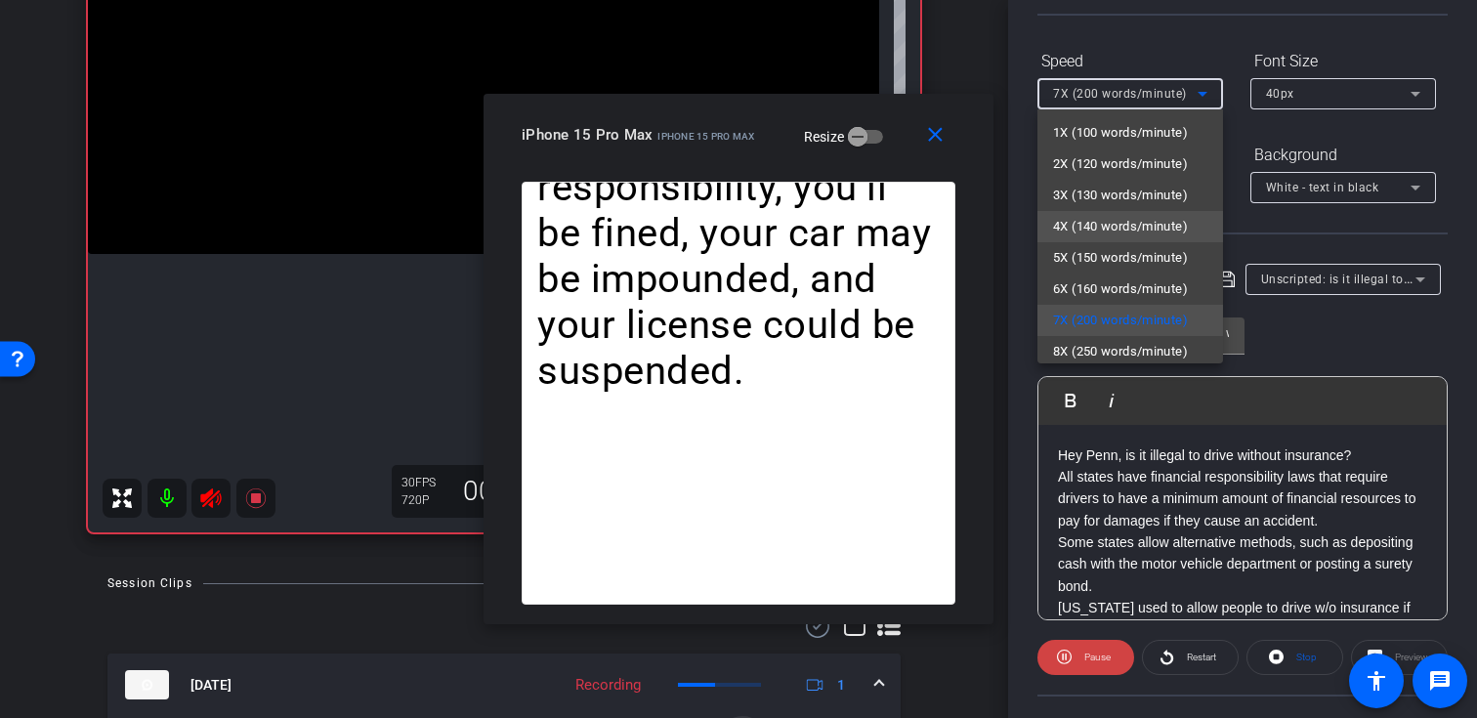
scroll to position [43, 0]
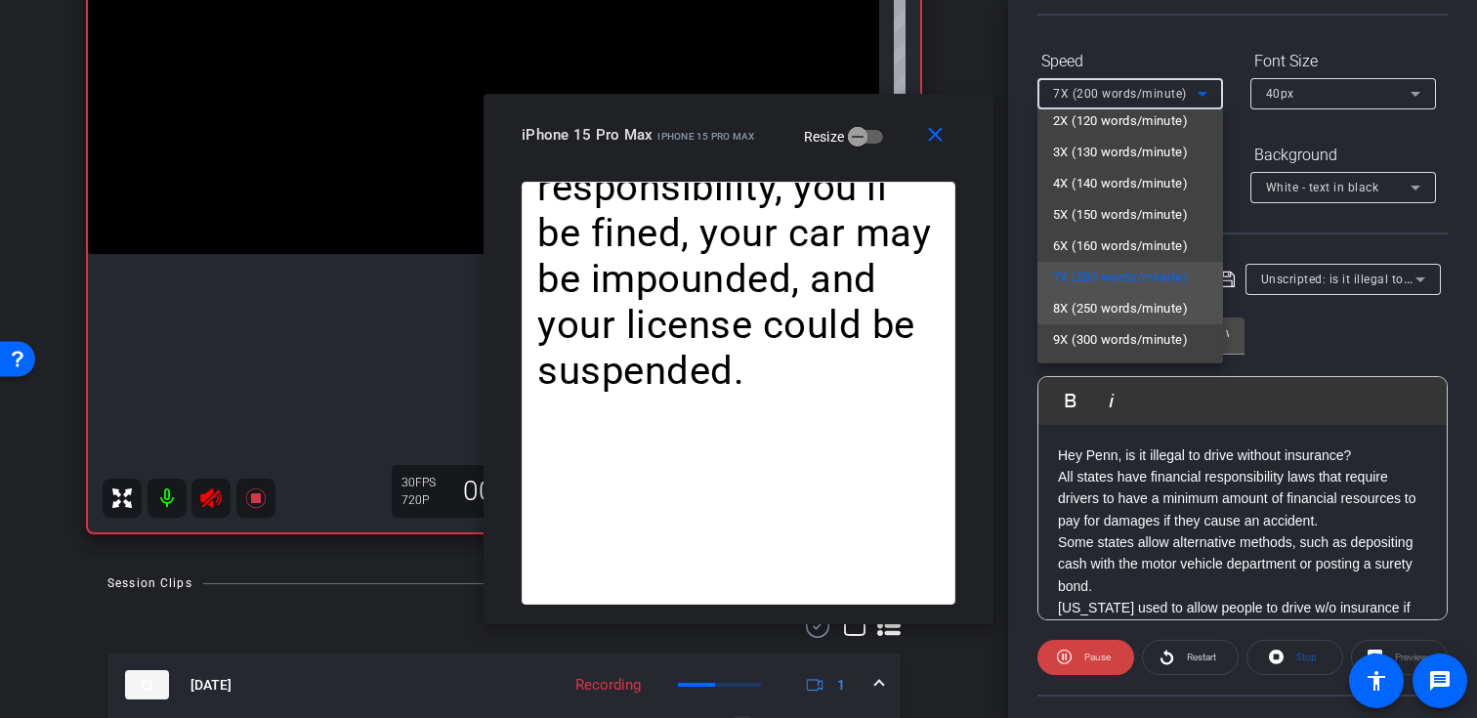
click at [1111, 304] on span "8X (250 words/minute)" at bounding box center [1120, 308] width 135 height 23
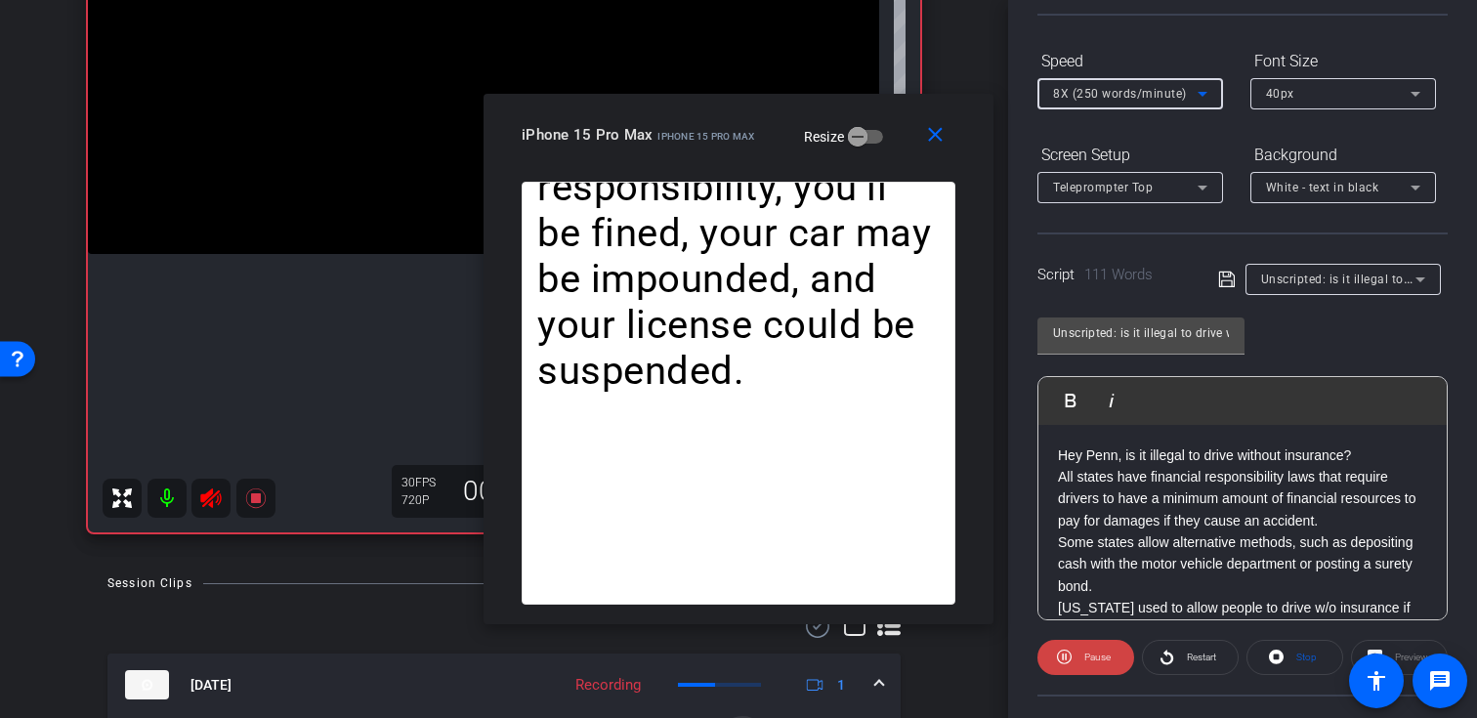
click at [1145, 81] on div "8X (250 words/minute)" at bounding box center [1125, 93] width 145 height 24
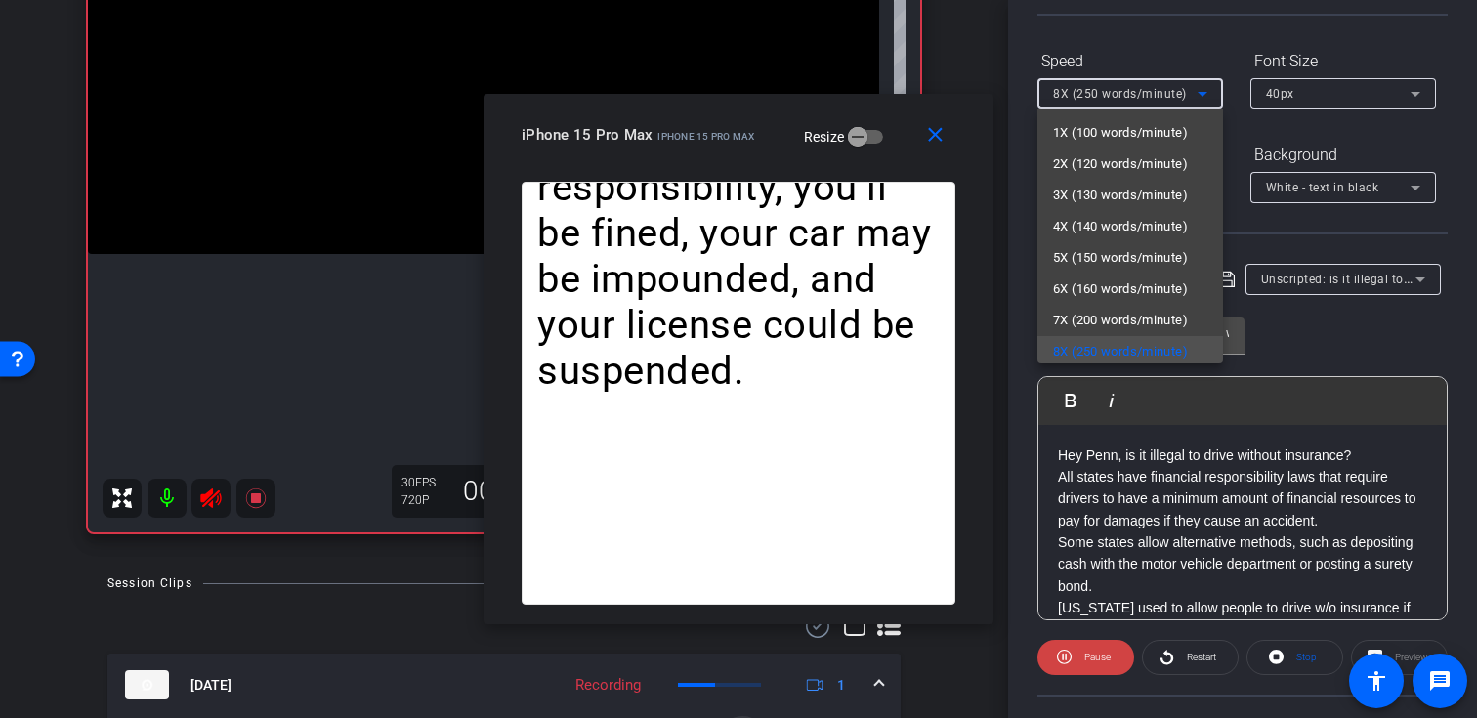
scroll to position [4, 0]
click at [1122, 245] on span "5X (150 words/minute)" at bounding box center [1120, 253] width 135 height 23
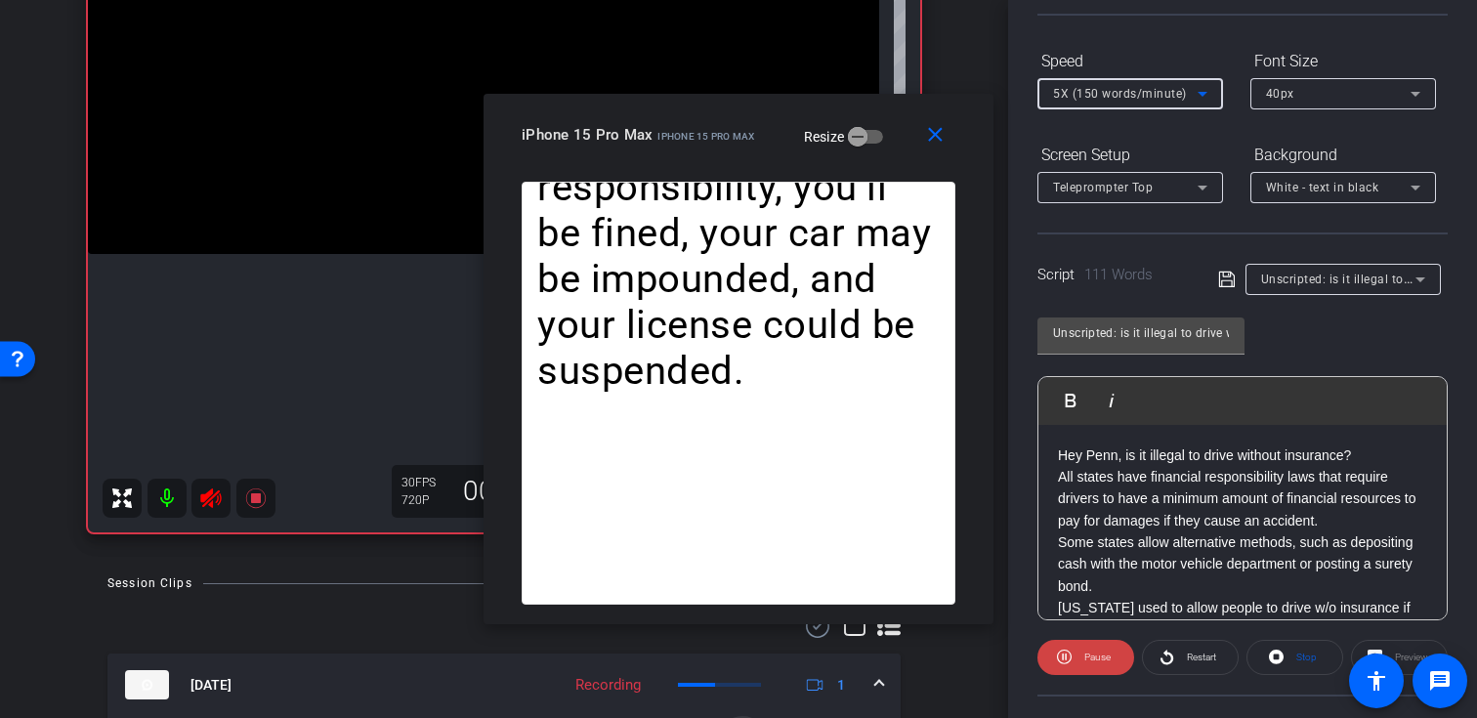
click at [1143, 97] on span "5X (150 words/minute)" at bounding box center [1120, 94] width 134 height 14
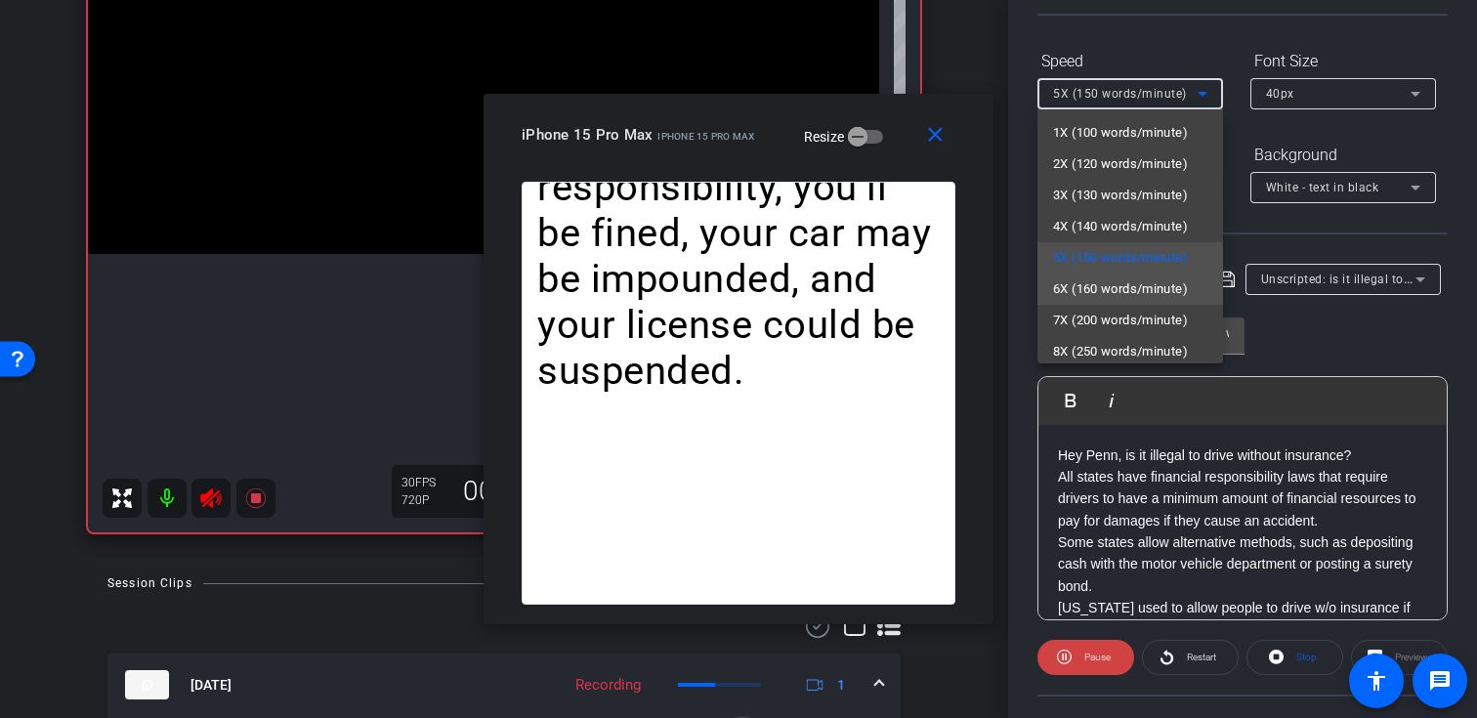
click at [1136, 295] on span "6X (160 words/minute)" at bounding box center [1120, 288] width 135 height 23
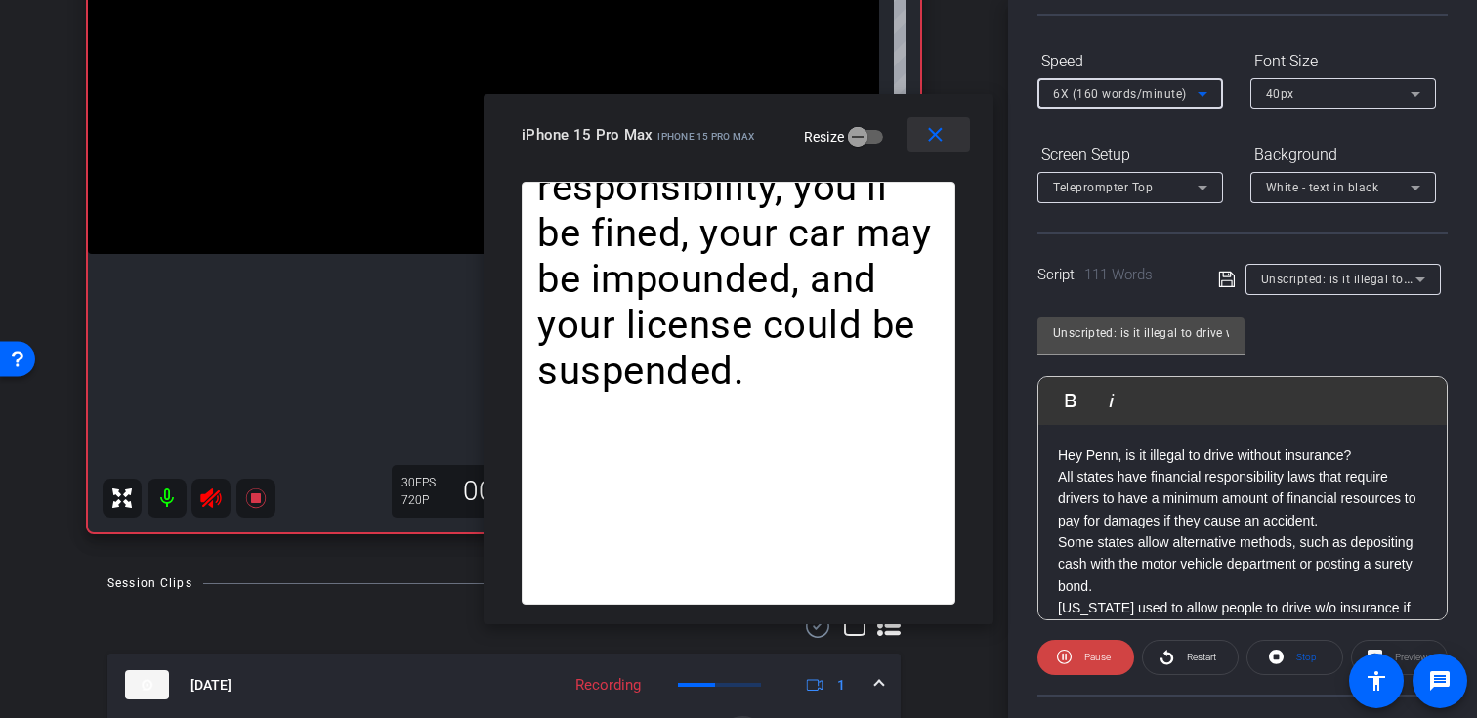
click at [936, 133] on mat-icon "close" at bounding box center [935, 135] width 24 height 24
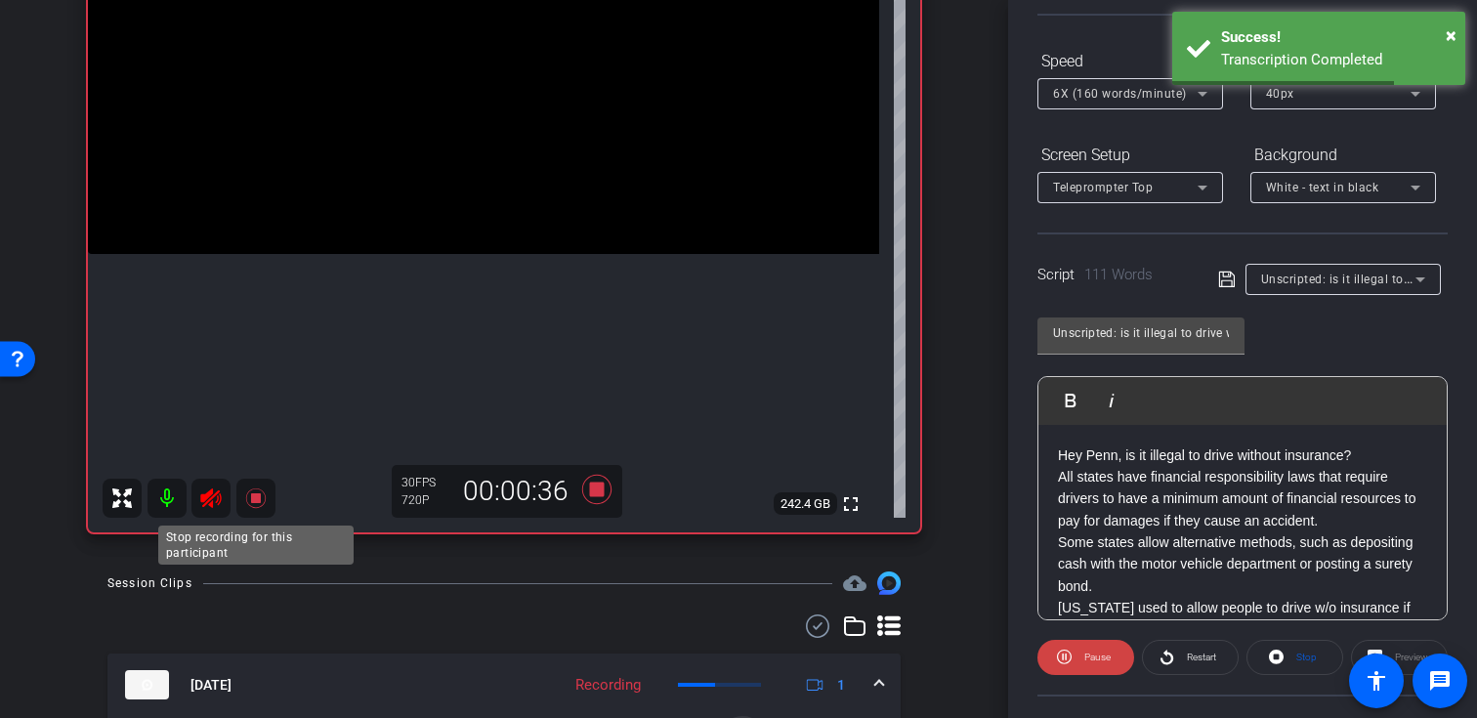
click at [256, 494] on icon at bounding box center [255, 498] width 20 height 20
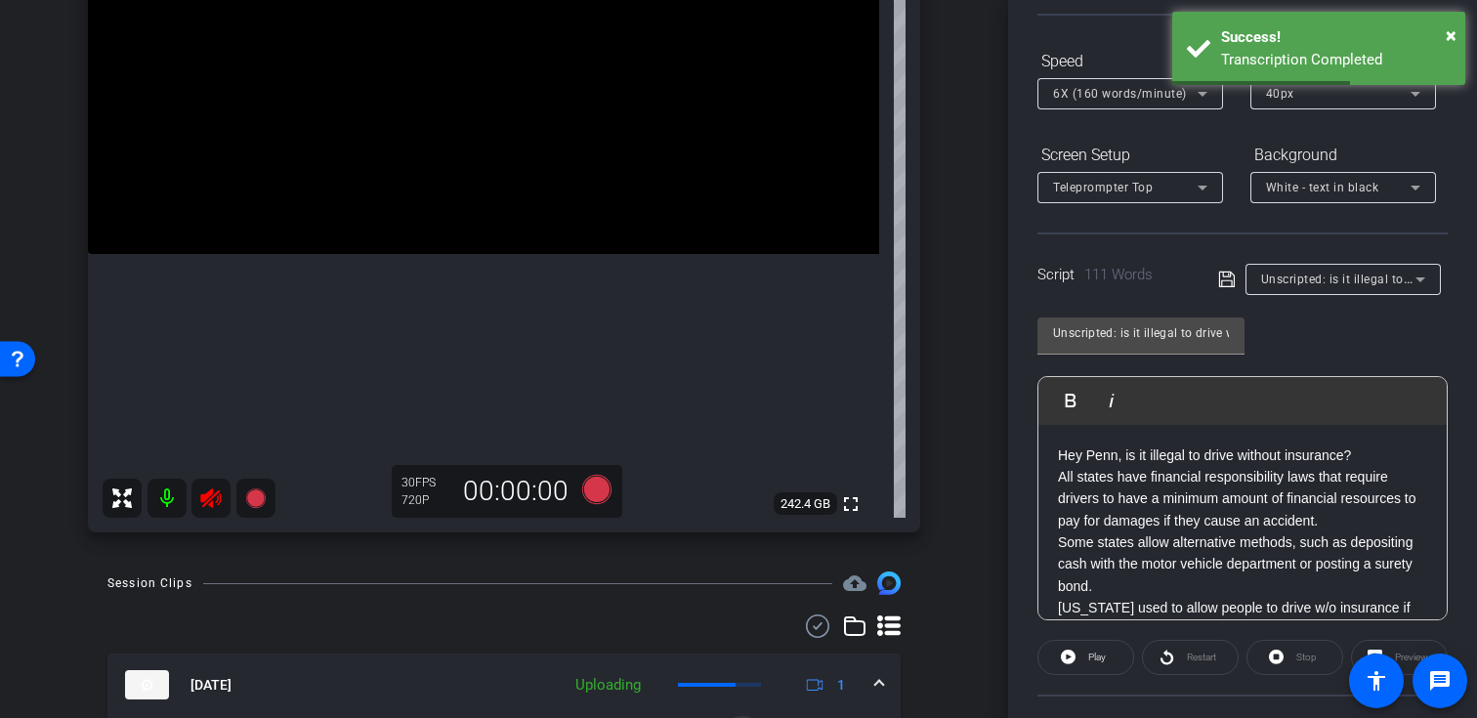
click at [206, 501] on icon at bounding box center [210, 497] width 23 height 23
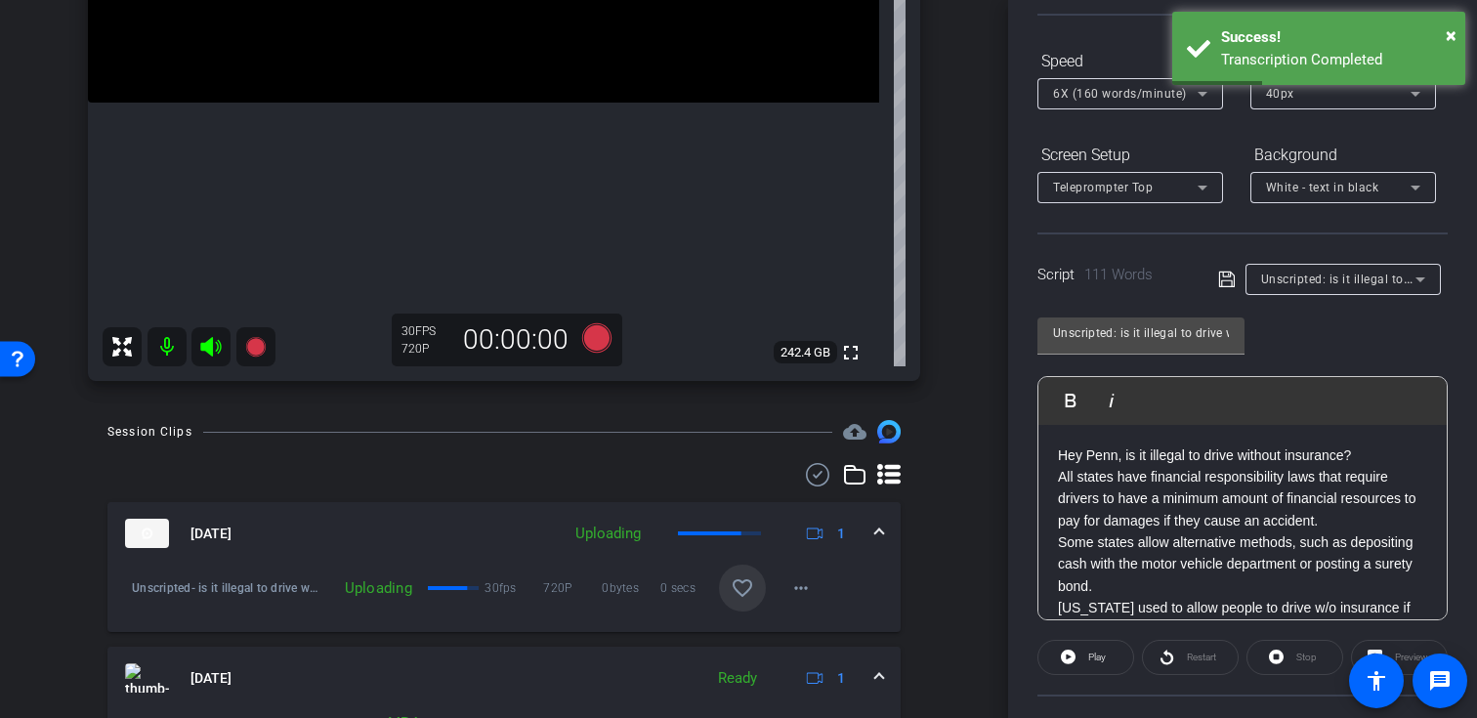
scroll to position [477, 0]
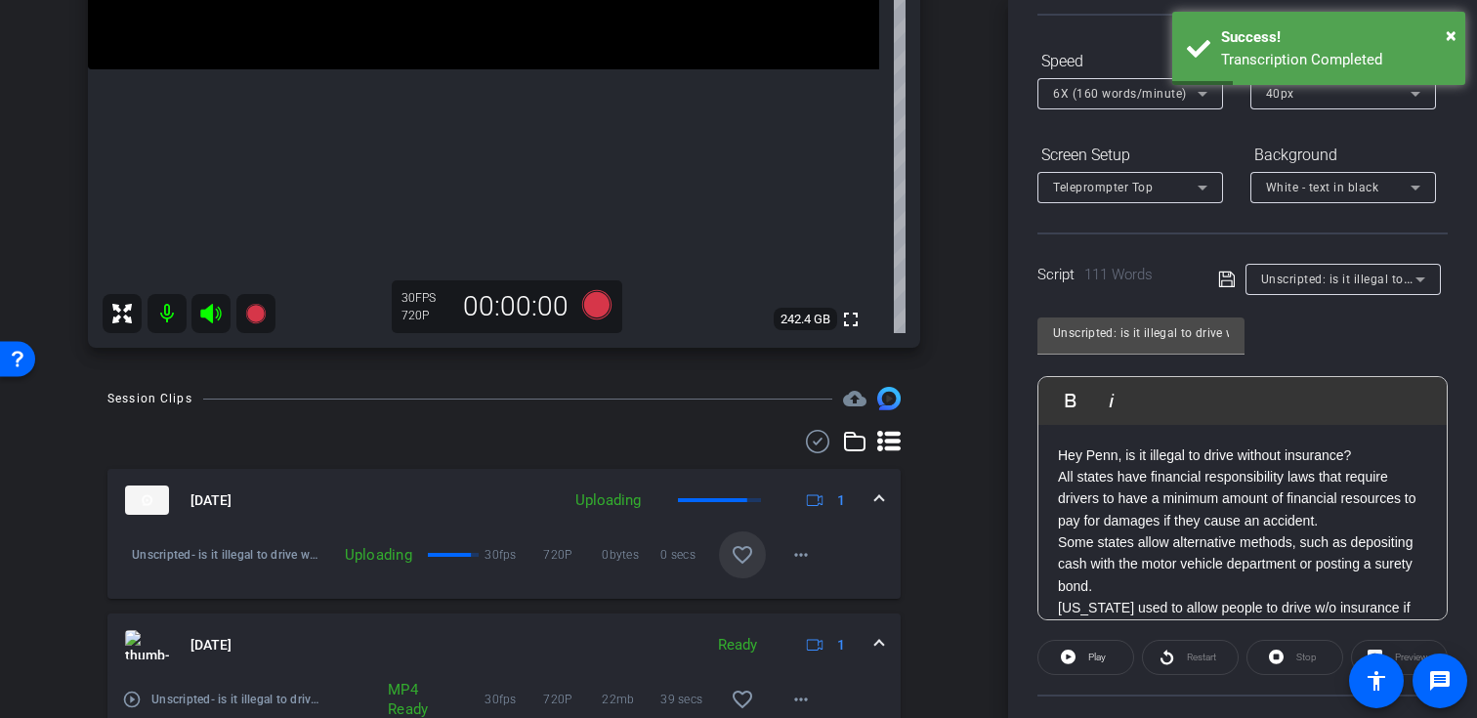
click at [746, 563] on mat-icon "favorite_border" at bounding box center [742, 554] width 23 height 23
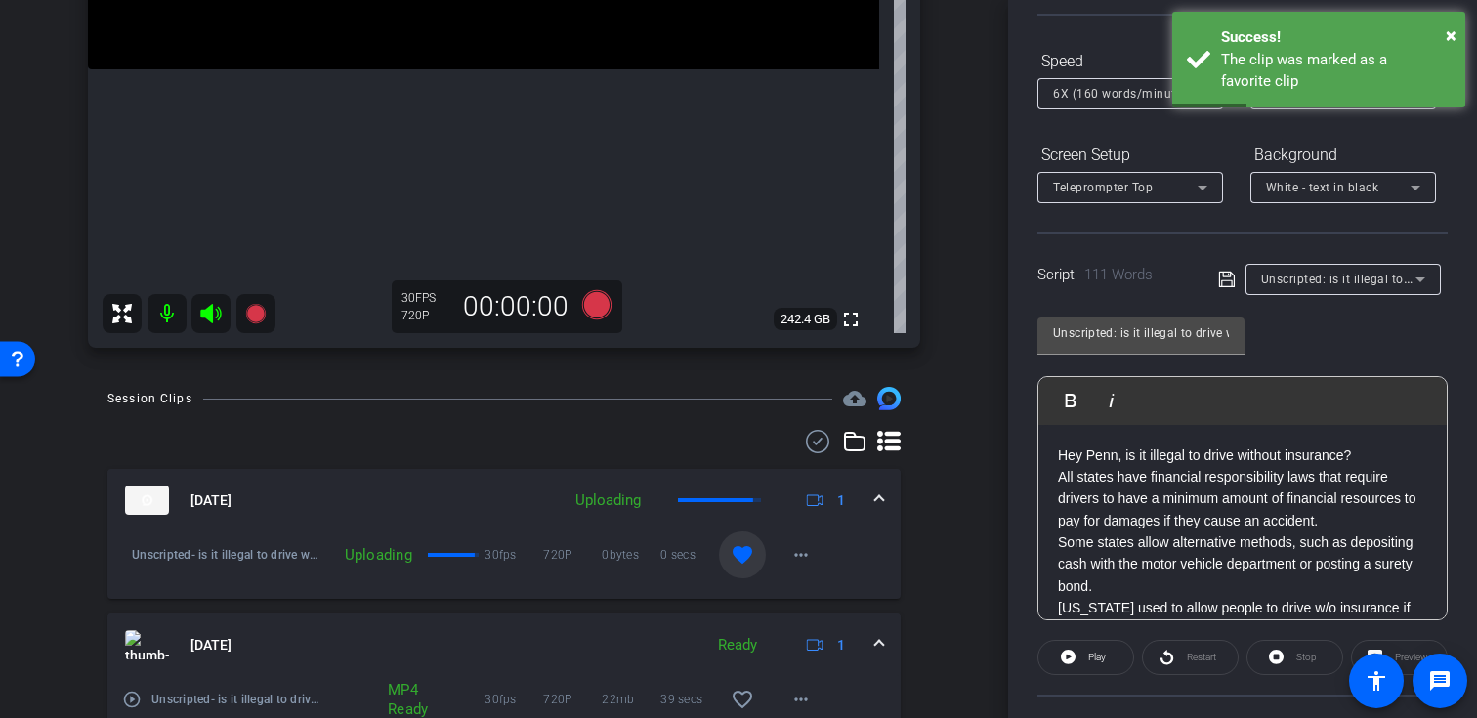
click at [1362, 279] on span "Unscripted: is it illegal to drive without insurance?" at bounding box center [1404, 279] width 287 height 16
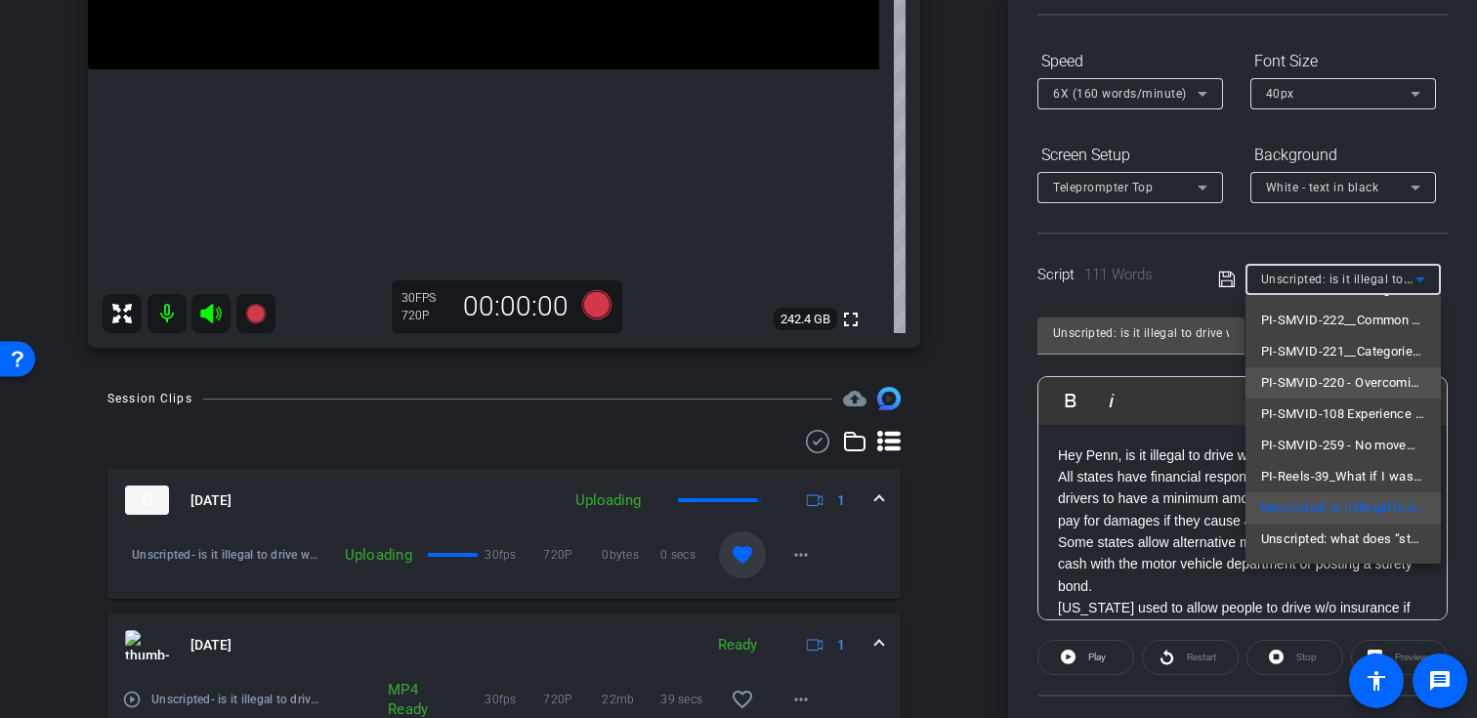
scroll to position [153, 0]
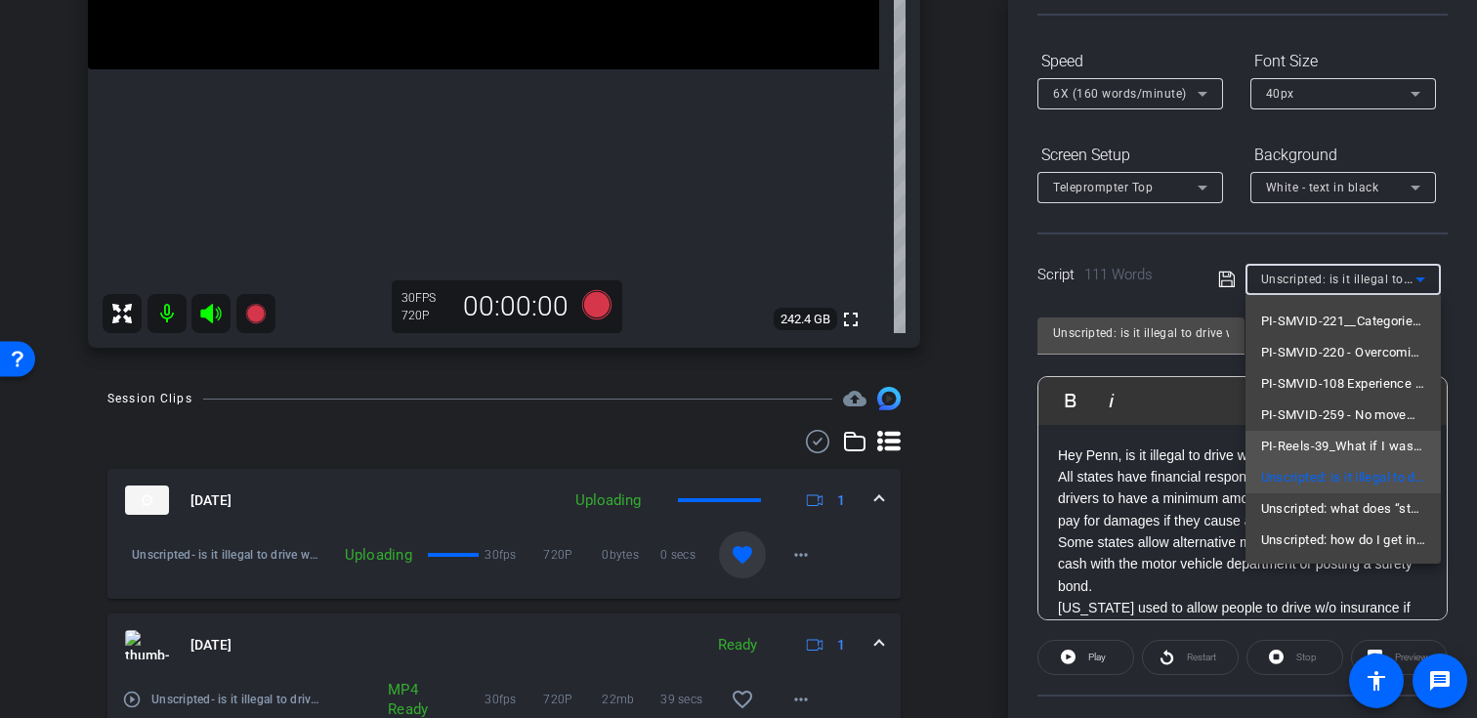
click at [1343, 441] on span "PI-Reels-39_What if I was partly responsible for the accident?" at bounding box center [1343, 446] width 164 height 23
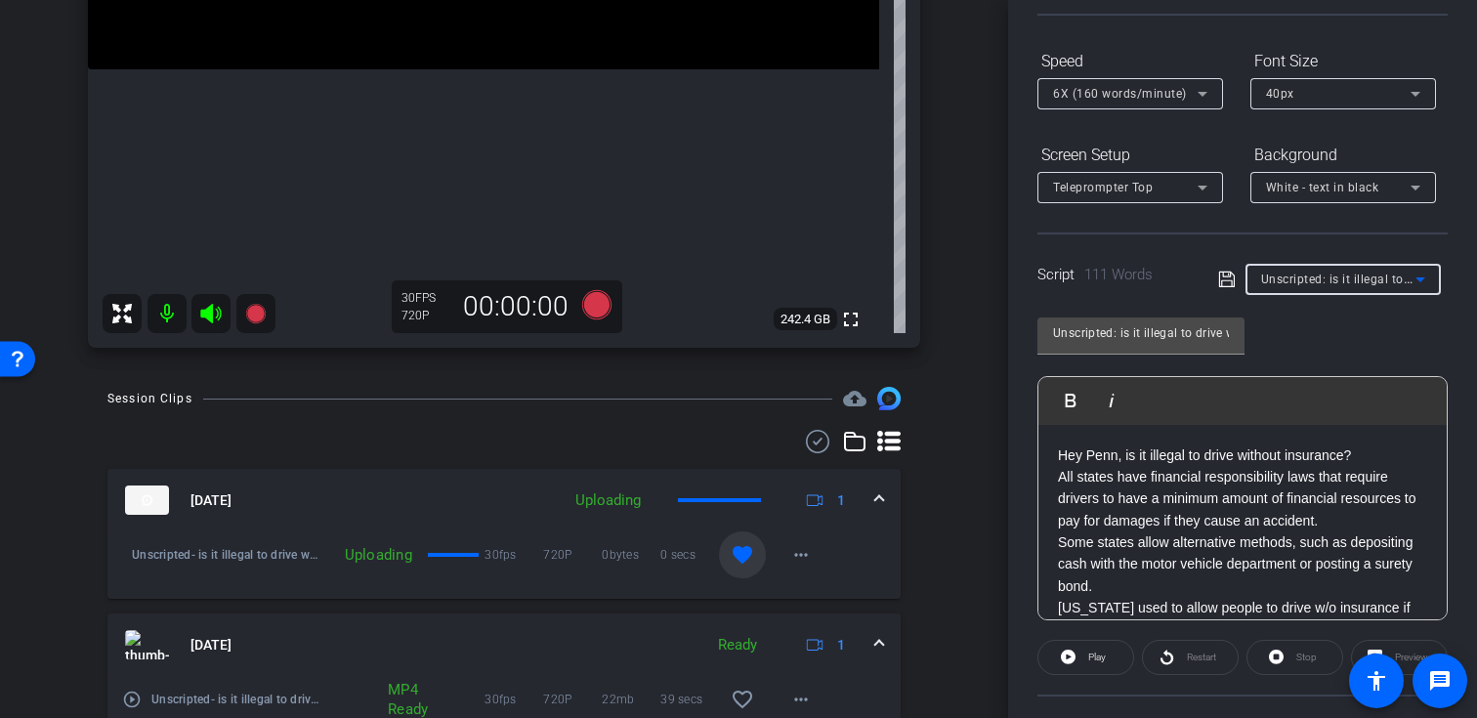
type input "PI-Reels-39_What if I was partly responsible for the accident?"
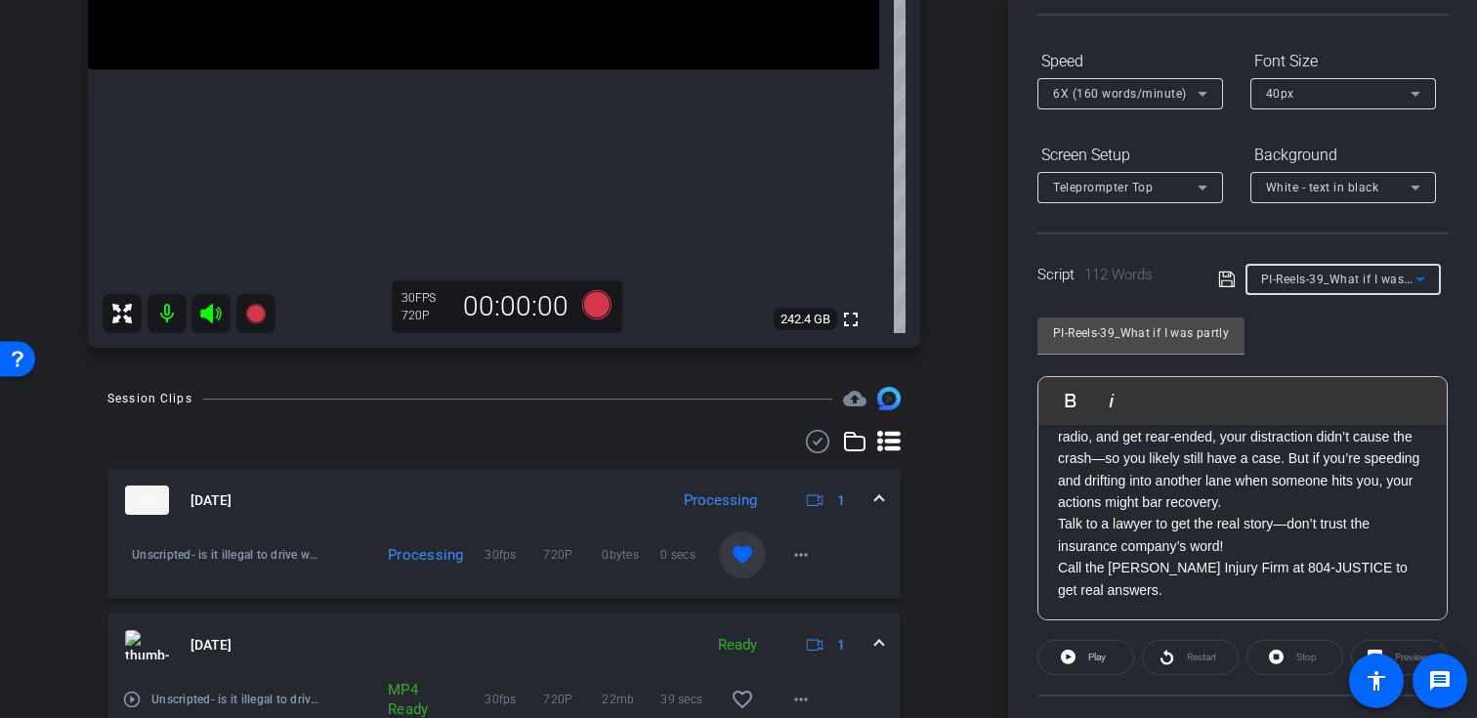
scroll to position [0, 0]
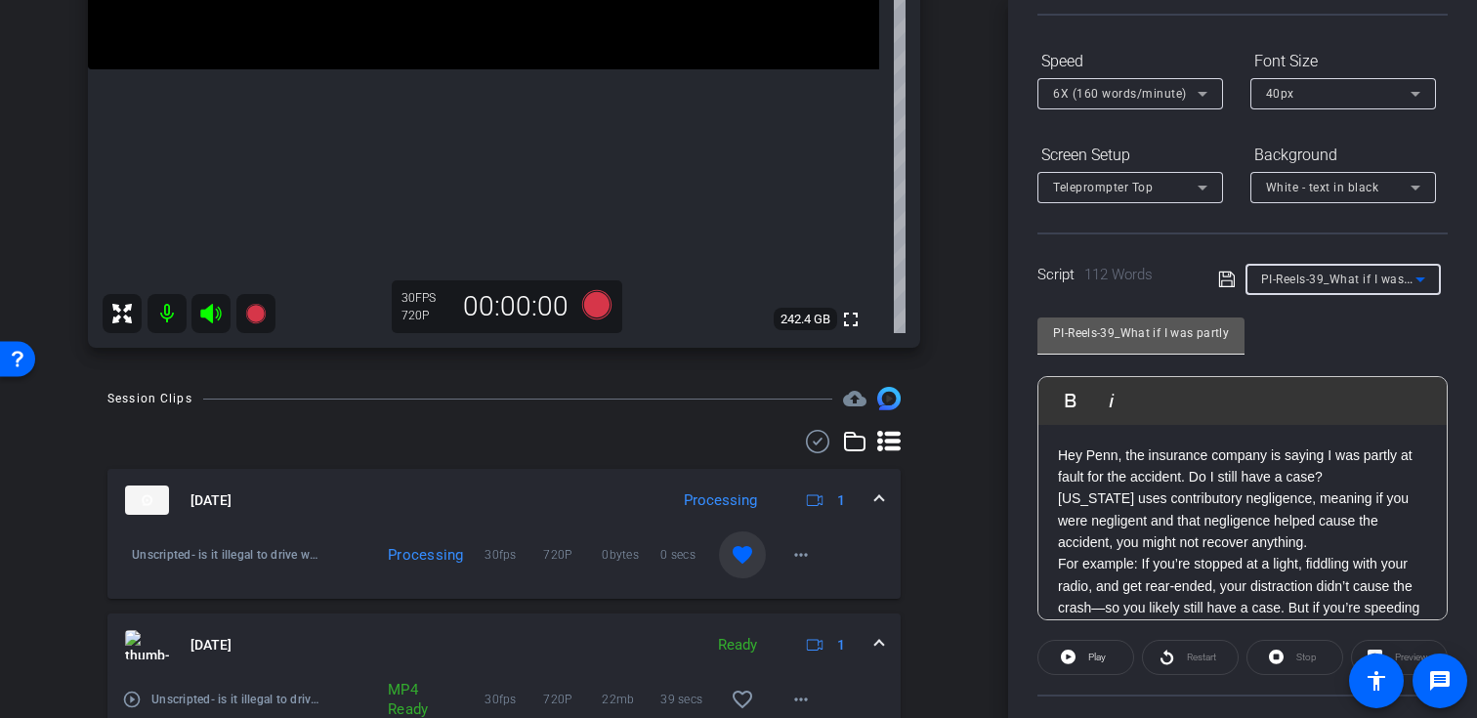
click at [1134, 340] on input "PI-Reels-39_What if I was partly responsible for the accident?" at bounding box center [1141, 332] width 176 height 23
click at [260, 315] on icon at bounding box center [255, 314] width 20 height 20
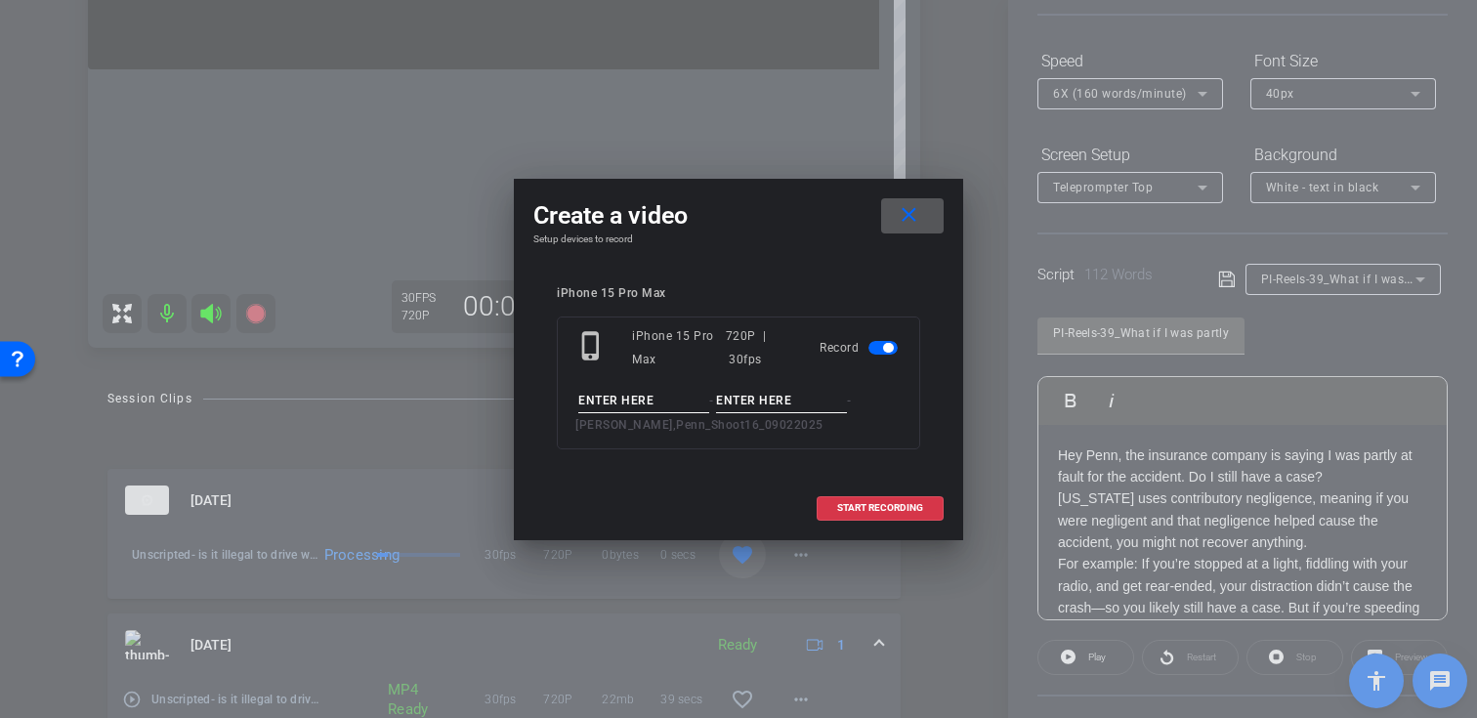
click at [647, 398] on input at bounding box center [643, 401] width 131 height 24
paste input "PI-Reels-39_What if I was partly responsible for the accident?"
type input "PI-Reels-39_What if I was partly responsible for the accident?"
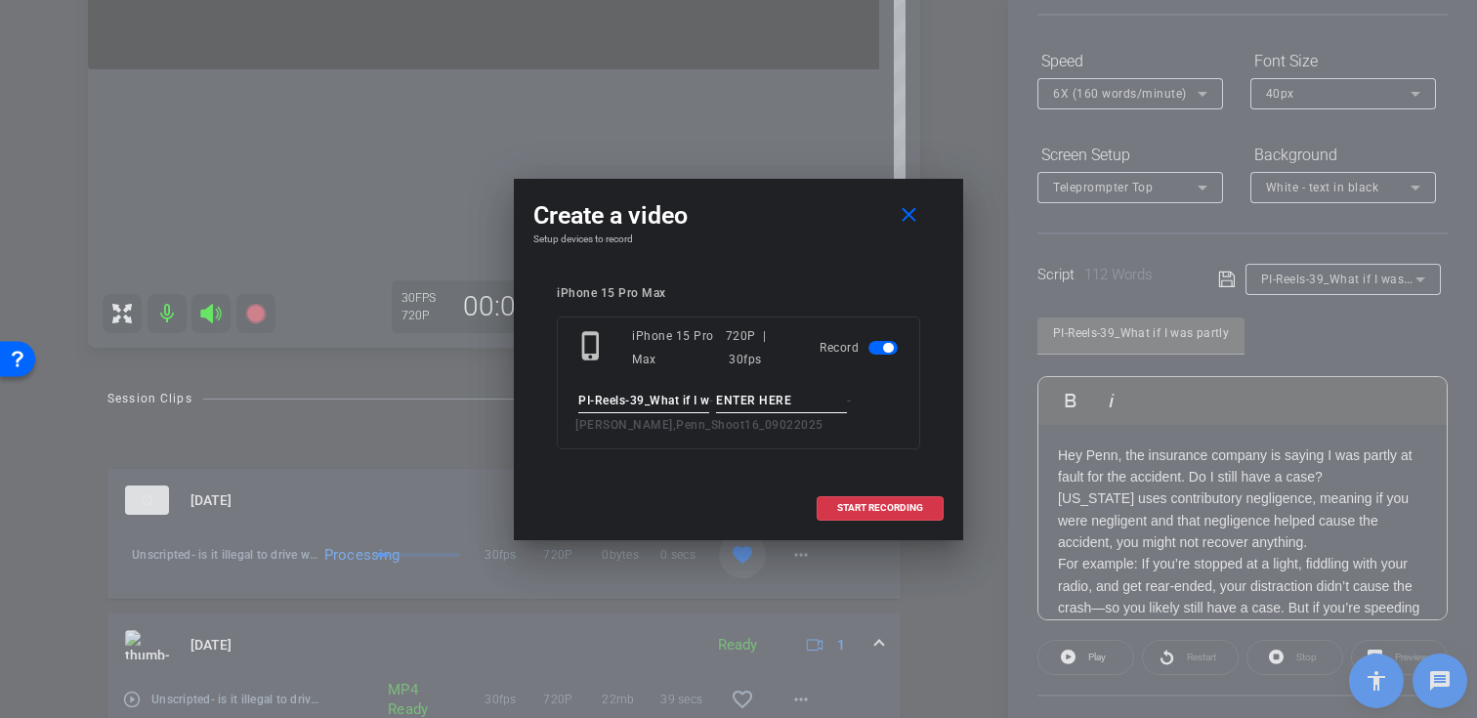
click at [777, 405] on input at bounding box center [781, 401] width 131 height 24
type input "Take01"
click at [861, 506] on span "START RECORDING" at bounding box center [880, 508] width 86 height 10
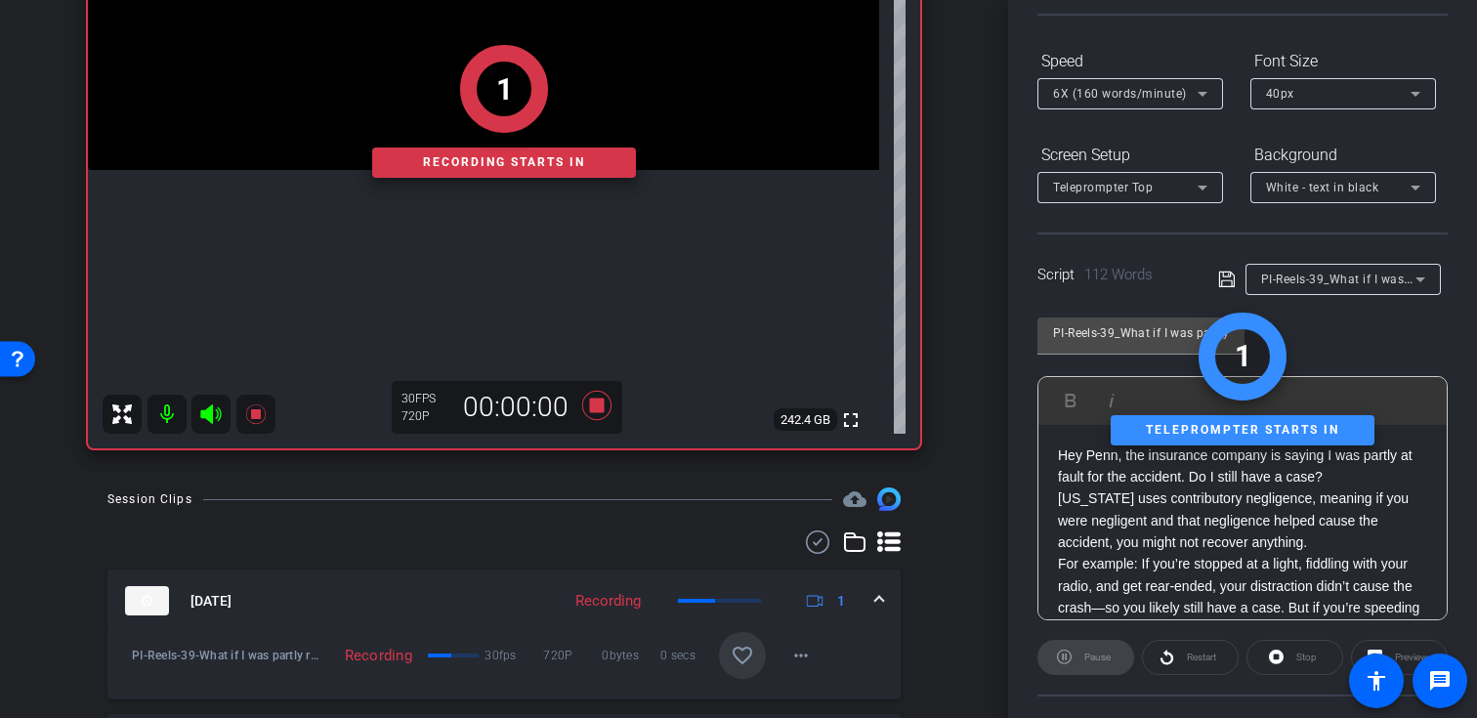
scroll to position [350, 0]
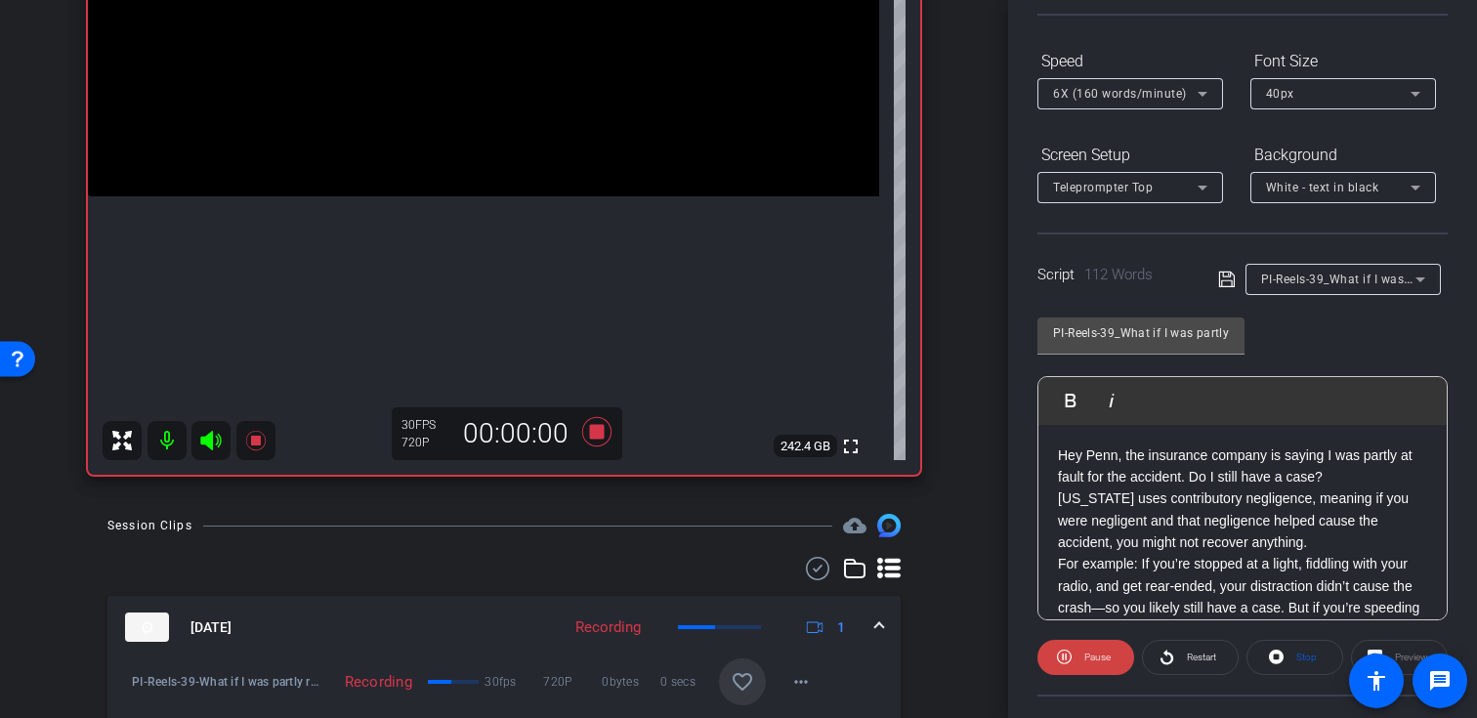
click at [209, 440] on icon at bounding box center [210, 441] width 21 height 20
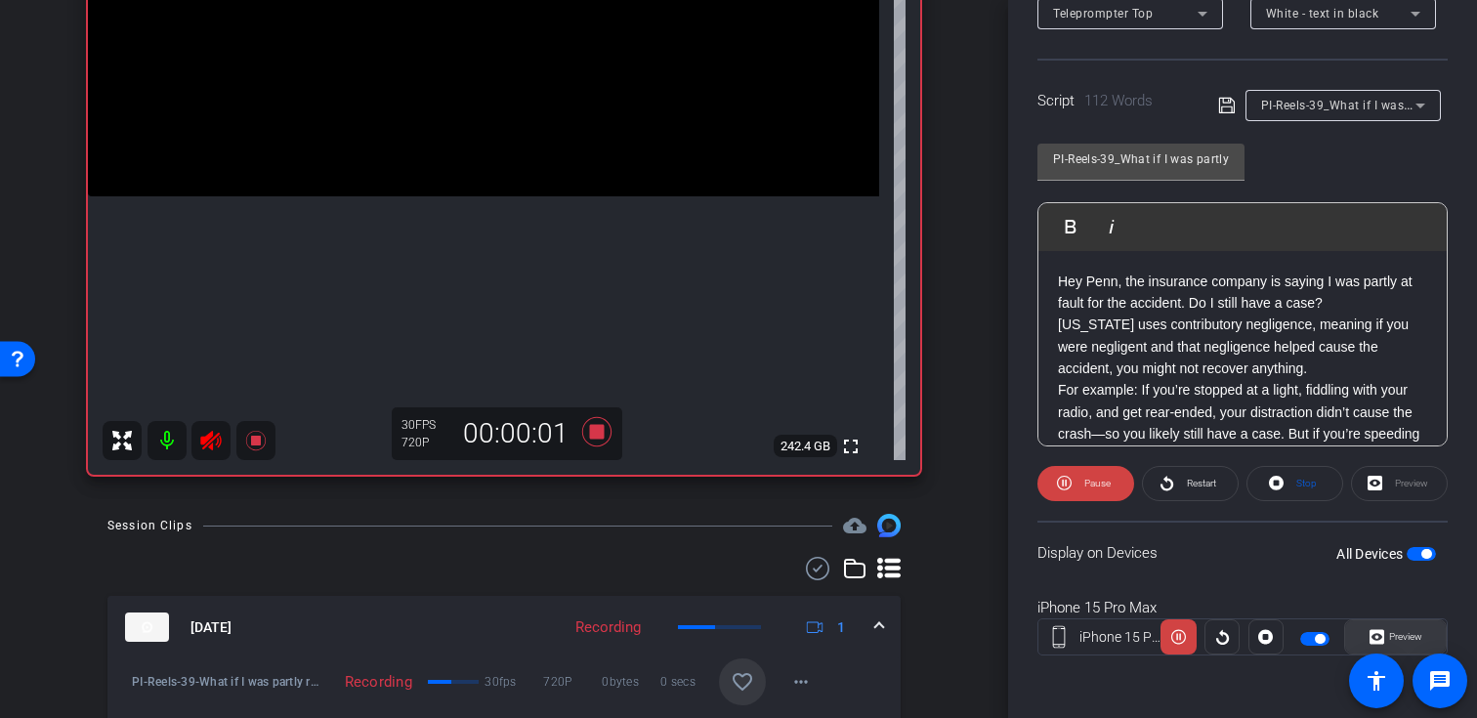
click at [1378, 628] on icon at bounding box center [1376, 636] width 15 height 29
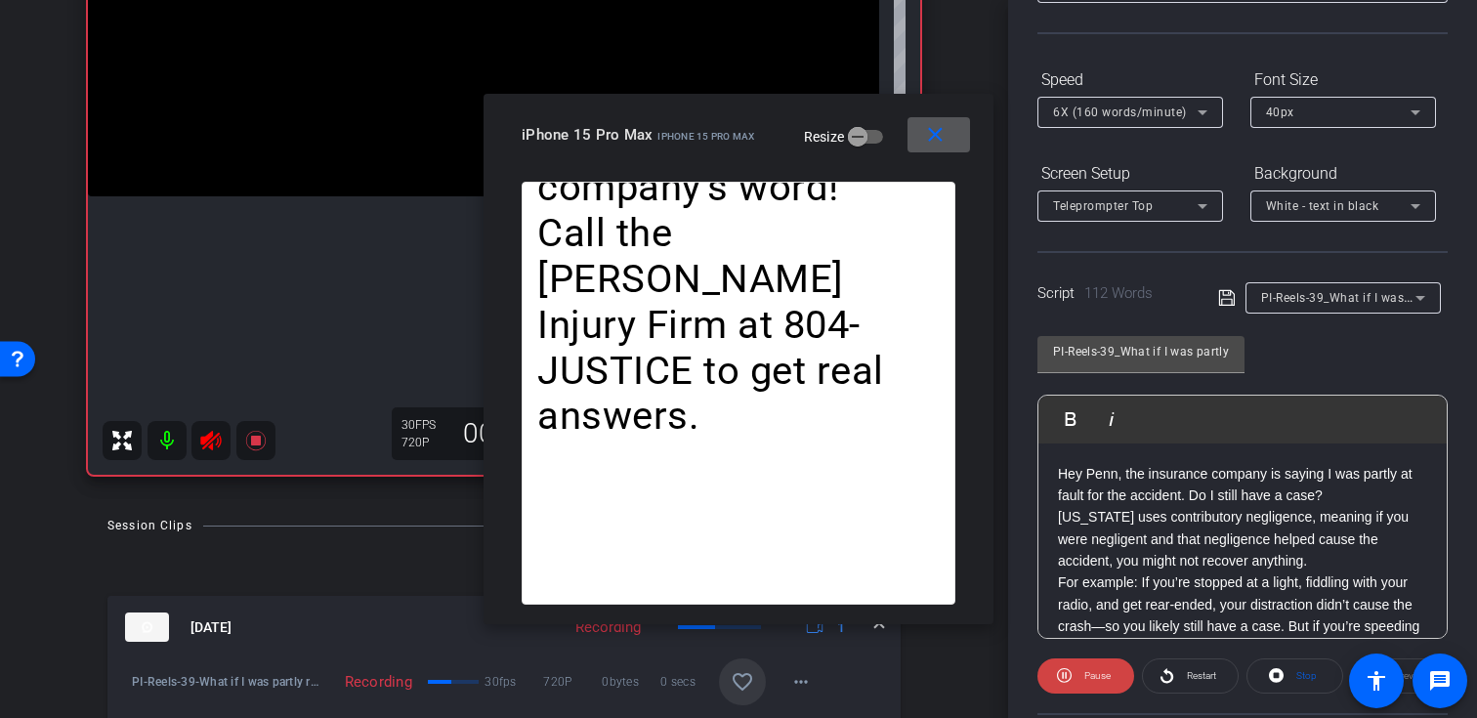
scroll to position [145, 0]
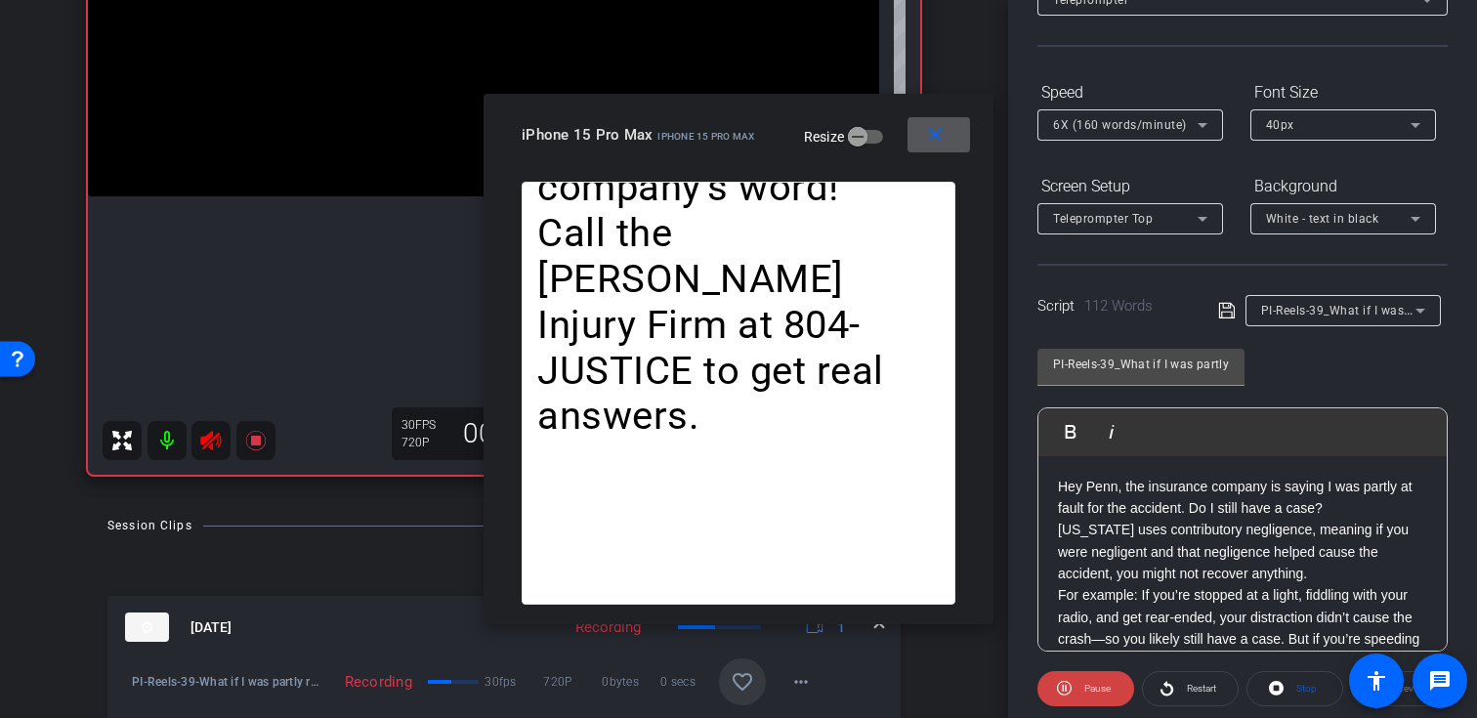
click at [1173, 128] on span "6X (160 words/minute)" at bounding box center [1120, 125] width 134 height 14
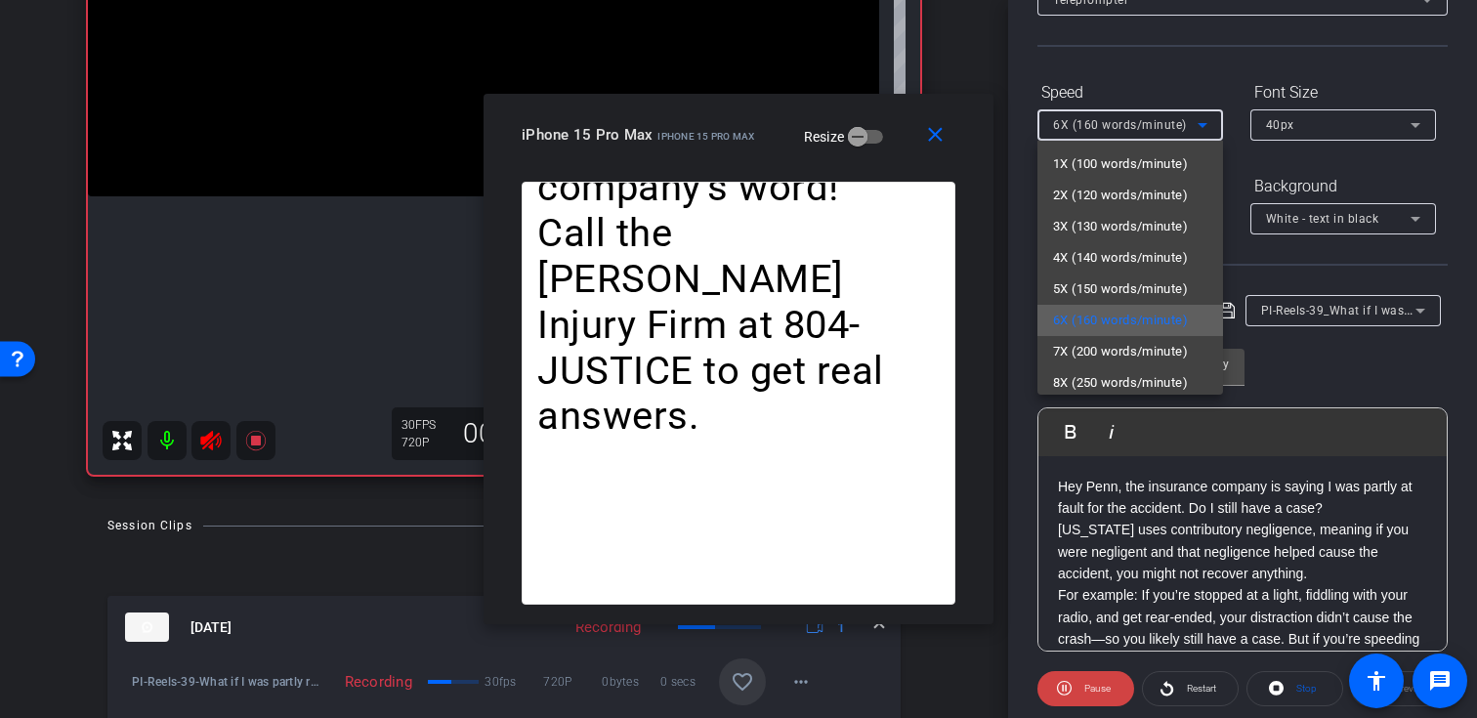
scroll to position [43, 0]
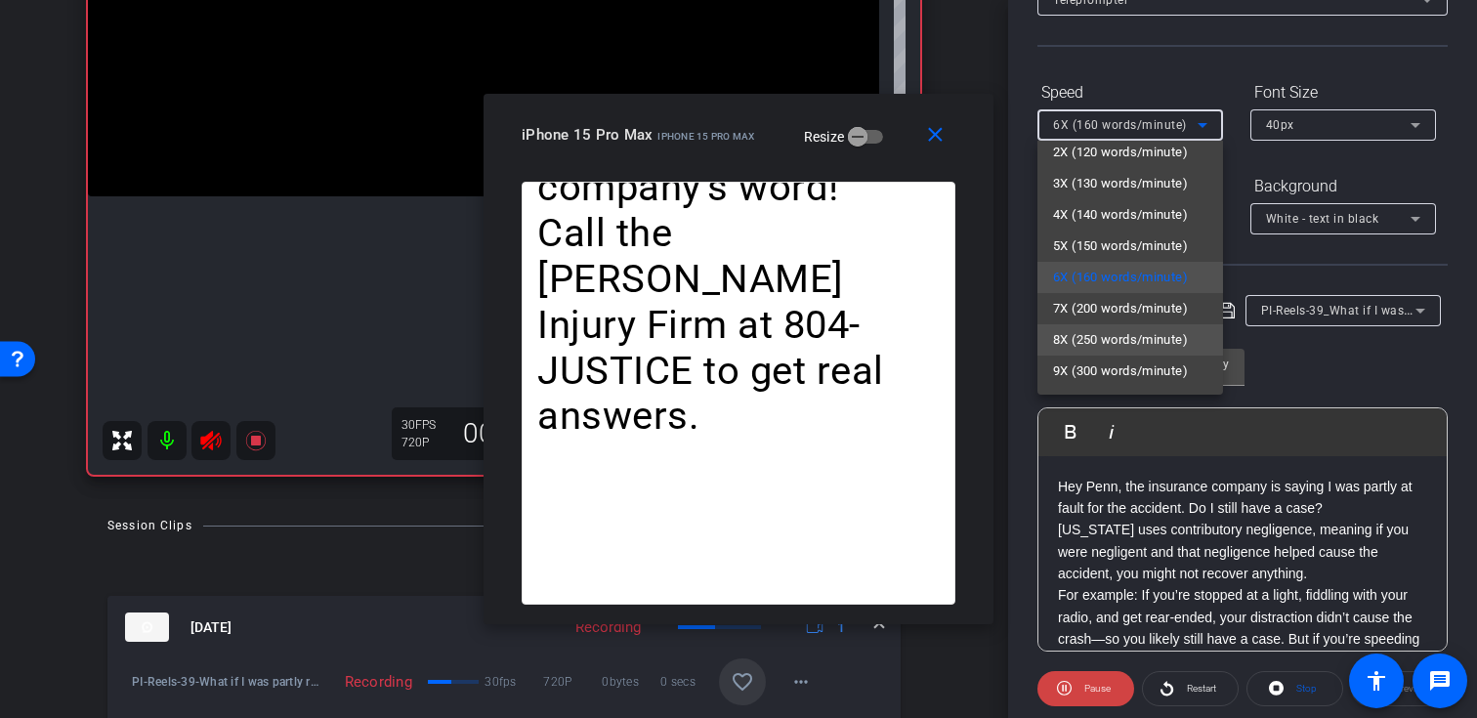
click at [1117, 333] on span "8X (250 words/minute)" at bounding box center [1120, 339] width 135 height 23
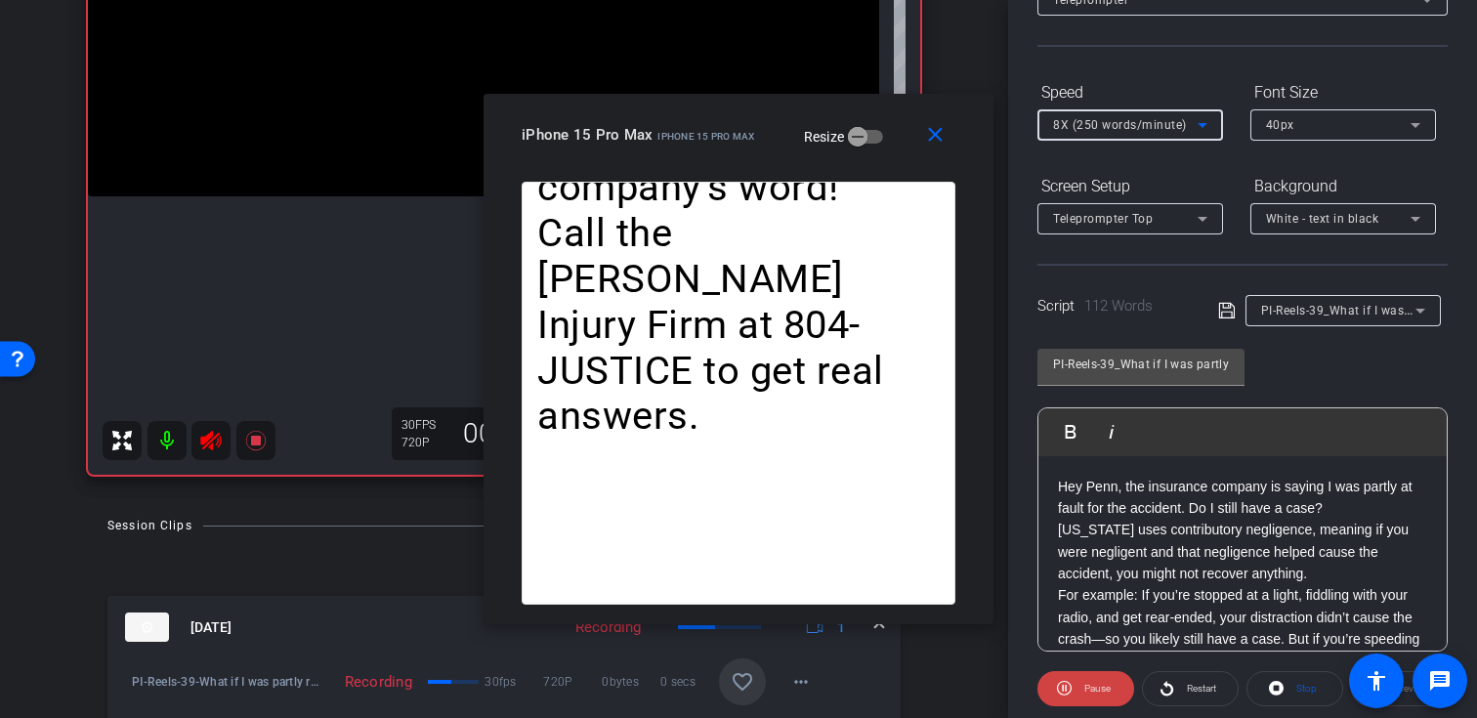
click at [1120, 122] on span "8X (250 words/minute)" at bounding box center [1120, 125] width 134 height 14
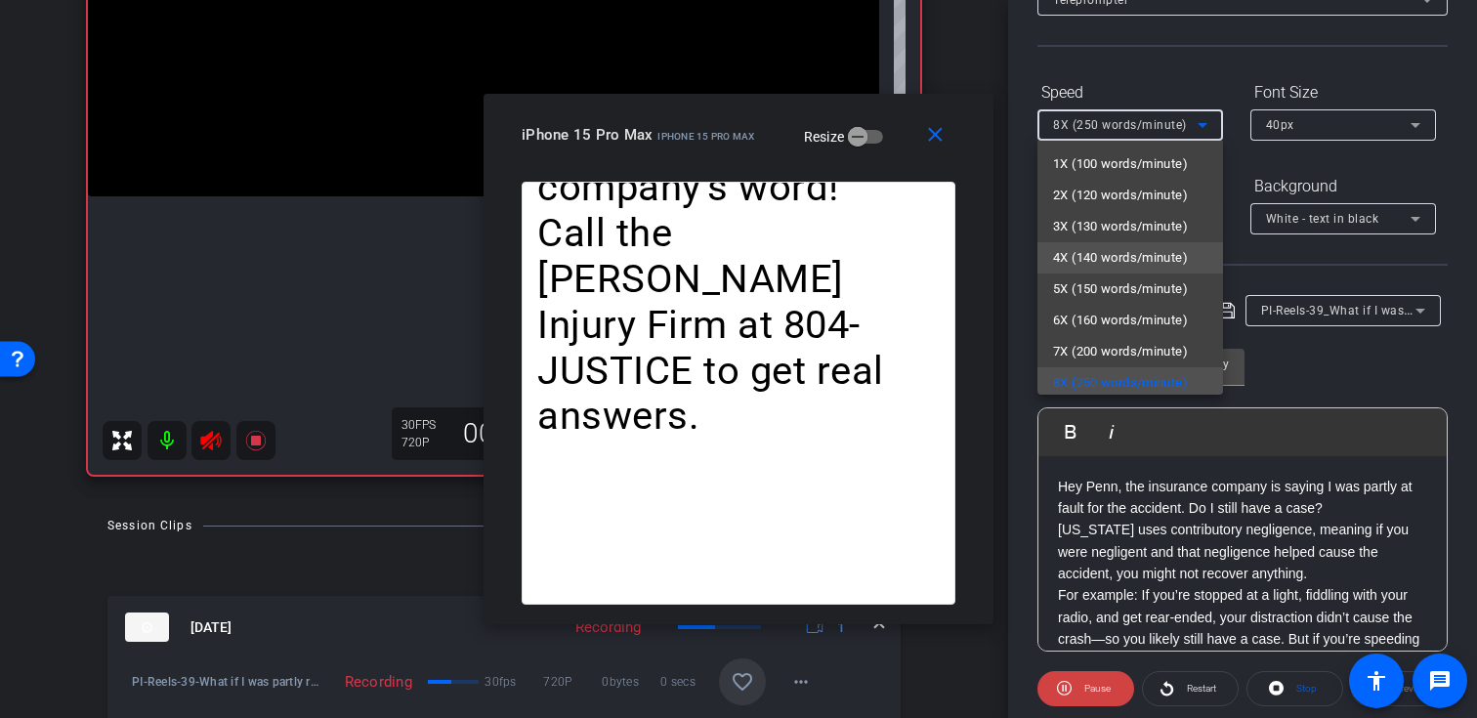
scroll to position [4, 0]
click at [1122, 265] on mat-option "4X (140 words/minute)" at bounding box center [1130, 253] width 186 height 31
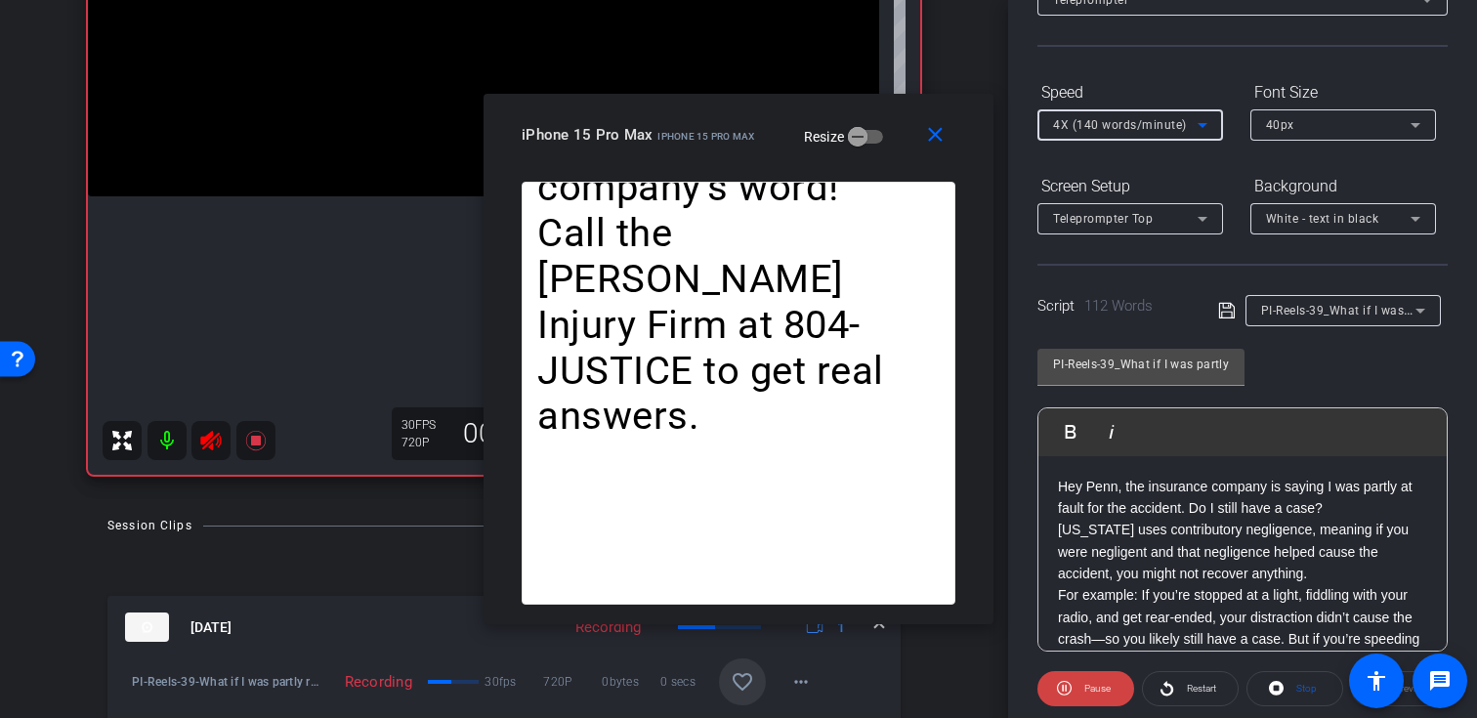
click at [1153, 129] on span "4X (140 words/minute)" at bounding box center [1120, 125] width 134 height 14
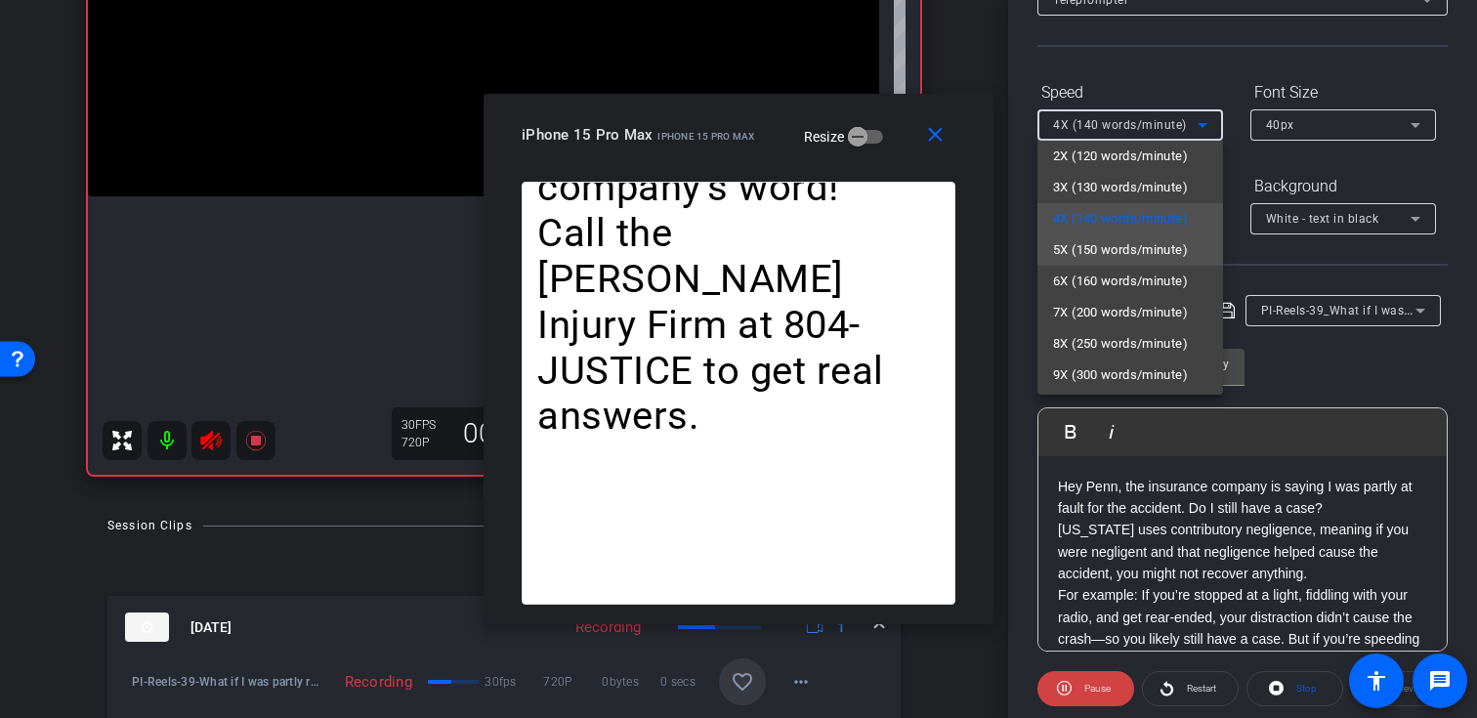
scroll to position [43, 0]
click at [1122, 315] on span "7X (200 words/minute)" at bounding box center [1120, 308] width 135 height 23
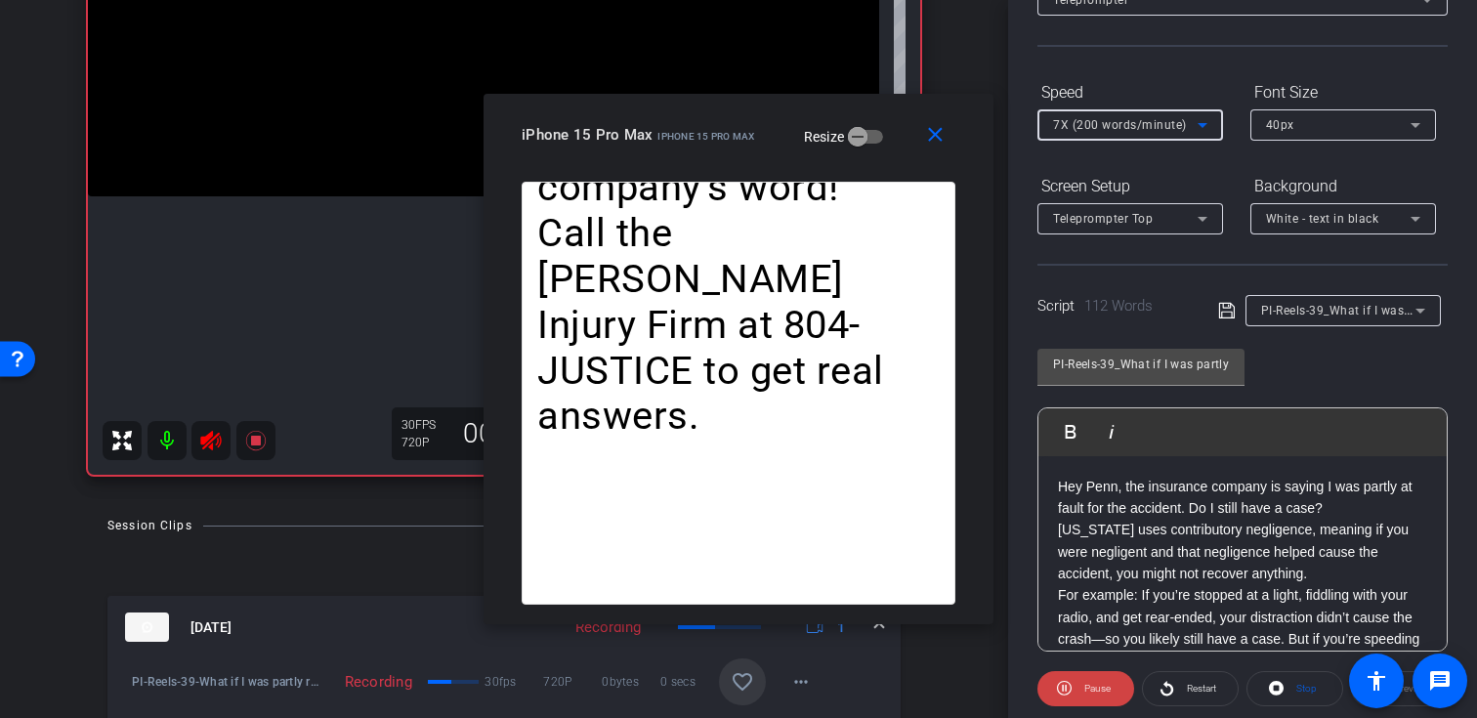
click at [1150, 126] on span "7X (200 words/minute)" at bounding box center [1120, 125] width 134 height 14
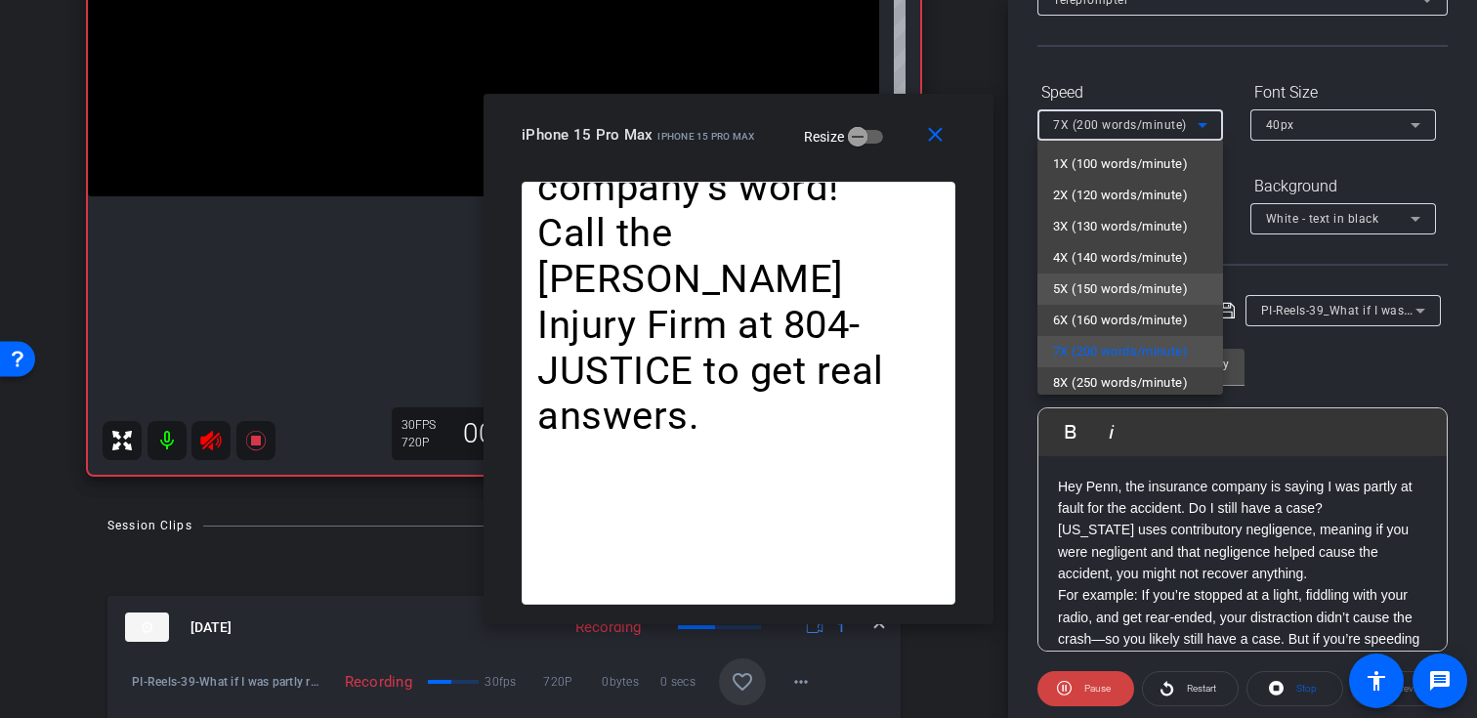
click at [1126, 279] on span "5X (150 words/minute)" at bounding box center [1120, 288] width 135 height 23
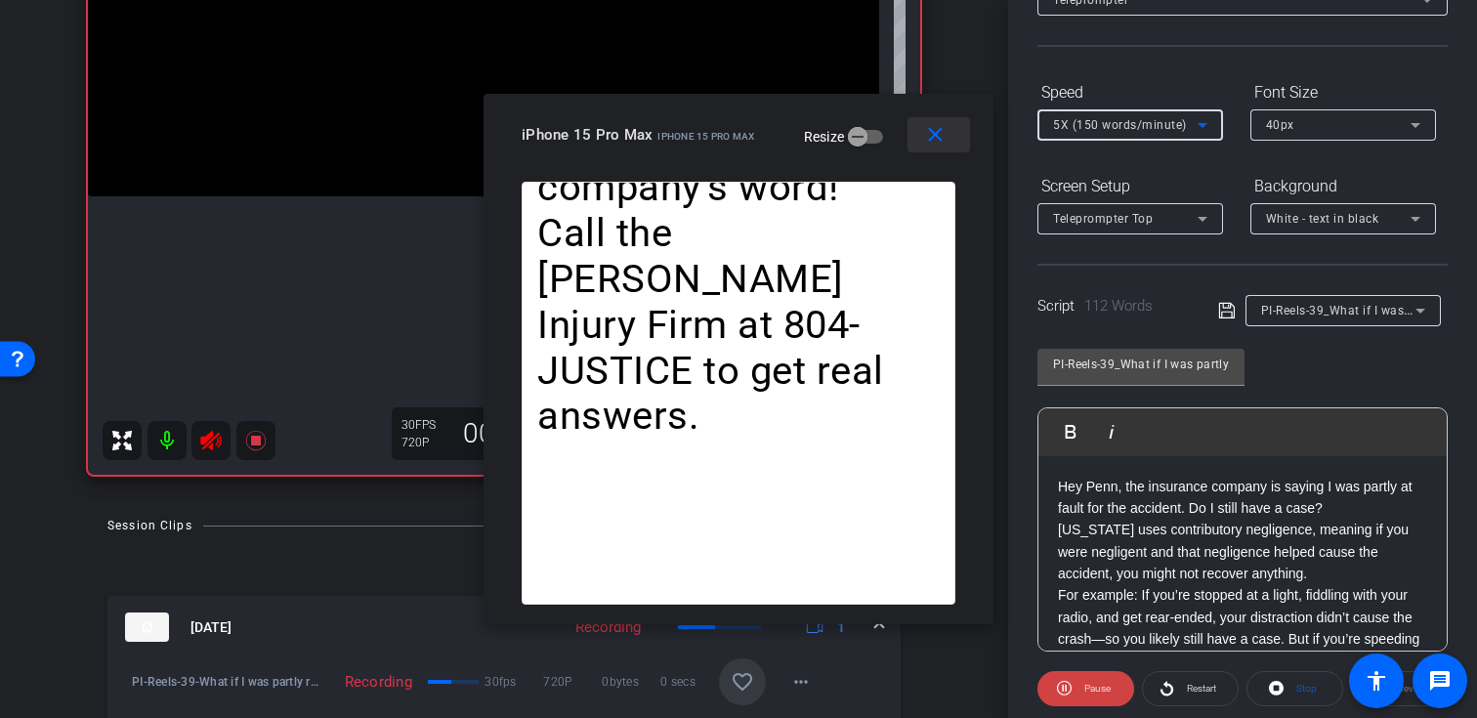
click at [925, 138] on mat-icon "close" at bounding box center [935, 135] width 24 height 24
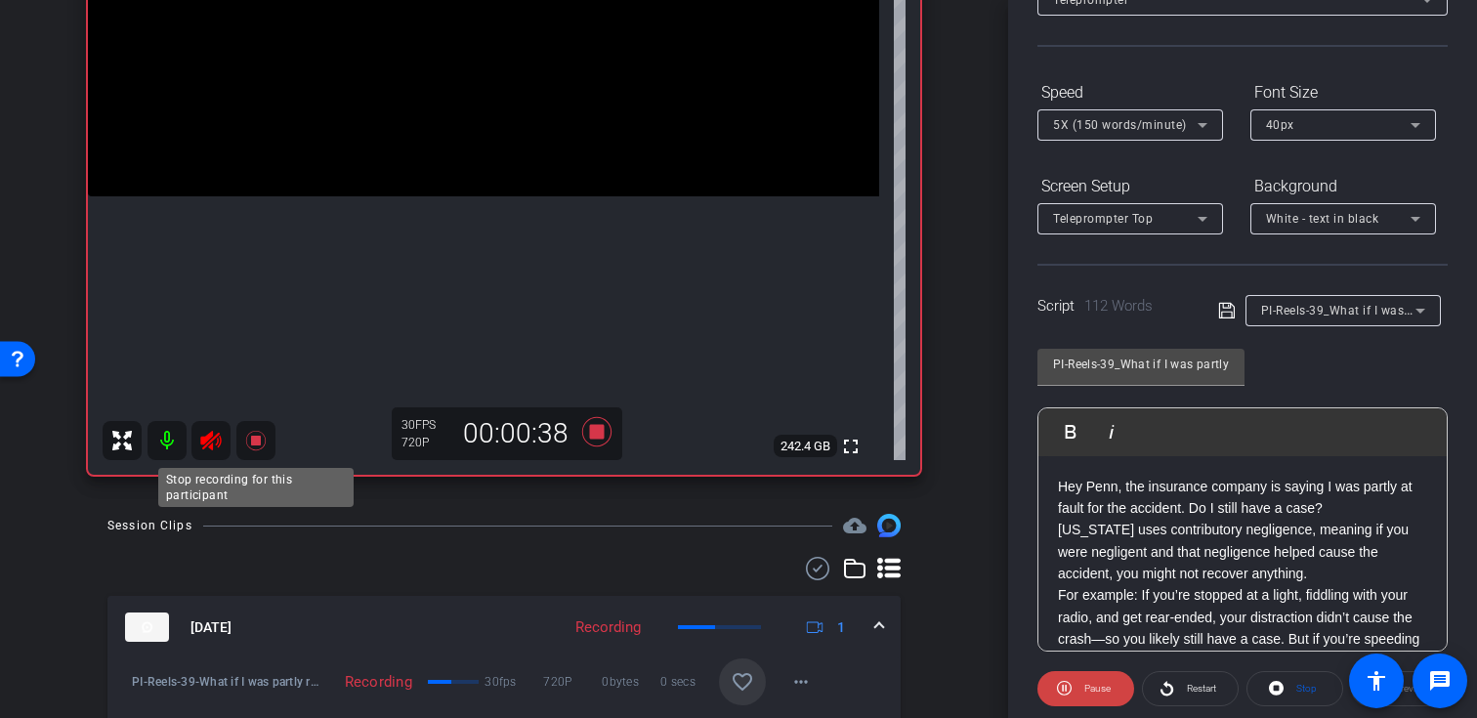
click at [255, 441] on icon at bounding box center [255, 441] width 20 height 20
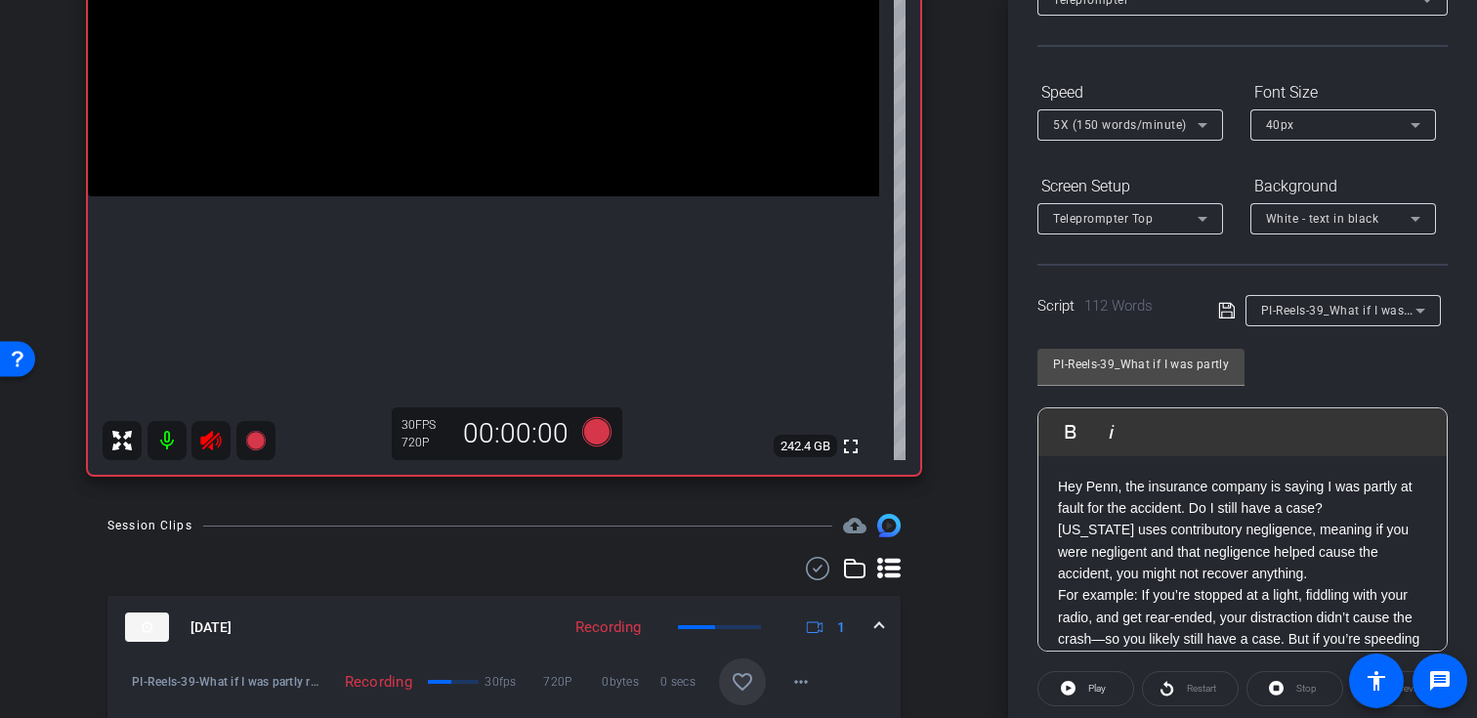
drag, startPoint x: 220, startPoint y: 440, endPoint x: 221, endPoint y: 474, distance: 33.2
click at [221, 440] on icon at bounding box center [210, 441] width 21 height 20
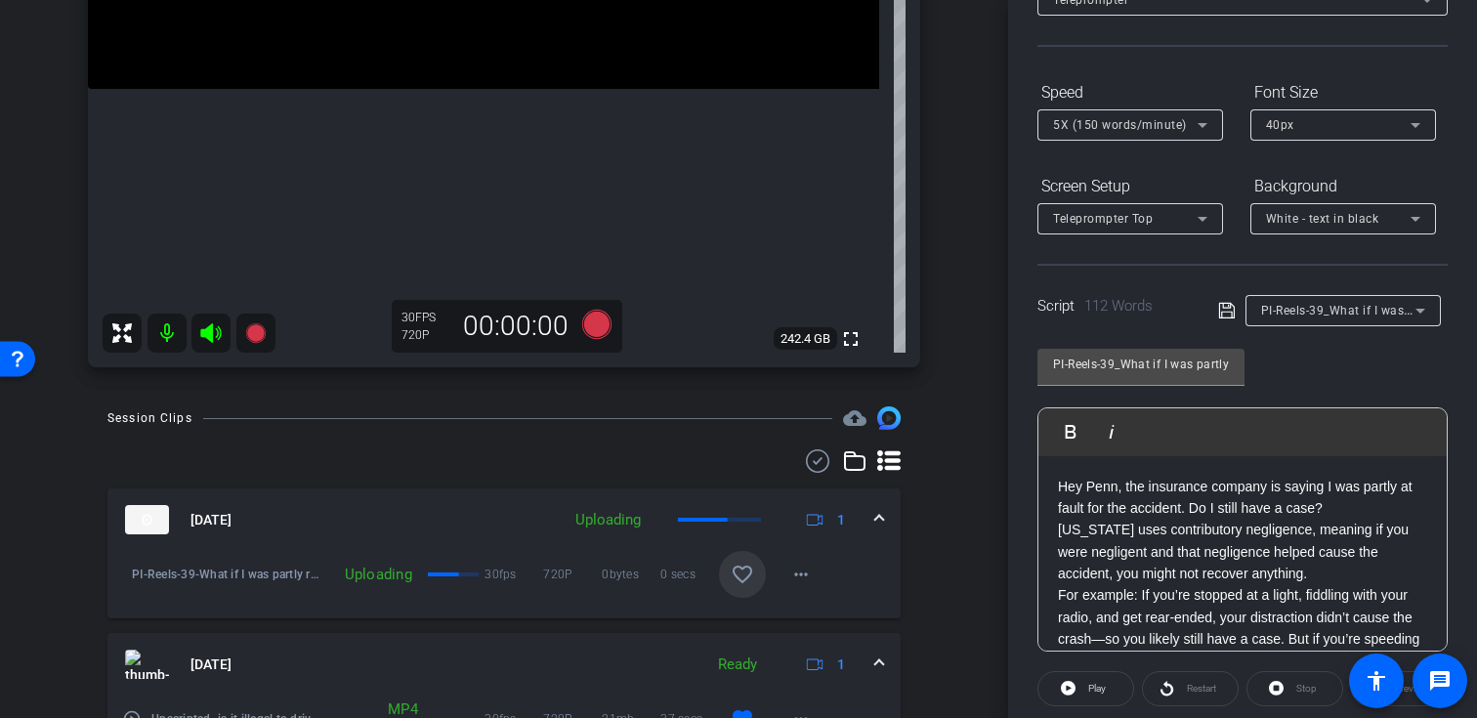
scroll to position [468, 0]
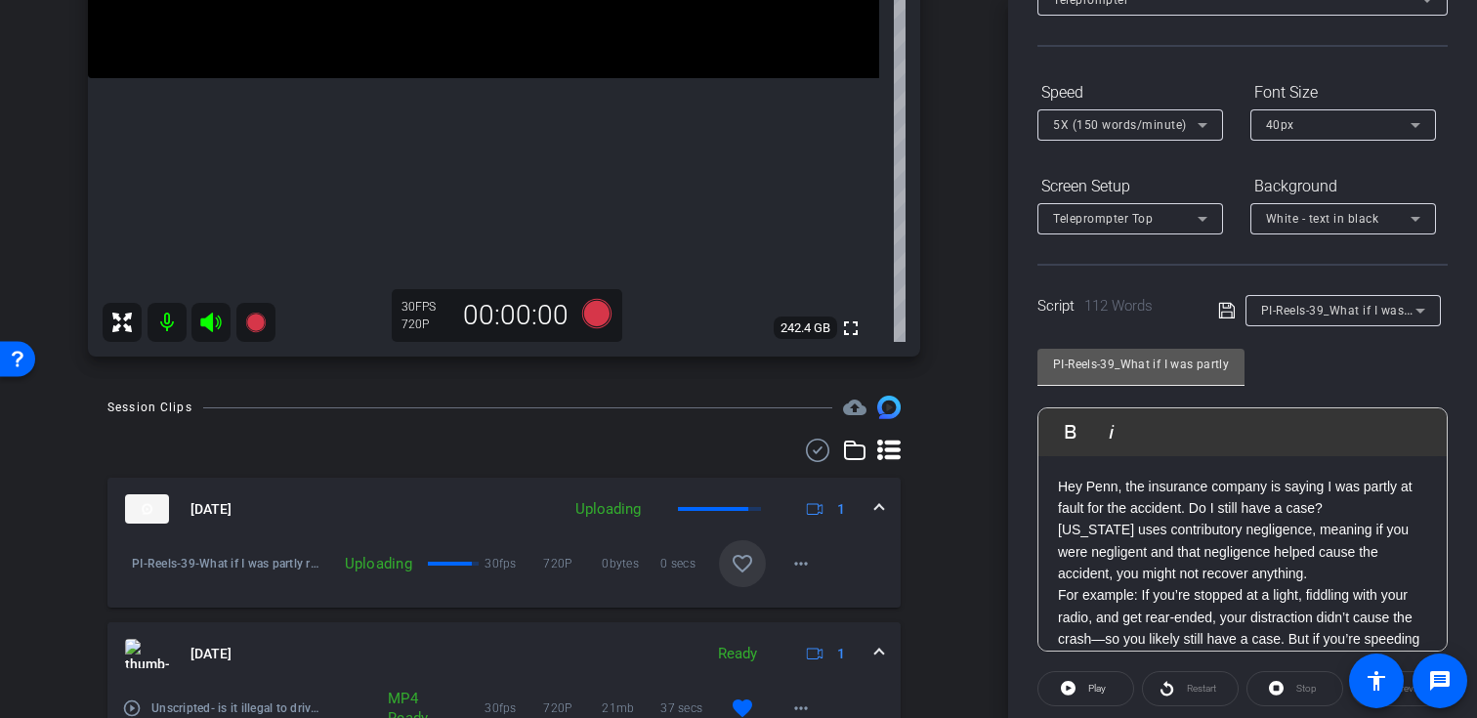
click at [1186, 365] on input "PI-Reels-39_What if I was partly responsible for the accident?" at bounding box center [1141, 364] width 176 height 23
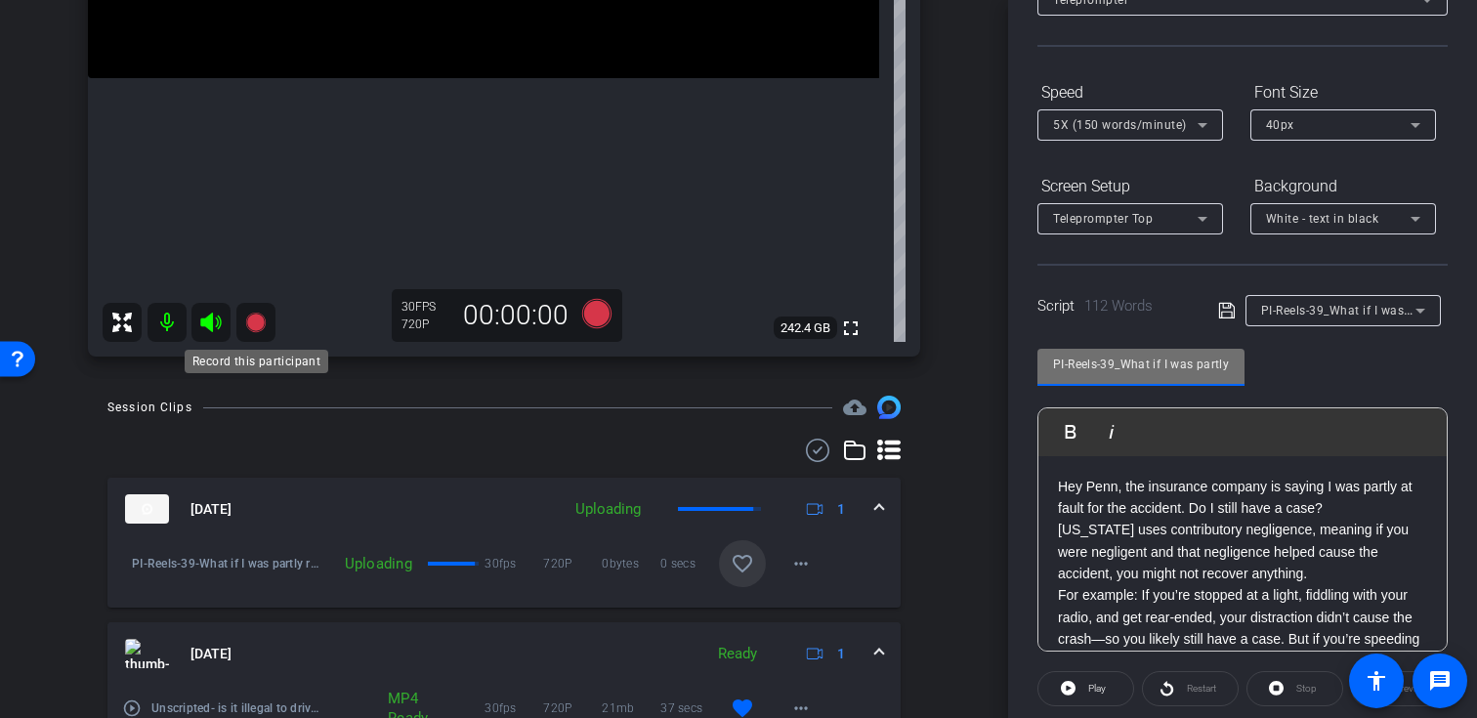
click at [255, 324] on icon at bounding box center [255, 323] width 20 height 20
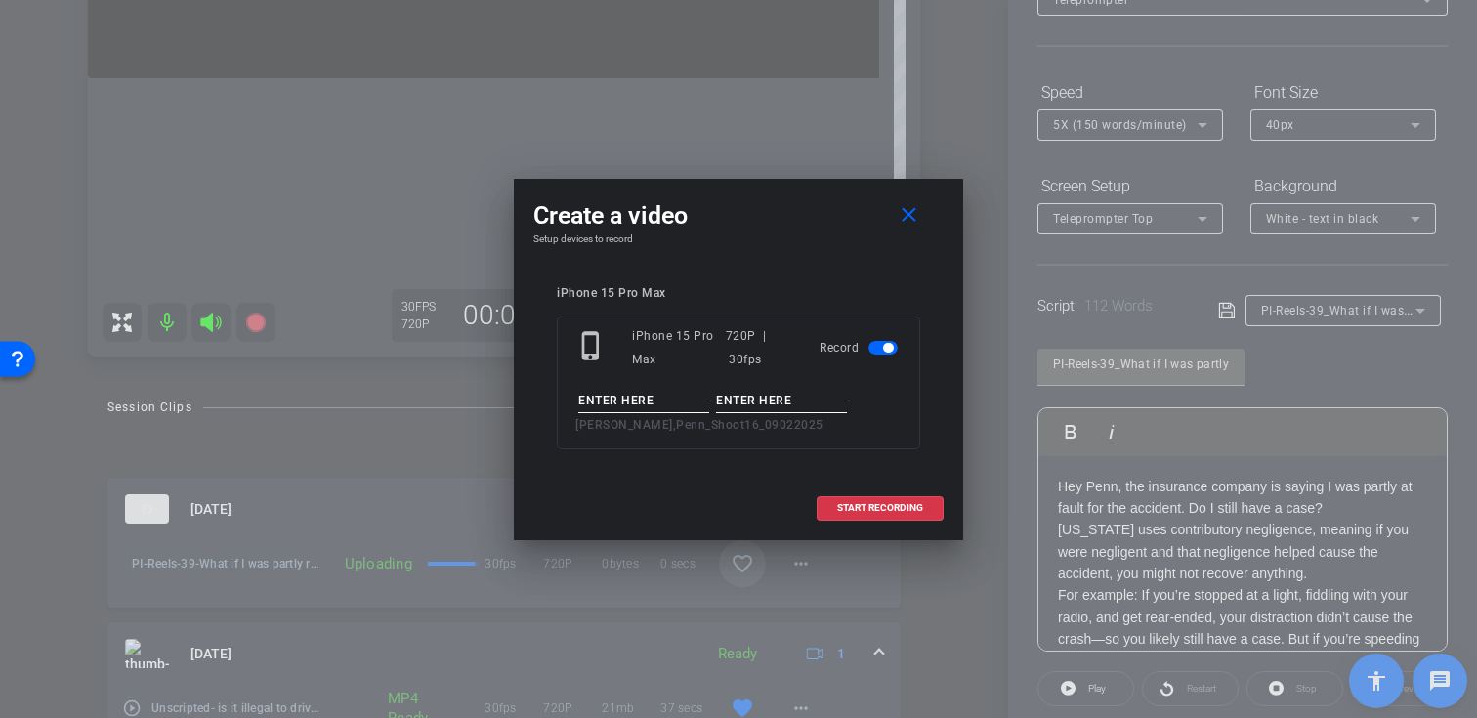
click at [619, 409] on input at bounding box center [643, 401] width 131 height 24
paste input "PI-Reels-39_What if I was partly responsible for the accident?"
type input "PI-Reels-39_What if I was partly responsible for the accident?"
click at [781, 393] on input at bounding box center [781, 401] width 131 height 24
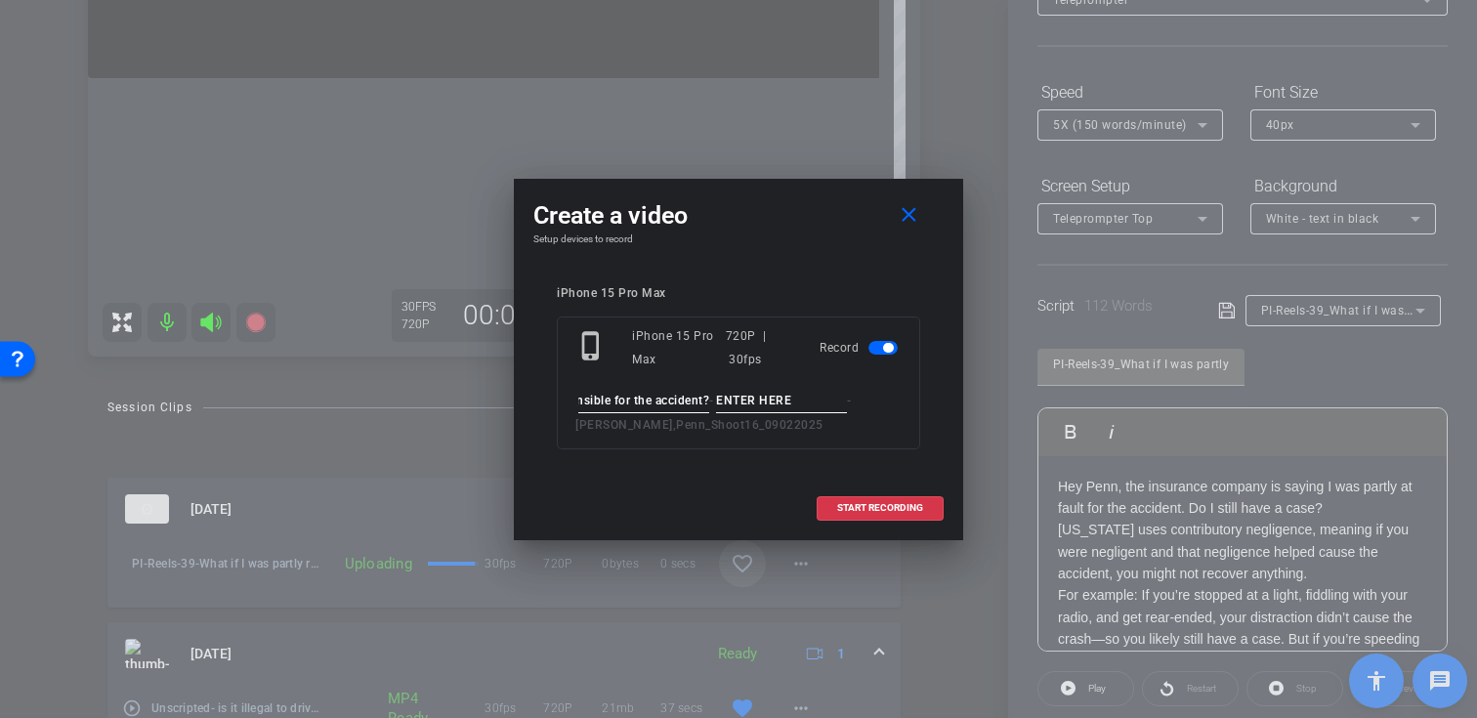
scroll to position [0, 0]
type input "Take02"
click at [844, 504] on span "START RECORDING" at bounding box center [880, 508] width 86 height 10
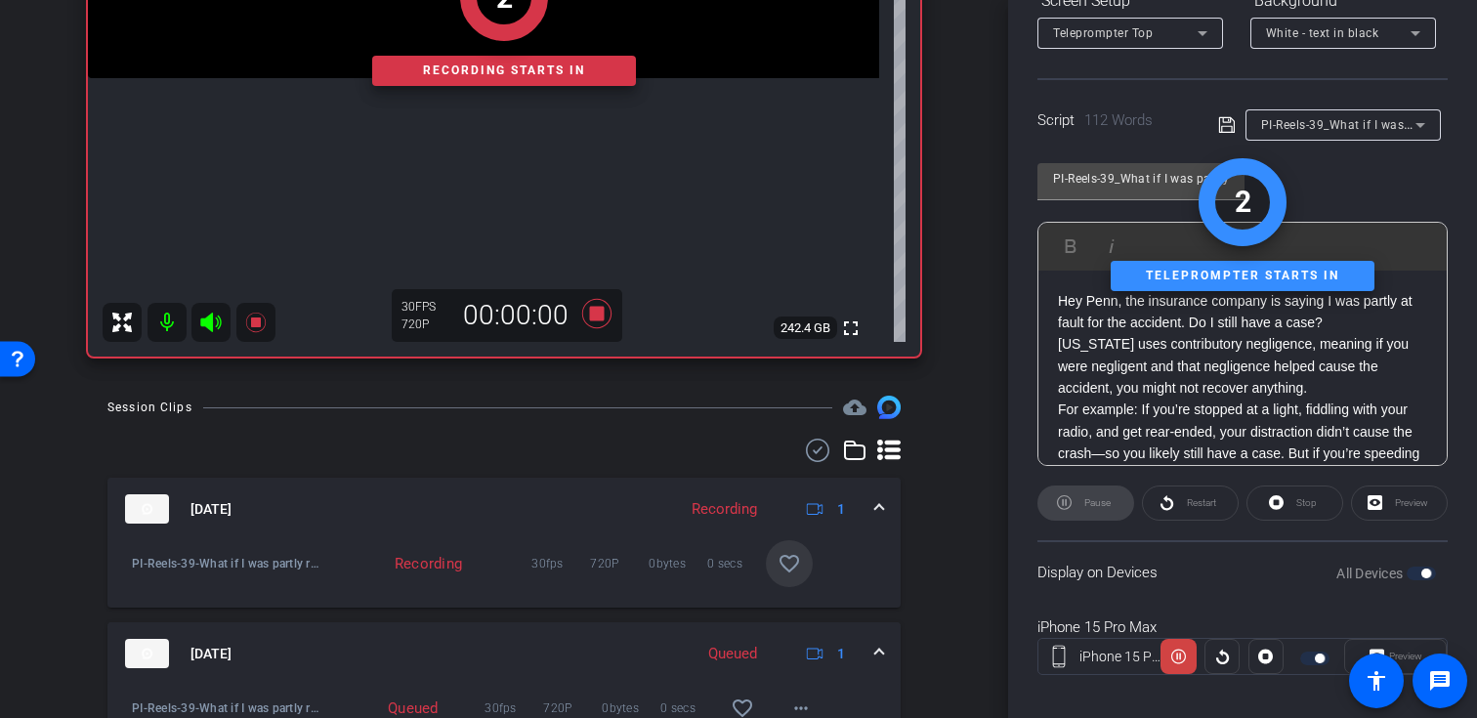
scroll to position [350, 0]
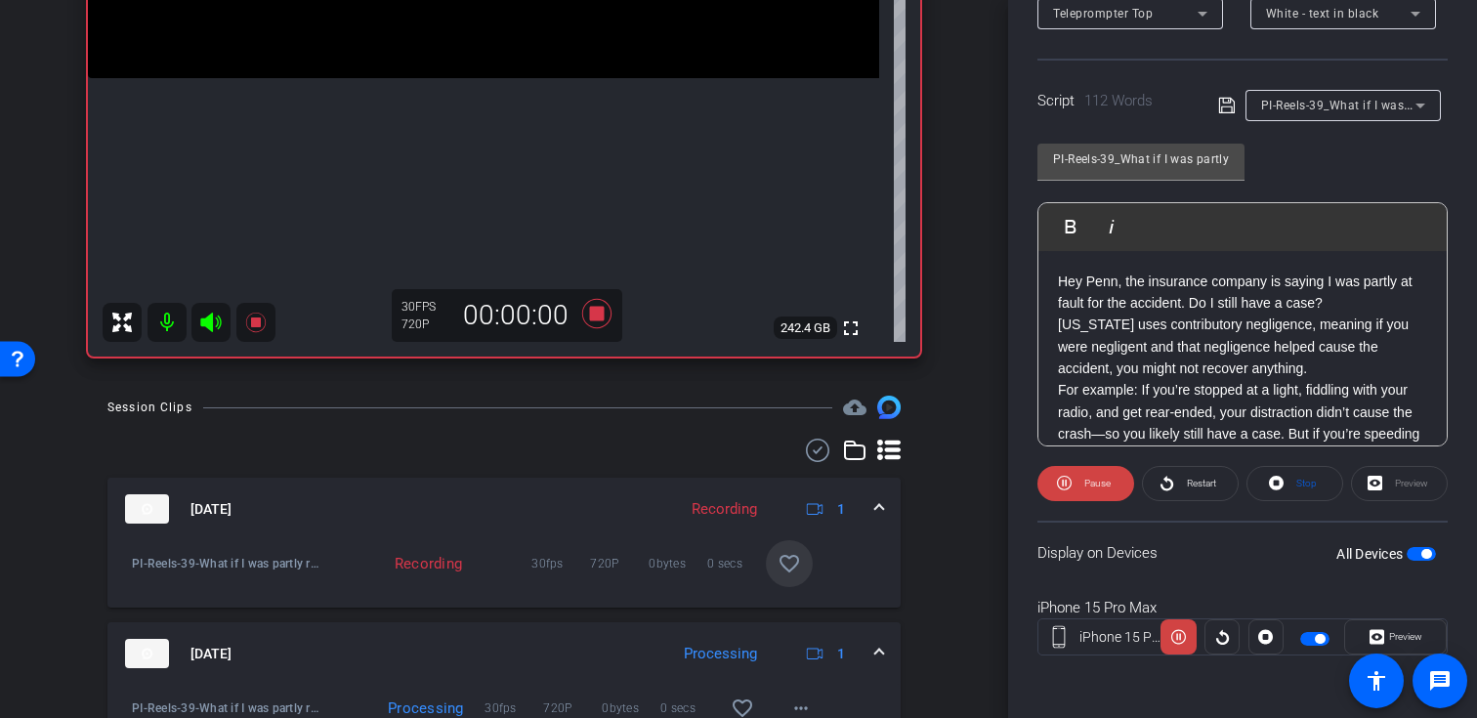
click at [206, 322] on icon at bounding box center [210, 323] width 21 height 20
click at [1381, 638] on icon at bounding box center [1376, 637] width 15 height 15
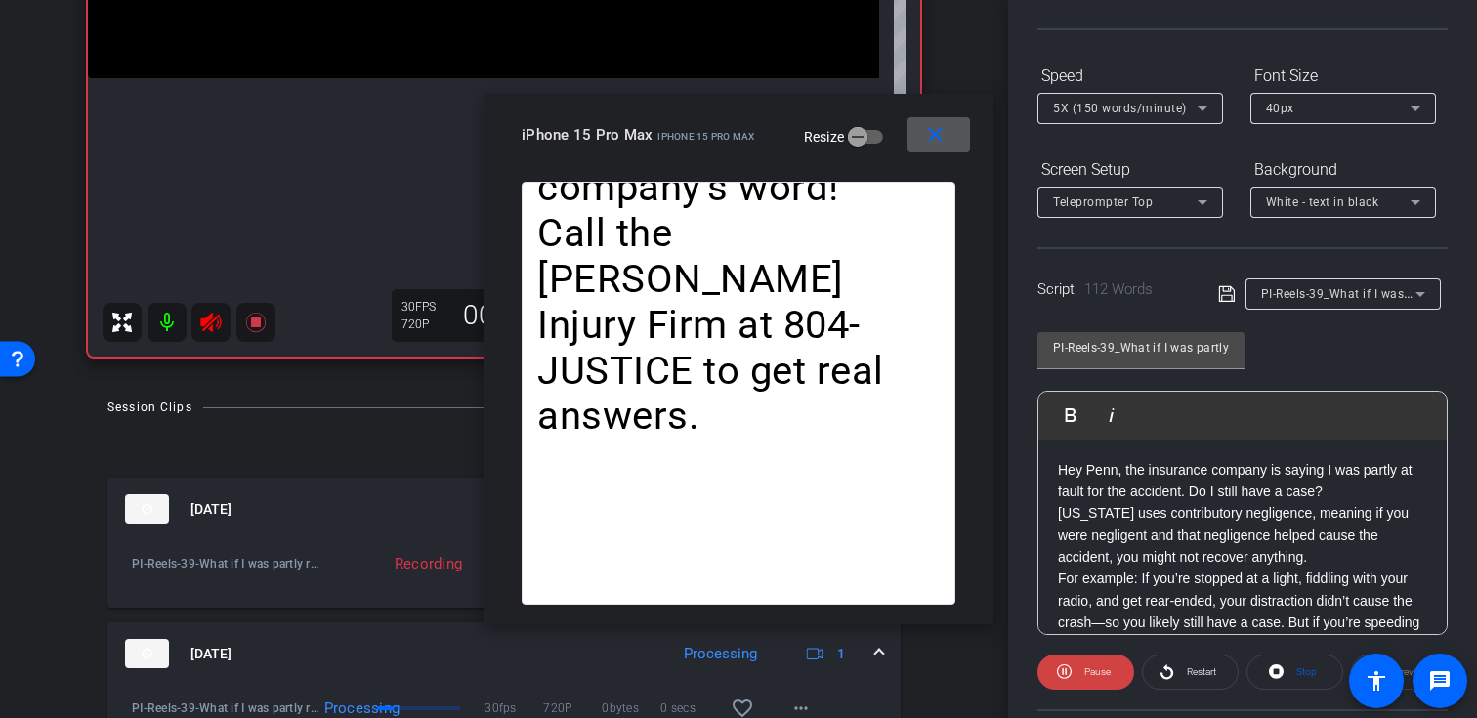
scroll to position [71, 0]
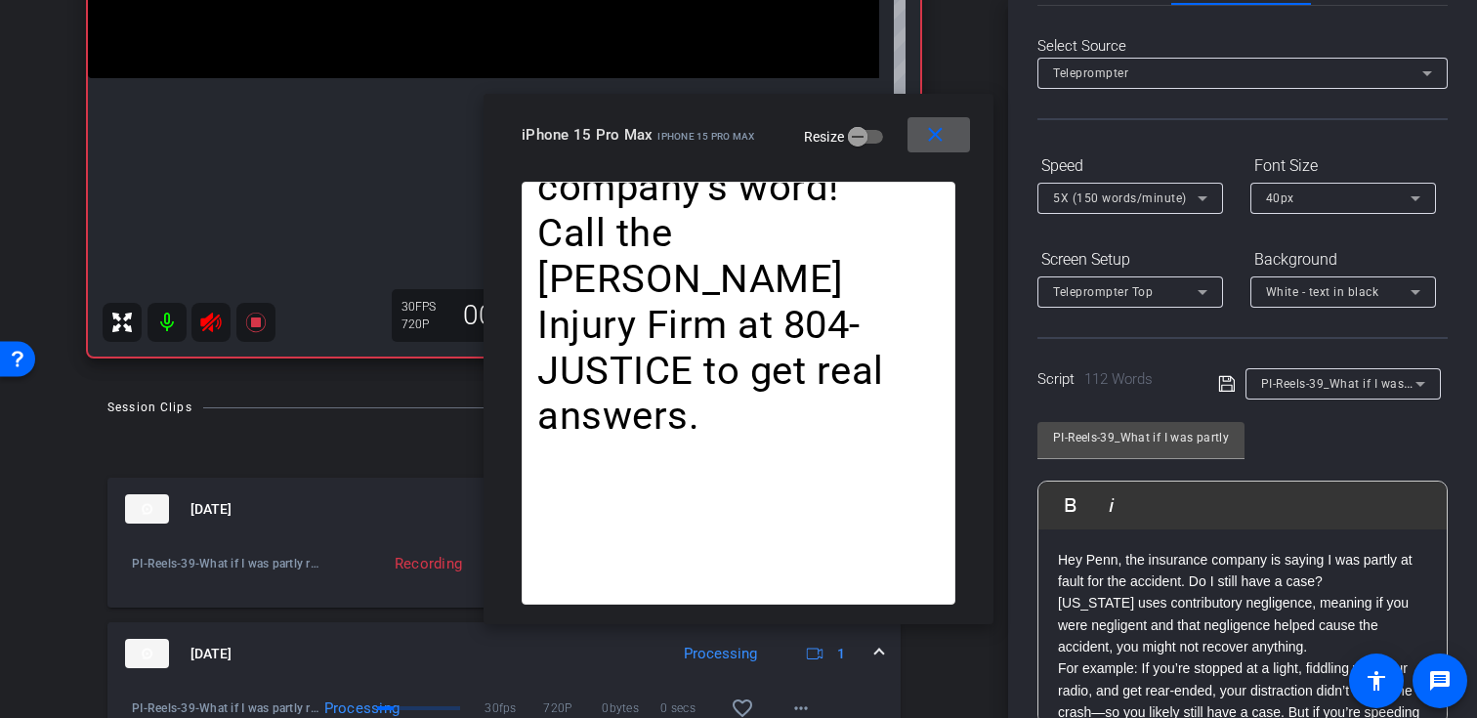
click at [1158, 192] on span "5X (150 words/minute)" at bounding box center [1120, 198] width 134 height 14
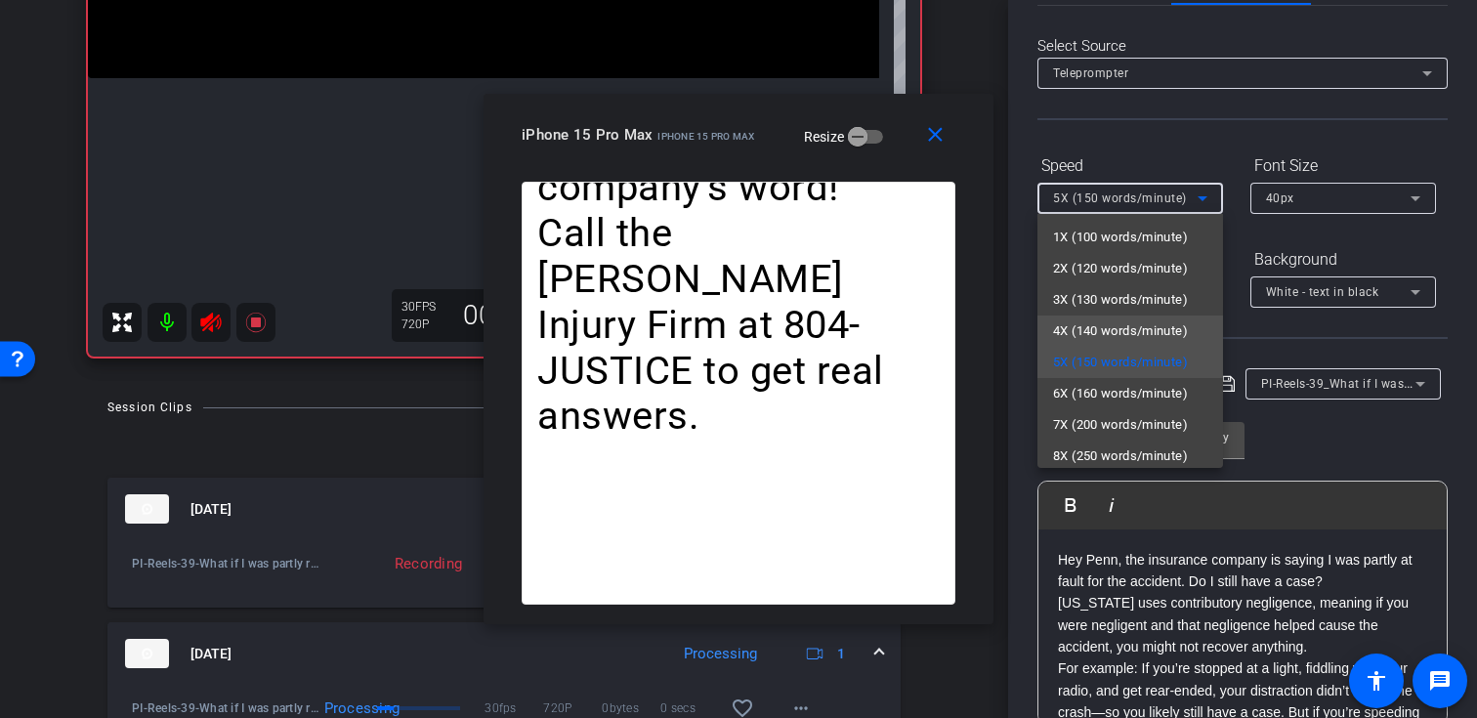
scroll to position [43, 0]
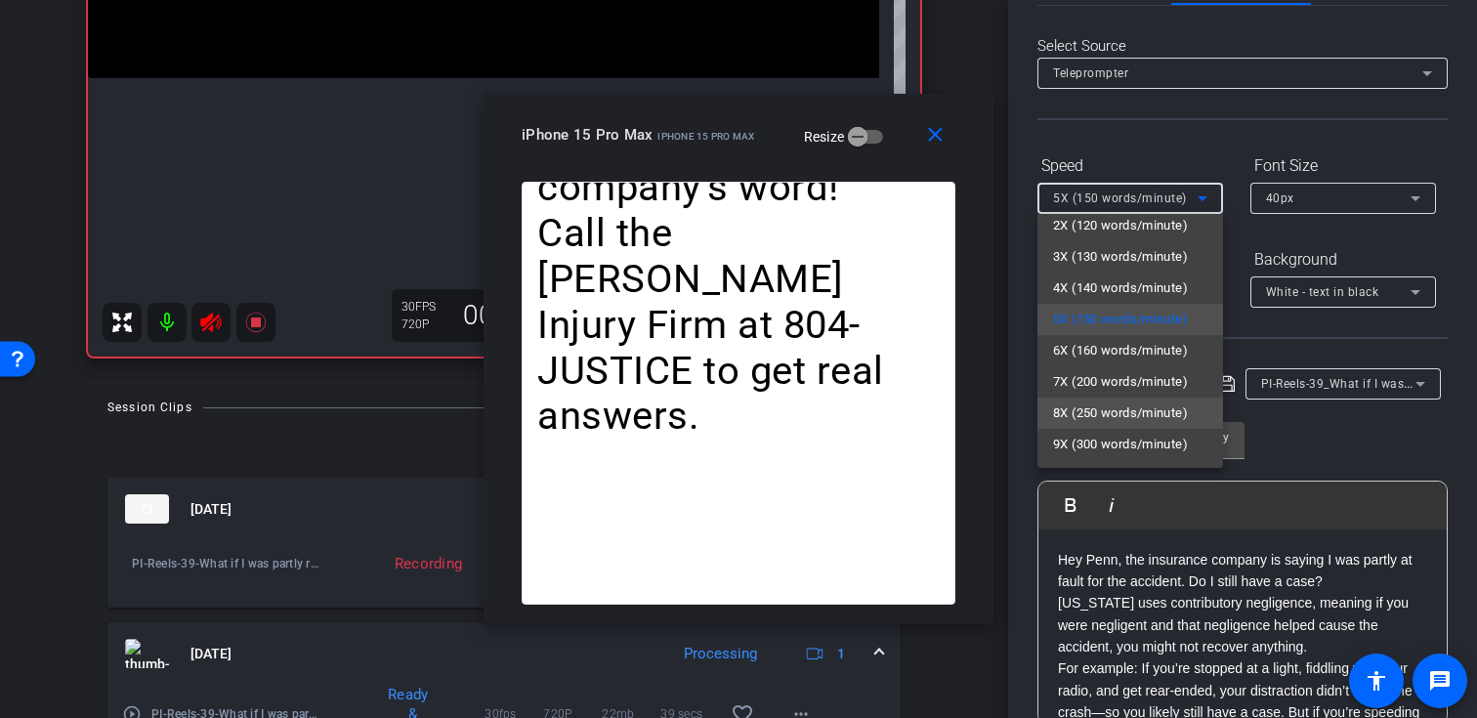
click at [1126, 410] on span "8X (250 words/minute)" at bounding box center [1120, 412] width 135 height 23
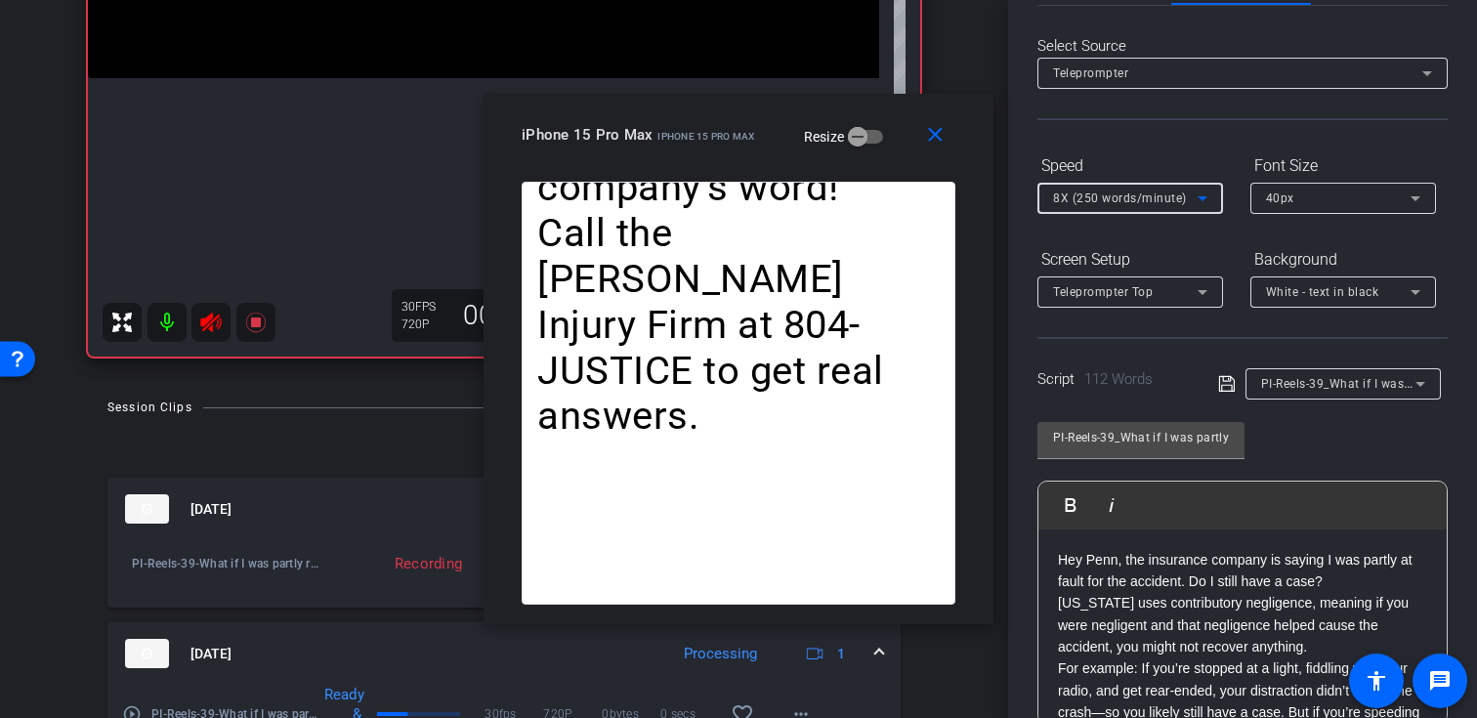
click at [1178, 195] on span "8X (250 words/minute)" at bounding box center [1120, 198] width 134 height 14
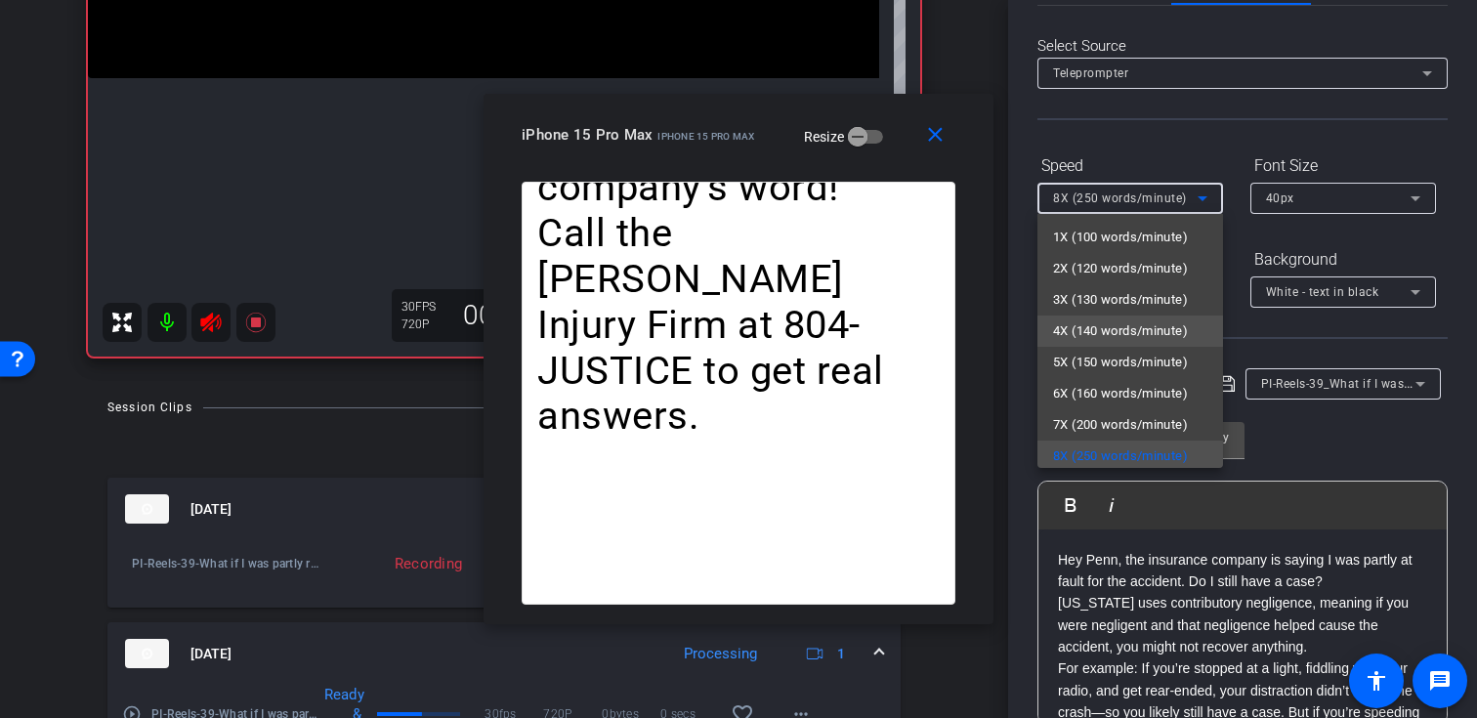
scroll to position [4, 0]
click at [1138, 353] on span "5X (150 words/minute)" at bounding box center [1120, 358] width 135 height 23
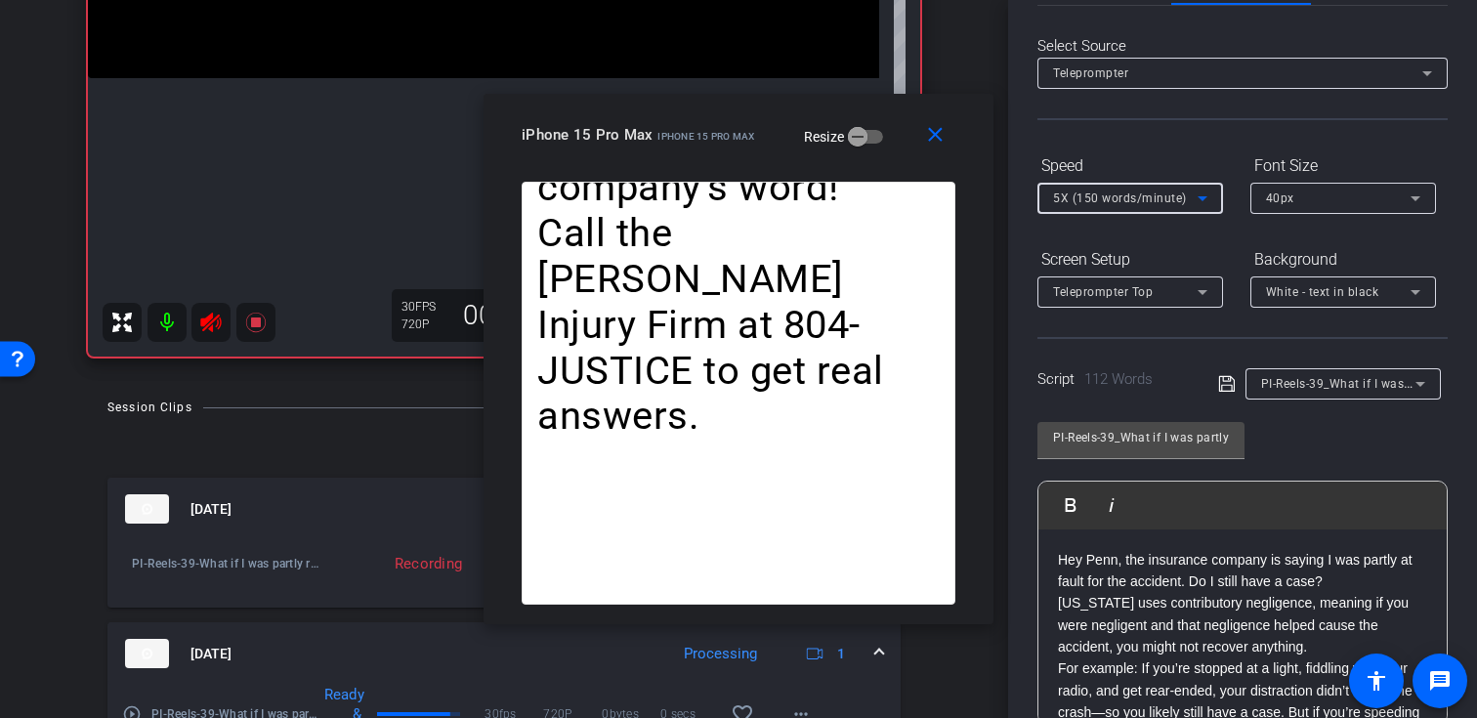
click at [1142, 193] on span "5X (150 words/minute)" at bounding box center [1120, 198] width 134 height 14
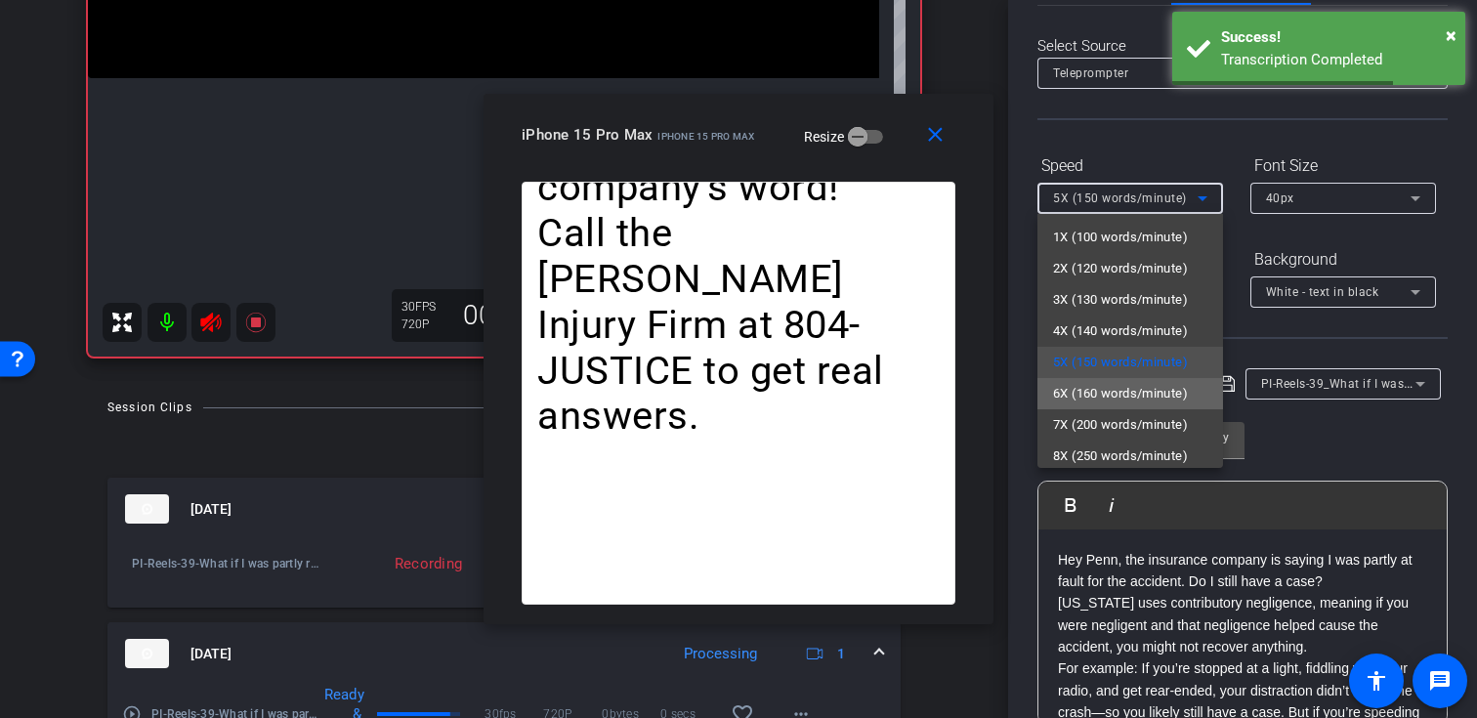
click at [1124, 398] on span "6X (160 words/minute)" at bounding box center [1120, 393] width 135 height 23
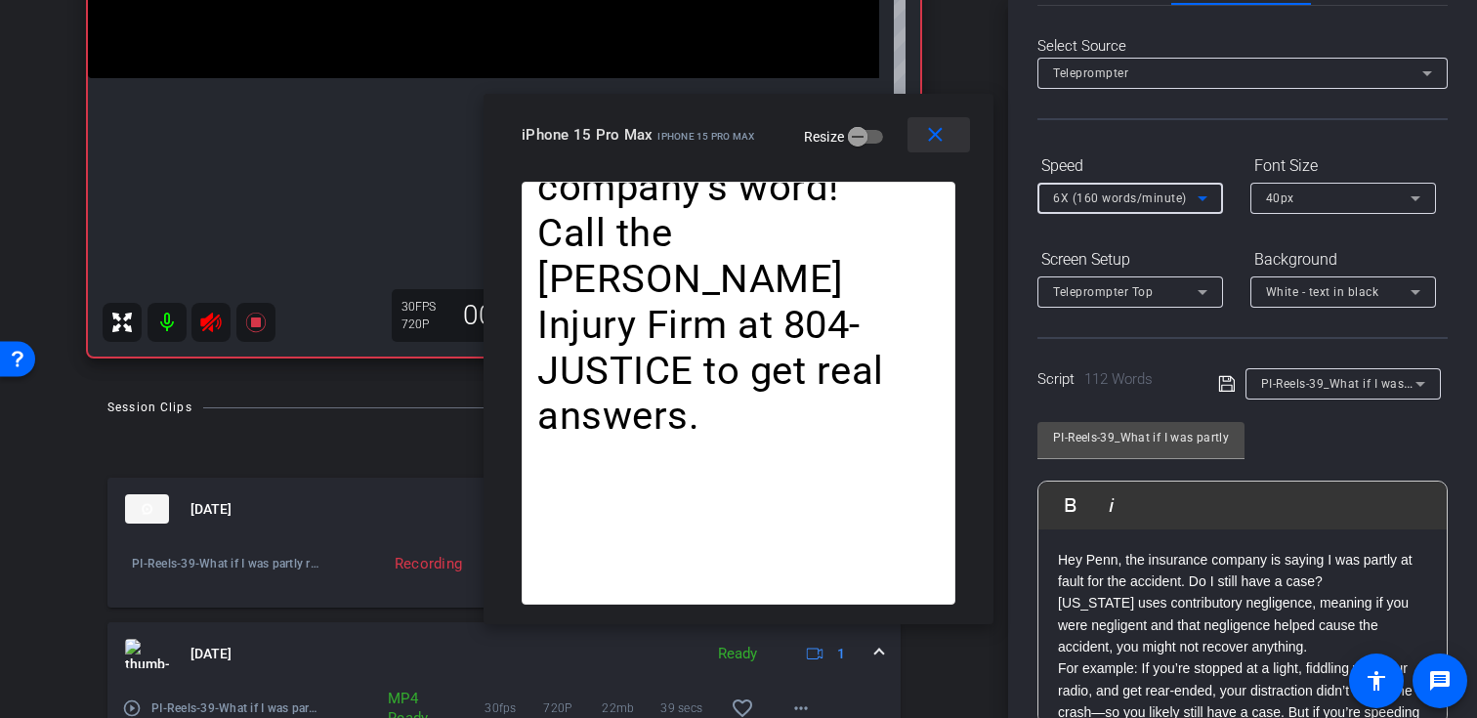
click at [943, 138] on mat-icon "close" at bounding box center [935, 135] width 24 height 24
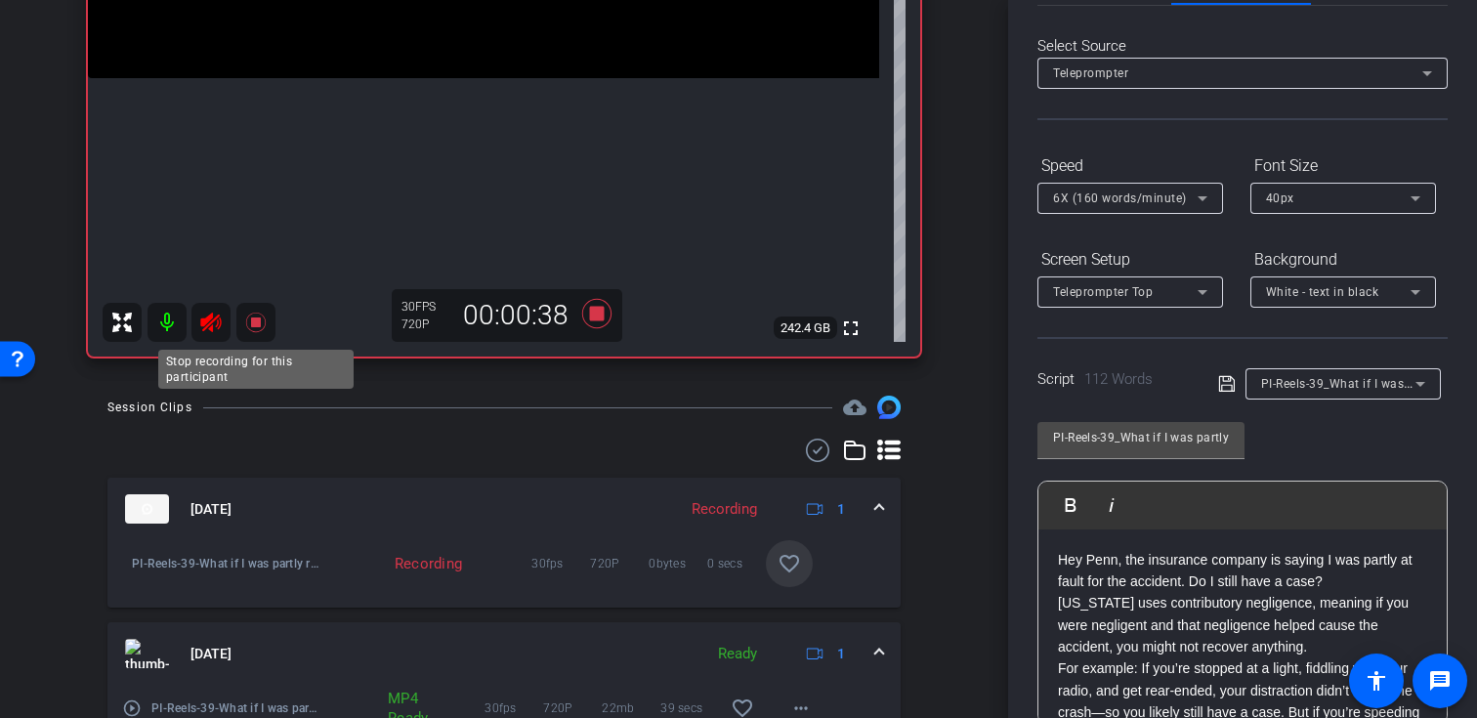
click at [256, 323] on icon at bounding box center [255, 323] width 20 height 20
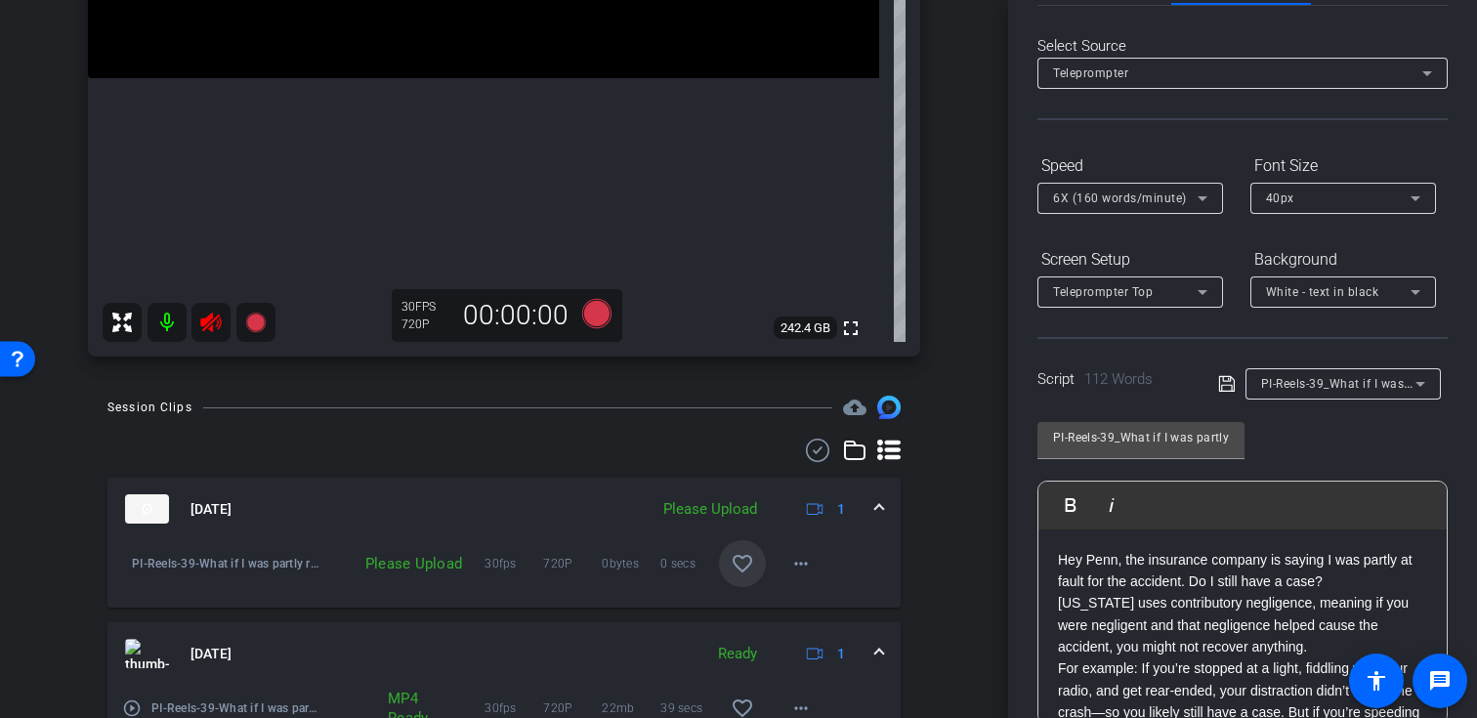
click at [211, 324] on icon at bounding box center [210, 322] width 23 height 23
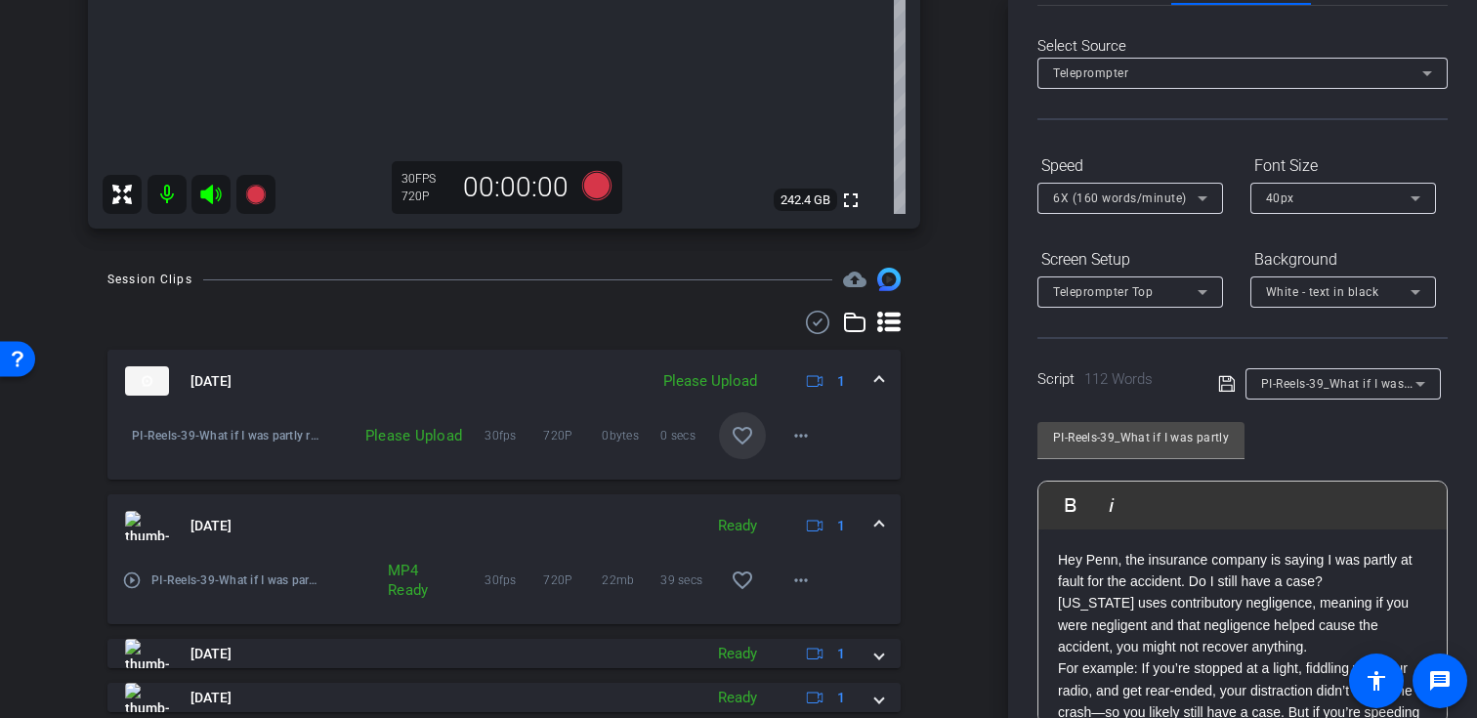
scroll to position [634, 0]
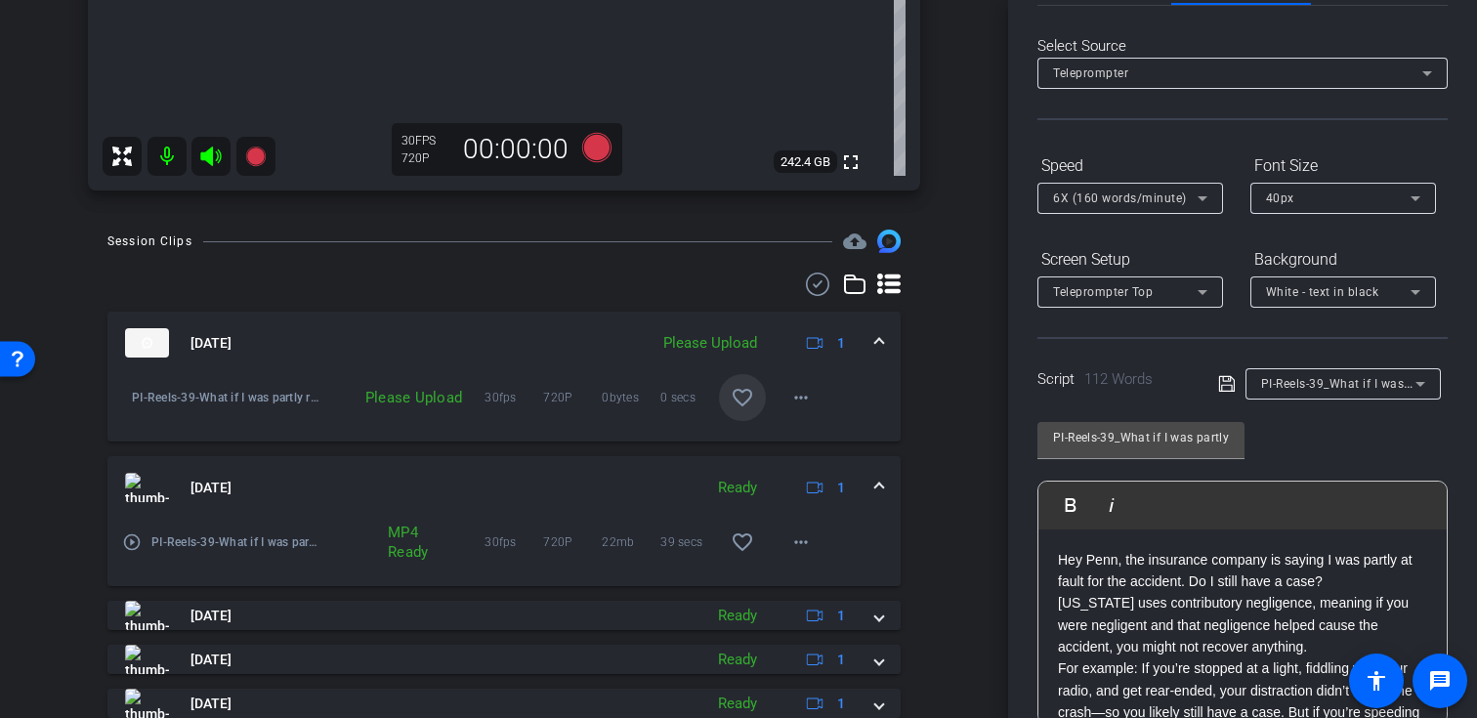
click at [749, 402] on mat-icon "favorite_border" at bounding box center [742, 397] width 23 height 23
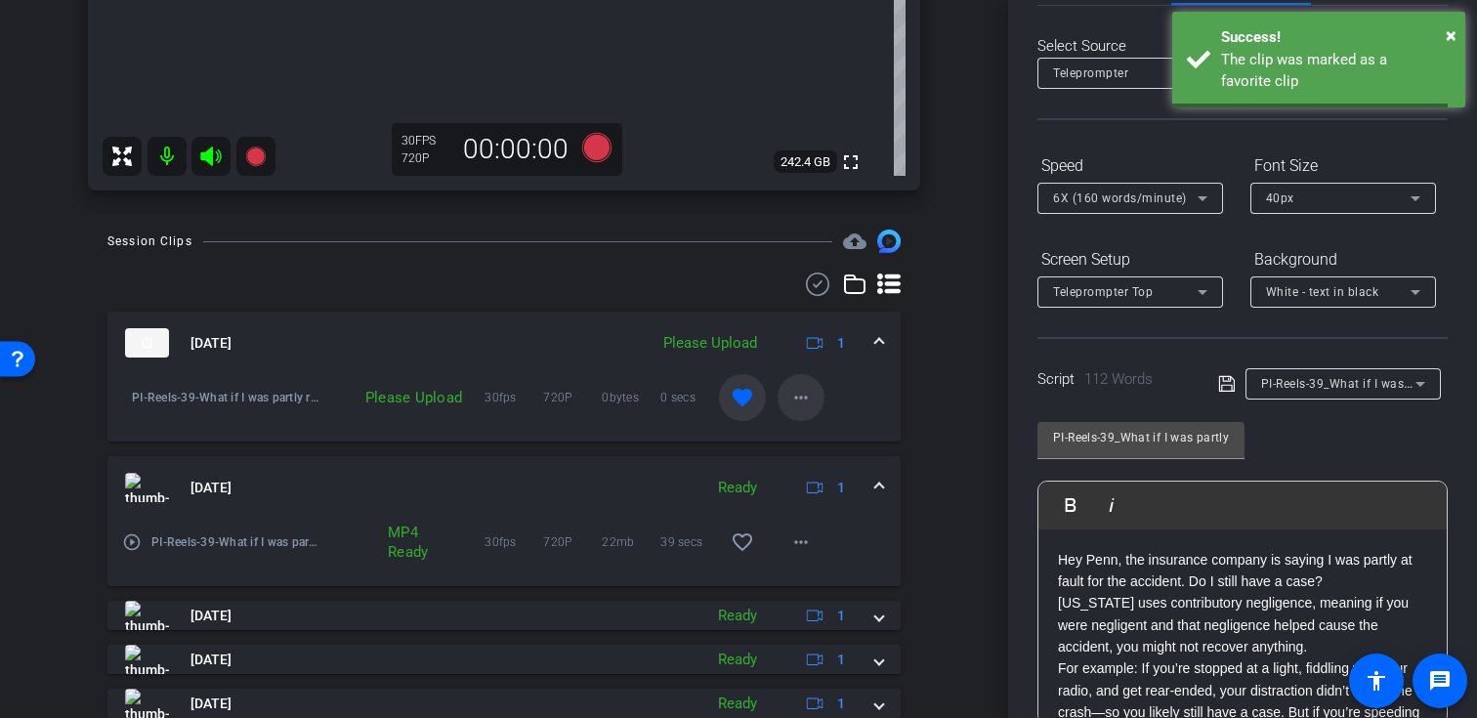
click at [803, 400] on mat-icon "more_horiz" at bounding box center [800, 397] width 23 height 23
click at [826, 433] on span "Upload" at bounding box center [832, 438] width 78 height 23
click at [1416, 388] on icon at bounding box center [1419, 383] width 23 height 23
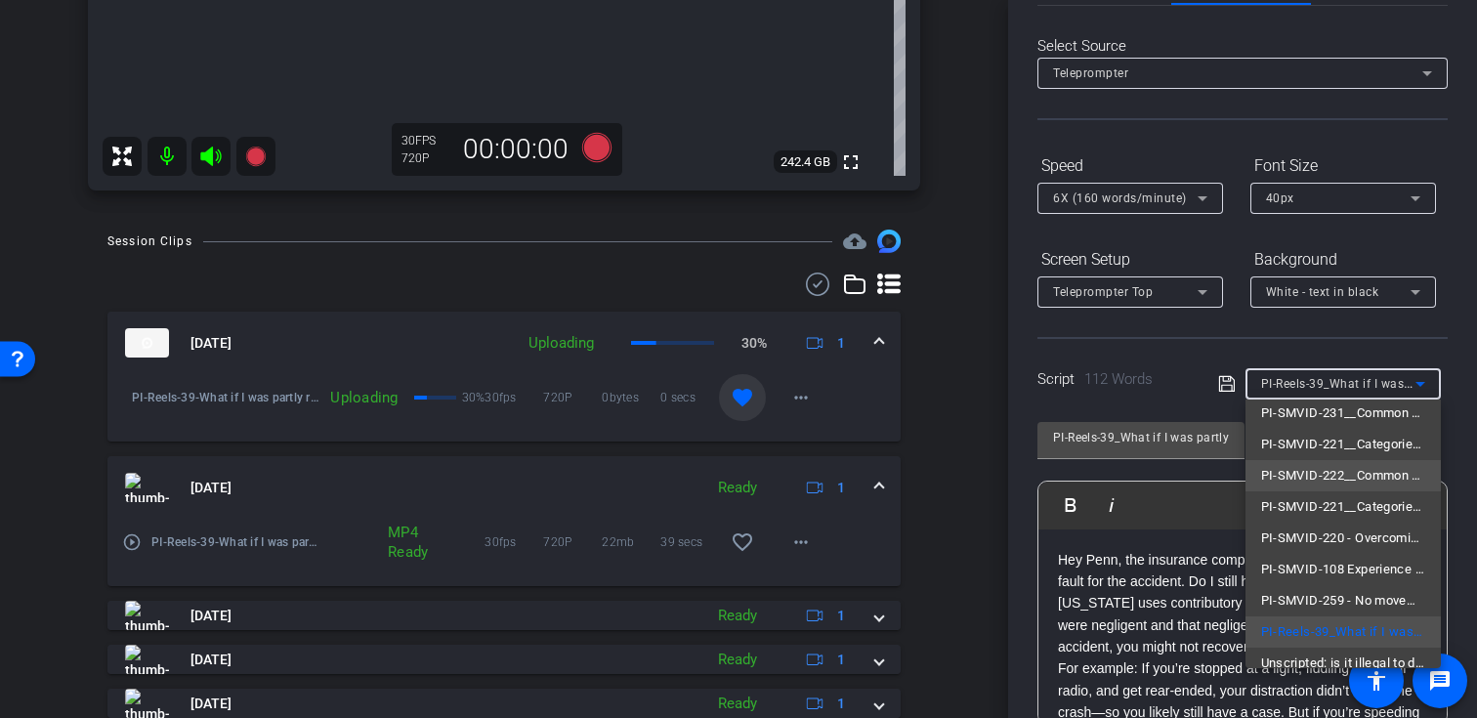
scroll to position [81, 0]
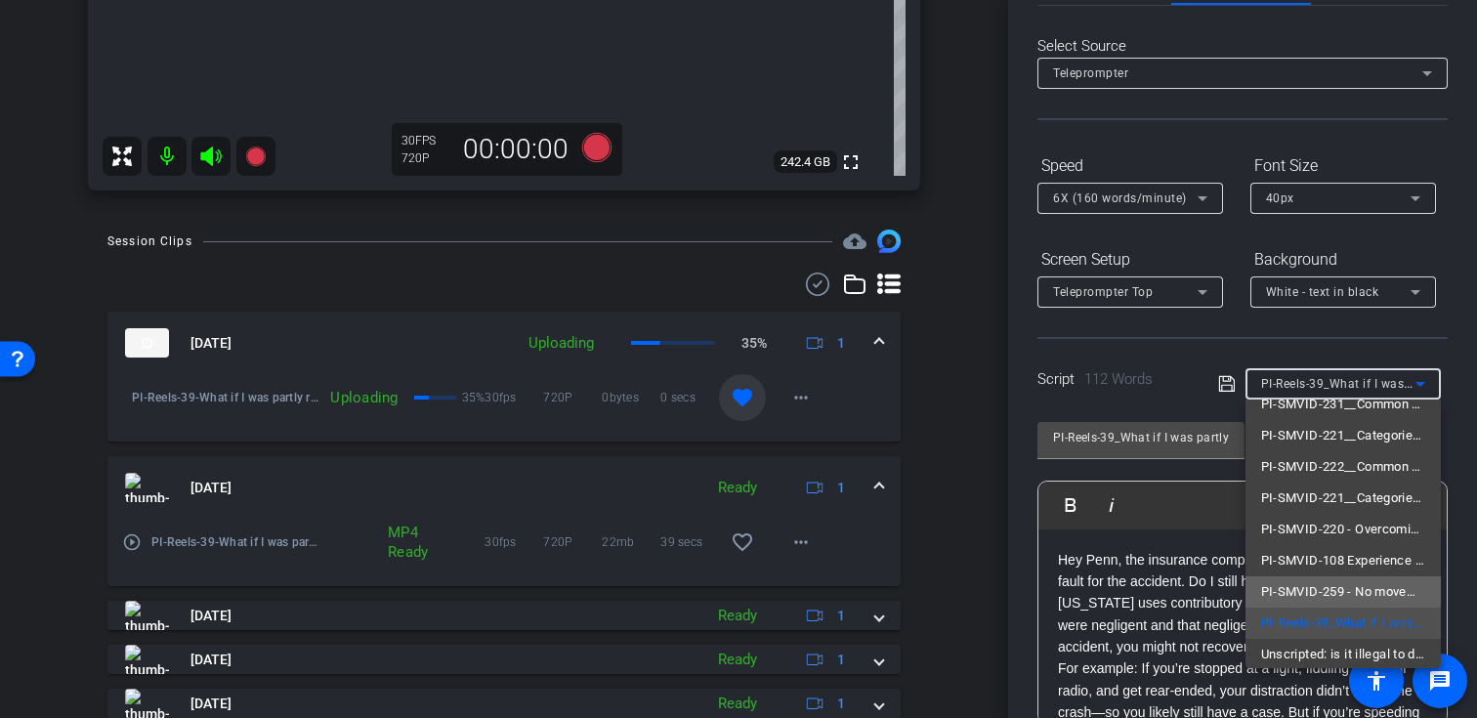
click at [1360, 592] on span "PI-SMVID-259 - No movement on your claim? Follow the 6-month rule (Delay tactic…" at bounding box center [1343, 591] width 164 height 23
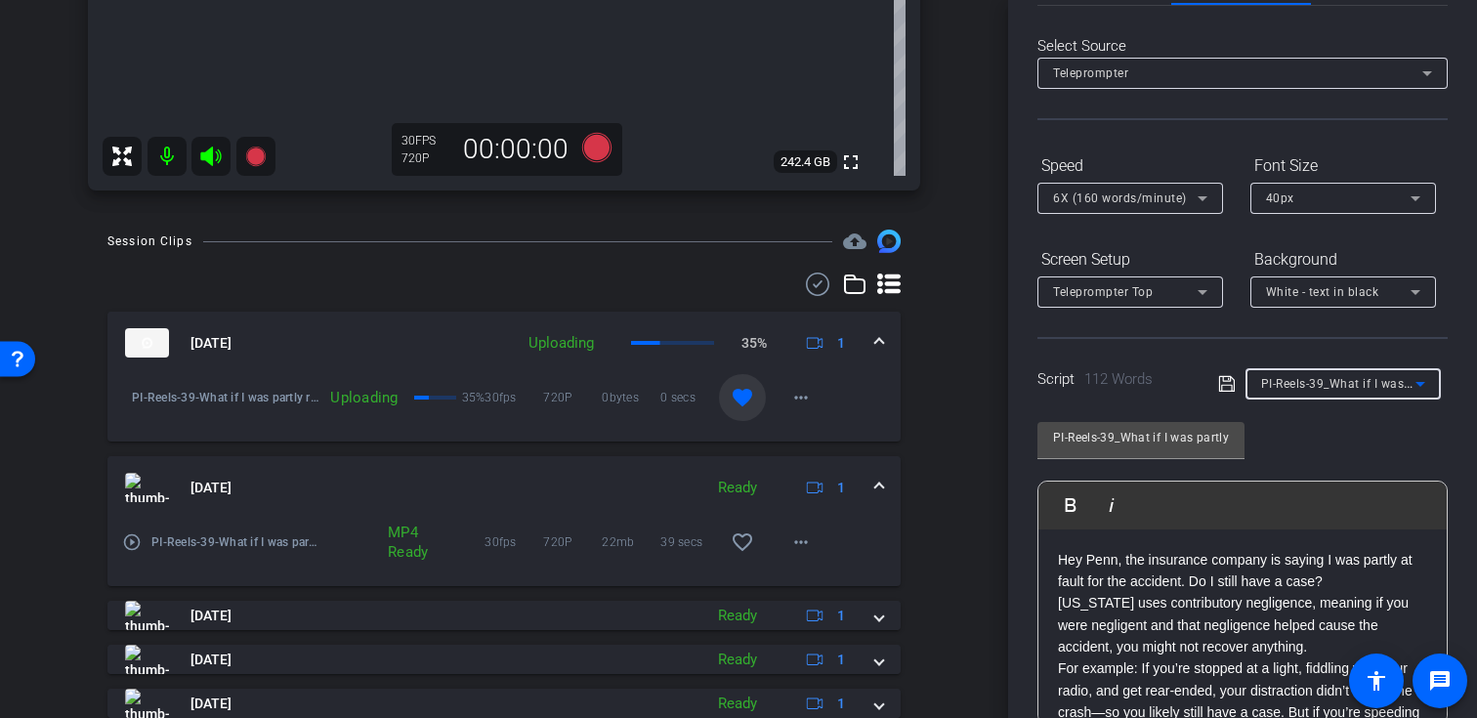
type input "PI-SMVID-259 - No movement on your claim? Follow the 6-month rule (Delay tactic…"
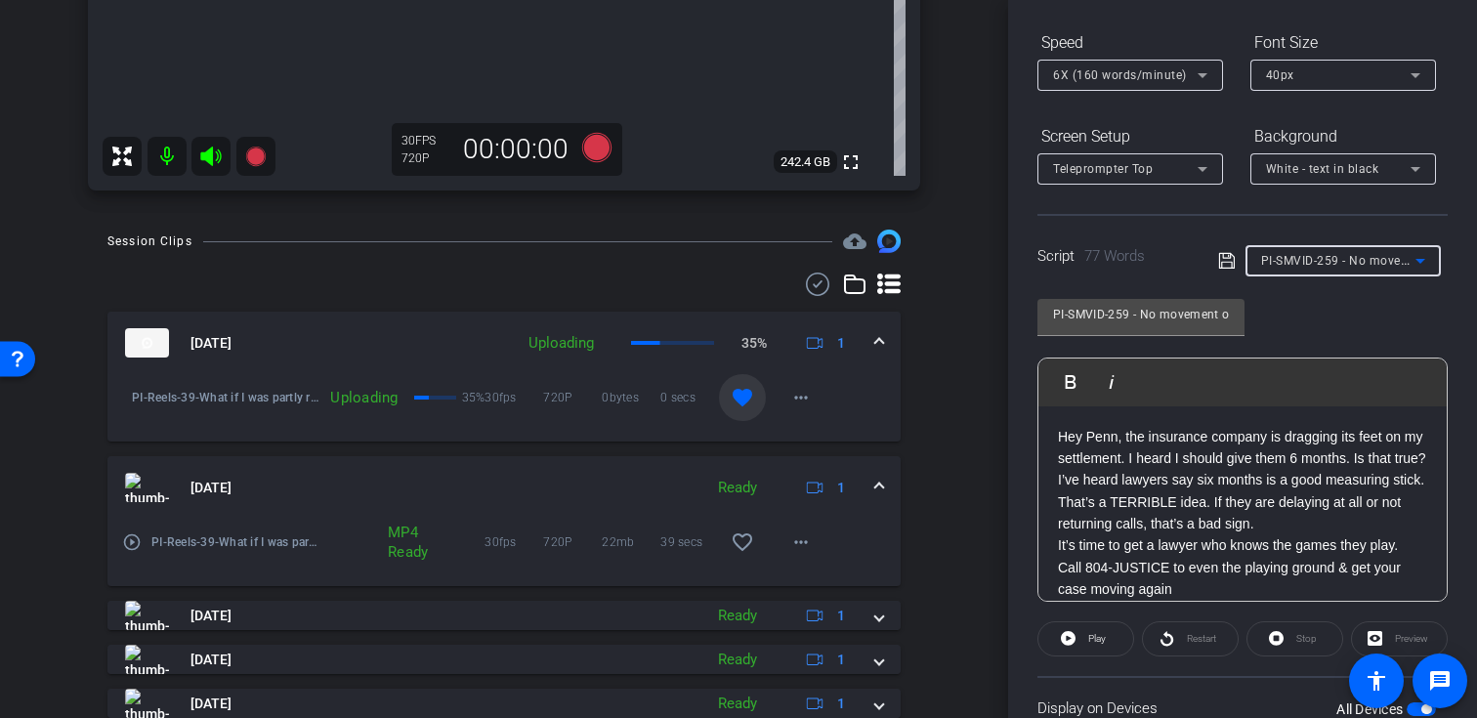
scroll to position [284, 0]
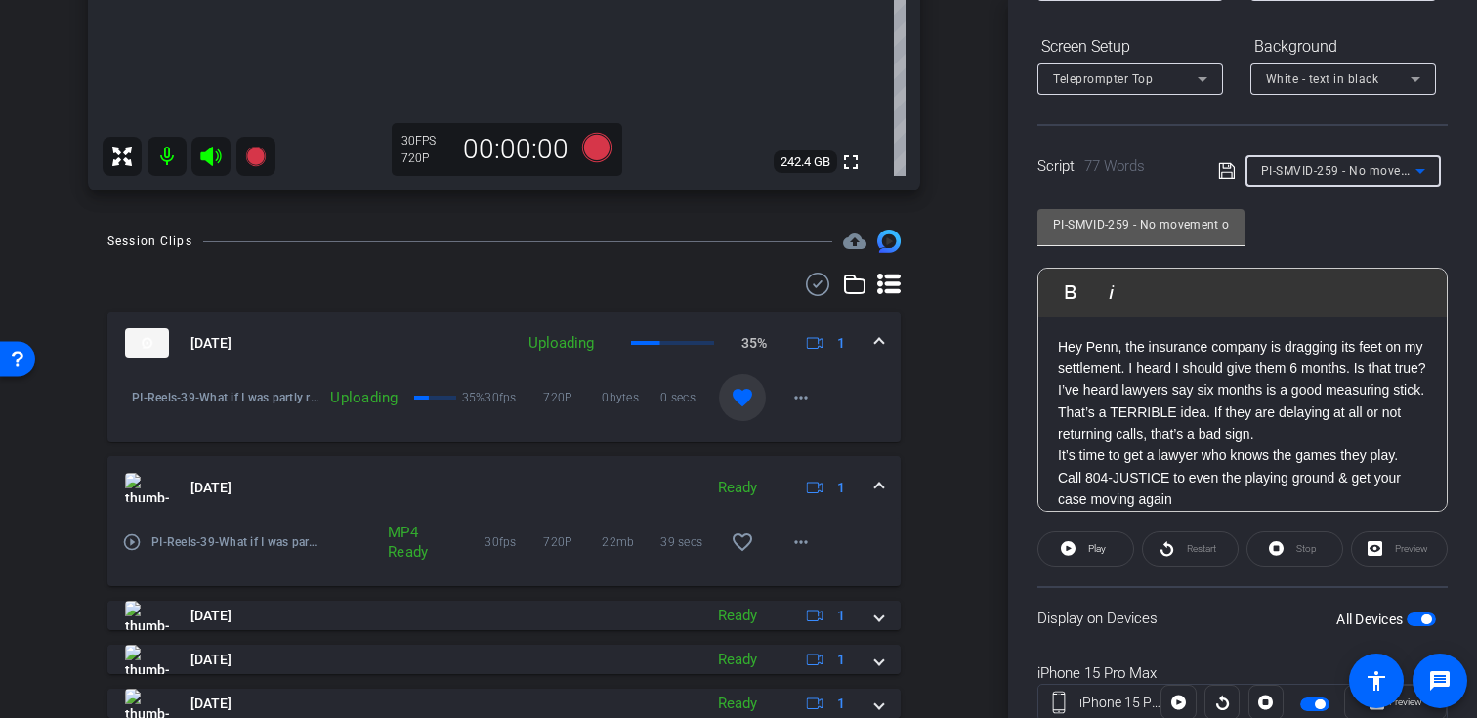
click at [1144, 225] on input "PI-SMVID-259 - No movement on your claim? Follow the 6-month rule (Delay tactic…" at bounding box center [1141, 224] width 176 height 23
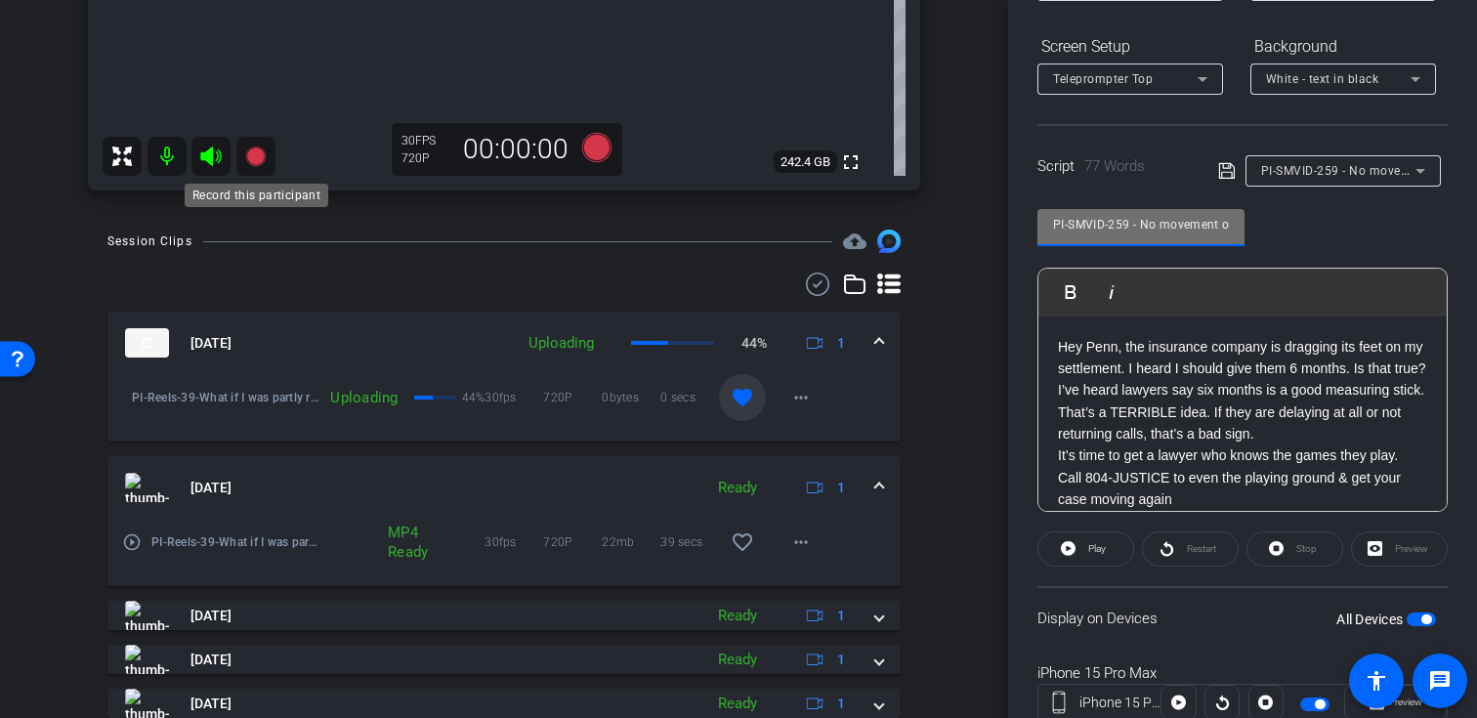
click at [253, 150] on icon at bounding box center [255, 157] width 20 height 20
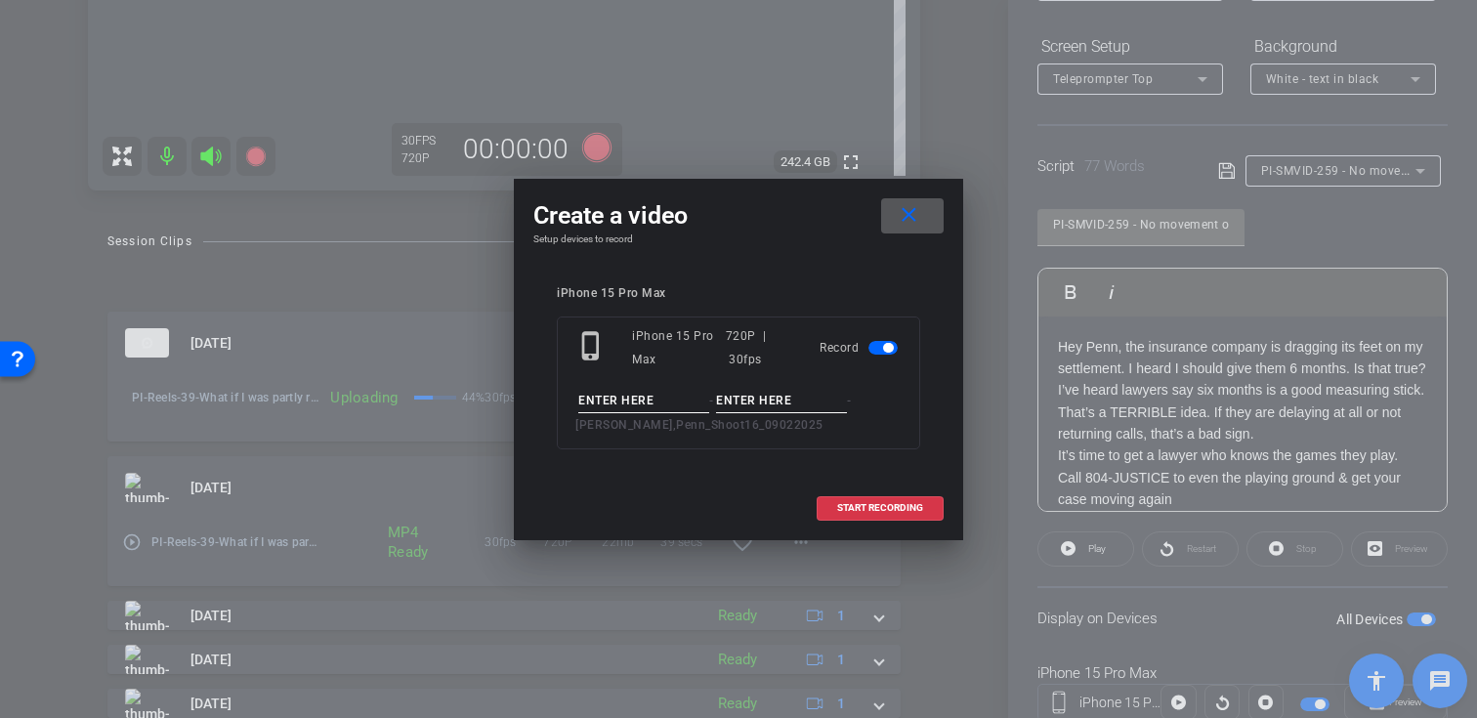
click at [672, 398] on input at bounding box center [643, 401] width 131 height 24
paste input "PI-SMVID-259 - No movement on your claim? Follow the 6-month rule (Delay tactic…"
type input "PI-SMVID-259 - No movement on your claim? Follow the 6-month rule (Delay tactic…"
click at [773, 402] on input at bounding box center [781, 401] width 131 height 24
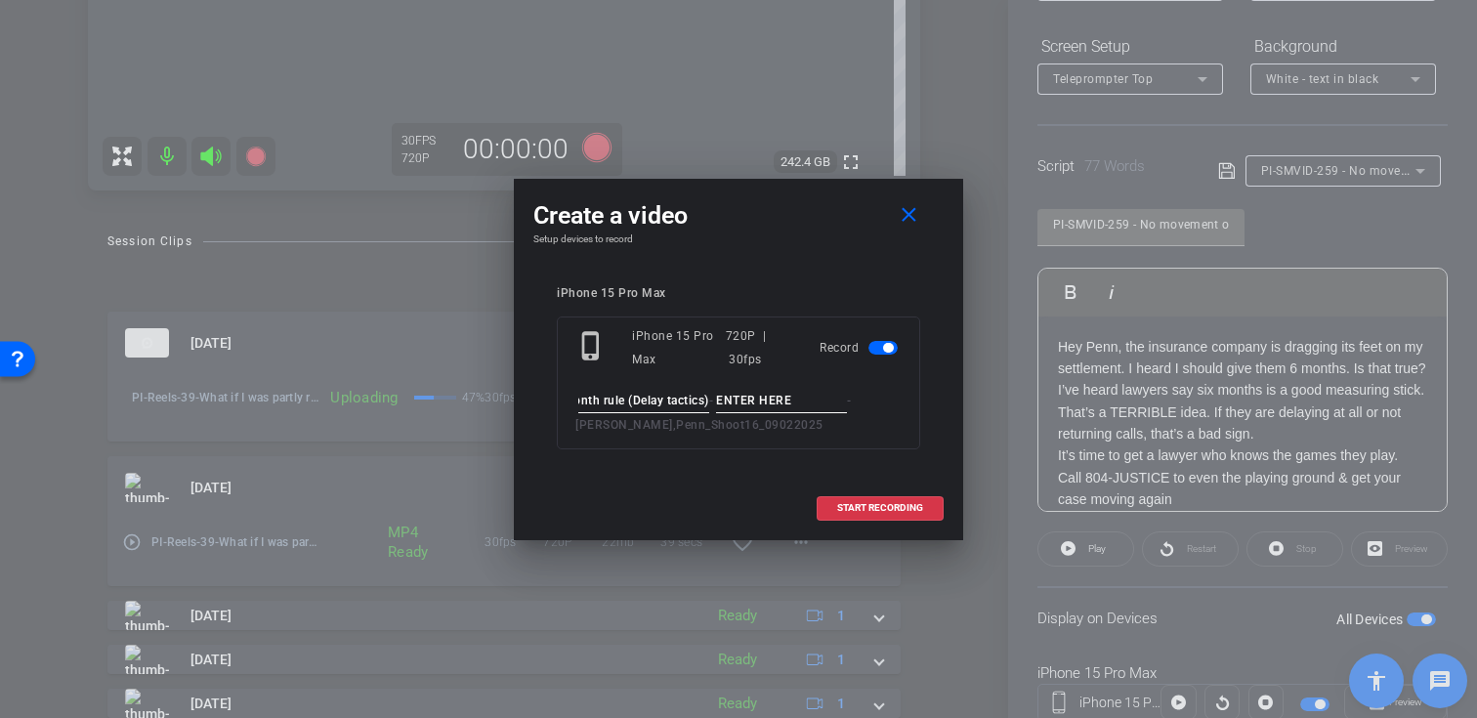
scroll to position [0, 0]
type input "Take01"
click at [889, 507] on span "START RECORDING" at bounding box center [880, 508] width 86 height 10
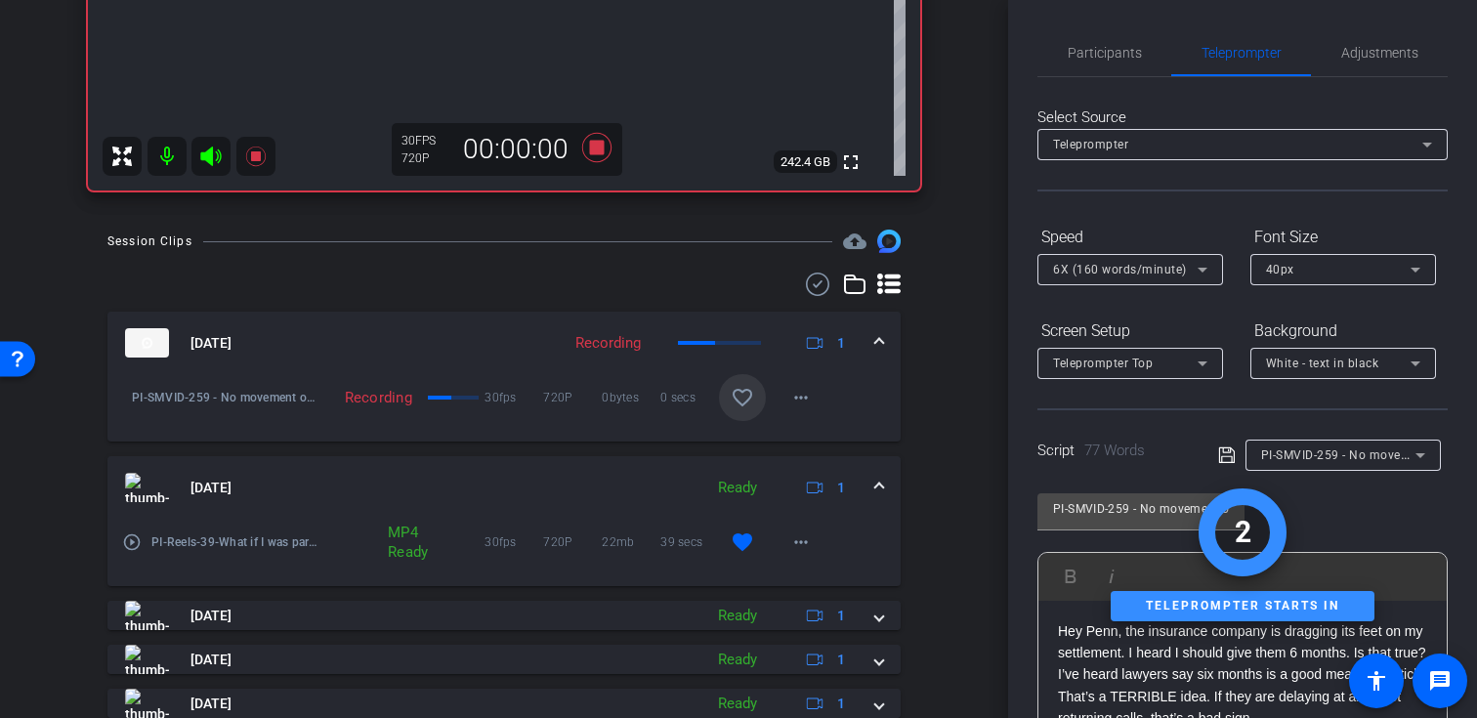
click at [1130, 272] on span "6X (160 words/minute)" at bounding box center [1120, 270] width 134 height 14
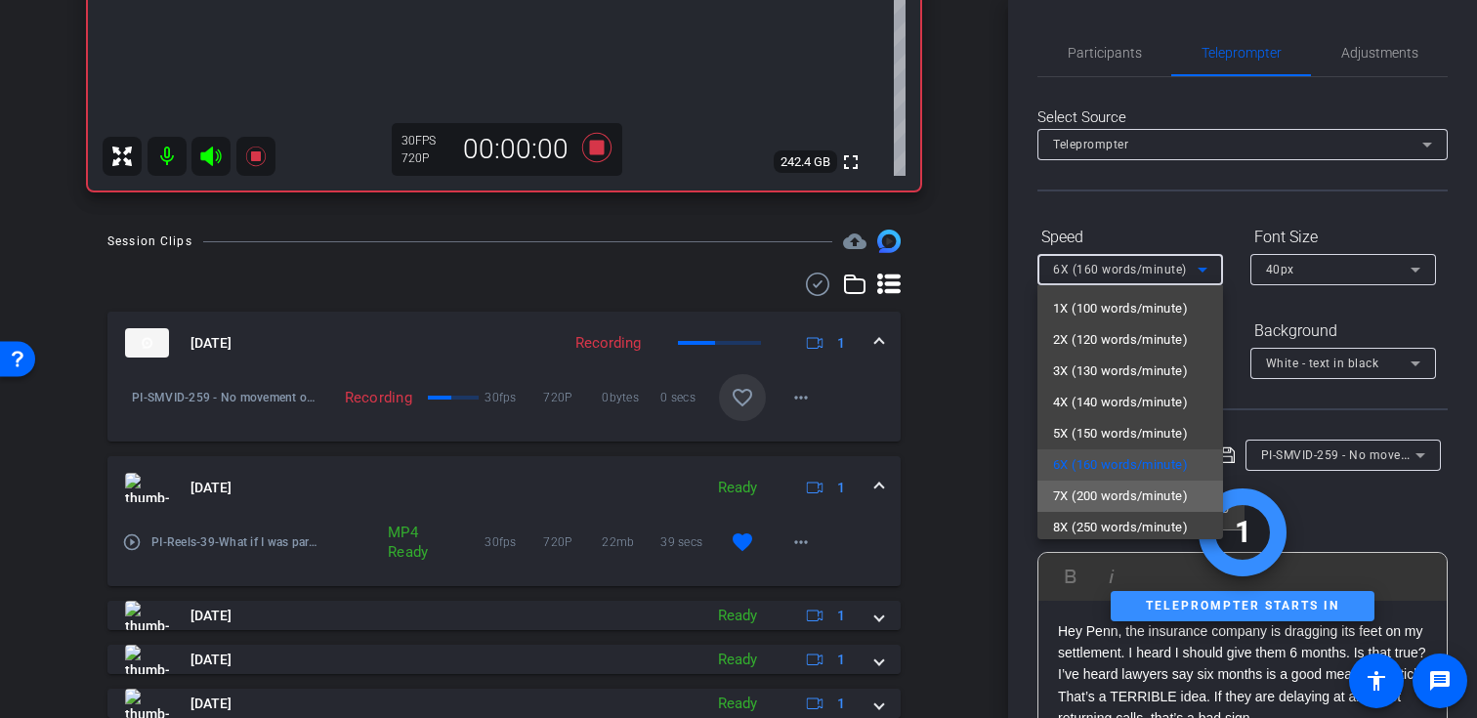
click at [1110, 500] on span "7X (200 words/minute)" at bounding box center [1120, 495] width 135 height 23
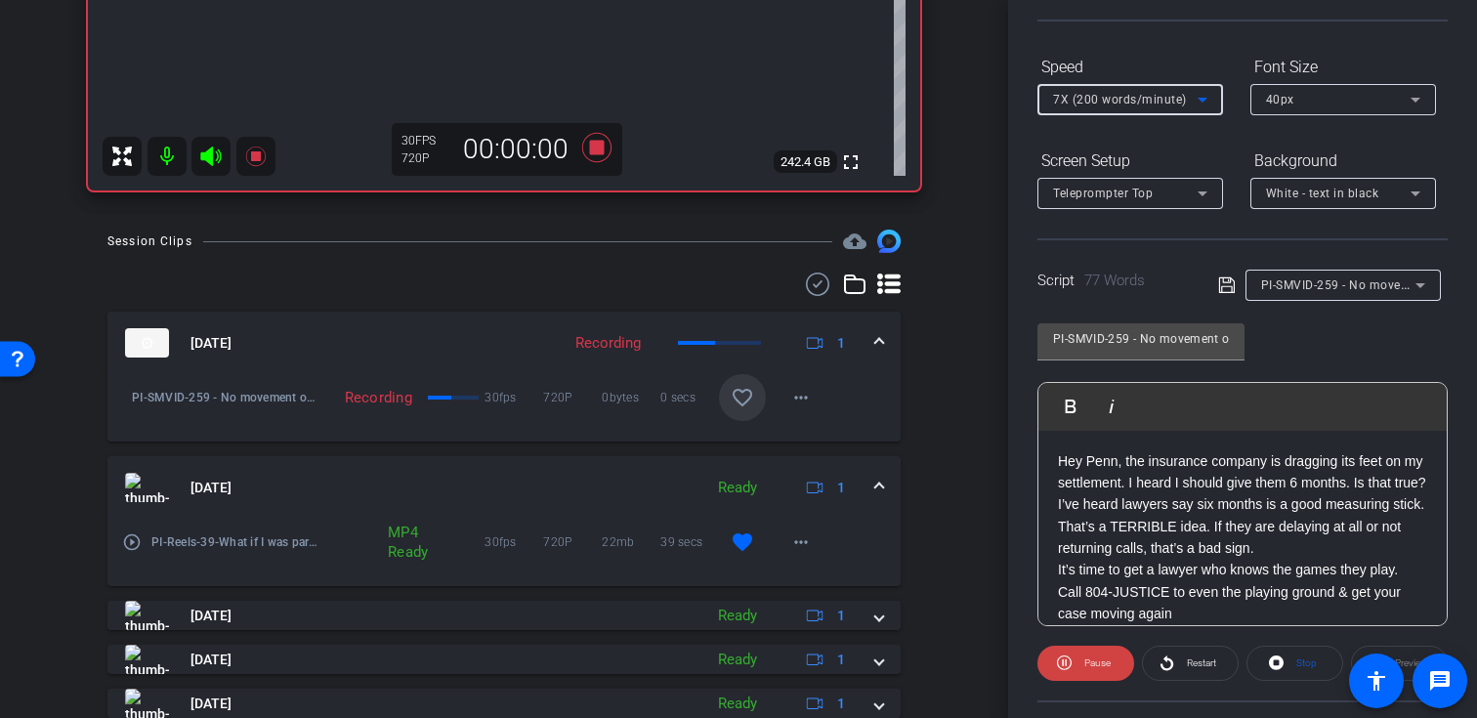
scroll to position [350, 0]
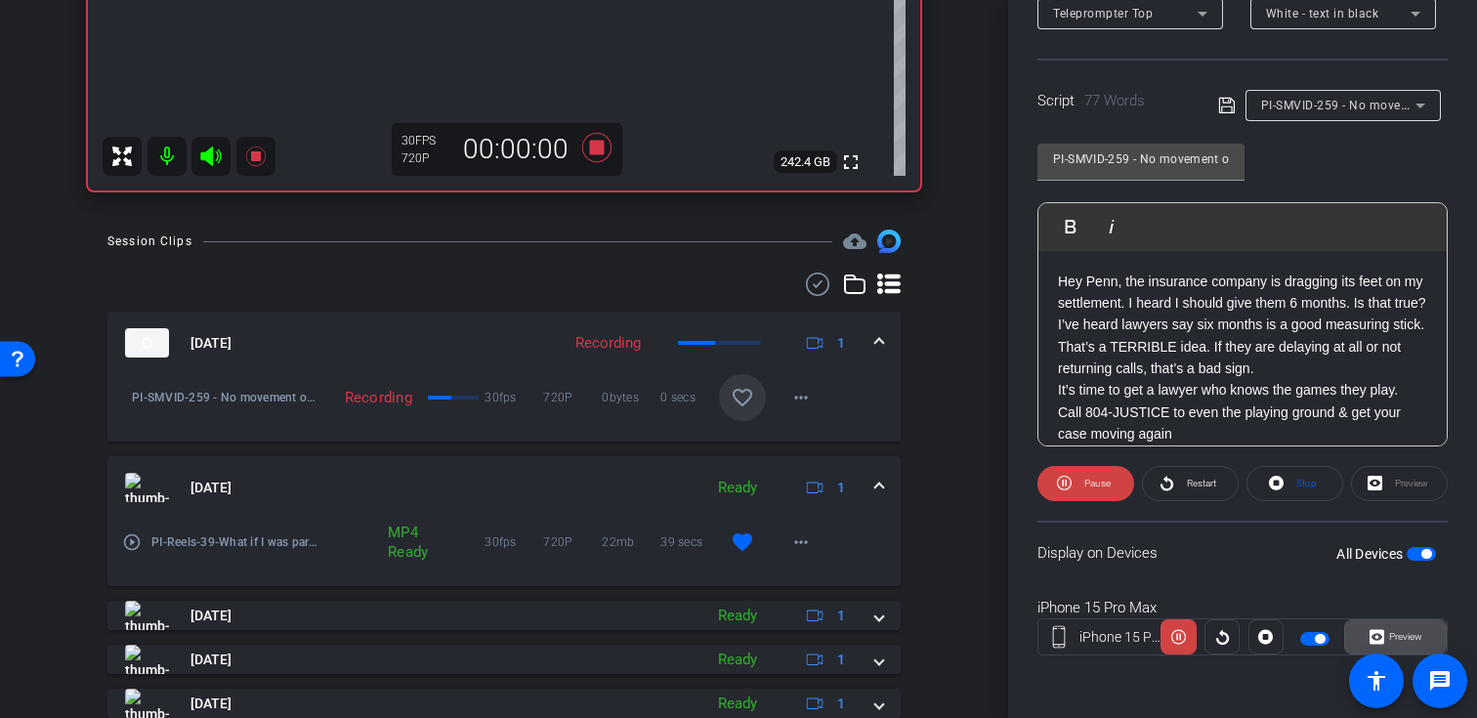
click at [1377, 640] on icon at bounding box center [1376, 636] width 15 height 29
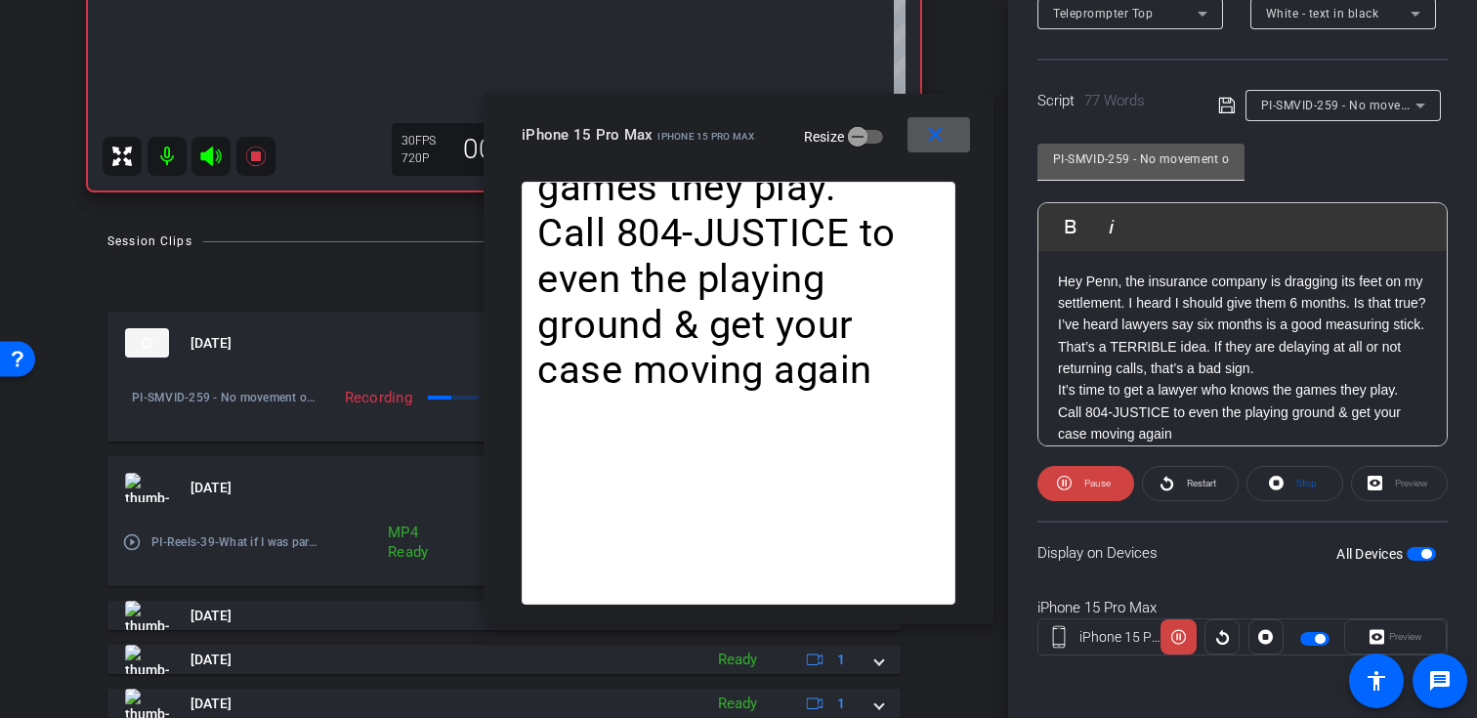
scroll to position [241, 0]
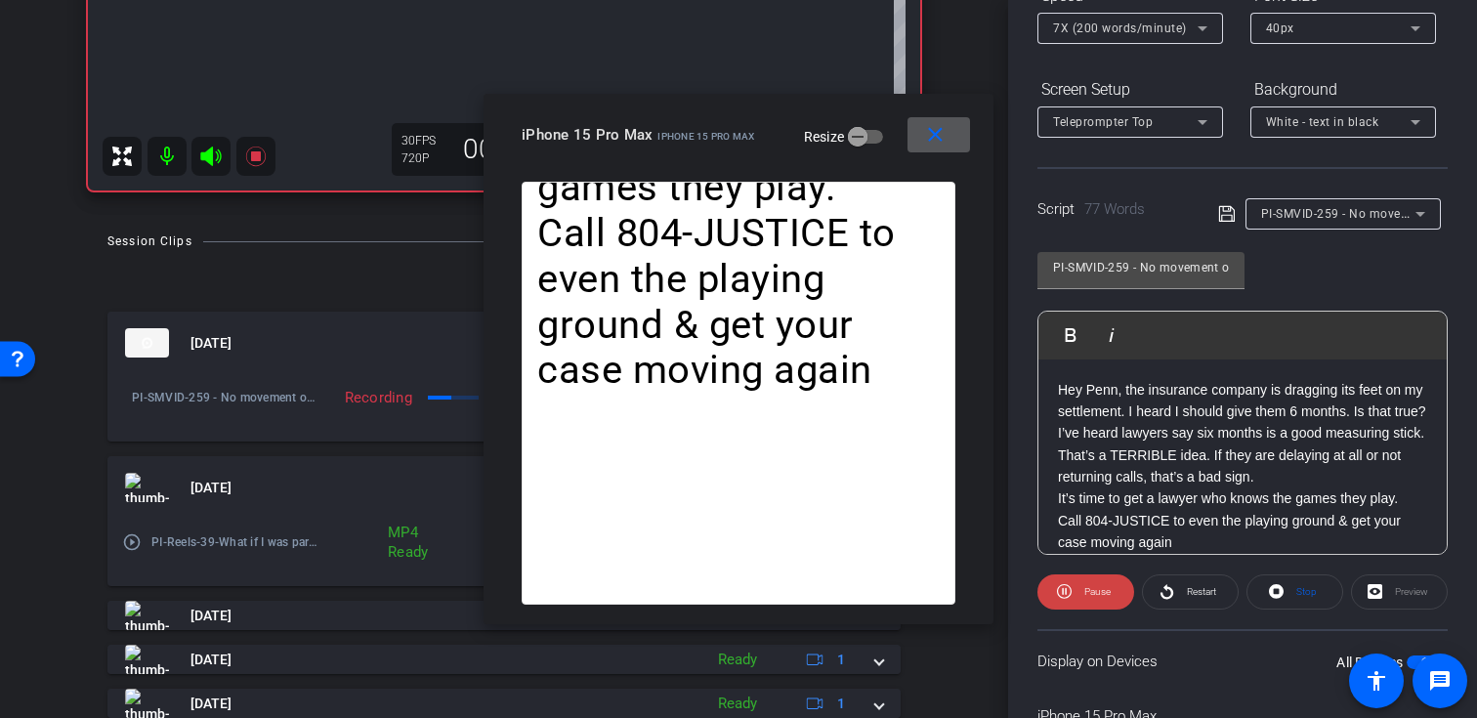
click at [1170, 49] on div at bounding box center [1130, 54] width 186 height 21
click at [1170, 32] on span "7X (200 words/minute)" at bounding box center [1120, 28] width 134 height 14
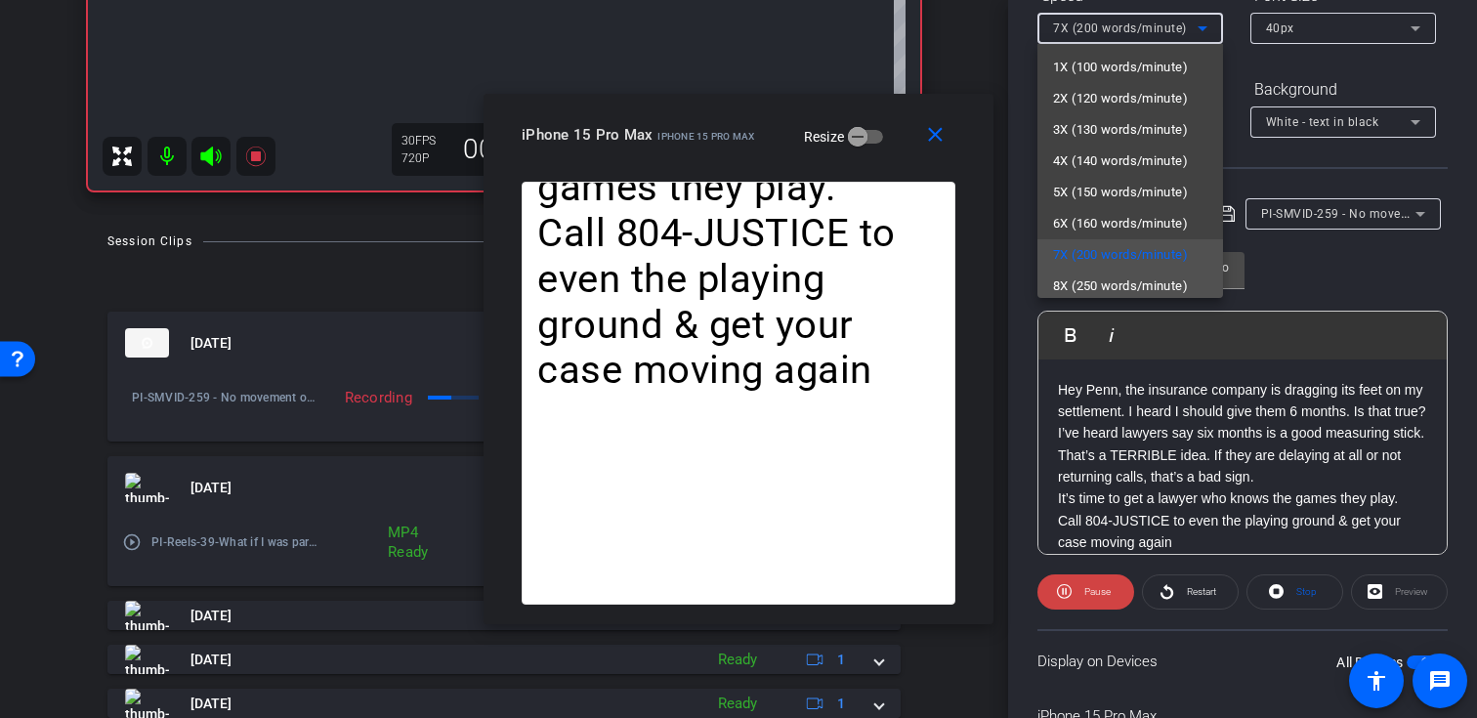
click at [1135, 280] on span "8X (250 words/minute)" at bounding box center [1120, 285] width 135 height 23
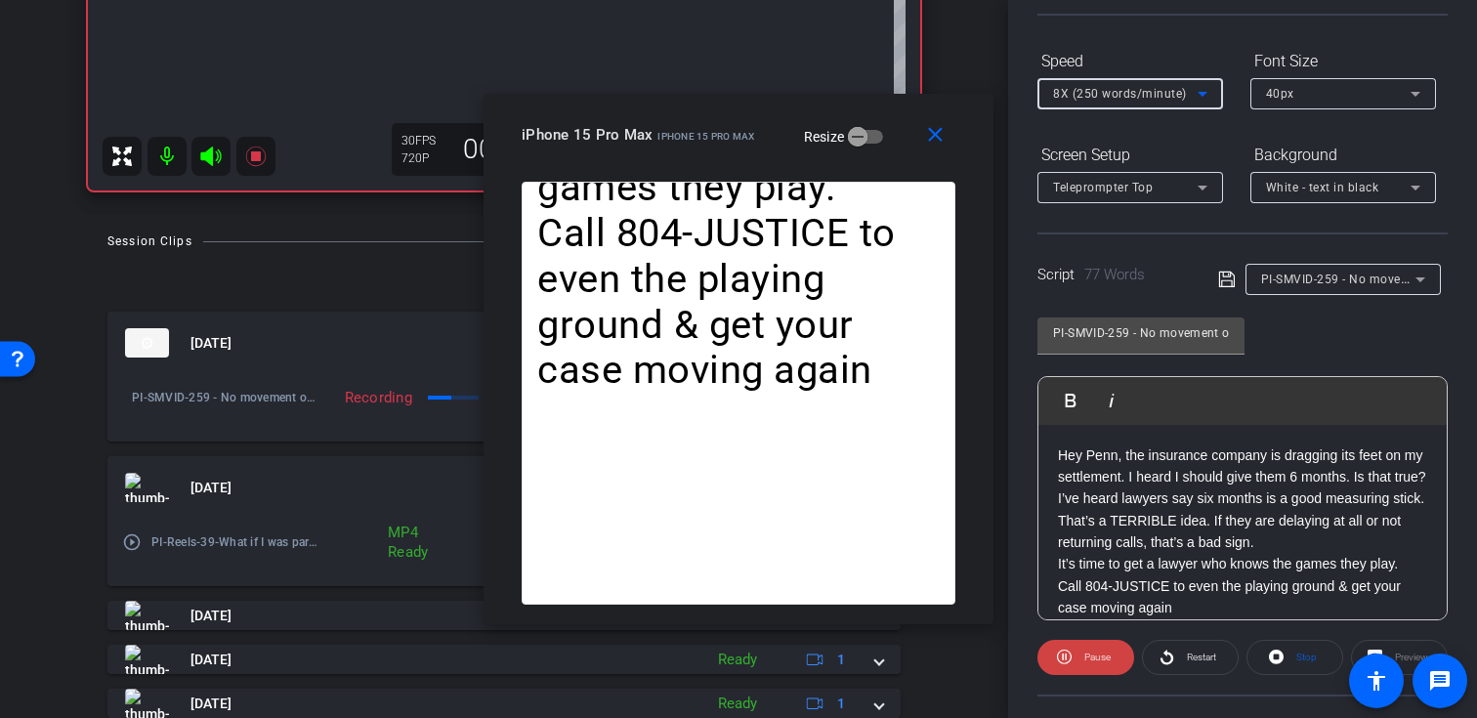
scroll to position [155, 0]
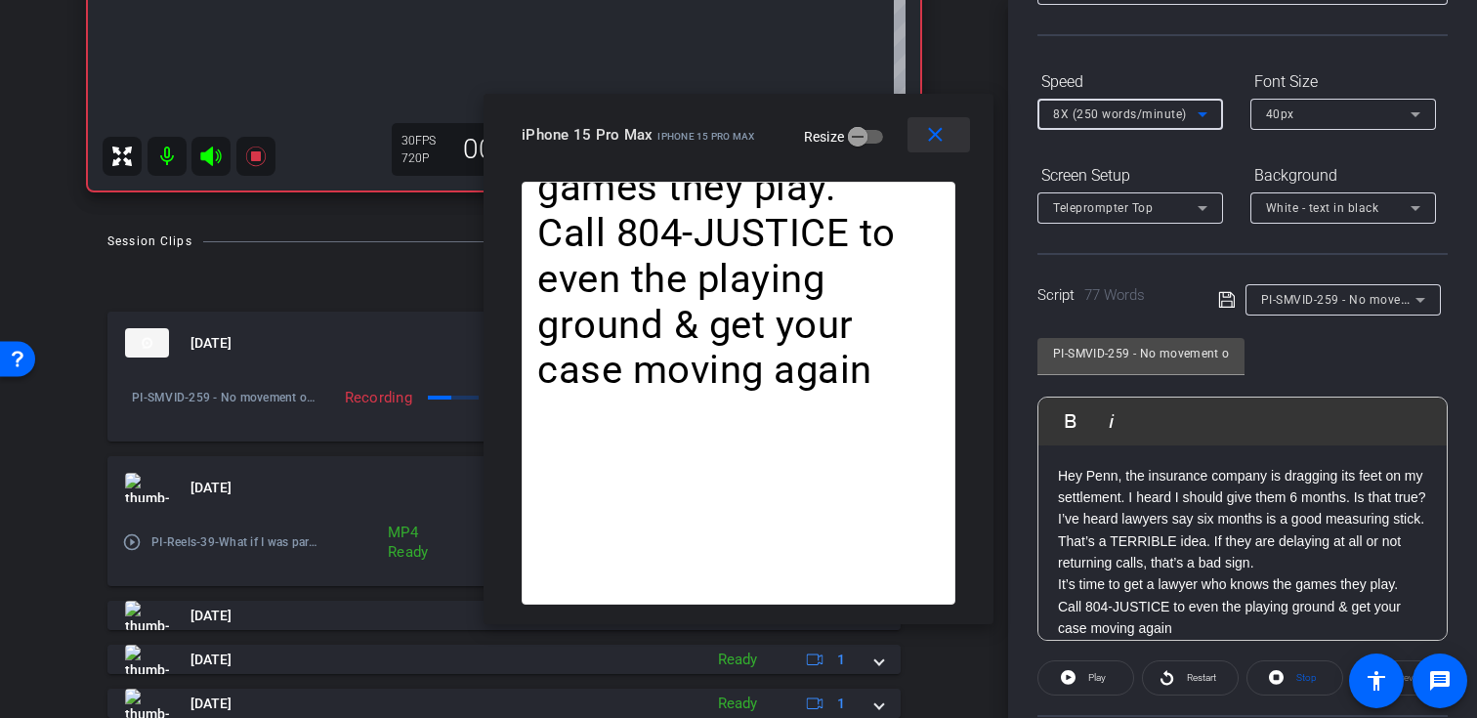
click at [943, 137] on mat-icon "close" at bounding box center [935, 135] width 24 height 24
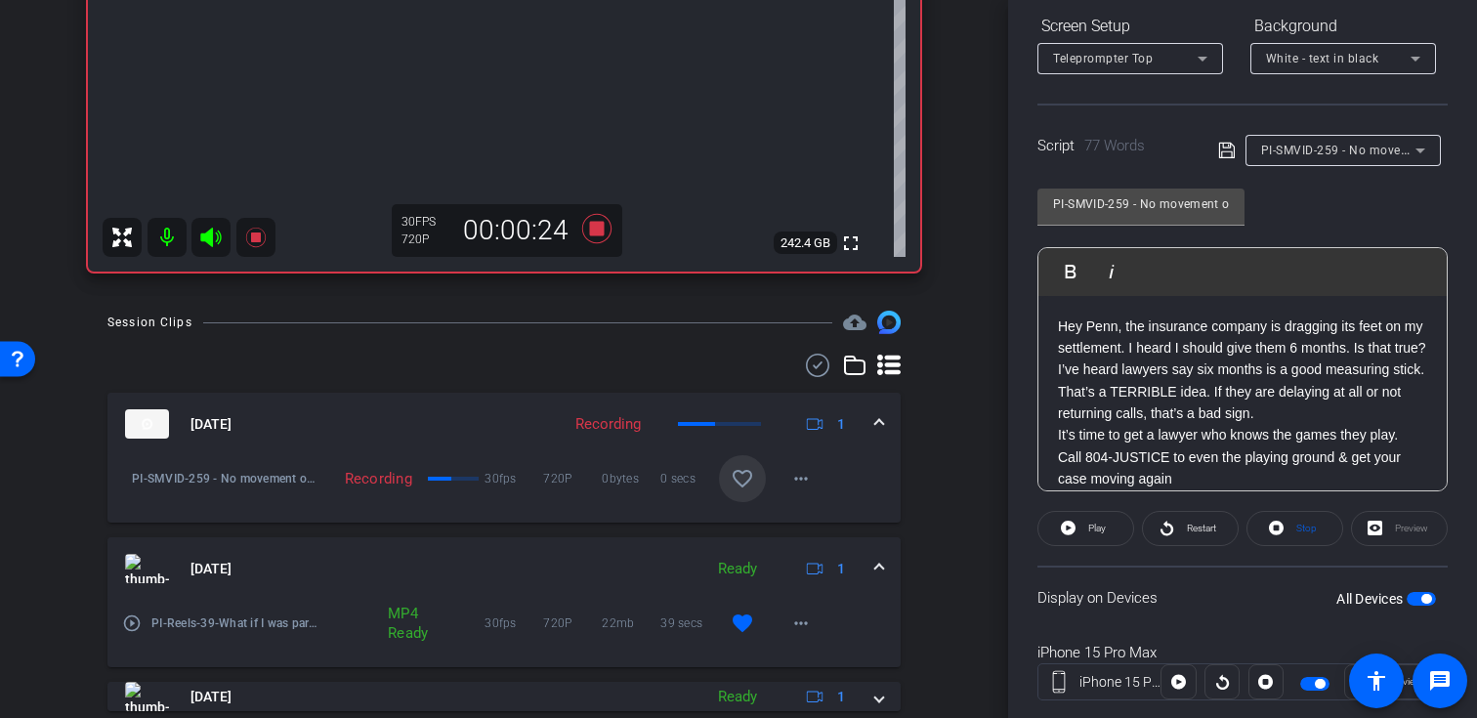
scroll to position [350, 0]
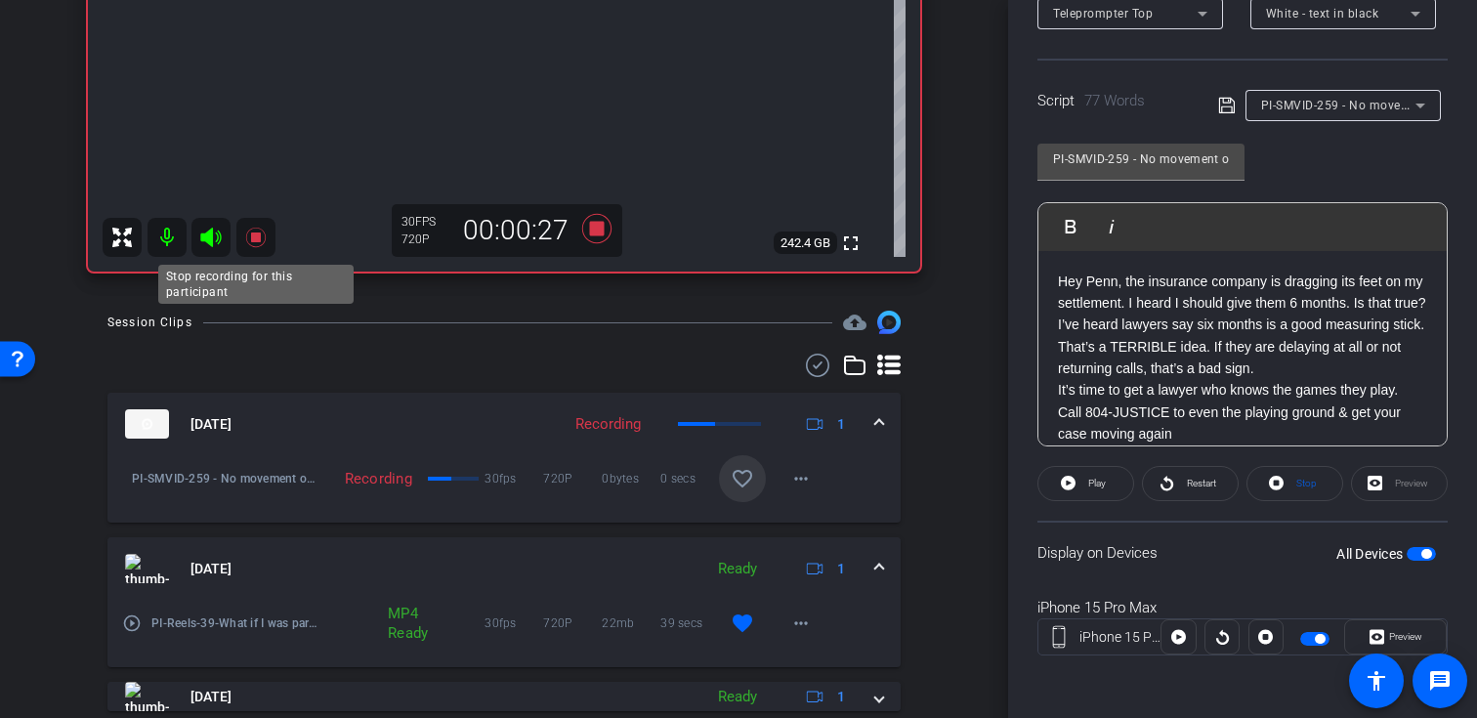
click at [255, 243] on icon at bounding box center [255, 237] width 23 height 23
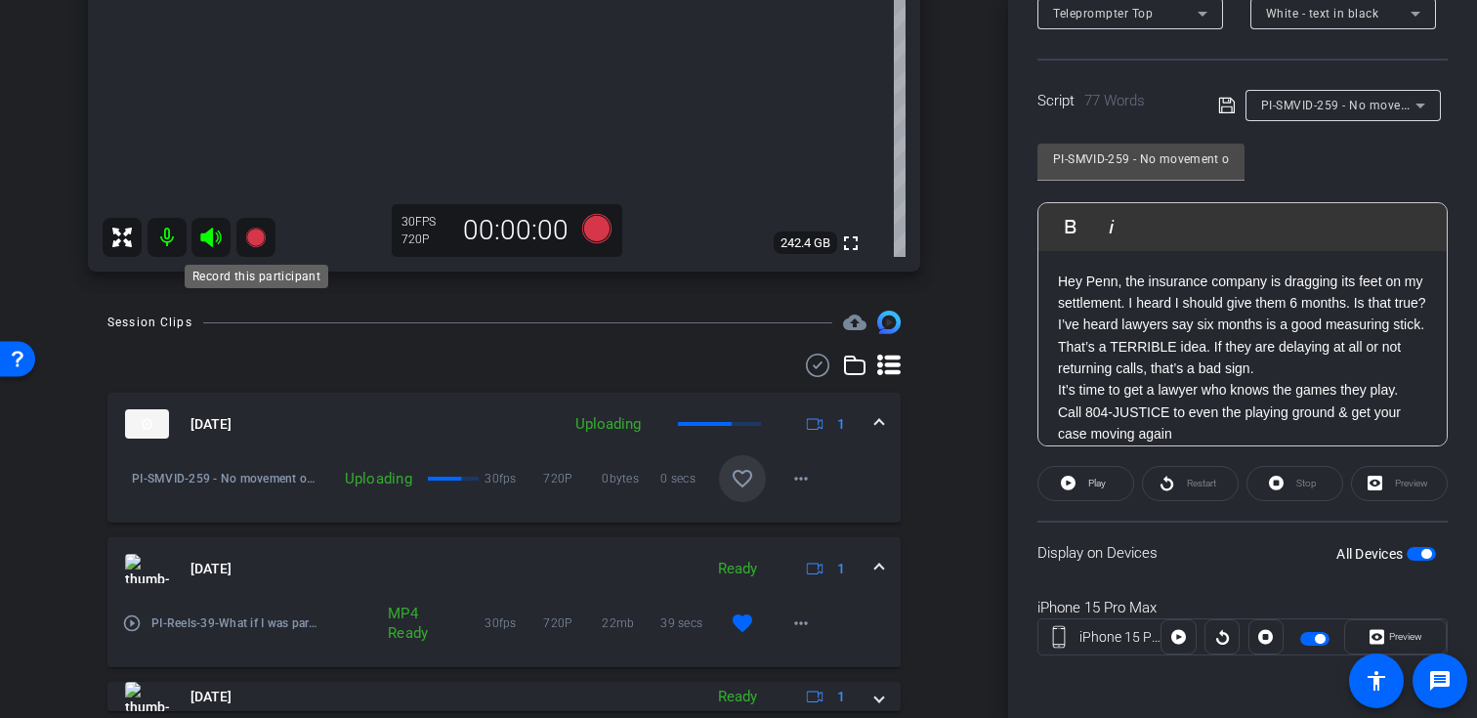
click at [257, 247] on icon at bounding box center [255, 237] width 23 height 23
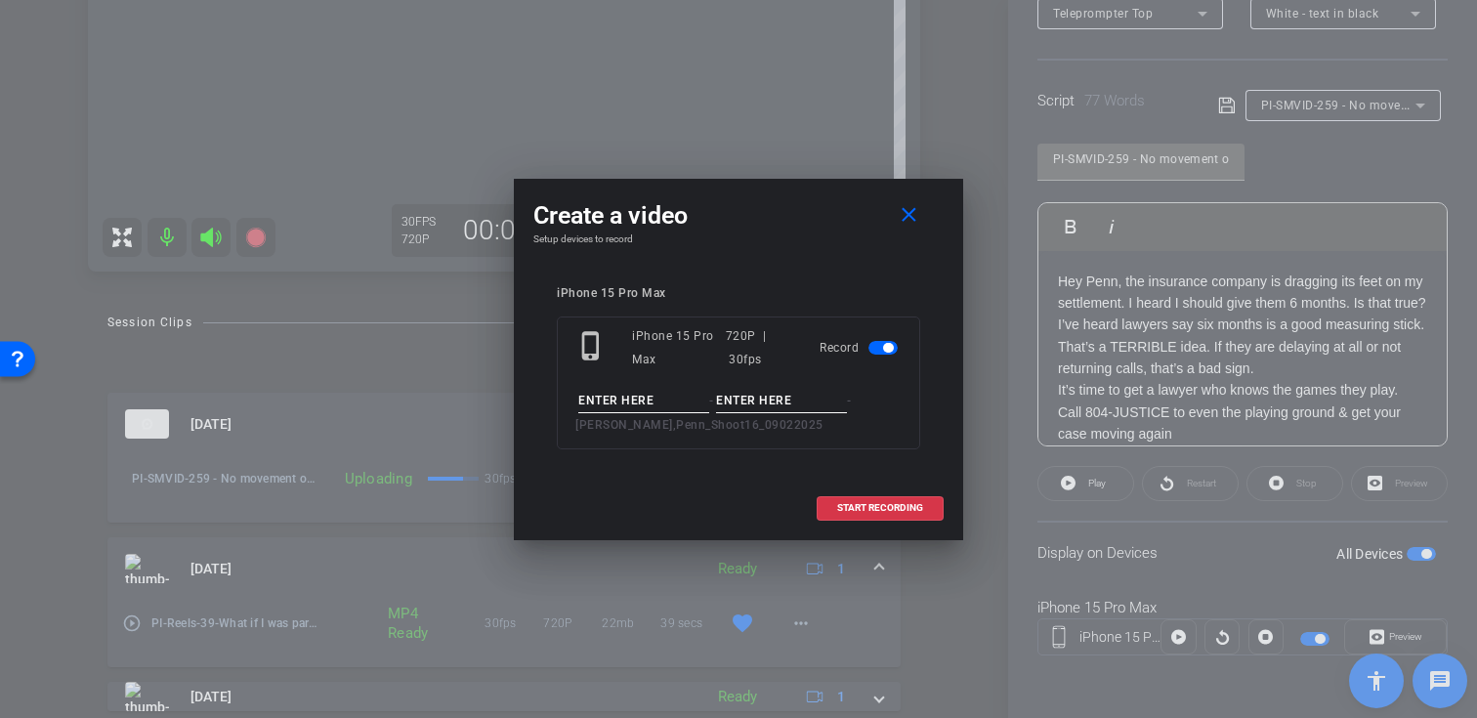
click at [667, 389] on input at bounding box center [643, 401] width 131 height 24
paste input "PI-SMVID-259 - No movement on your claim? Follow the 6-month rule (Delay tactic…"
type input "PI-SMVID-259 - No movement on your claim? Follow the 6-month rule (Delay tactic…"
click at [782, 398] on input at bounding box center [781, 401] width 131 height 24
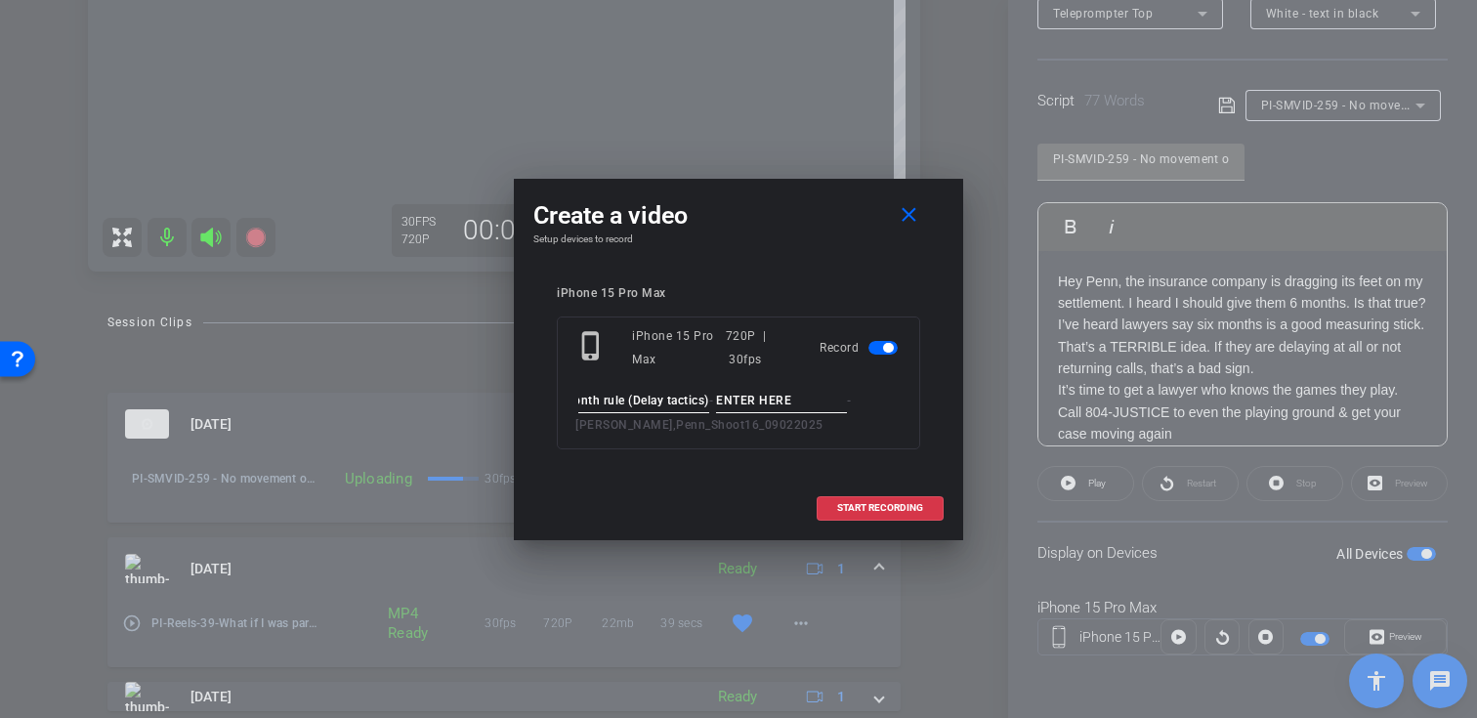
scroll to position [0, 0]
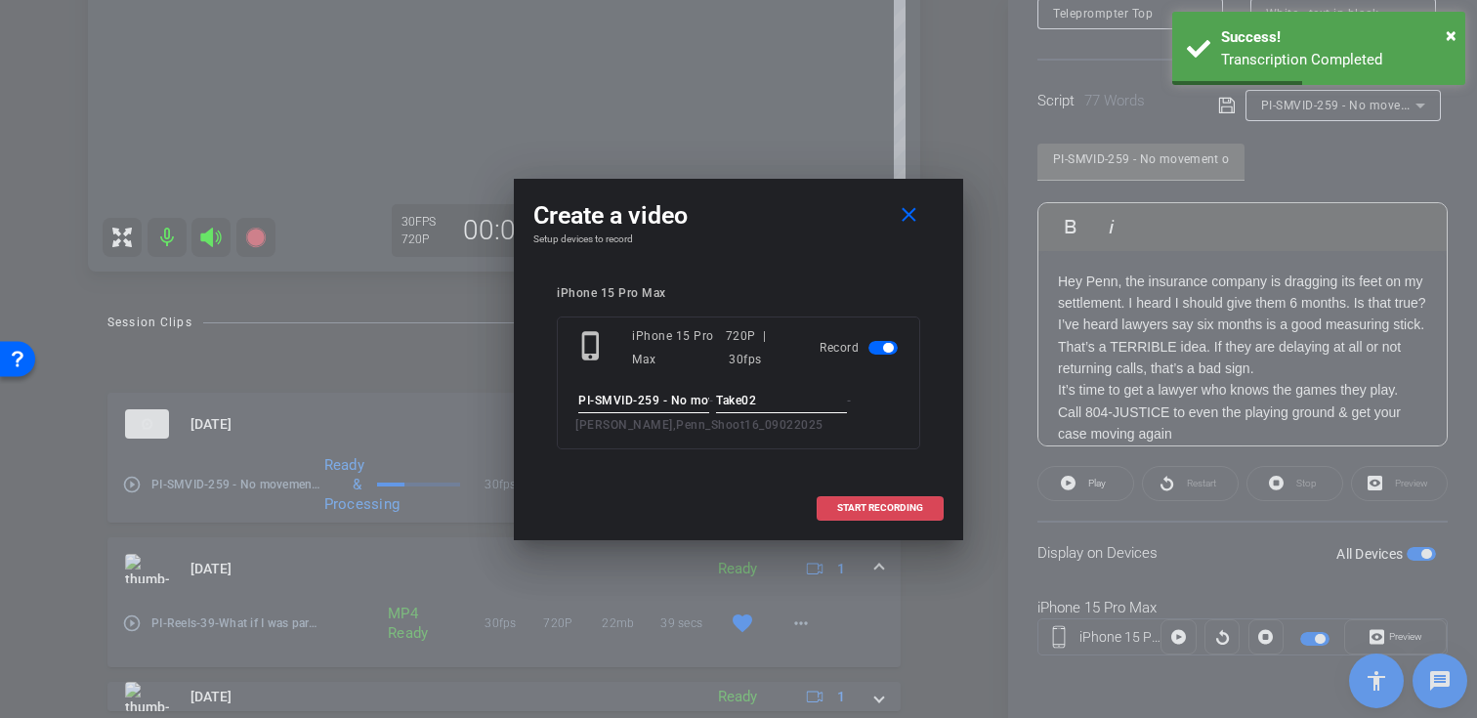
type input "Take02"
click at [852, 510] on span "START RECORDING" at bounding box center [880, 508] width 86 height 10
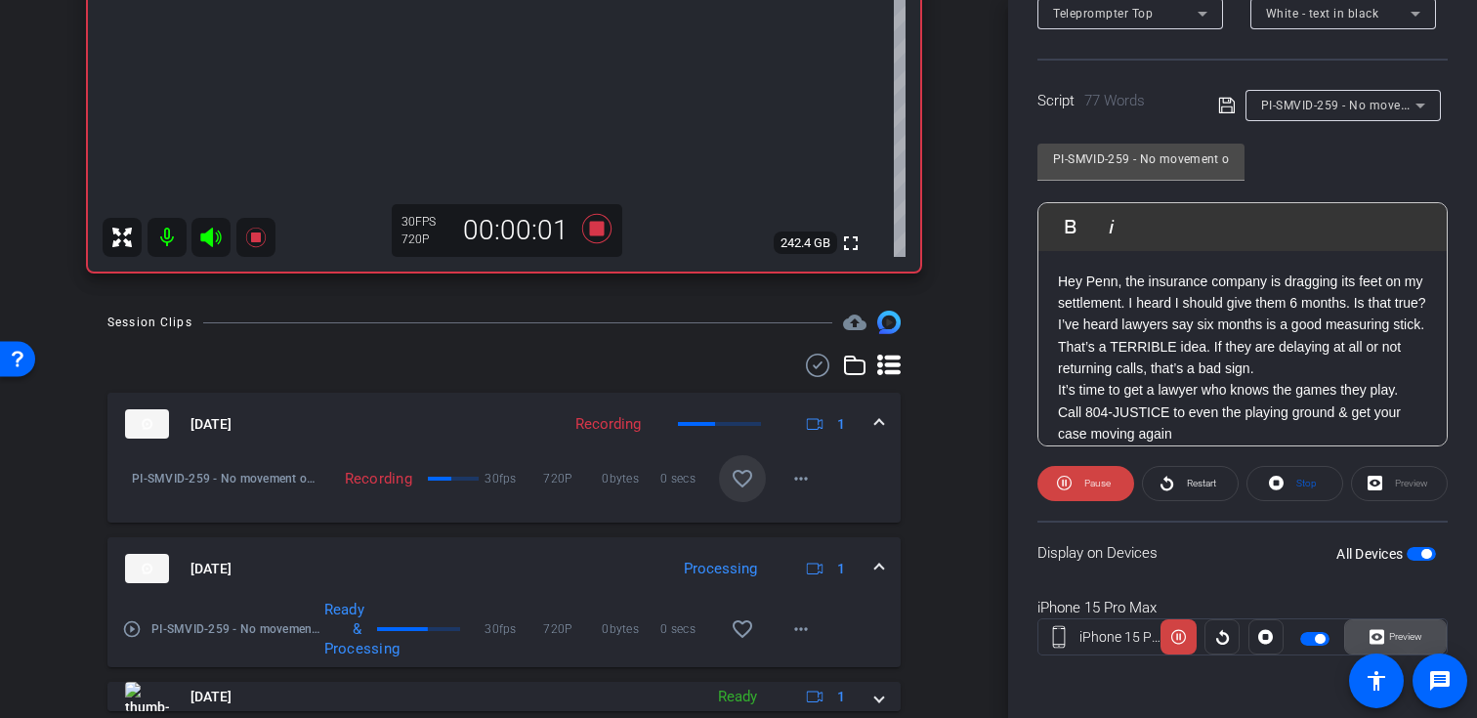
click at [1379, 626] on icon at bounding box center [1376, 636] width 15 height 29
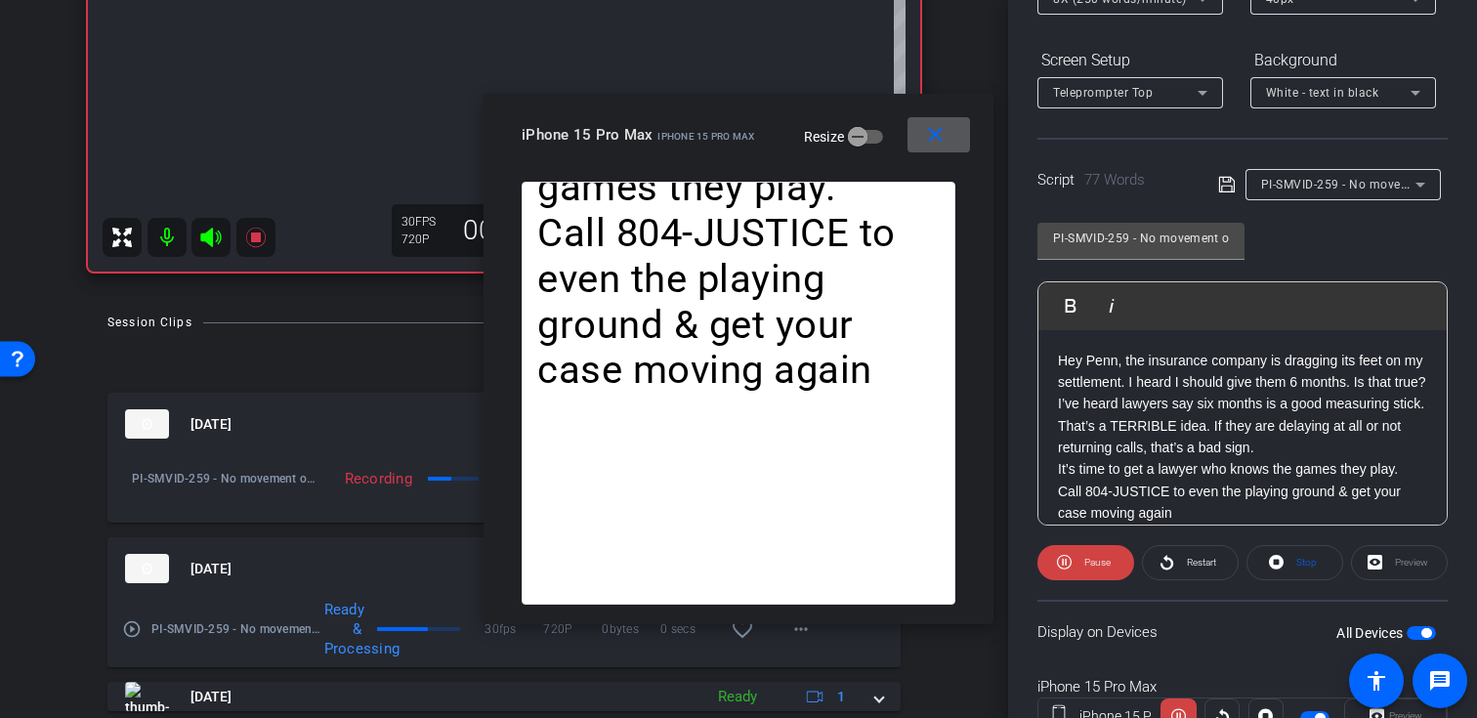
scroll to position [221, 0]
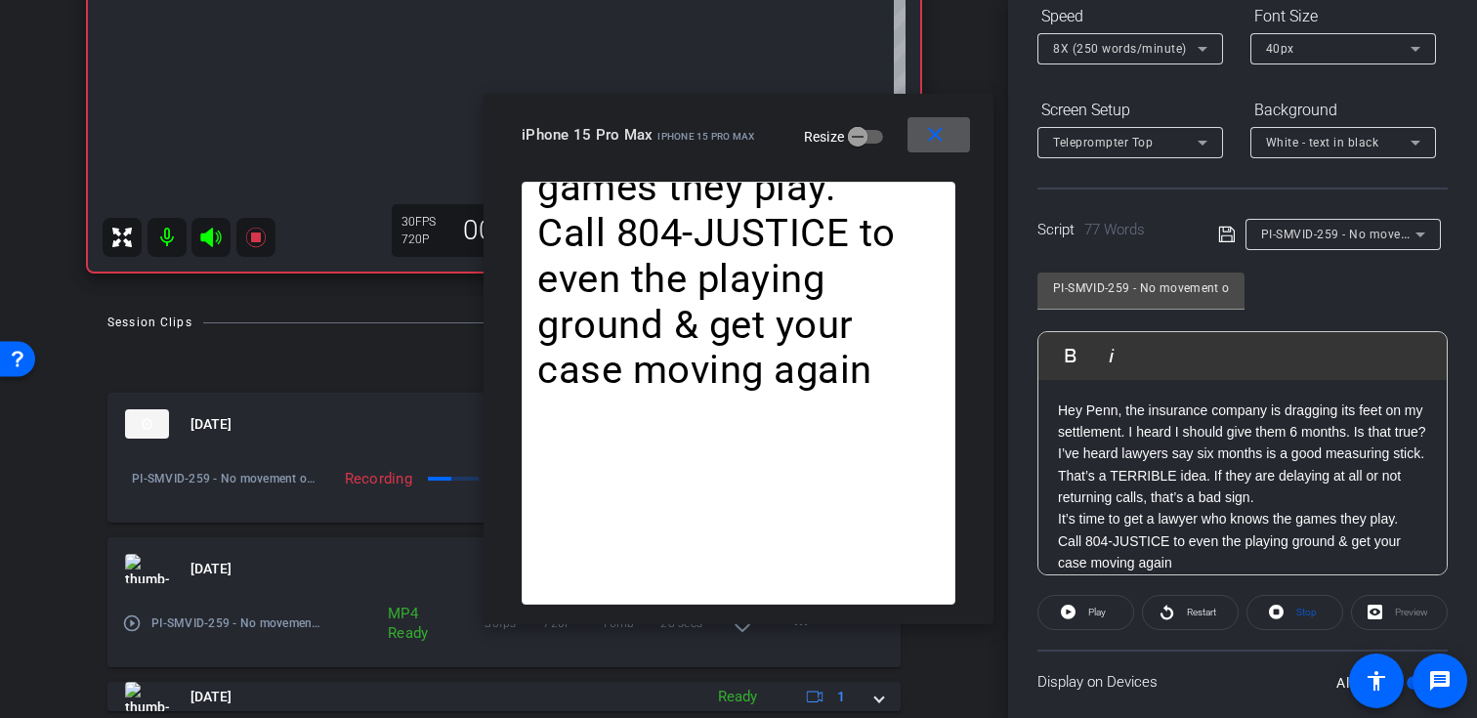
click at [943, 136] on mat-icon "close" at bounding box center [935, 135] width 24 height 24
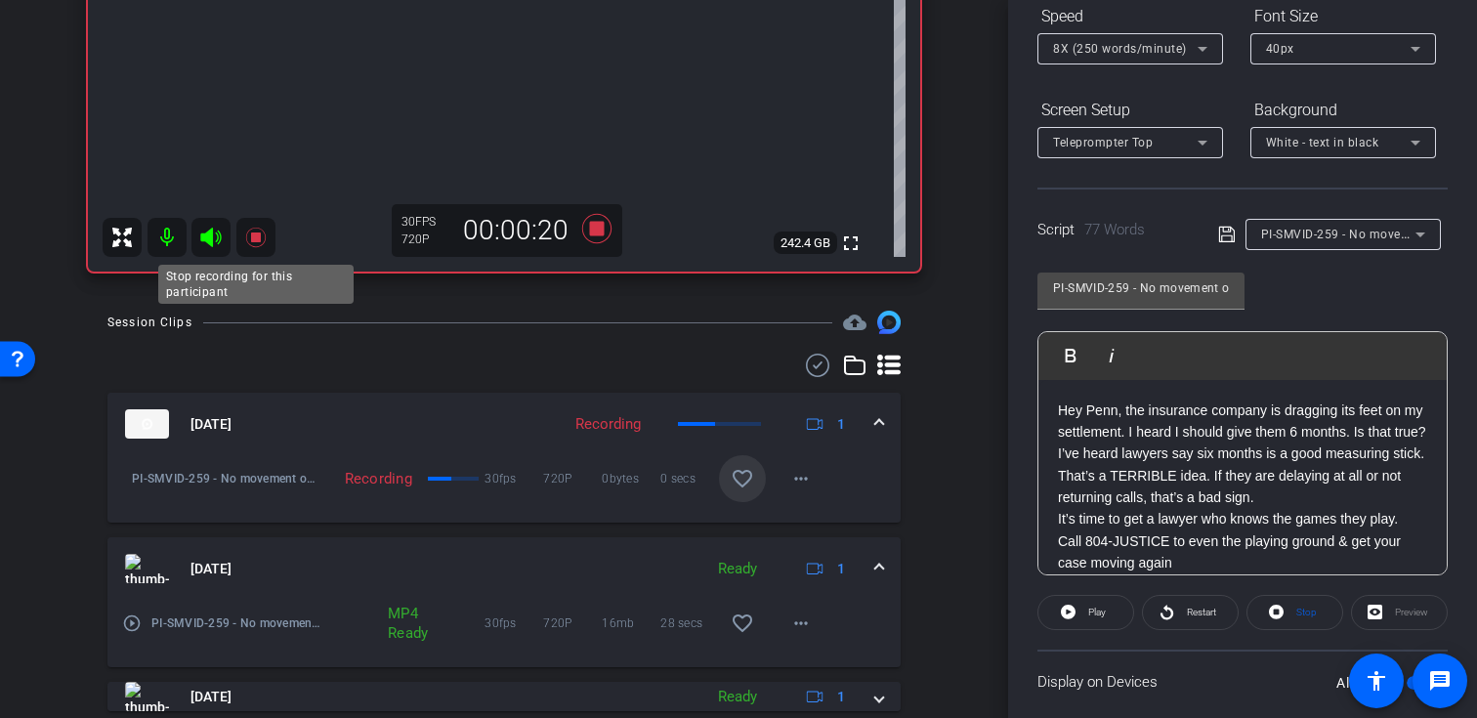
click at [255, 239] on icon at bounding box center [255, 238] width 20 height 20
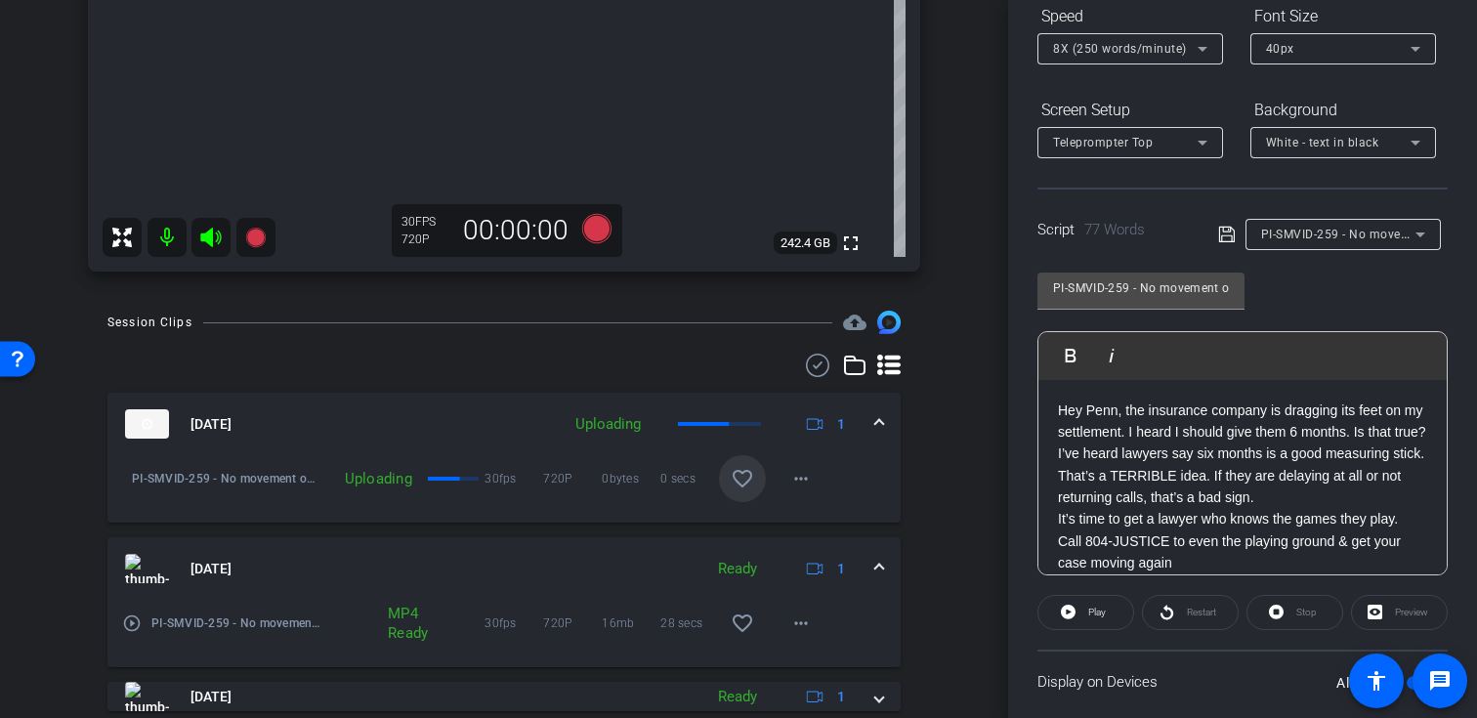
click at [744, 478] on mat-icon "favorite_border" at bounding box center [742, 478] width 23 height 23
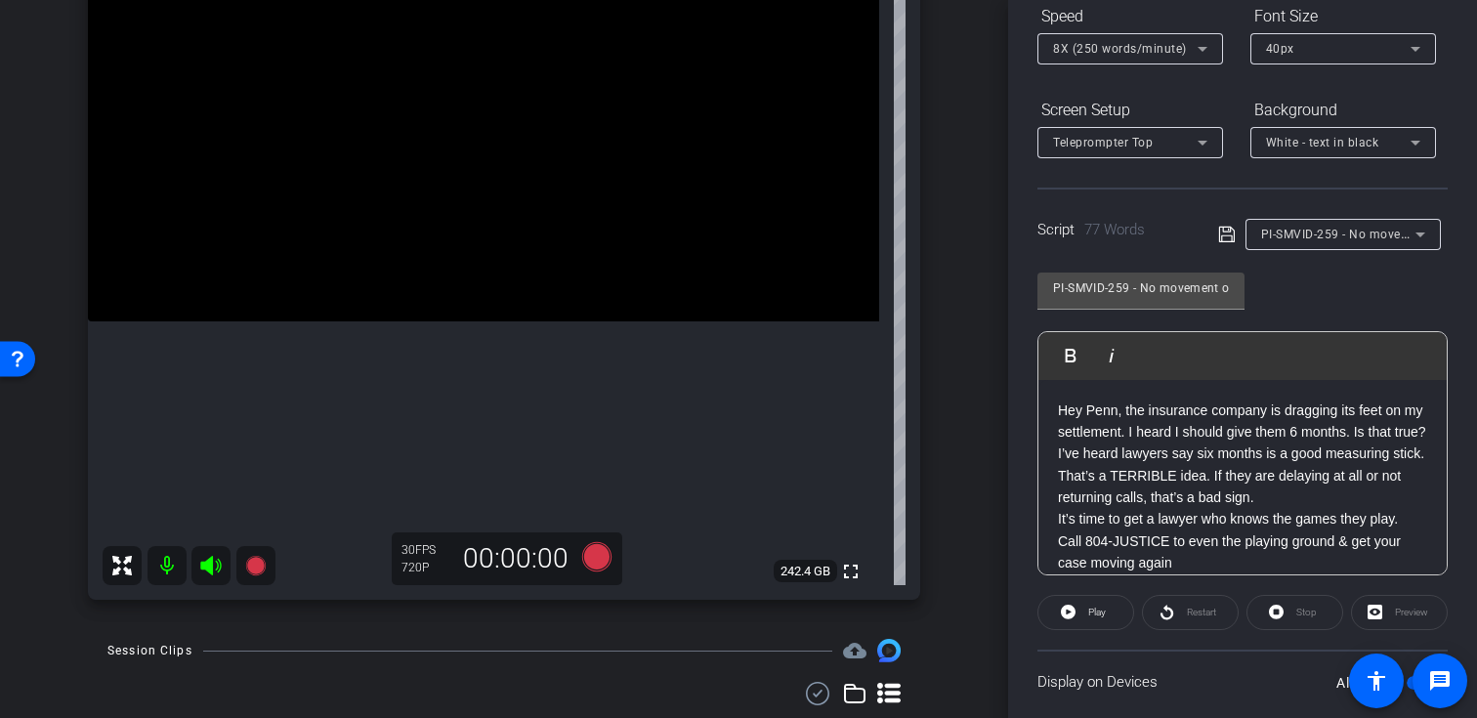
scroll to position [224, 0]
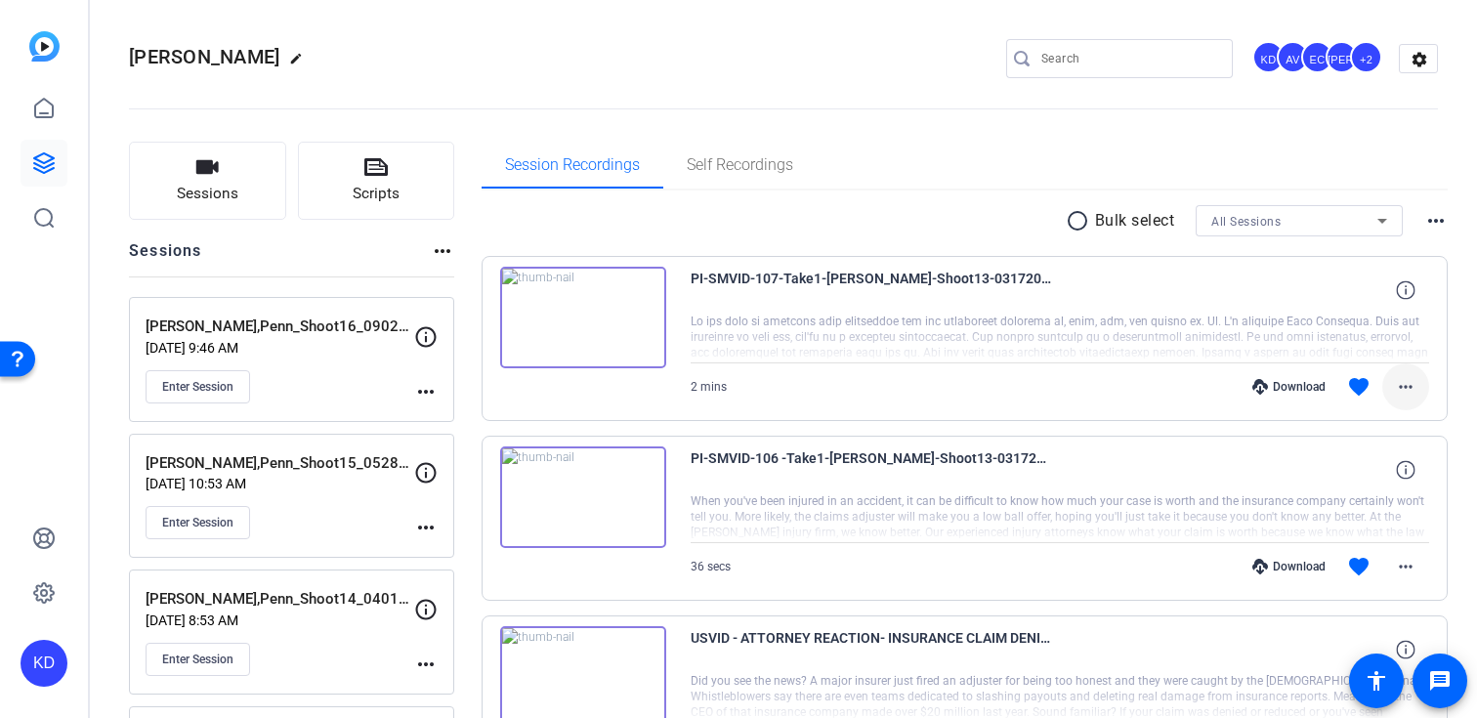
click at [1408, 392] on mat-icon "more_horiz" at bounding box center [1405, 386] width 23 height 23
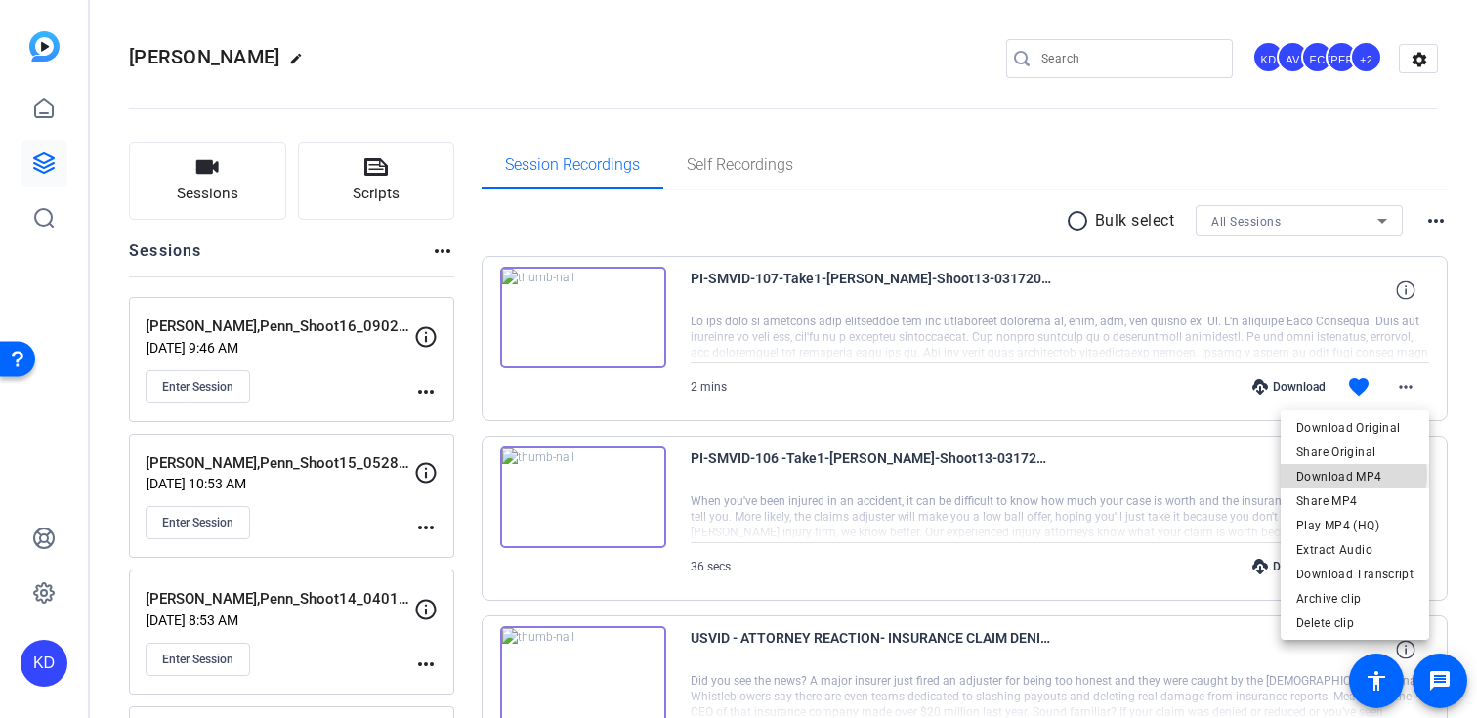
click at [1343, 474] on span "Download MP4" at bounding box center [1354, 476] width 117 height 23
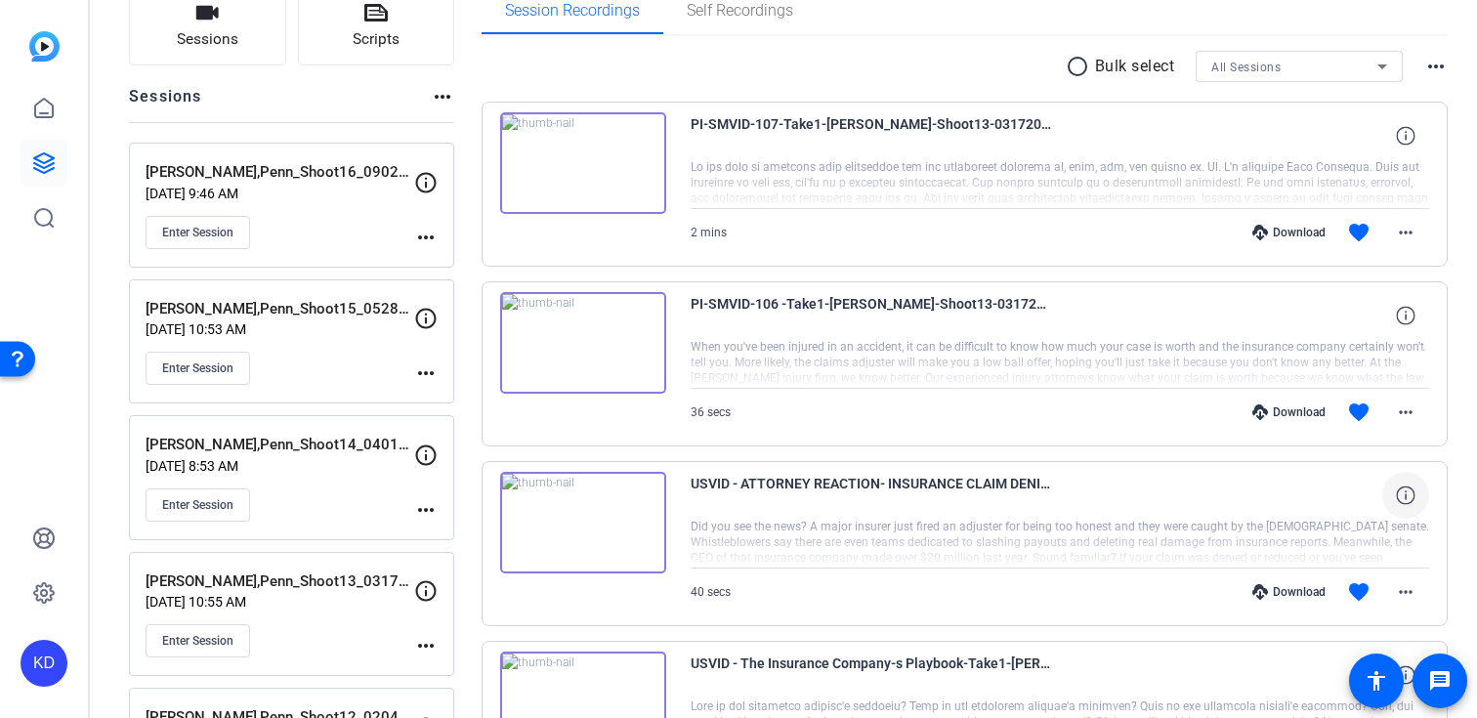
scroll to position [184, 0]
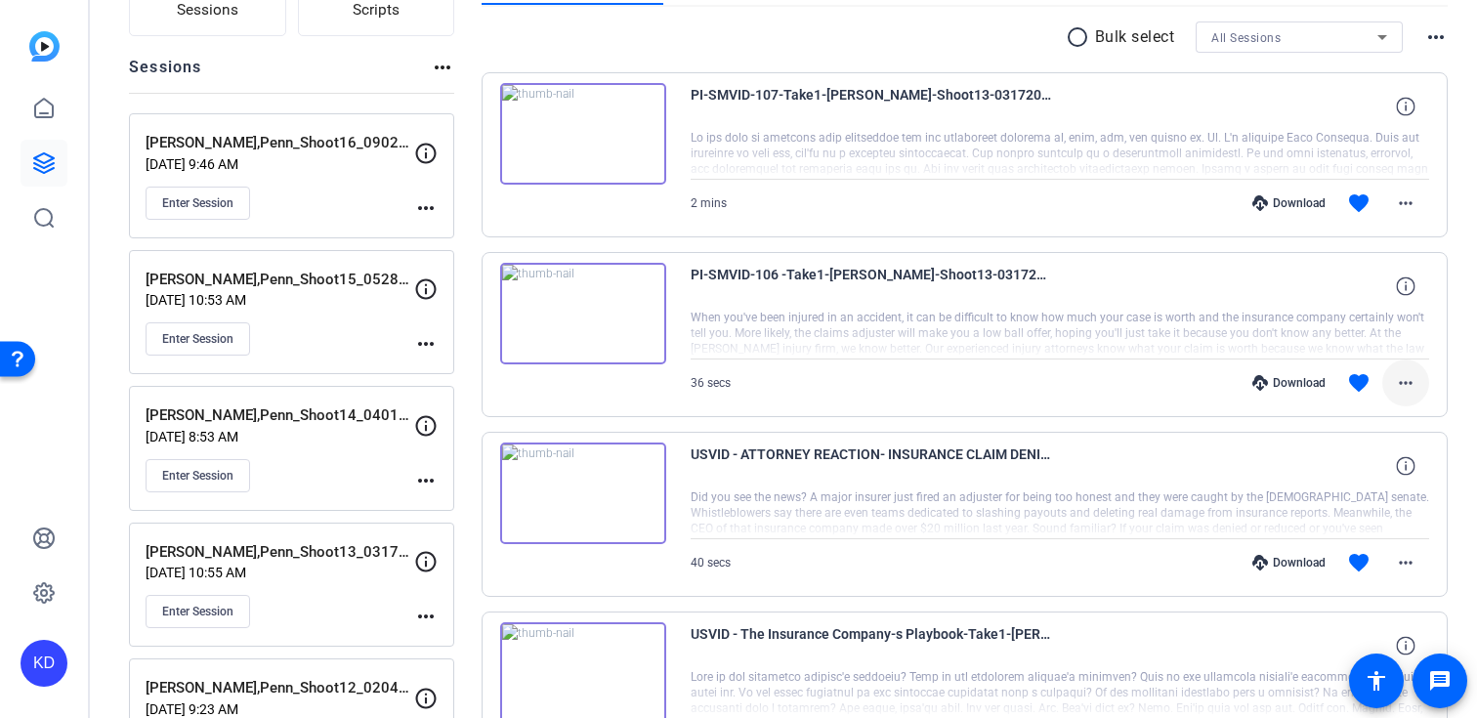
click at [1406, 382] on mat-icon "more_horiz" at bounding box center [1405, 382] width 23 height 23
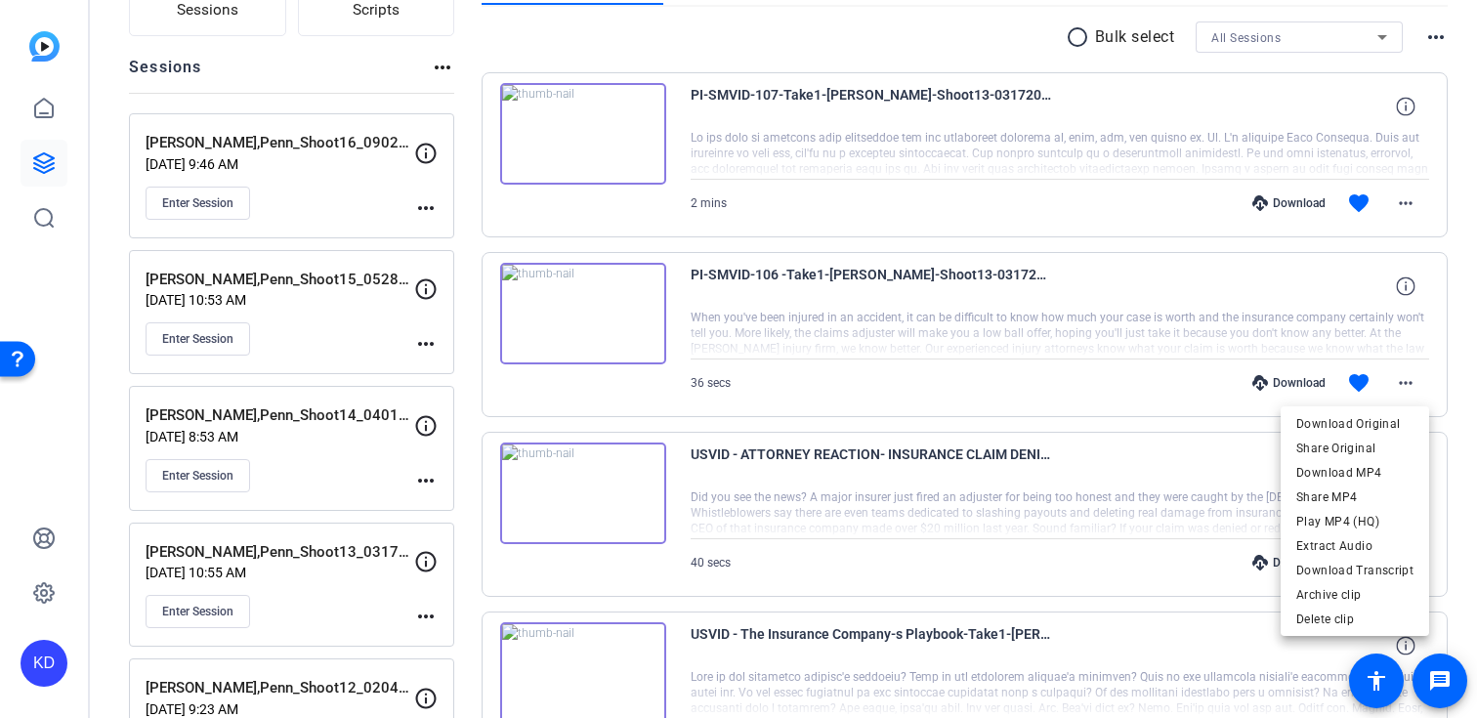
click at [356, 195] on div at bounding box center [738, 359] width 1477 height 718
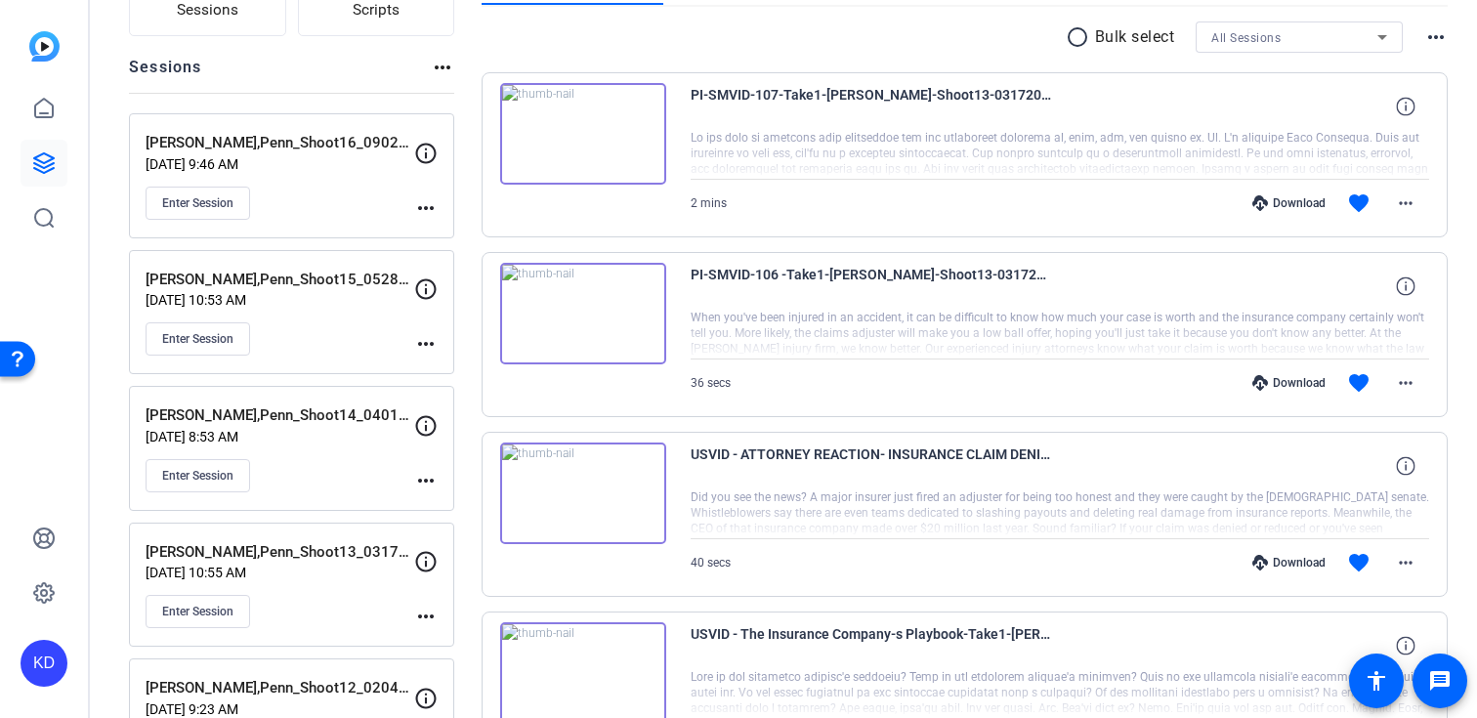
click at [331, 190] on div "Enter Session" at bounding box center [280, 203] width 269 height 33
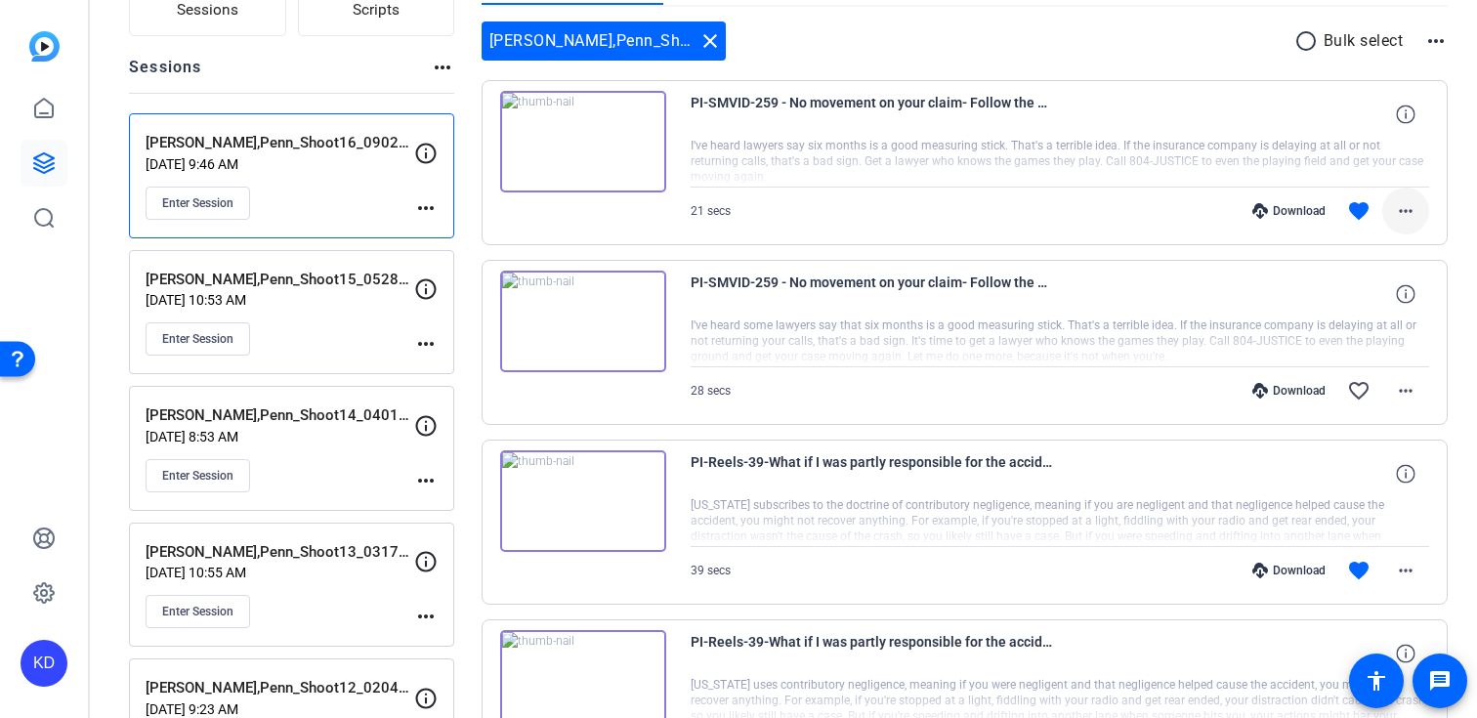
click at [1403, 214] on mat-icon "more_horiz" at bounding box center [1405, 210] width 23 height 23
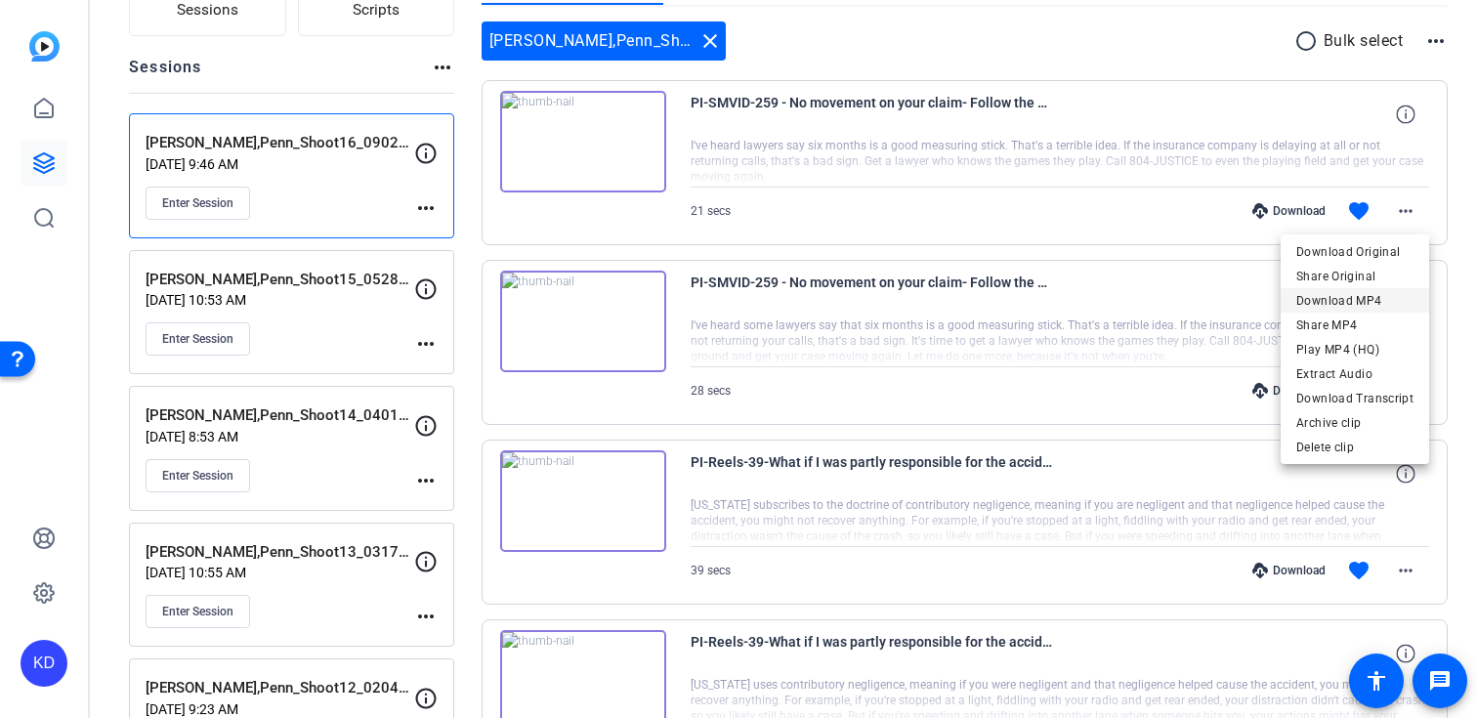
click at [1342, 305] on span "Download MP4" at bounding box center [1354, 300] width 117 height 23
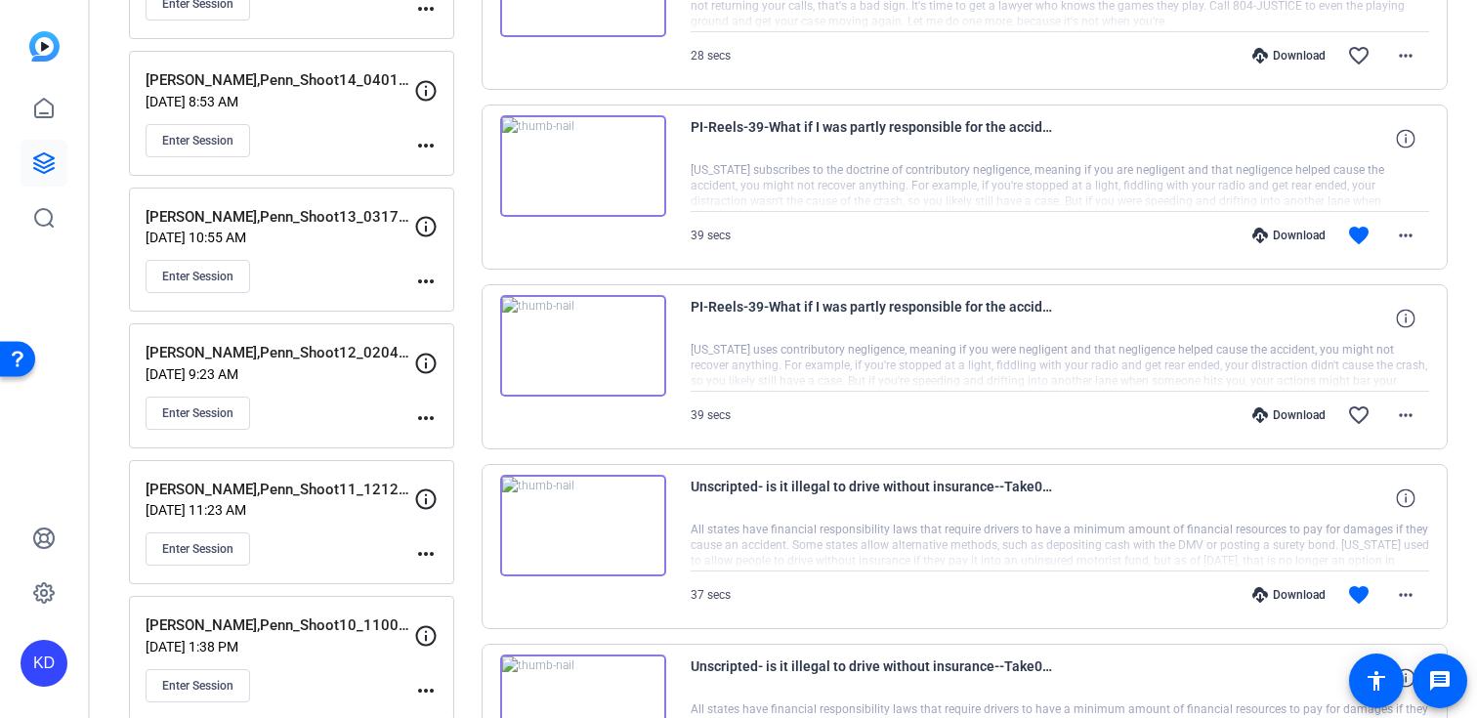
scroll to position [565, 0]
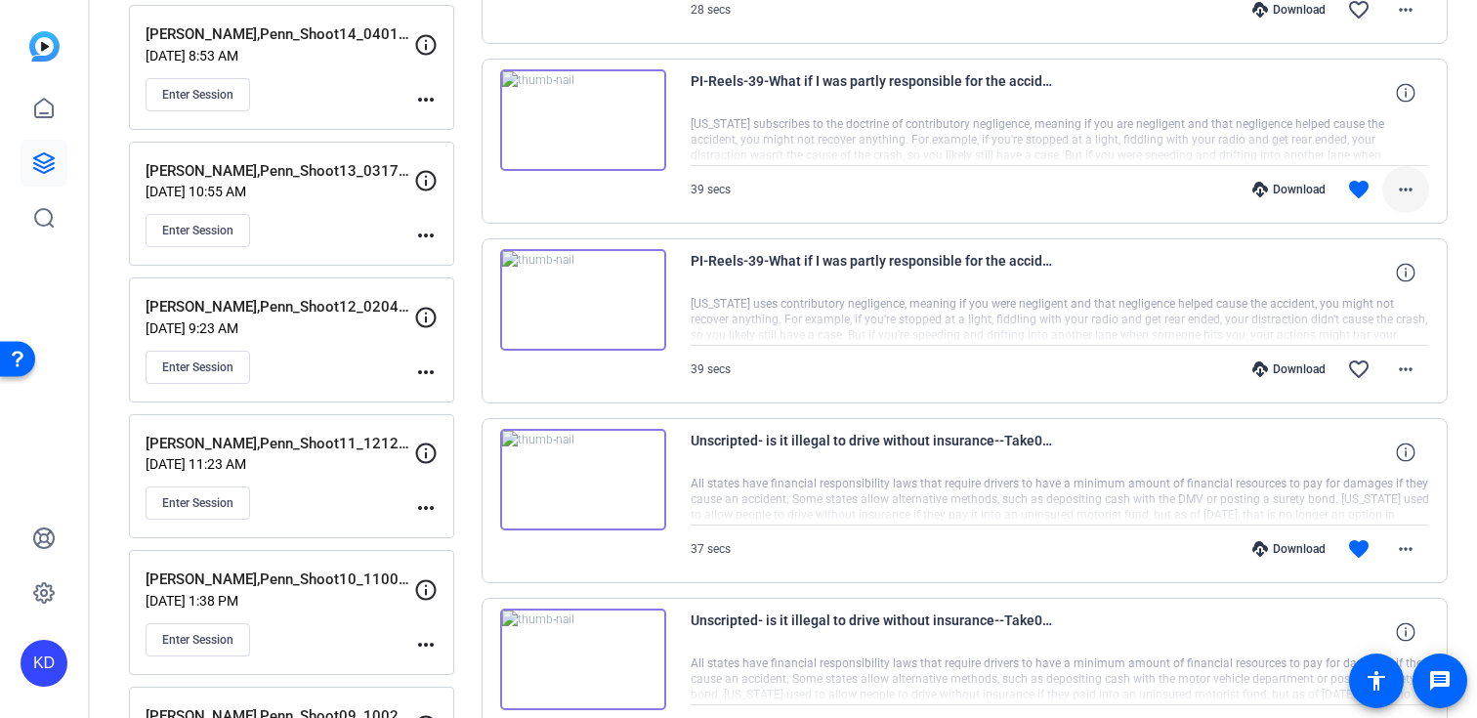
click at [1411, 182] on mat-icon "more_horiz" at bounding box center [1405, 189] width 23 height 23
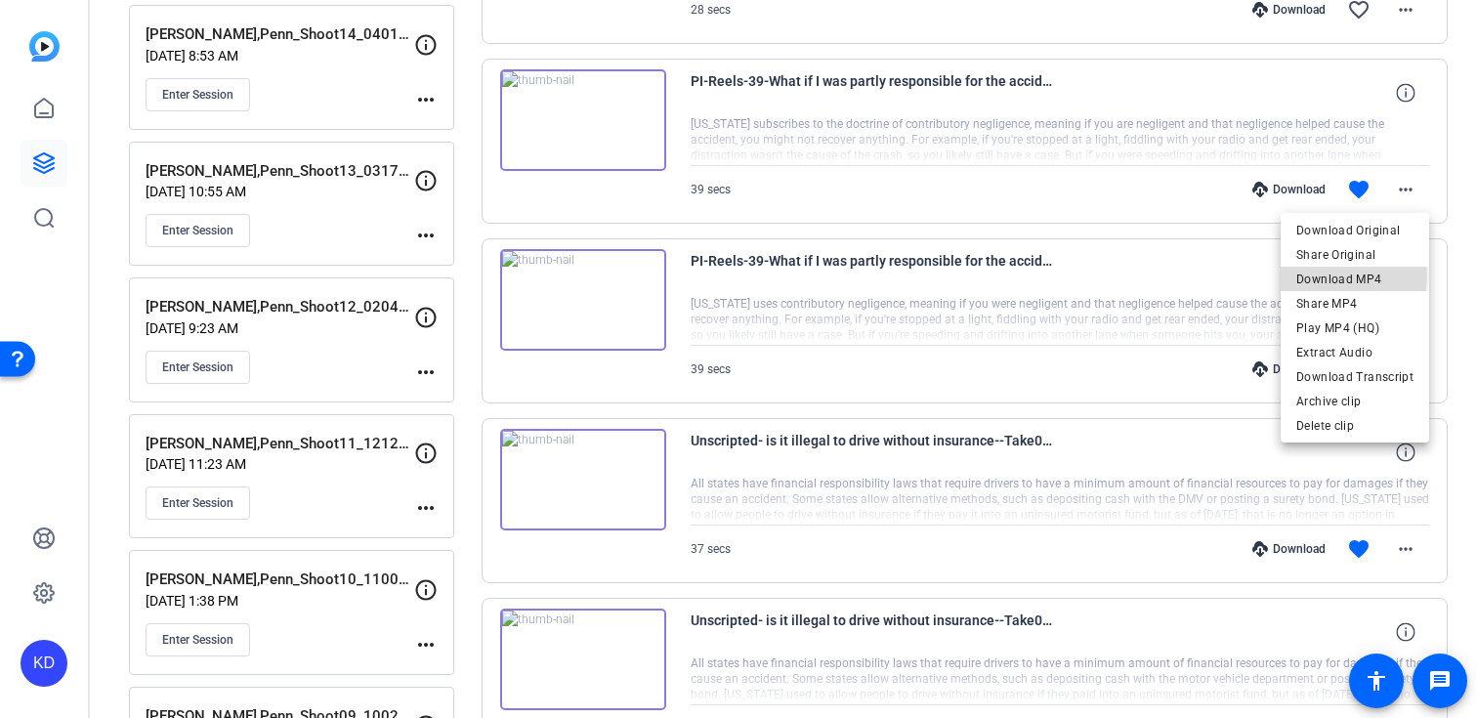
click at [1347, 276] on span "Download MP4" at bounding box center [1354, 279] width 117 height 23
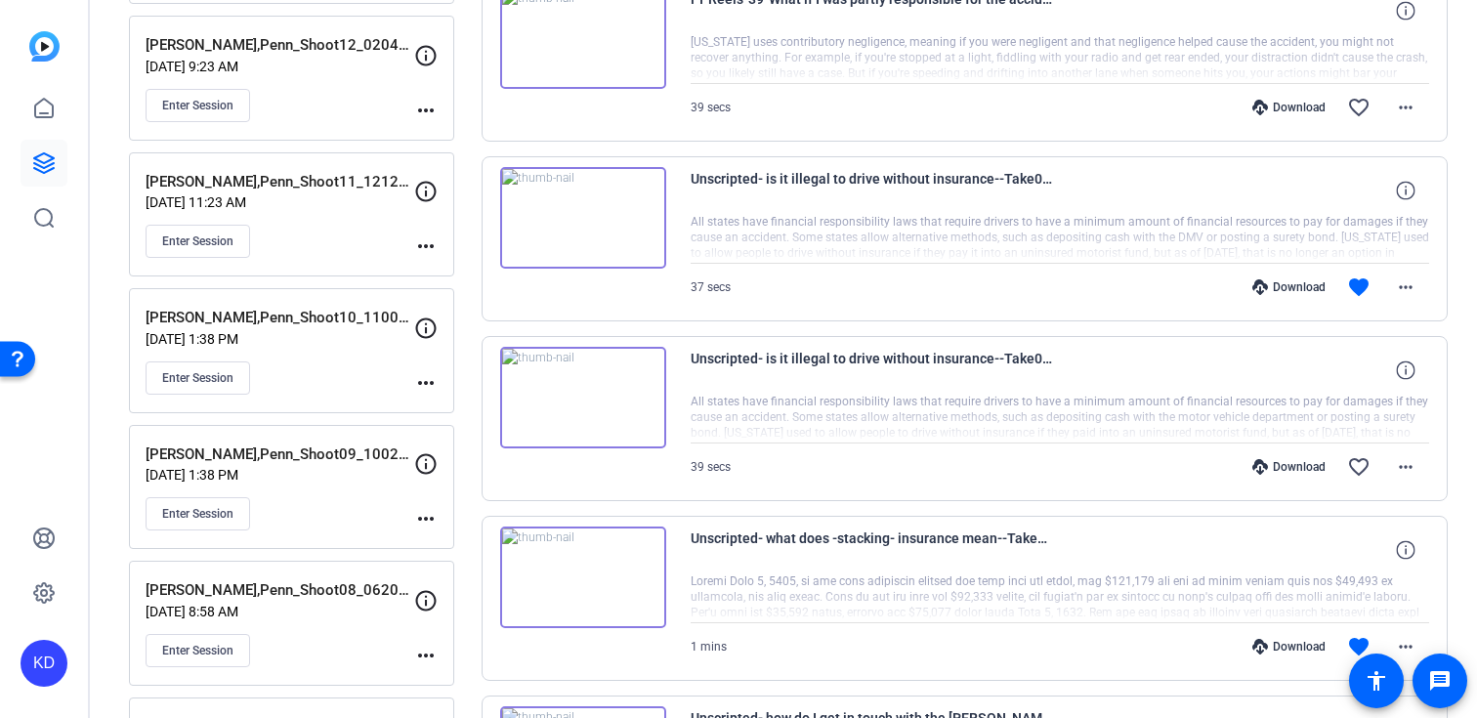
scroll to position [828, 0]
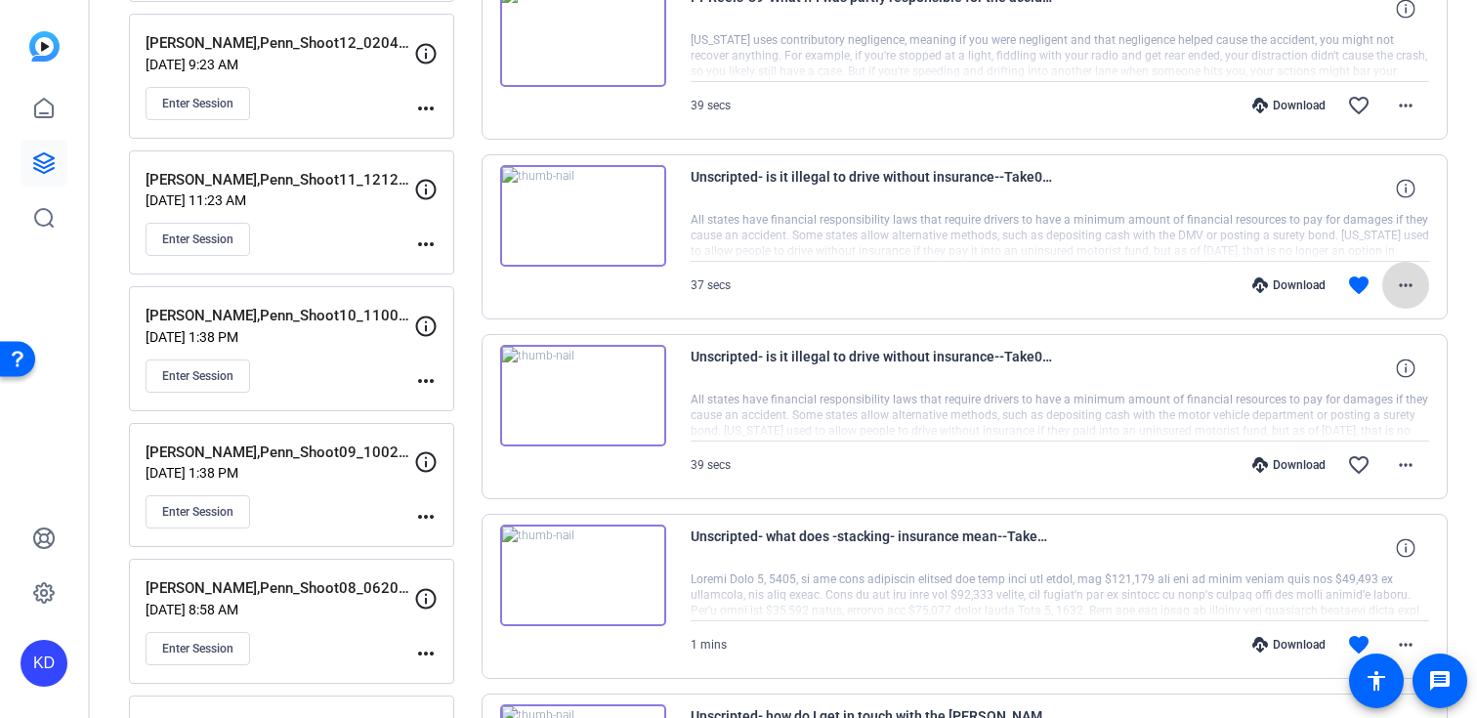
click at [1397, 290] on mat-icon "more_horiz" at bounding box center [1405, 284] width 23 height 23
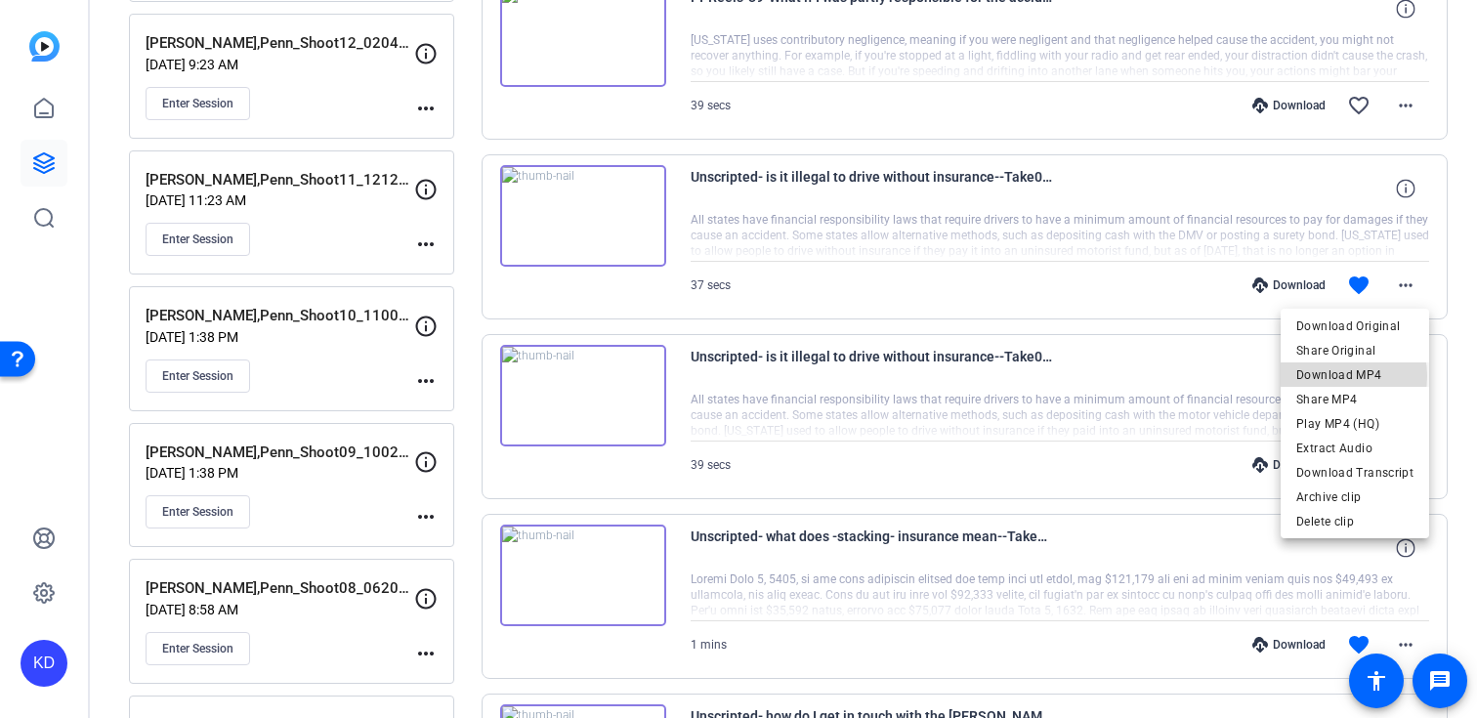
click at [1331, 376] on span "Download MP4" at bounding box center [1354, 374] width 117 height 23
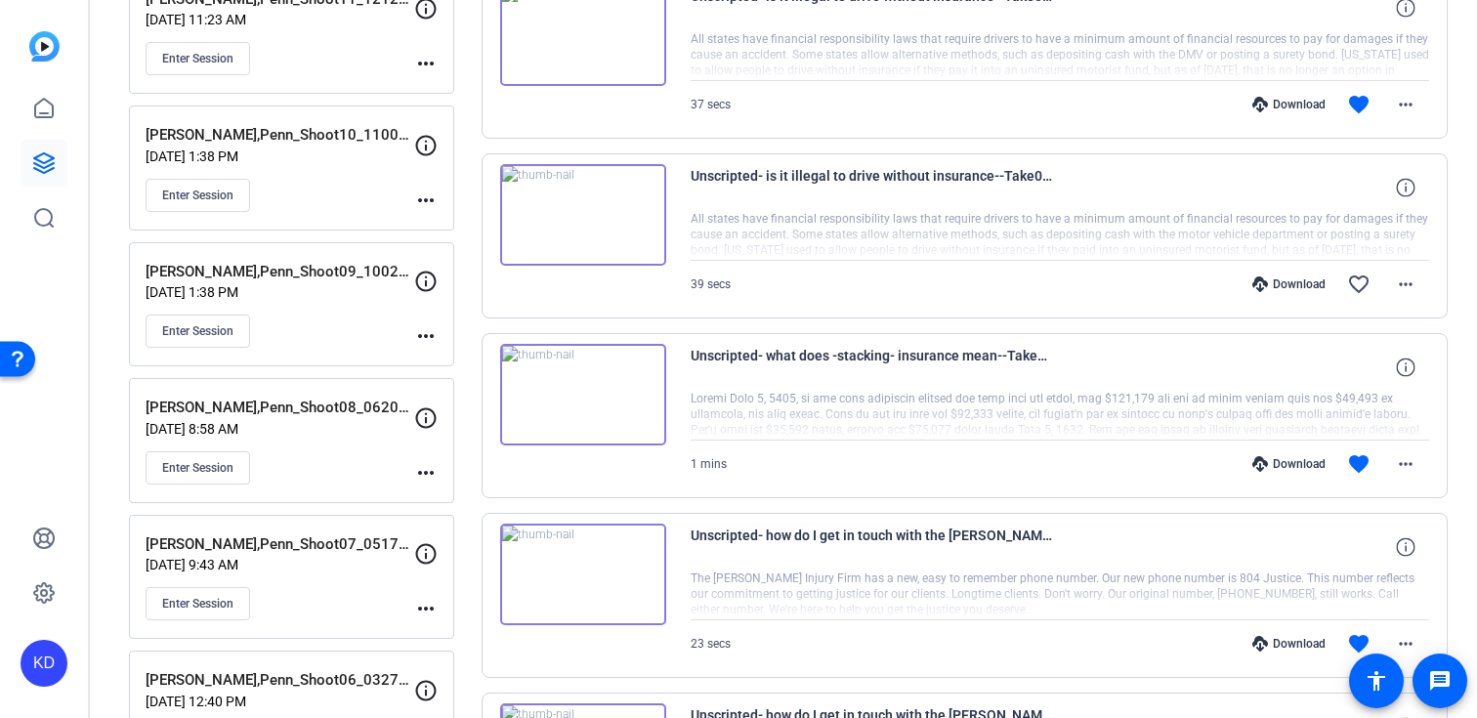
click at [1188, 442] on div "Download favorite more_horiz" at bounding box center [1170, 463] width 518 height 47
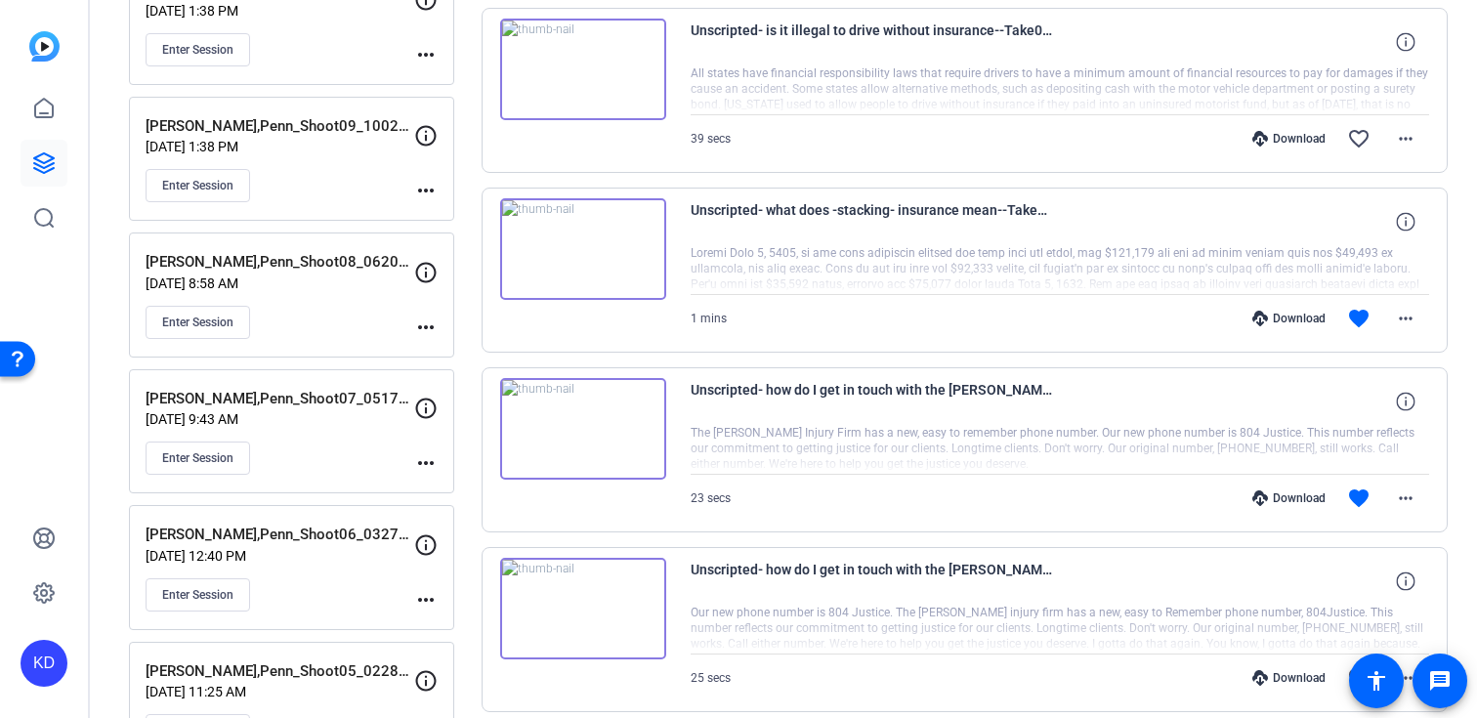
scroll to position [1163, 0]
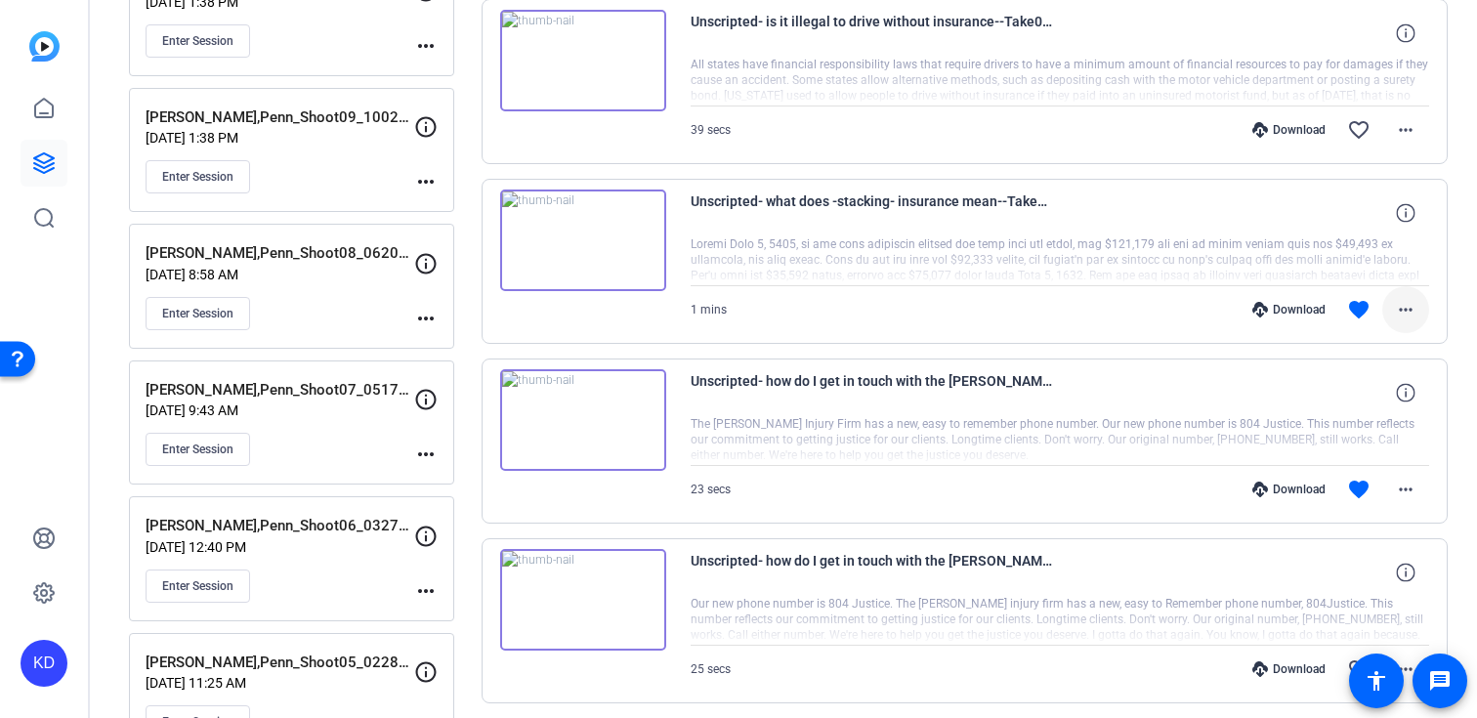
click at [1404, 314] on mat-icon "more_horiz" at bounding box center [1405, 309] width 23 height 23
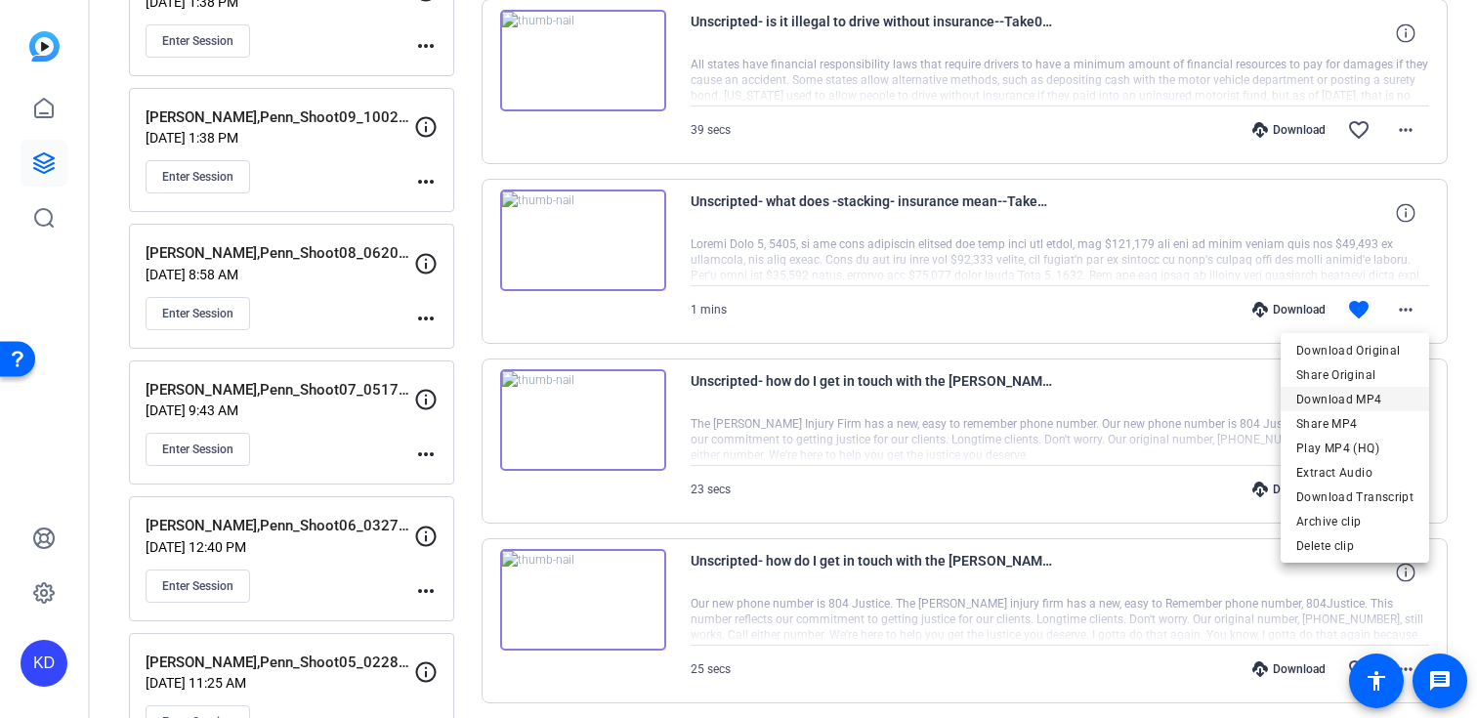
click at [1333, 402] on span "Download MP4" at bounding box center [1354, 399] width 117 height 23
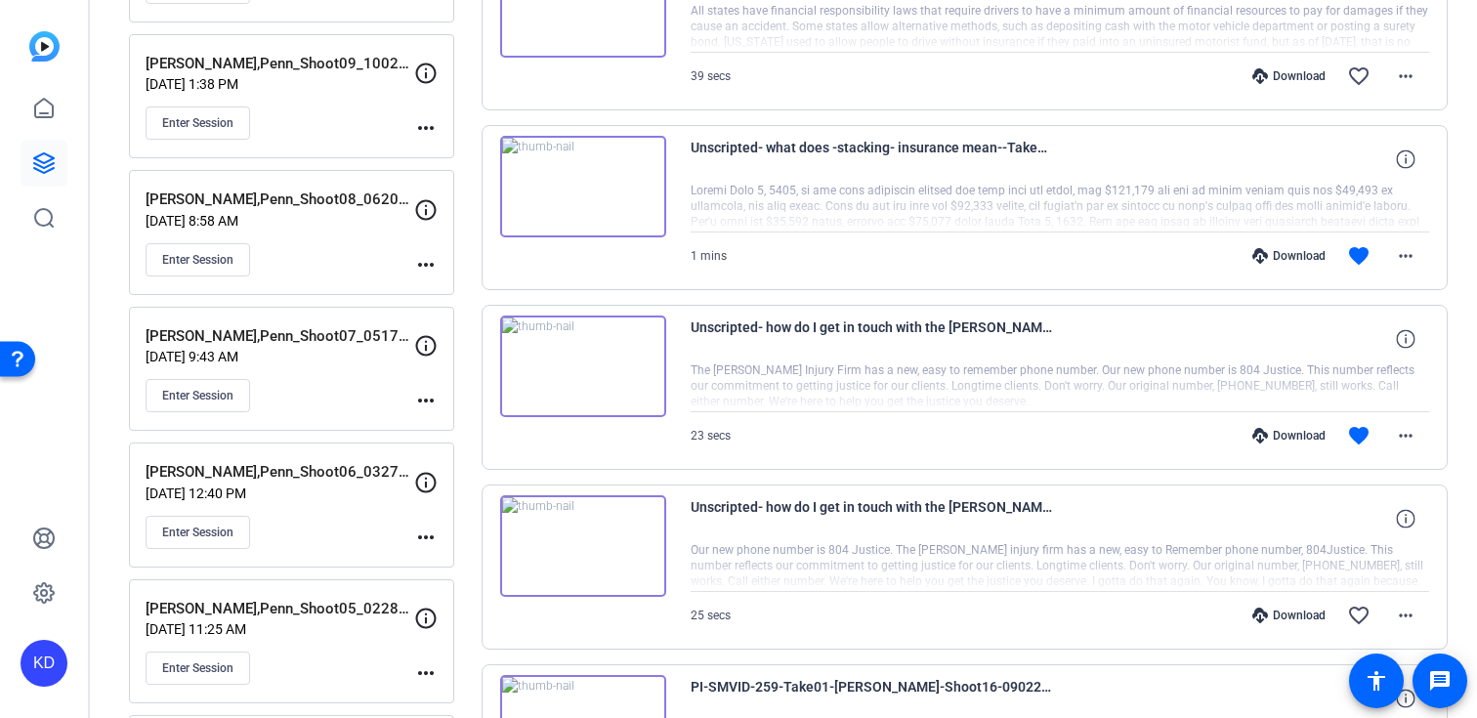
scroll to position [1246, 0]
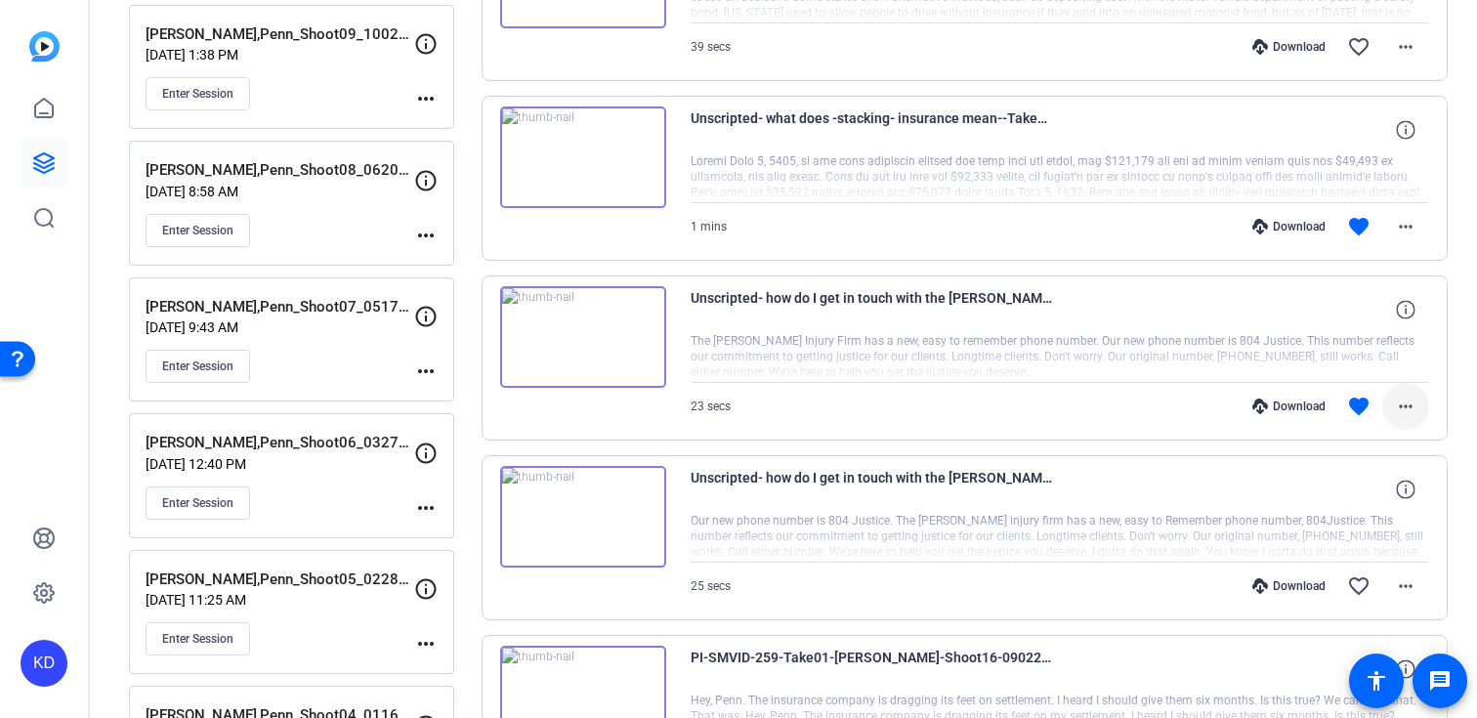
click at [1412, 404] on mat-icon "more_horiz" at bounding box center [1405, 406] width 23 height 23
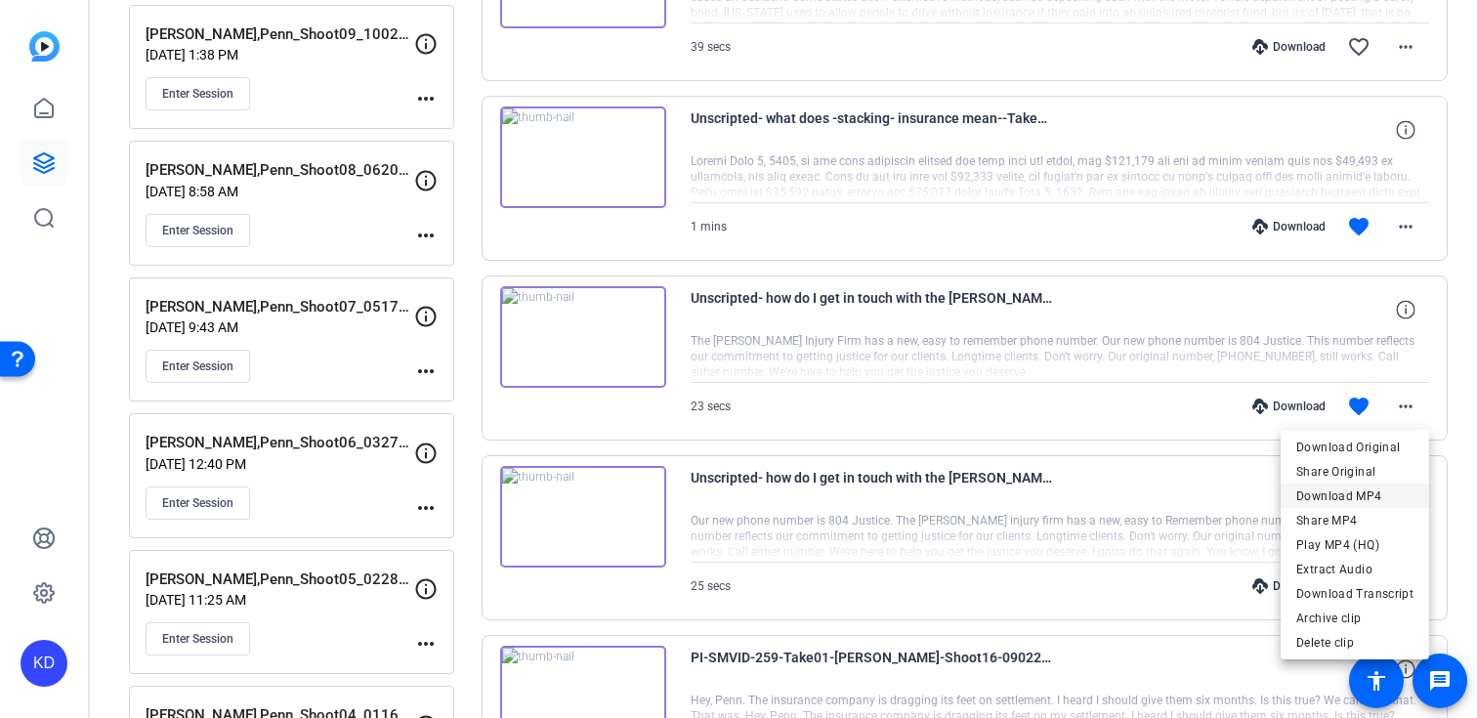
click at [1334, 495] on span "Download MP4" at bounding box center [1354, 495] width 117 height 23
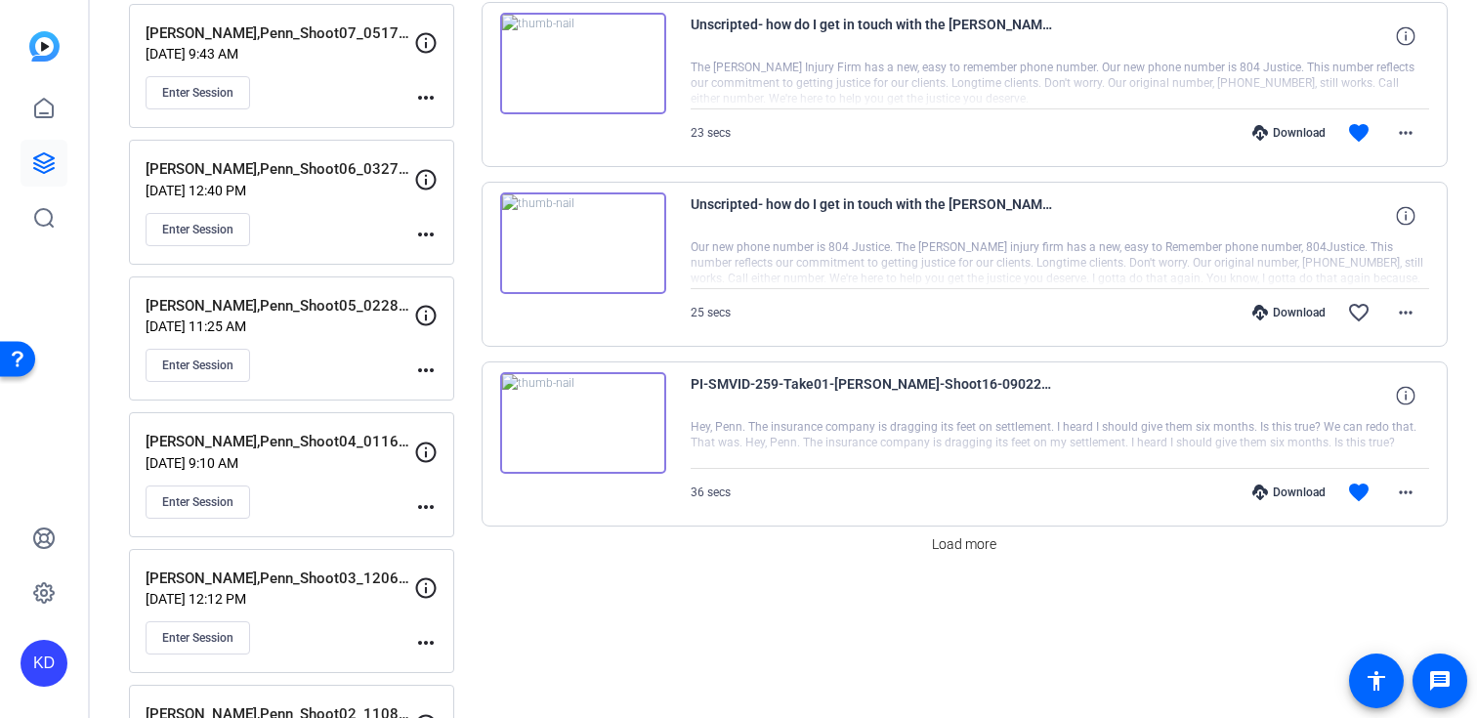
scroll to position [1534, 0]
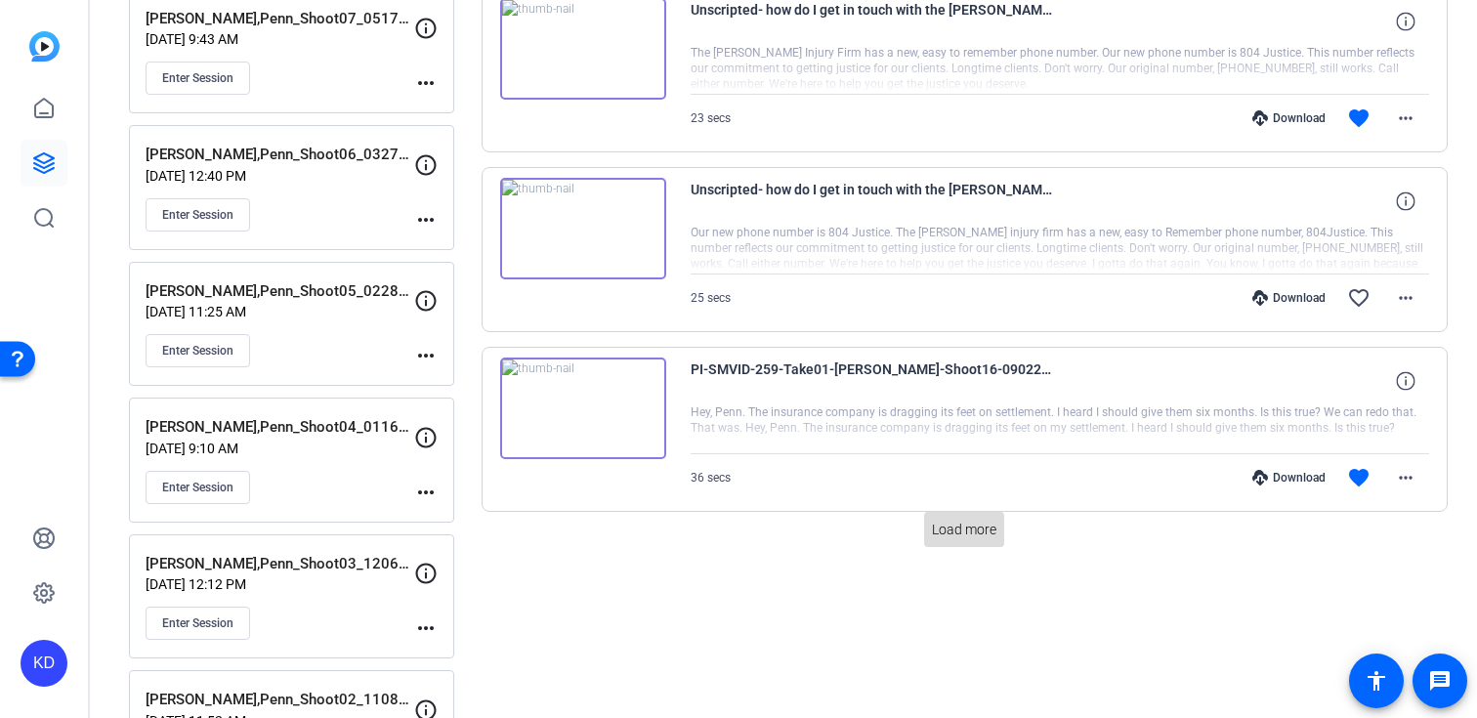
click at [970, 541] on span at bounding box center [964, 529] width 80 height 47
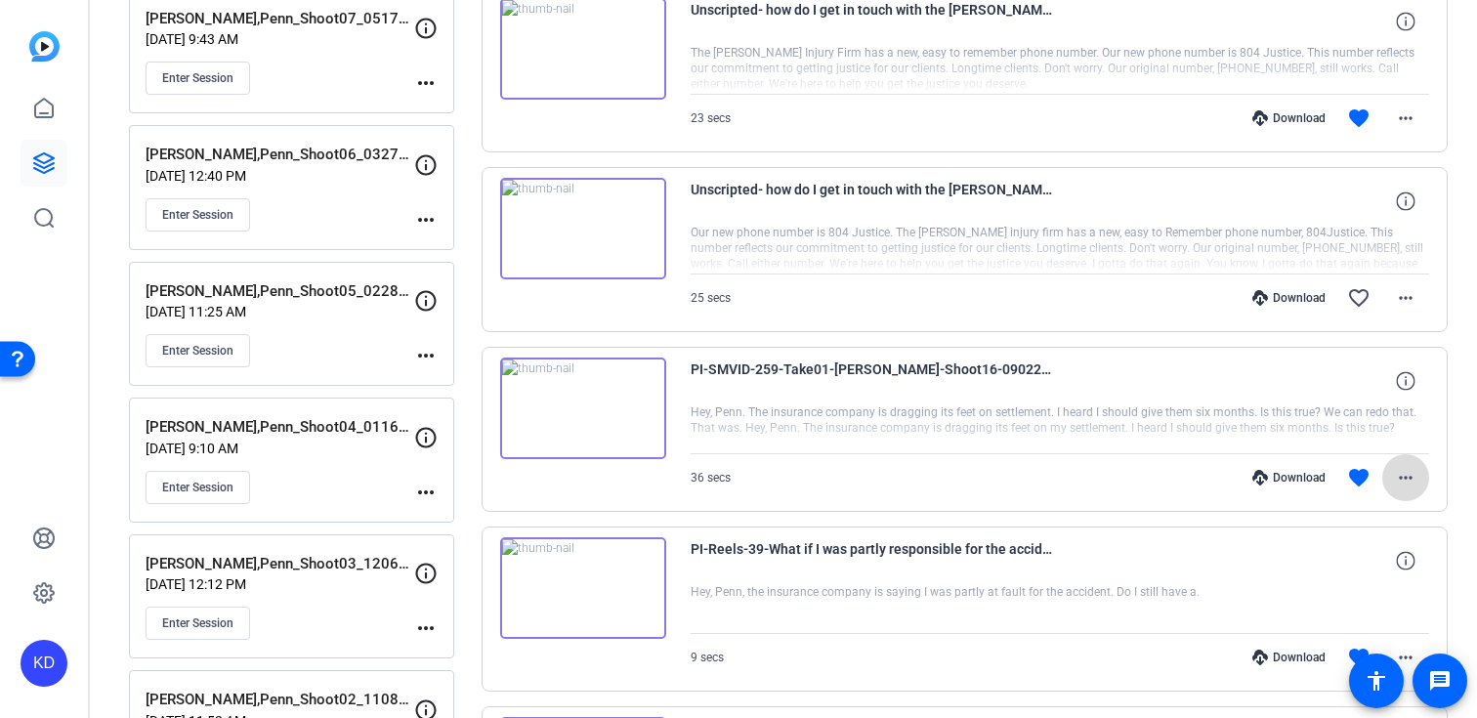
click at [1406, 476] on mat-icon "more_horiz" at bounding box center [1405, 477] width 23 height 23
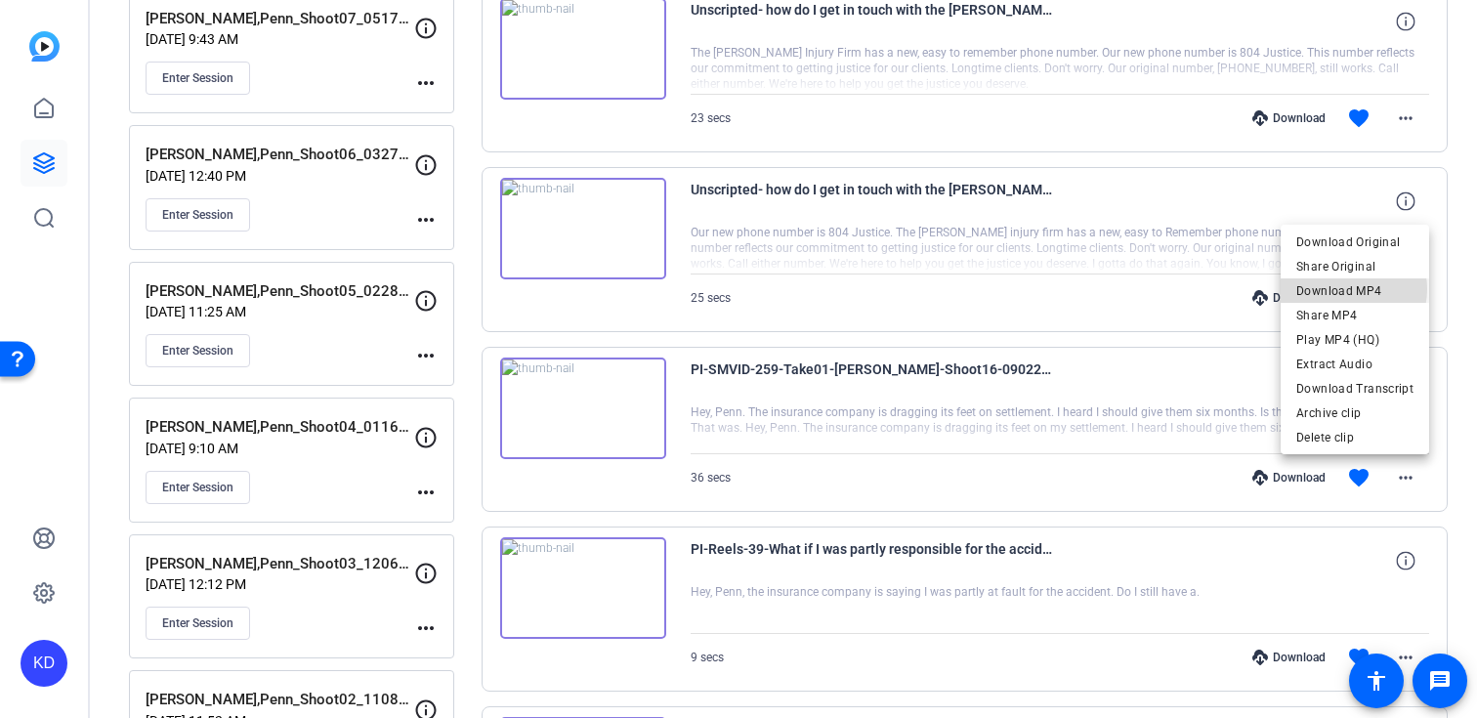
click at [1346, 289] on span "Download MP4" at bounding box center [1354, 290] width 117 height 23
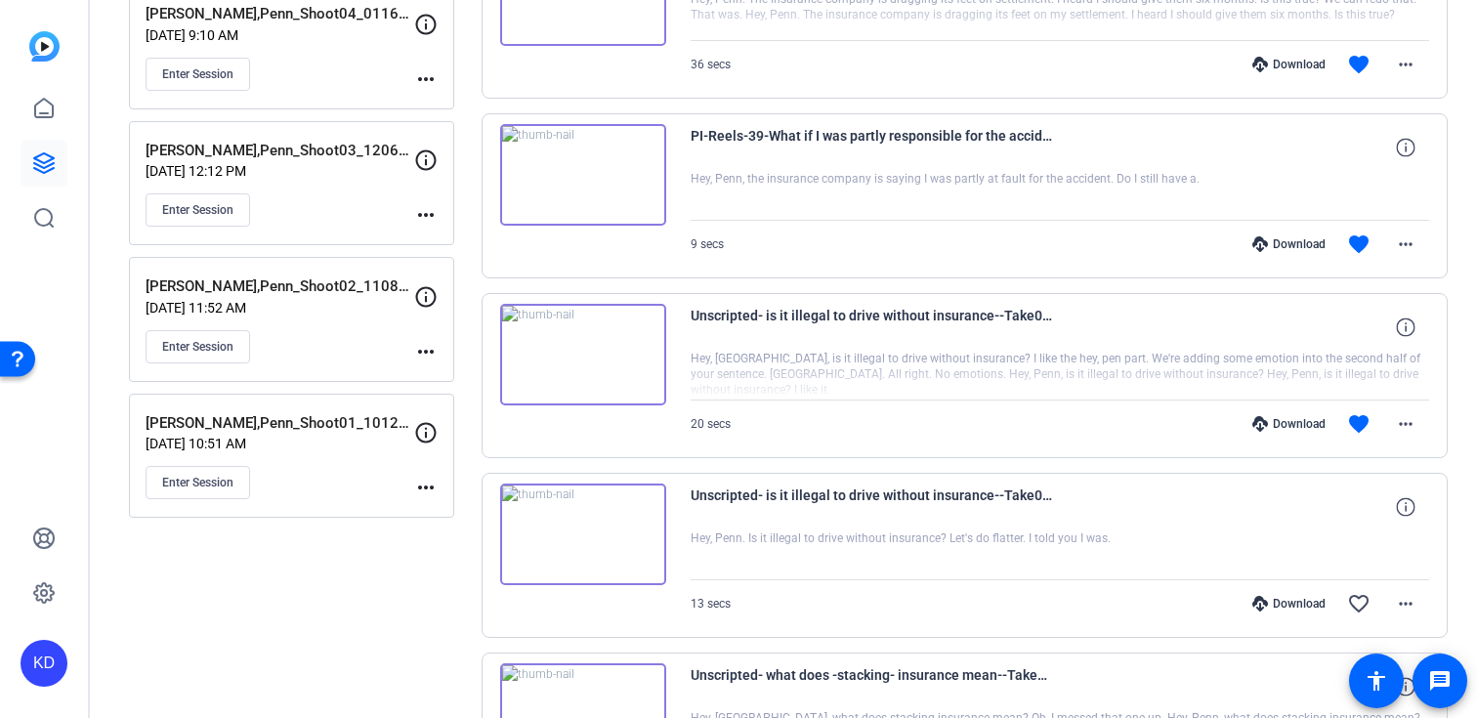
scroll to position [1963, 0]
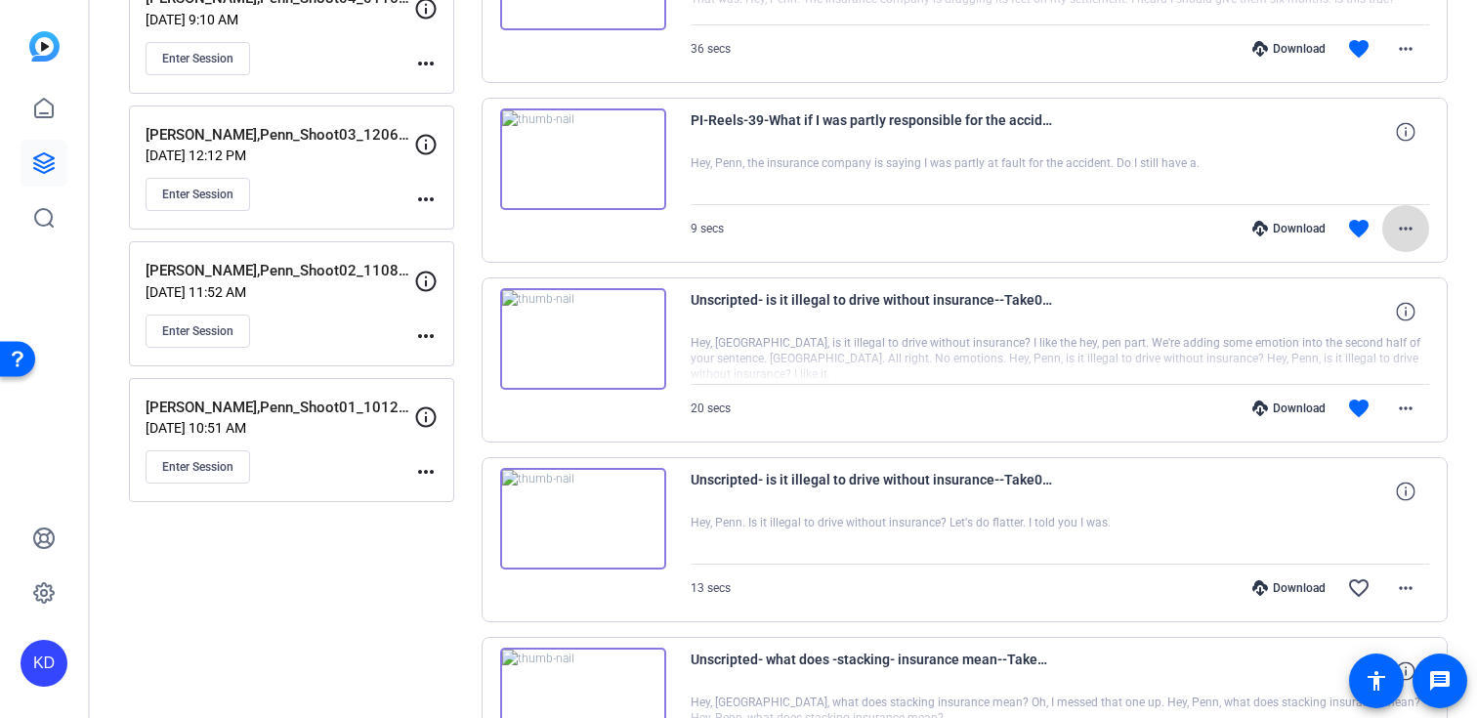
click at [1408, 226] on mat-icon "more_horiz" at bounding box center [1405, 228] width 23 height 23
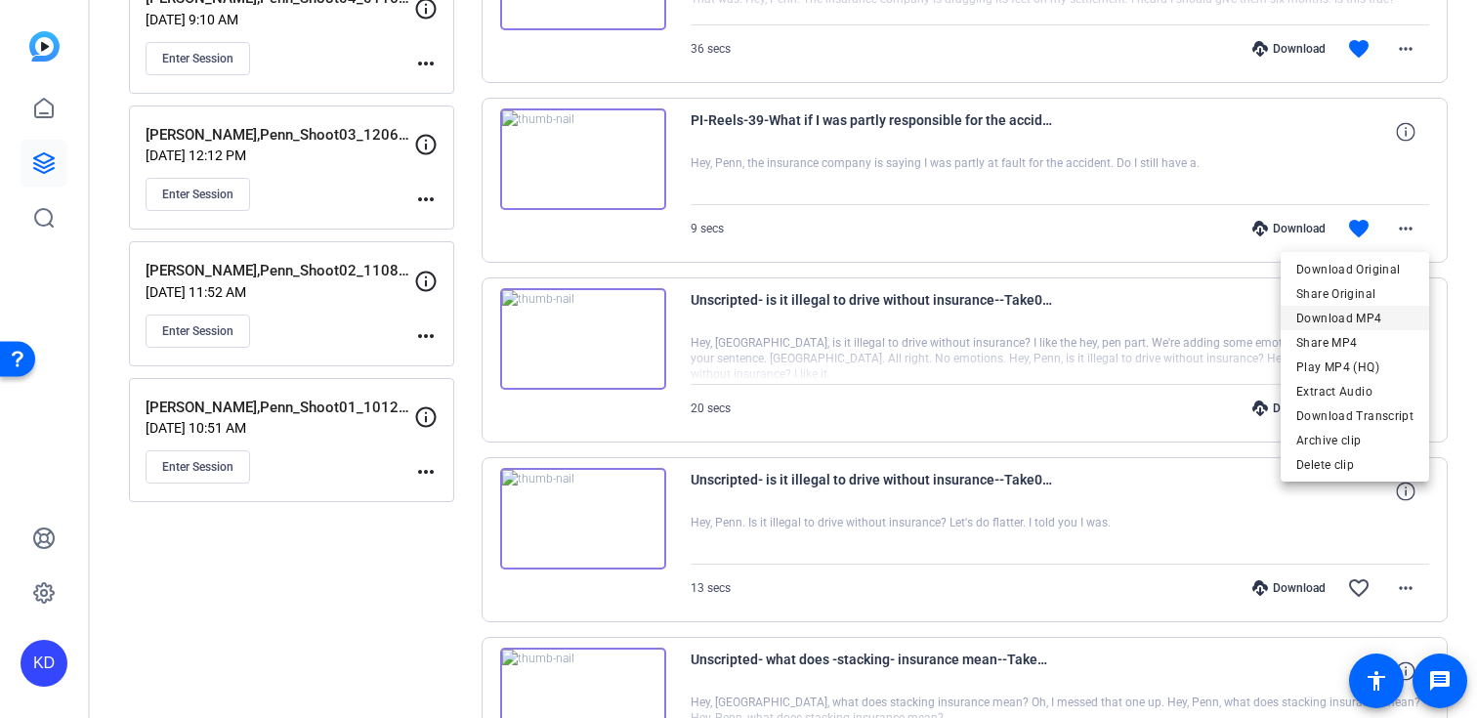
click at [1326, 317] on span "Download MP4" at bounding box center [1354, 318] width 117 height 23
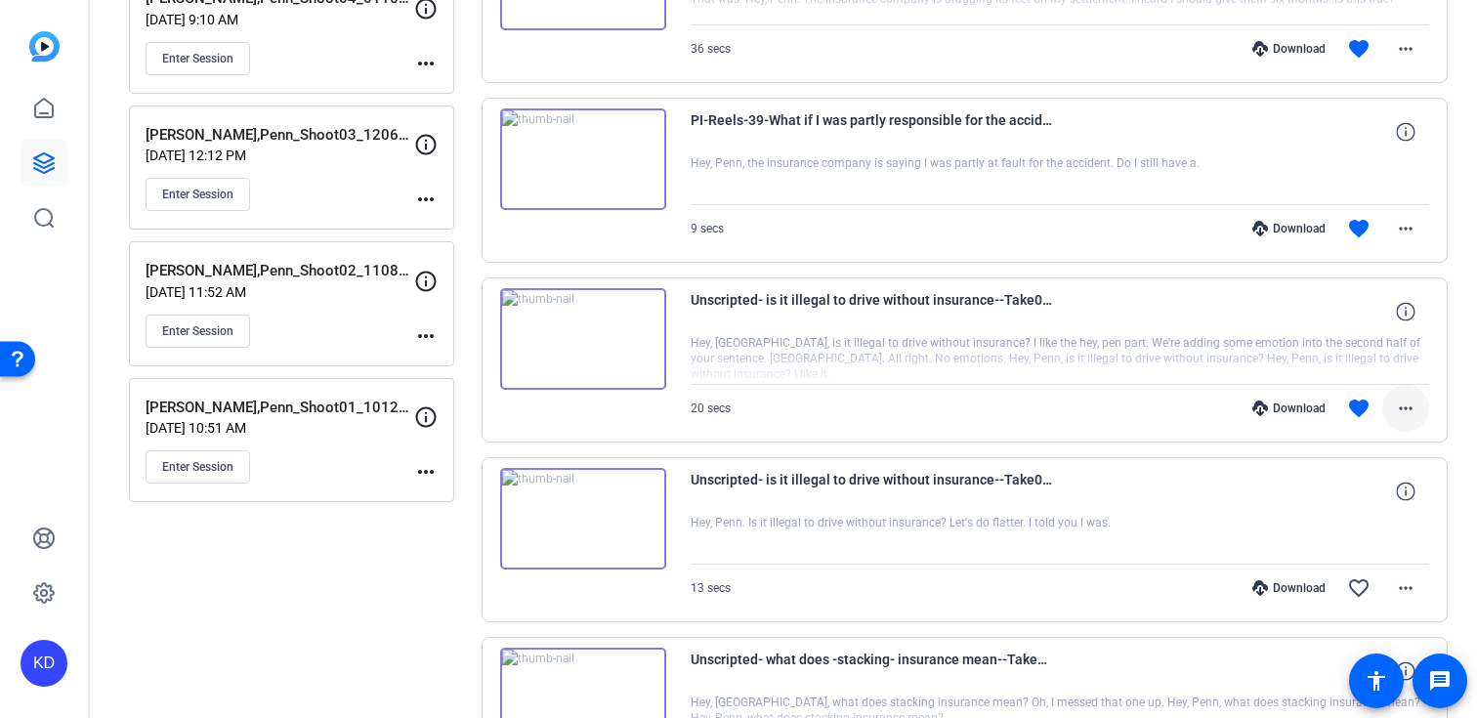
click at [1404, 413] on mat-icon "more_horiz" at bounding box center [1405, 408] width 23 height 23
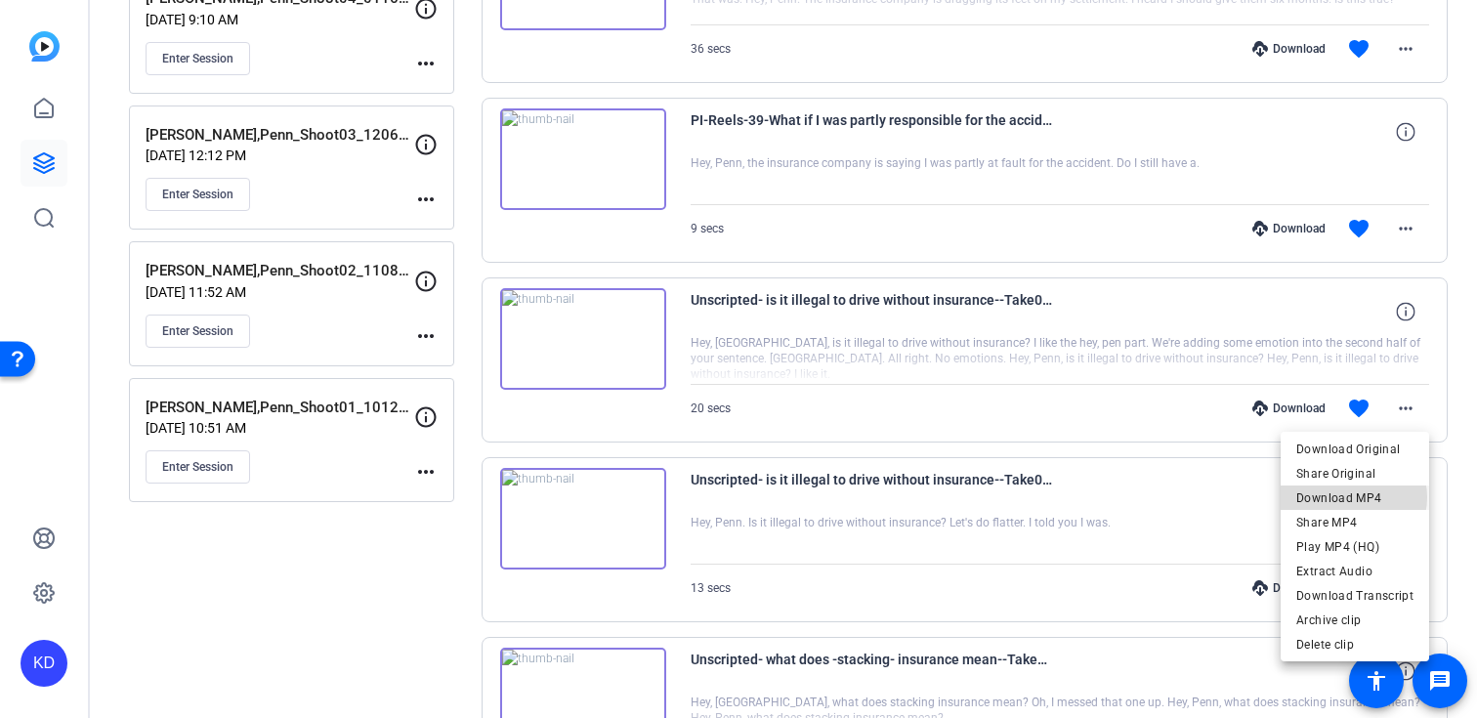
click at [1355, 497] on span "Download MP4" at bounding box center [1354, 497] width 117 height 23
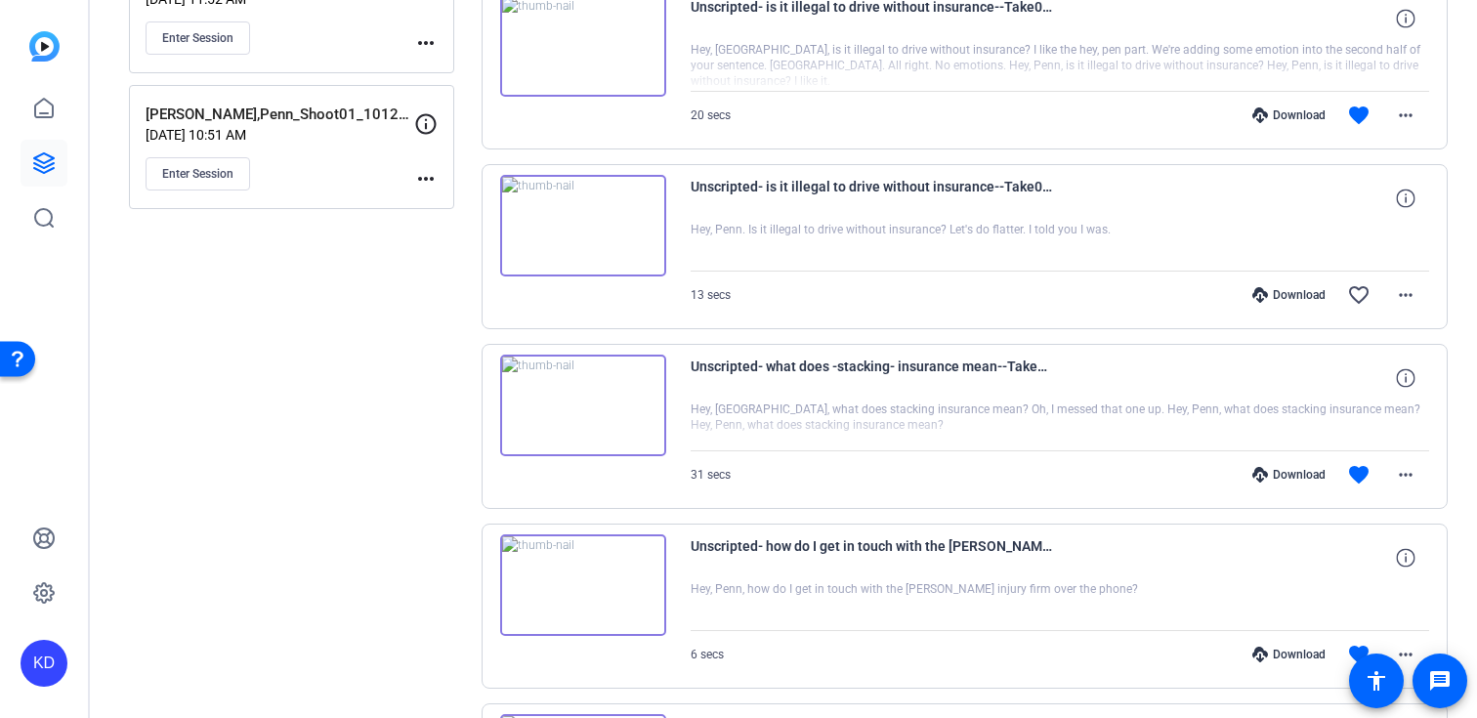
scroll to position [2261, 0]
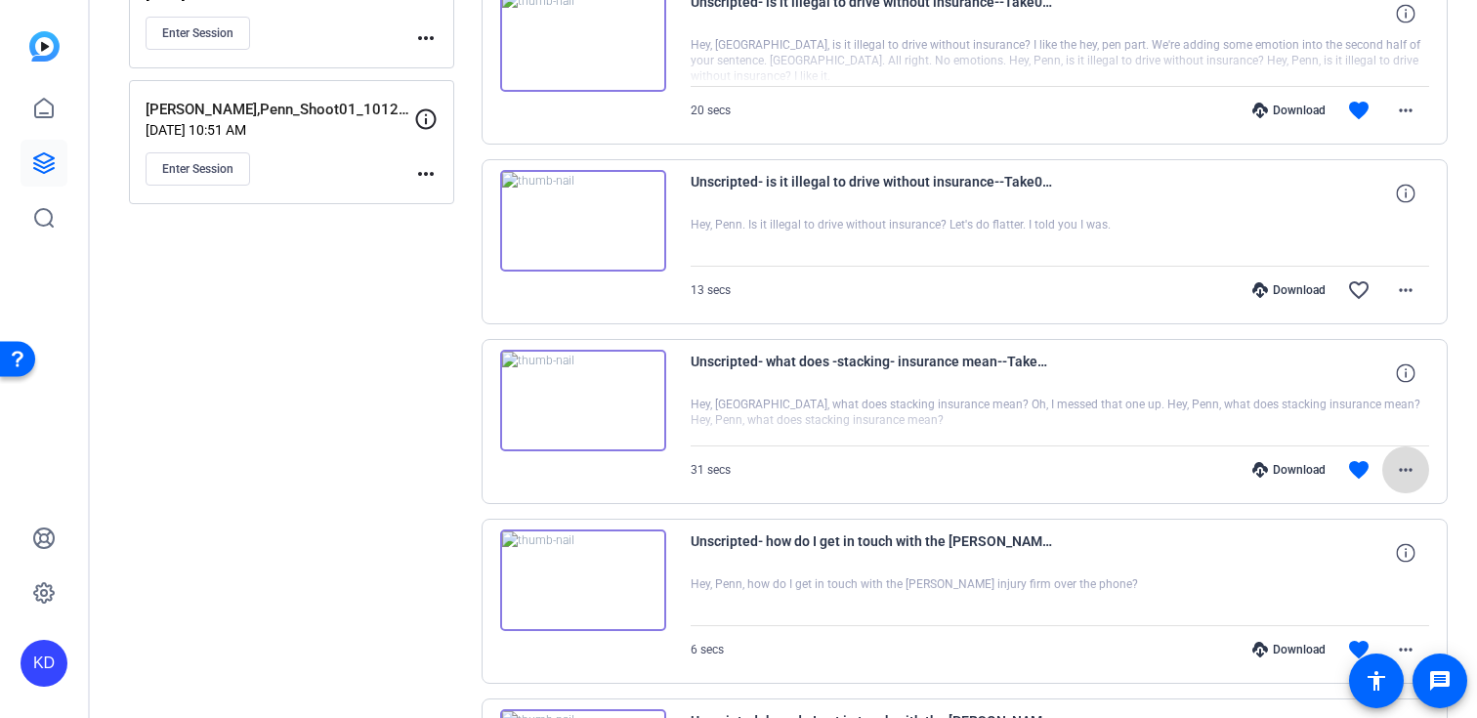
click at [1410, 474] on mat-icon "more_horiz" at bounding box center [1405, 469] width 23 height 23
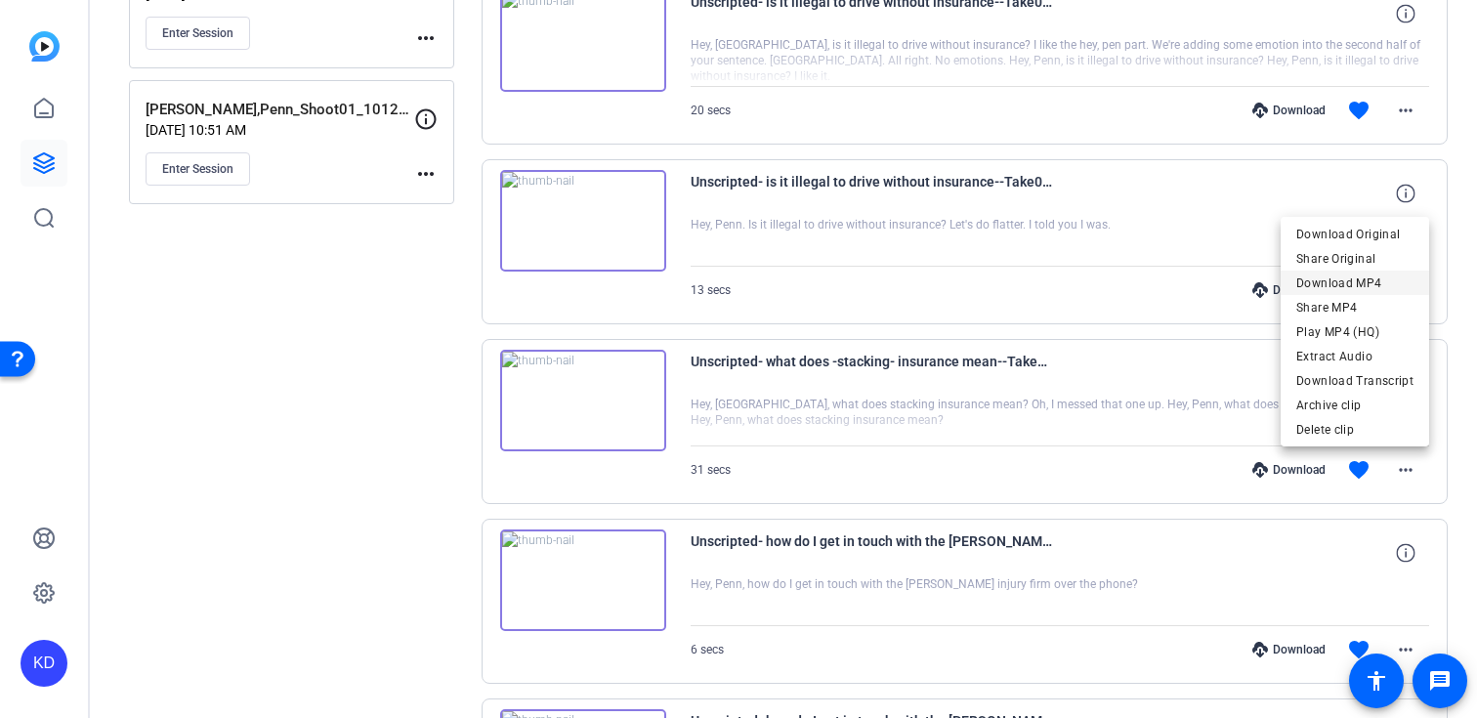
click at [1341, 283] on span "Download MP4" at bounding box center [1354, 283] width 117 height 23
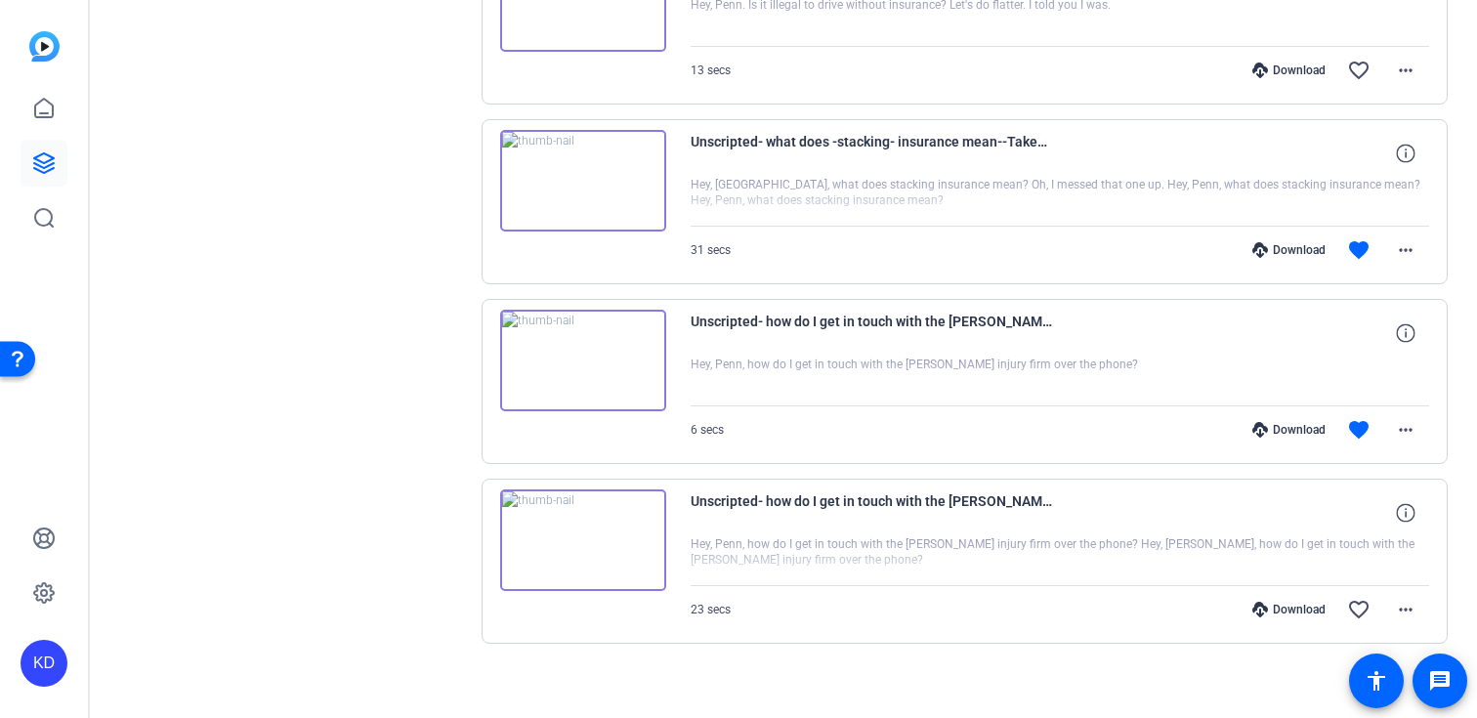
scroll to position [2494, 0]
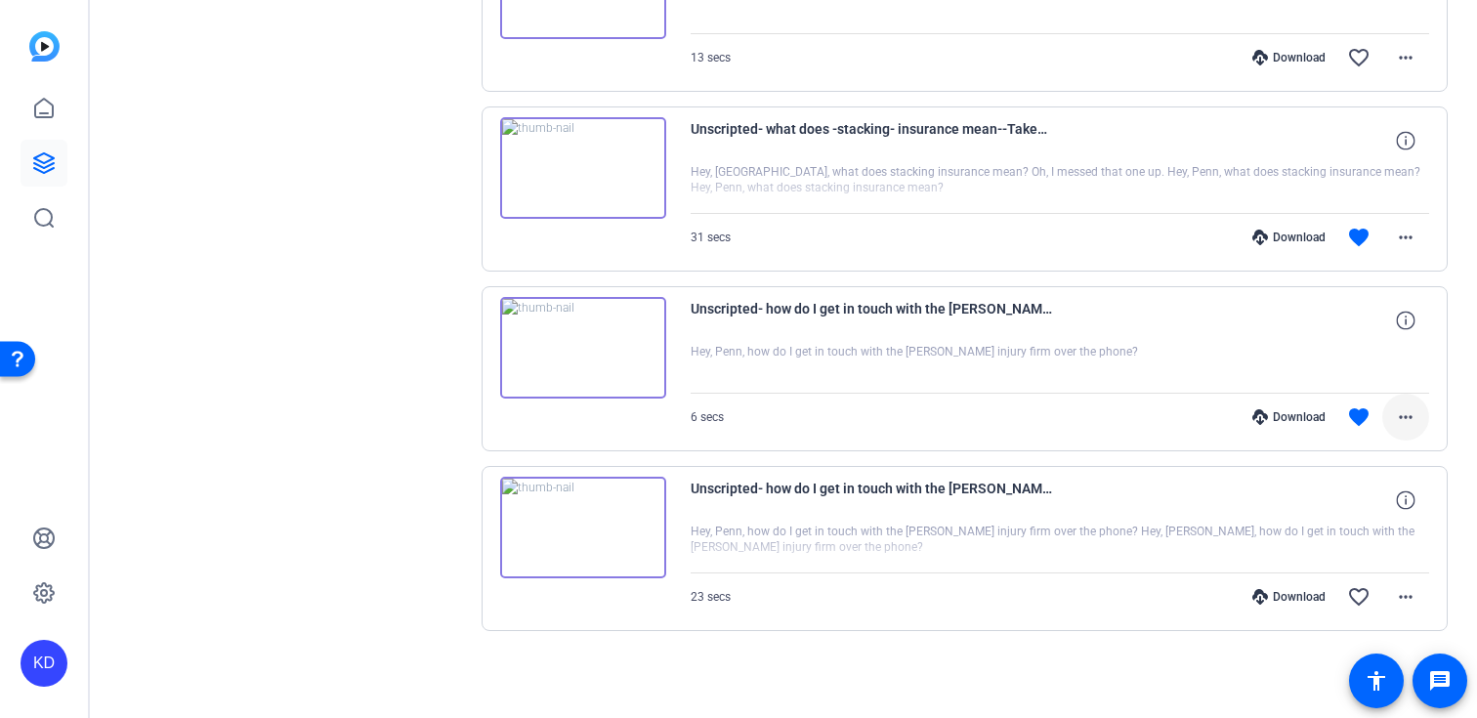
click at [1403, 424] on mat-icon "more_horiz" at bounding box center [1405, 416] width 23 height 23
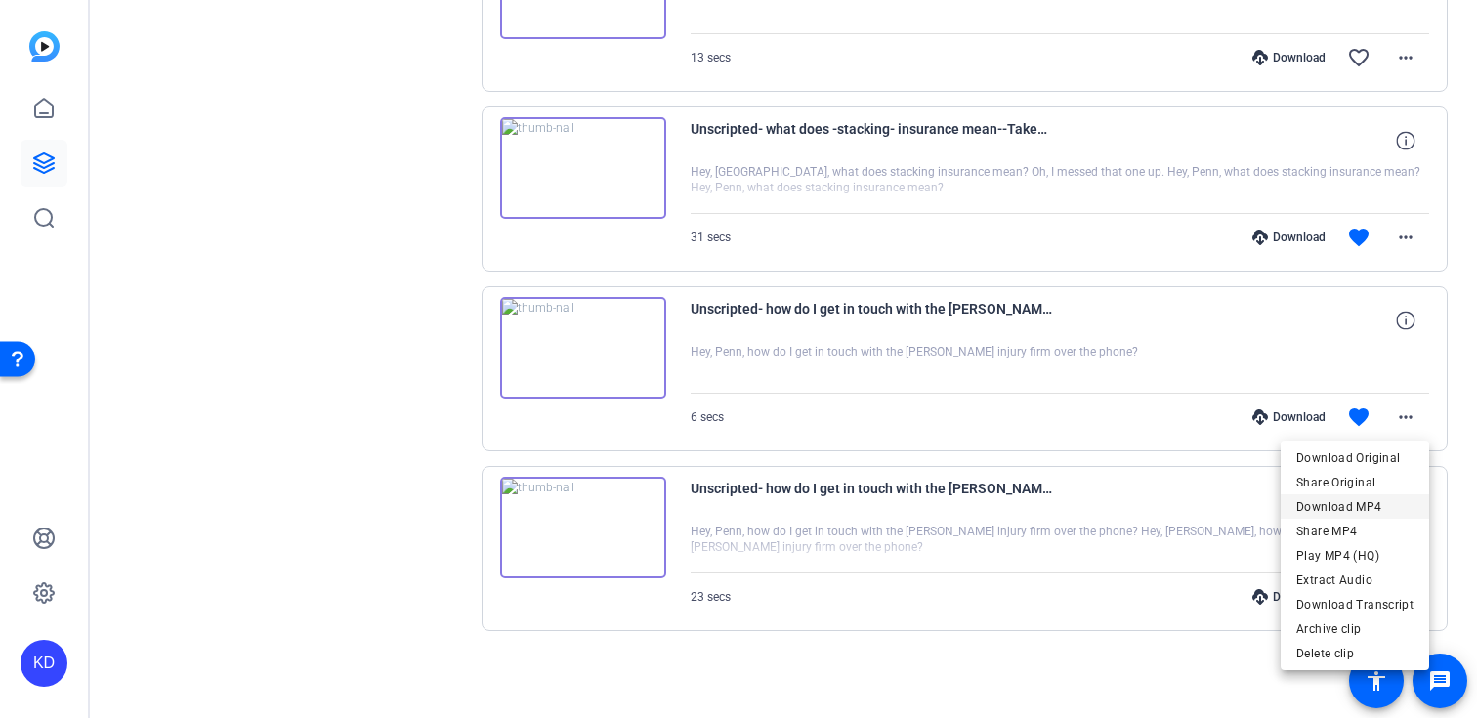
click at [1322, 505] on span "Download MP4" at bounding box center [1354, 506] width 117 height 23
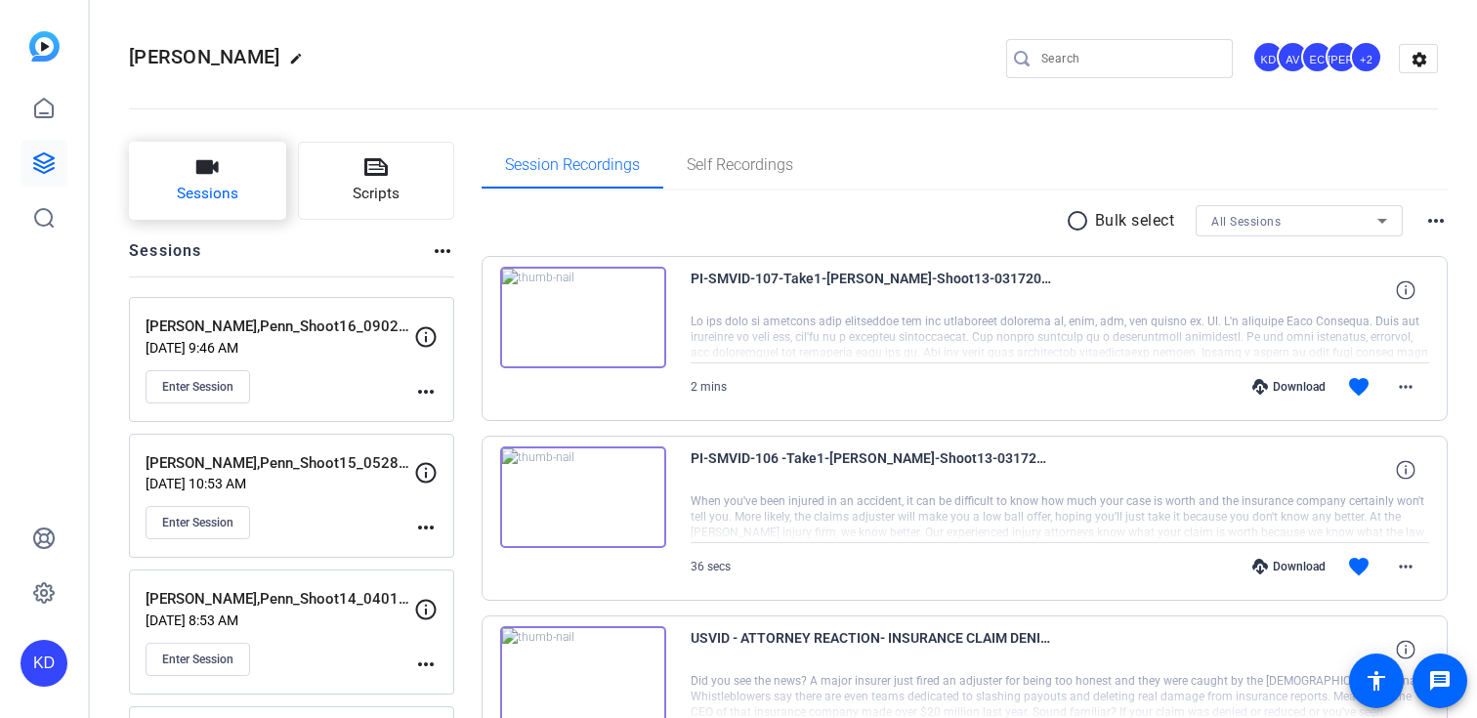
click at [220, 209] on button "Sessions" at bounding box center [207, 181] width 157 height 78
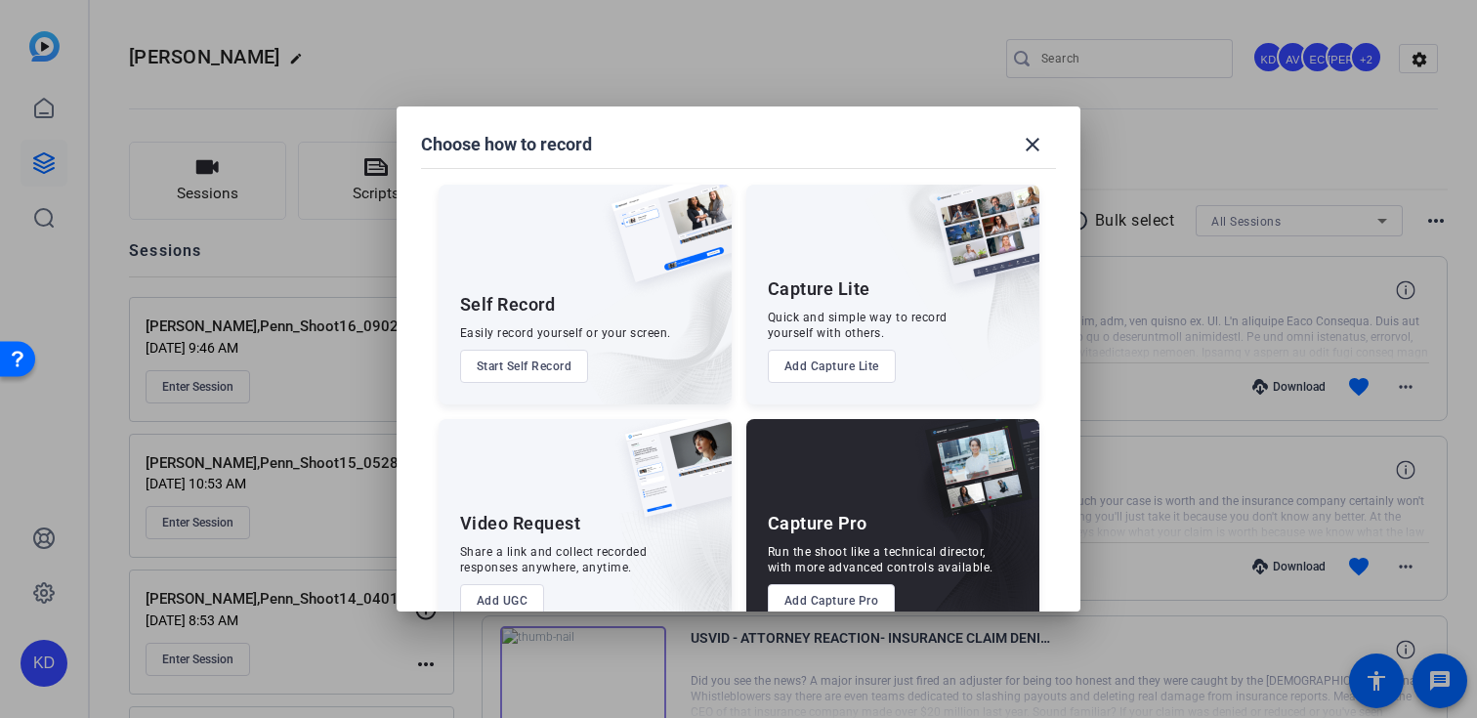
click at [831, 602] on button "Add Capture Pro" at bounding box center [832, 600] width 128 height 33
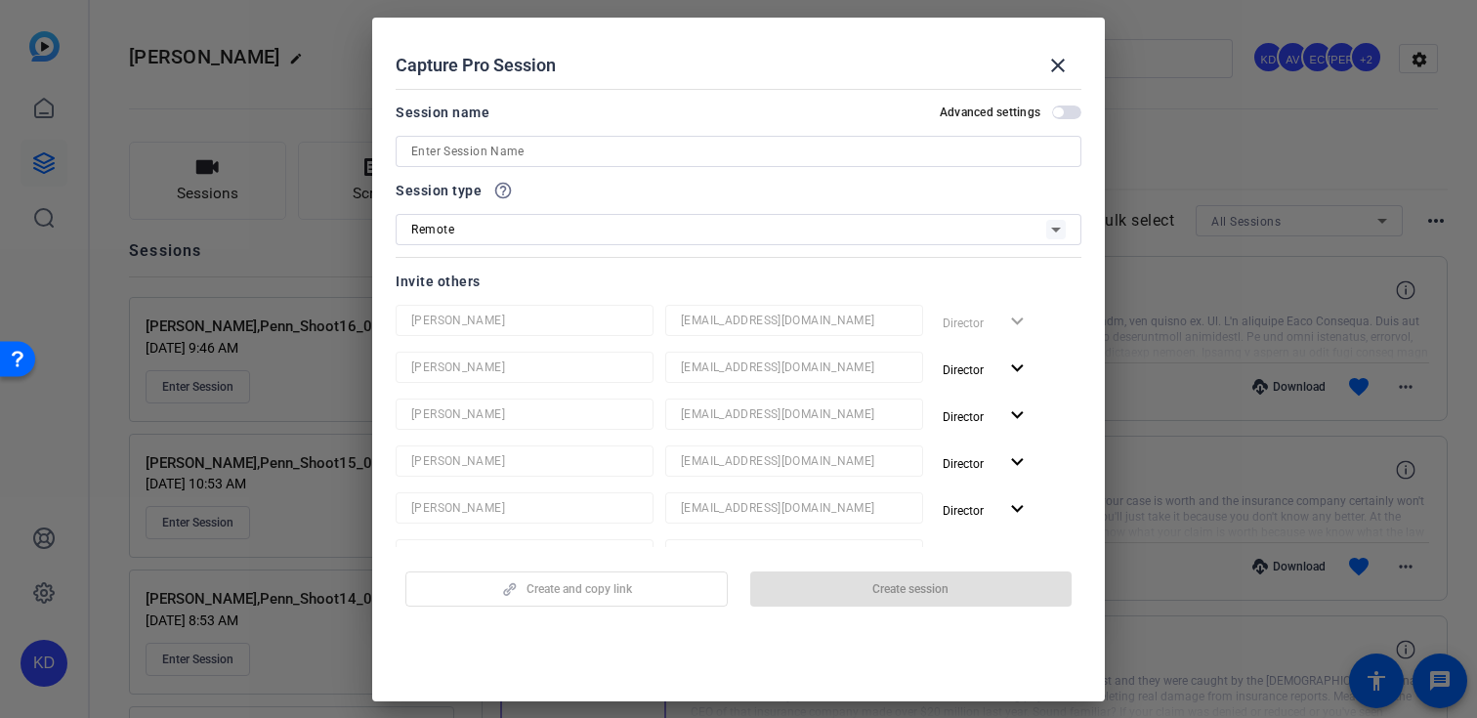
click at [684, 155] on input at bounding box center [738, 151] width 654 height 23
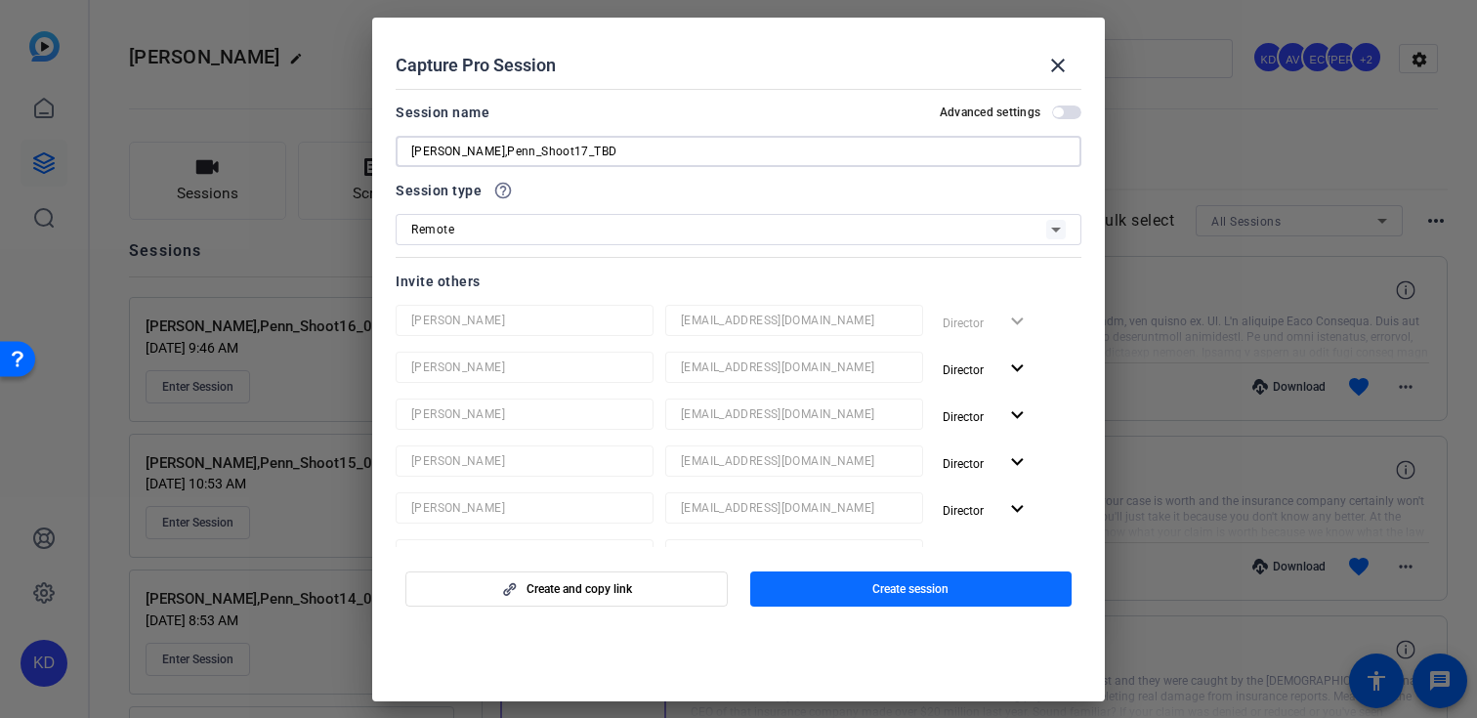
type input "[PERSON_NAME],Penn_Shoot17_TBD"
click at [848, 594] on span "button" at bounding box center [911, 589] width 322 height 47
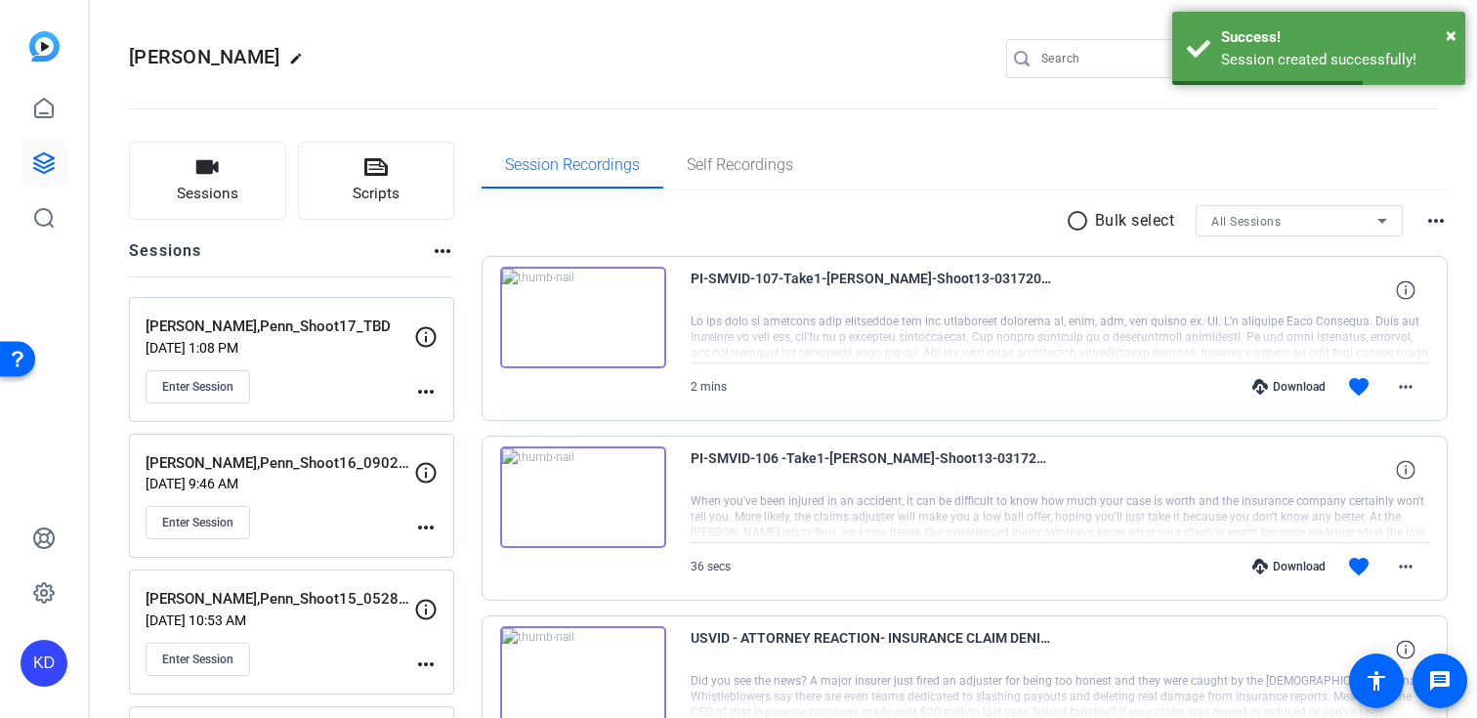
click at [348, 349] on p "[DATE] 1:08 PM" at bounding box center [280, 348] width 269 height 16
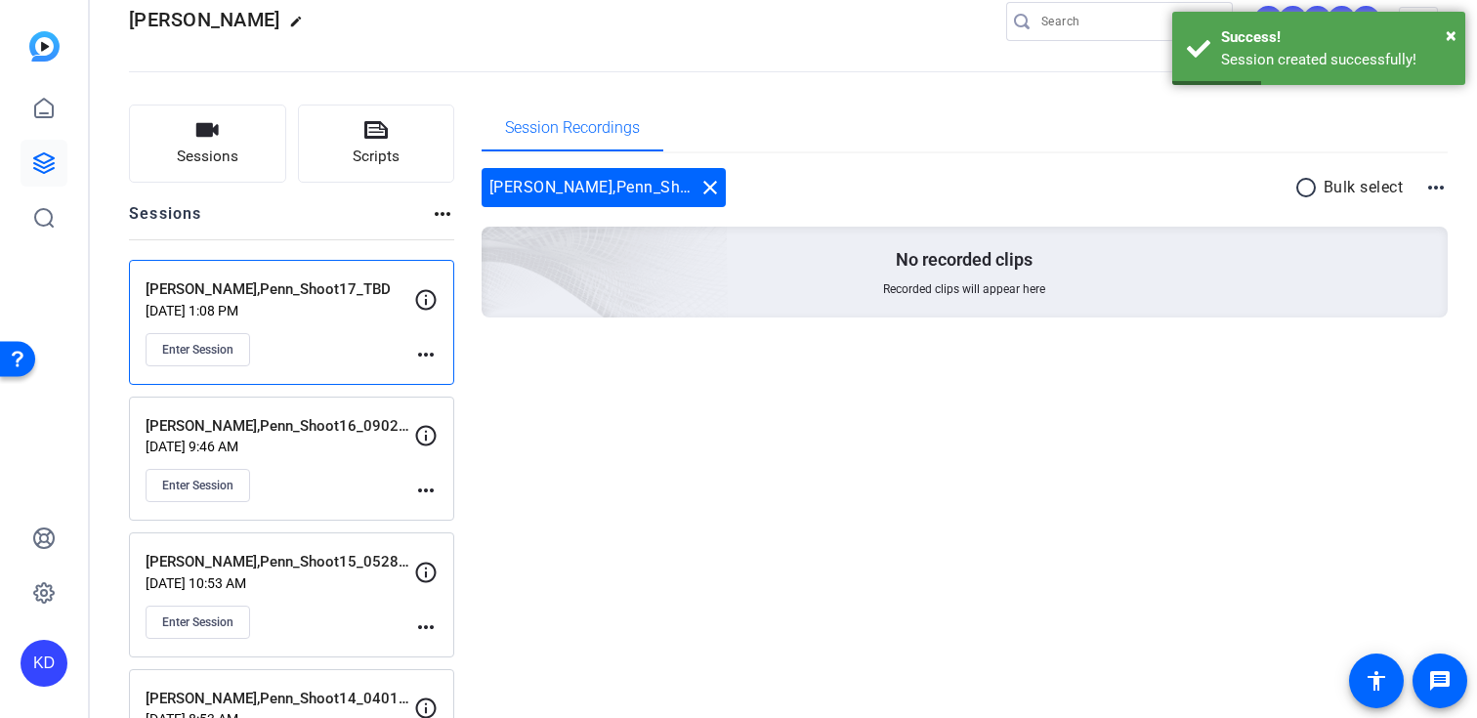
scroll to position [53, 0]
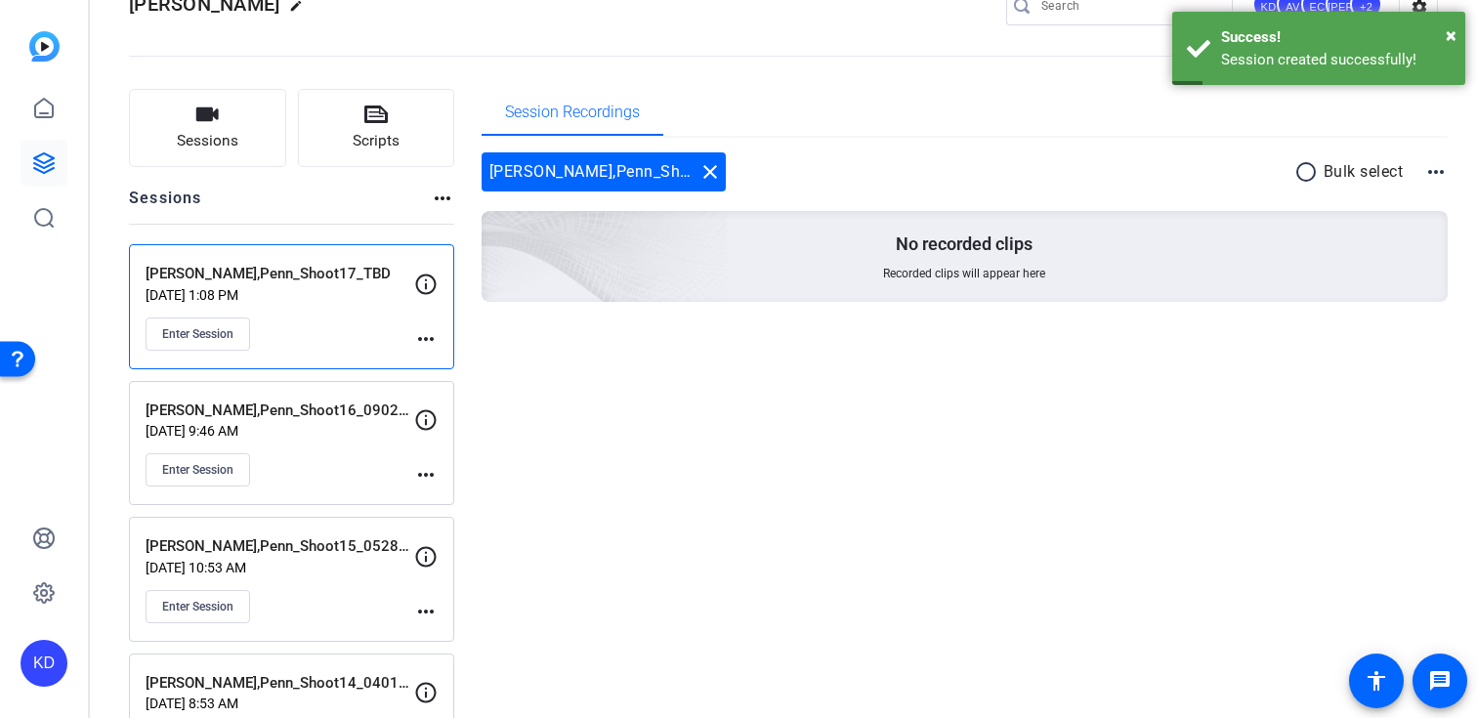
click at [425, 340] on mat-icon "more_horiz" at bounding box center [425, 338] width 23 height 23
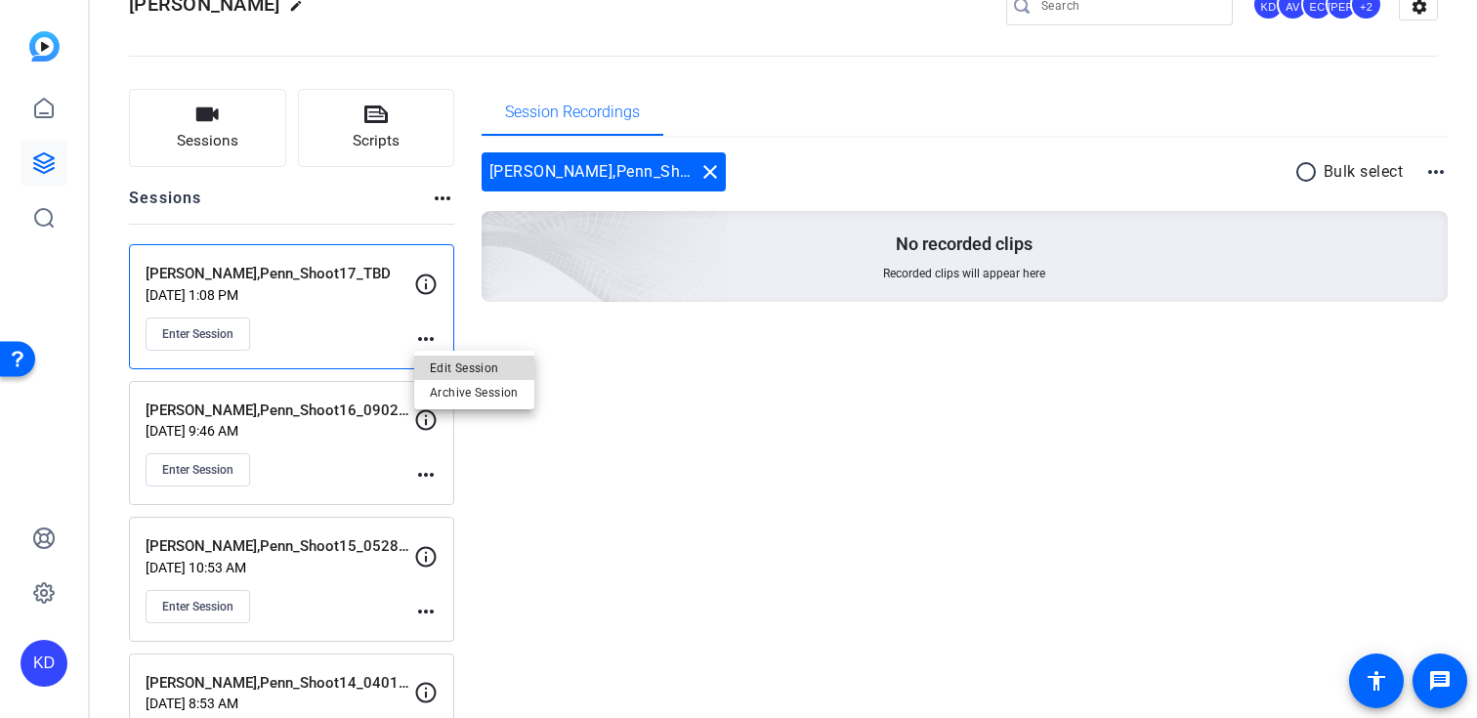
click at [501, 356] on span "Edit Session" at bounding box center [474, 367] width 89 height 23
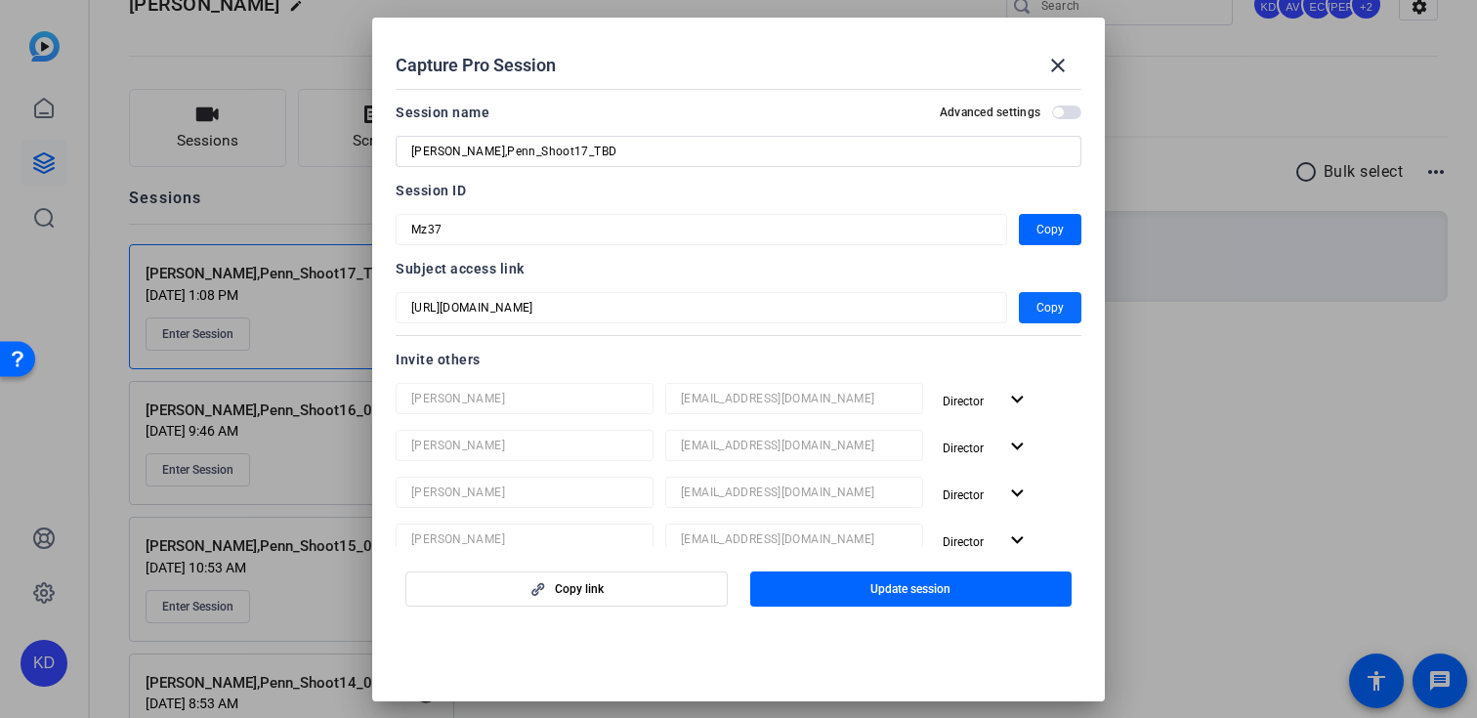
click at [1064, 302] on span "button" at bounding box center [1050, 307] width 63 height 47
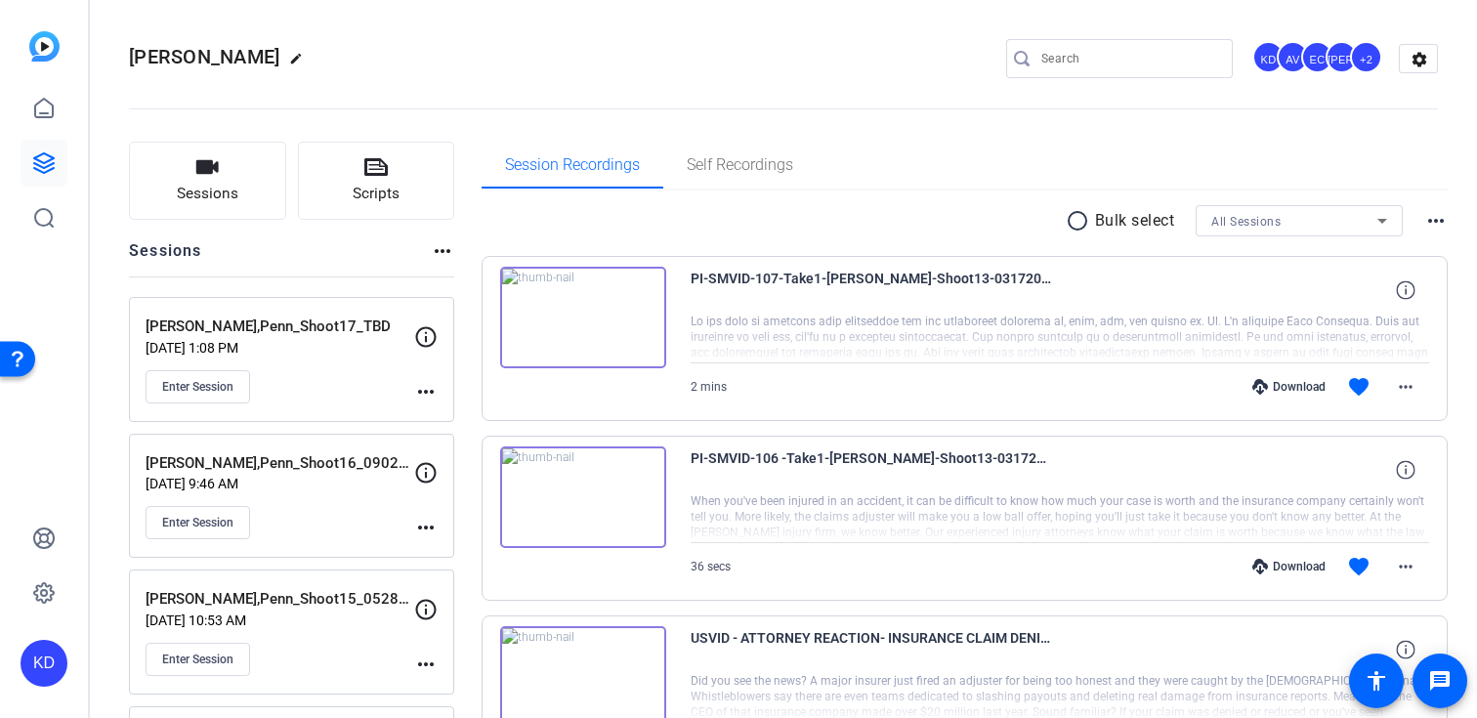
click at [420, 402] on div "[PERSON_NAME],Penn_Shoot17_TBD [DATE] 1:08 PM Enter Session more_horiz" at bounding box center [291, 359] width 325 height 125
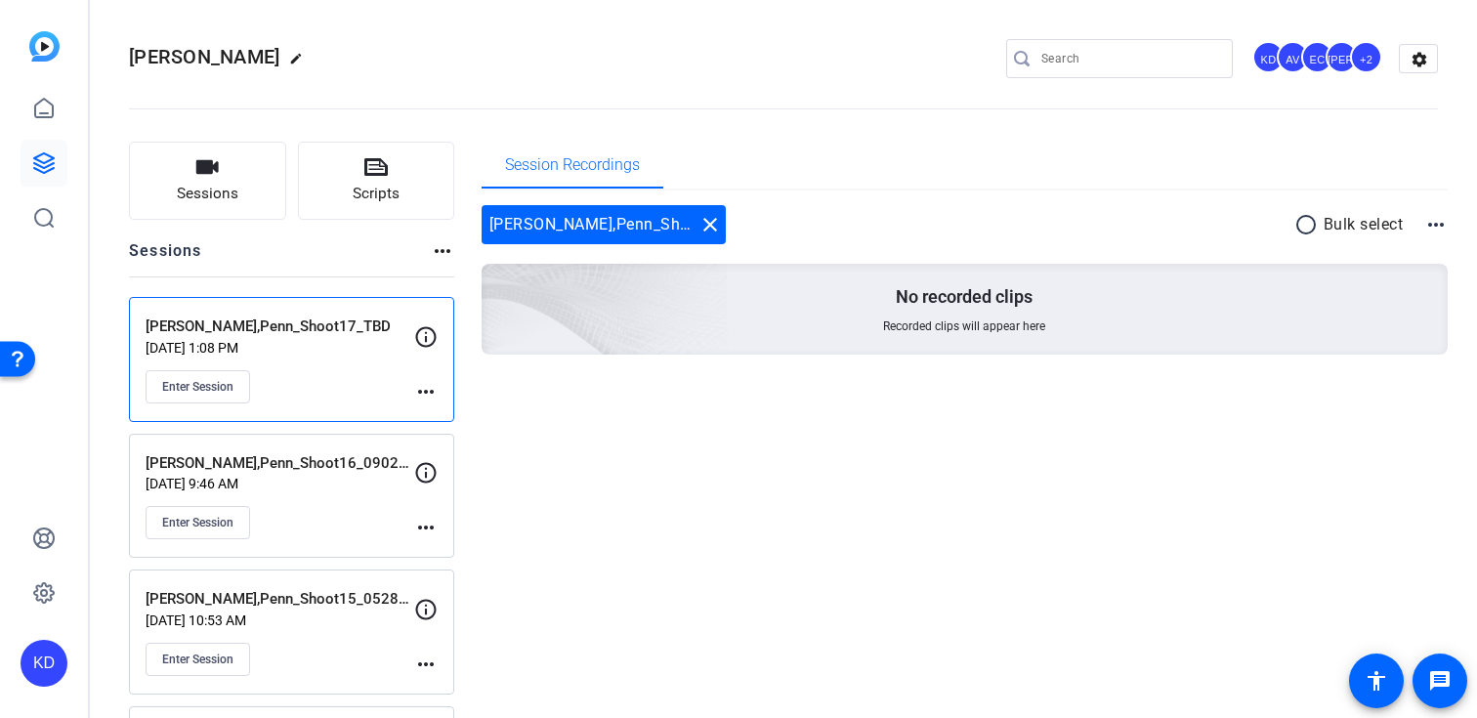
click at [429, 393] on mat-icon "more_horiz" at bounding box center [425, 391] width 23 height 23
click at [456, 414] on span "Edit Session" at bounding box center [474, 419] width 89 height 23
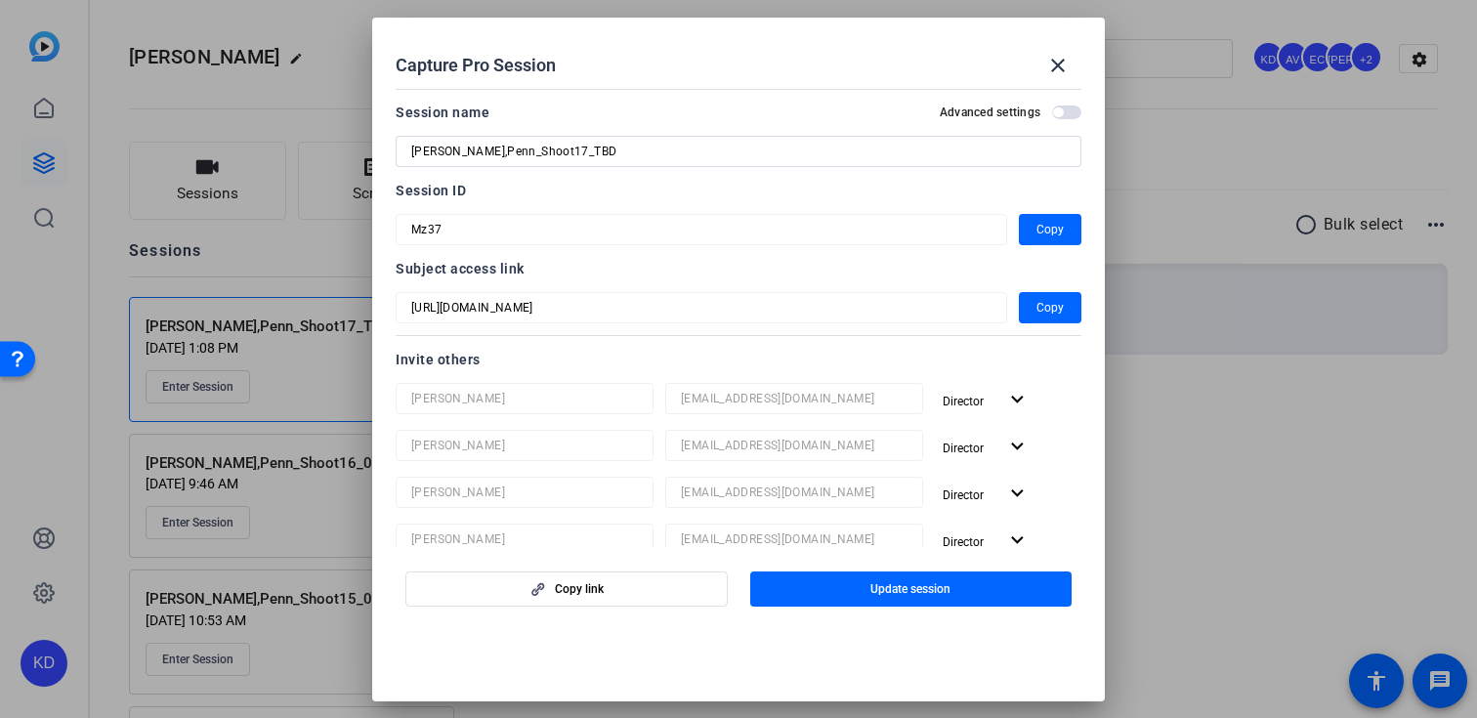
click at [741, 157] on input "[PERSON_NAME],Penn_Shoot17_TBD" at bounding box center [738, 151] width 654 height 23
type input "[PERSON_NAME],Penn_Shoot17_10012025"
click at [880, 581] on span "Update session" at bounding box center [910, 589] width 80 height 16
